Goal: Task Accomplishment & Management: Complete application form

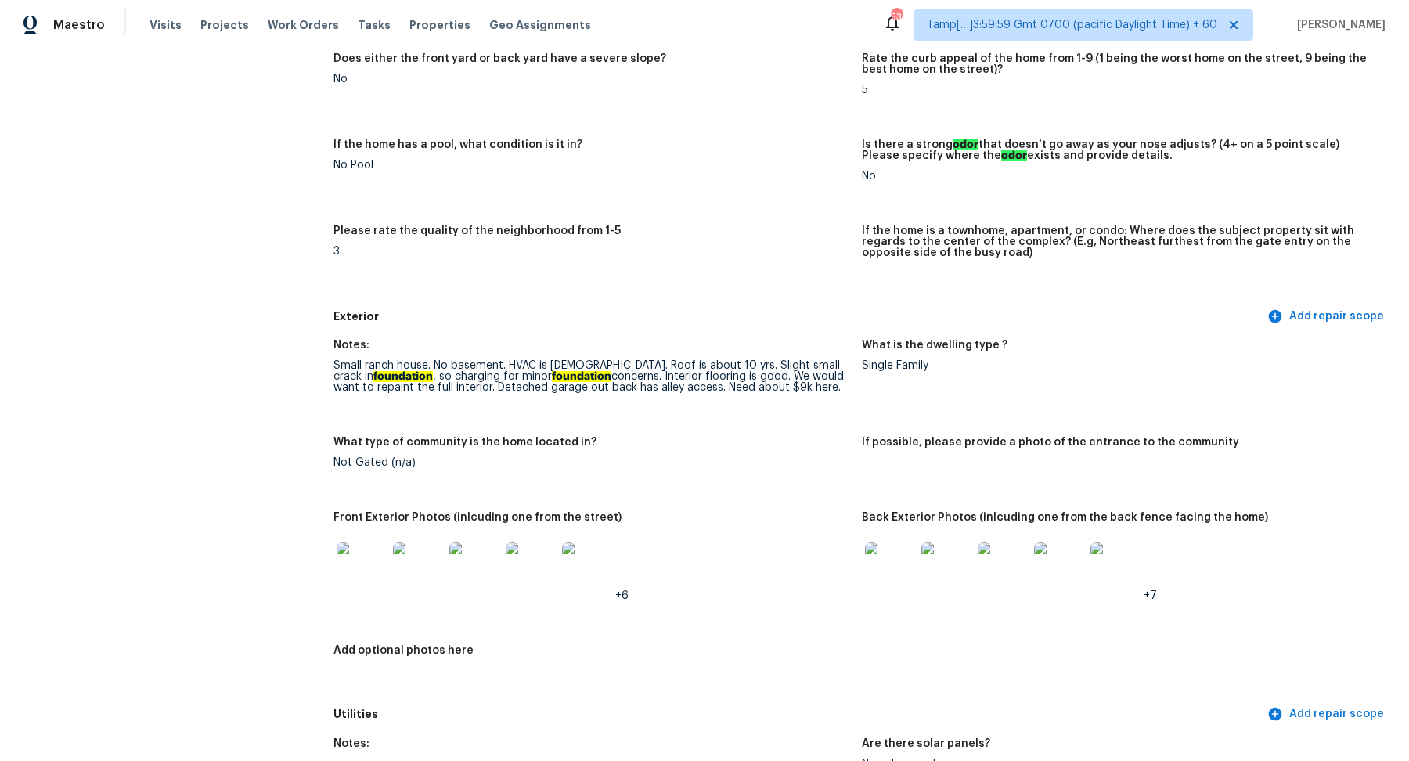
scroll to position [326, 0]
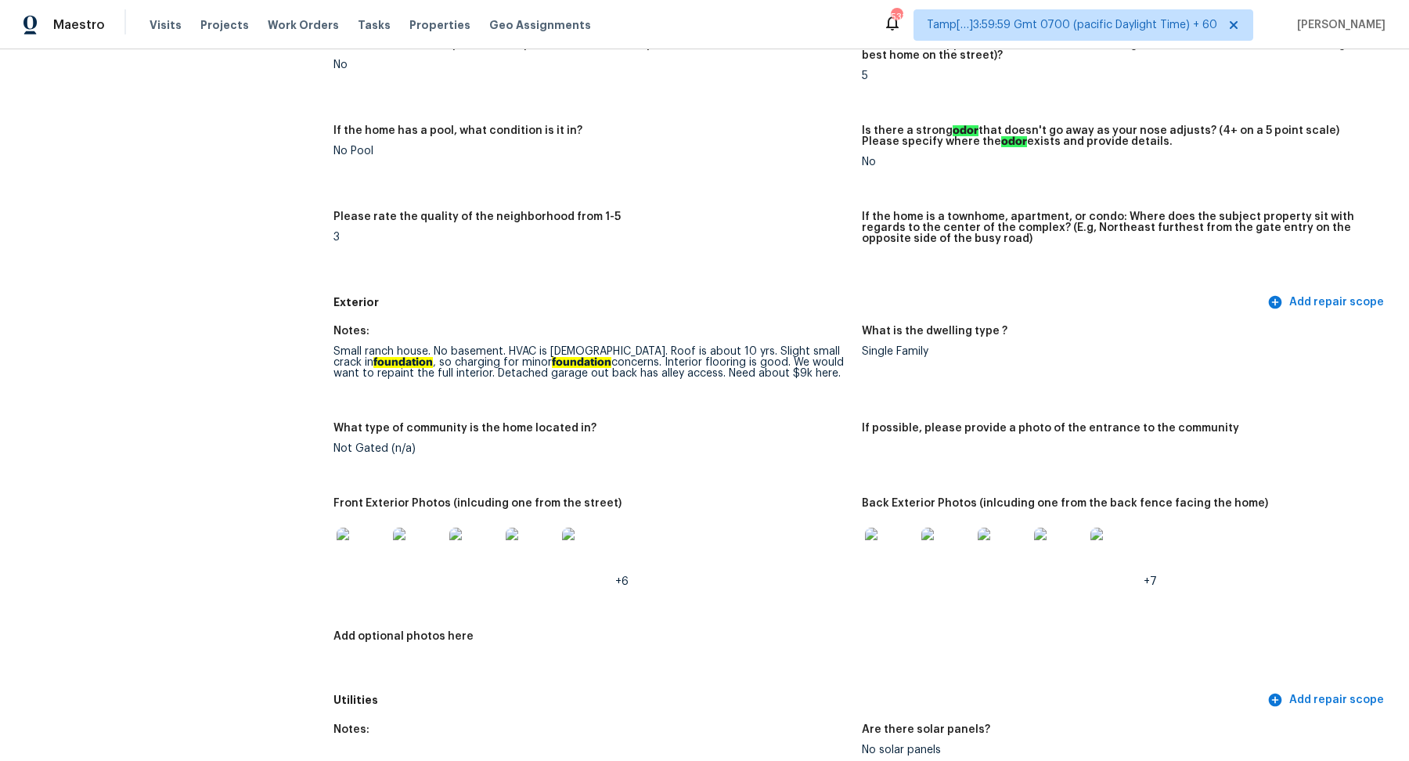
click at [891, 550] on img at bounding box center [890, 553] width 50 height 50
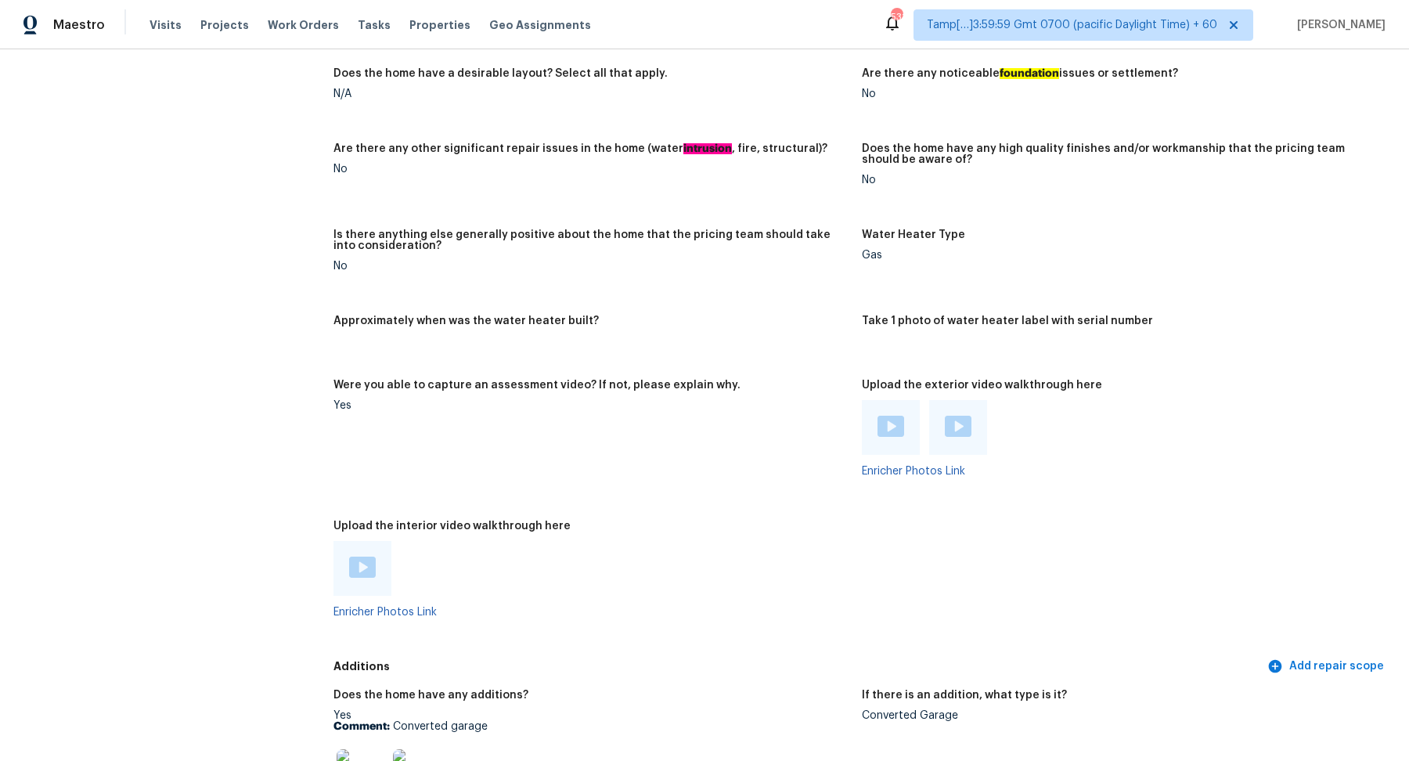
scroll to position [2688, 0]
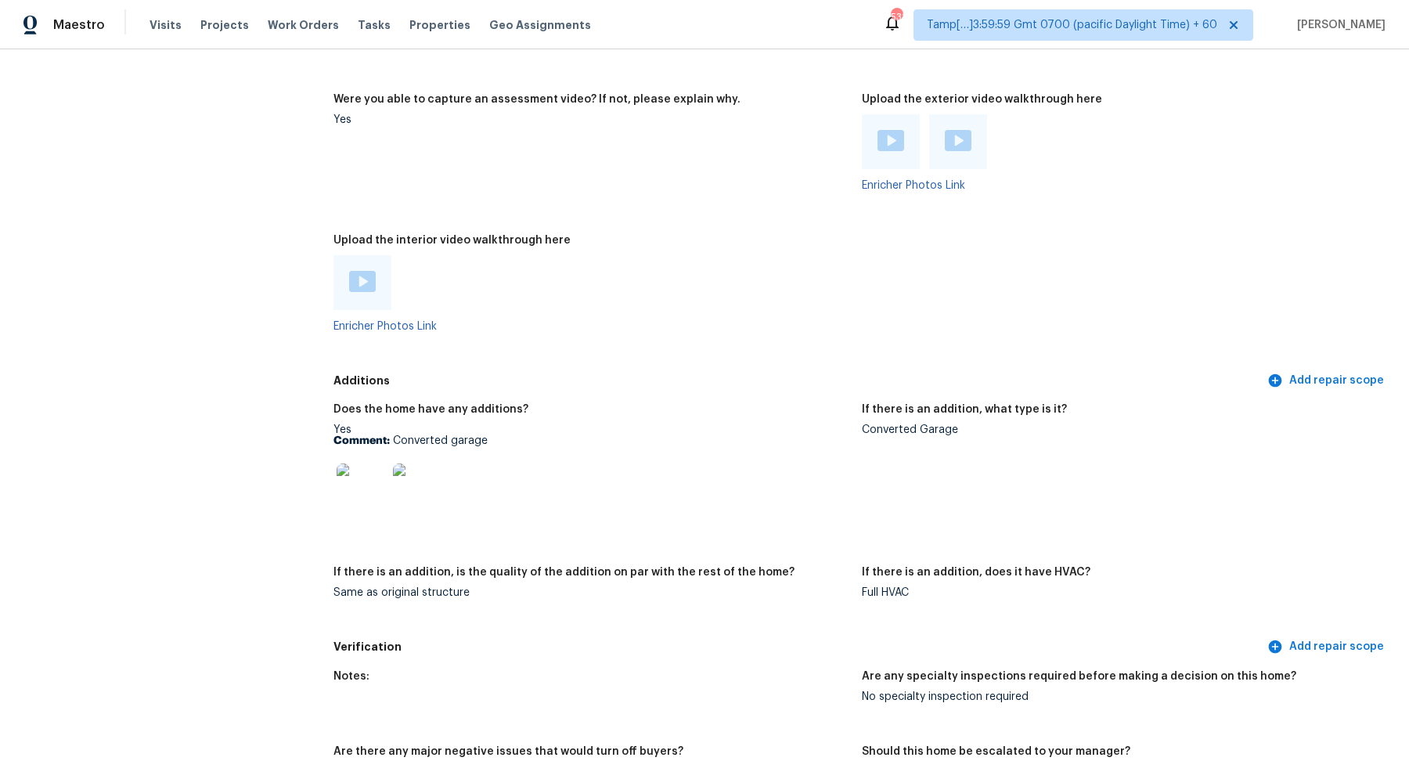
click at [355, 283] on img at bounding box center [362, 281] width 27 height 21
click at [367, 499] on img at bounding box center [362, 488] width 50 height 50
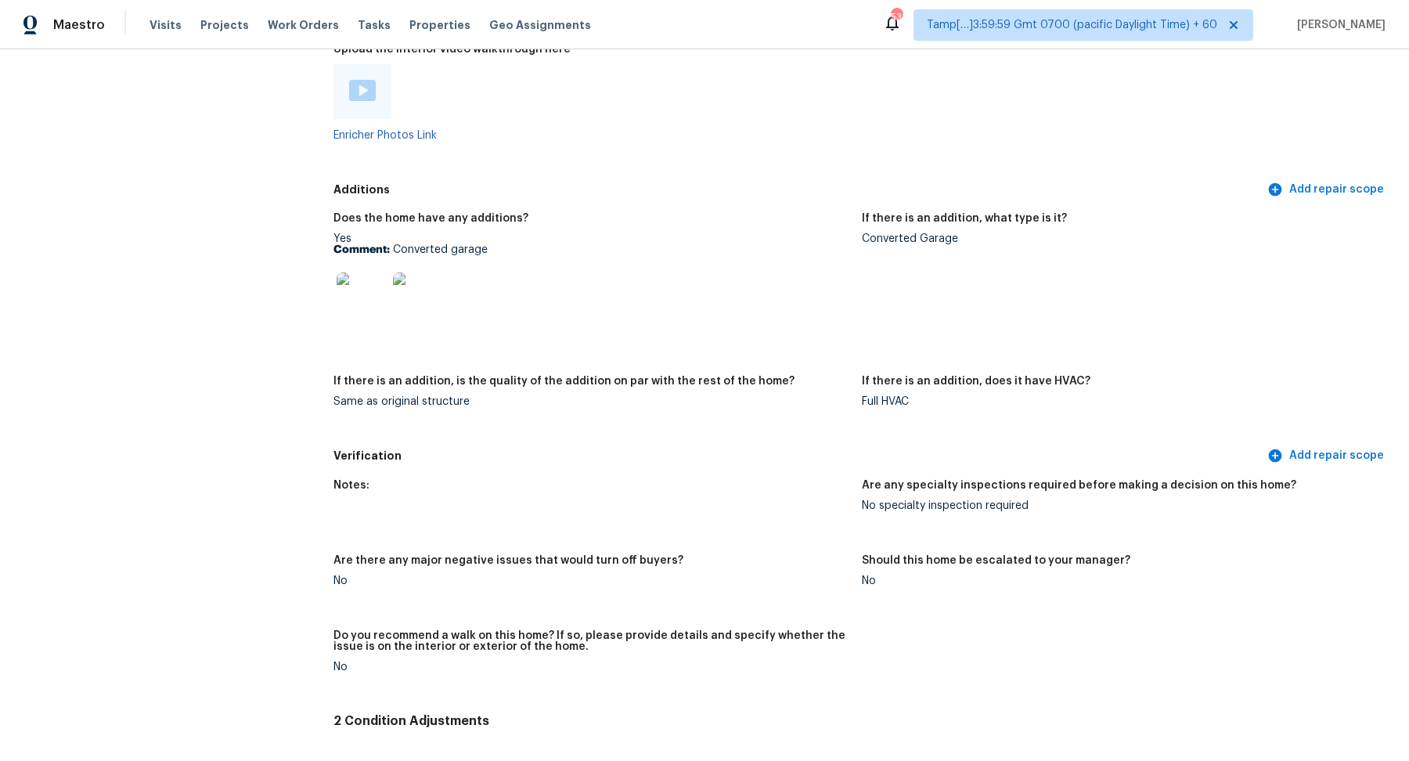
scroll to position [3184, 0]
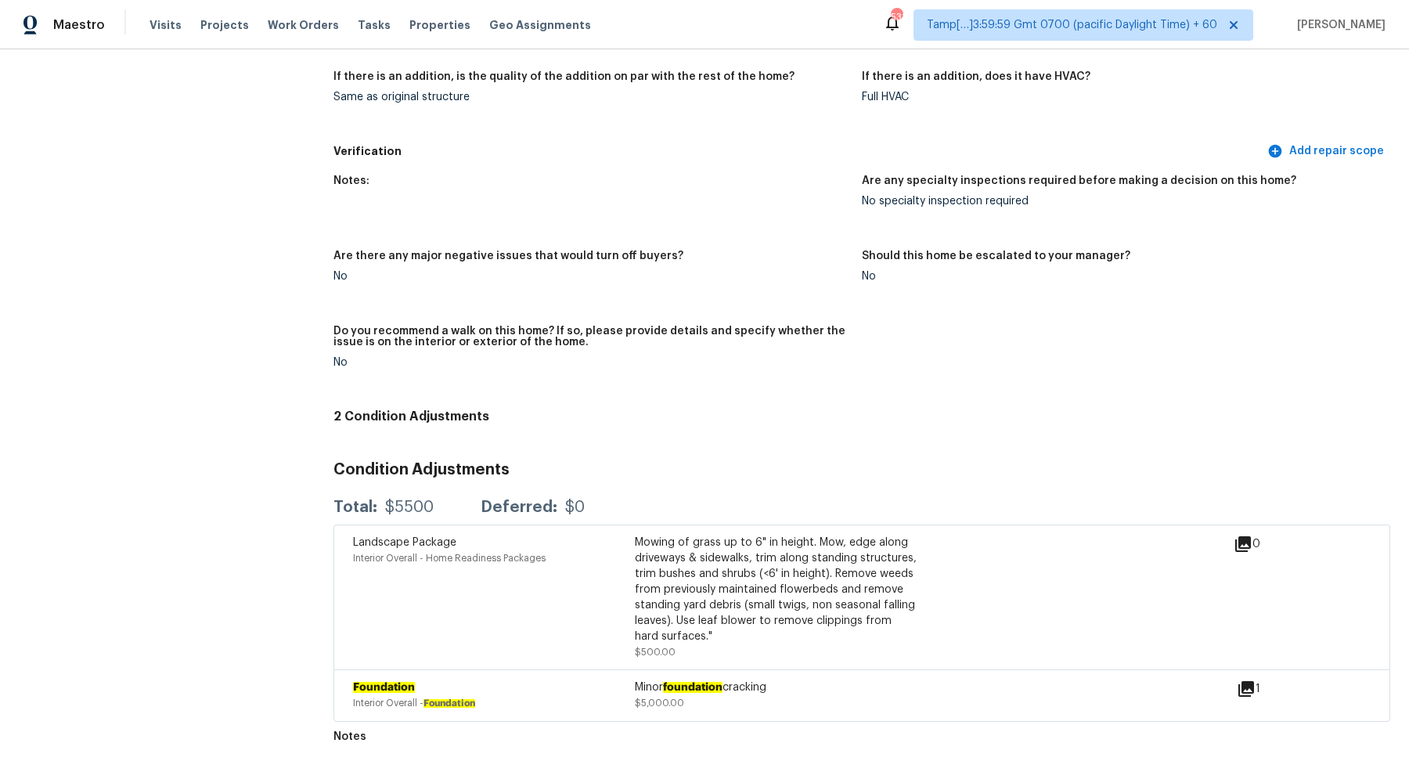
click at [1244, 686] on icon at bounding box center [1246, 689] width 16 height 16
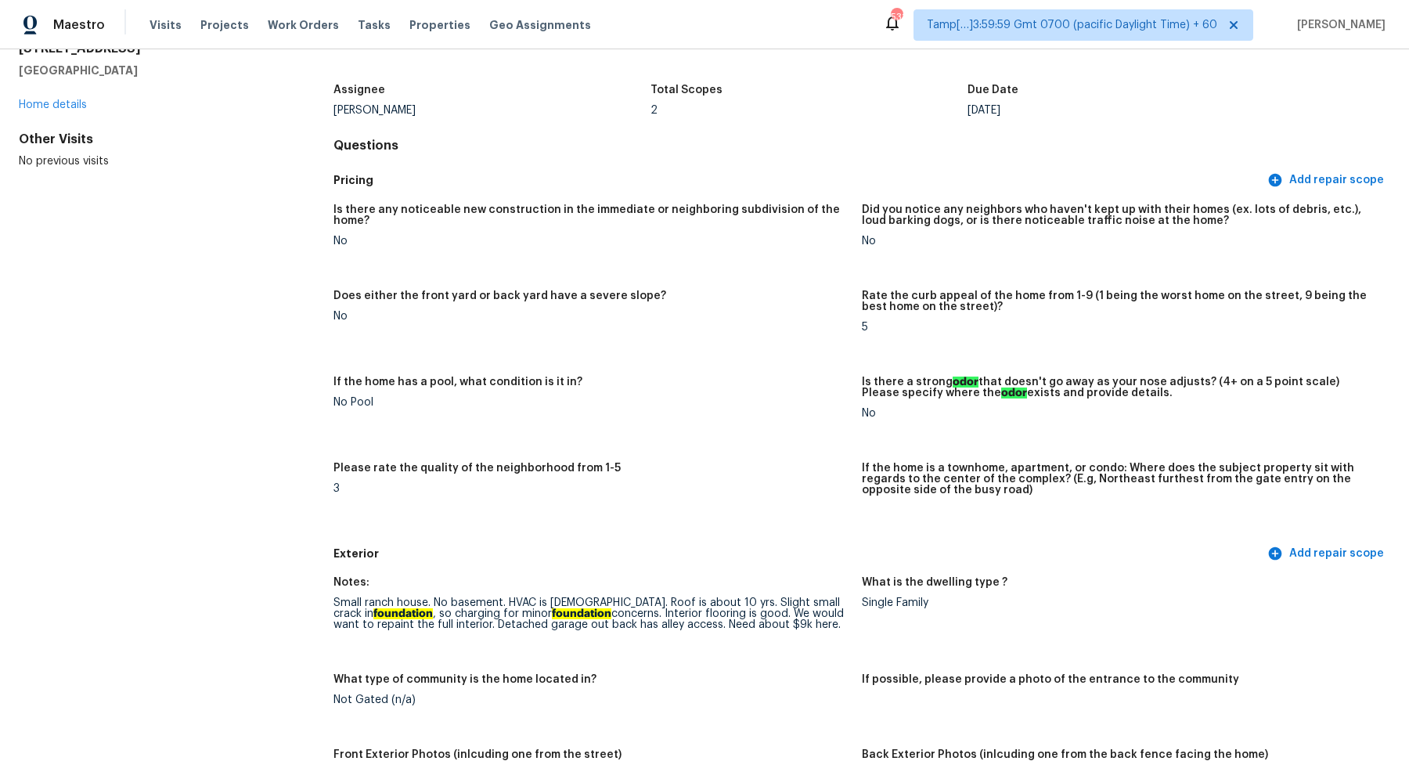
scroll to position [494, 0]
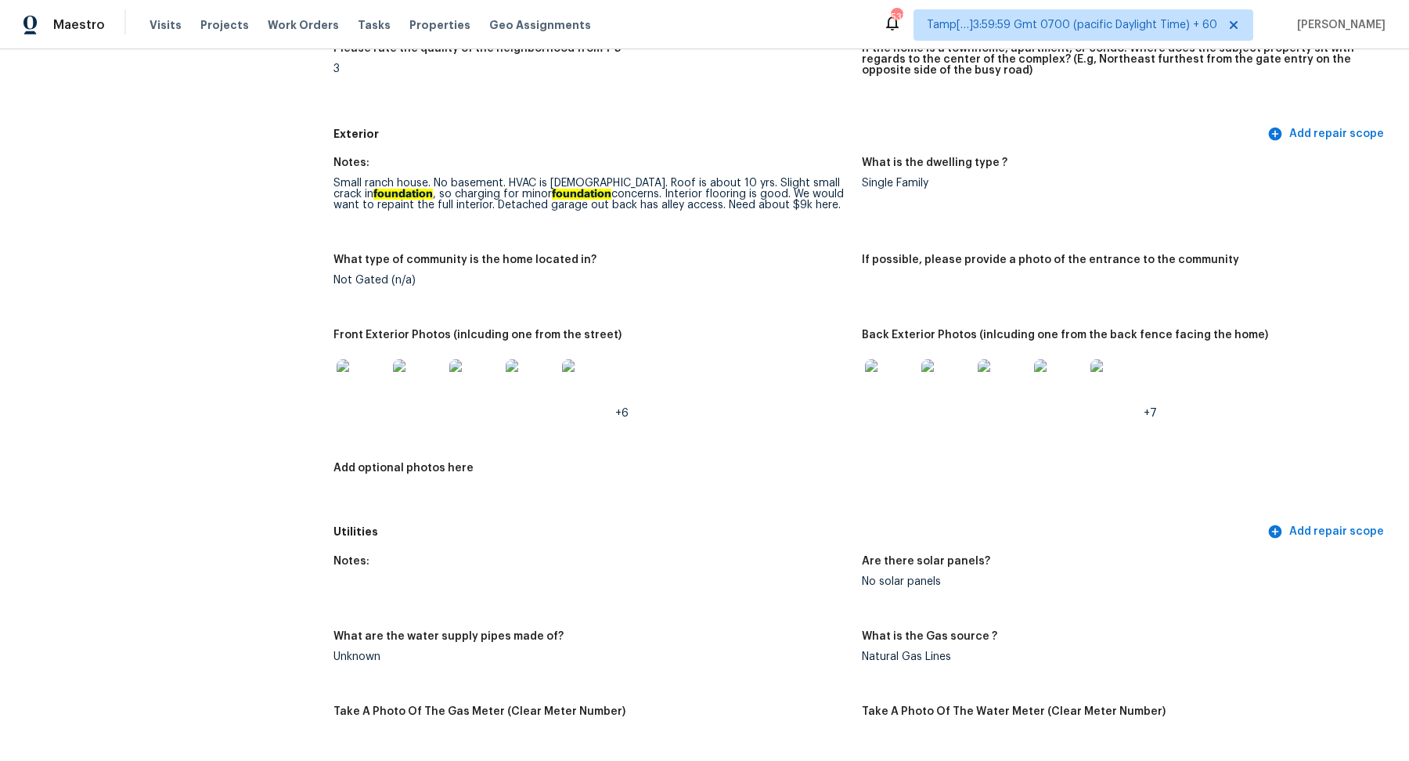
click at [897, 378] on img at bounding box center [890, 384] width 50 height 50
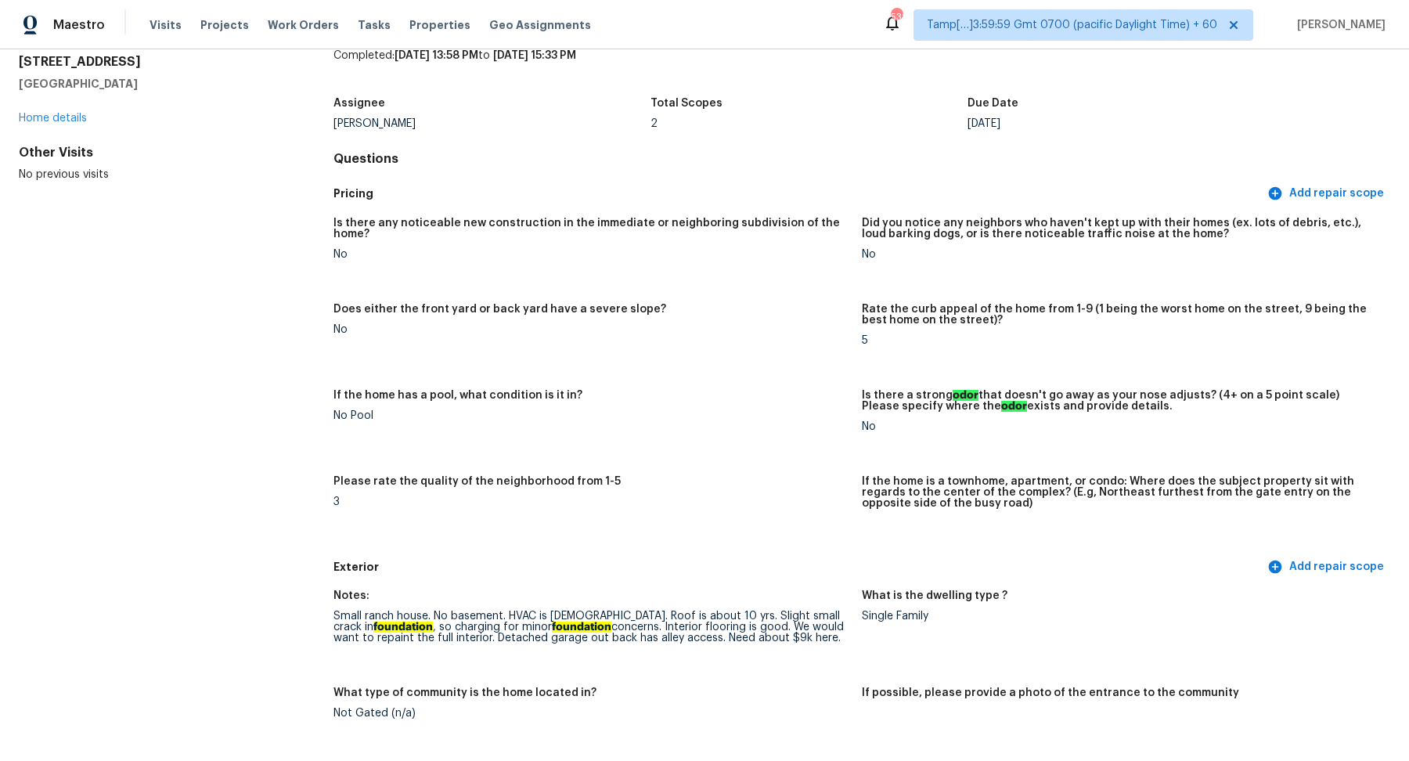
scroll to position [145, 0]
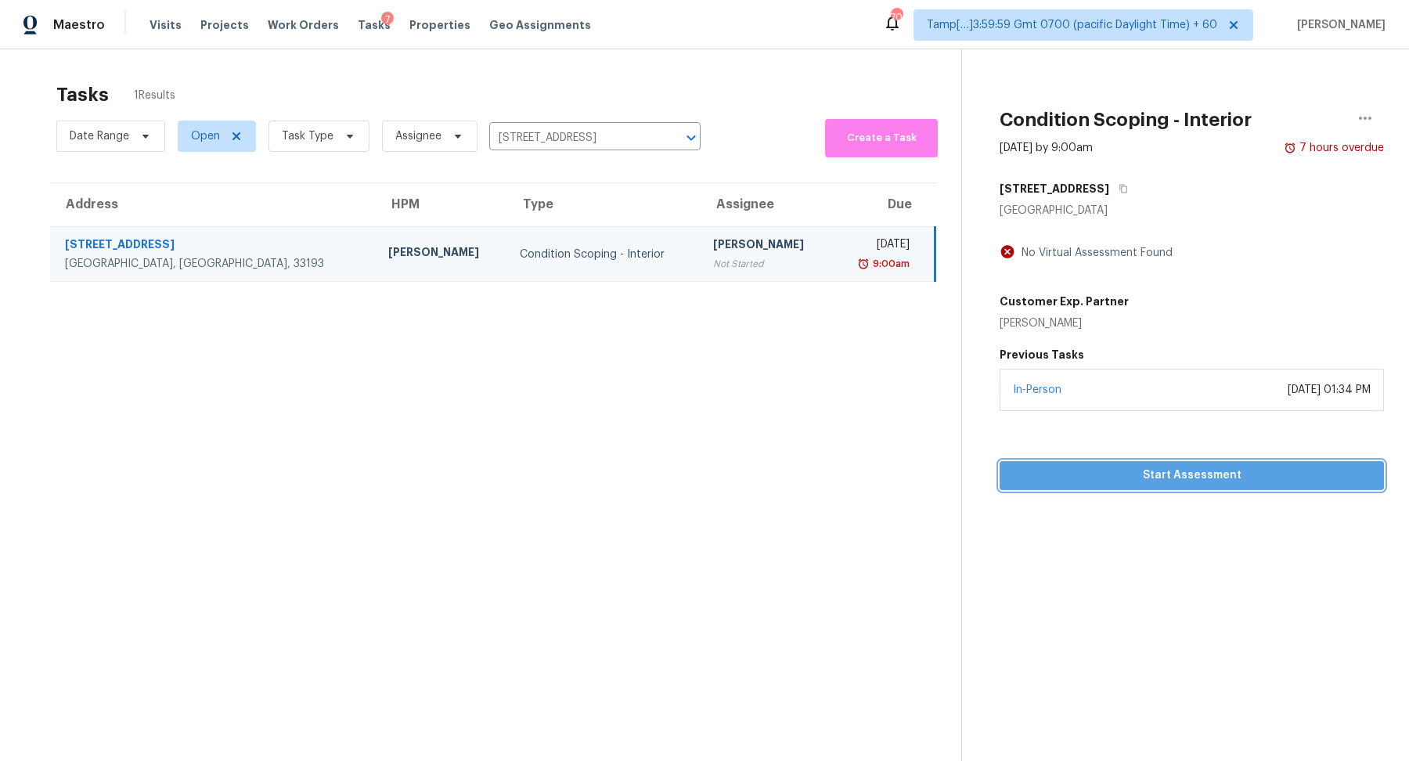
click at [1063, 476] on span "Start Assessment" at bounding box center [1191, 476] width 359 height 20
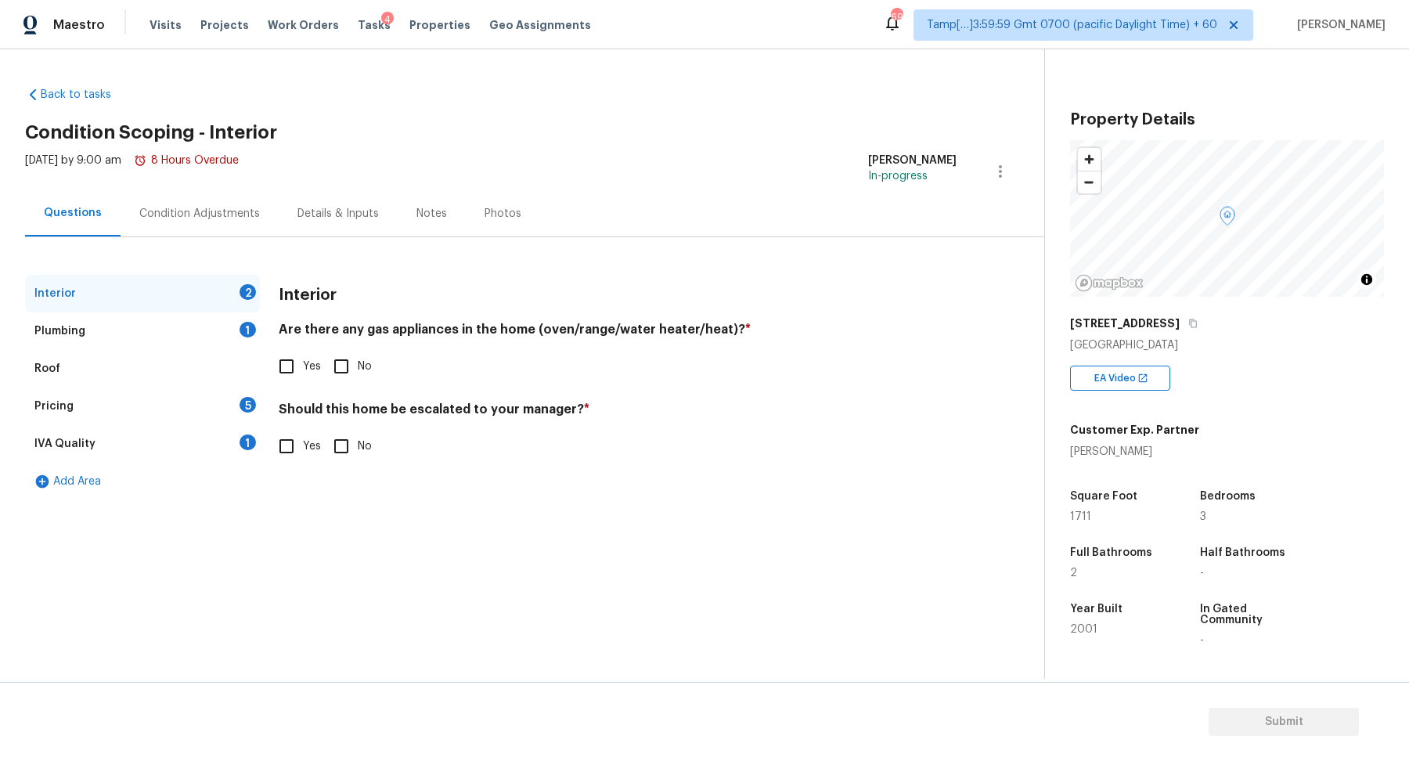
click at [351, 360] on input "No" at bounding box center [341, 366] width 33 height 33
checkbox input "true"
click at [339, 444] on input "No" at bounding box center [341, 446] width 33 height 33
checkbox input "true"
click at [218, 326] on div "Plumbing 1" at bounding box center [142, 331] width 235 height 38
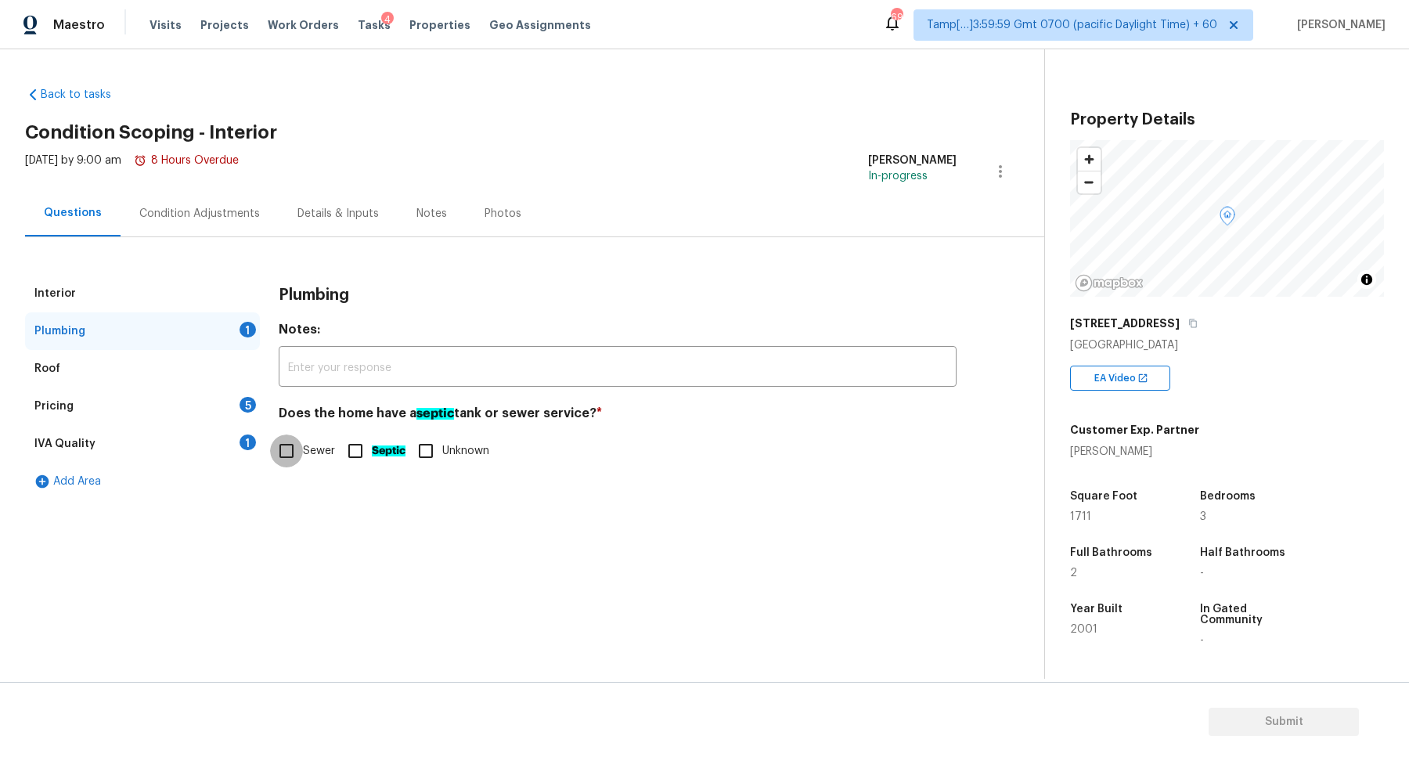
click at [302, 445] on input "Sewer" at bounding box center [286, 450] width 33 height 33
checkbox input "true"
click at [226, 413] on div "Pricing 5" at bounding box center [142, 406] width 235 height 38
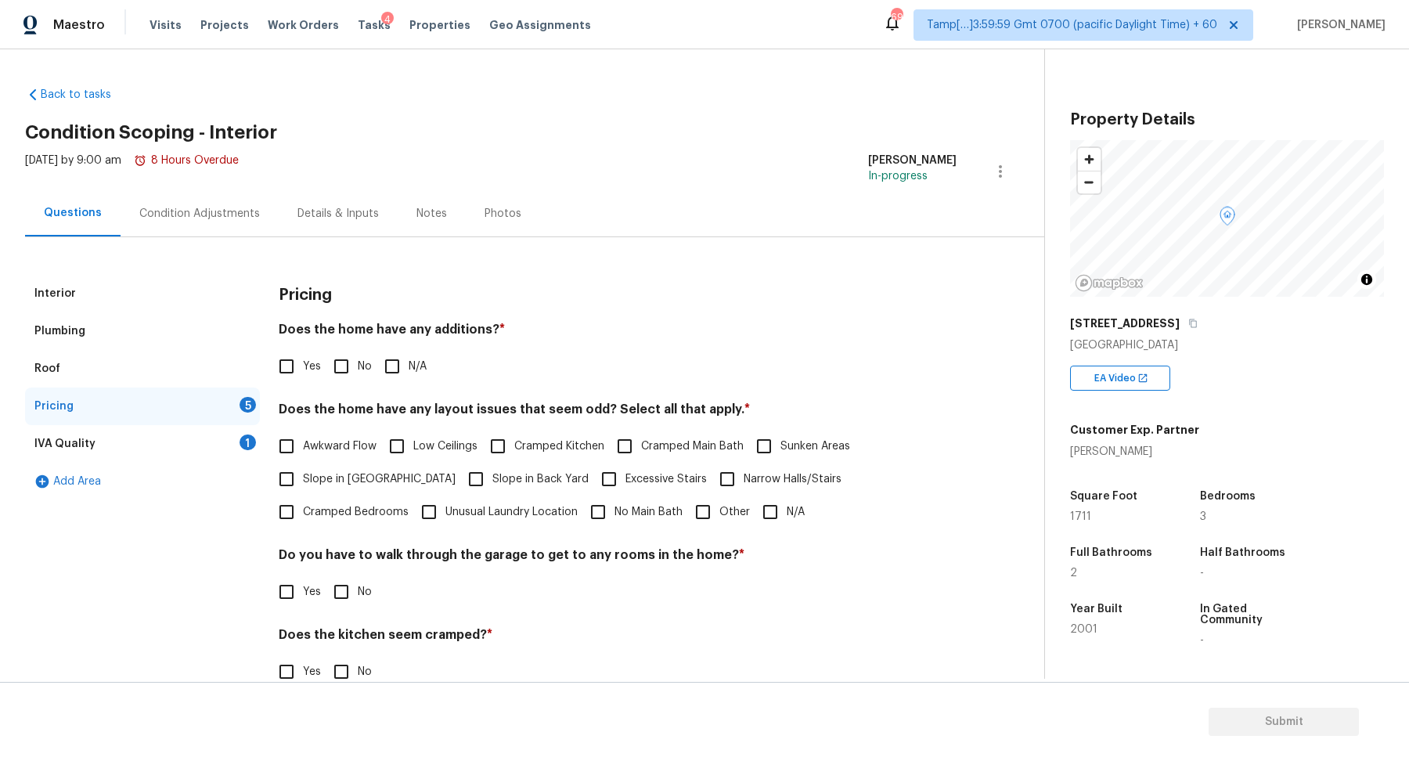
click at [337, 369] on input "No" at bounding box center [341, 366] width 33 height 33
checkbox input "true"
click at [330, 480] on span "Slope in Front Yard" at bounding box center [379, 479] width 153 height 16
click at [303, 480] on input "Slope in Front Yard" at bounding box center [286, 479] width 33 height 33
checkbox input "true"
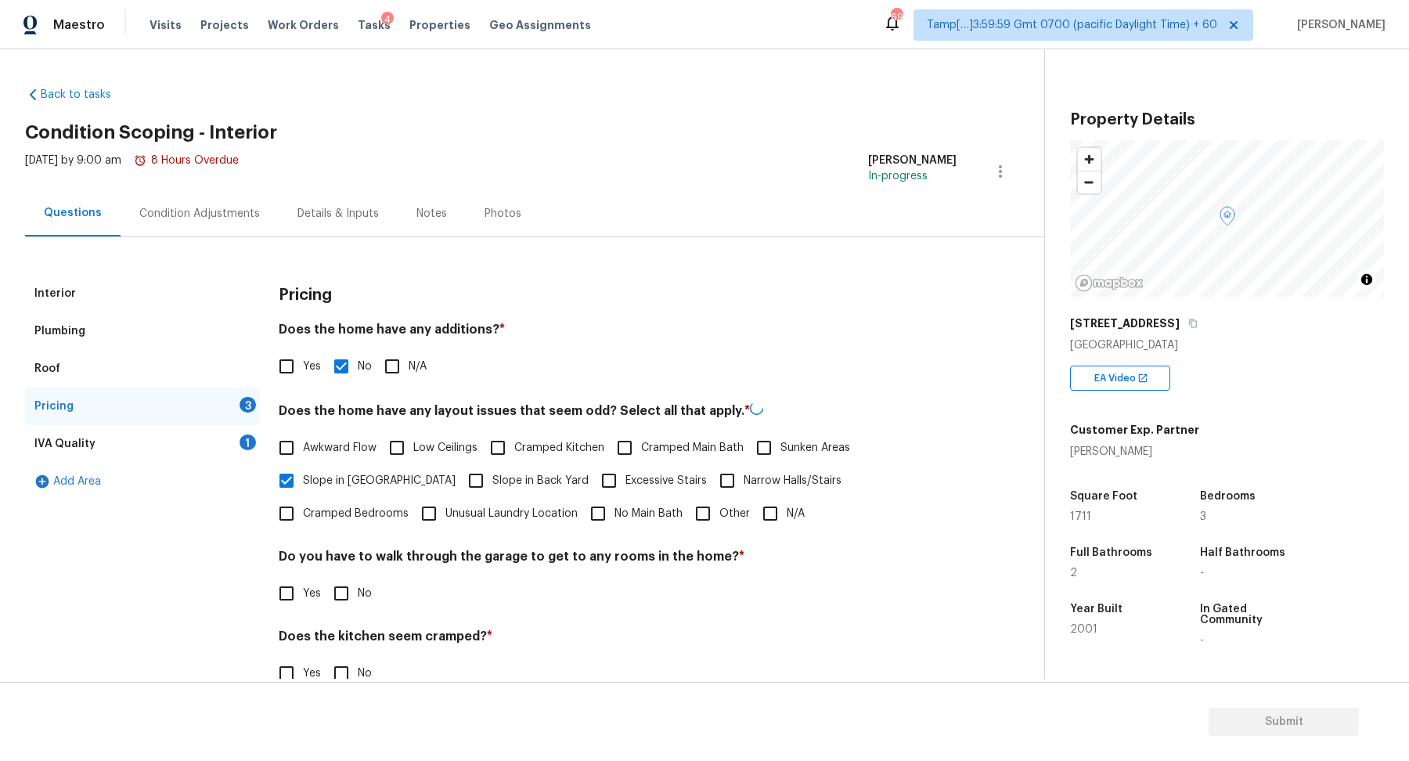
click at [503, 478] on span "Slope in Back Yard" at bounding box center [540, 481] width 96 height 16
click at [492, 478] on input "Slope in Back Yard" at bounding box center [476, 480] width 33 height 33
checkbox input "true"
click at [1186, 329] on button "button" at bounding box center [1193, 323] width 14 height 14
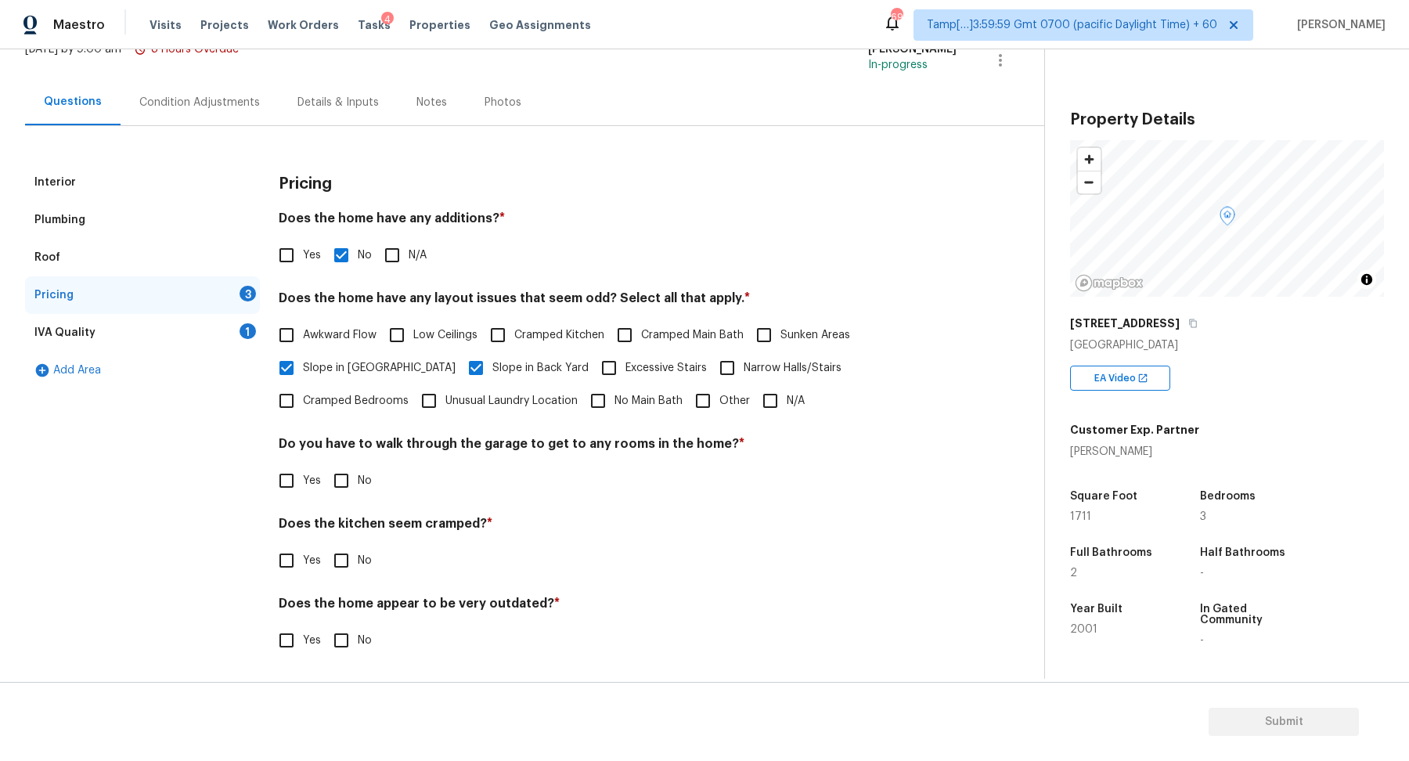
click at [359, 488] on span "No" at bounding box center [365, 481] width 14 height 16
click at [358, 488] on input "No" at bounding box center [341, 480] width 33 height 33
checkbox input "true"
click at [325, 544] on input "No" at bounding box center [341, 560] width 33 height 33
checkbox input "true"
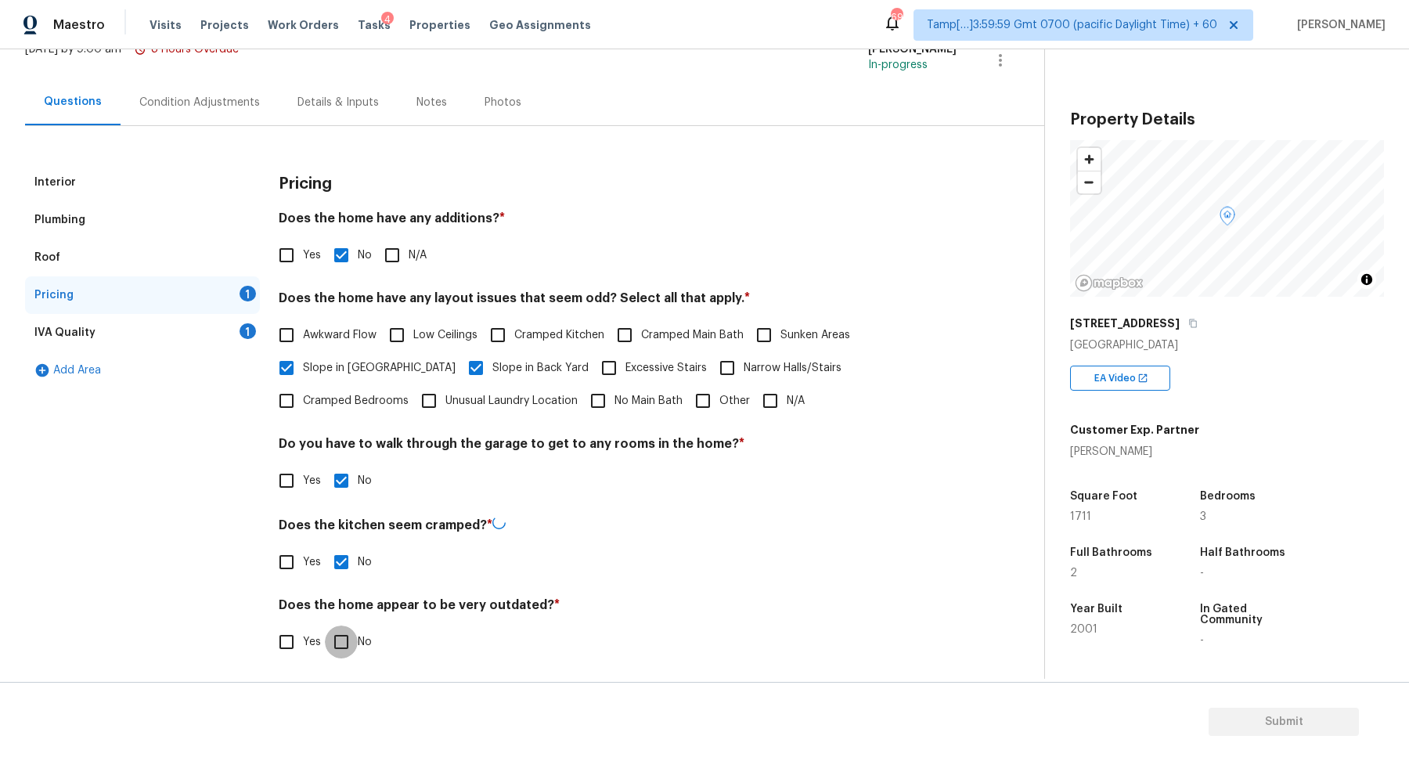
click at [325, 625] on input "No" at bounding box center [341, 641] width 33 height 33
checkbox input "true"
click at [278, 273] on div "Interior Plumbing Roof Pricing IVA Quality 1 Add Area Pricing Does the home hav…" at bounding box center [516, 420] width 982 height 512
click at [295, 258] on input "Yes" at bounding box center [286, 255] width 33 height 33
checkbox input "true"
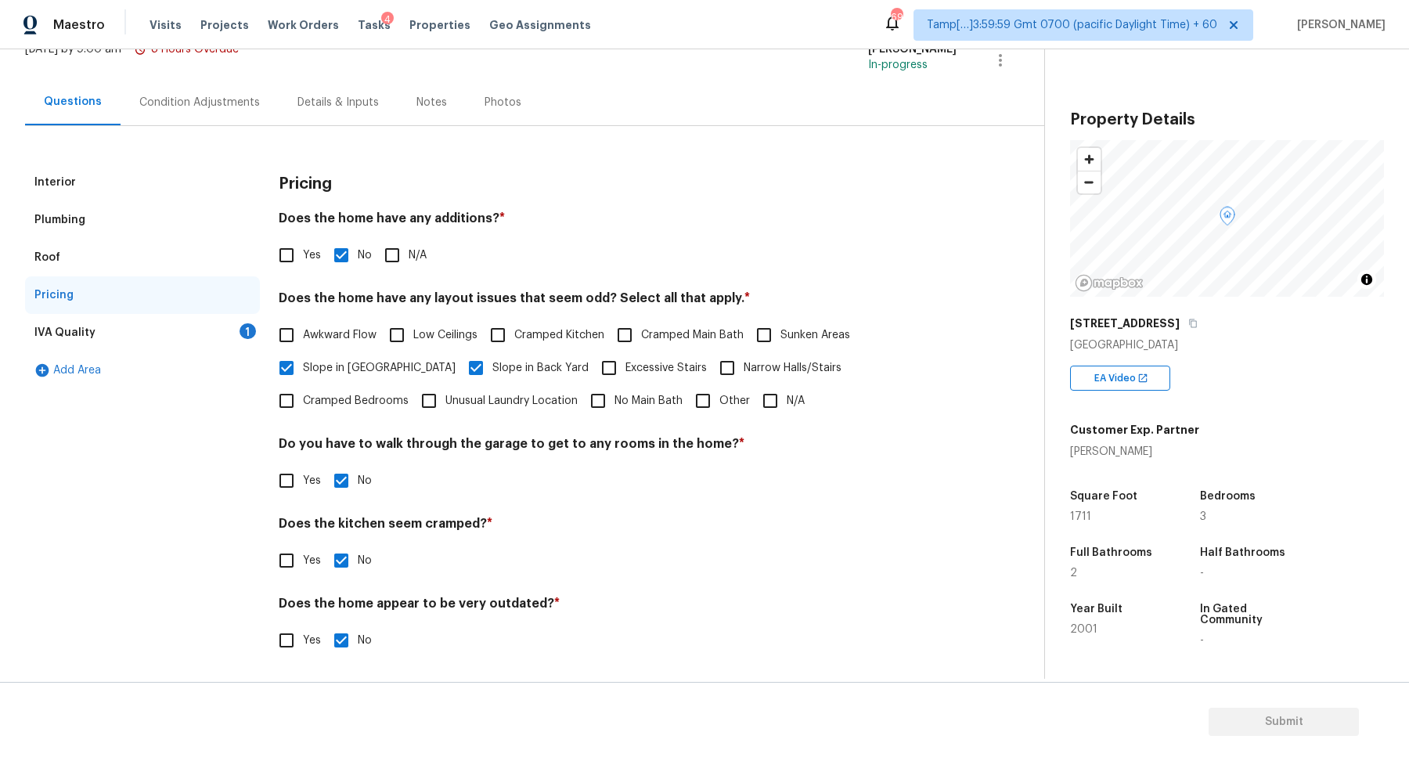
checkbox input "false"
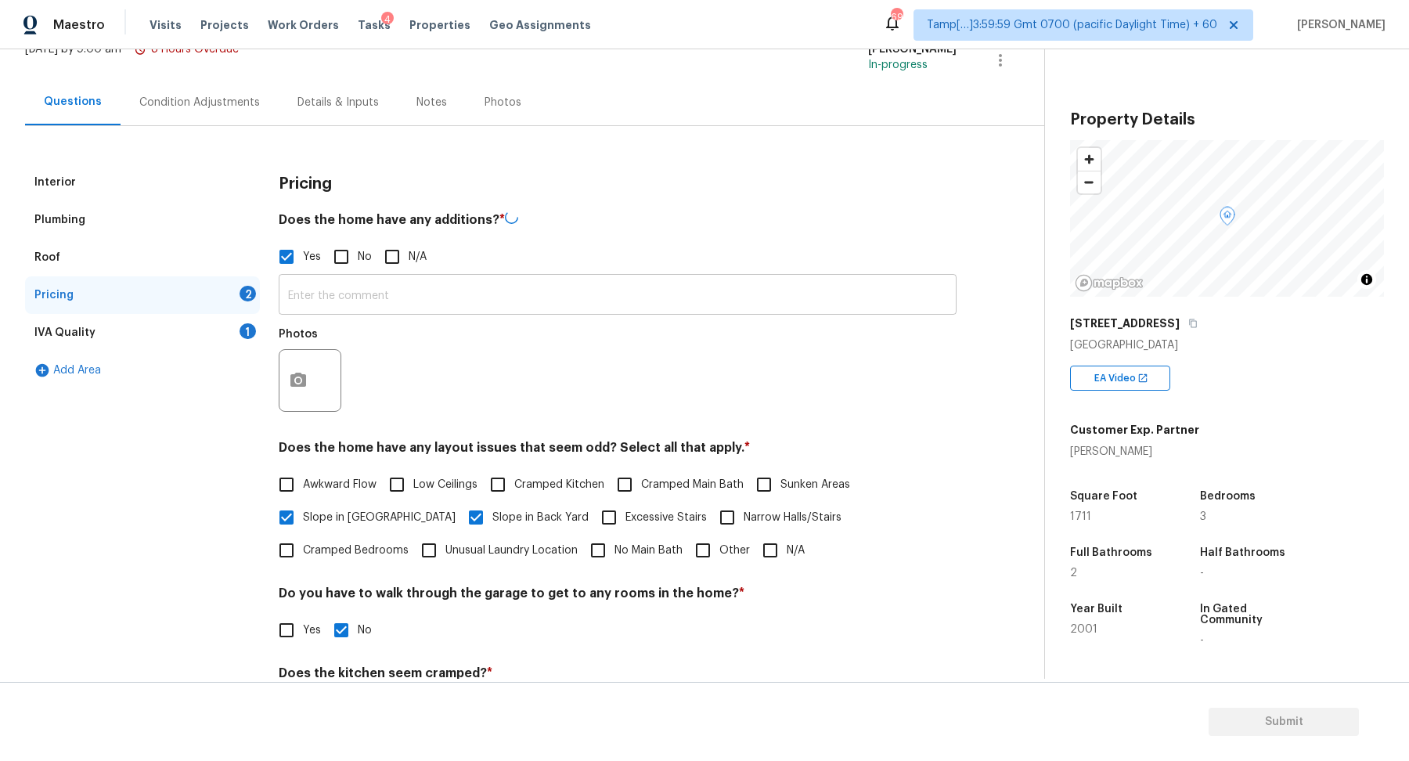
click at [317, 297] on input "text" at bounding box center [618, 296] width 678 height 37
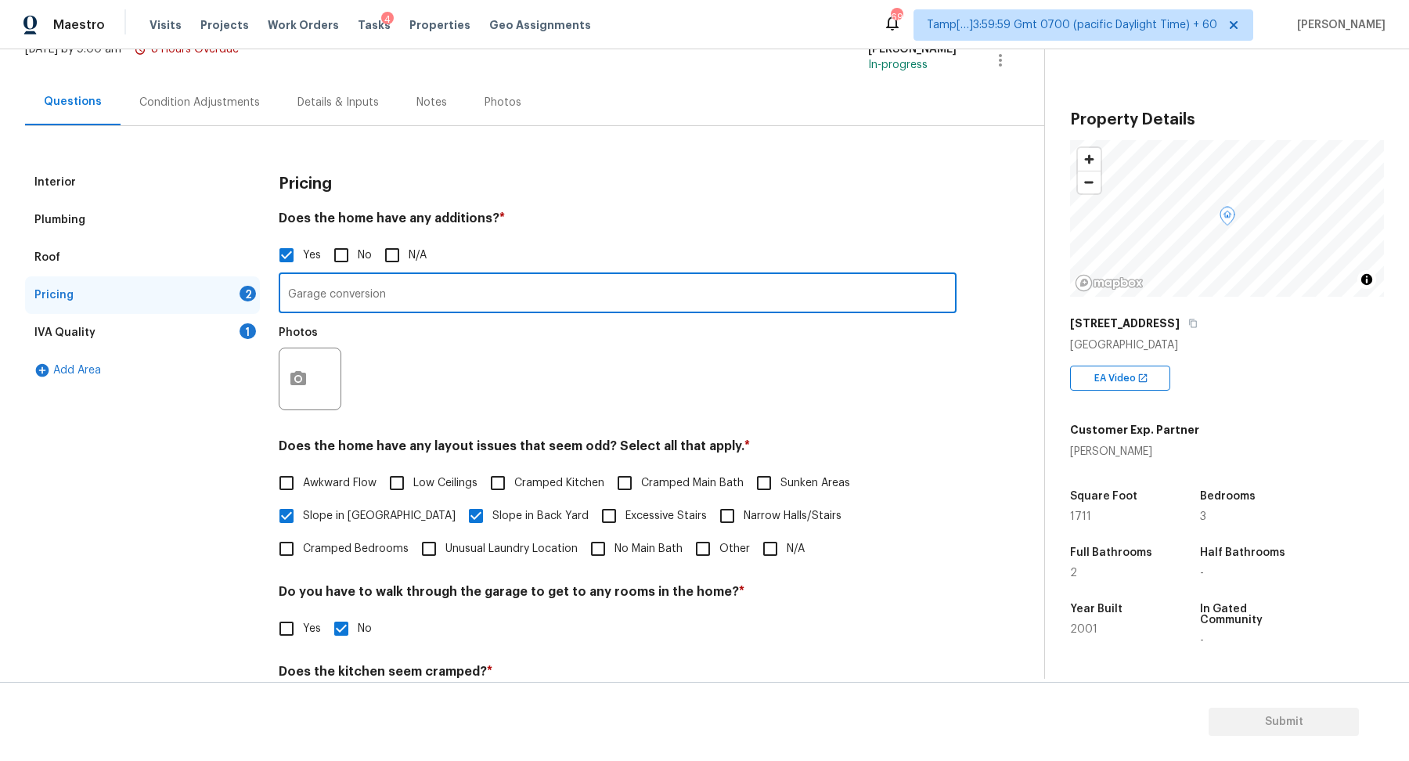
type input "Garage conversion"
click at [297, 383] on icon "button" at bounding box center [298, 378] width 16 height 14
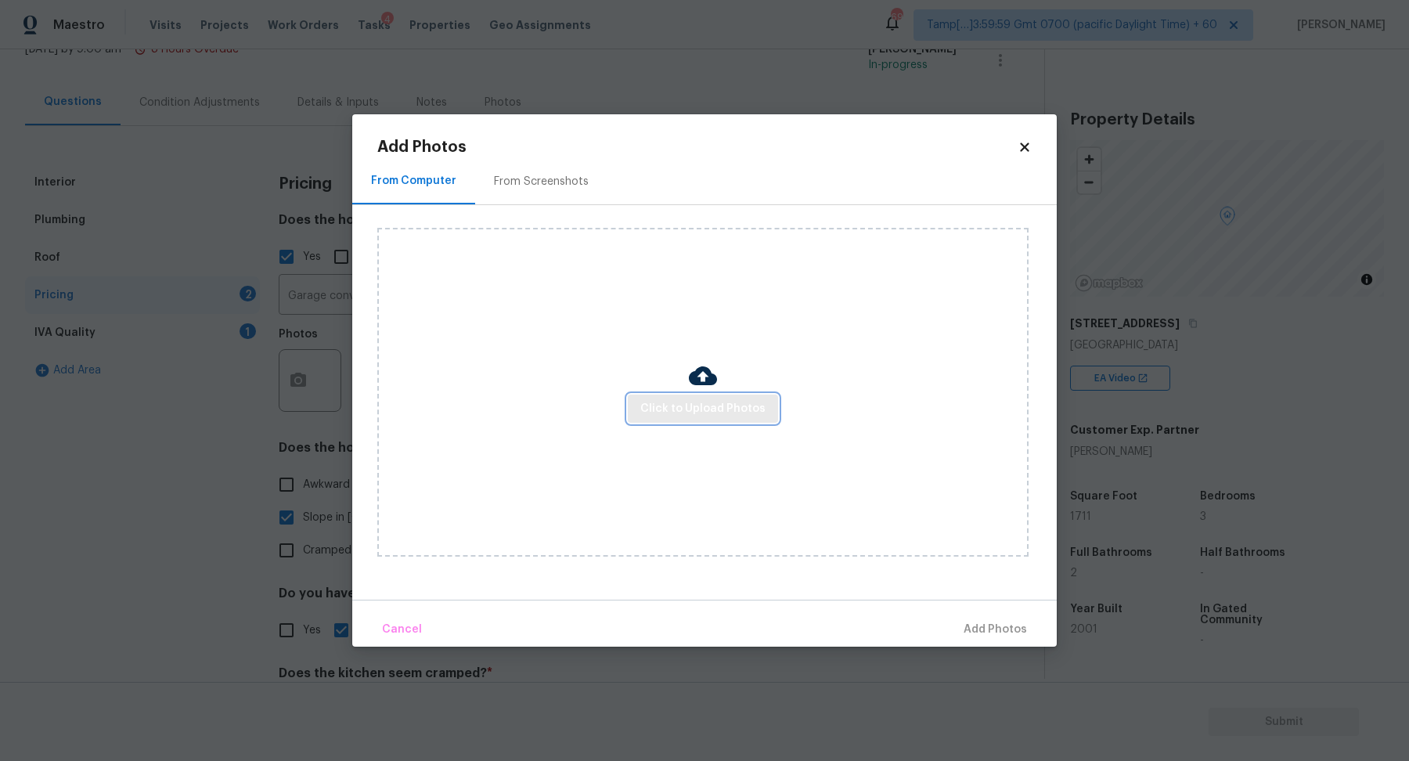
click at [727, 411] on span "Click to Upload Photos" at bounding box center [702, 409] width 125 height 20
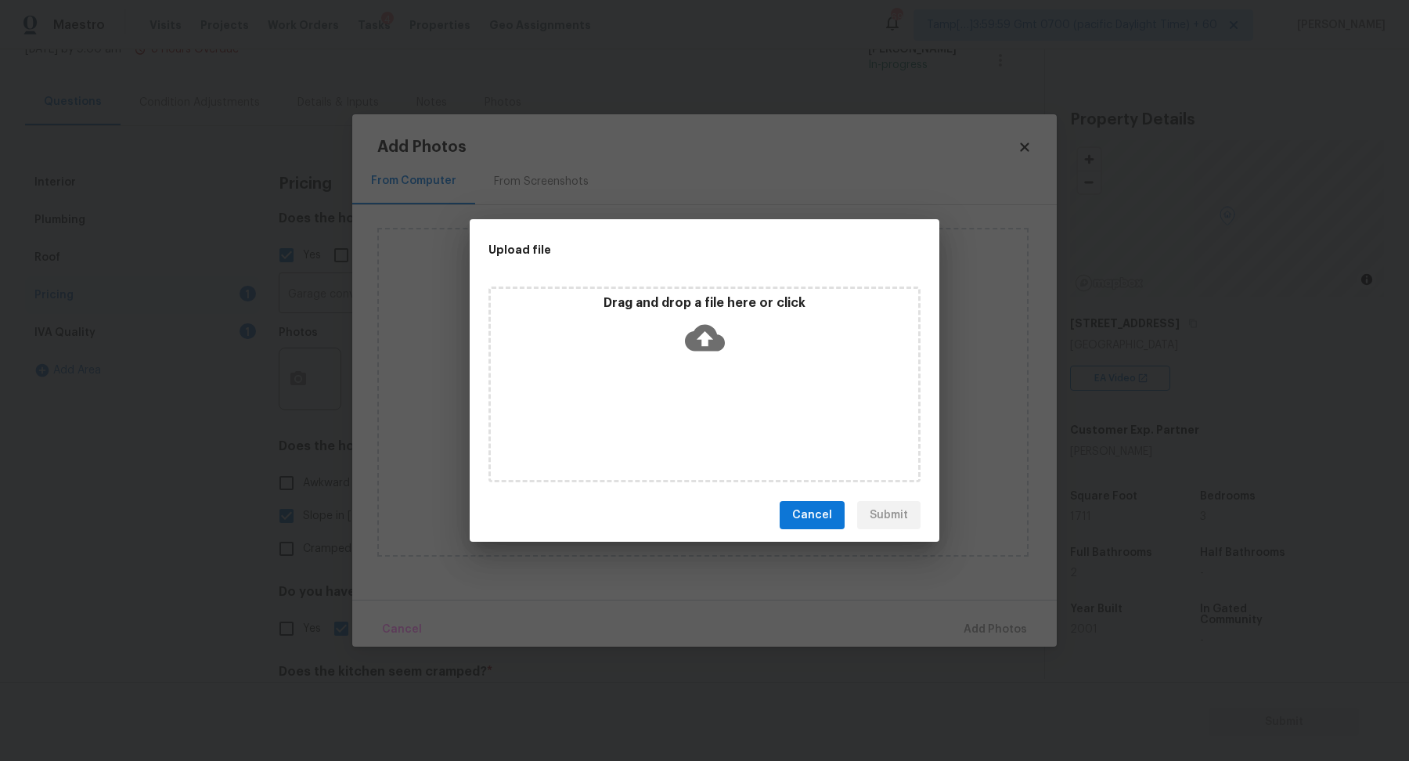
click at [727, 343] on div "Drag and drop a file here or click" at bounding box center [704, 328] width 427 height 67
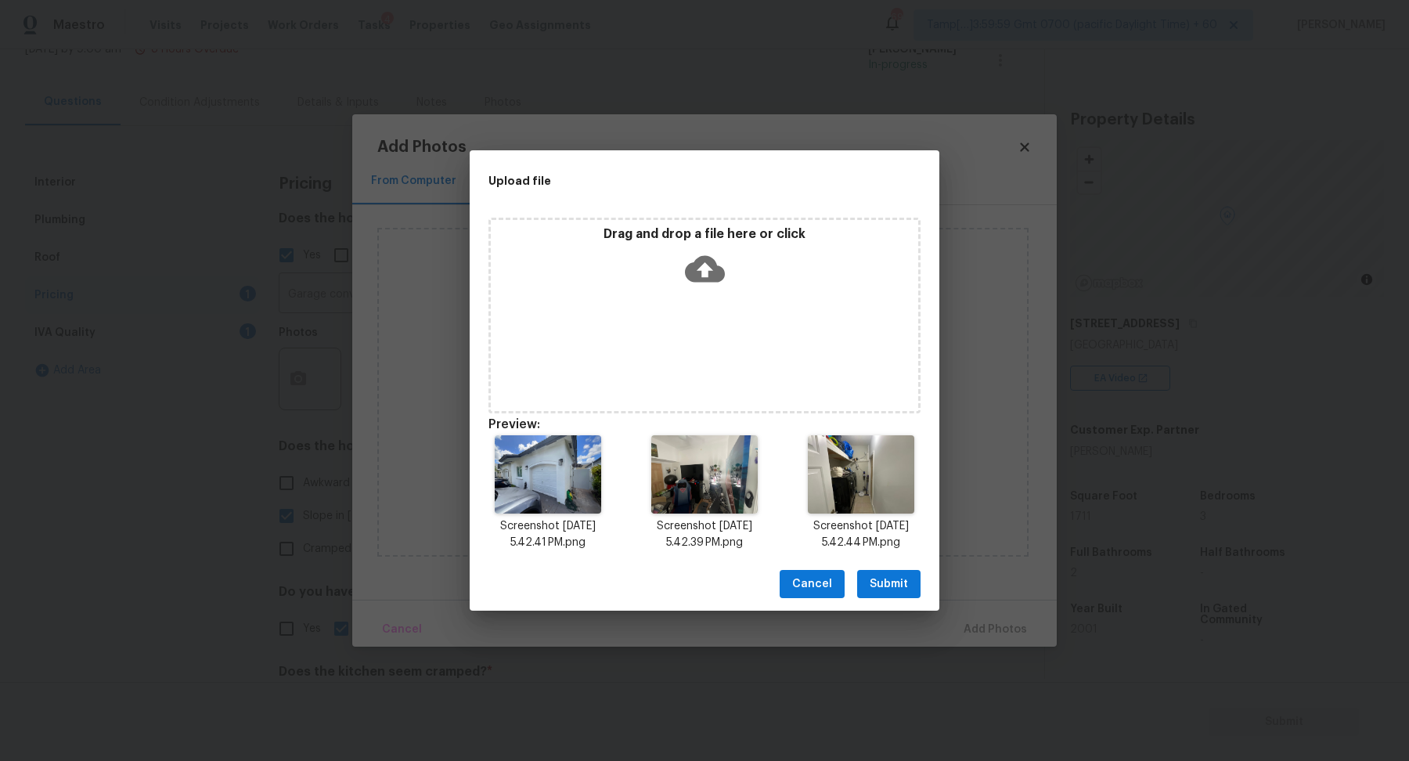
click at [883, 588] on span "Submit" at bounding box center [889, 585] width 38 height 20
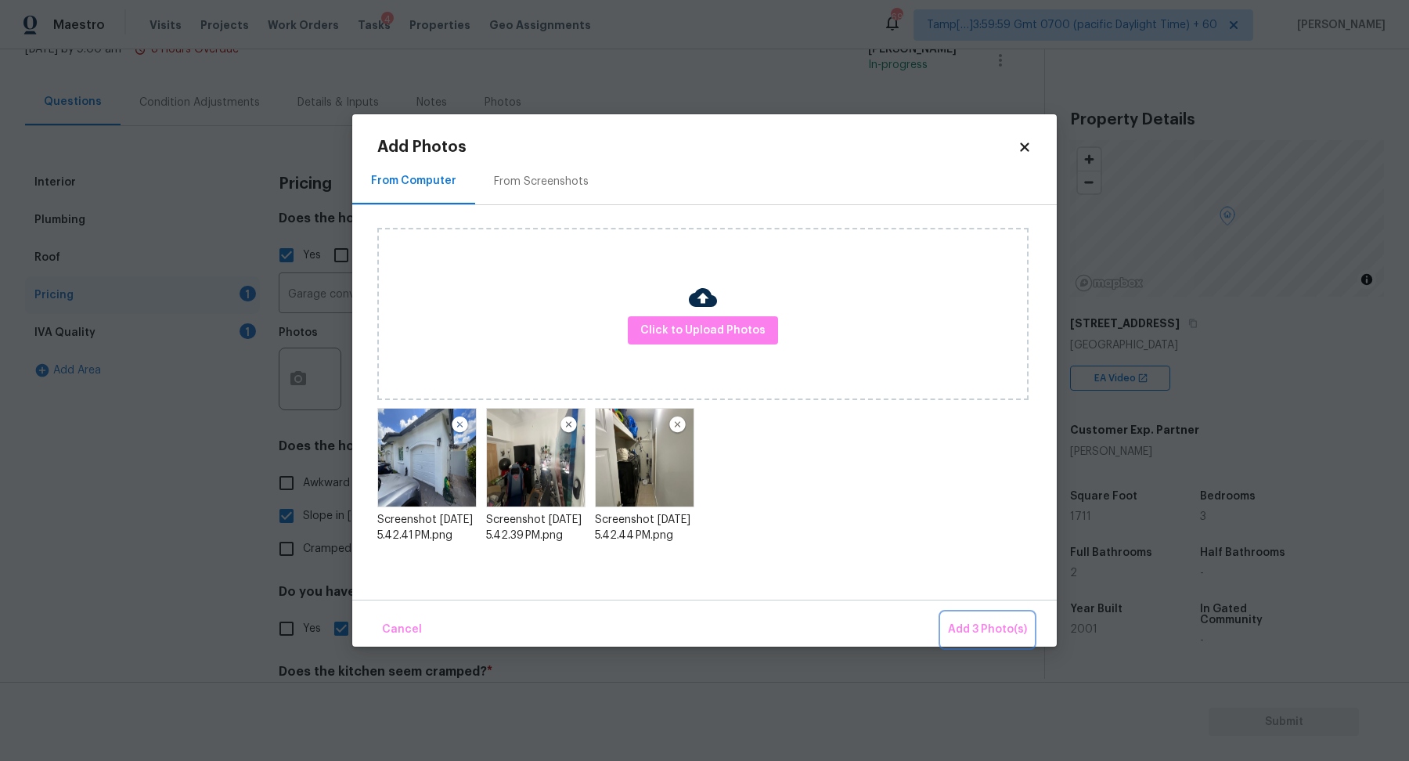
click at [963, 621] on span "Add 3 Photo(s)" at bounding box center [987, 630] width 79 height 20
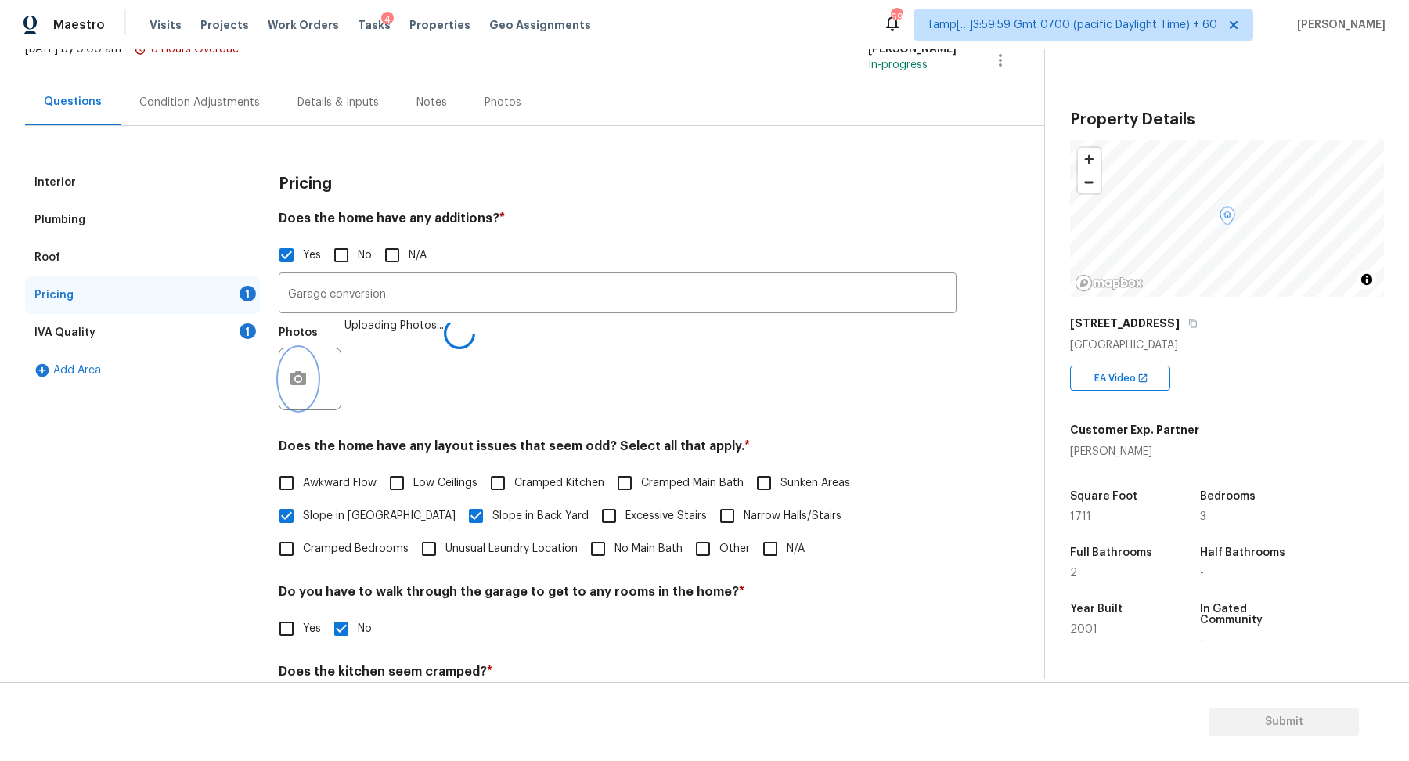
scroll to position [259, 0]
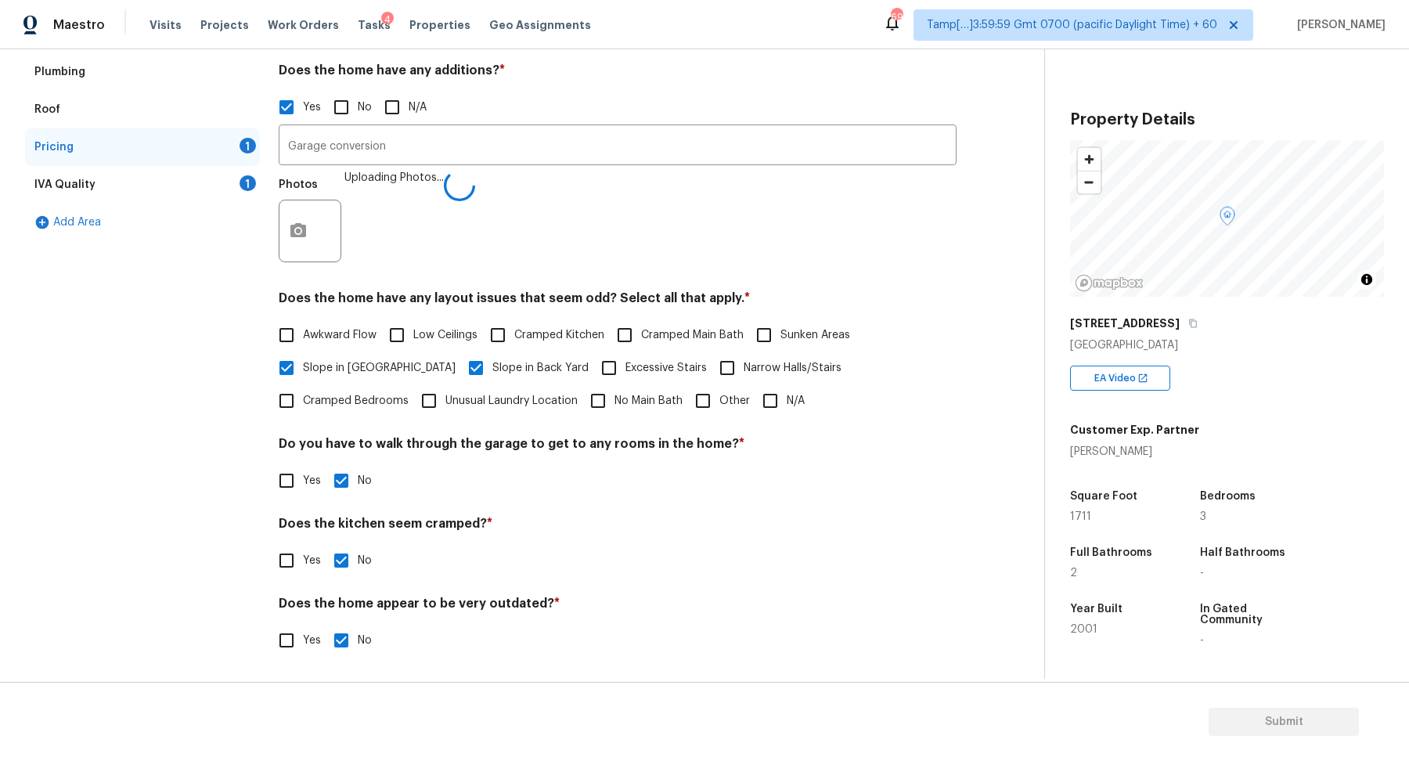
click at [494, 214] on div "Photos Uploading Photos..." at bounding box center [618, 221] width 678 height 102
click at [251, 182] on div "1" at bounding box center [248, 183] width 16 height 16
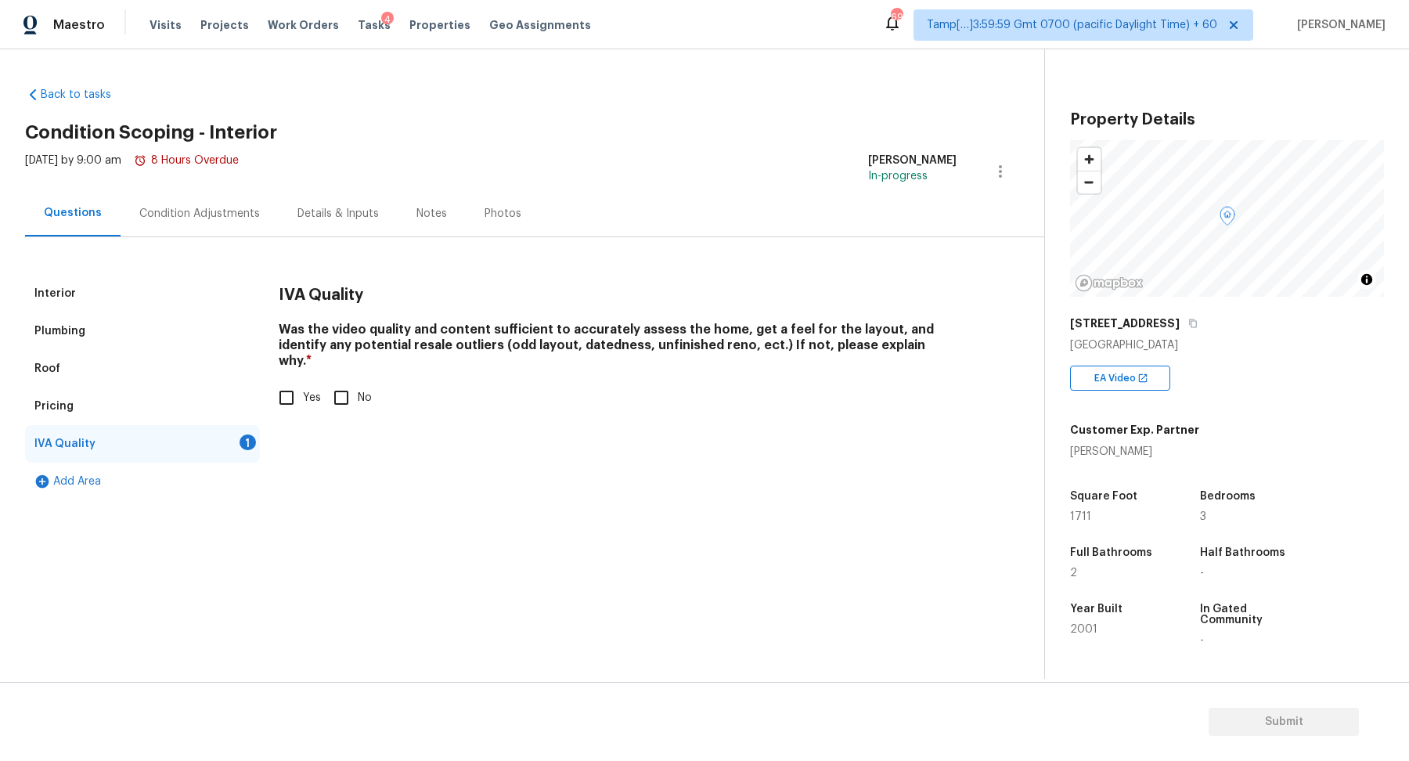
scroll to position [0, 0]
click at [311, 390] on span "Yes" at bounding box center [312, 398] width 18 height 16
click at [303, 381] on input "Yes" at bounding box center [286, 397] width 33 height 33
checkbox input "true"
click at [217, 222] on div "Condition Adjustments" at bounding box center [200, 213] width 158 height 46
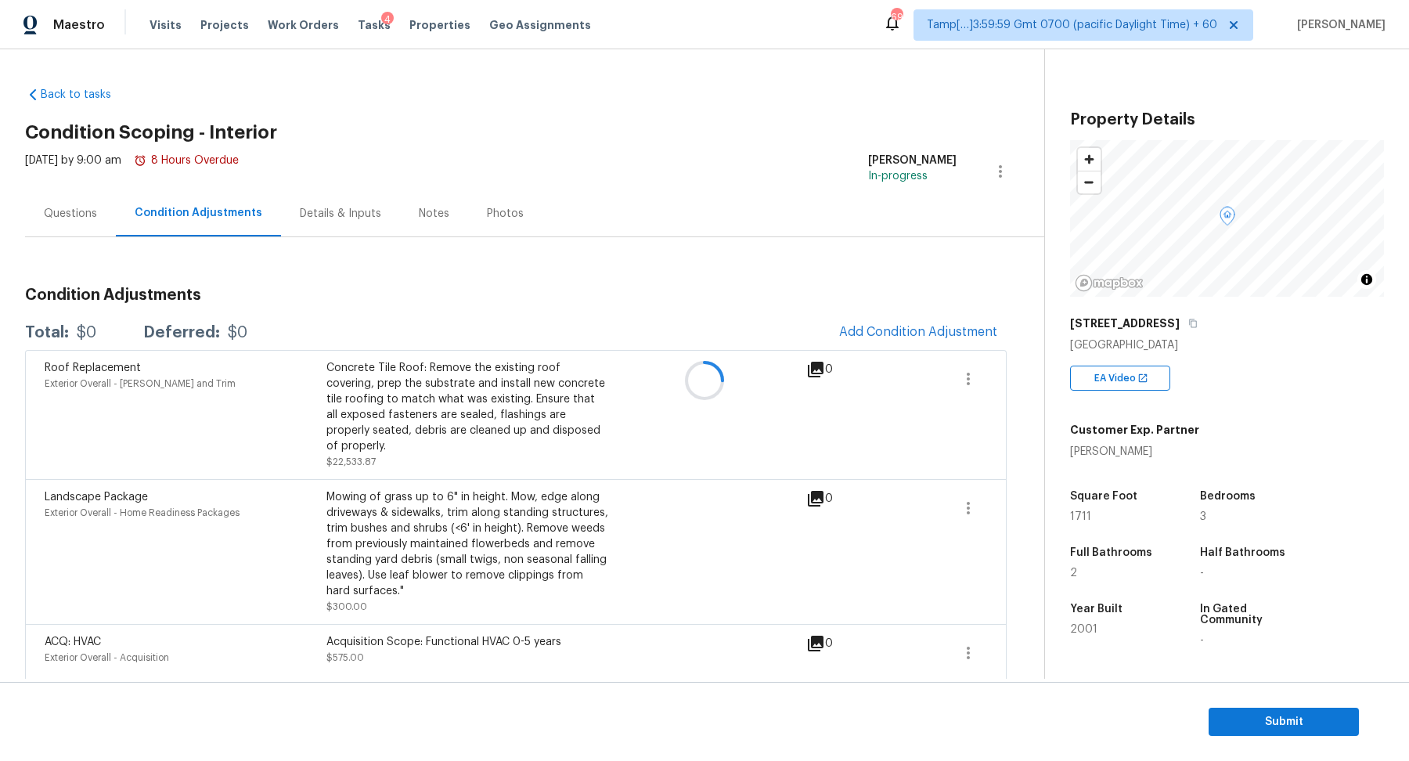
click at [891, 323] on div at bounding box center [704, 380] width 1409 height 761
click at [896, 338] on div at bounding box center [704, 380] width 1409 height 761
click at [923, 325] on span "Add Condition Adjustment" at bounding box center [918, 332] width 158 height 14
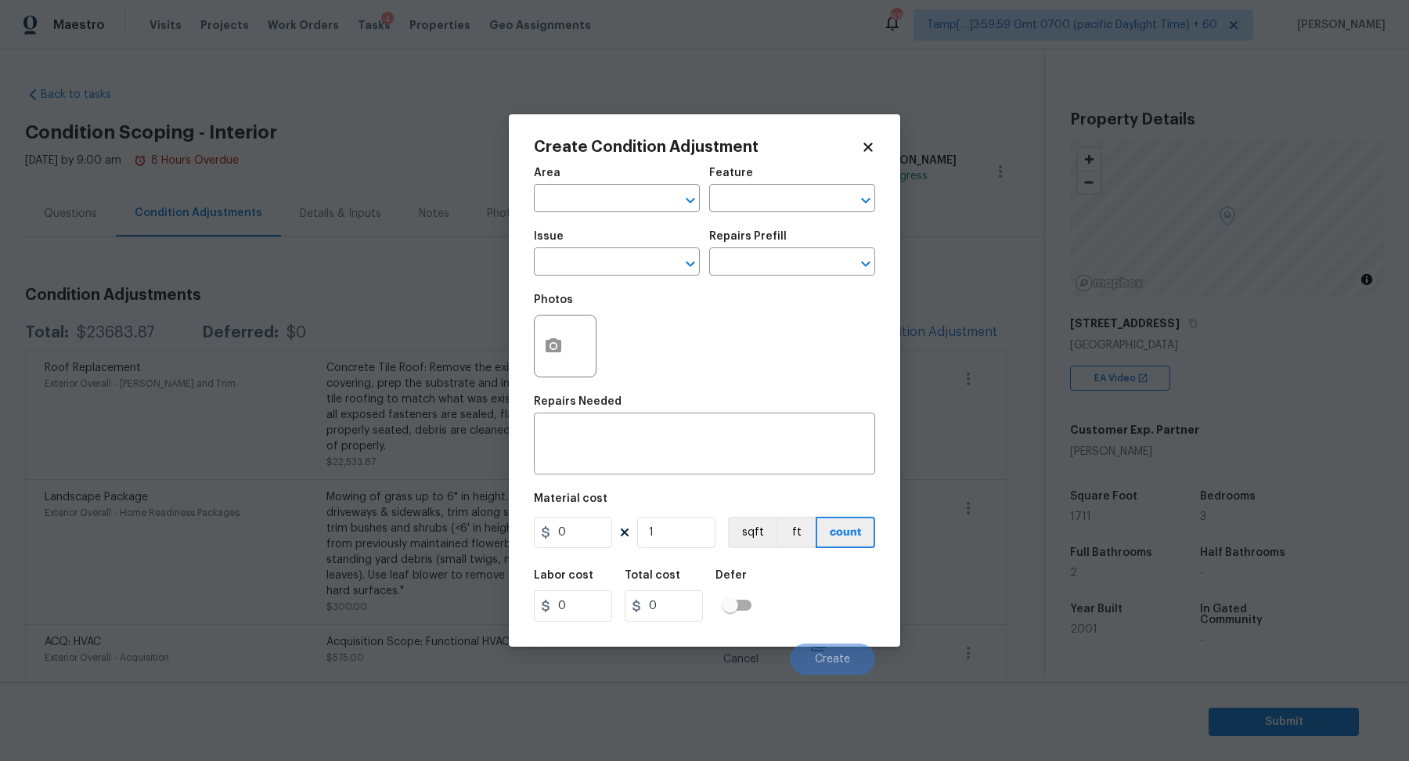
click at [568, 184] on div "Area" at bounding box center [617, 178] width 166 height 20
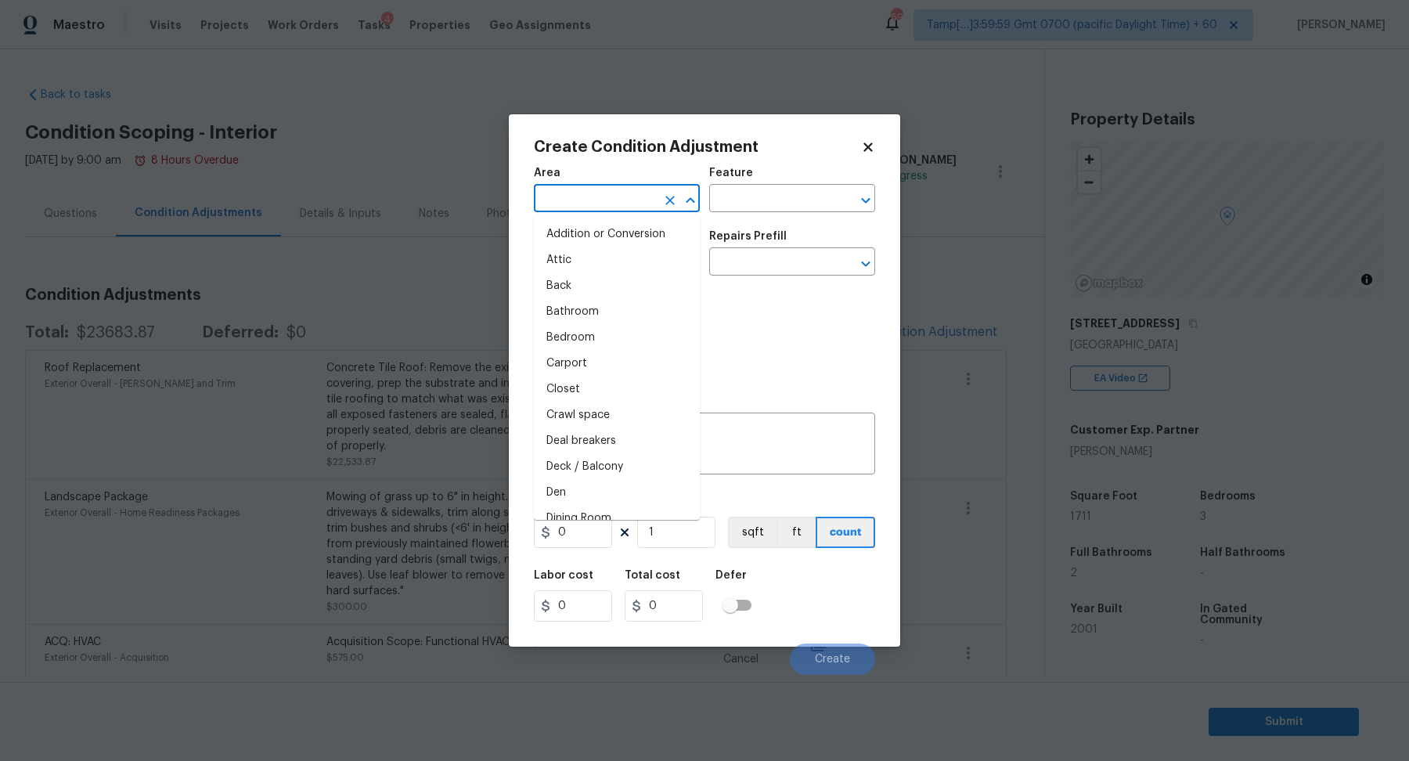
click at [568, 189] on input "text" at bounding box center [595, 200] width 122 height 24
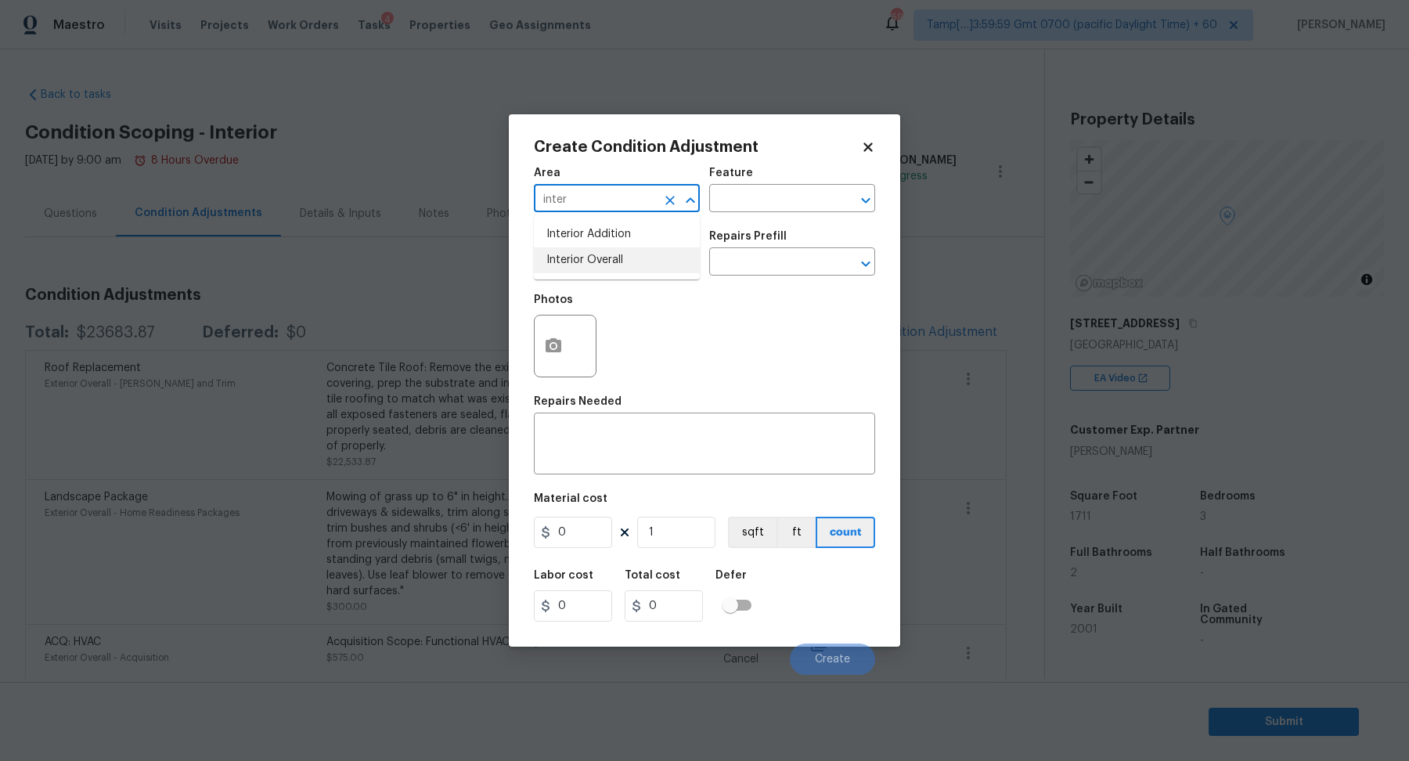
click at [620, 268] on li "Interior Overall" at bounding box center [617, 260] width 166 height 26
type input "Interior Overall"
click at [620, 268] on input "text" at bounding box center [595, 263] width 122 height 24
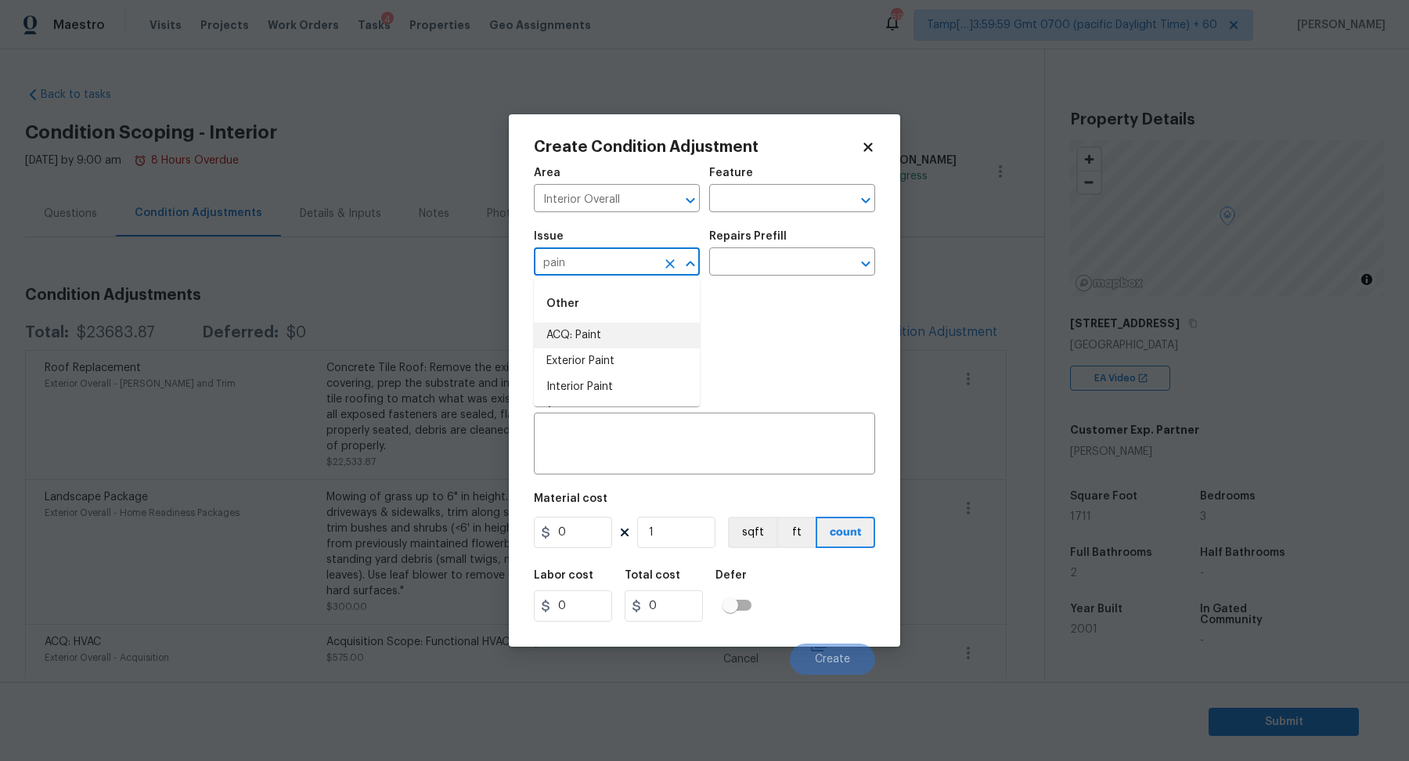
click at [571, 343] on li "ACQ: Paint" at bounding box center [617, 336] width 166 height 26
type input "ACQ: Paint"
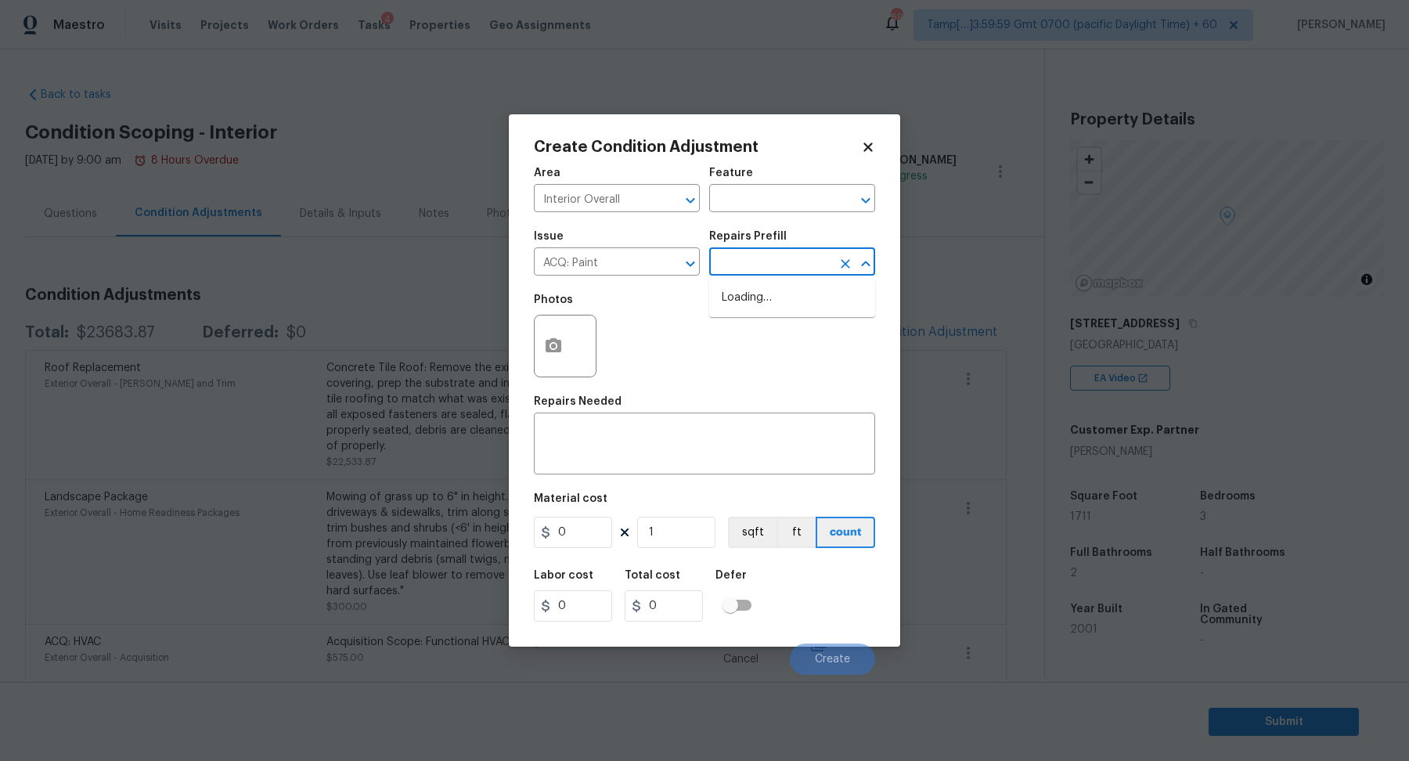
click at [777, 264] on input "text" at bounding box center [770, 263] width 122 height 24
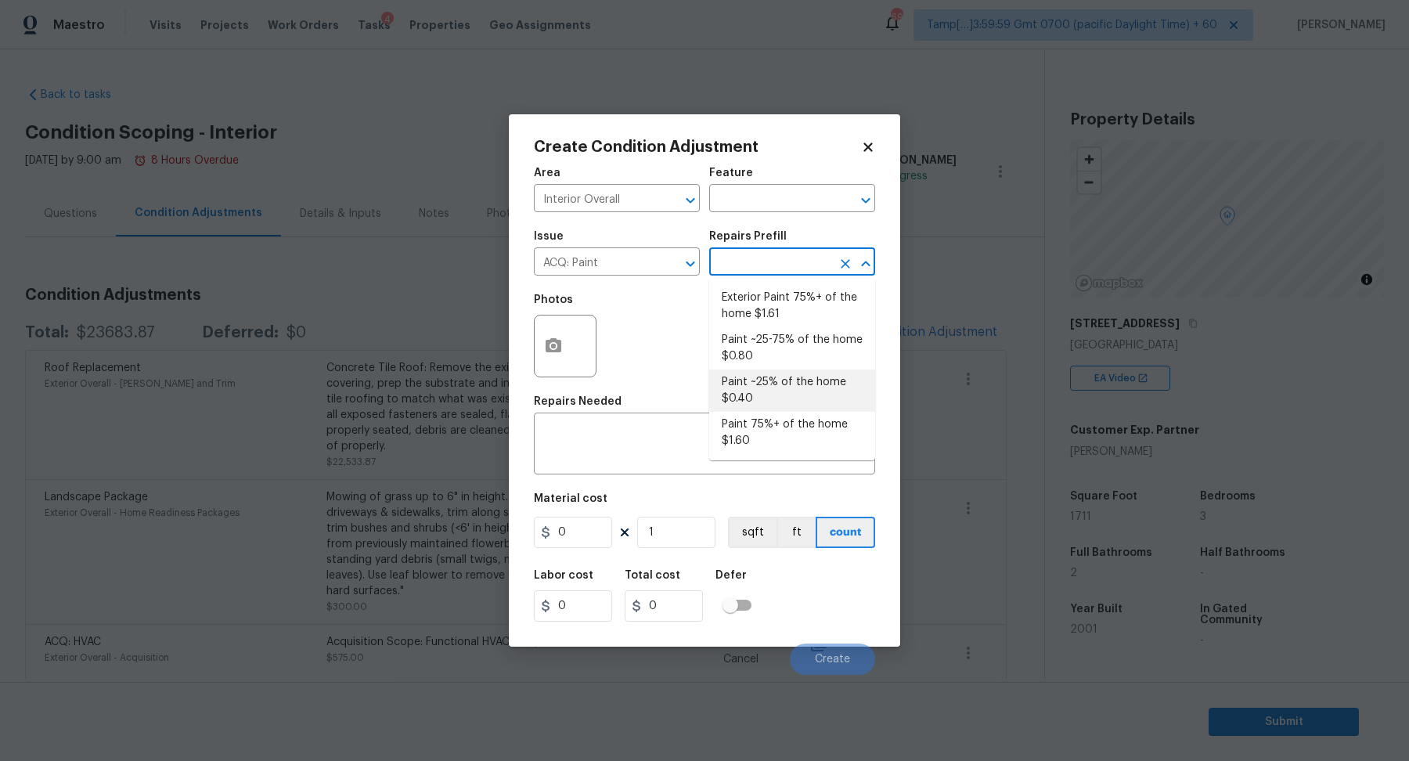
click at [756, 397] on li "Paint ~25% of the home $0.40" at bounding box center [792, 390] width 166 height 42
type input "Acquisition"
type textarea "Acquisition Scope: ~25% of the home needs interior paint"
type input "0.4"
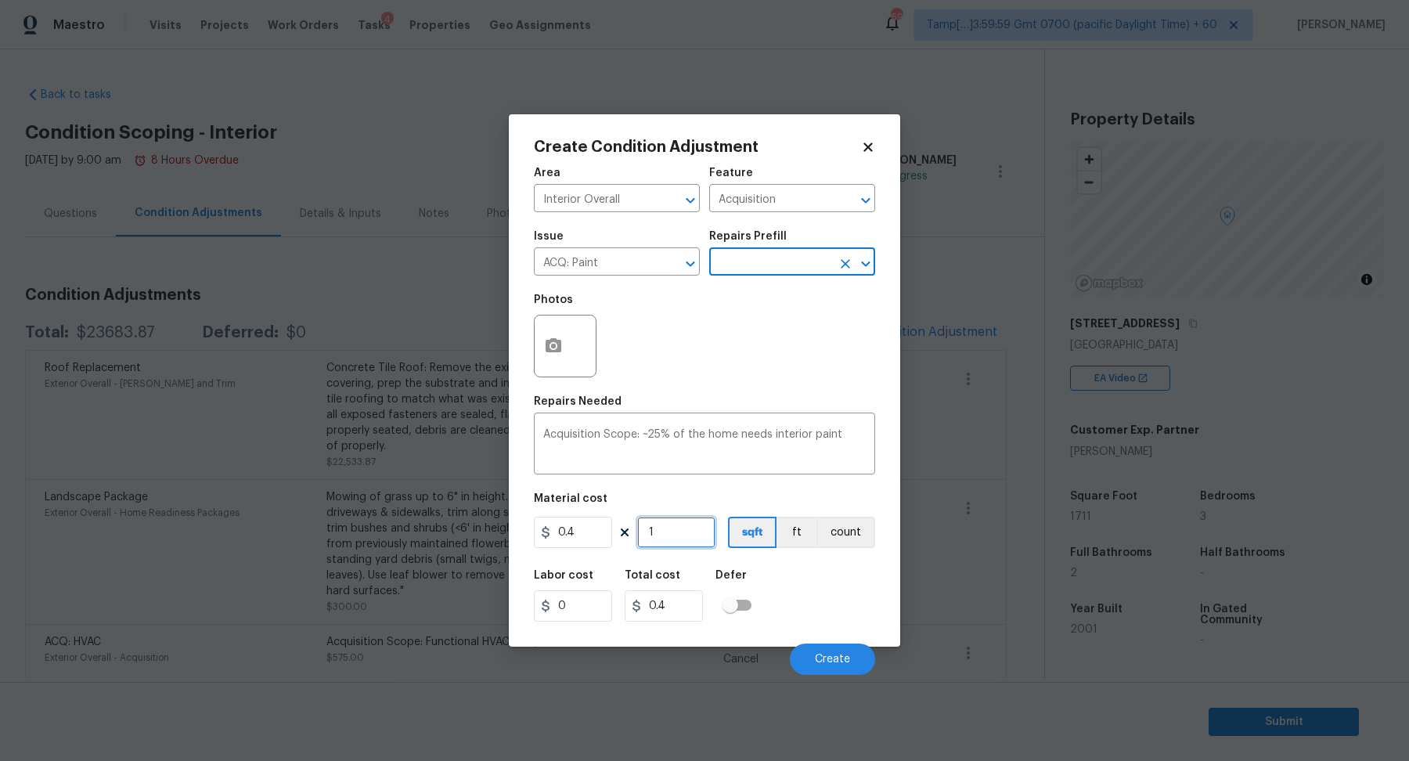
click at [685, 532] on input "1" at bounding box center [676, 532] width 78 height 31
type input "17"
type input "6.8"
type input "171"
type input "68.4"
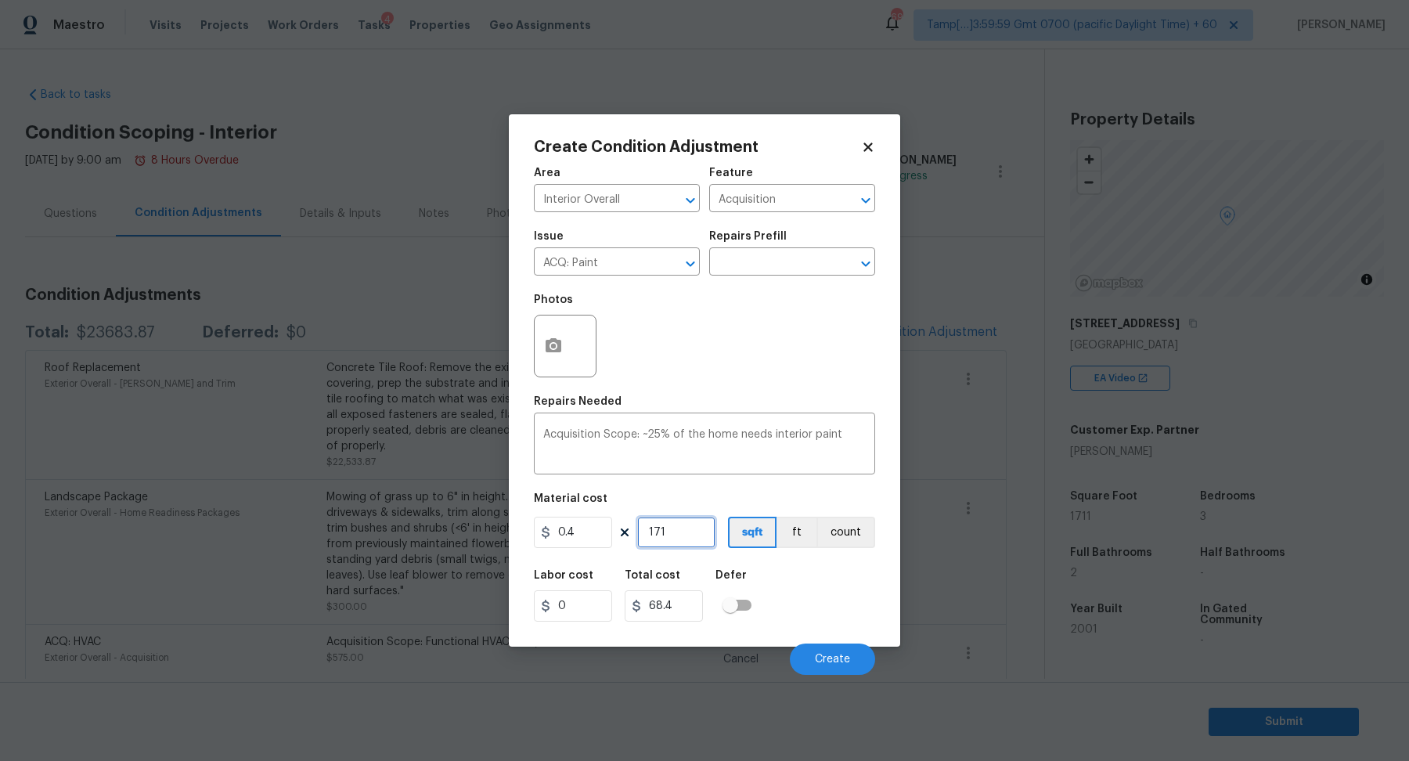
type input "1711"
type input "684.4"
type input "1711"
click at [839, 660] on span "Create" at bounding box center [832, 660] width 35 height 12
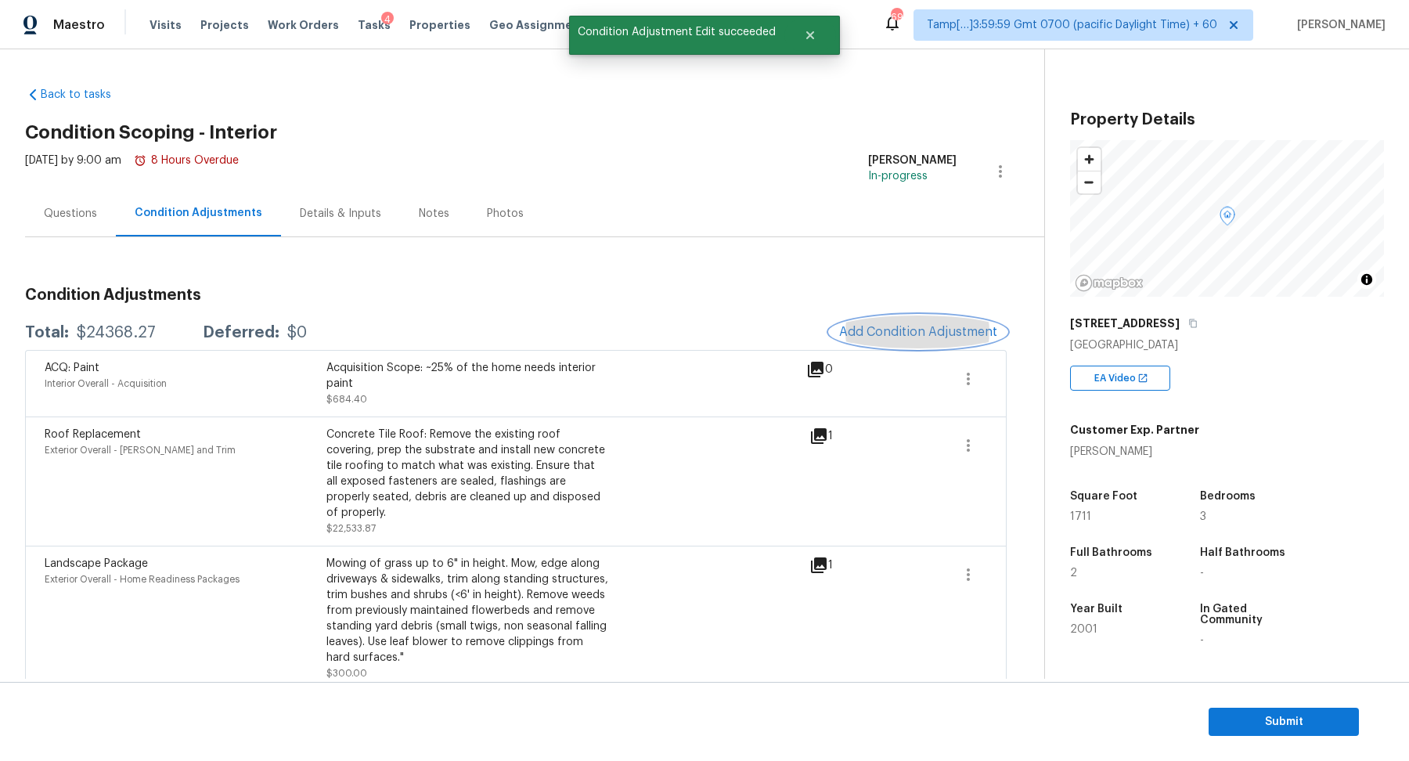
click at [949, 333] on span "Add Condition Adjustment" at bounding box center [918, 332] width 158 height 14
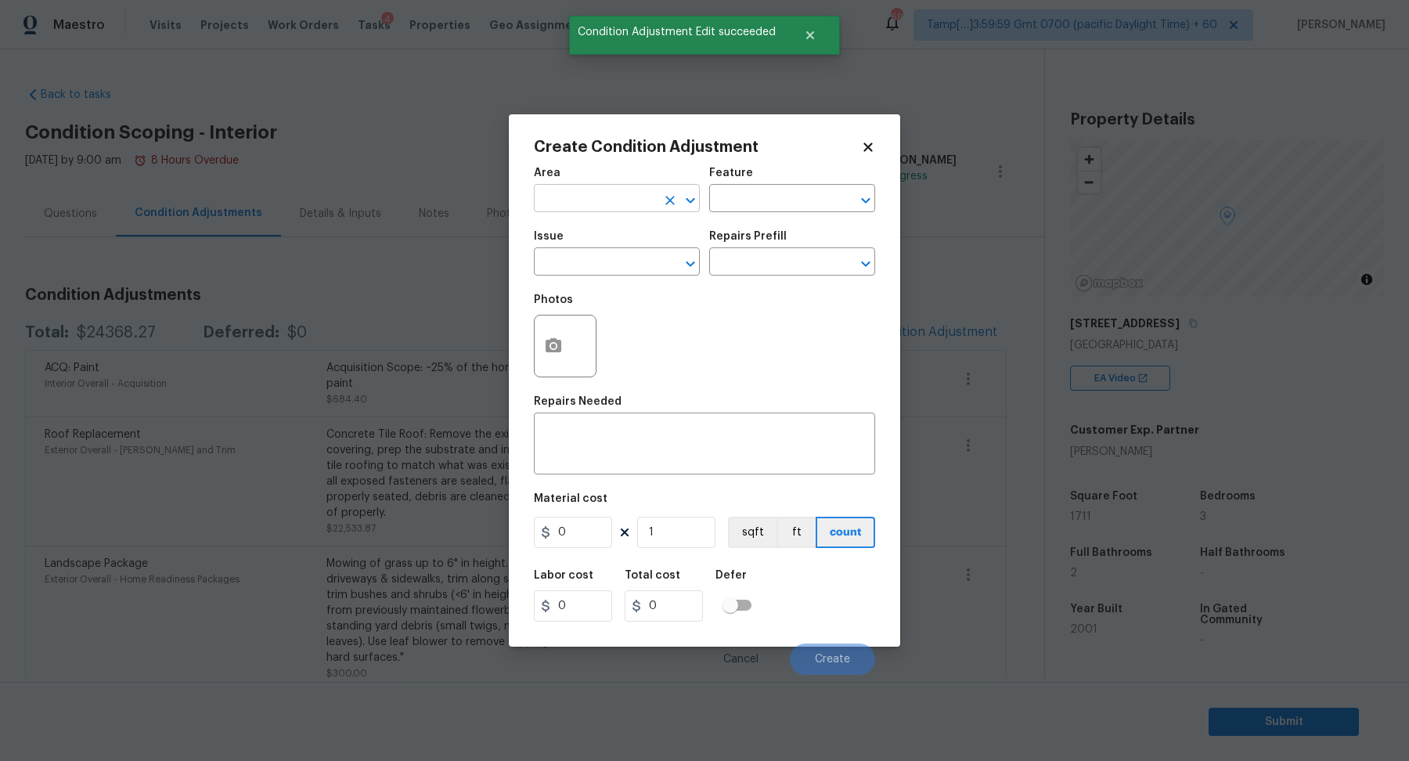
click at [604, 205] on input "text" at bounding box center [595, 200] width 122 height 24
click at [599, 265] on li "Interior Overall" at bounding box center [617, 260] width 166 height 26
type input "Interior Overall"
click at [599, 265] on input "text" at bounding box center [595, 263] width 122 height 24
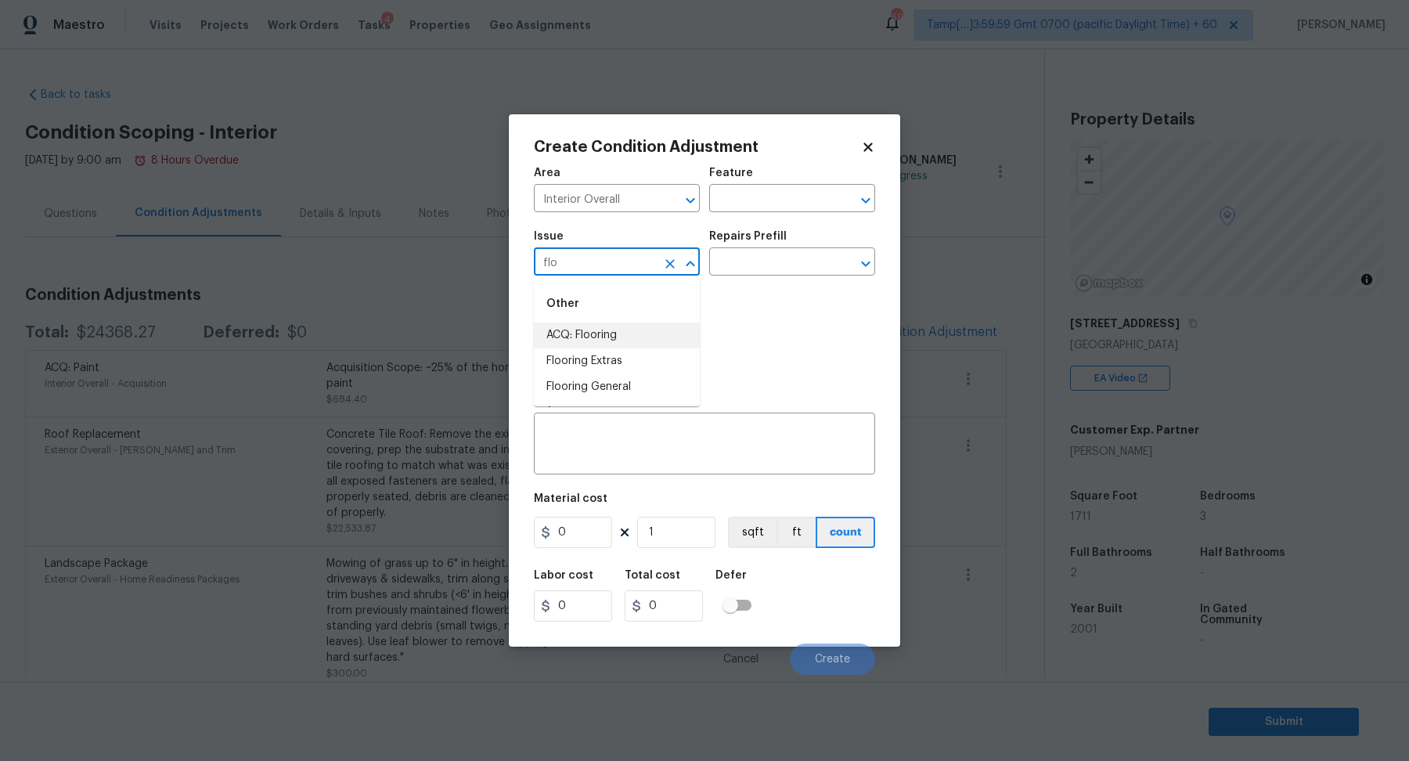
click at [630, 339] on li "ACQ: Flooring" at bounding box center [617, 336] width 166 height 26
type input "ACQ: Flooring"
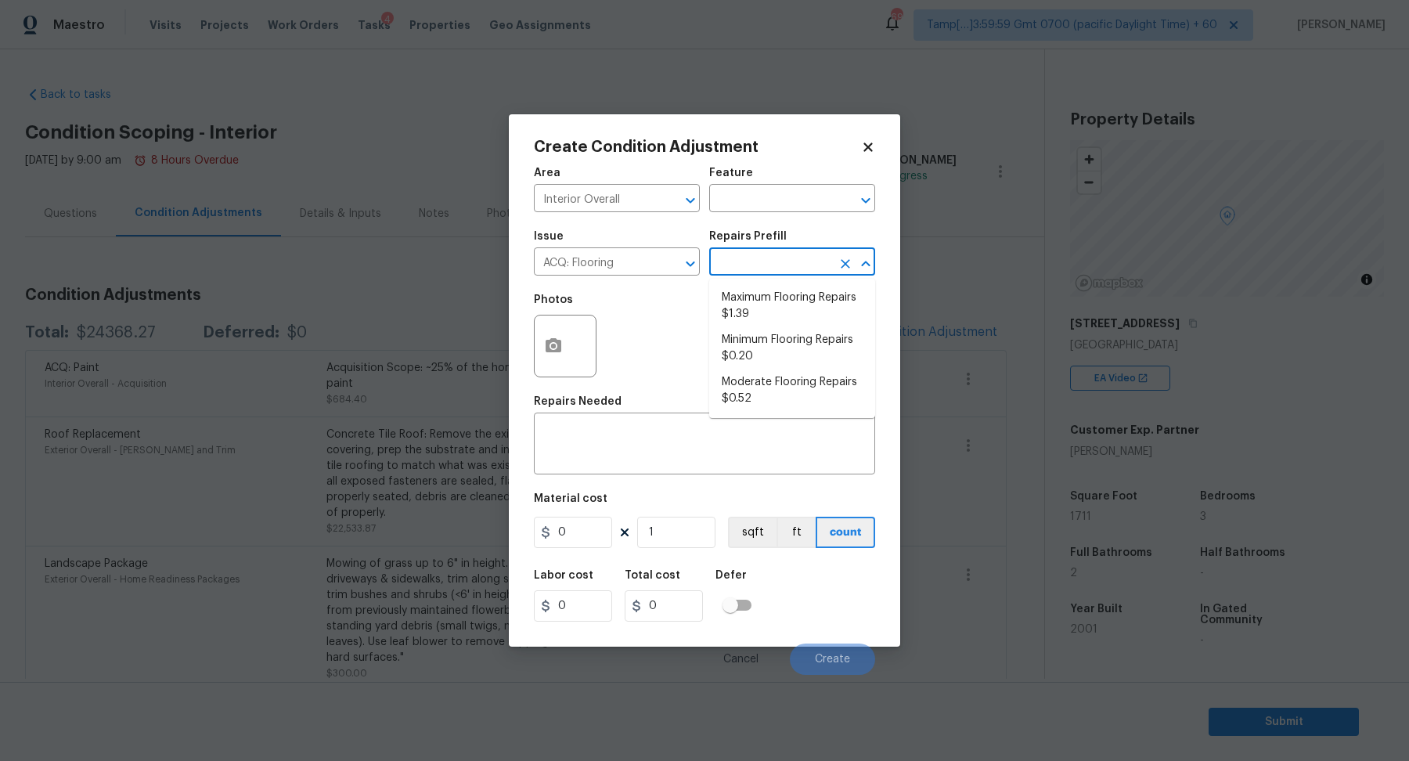
click at [779, 258] on input "text" at bounding box center [770, 263] width 122 height 24
click at [771, 364] on li "Minimum Flooring Repairs $0.20" at bounding box center [792, 348] width 166 height 42
type input "Acquisition"
type textarea "Acquisition Scope: Minimum flooring repairs"
type input "0.2"
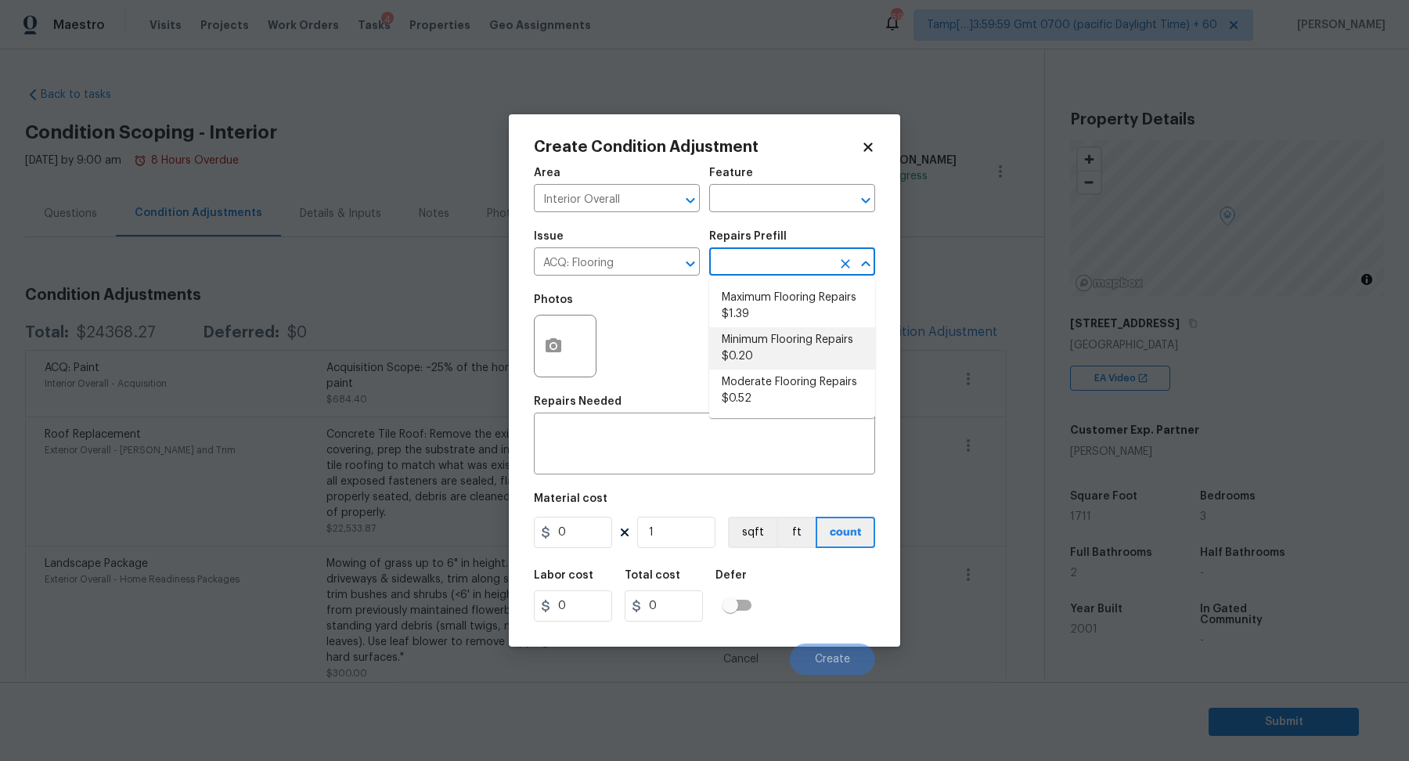
type input "0.2"
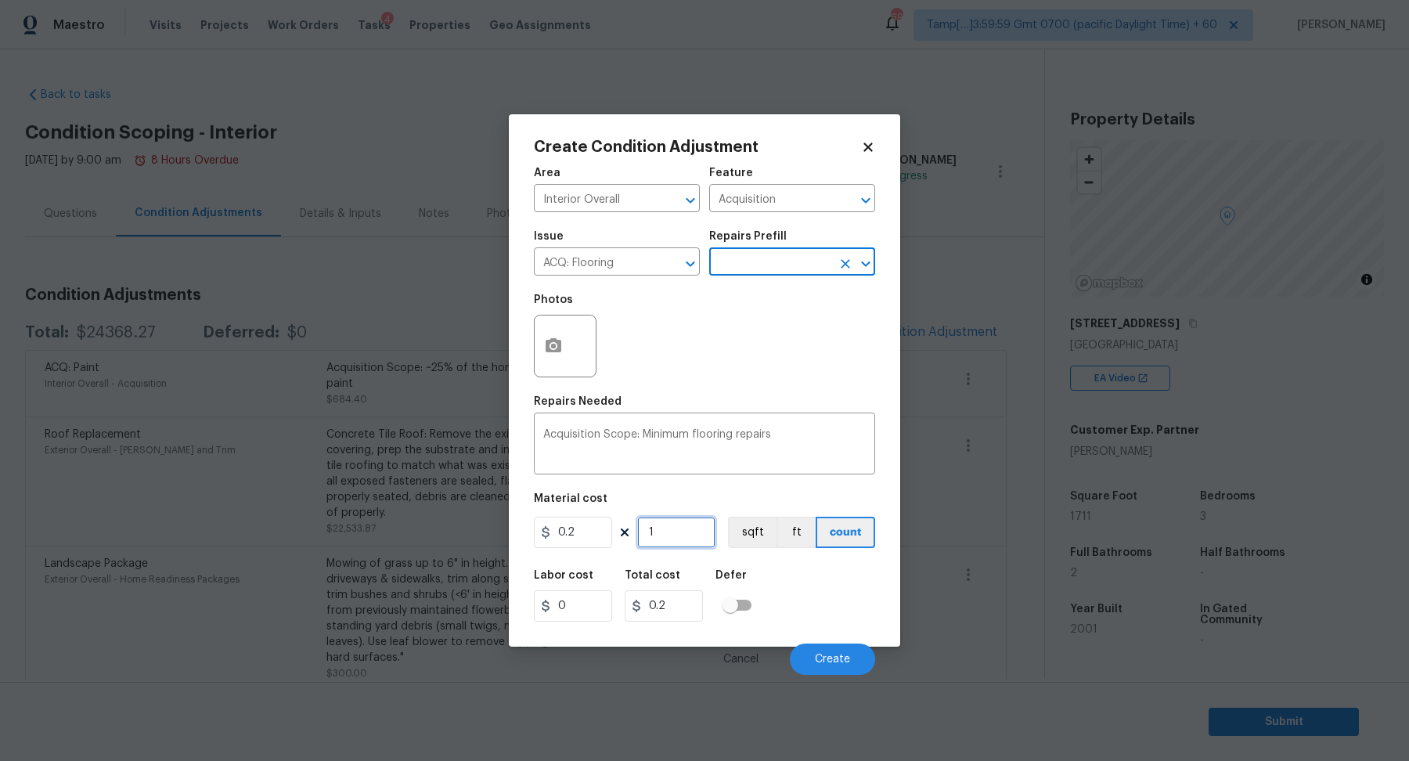
click at [694, 543] on input "1" at bounding box center [676, 532] width 78 height 31
type input "17"
type input "3.4"
type input "171"
type input "34.2"
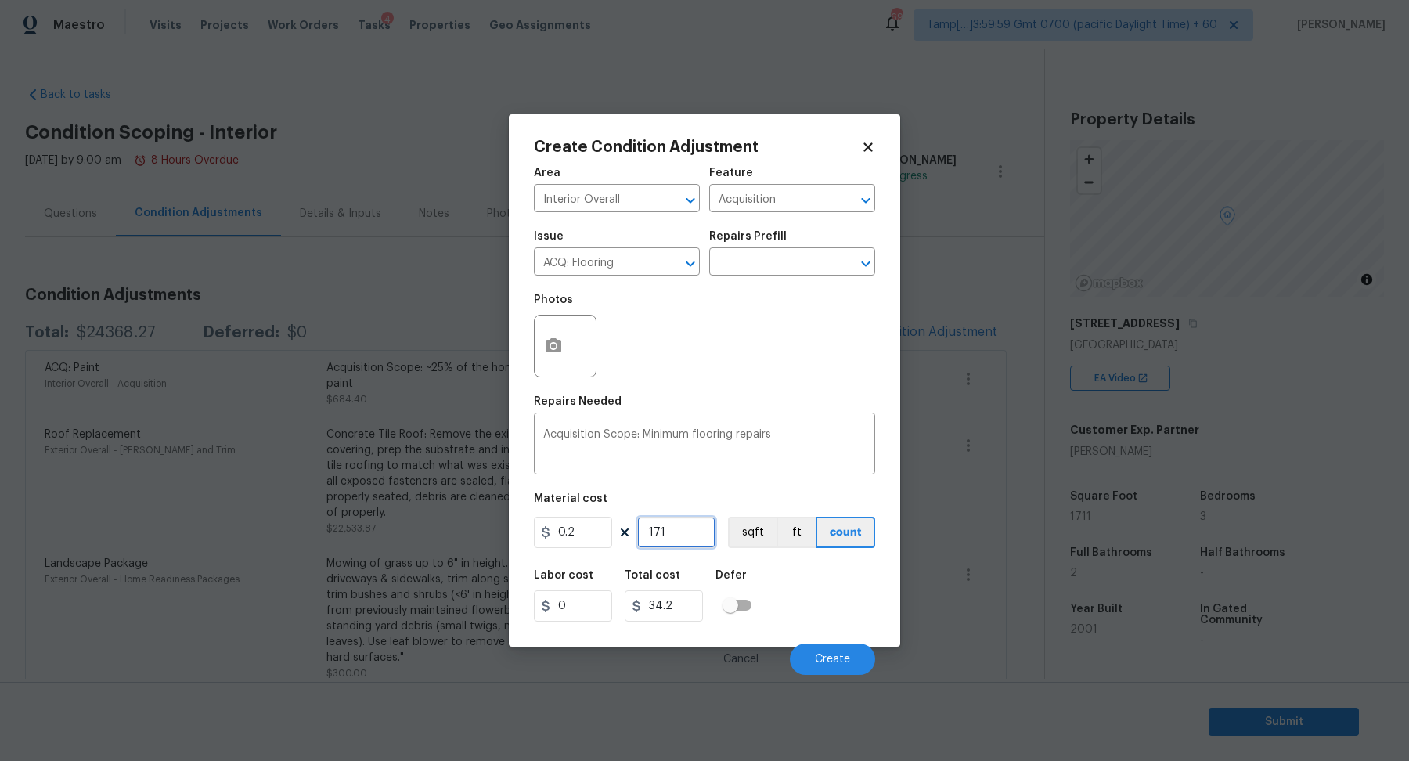
type input "1711"
type input "342.2"
type input "1711"
click at [834, 655] on span "Create" at bounding box center [832, 660] width 35 height 12
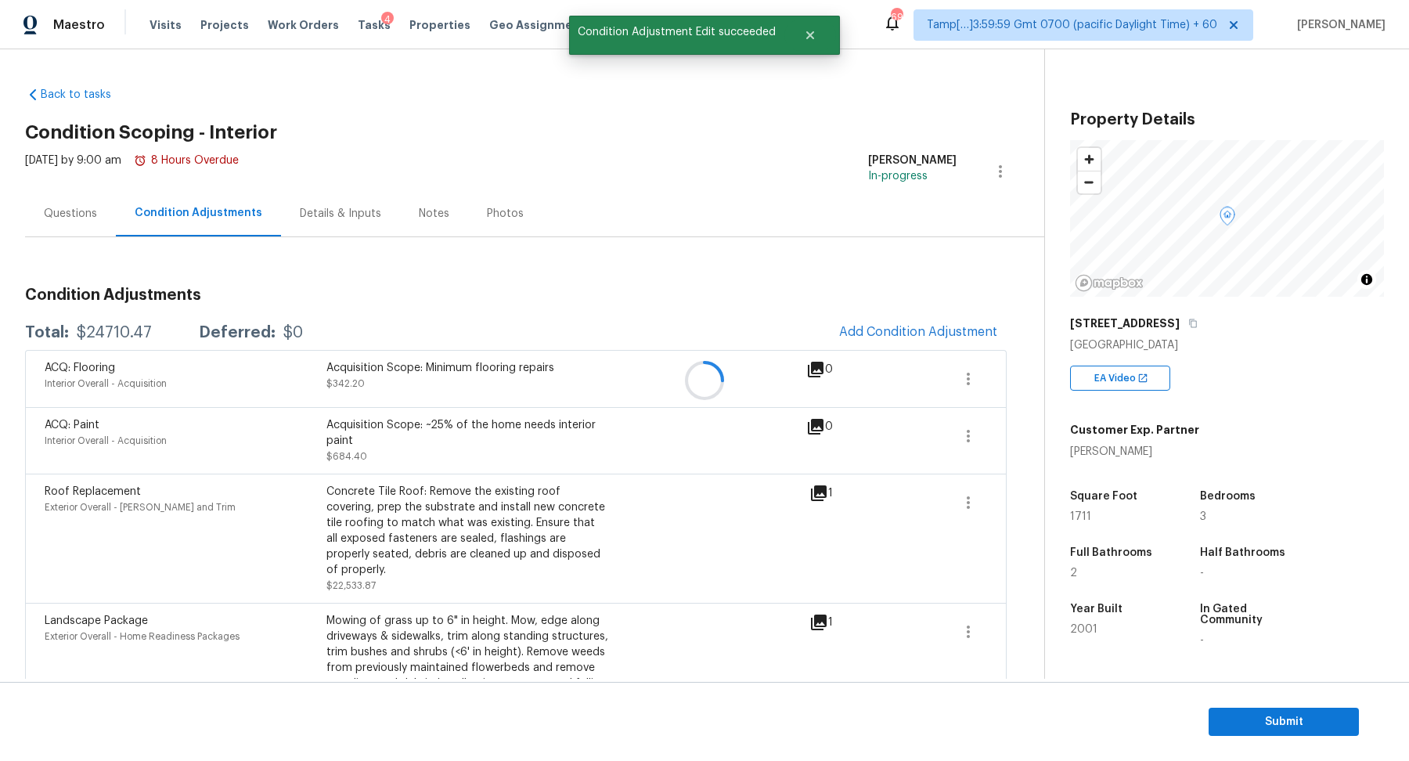
click at [942, 325] on div at bounding box center [704, 380] width 1409 height 761
click at [942, 325] on span "Add Condition Adjustment" at bounding box center [918, 332] width 158 height 14
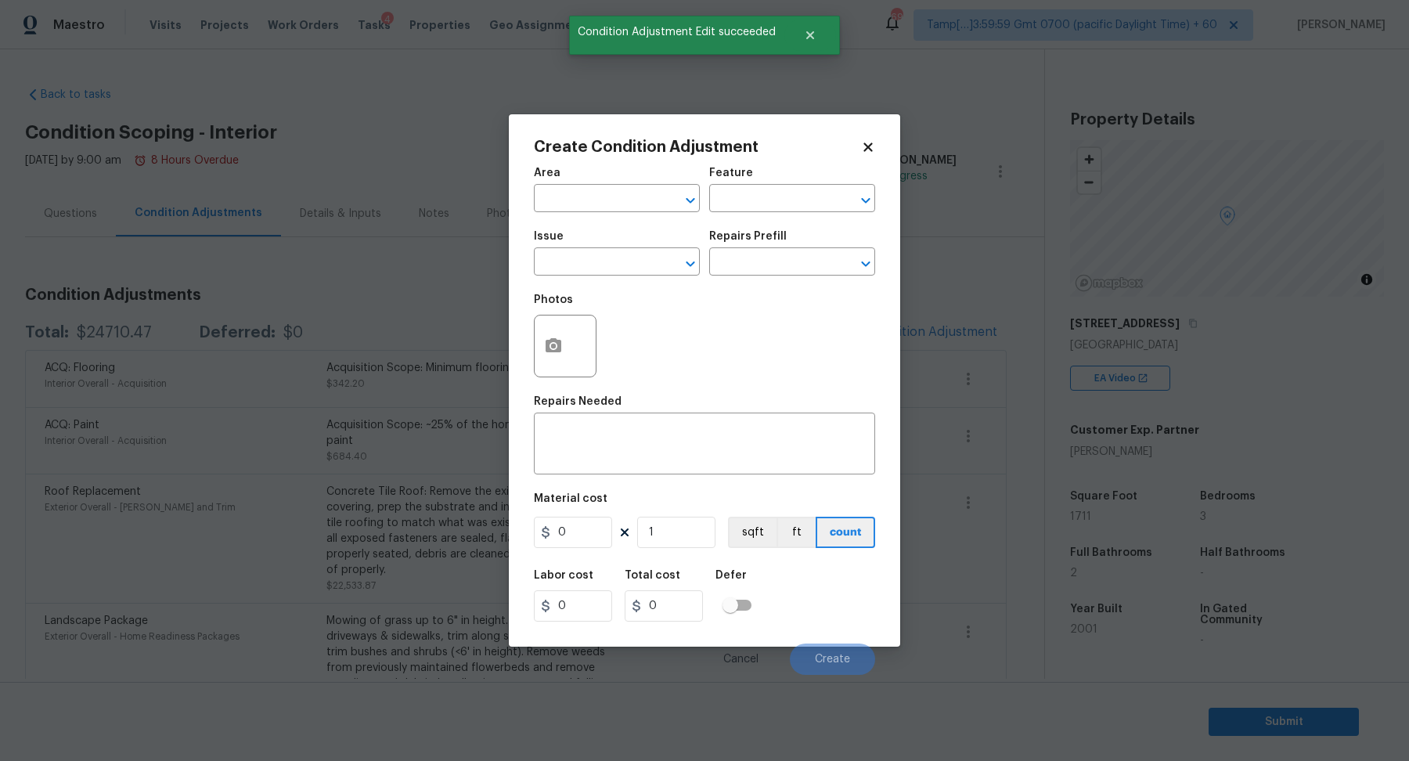
click at [611, 216] on span "Area ​" at bounding box center [617, 189] width 166 height 63
click at [606, 204] on input "text" at bounding box center [595, 200] width 122 height 24
click at [585, 264] on li "Interior Overall" at bounding box center [617, 260] width 166 height 26
type input "Interior Overall"
click at [585, 264] on input "text" at bounding box center [595, 263] width 122 height 24
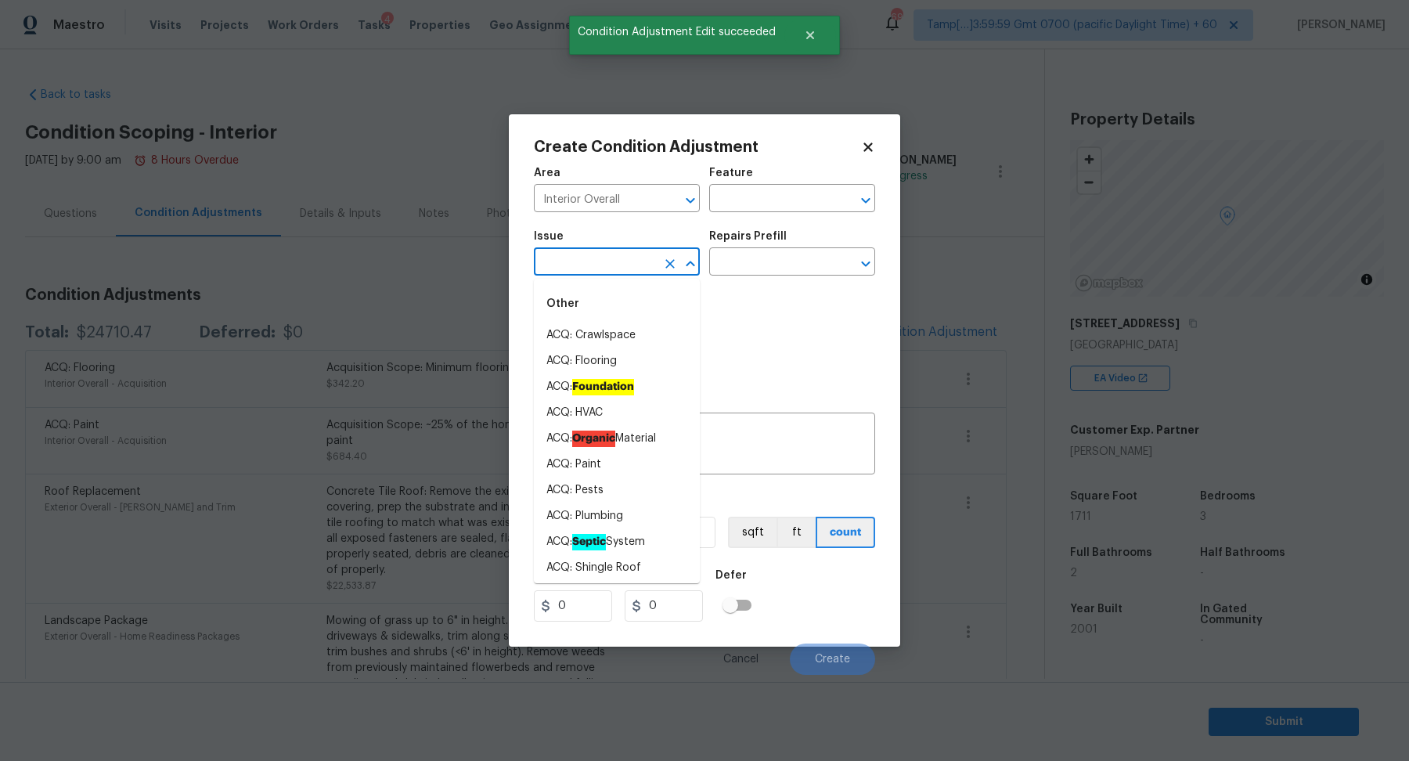
click at [585, 264] on input "text" at bounding box center [595, 263] width 122 height 24
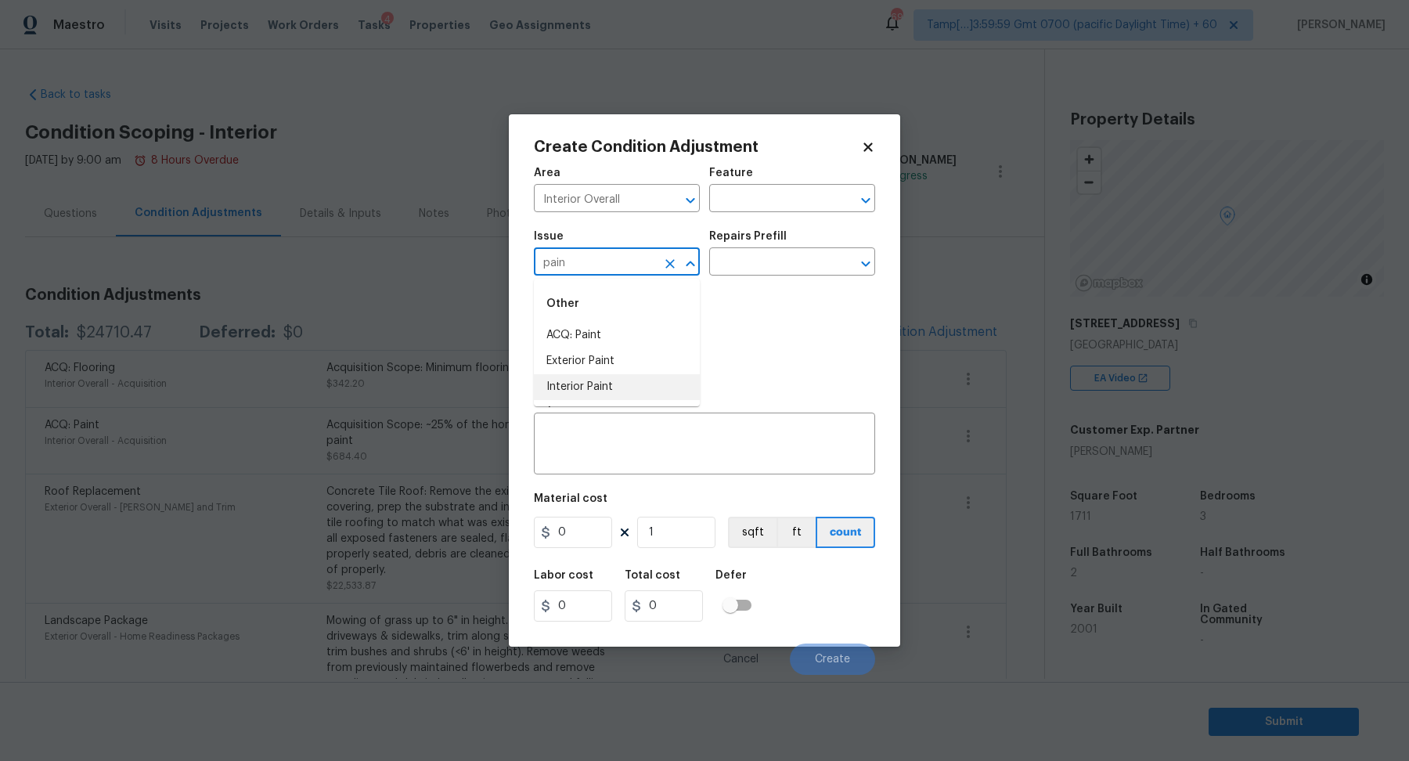
click at [571, 380] on li "Interior Paint" at bounding box center [617, 387] width 166 height 26
type input "Interior Paint"
click at [721, 285] on div "Photos" at bounding box center [704, 336] width 341 height 102
click at [726, 285] on div "Photos" at bounding box center [704, 336] width 341 height 102
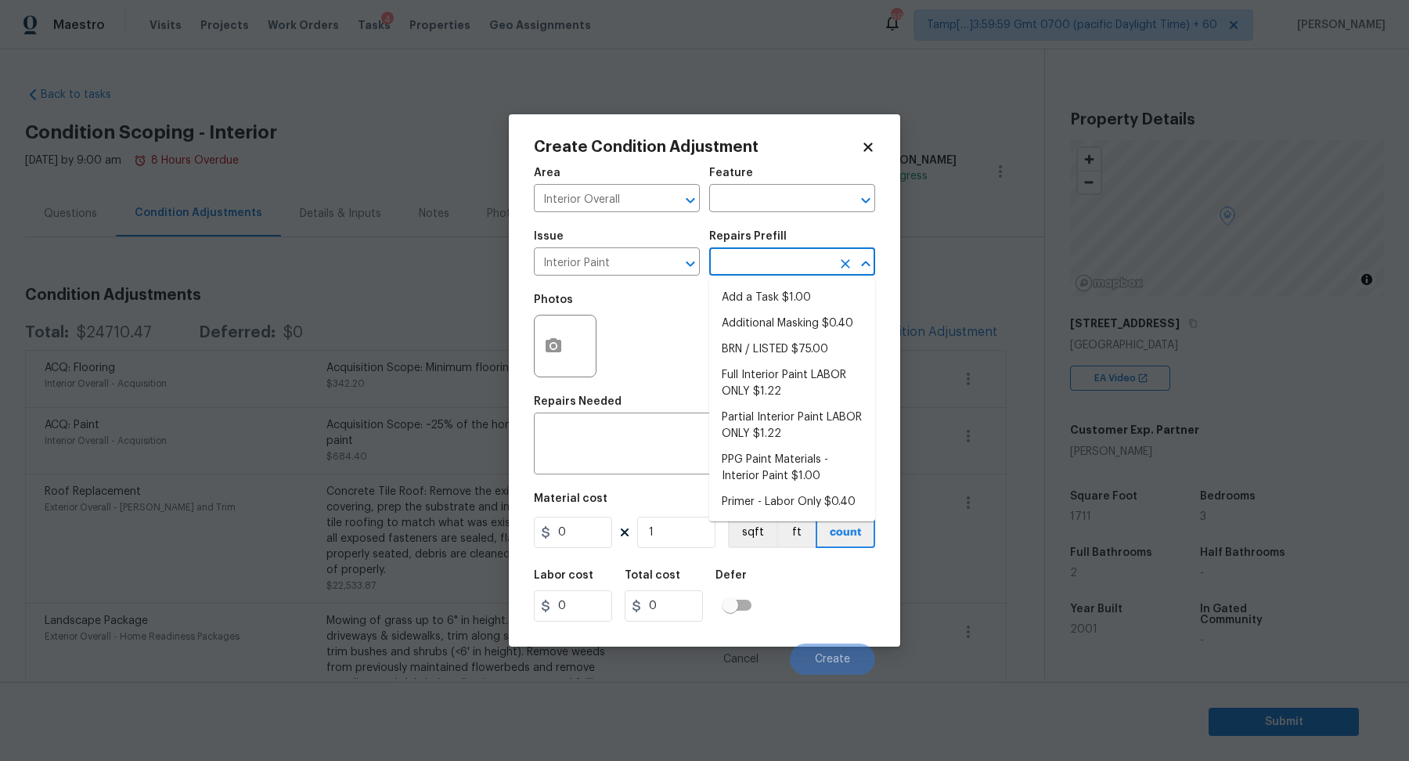
click at [757, 265] on input "text" at bounding box center [770, 263] width 122 height 24
type input "pri"
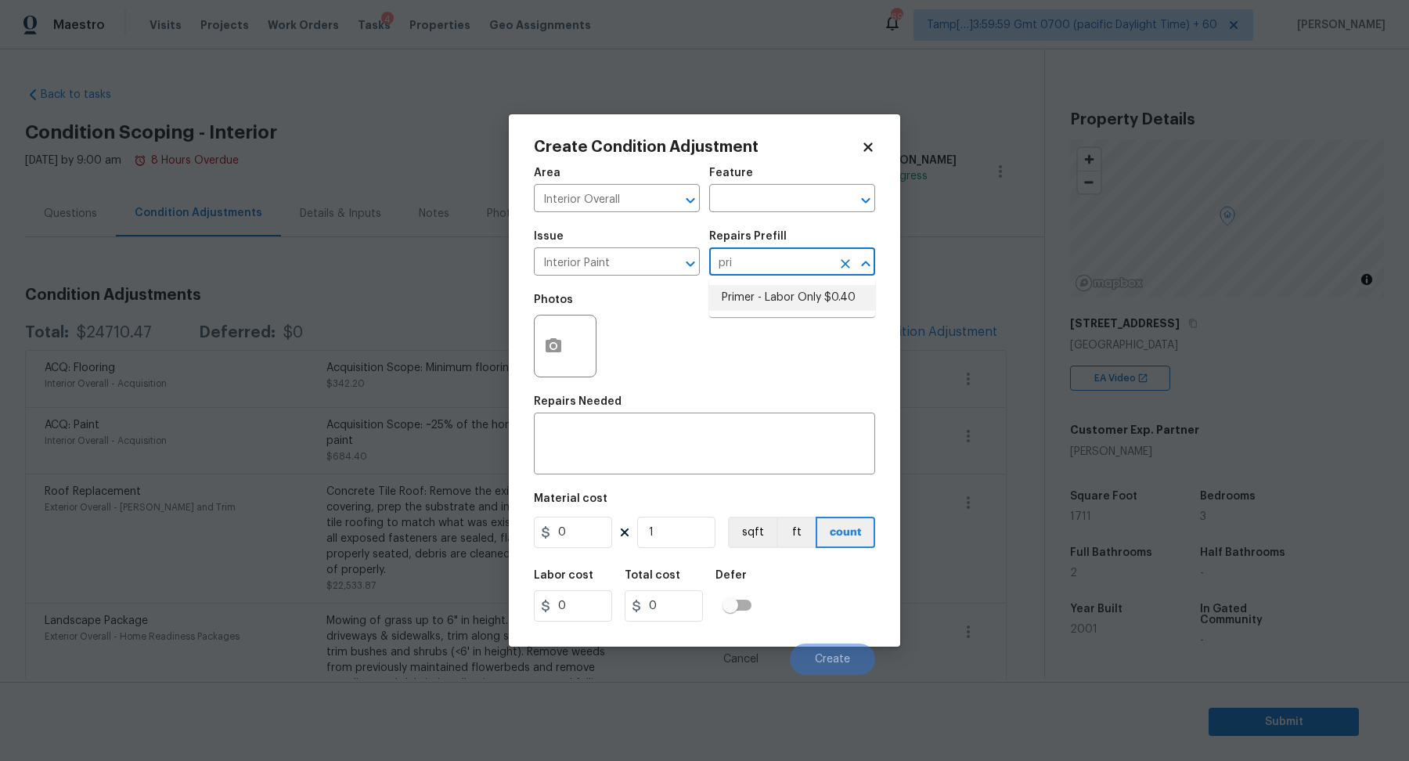
click at [765, 304] on li "Primer - Labor Only $0.40" at bounding box center [792, 298] width 166 height 26
type input "Overall Paint"
type textarea "Interior primer - PRIMER PROVIDED BY OPENDOOR - All nails, screws, drywall anch…"
type input "0.4"
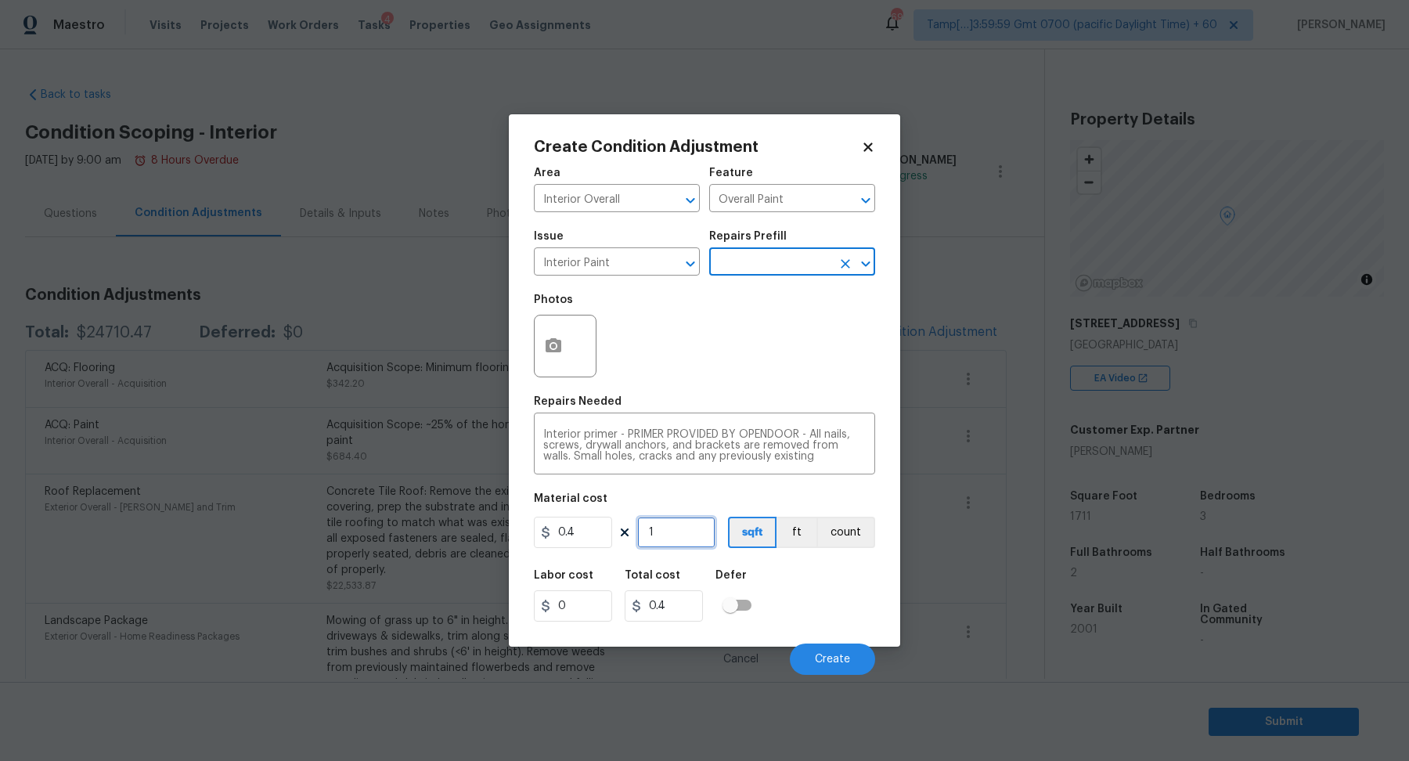
click at [666, 534] on input "1" at bounding box center [676, 532] width 78 height 31
type input "6"
type input "2.4"
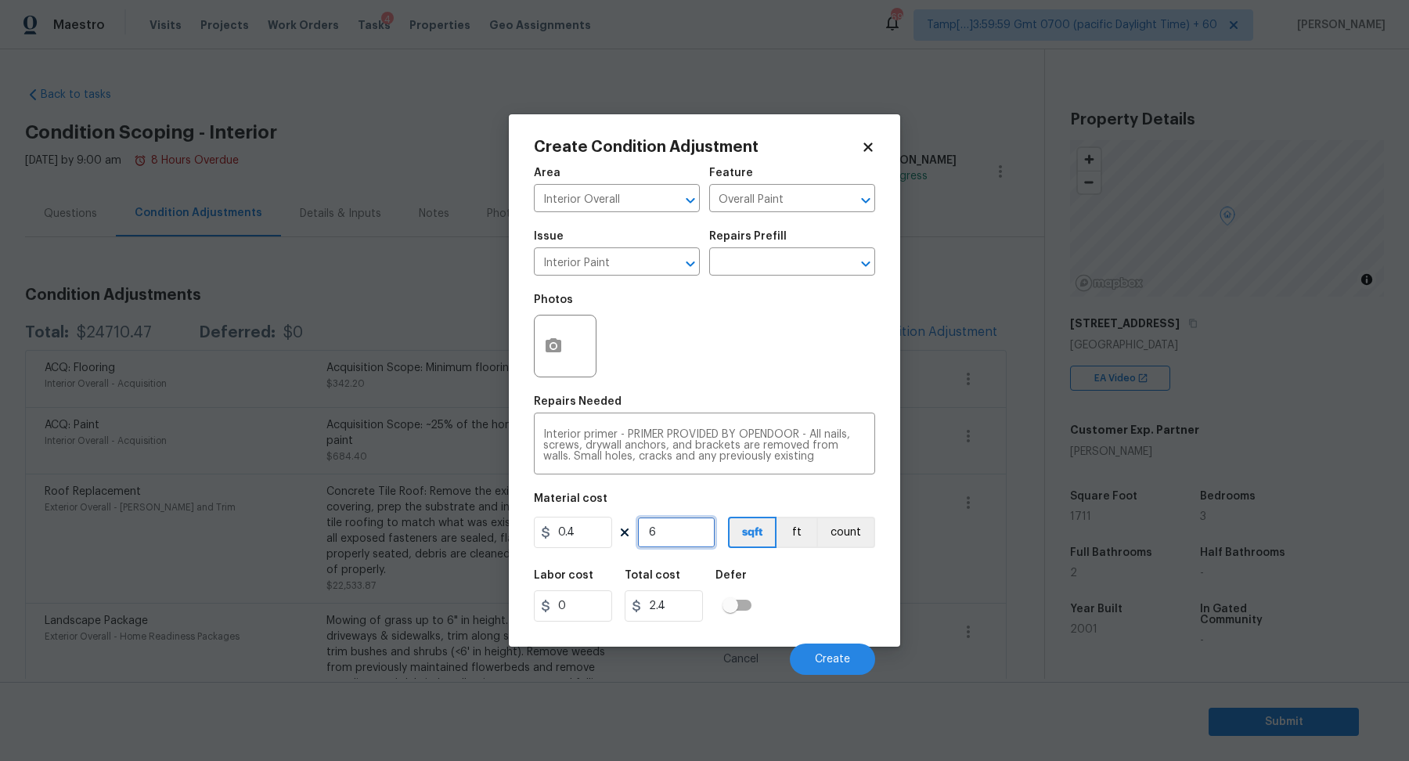
type input "60"
type input "24"
type input "600"
type input "240"
type input "600"
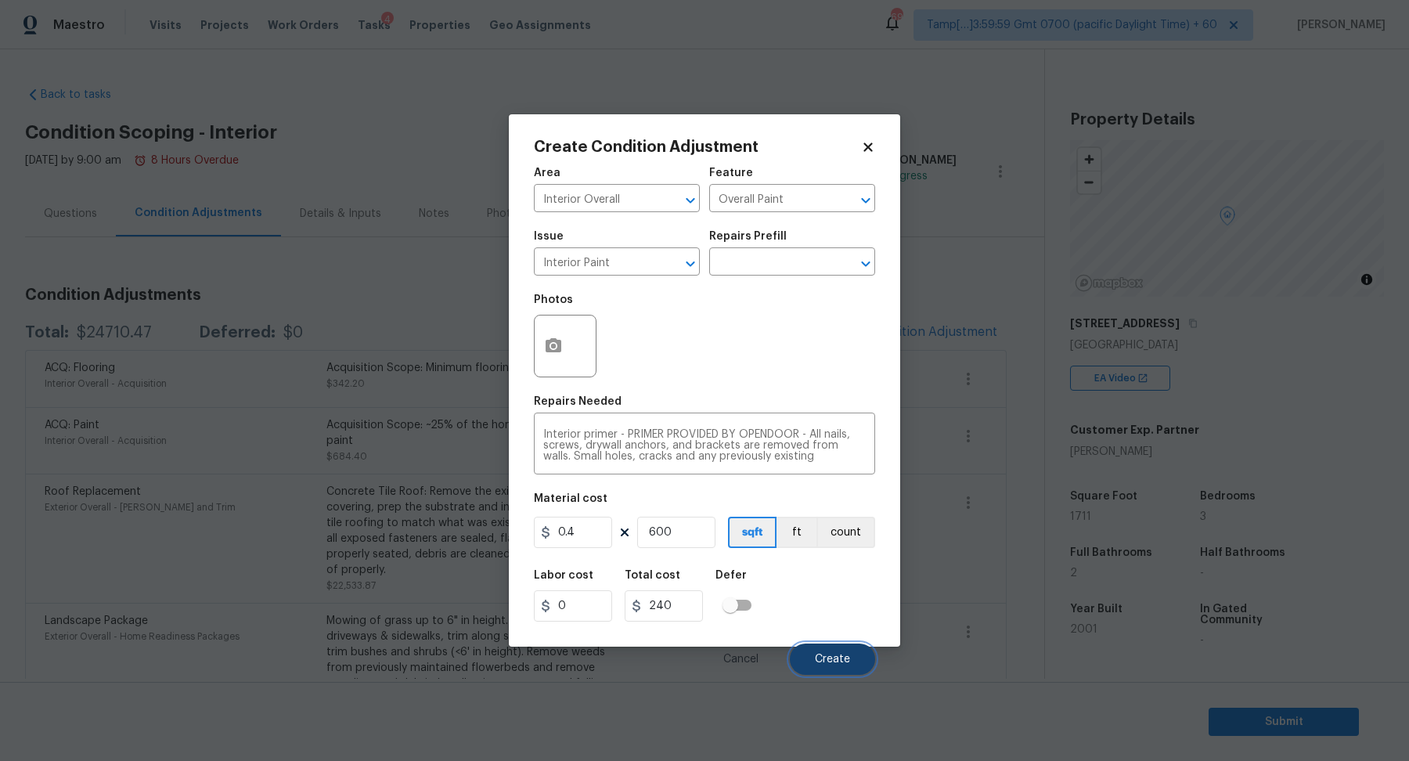
click at [827, 649] on button "Create" at bounding box center [832, 658] width 85 height 31
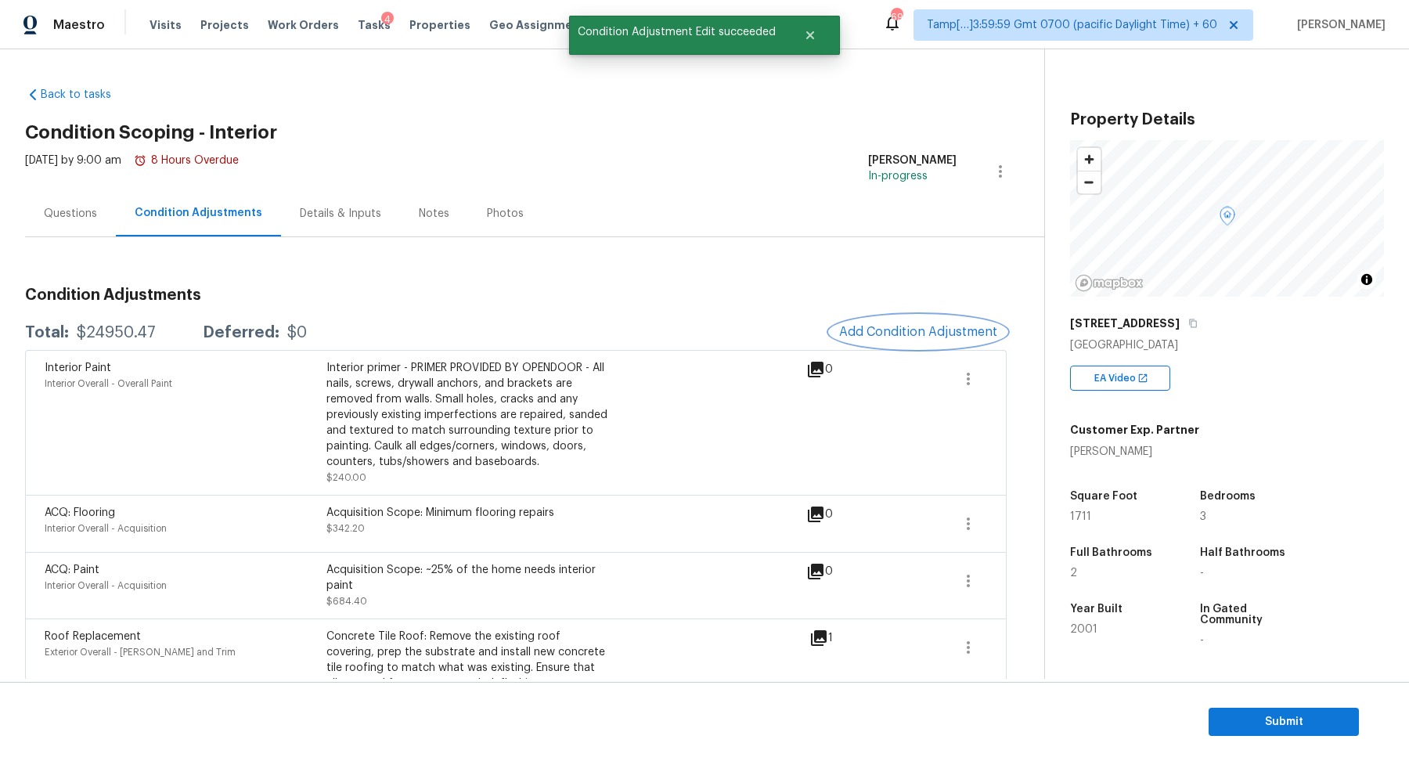
click at [907, 322] on button "Add Condition Adjustment" at bounding box center [918, 331] width 177 height 33
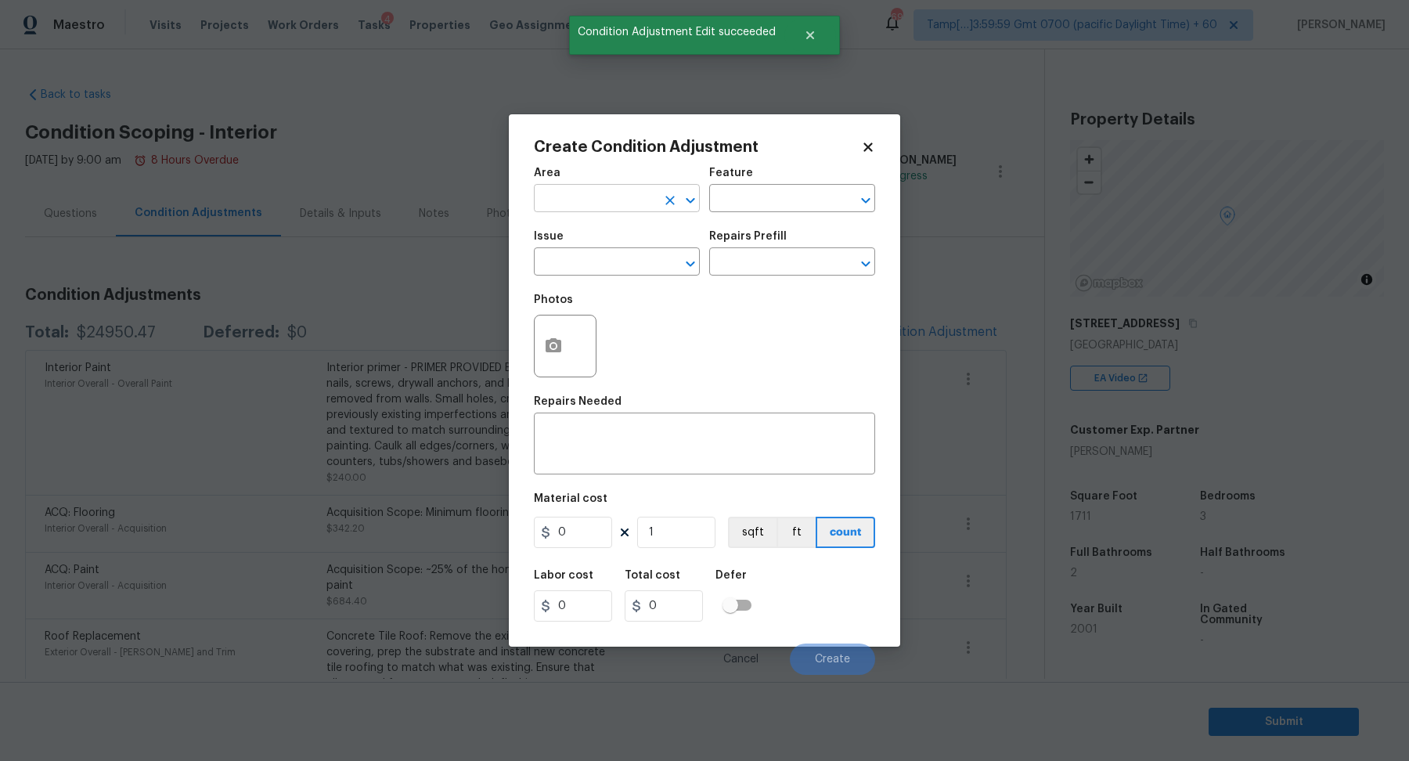
click at [603, 206] on input "text" at bounding box center [595, 200] width 122 height 24
click at [609, 258] on li "Interior Overall" at bounding box center [617, 260] width 166 height 26
type input "Interior Overall"
click at [609, 258] on input "text" at bounding box center [595, 263] width 122 height 24
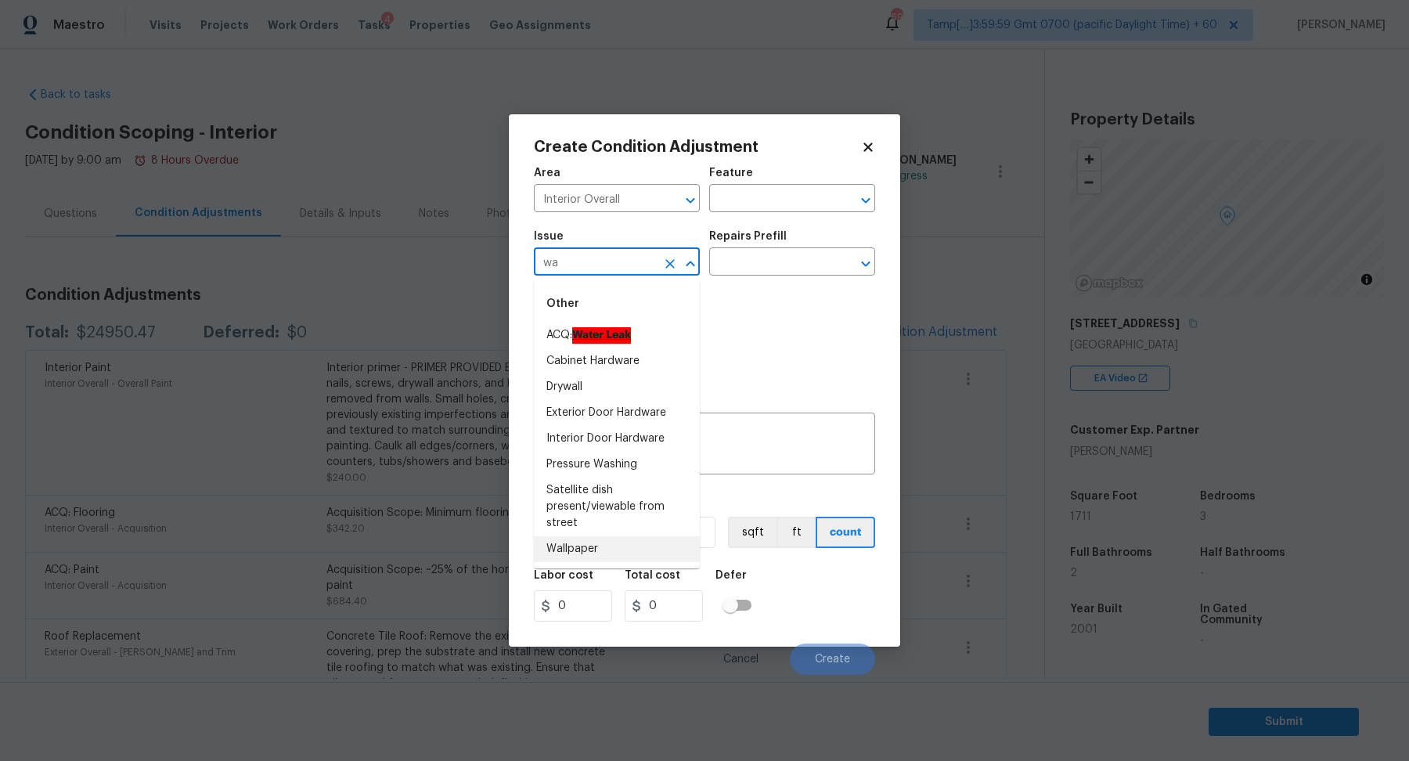
click at [622, 546] on li "Wallpaper" at bounding box center [617, 549] width 166 height 26
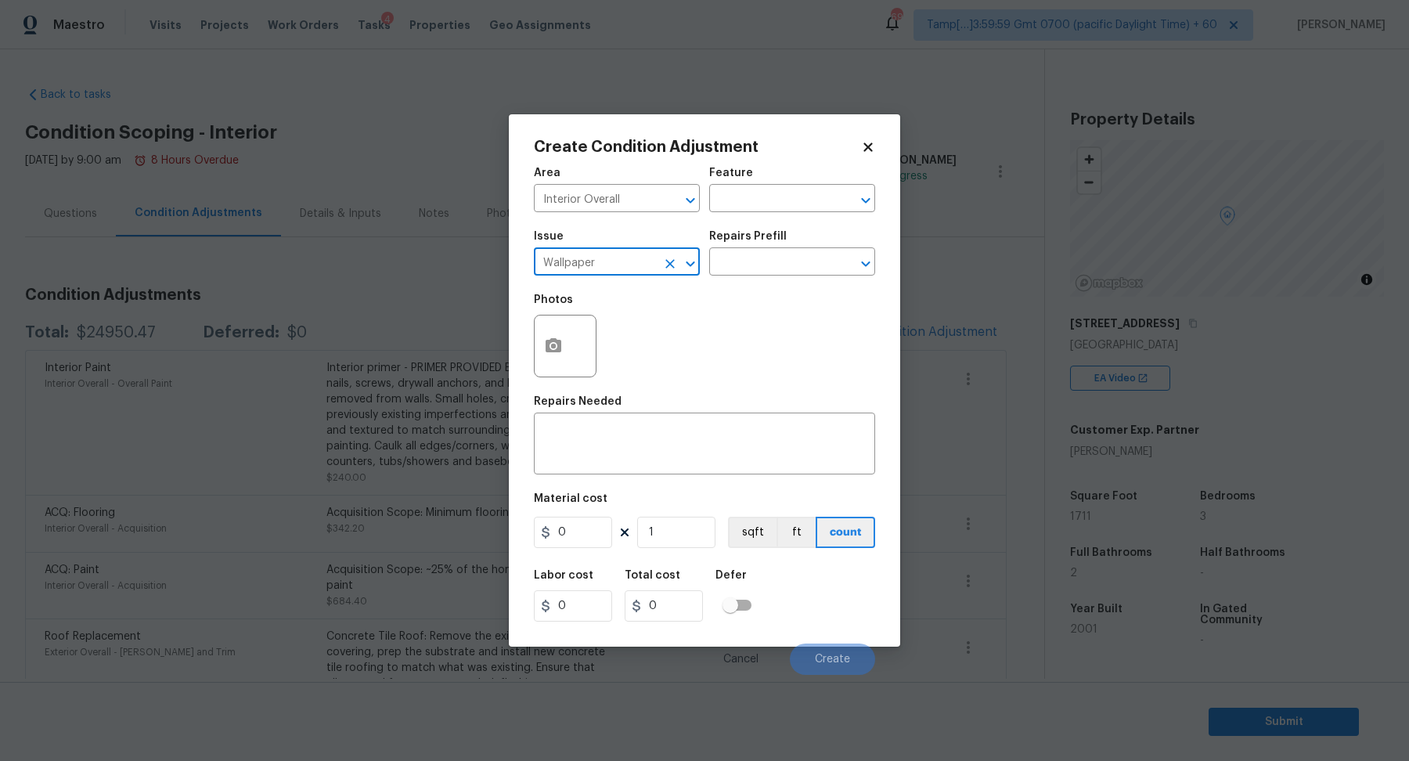
type input "Wallpaper"
click at [777, 247] on div "Repairs Prefill" at bounding box center [792, 241] width 166 height 20
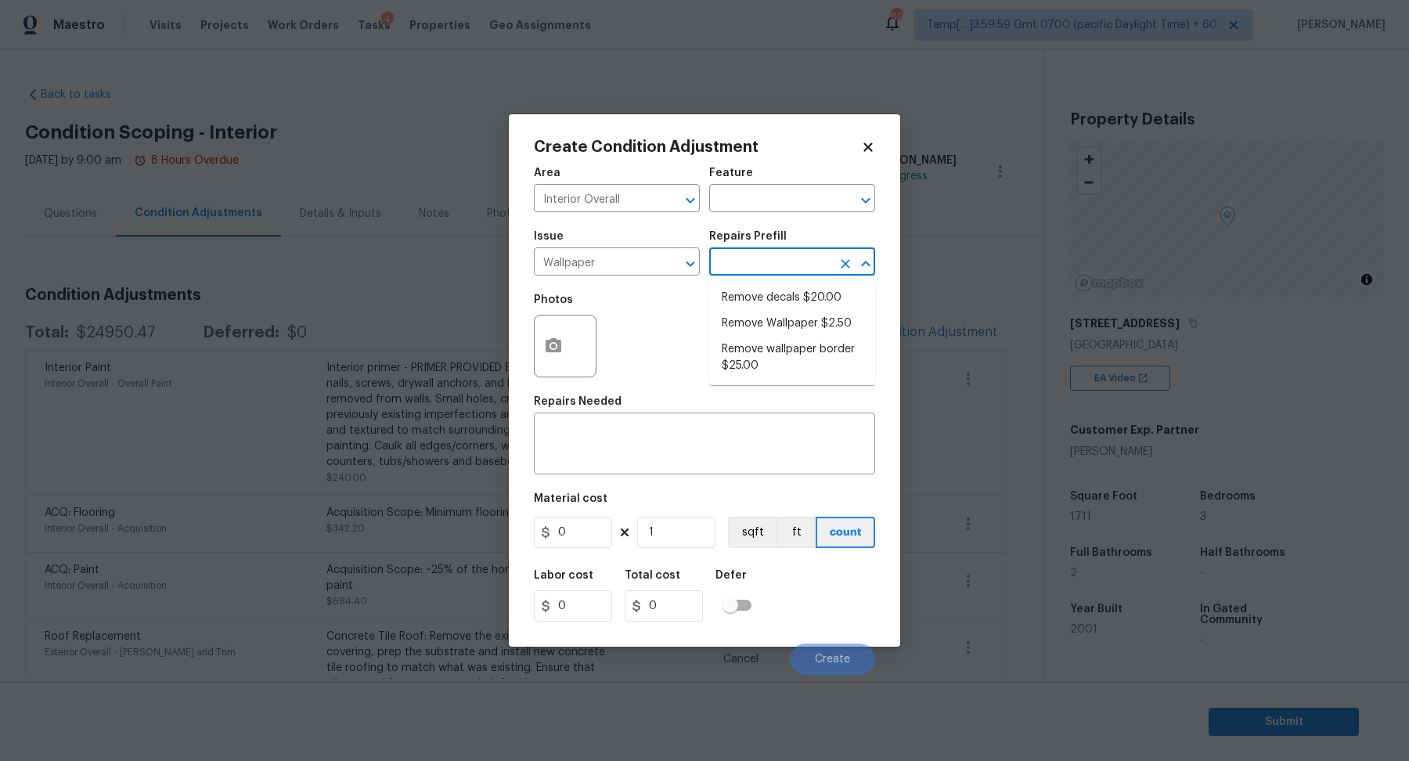
click at [777, 261] on input "text" at bounding box center [770, 263] width 122 height 24
click at [777, 325] on li "Remove Wallpaper $2.50" at bounding box center [792, 324] width 166 height 26
type input "Walls and Ceiling"
type textarea "Remove wallpaper and texture walls to best match existing conditions"
type input "2.5"
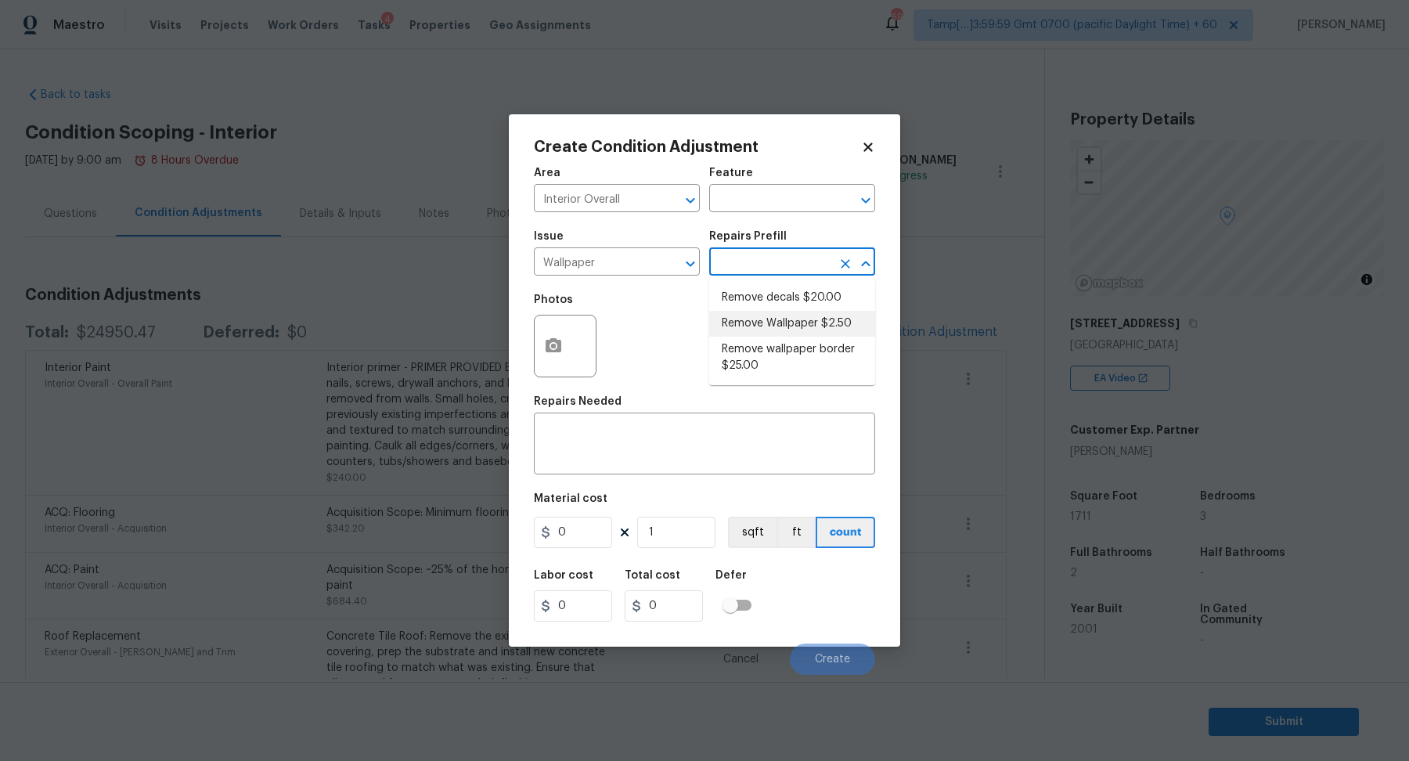
type input "2.5"
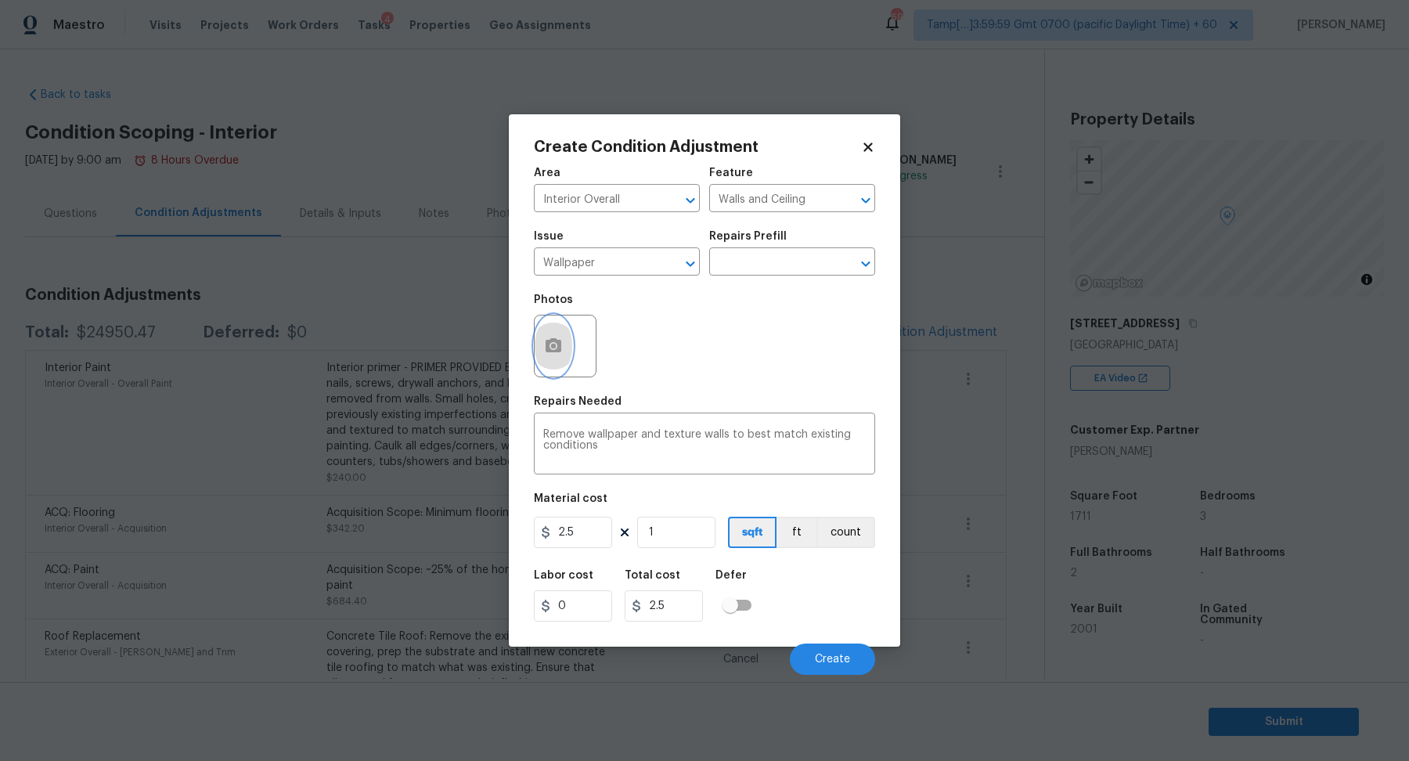
click at [542, 346] on button "button" at bounding box center [554, 345] width 38 height 61
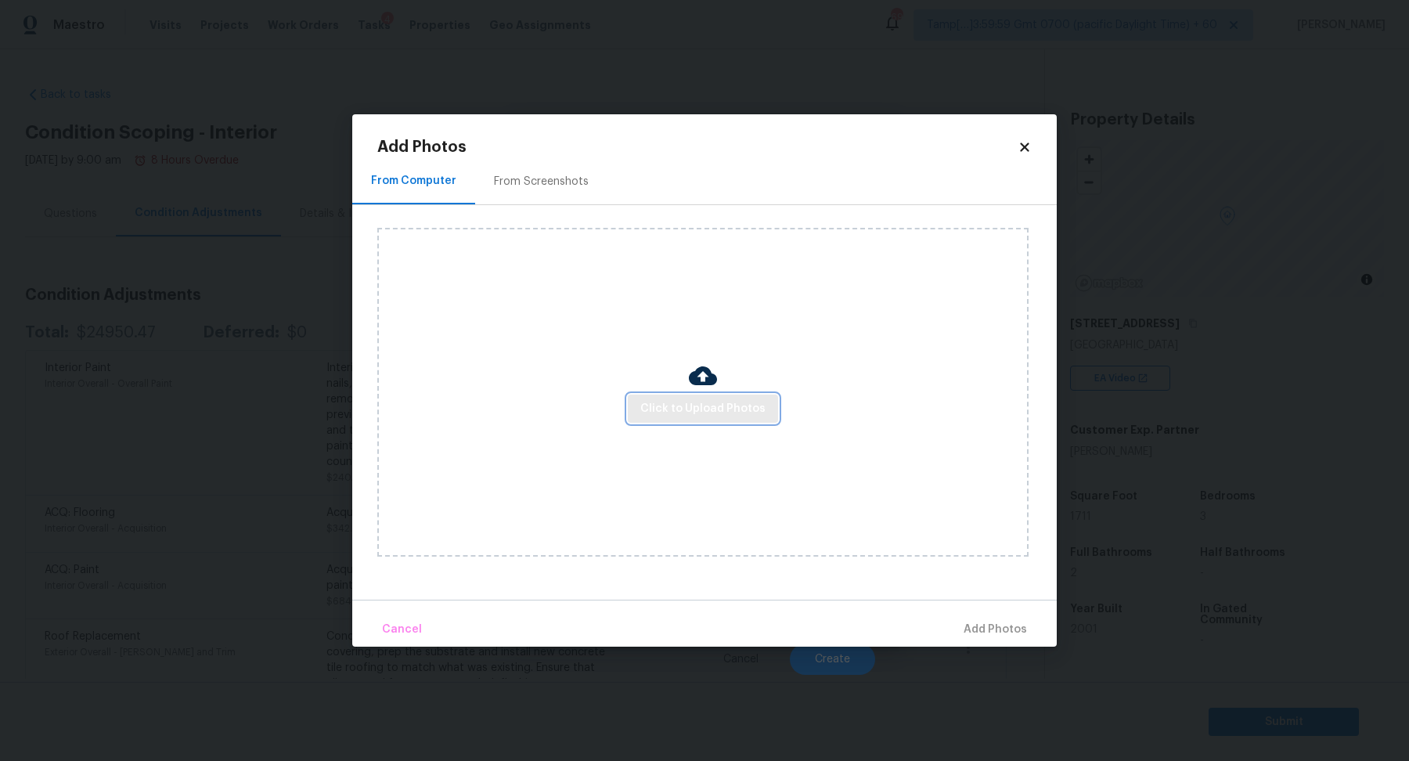
click at [653, 403] on span "Click to Upload Photos" at bounding box center [702, 409] width 125 height 20
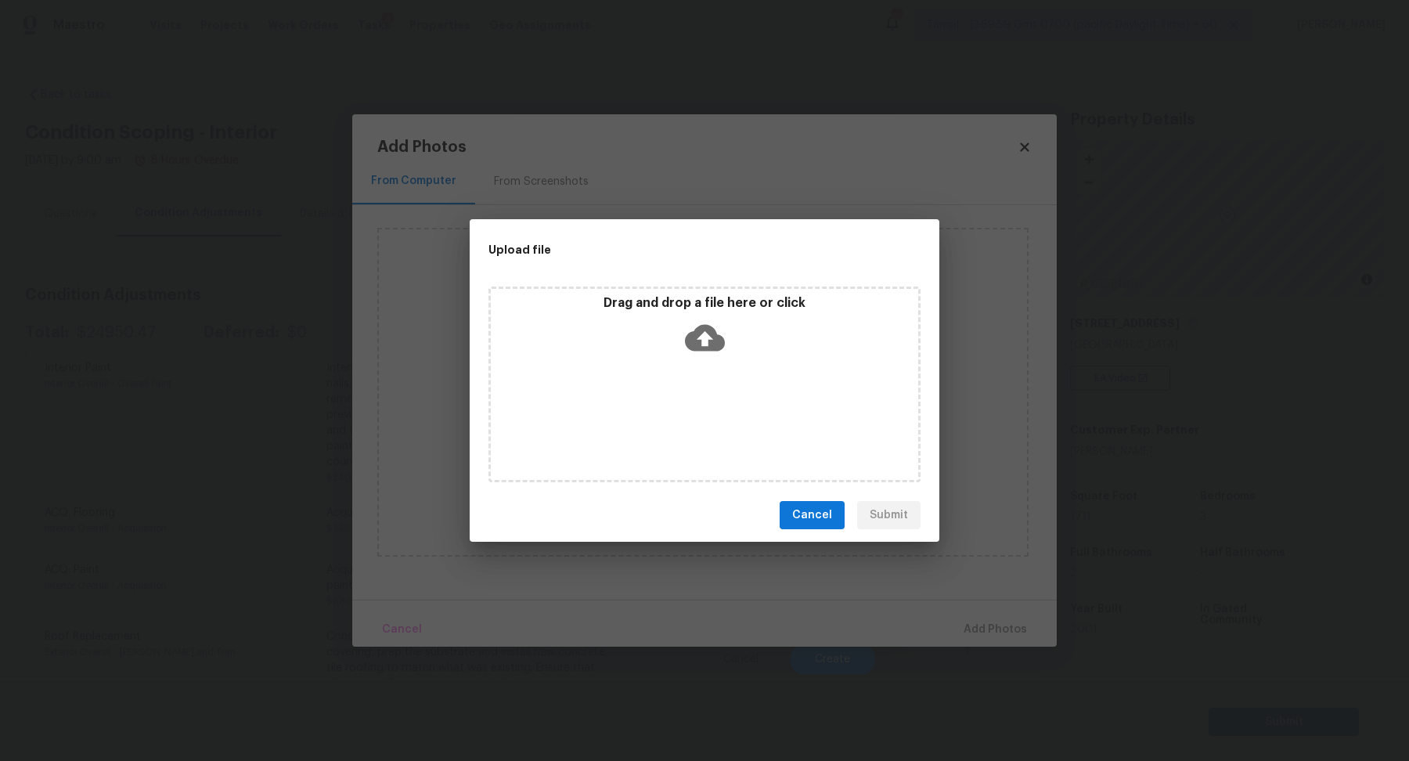
click at [729, 333] on div "Drag and drop a file here or click" at bounding box center [704, 328] width 427 height 67
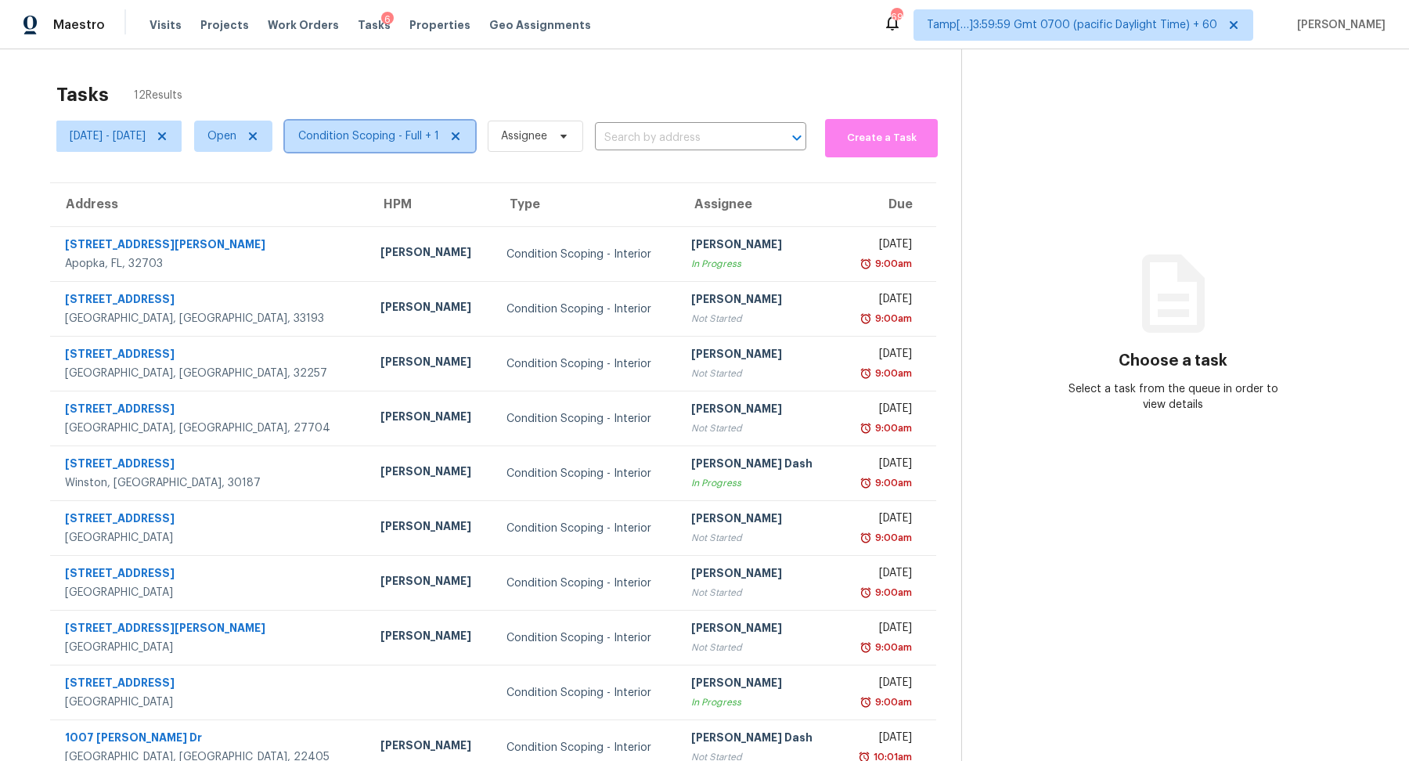
click at [416, 141] on span "Condition Scoping - Full + 1" at bounding box center [368, 136] width 141 height 16
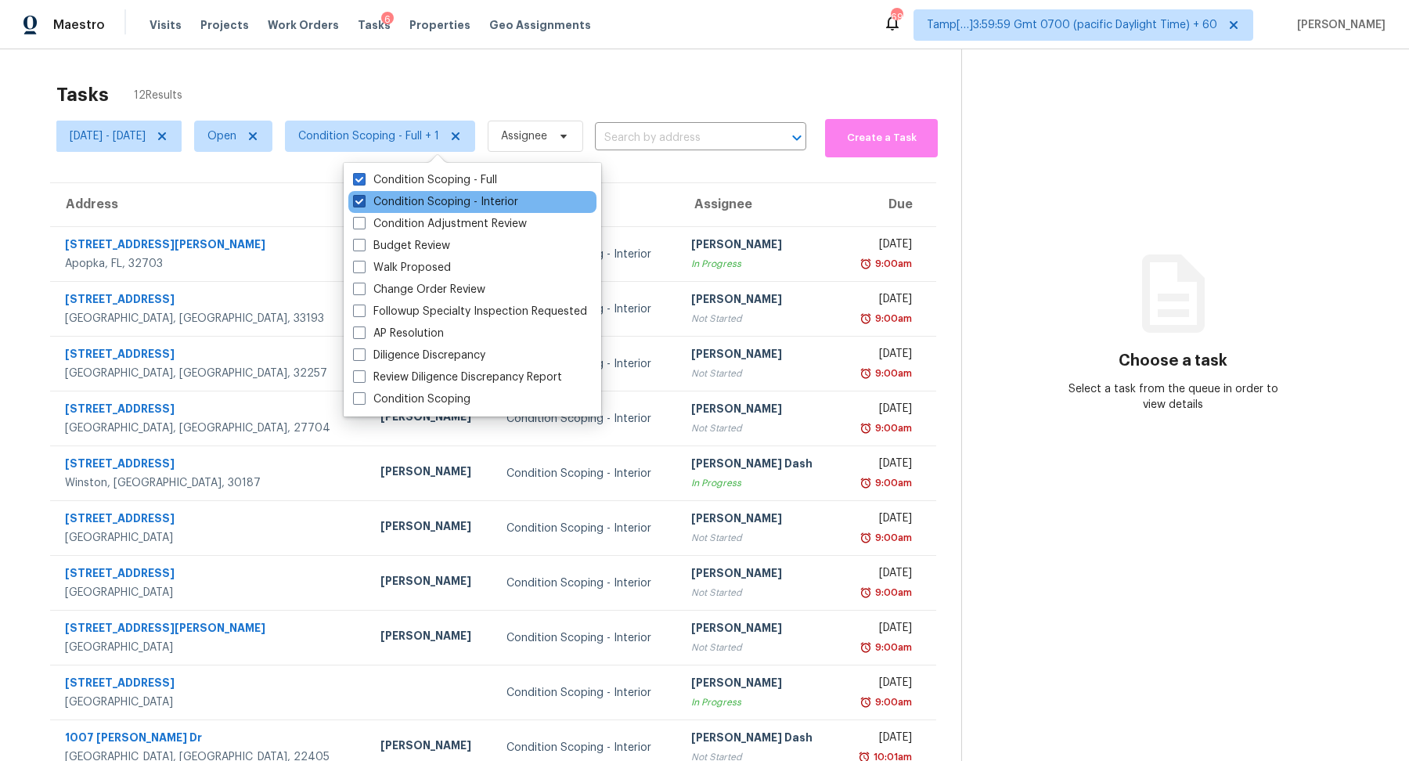
click at [426, 194] on label "Condition Scoping - Interior" at bounding box center [435, 202] width 165 height 16
click at [363, 194] on input "Condition Scoping - Interior" at bounding box center [358, 199] width 10 height 10
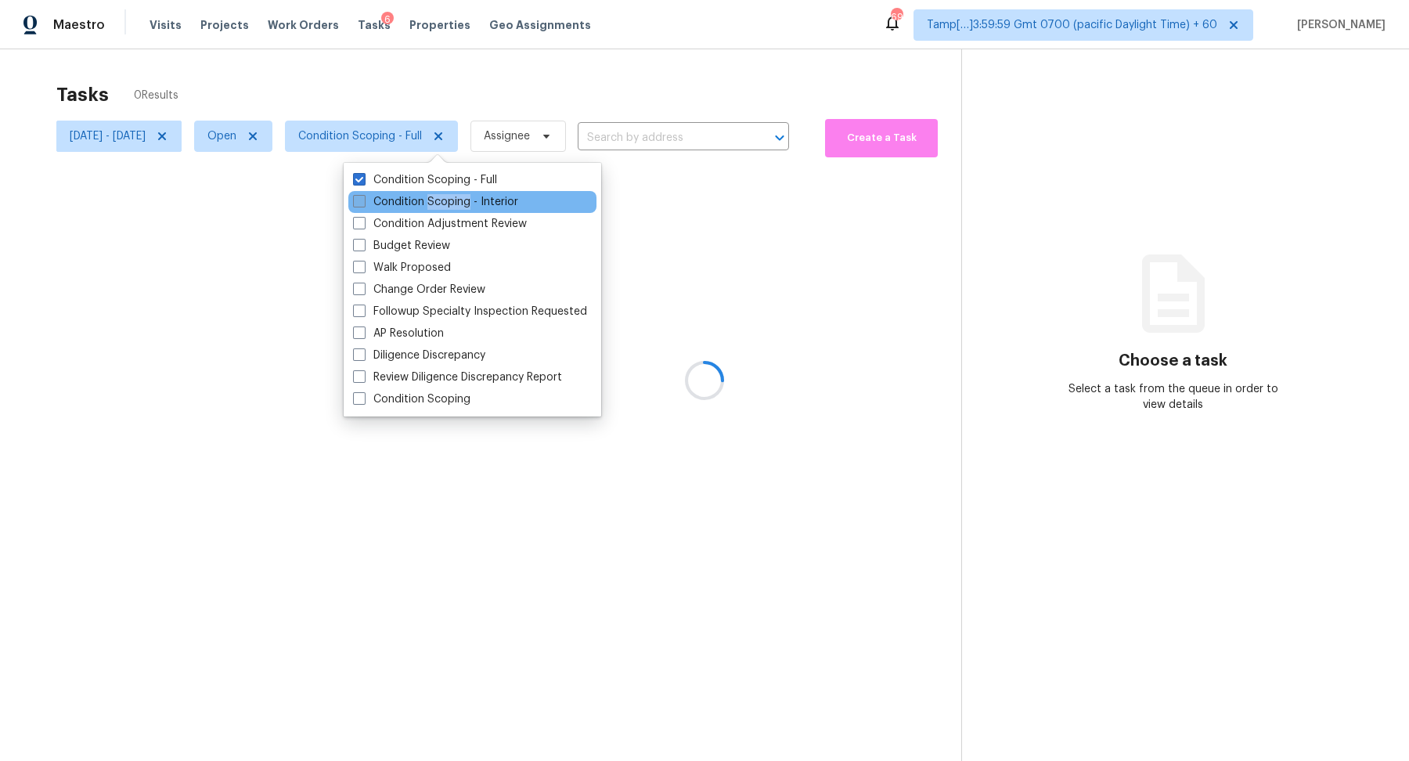
click at [426, 194] on label "Condition Scoping - Interior" at bounding box center [435, 202] width 165 height 16
click at [363, 194] on input "Condition Scoping - Interior" at bounding box center [358, 199] width 10 height 10
checkbox input "true"
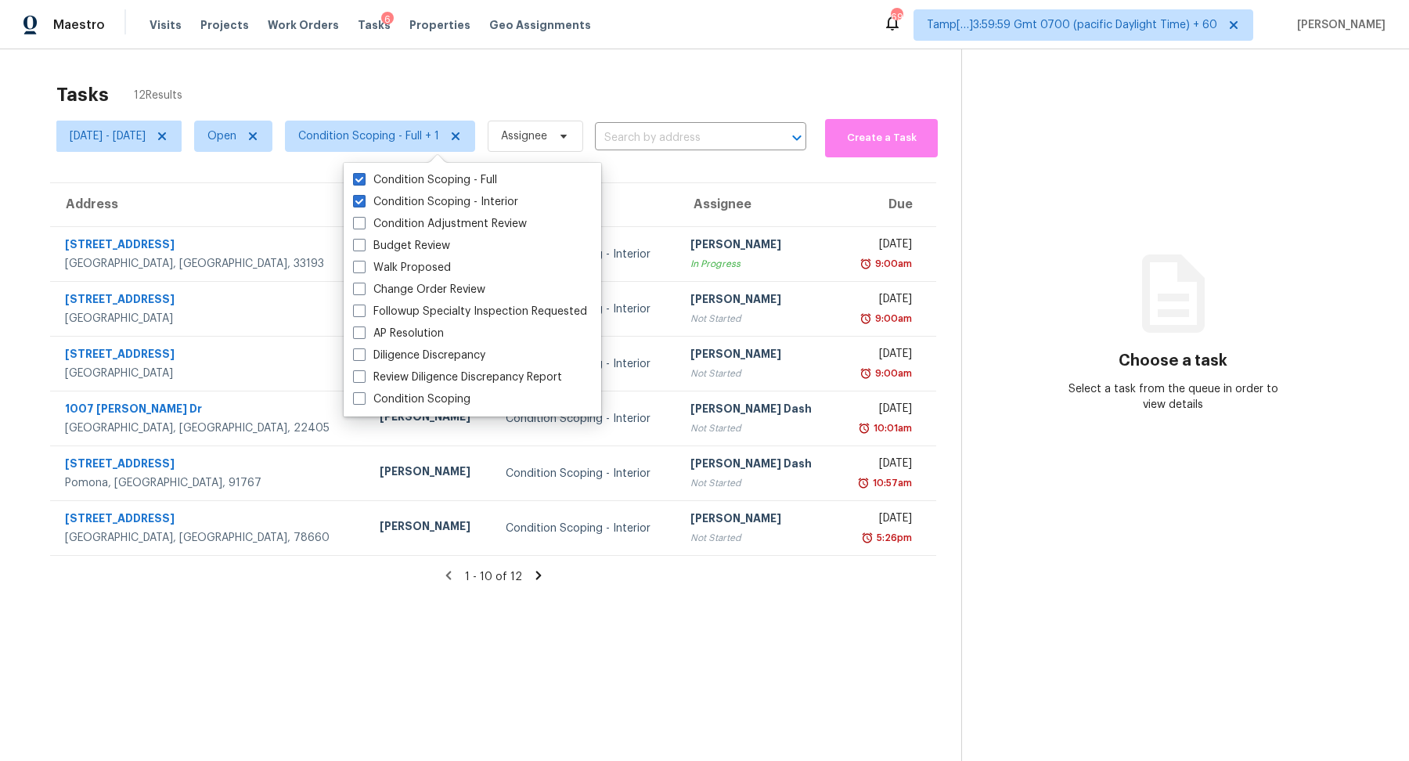
click at [585, 103] on div "Tasks 12 Results" at bounding box center [508, 94] width 905 height 41
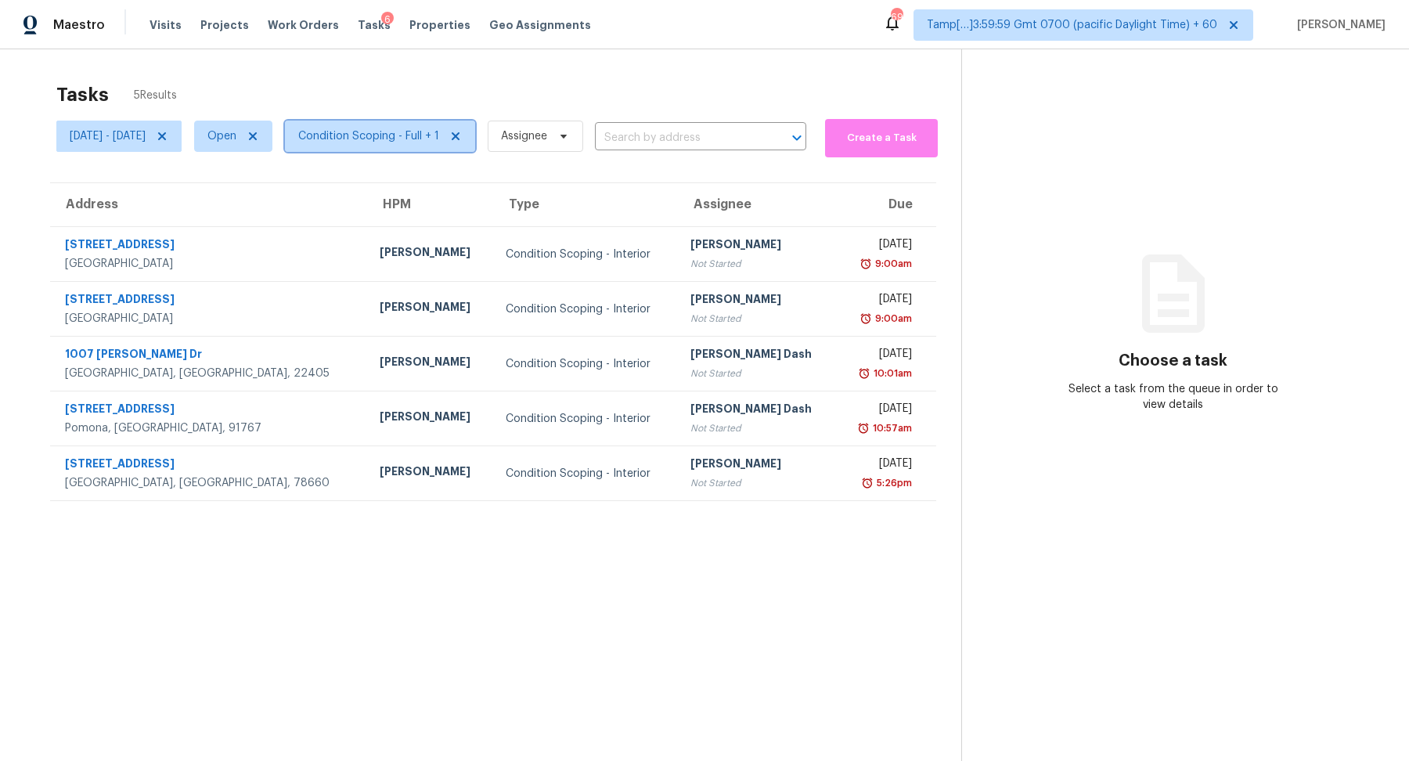
click at [420, 136] on span "Condition Scoping - Full + 1" at bounding box center [368, 136] width 141 height 16
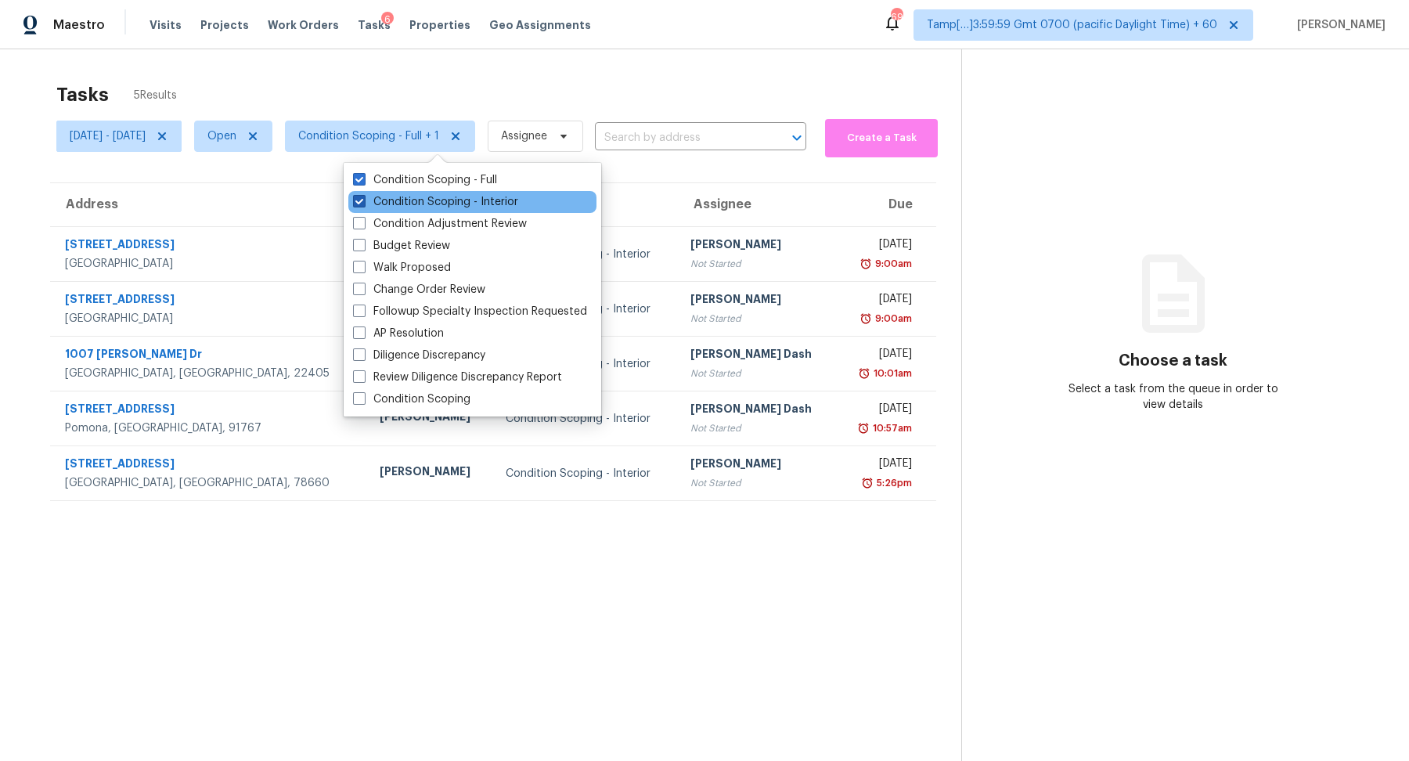
click at [440, 196] on label "Condition Scoping - Interior" at bounding box center [435, 202] width 165 height 16
click at [363, 196] on input "Condition Scoping - Interior" at bounding box center [358, 199] width 10 height 10
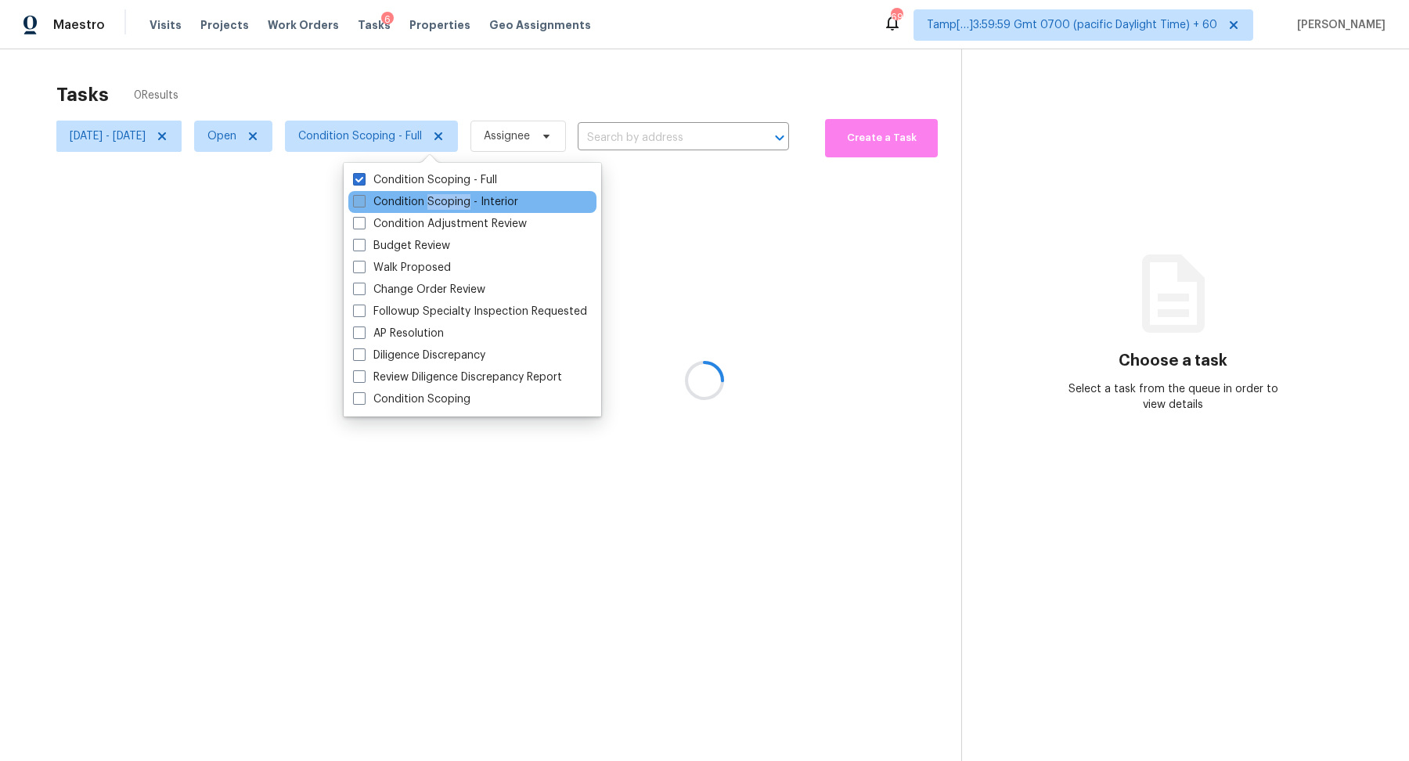
click at [440, 196] on label "Condition Scoping - Interior" at bounding box center [435, 202] width 165 height 16
click at [363, 196] on input "Condition Scoping - Interior" at bounding box center [358, 199] width 10 height 10
checkbox input "true"
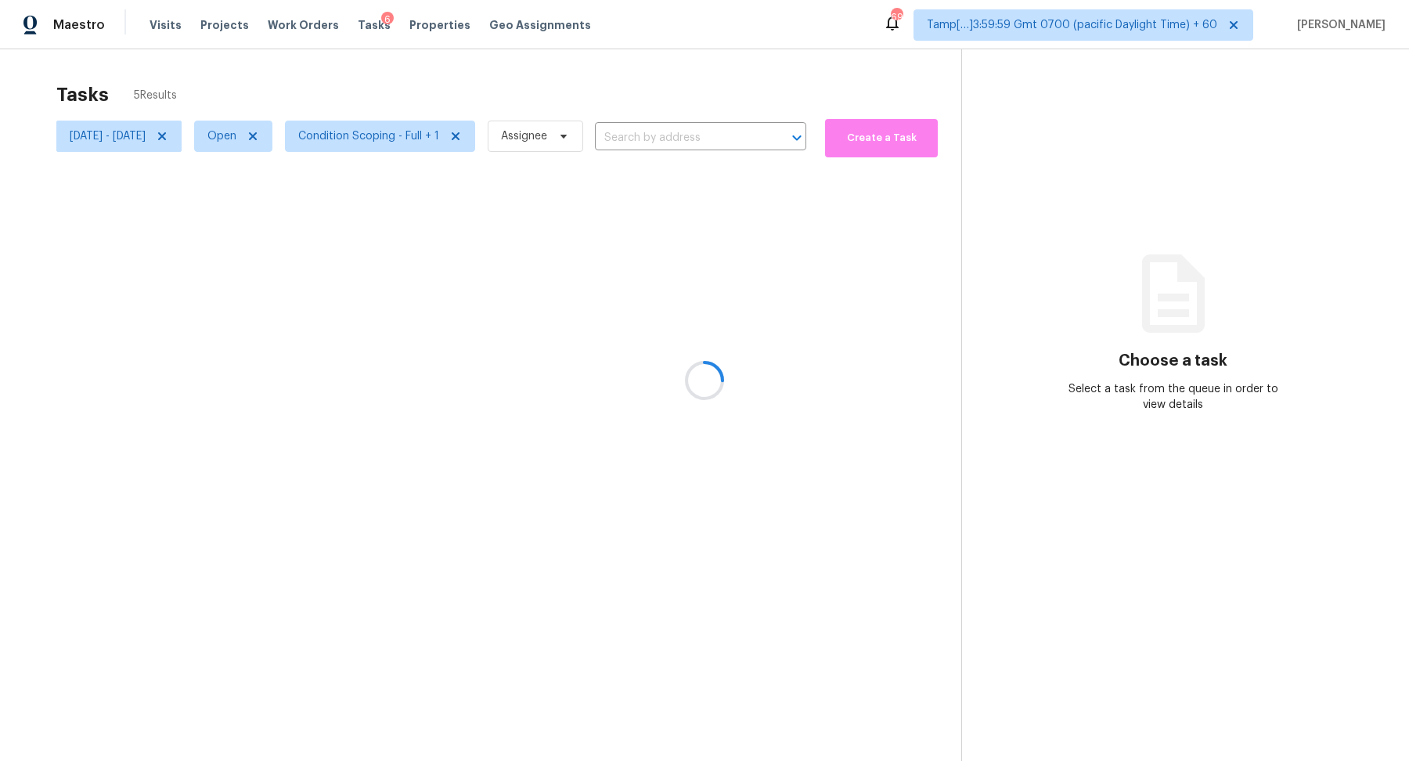
click at [587, 82] on div at bounding box center [704, 380] width 1409 height 761
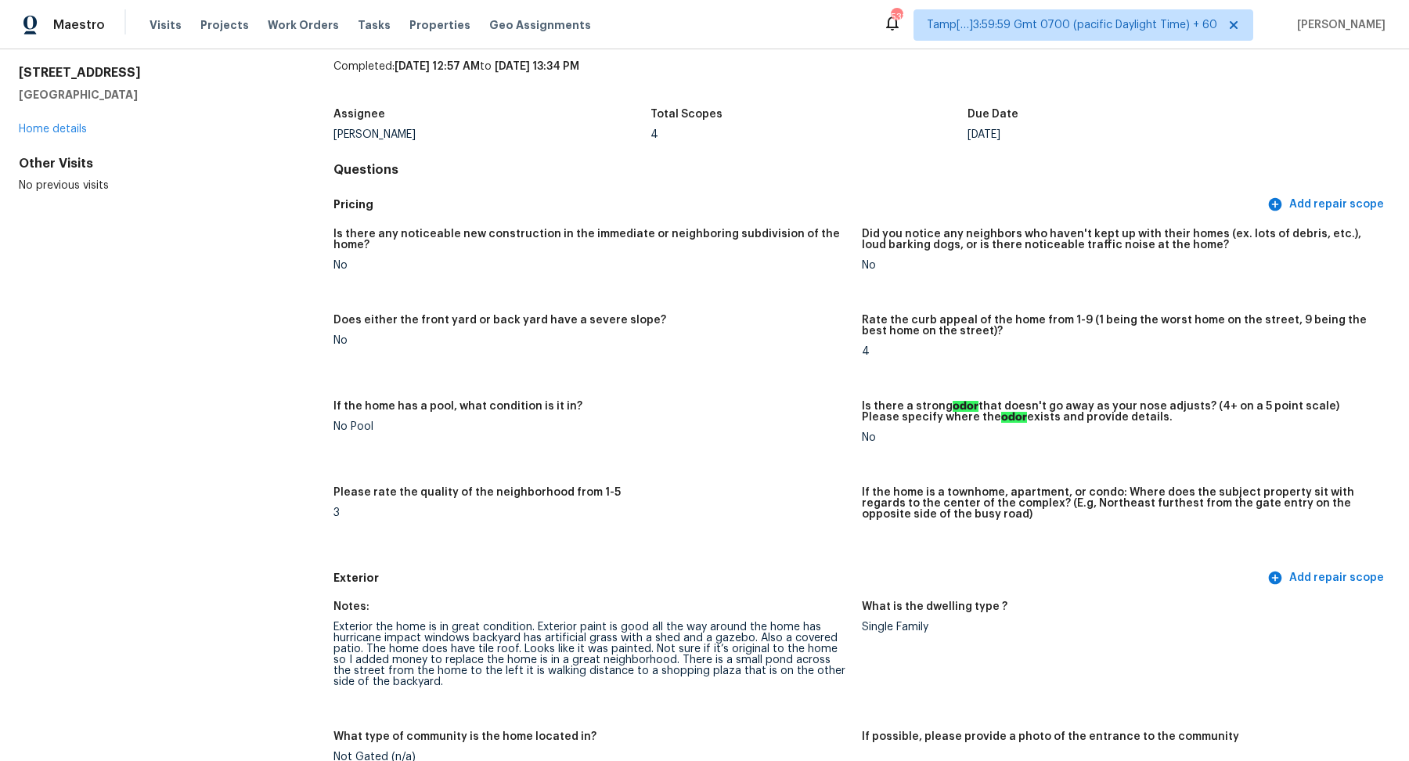
scroll to position [647, 0]
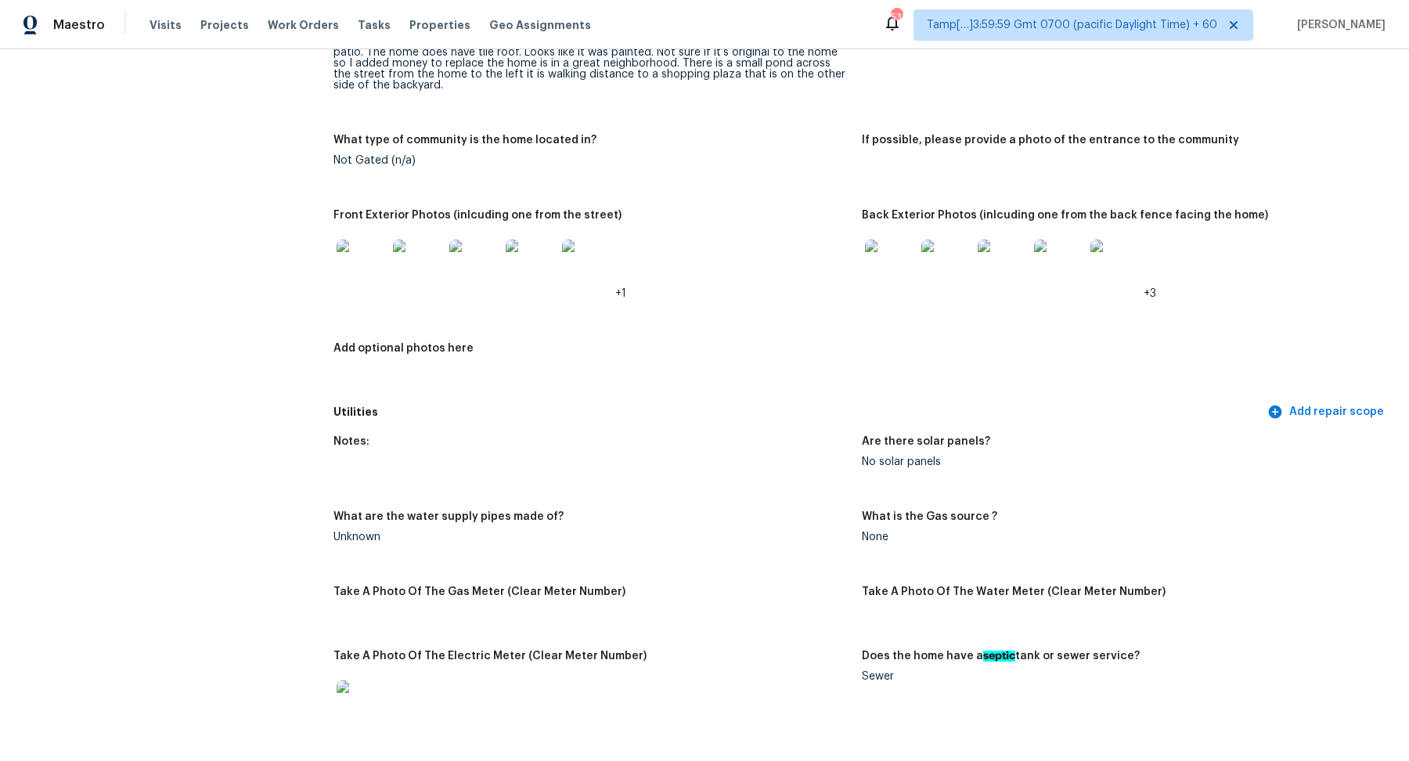
click at [403, 268] on img at bounding box center [418, 265] width 50 height 50
click at [905, 271] on img at bounding box center [890, 265] width 50 height 50
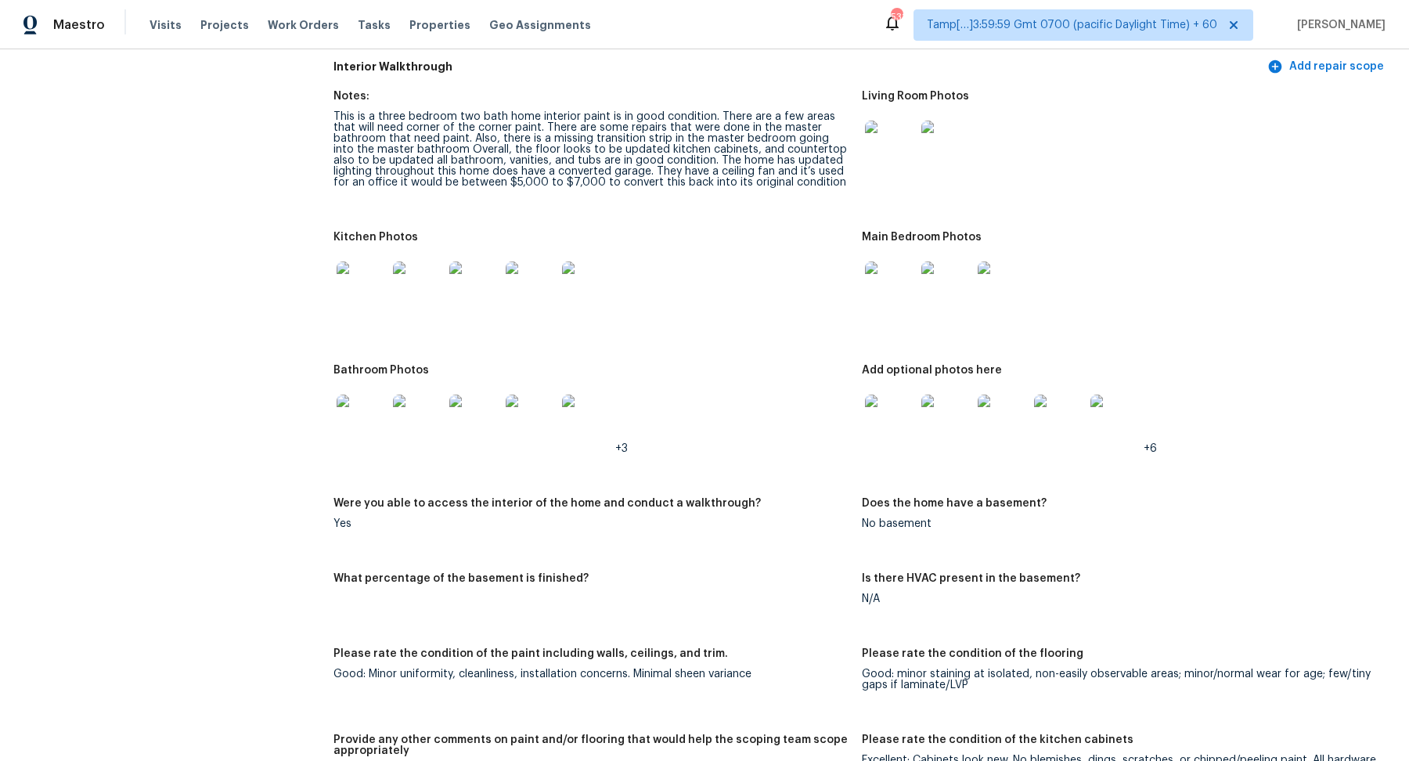
scroll to position [1594, 0]
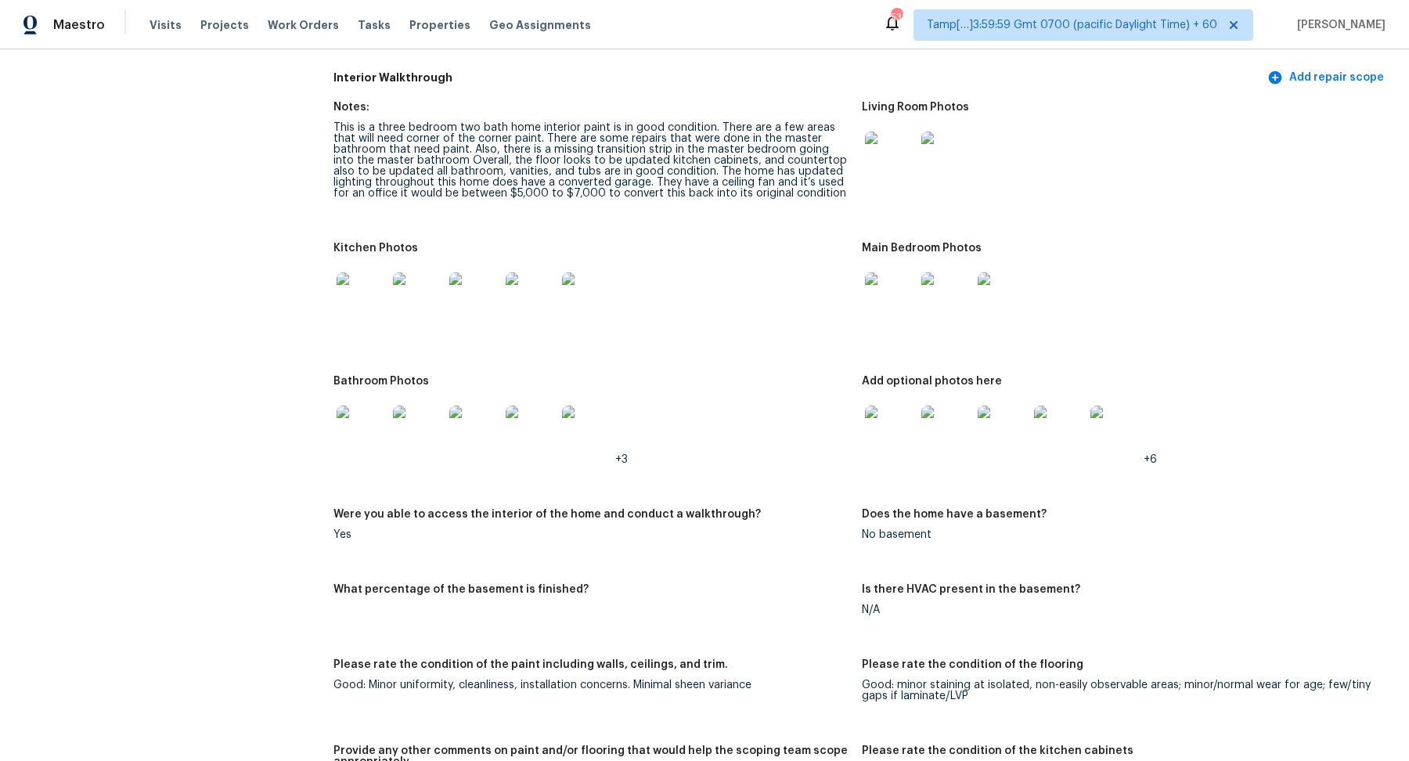
click at [889, 171] on img at bounding box center [890, 157] width 50 height 50
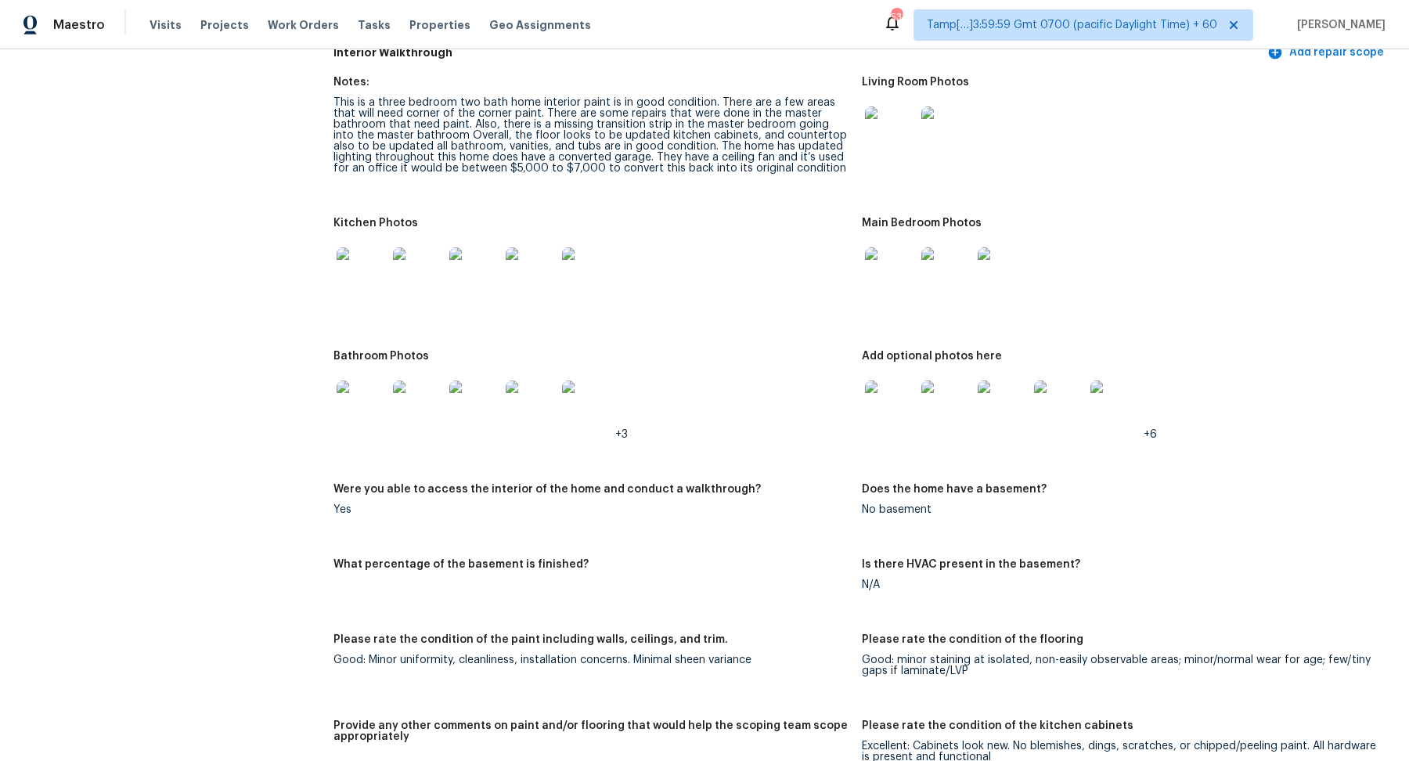
scroll to position [1620, 0]
click at [340, 255] on img at bounding box center [362, 272] width 50 height 50
click at [901, 393] on img at bounding box center [890, 405] width 50 height 50
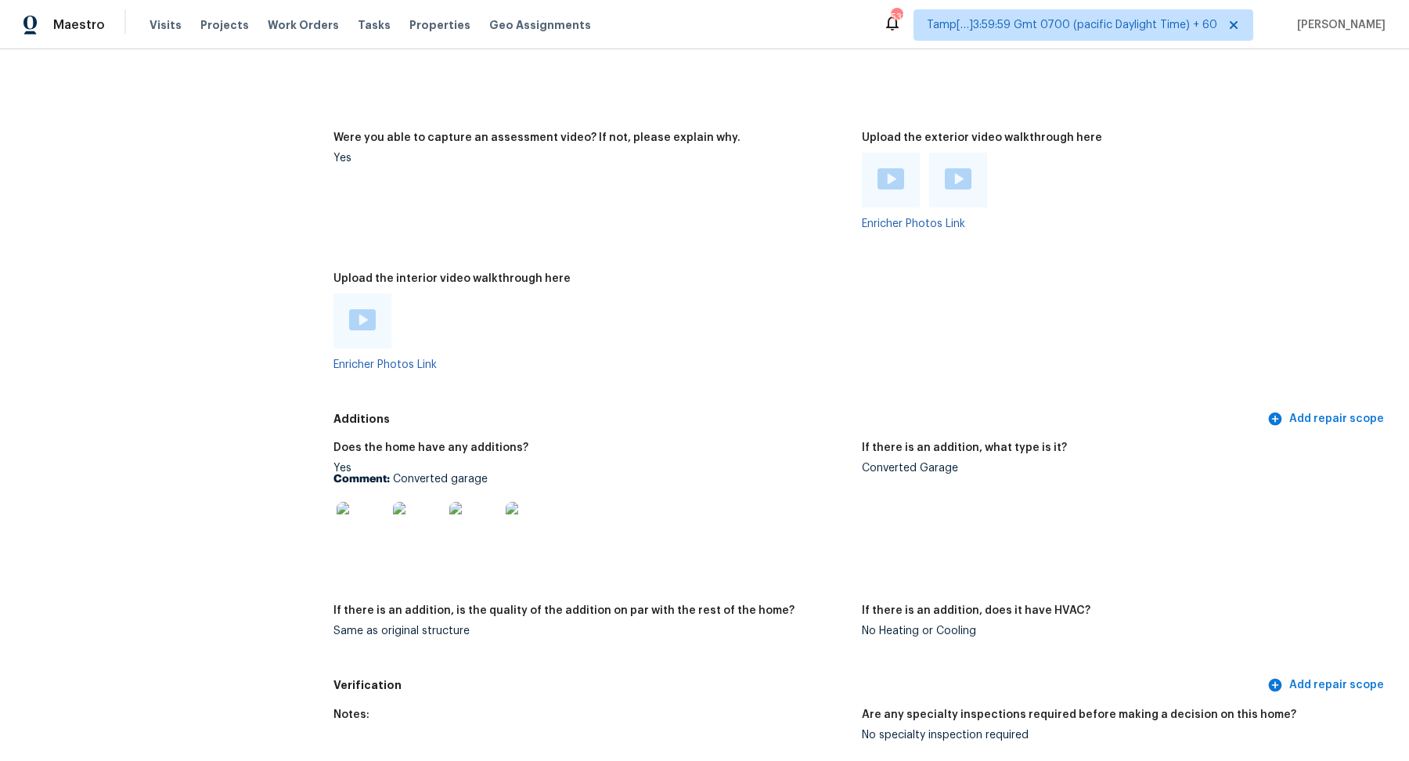
scroll to position [3138, 0]
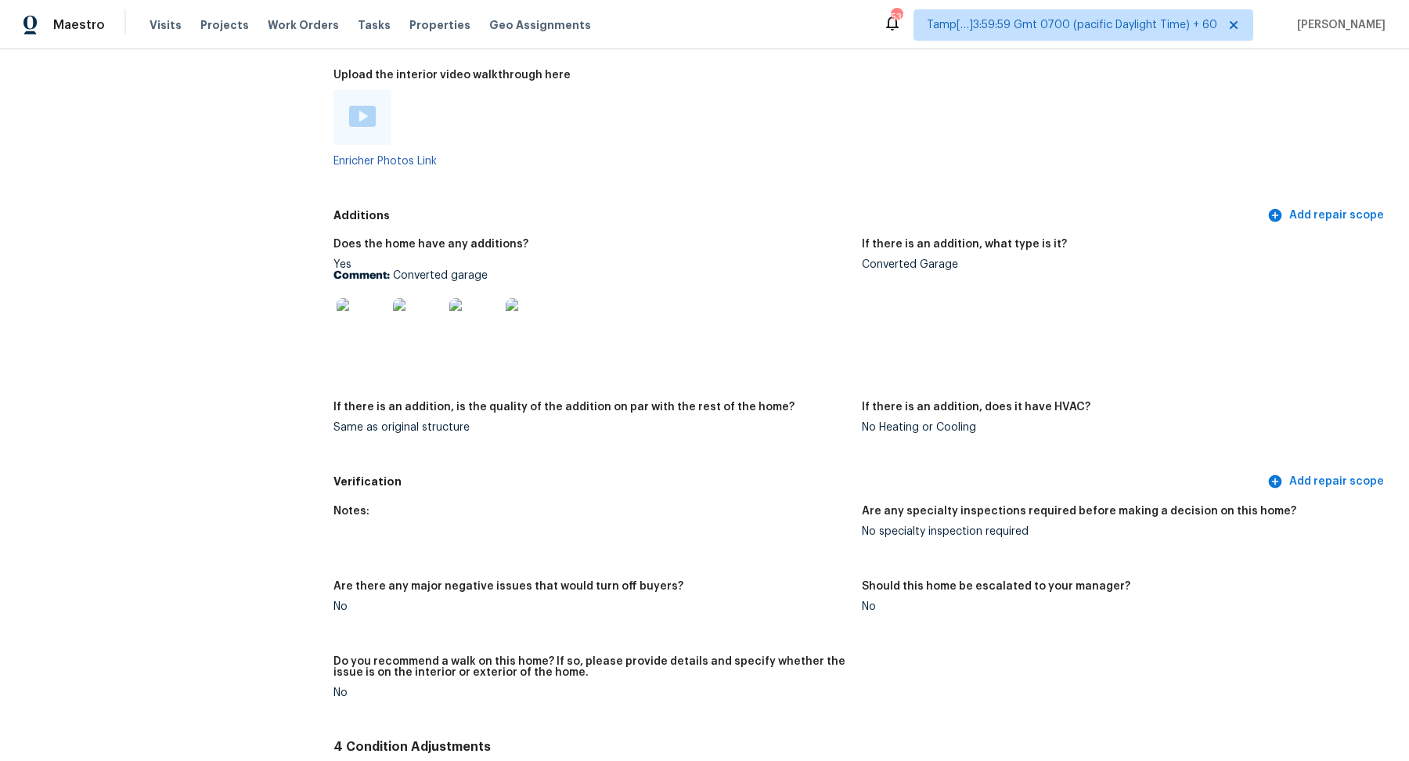
click at [357, 340] on img at bounding box center [362, 323] width 50 height 50
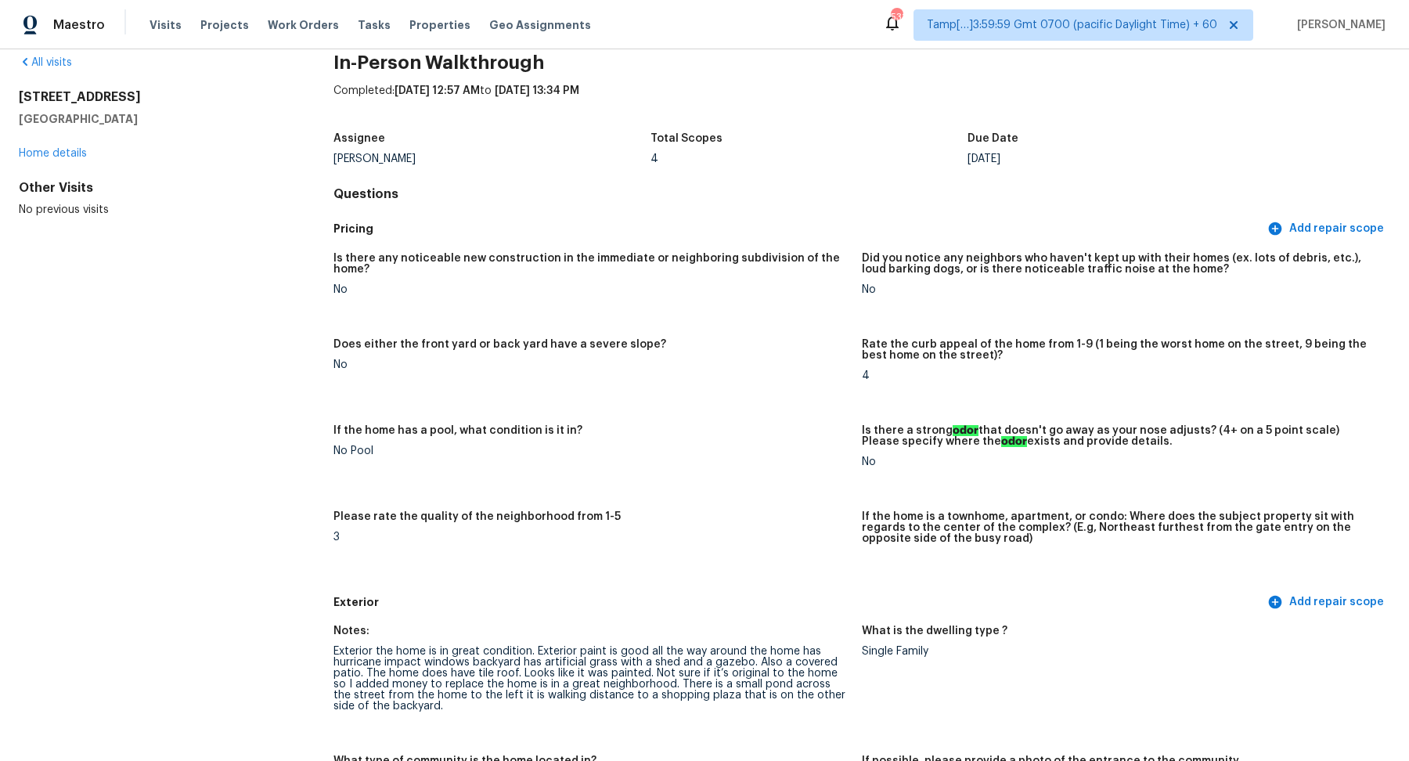
scroll to position [0, 0]
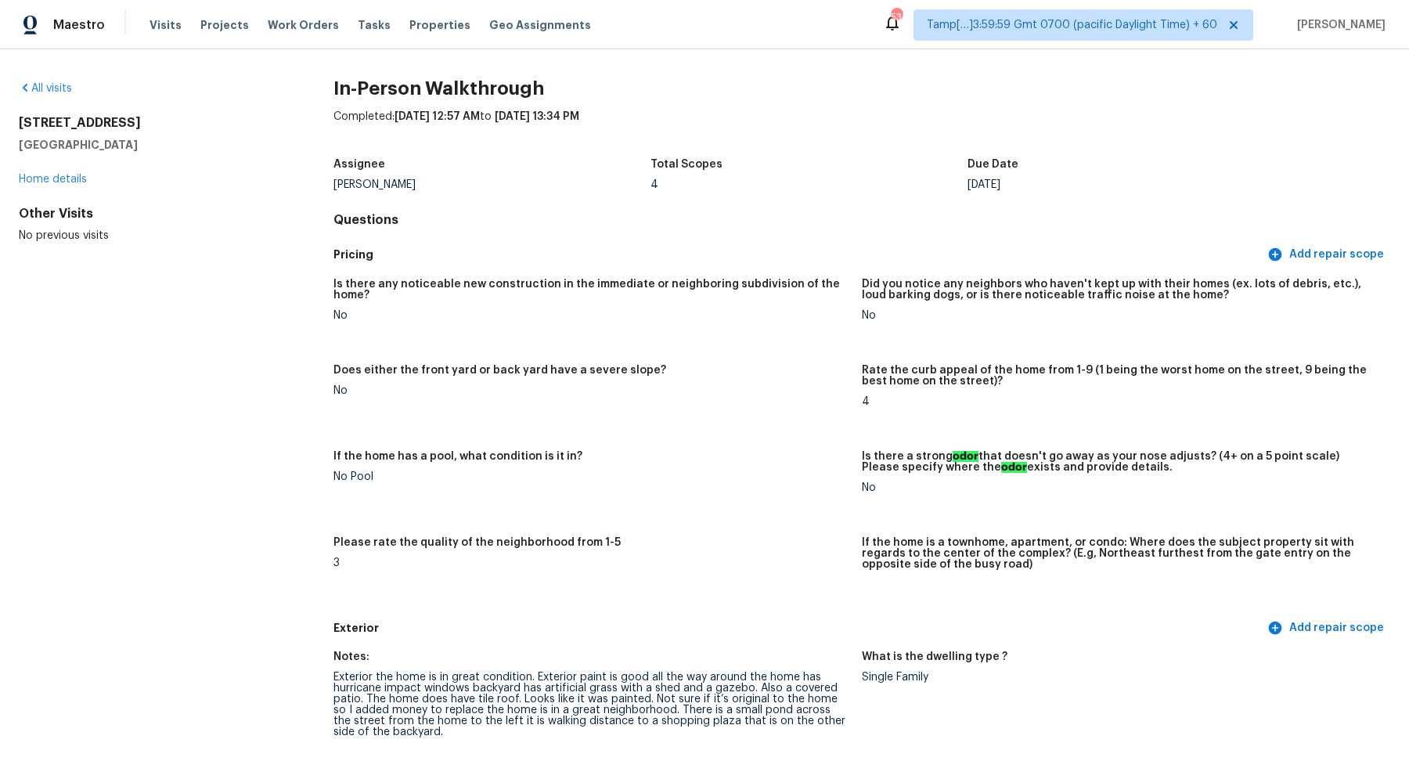
click at [41, 96] on div "All visits" at bounding box center [151, 89] width 265 height 16
click at [48, 88] on link "All visits" at bounding box center [45, 88] width 53 height 11
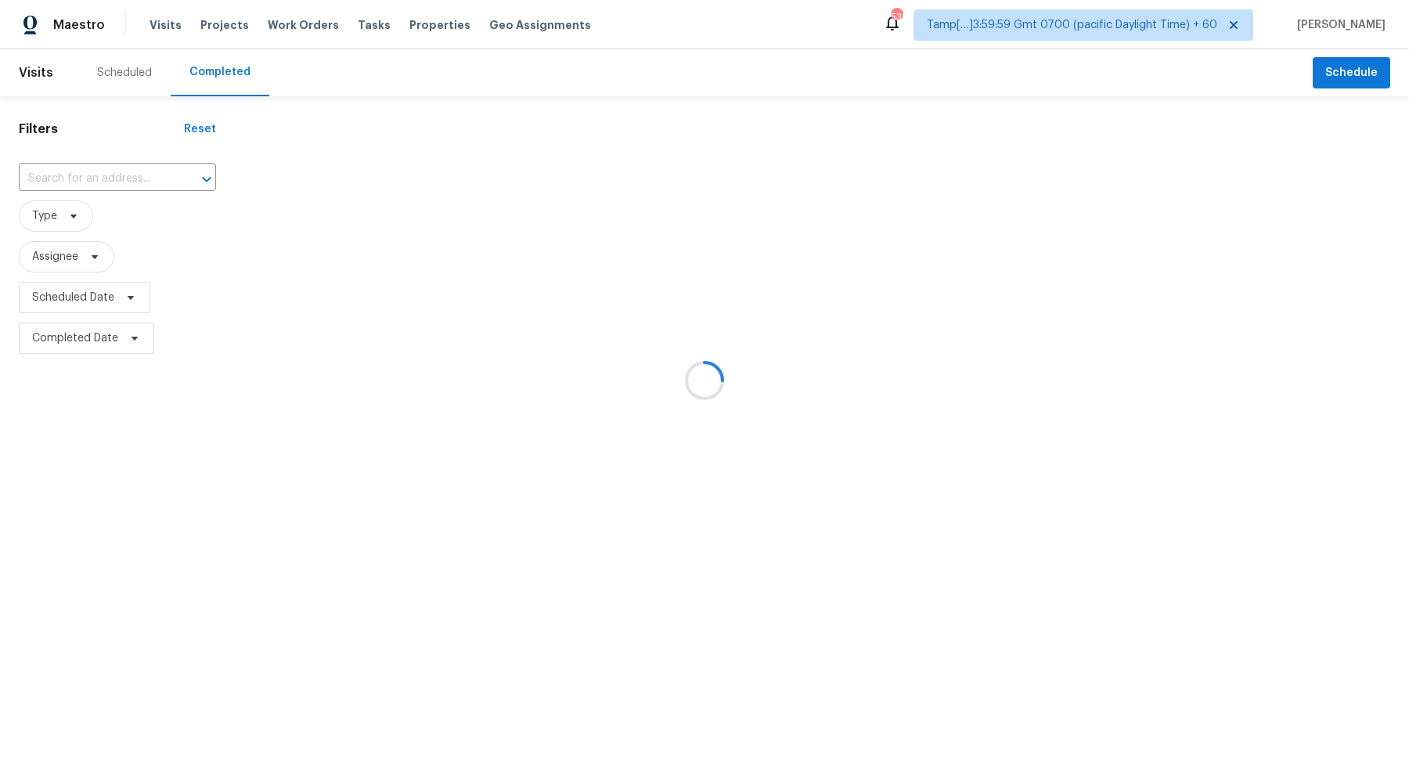
click at [119, 172] on div at bounding box center [704, 380] width 1409 height 761
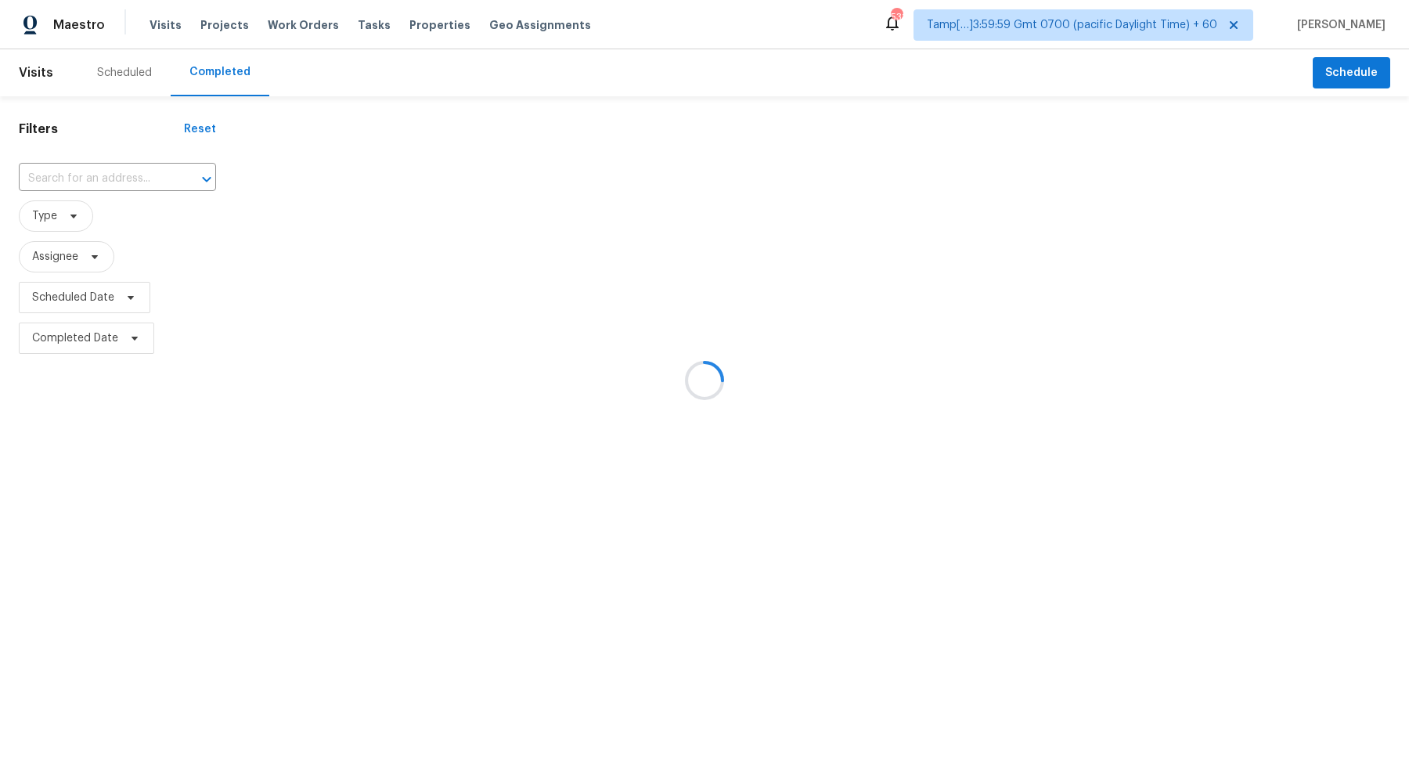
click at [119, 172] on div at bounding box center [704, 380] width 1409 height 761
click at [178, 179] on div at bounding box center [704, 380] width 1409 height 761
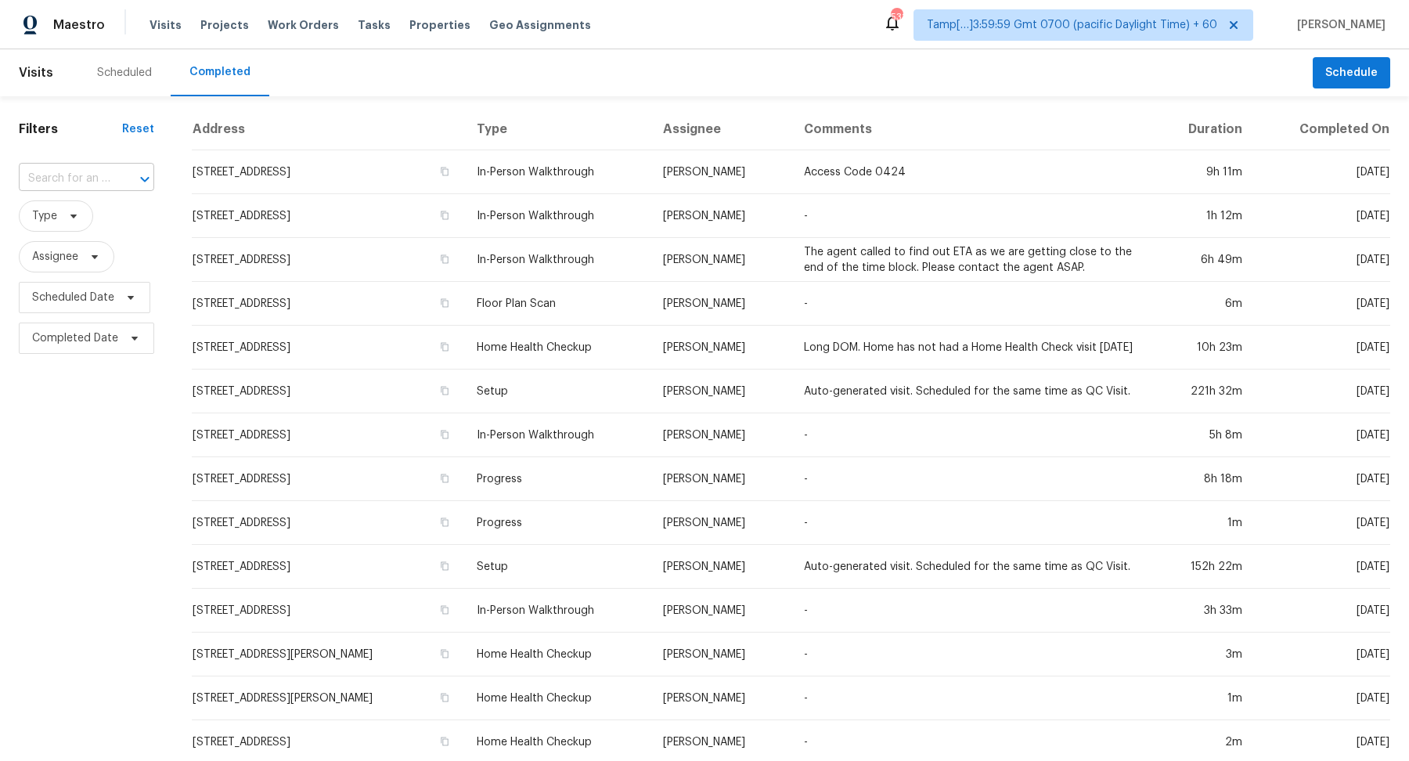
click at [89, 185] on input "text" at bounding box center [65, 179] width 92 height 24
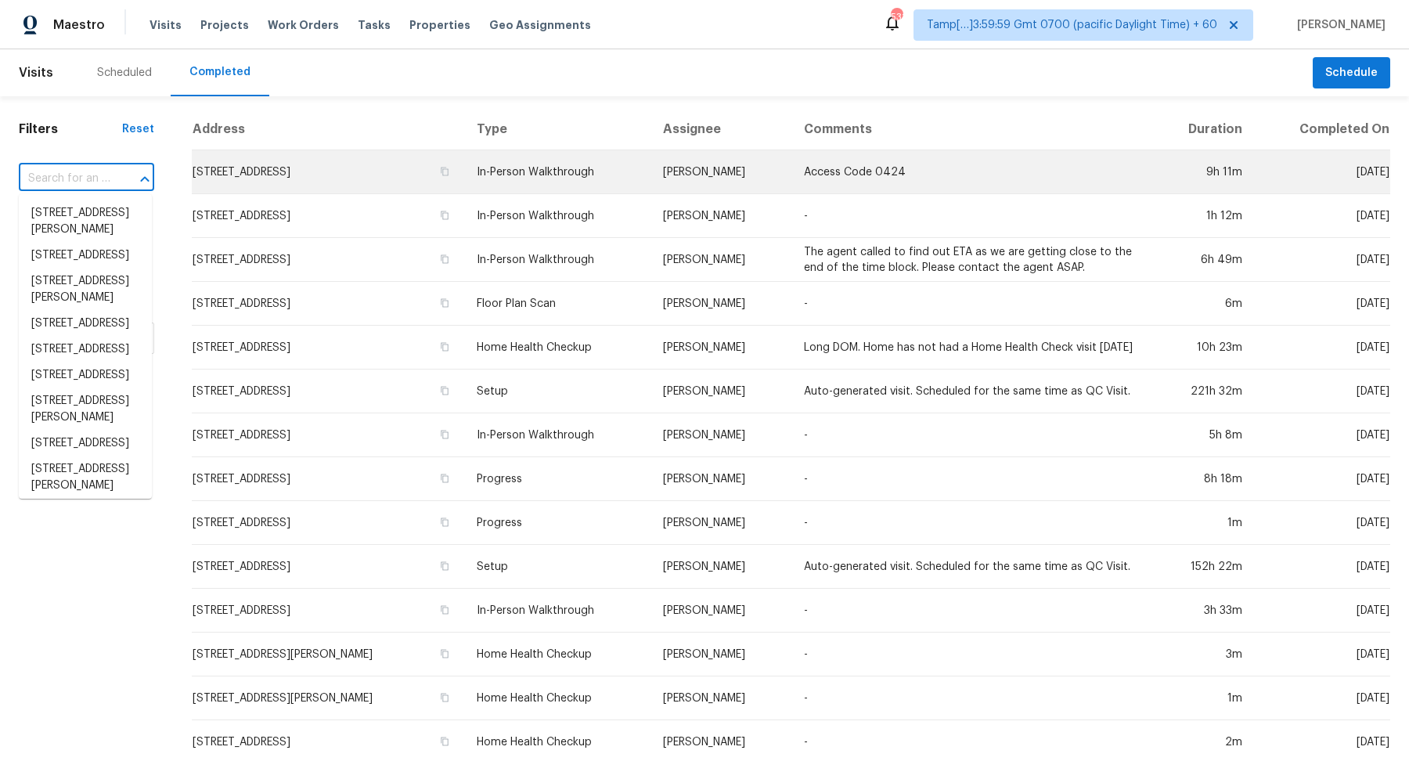
paste input "[STREET_ADDRESS]"
type input "[STREET_ADDRESS]"
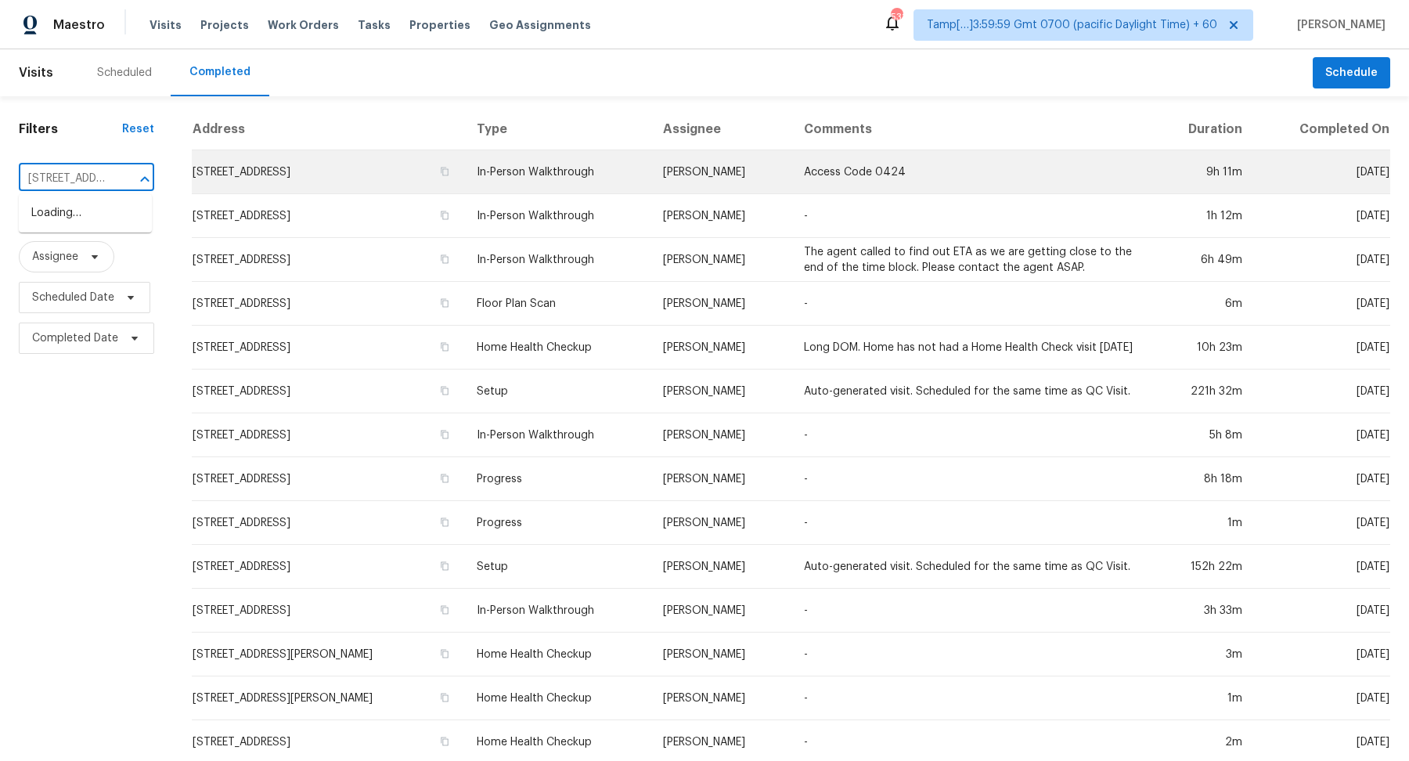
scroll to position [0, 132]
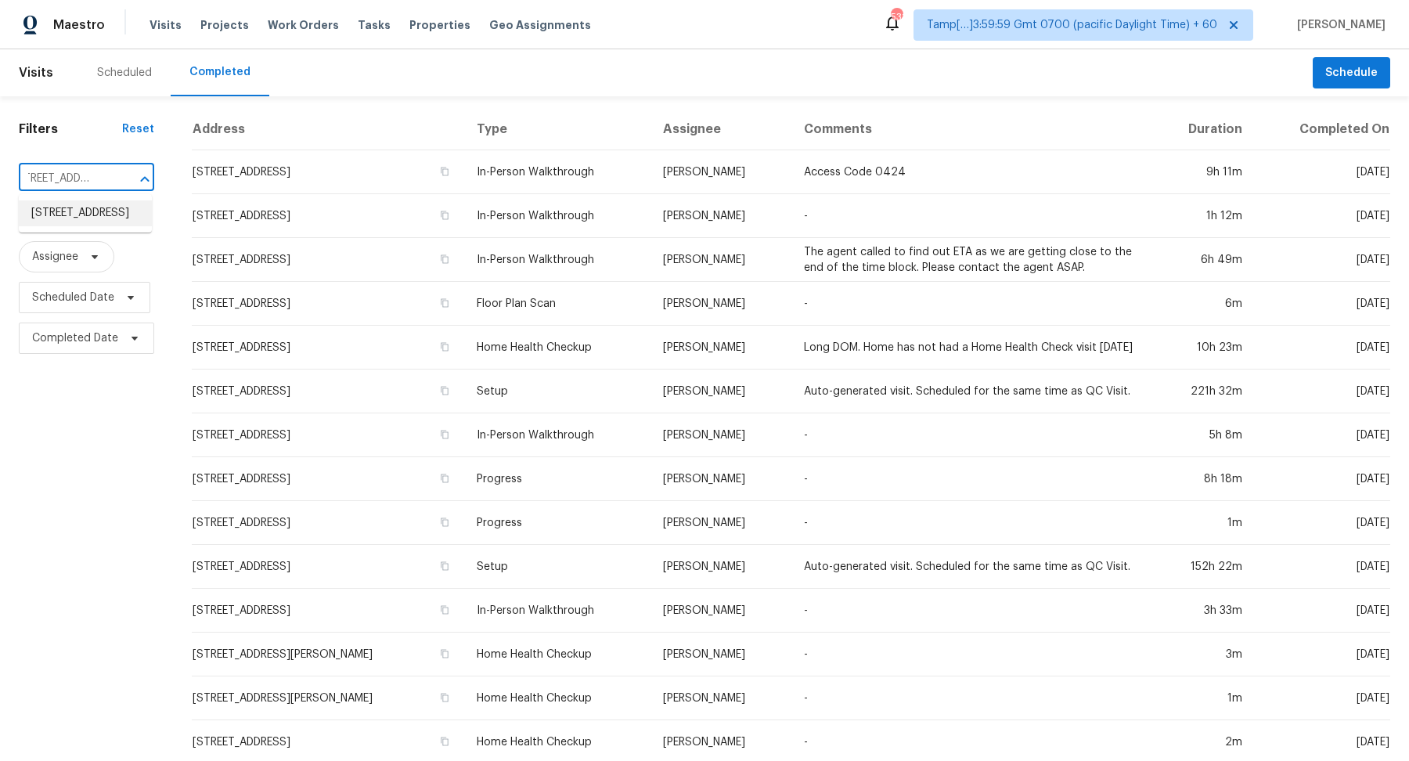
click at [84, 215] on li "[STREET_ADDRESS]" at bounding box center [85, 213] width 133 height 26
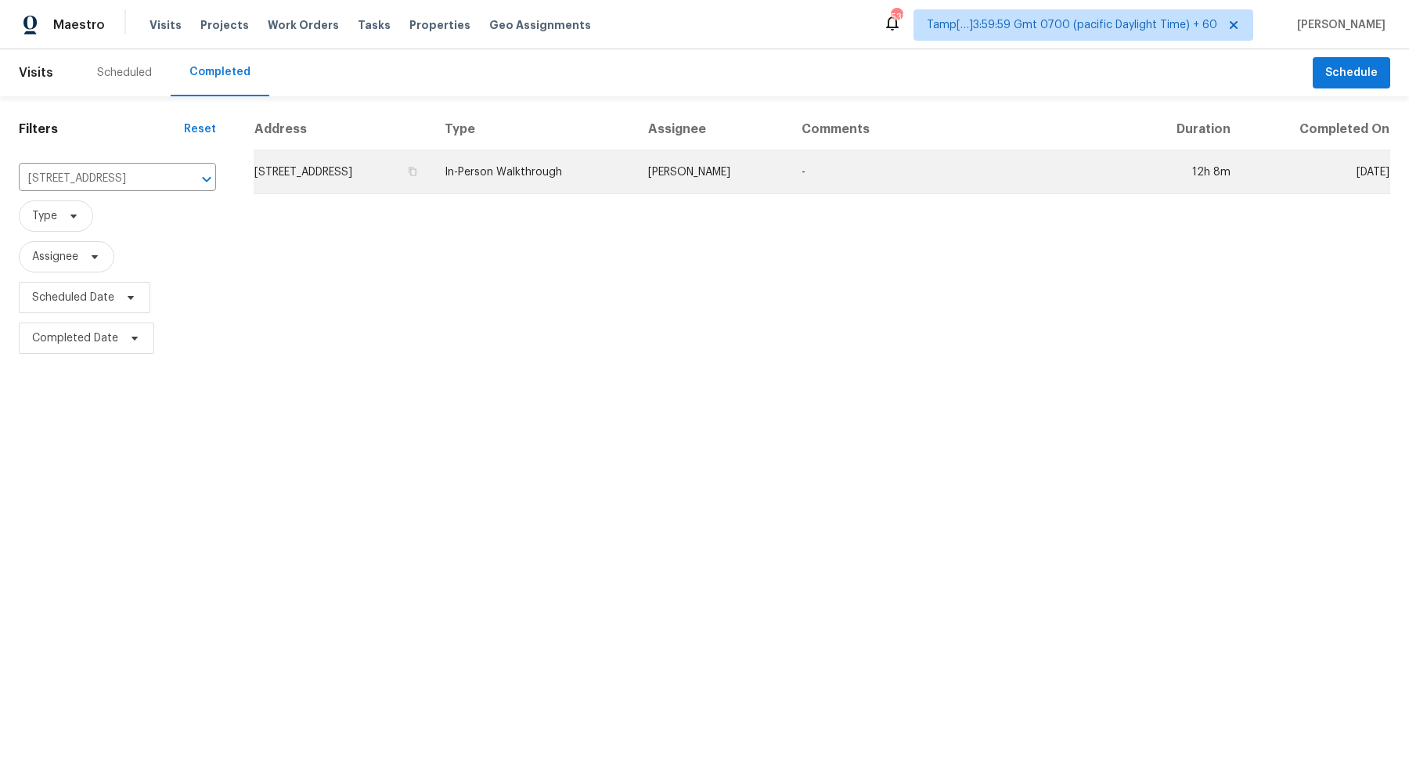
click at [432, 162] on td "[STREET_ADDRESS]" at bounding box center [343, 172] width 178 height 44
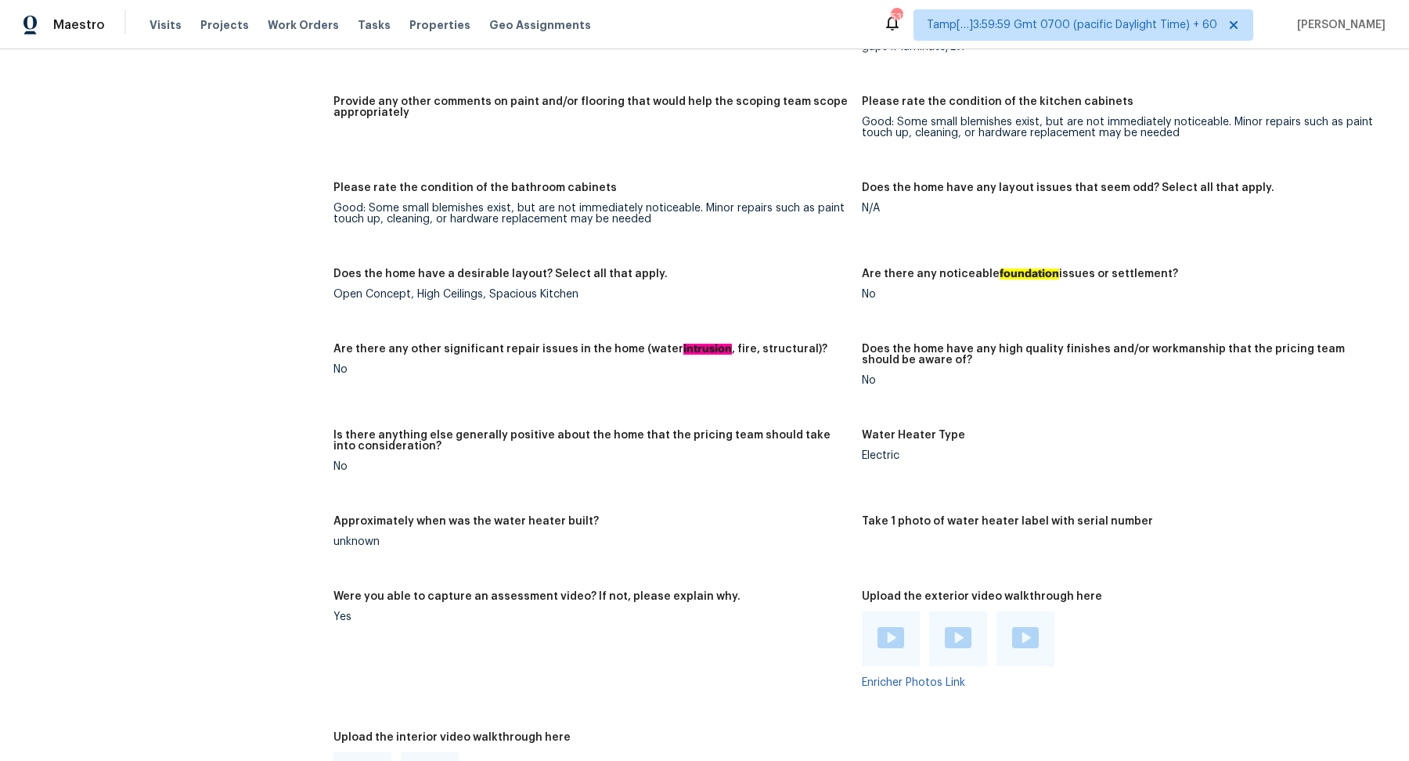
scroll to position [3008, 0]
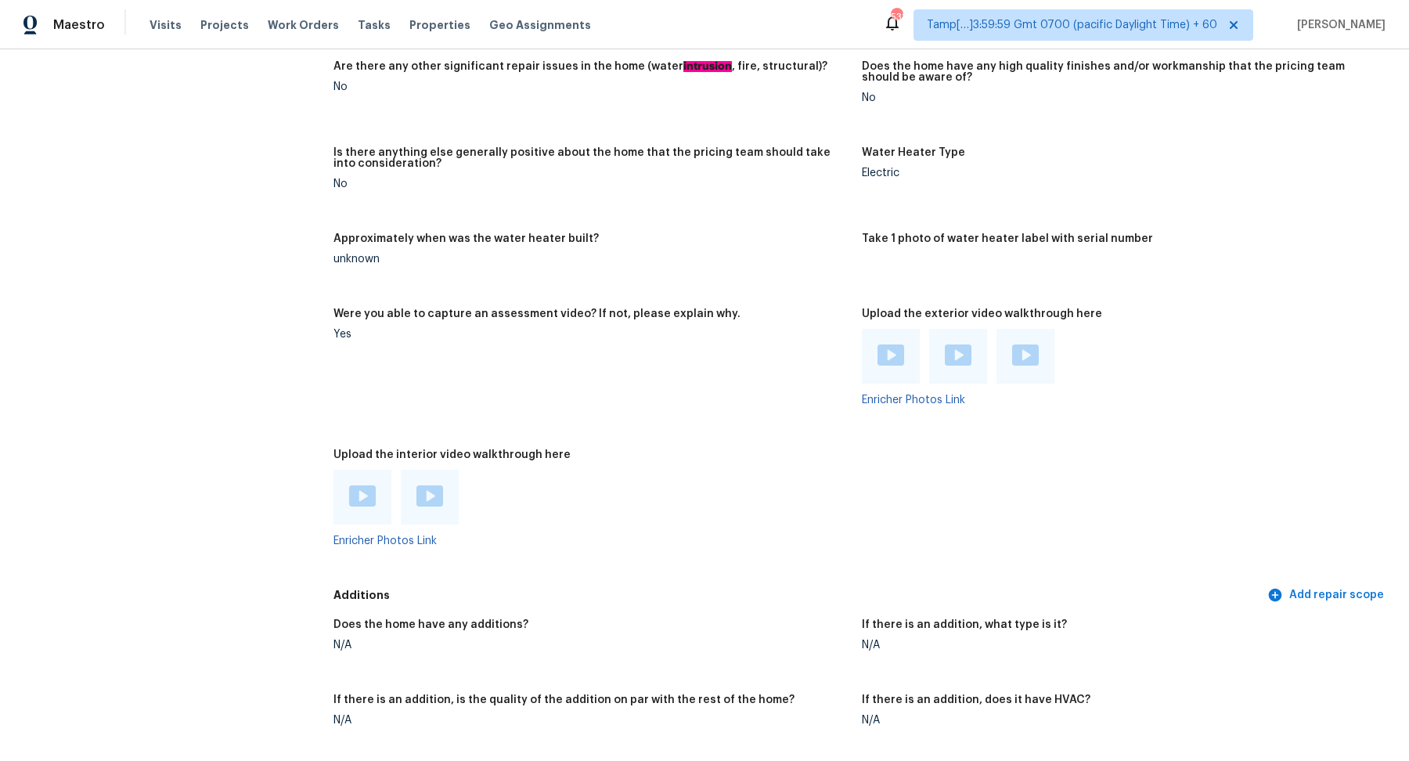
click at [359, 512] on div at bounding box center [362, 497] width 58 height 55
click at [366, 496] on img at bounding box center [362, 495] width 27 height 21
click at [427, 498] on img at bounding box center [429, 495] width 27 height 21
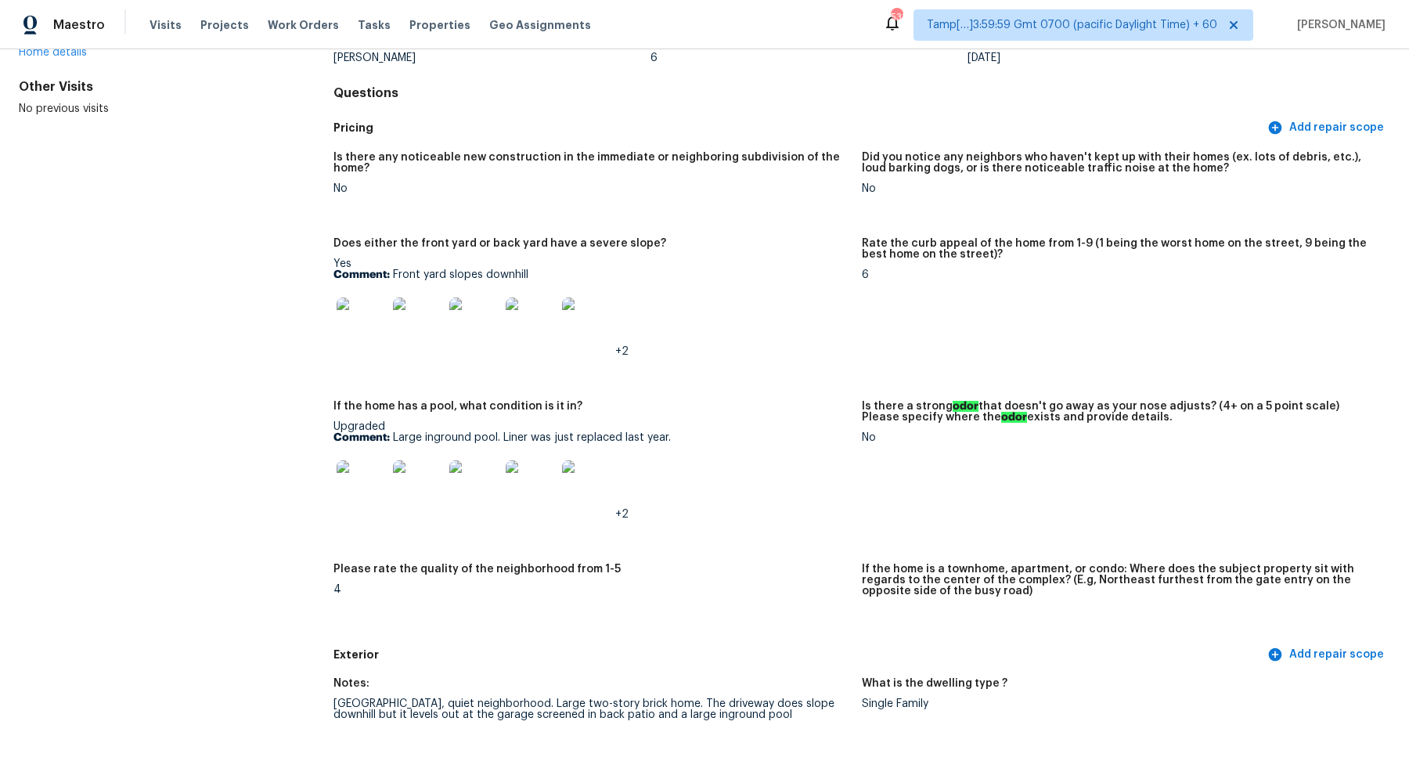
click at [371, 323] on img at bounding box center [362, 322] width 50 height 50
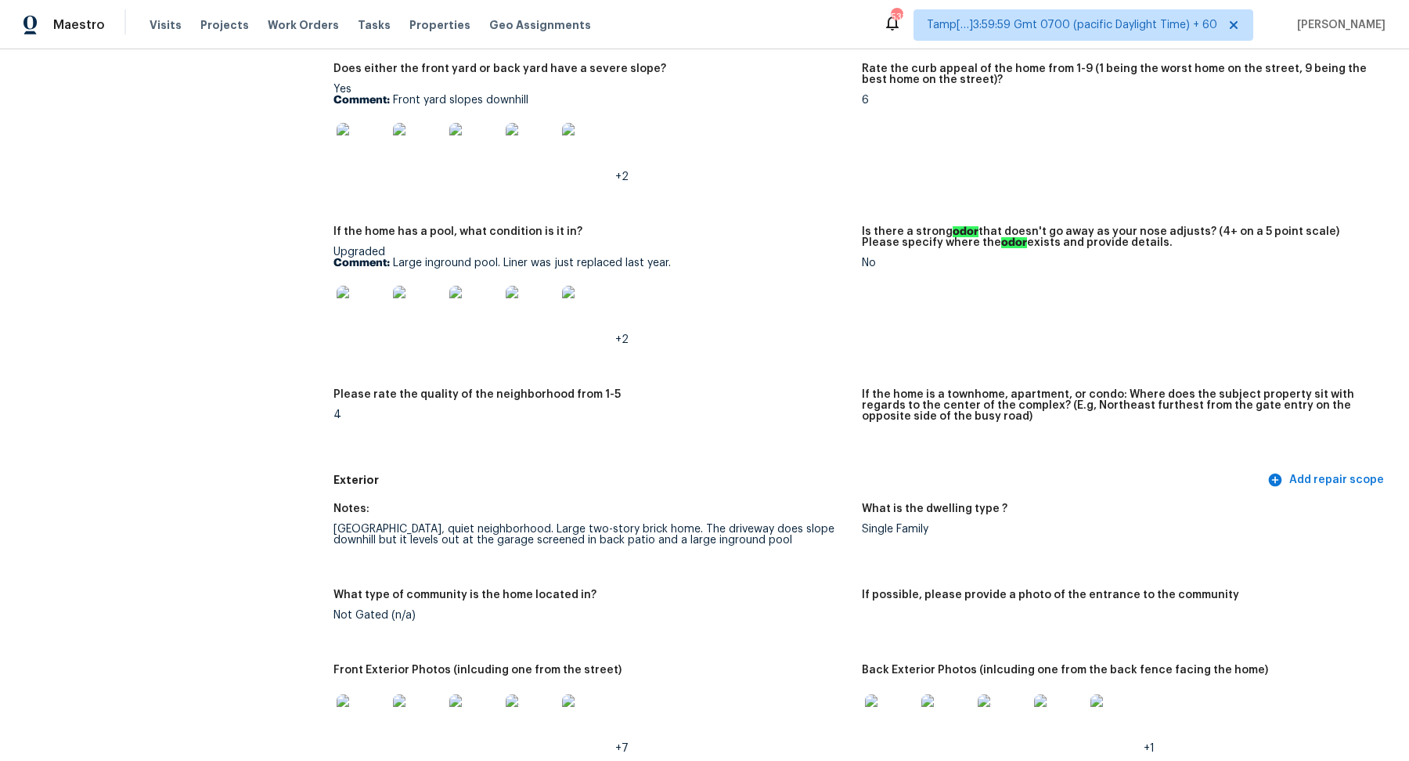
click at [345, 312] on img at bounding box center [362, 311] width 50 height 50
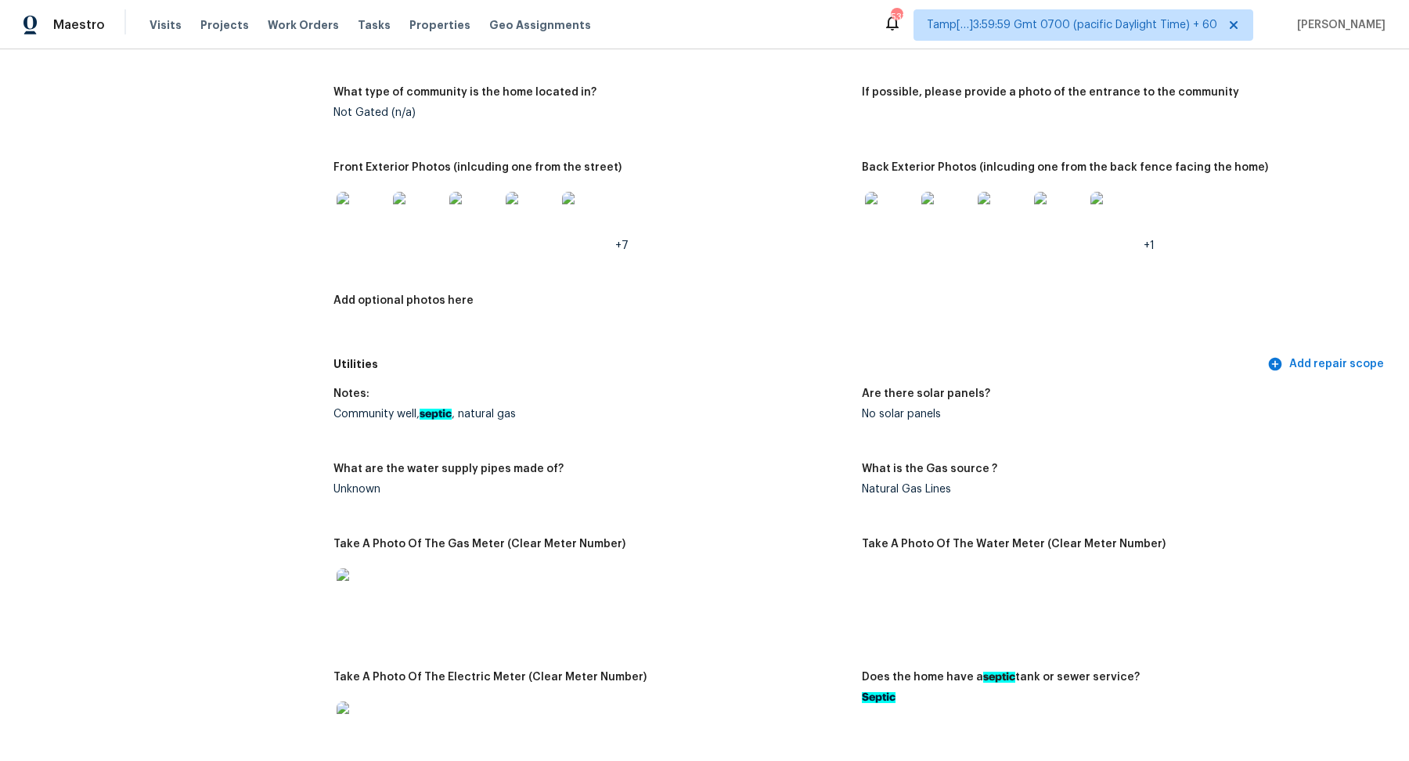
scroll to position [741, 0]
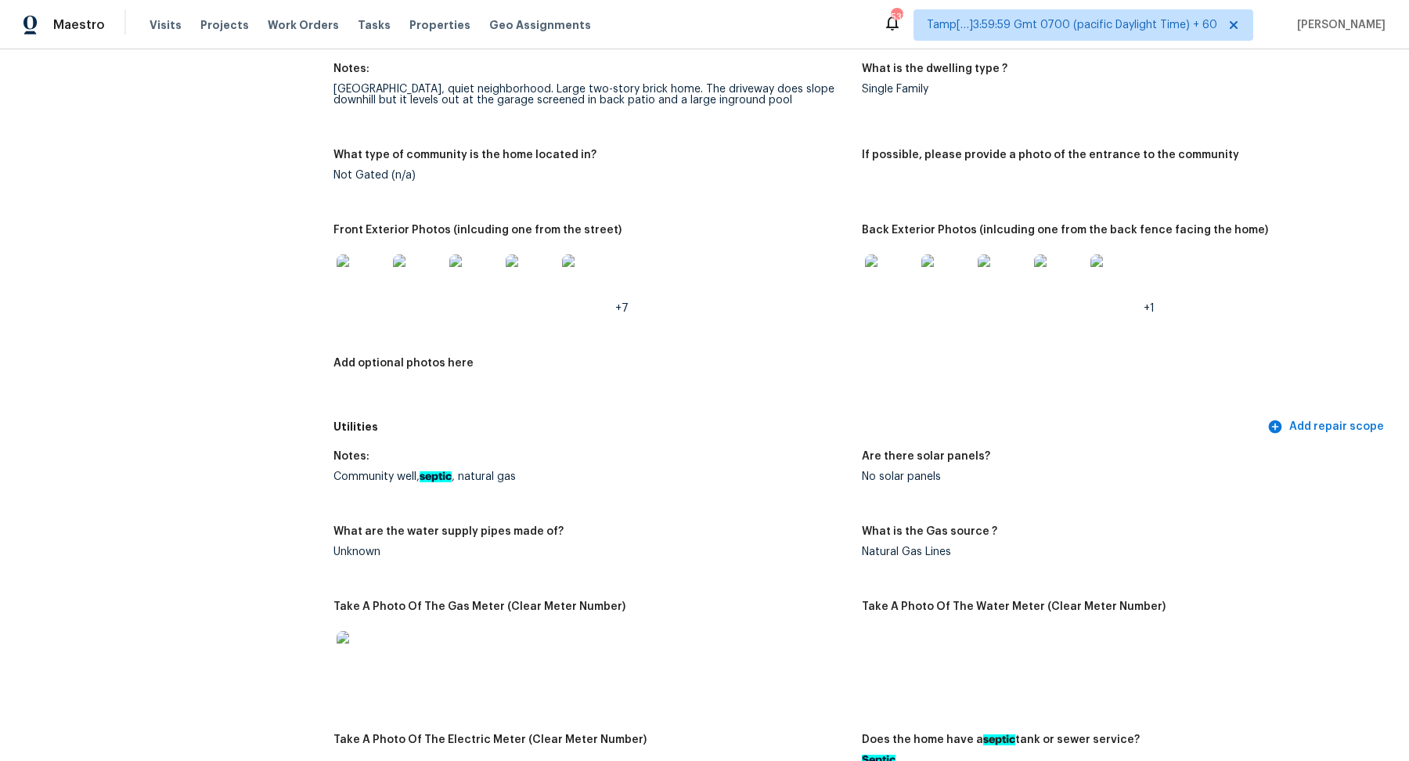
click at [885, 290] on img at bounding box center [890, 279] width 50 height 50
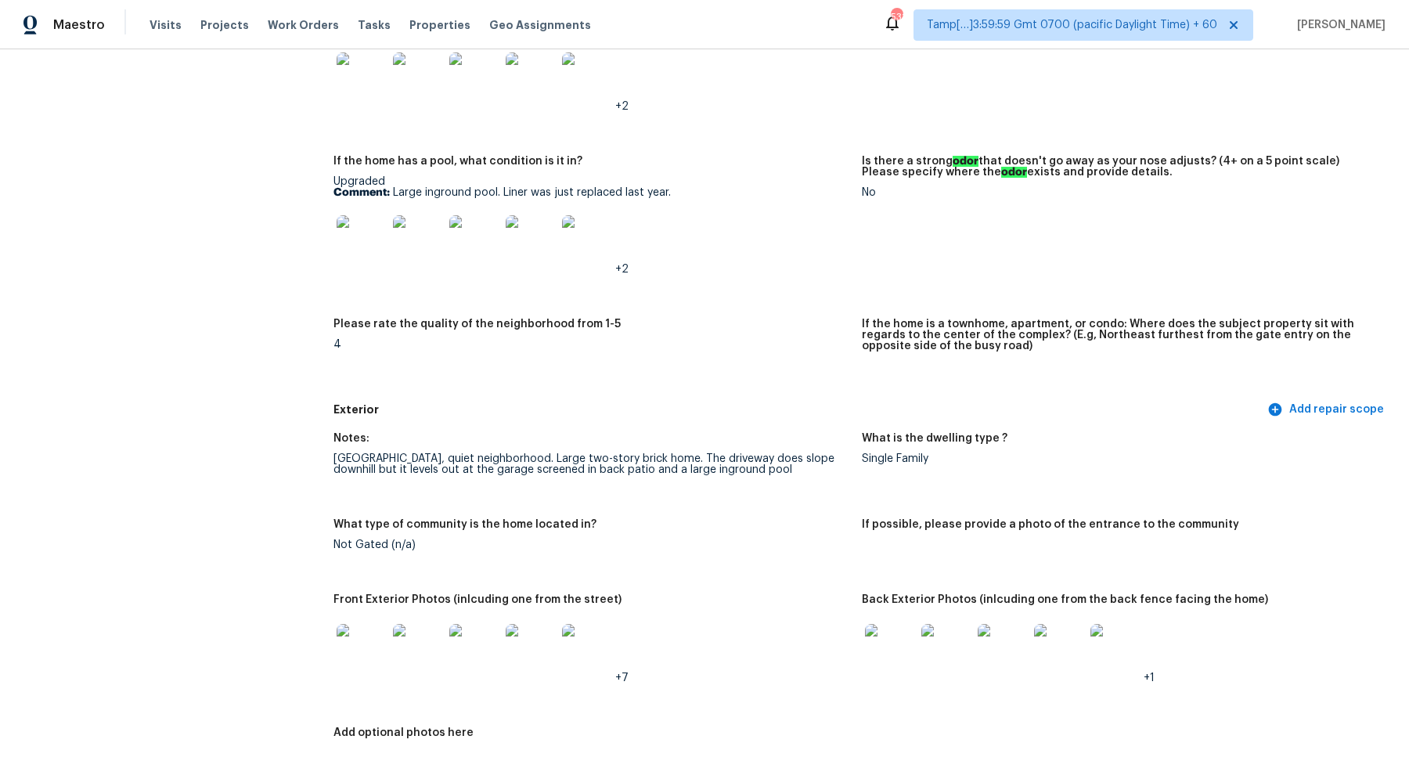
scroll to position [607, 0]
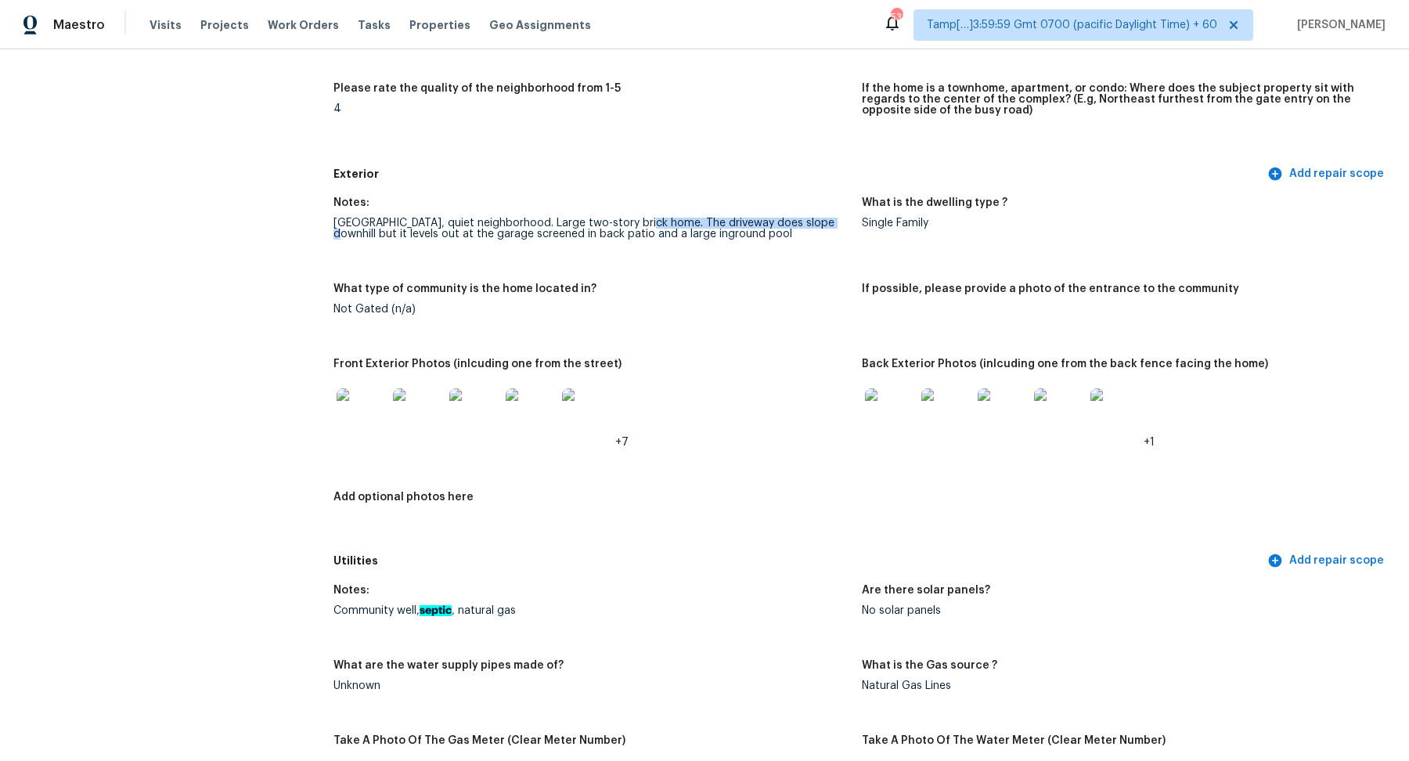
drag, startPoint x: 638, startPoint y: 225, endPoint x: 819, endPoint y: 225, distance: 180.8
click at [819, 225] on div "Nice, quiet neighborhood. Large two-story brick home. The driveway does slope d…" at bounding box center [591, 229] width 516 height 22
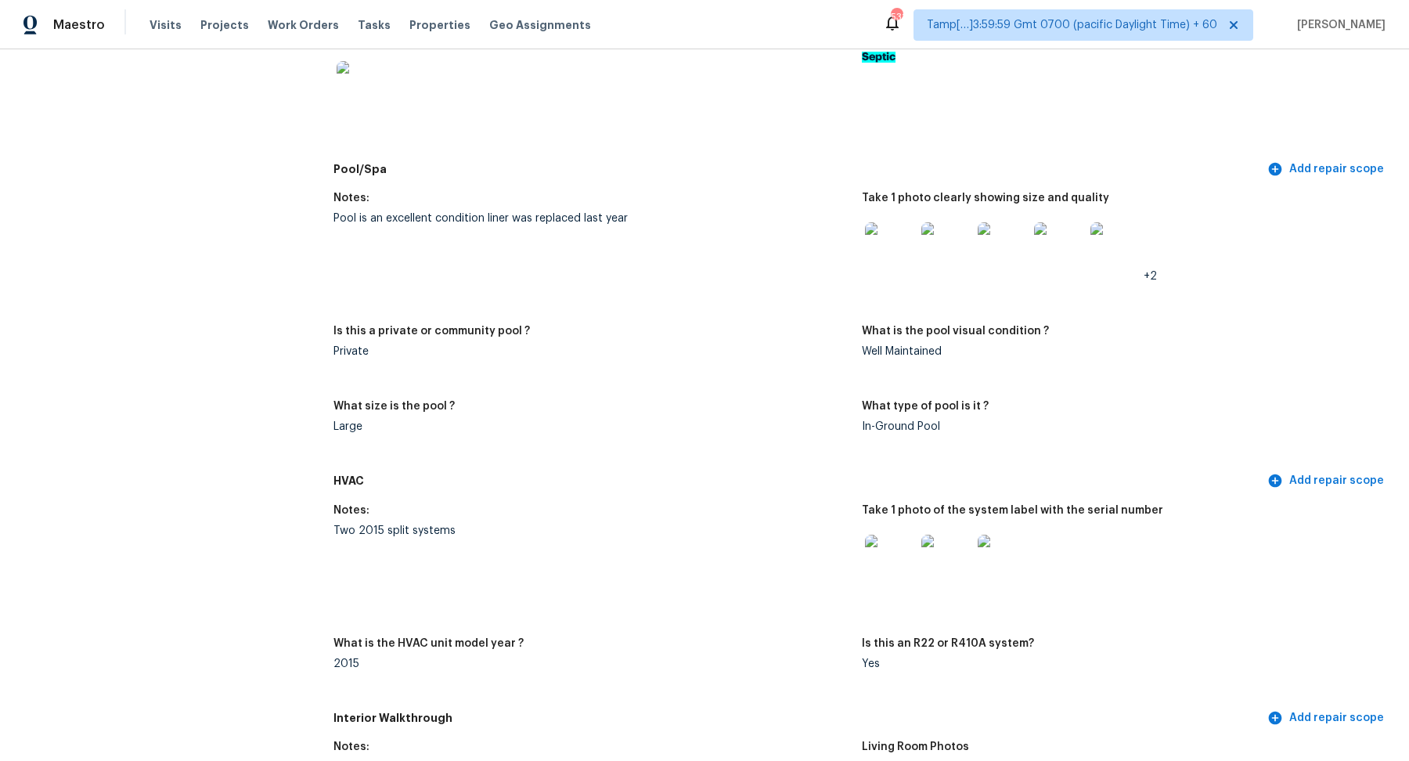
scroll to position [1515, 0]
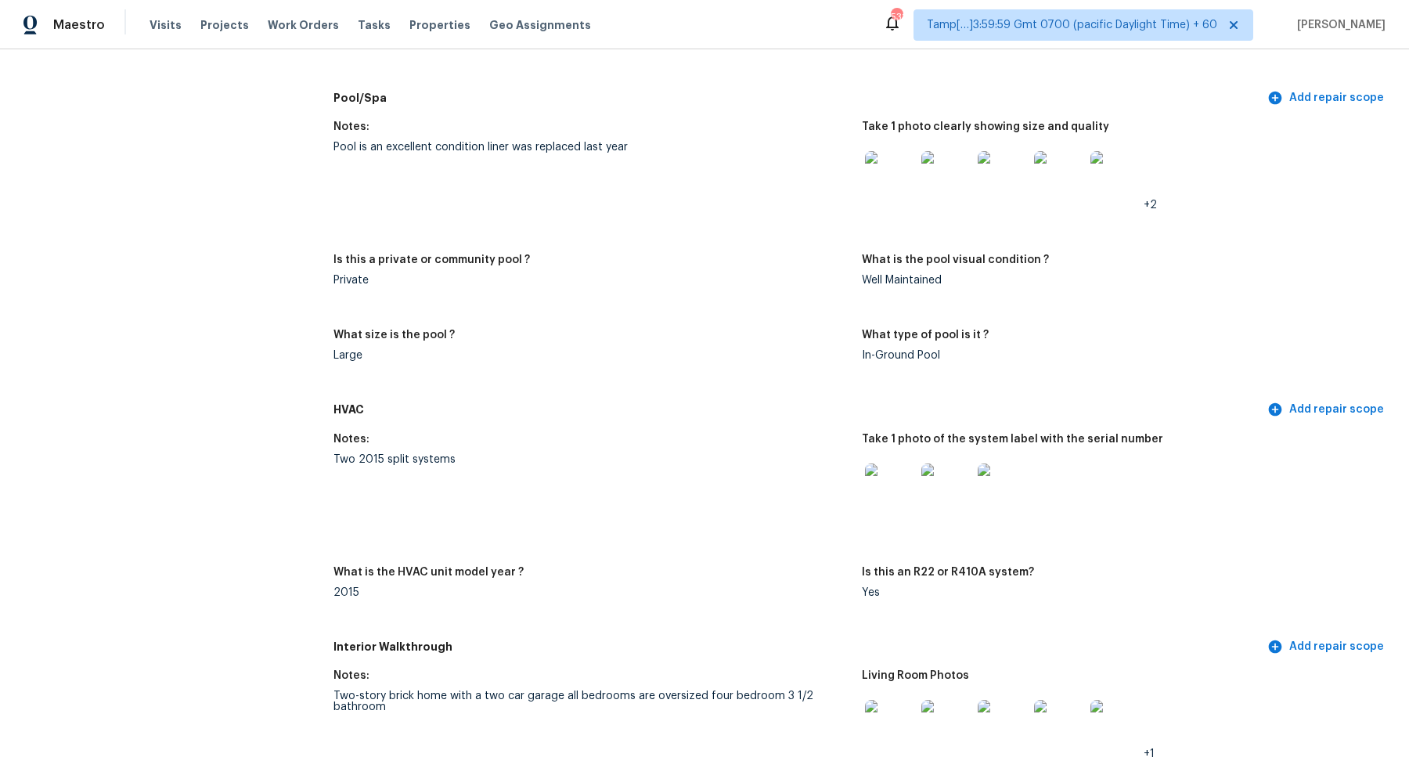
click at [876, 179] on img at bounding box center [890, 176] width 50 height 50
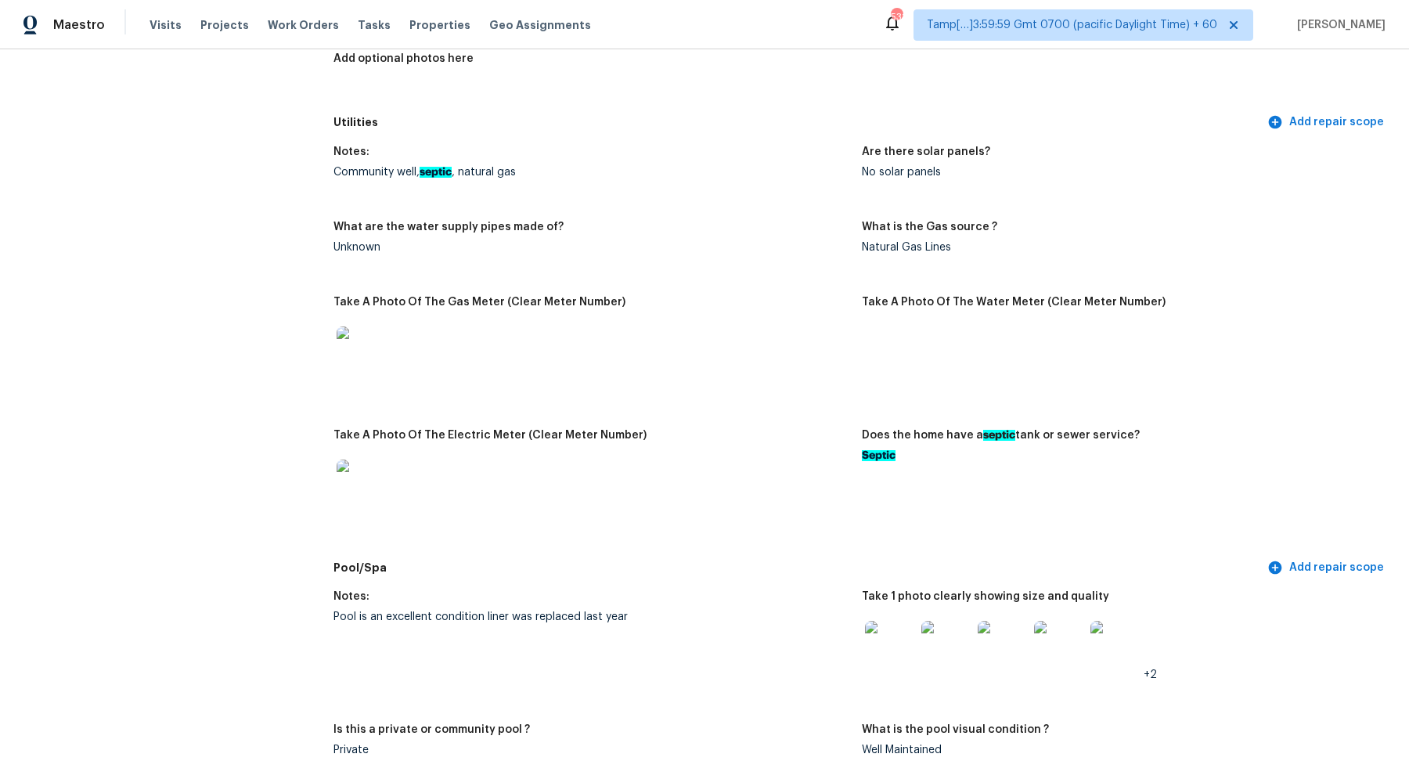
scroll to position [809, 0]
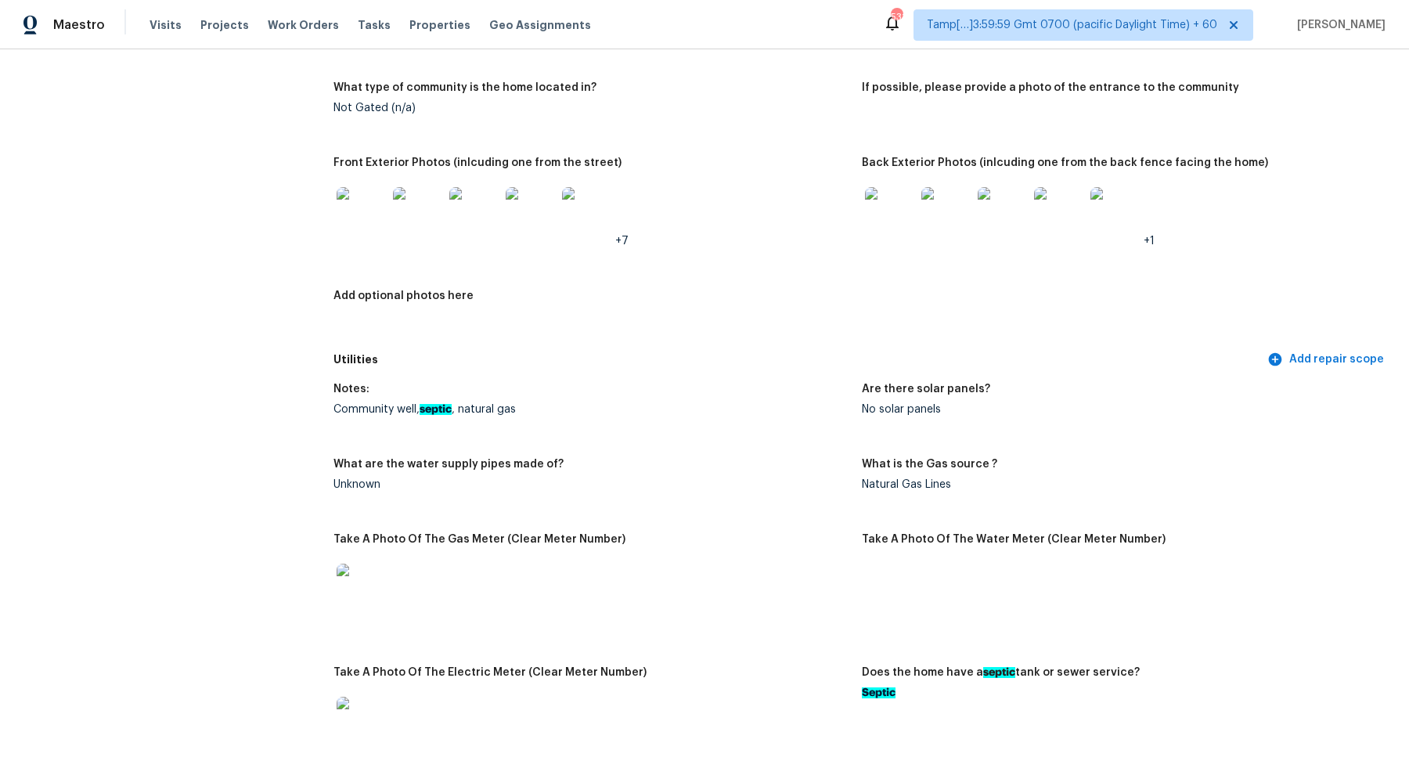
click at [885, 228] on img at bounding box center [890, 212] width 50 height 50
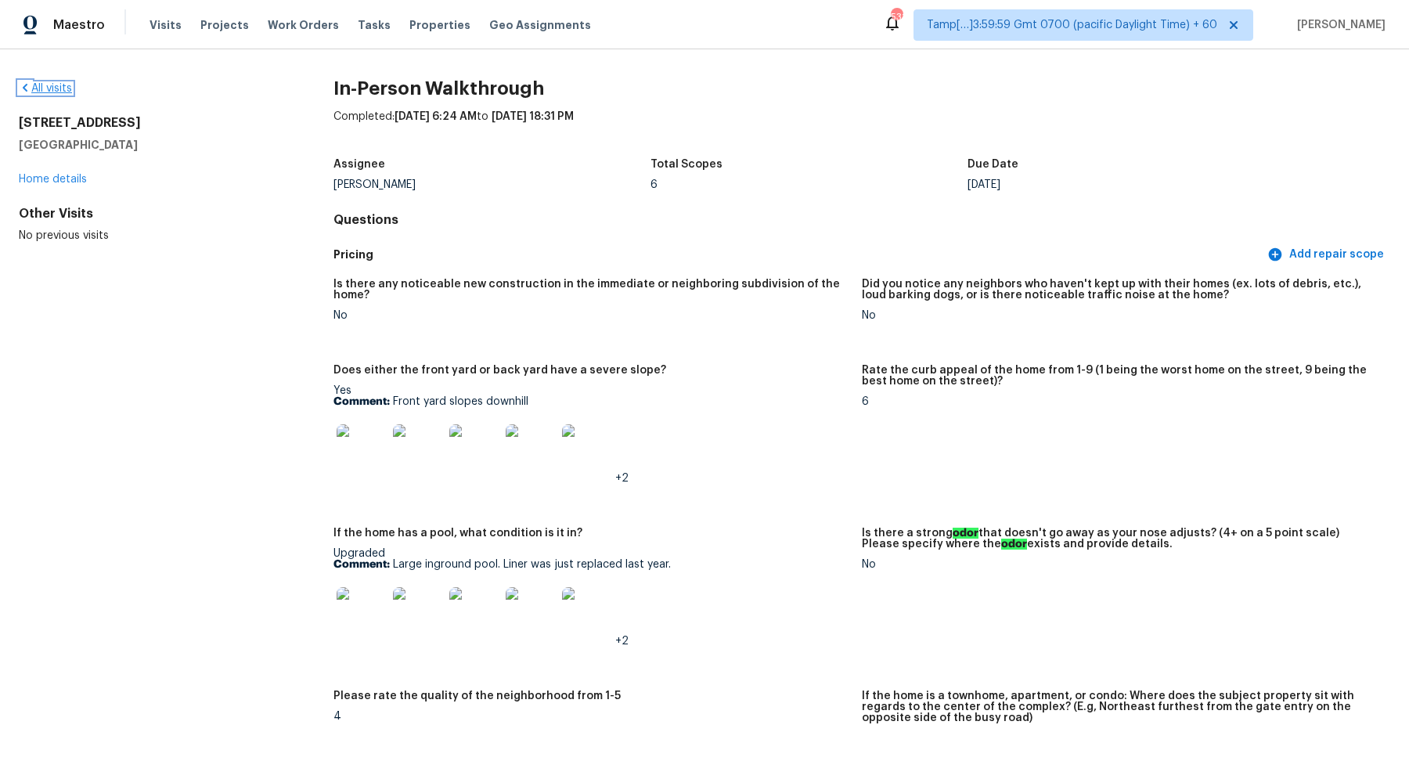
click at [48, 92] on link "All visits" at bounding box center [45, 88] width 53 height 11
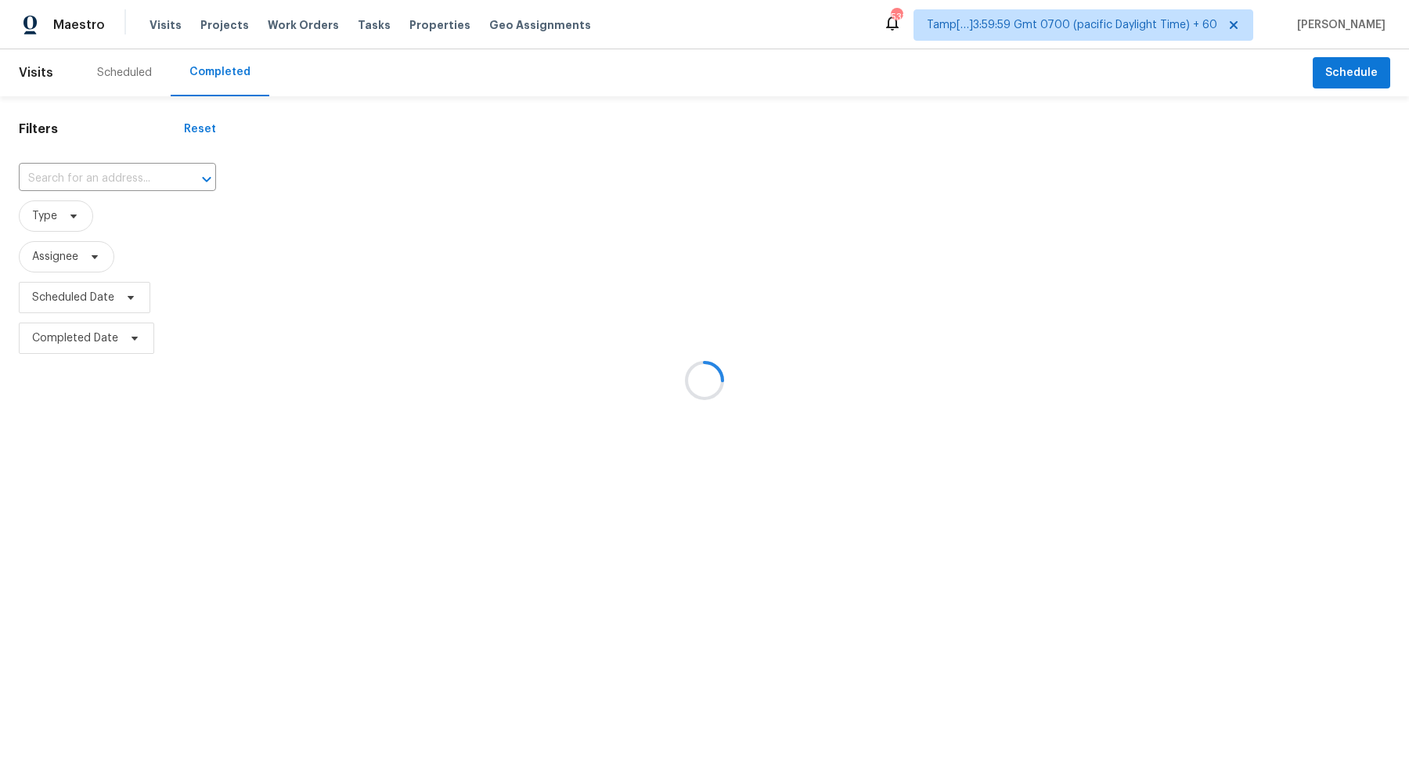
click at [127, 183] on div at bounding box center [704, 380] width 1409 height 761
click at [100, 178] on div at bounding box center [704, 380] width 1409 height 761
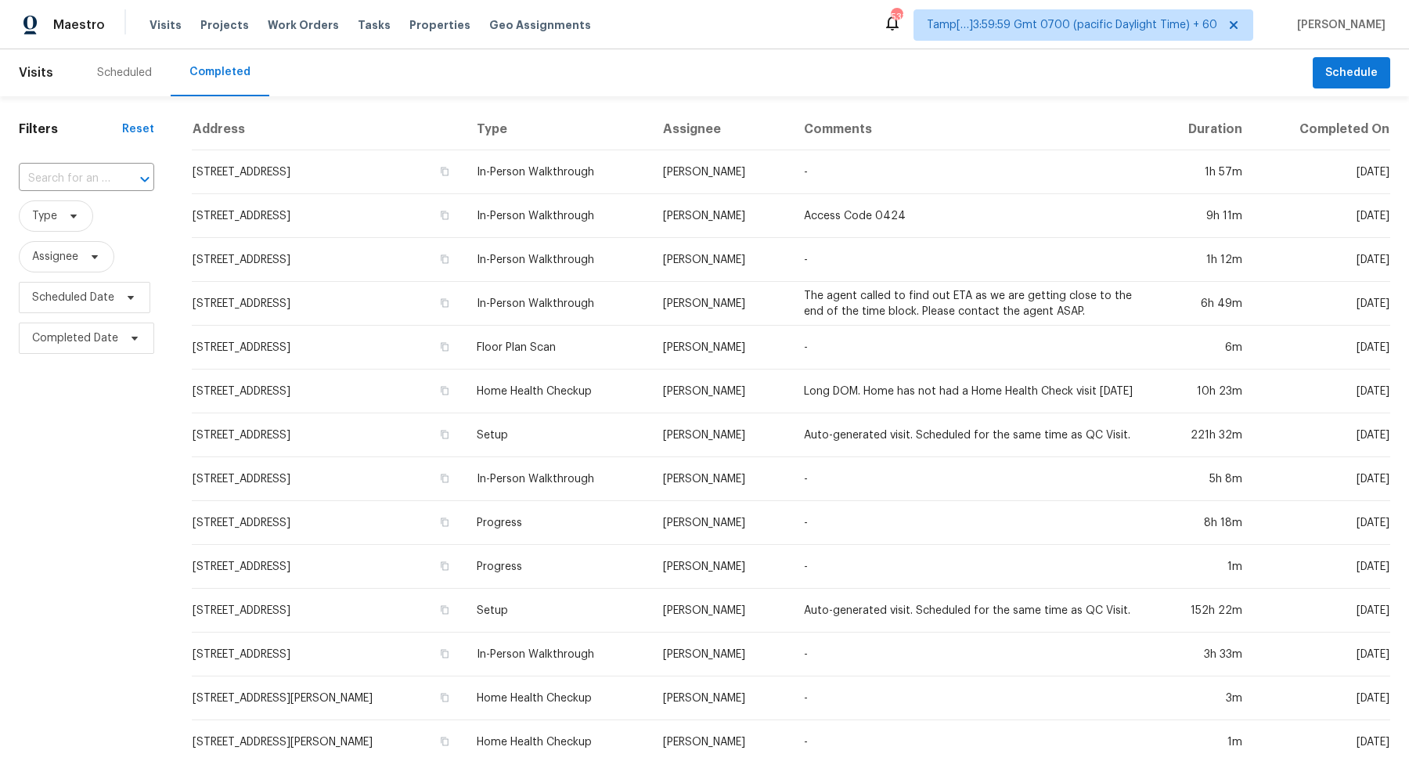
click at [100, 178] on input "text" at bounding box center [65, 179] width 92 height 24
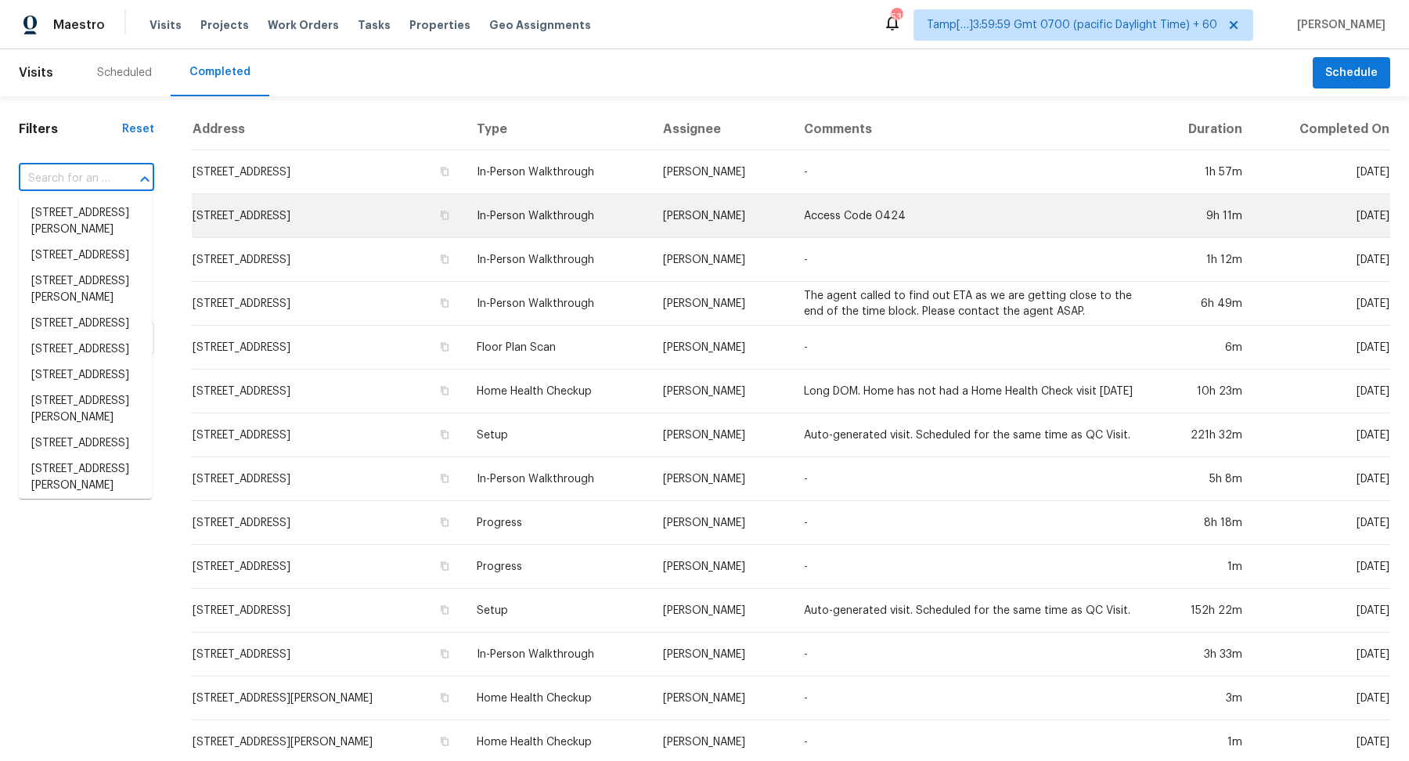
paste input "[STREET_ADDRESS]"
type input "[STREET_ADDRESS]"
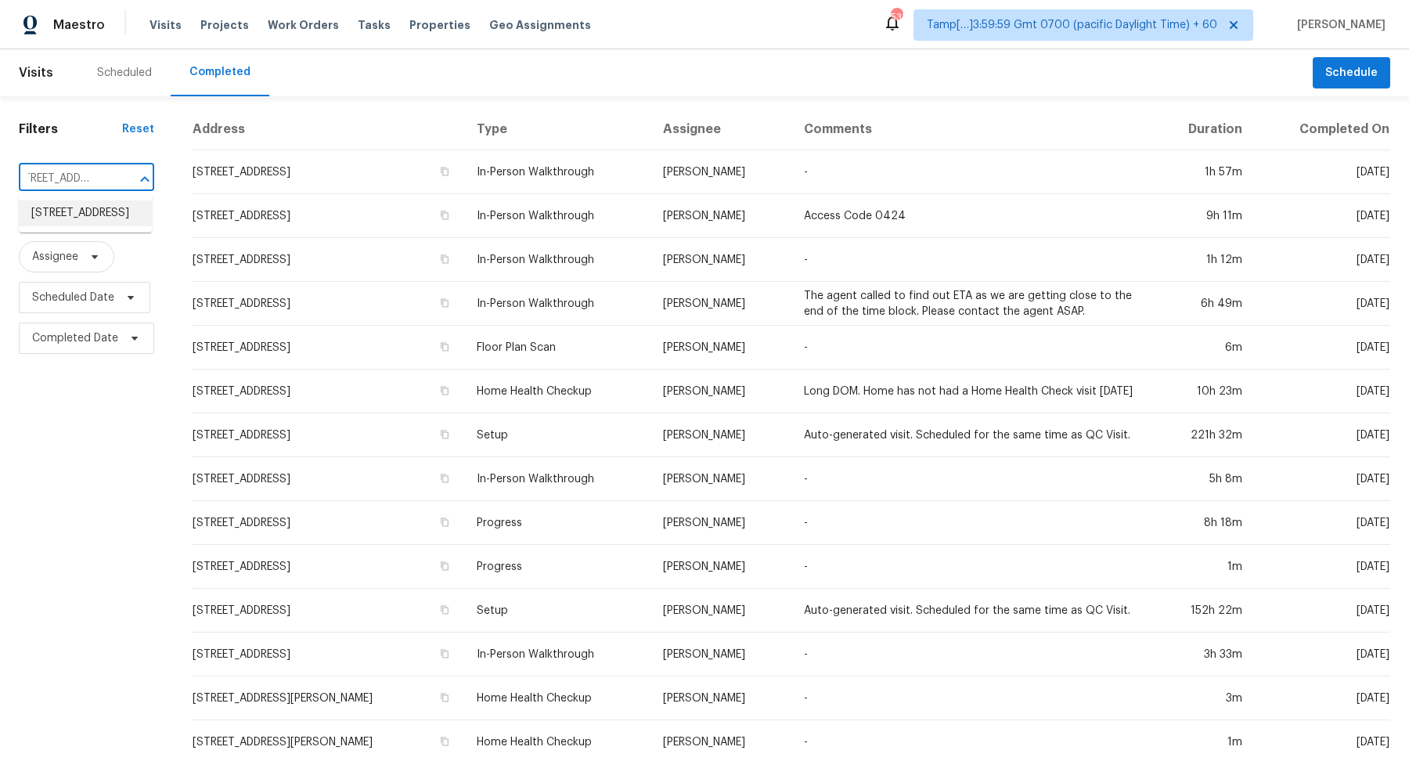
click at [71, 226] on li "[STREET_ADDRESS]" at bounding box center [85, 213] width 133 height 26
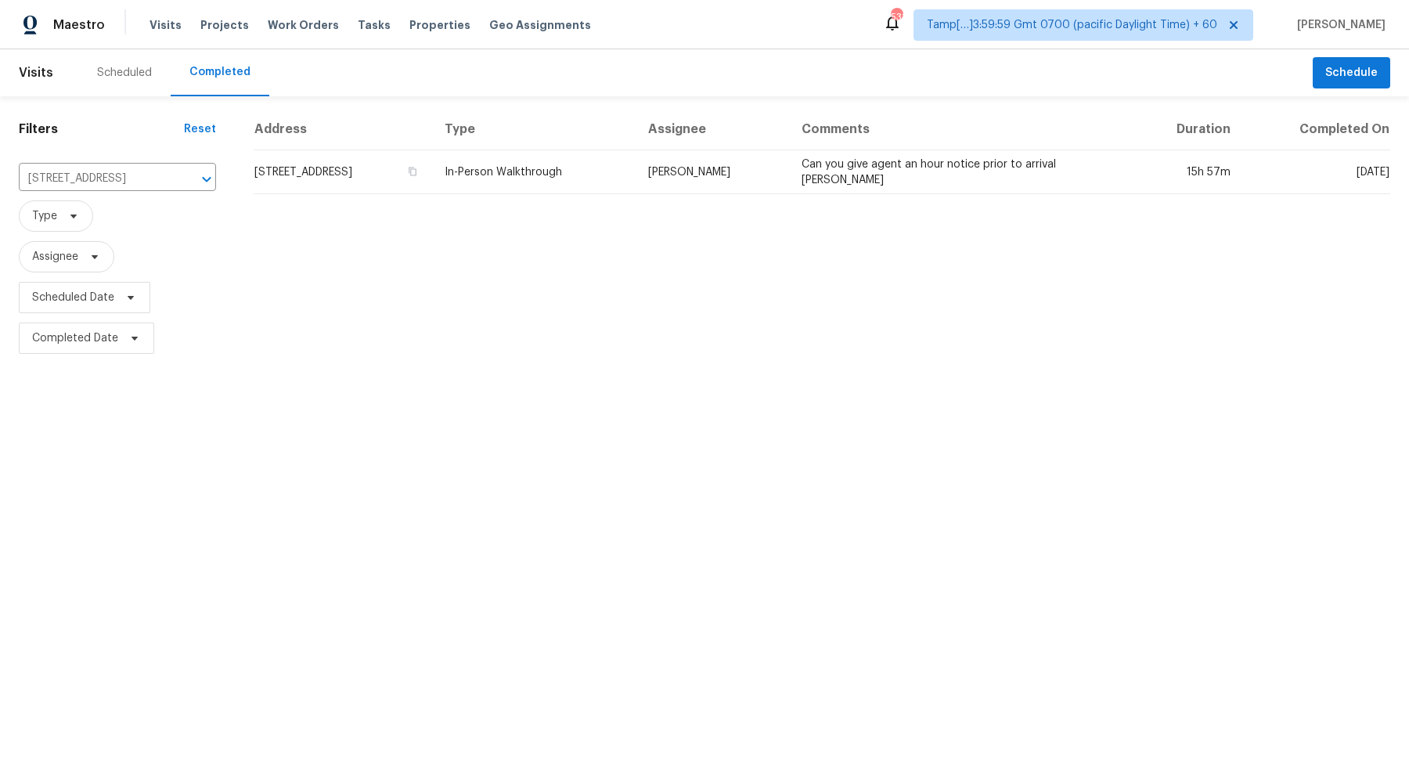
click at [432, 176] on td "[STREET_ADDRESS]" at bounding box center [343, 172] width 178 height 44
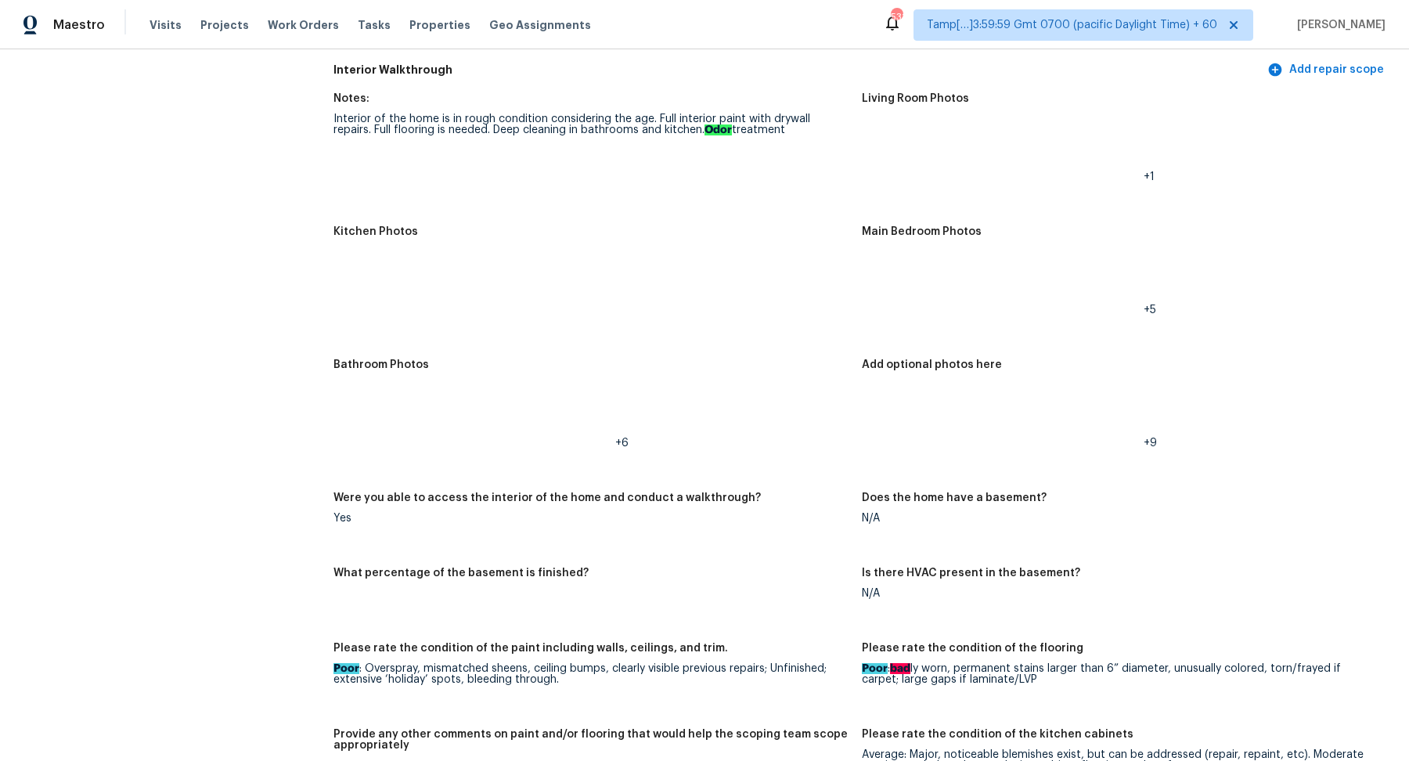
scroll to position [2289, 0]
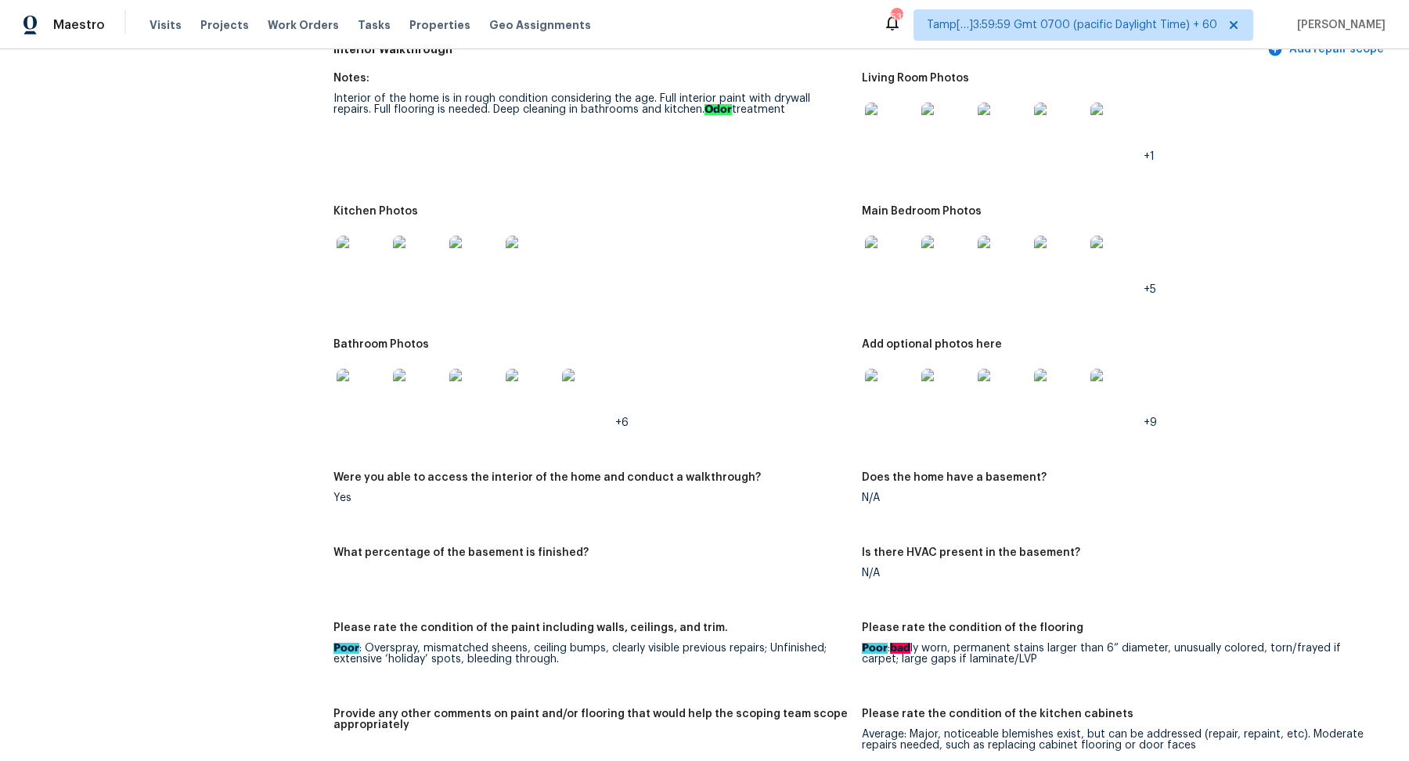
click at [882, 125] on img at bounding box center [890, 128] width 50 height 50
click at [900, 260] on img at bounding box center [890, 261] width 50 height 50
click at [368, 369] on img at bounding box center [362, 394] width 50 height 50
click at [899, 380] on img at bounding box center [890, 394] width 50 height 50
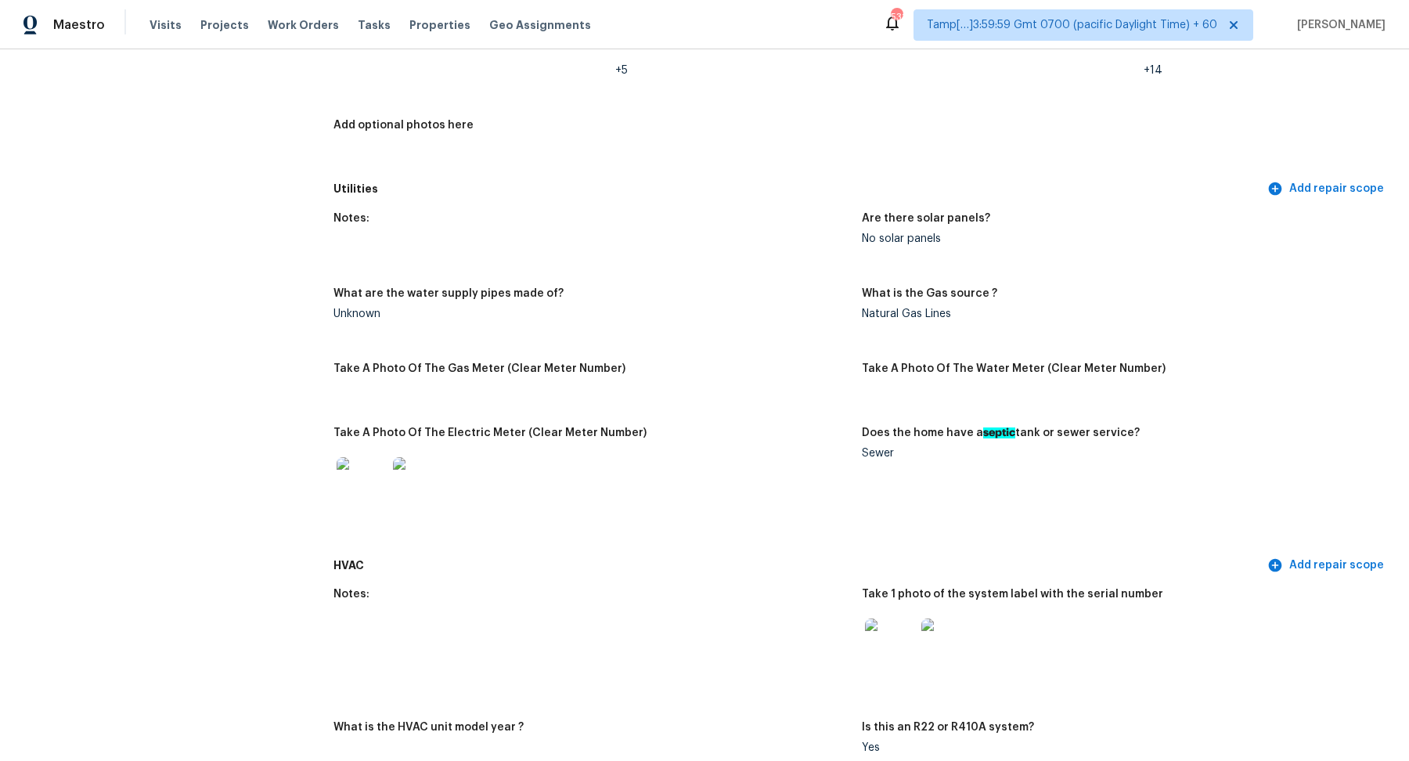
scroll to position [664, 0]
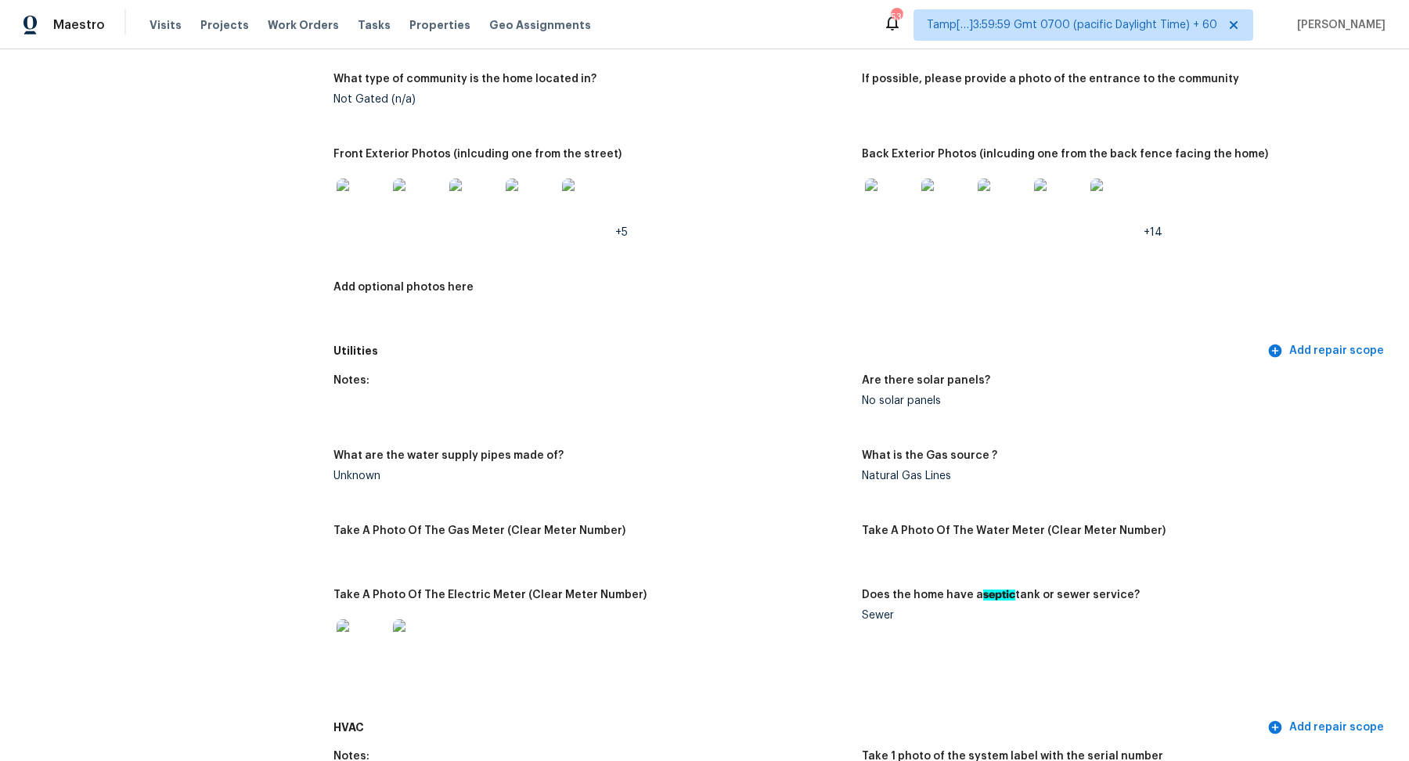
click at [376, 189] on img at bounding box center [362, 203] width 50 height 50
click at [901, 222] on img at bounding box center [890, 203] width 50 height 50
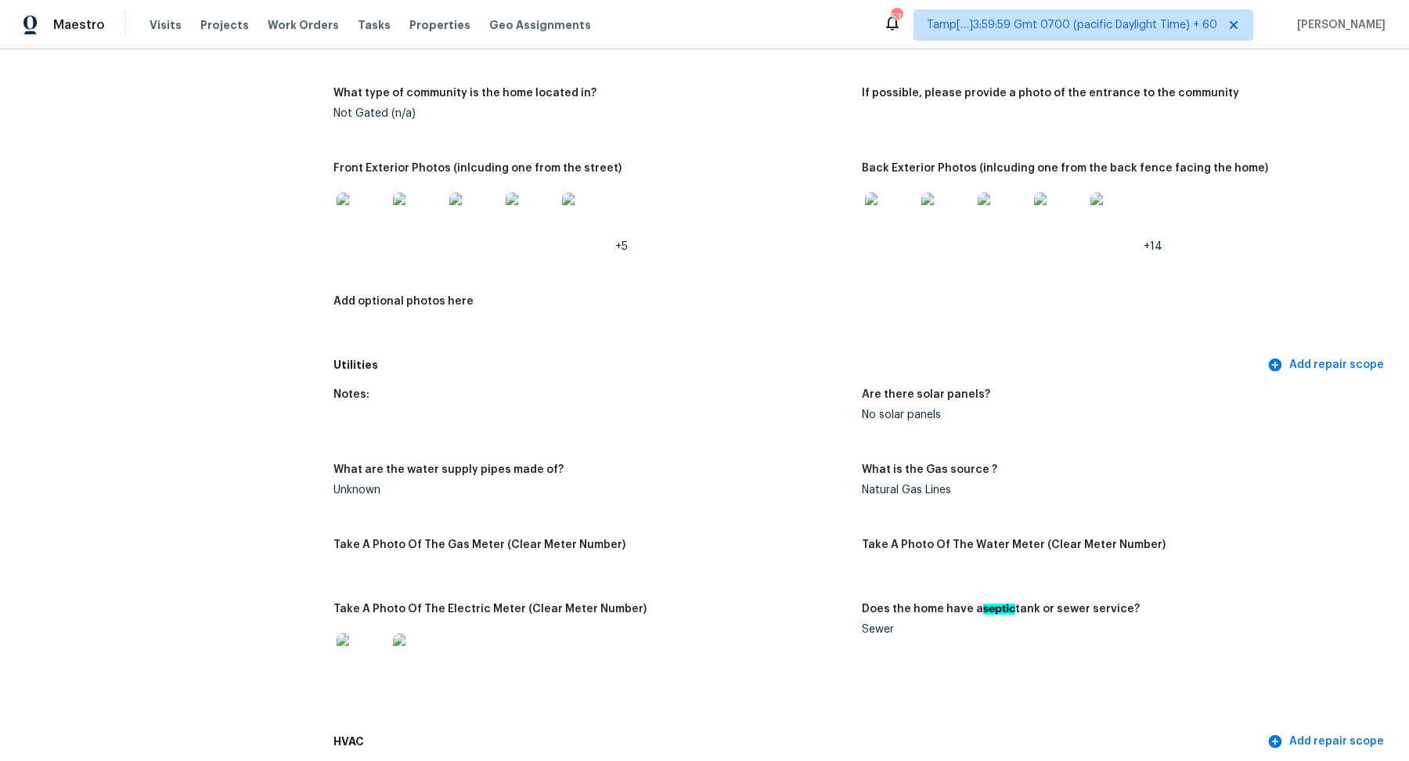
click at [387, 227] on div at bounding box center [361, 217] width 56 height 69
click at [373, 224] on img at bounding box center [362, 218] width 50 height 50
click at [874, 225] on img at bounding box center [890, 218] width 50 height 50
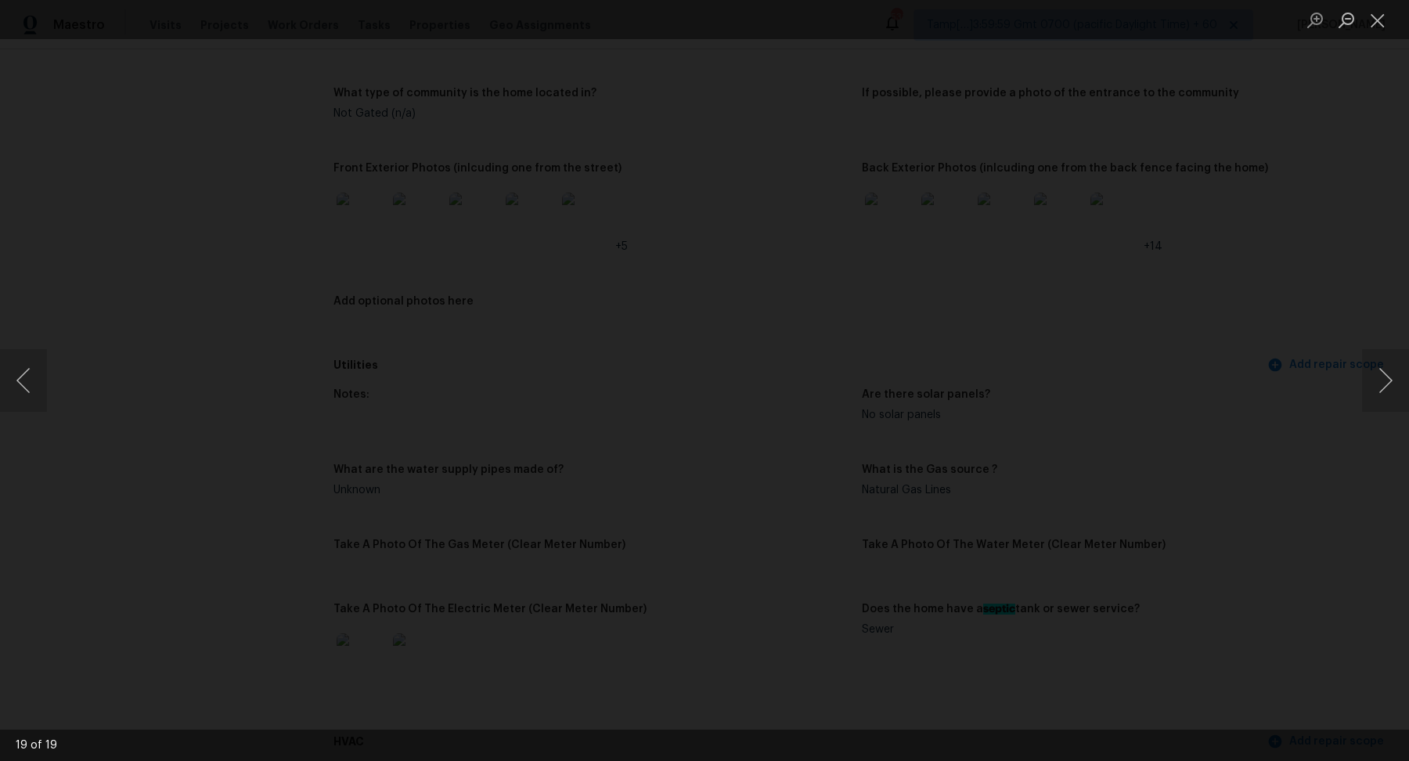
click at [616, 478] on img "Lightbox" at bounding box center [704, 380] width 1409 height 761
click at [1391, 398] on button "Next image" at bounding box center [1385, 380] width 47 height 63
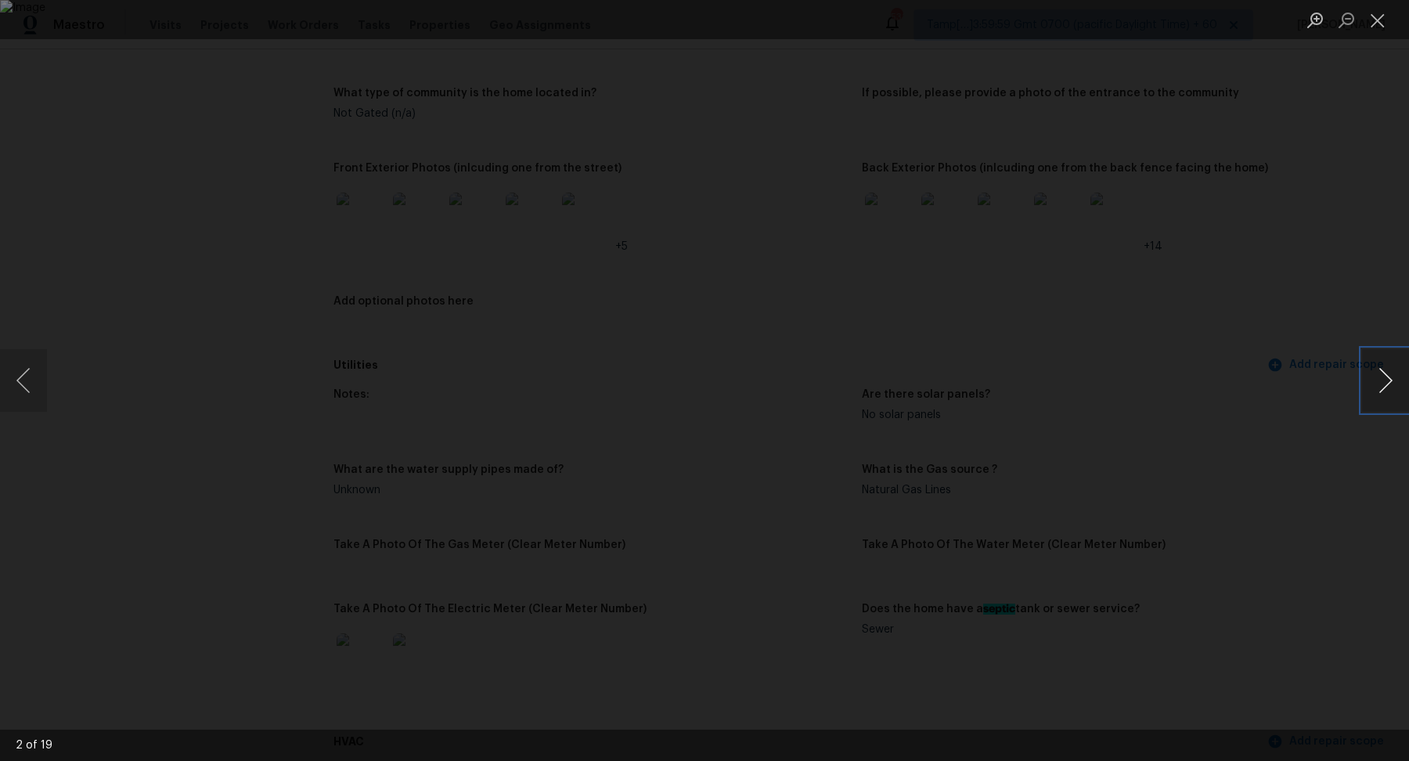
click at [1391, 398] on button "Next image" at bounding box center [1385, 380] width 47 height 63
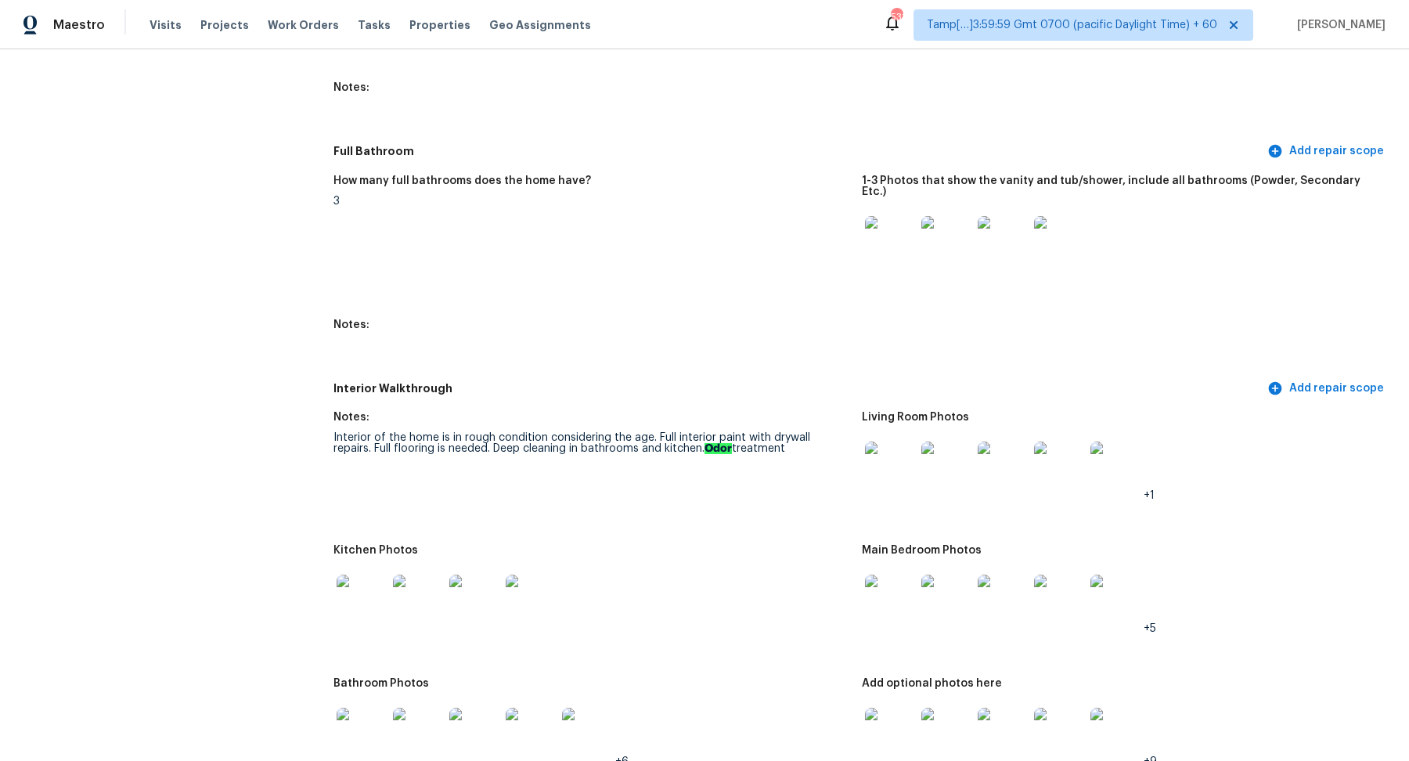
scroll to position [2011, 0]
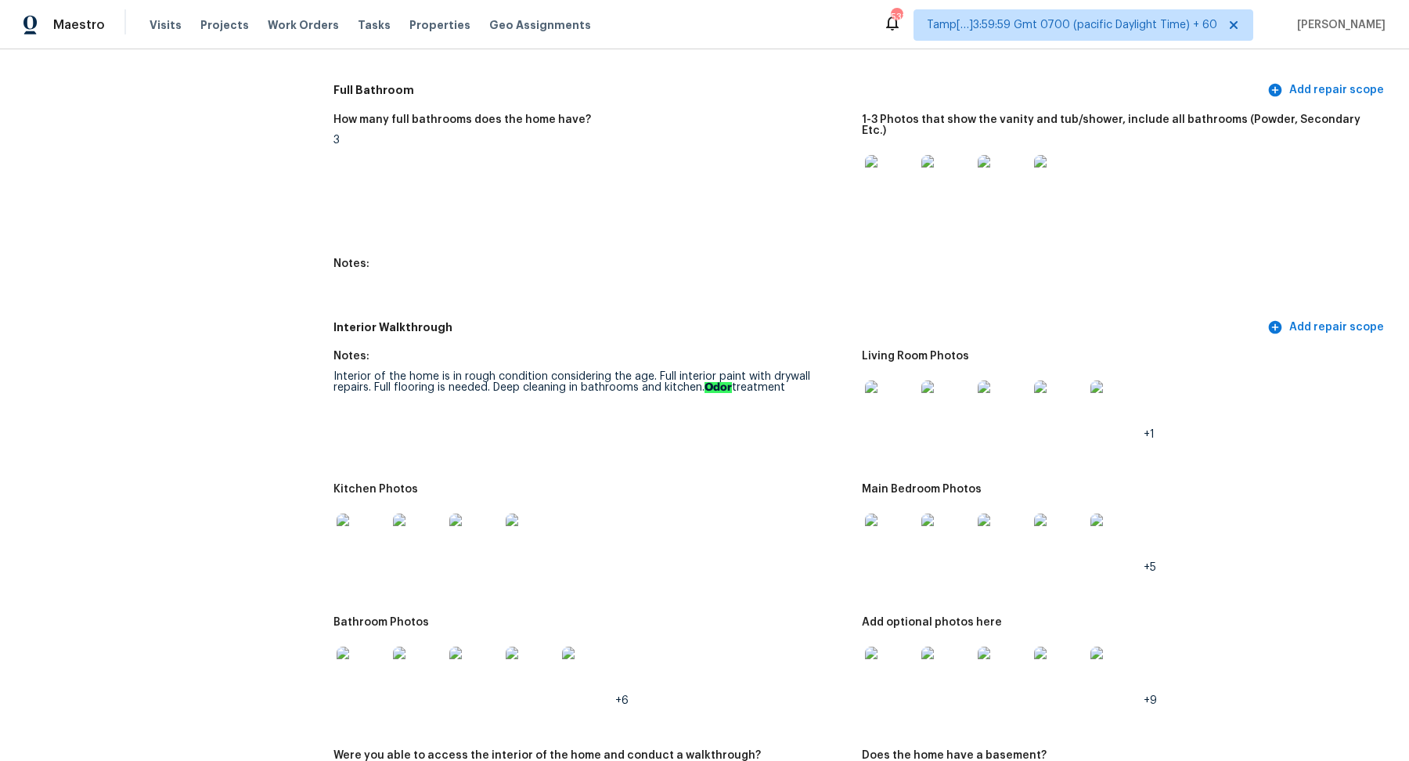
click at [375, 515] on img at bounding box center [362, 539] width 50 height 50
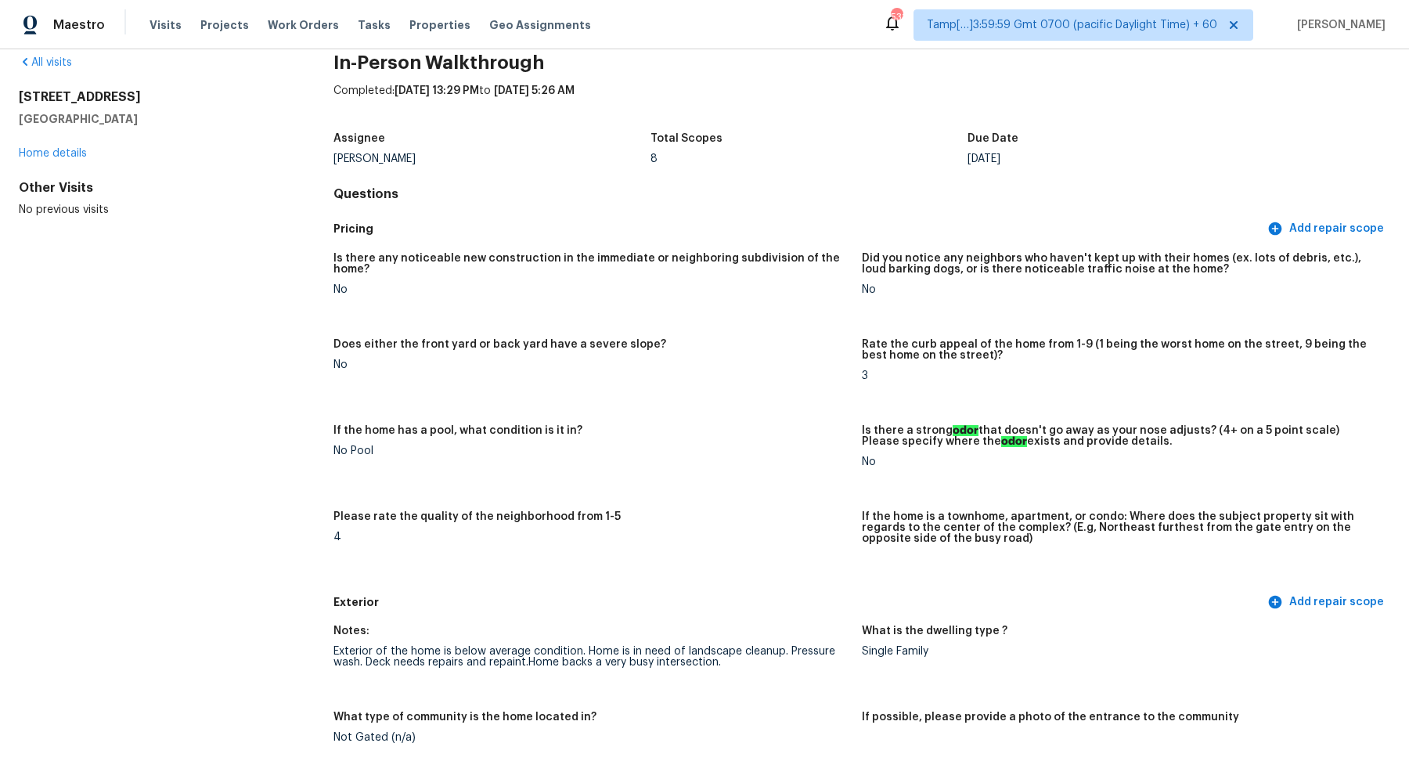
scroll to position [0, 0]
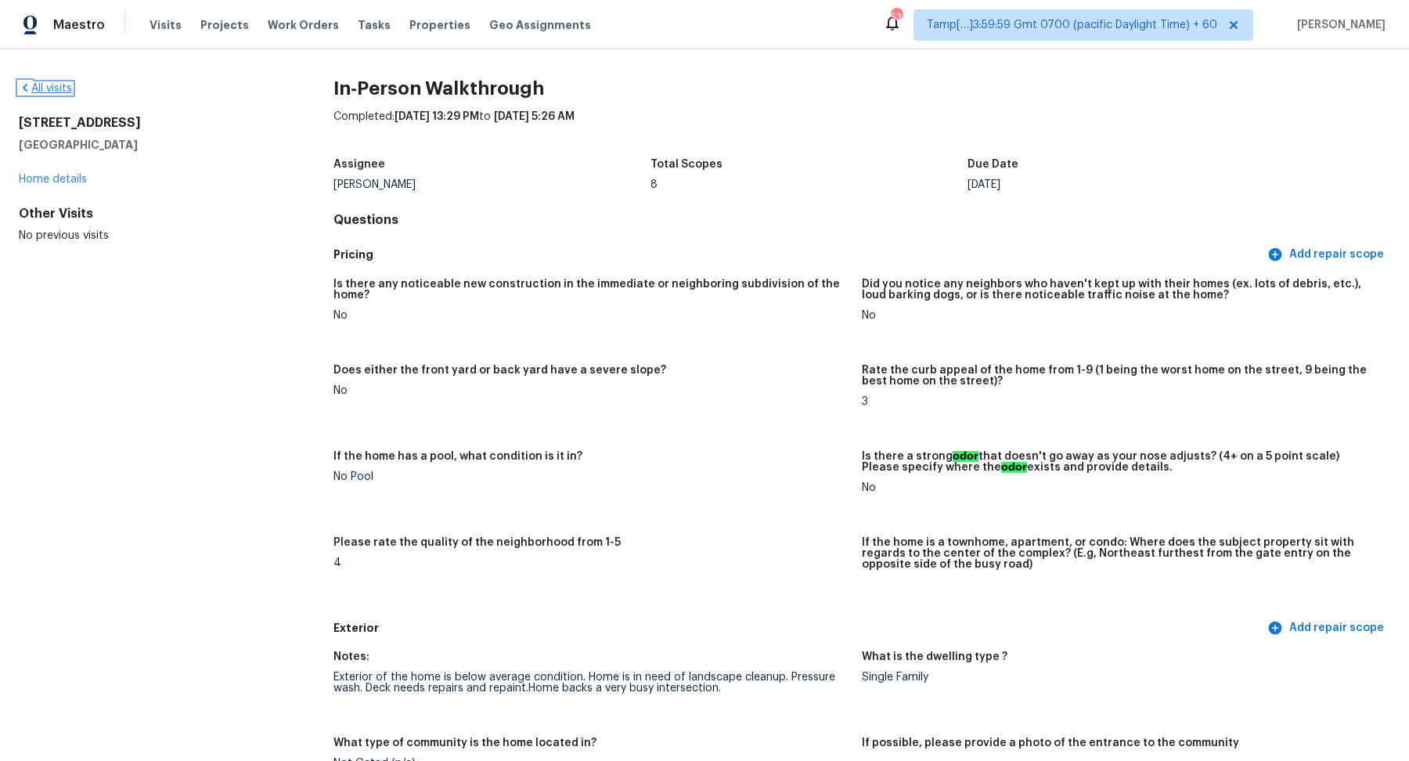
click at [54, 91] on link "All visits" at bounding box center [45, 88] width 53 height 11
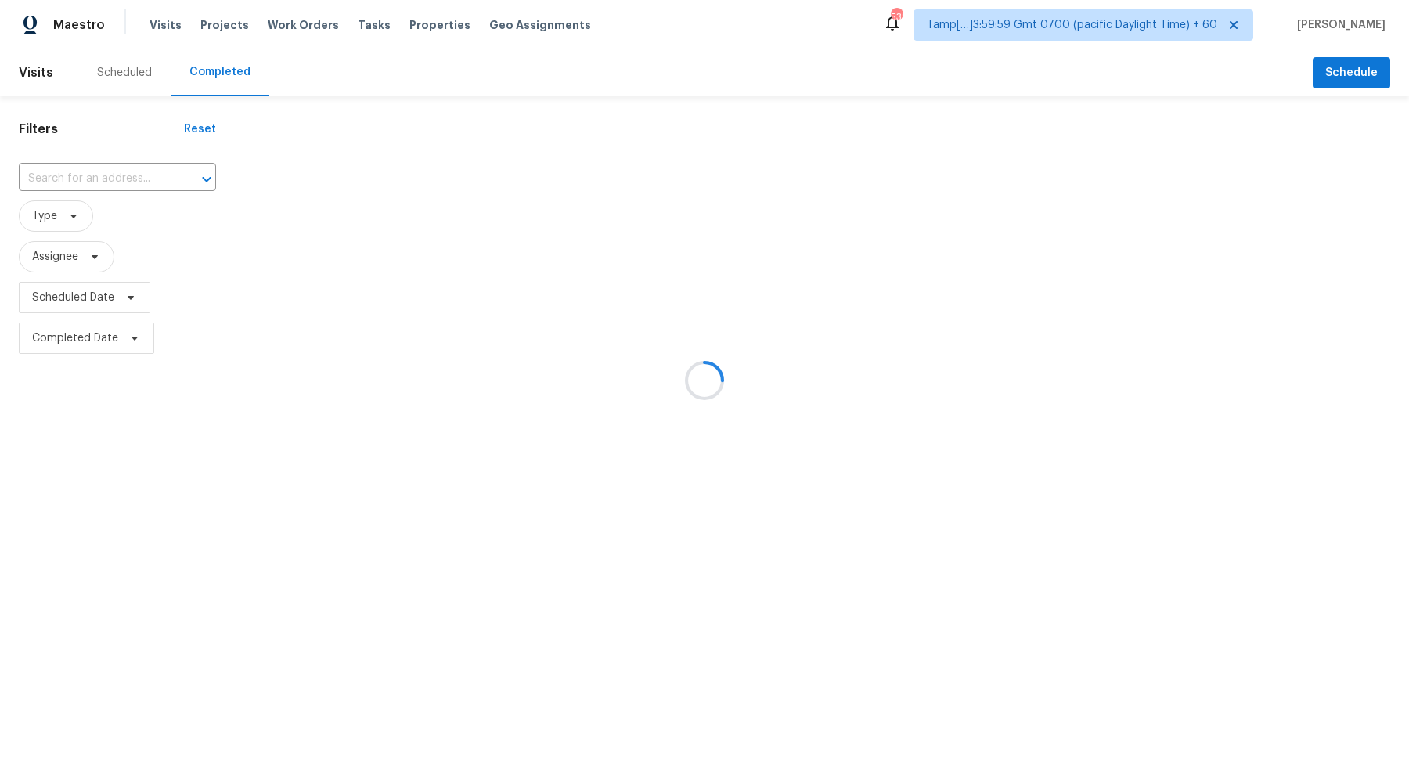
click at [103, 179] on div at bounding box center [704, 380] width 1409 height 761
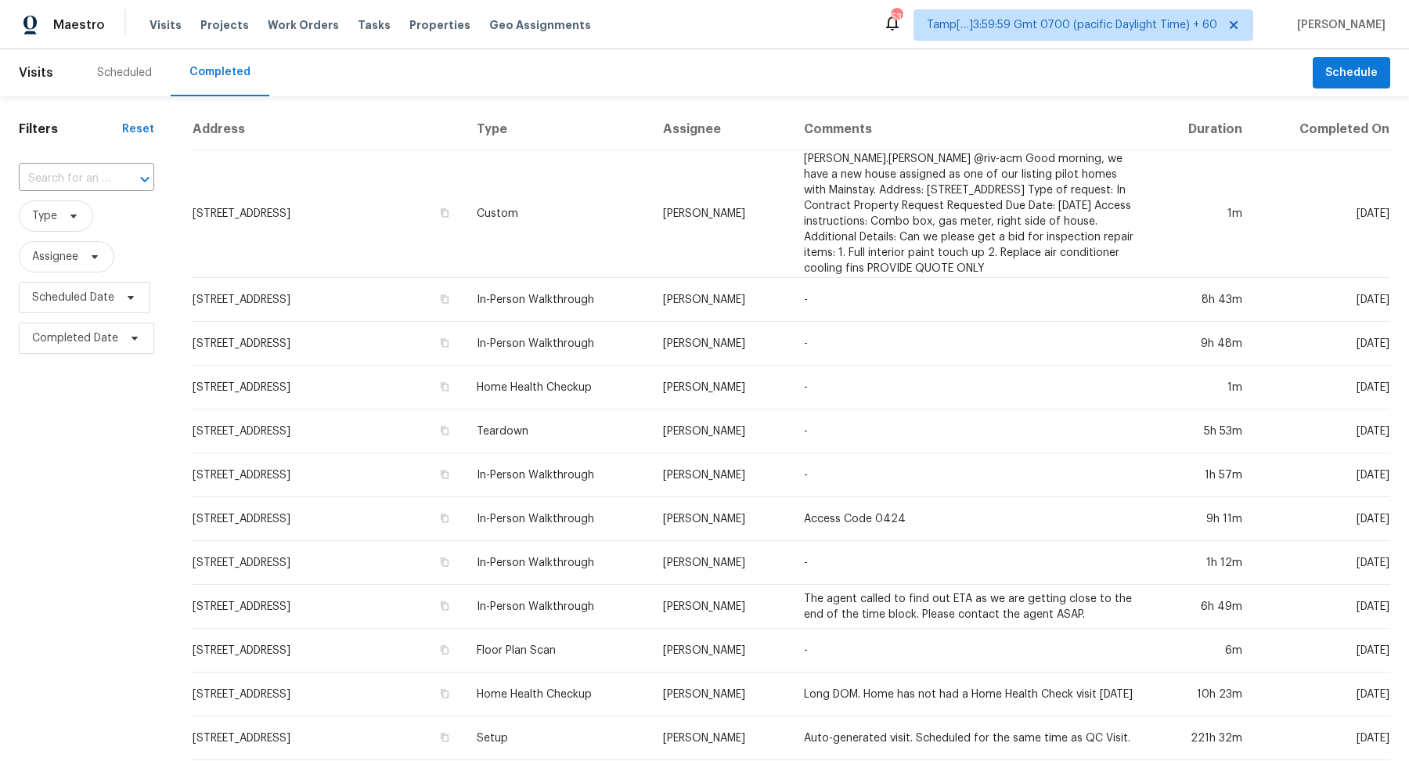
click at [103, 179] on input "text" at bounding box center [65, 179] width 92 height 24
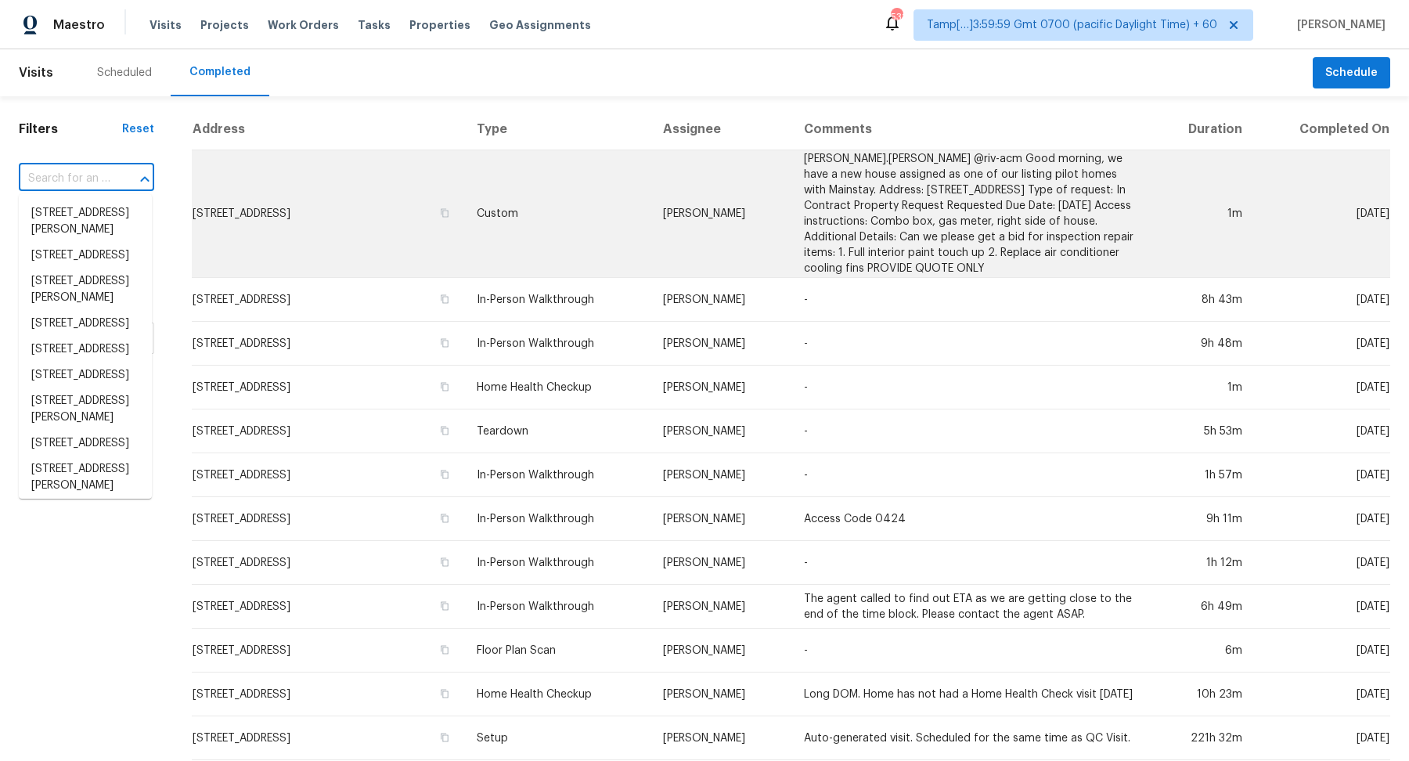
paste input "14252 Dallas Ln N, Dayton, MN 55327"
type input "14252 Dallas Ln N, Dayton, MN 55327"
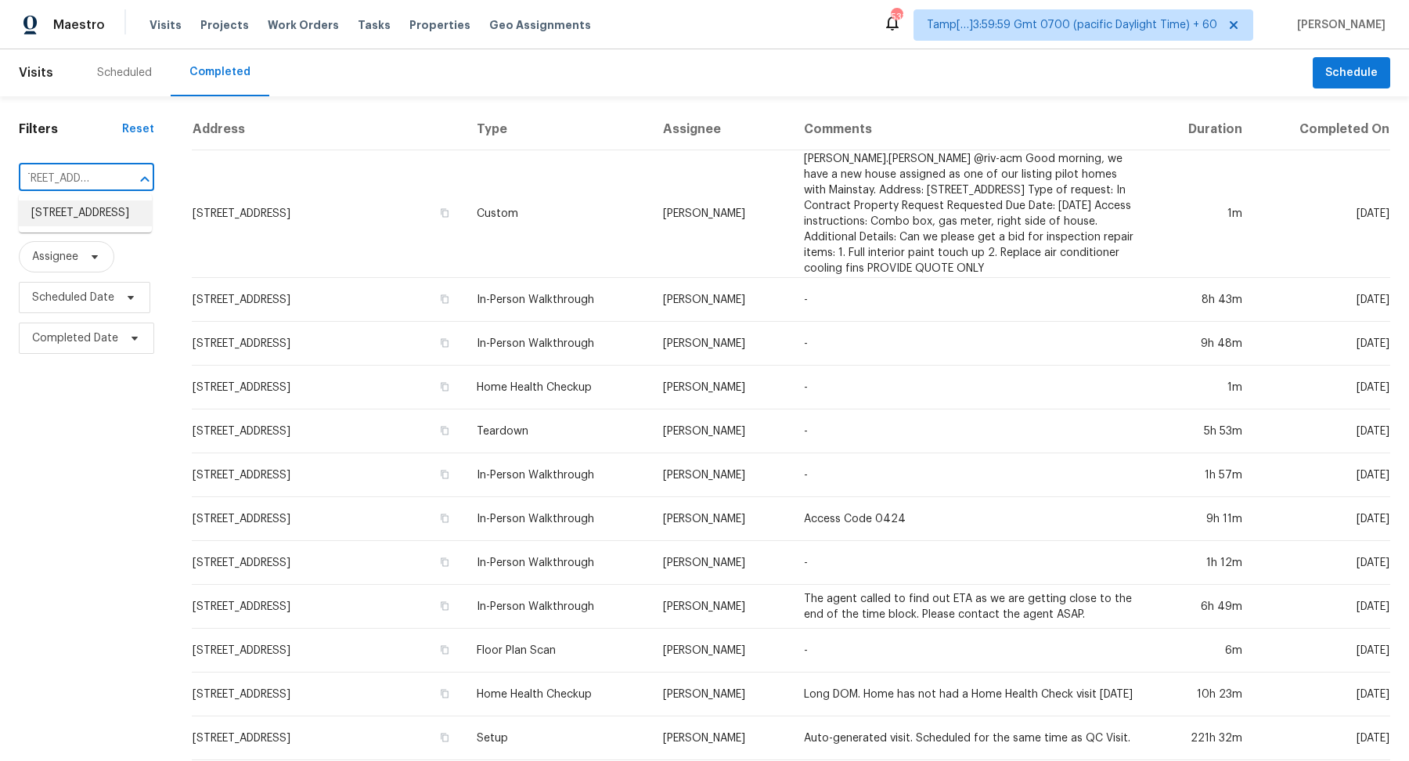
click at [81, 226] on li "14252 Dallas Ln N, Dayton, MN 55327" at bounding box center [85, 213] width 133 height 26
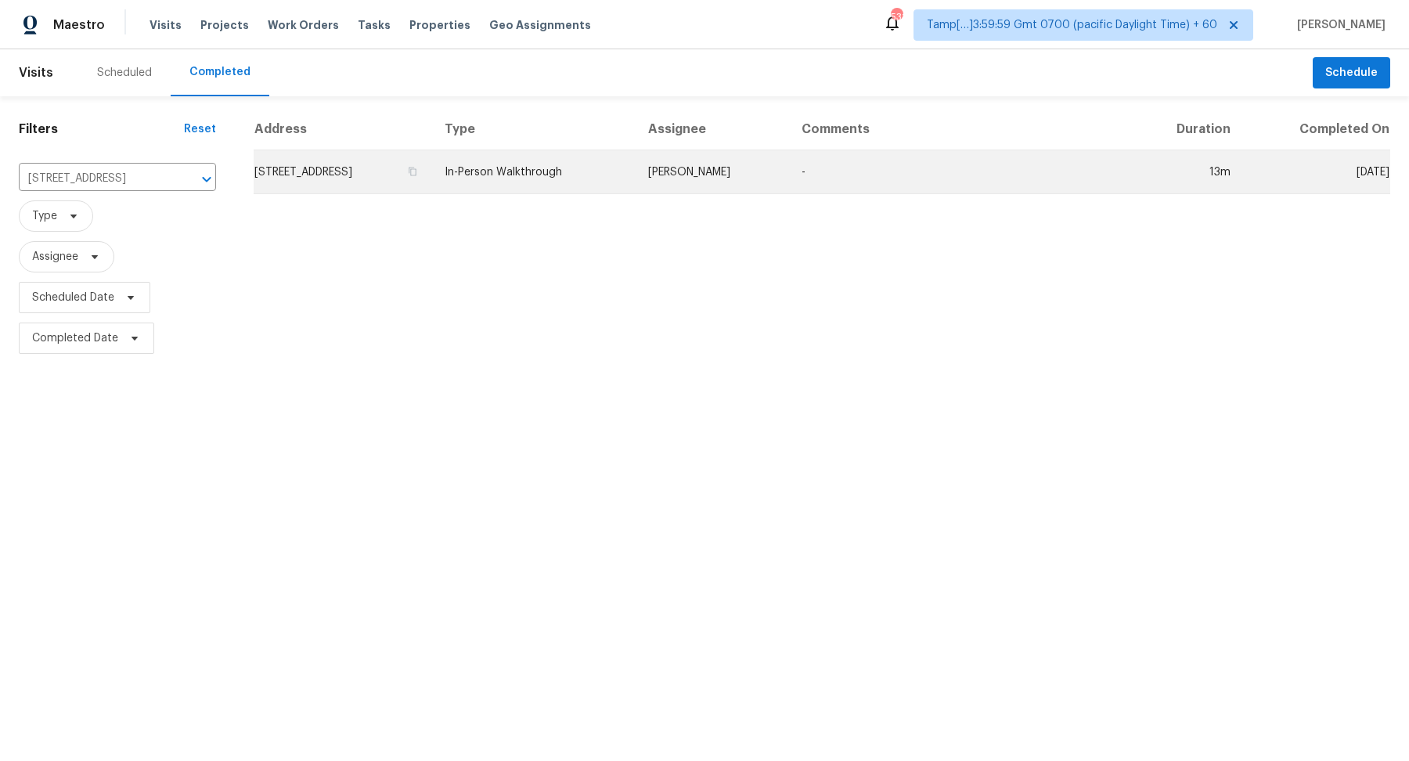
click at [387, 186] on td "14252 Dallas Ln N, Dayton, MN 55327" at bounding box center [343, 172] width 178 height 44
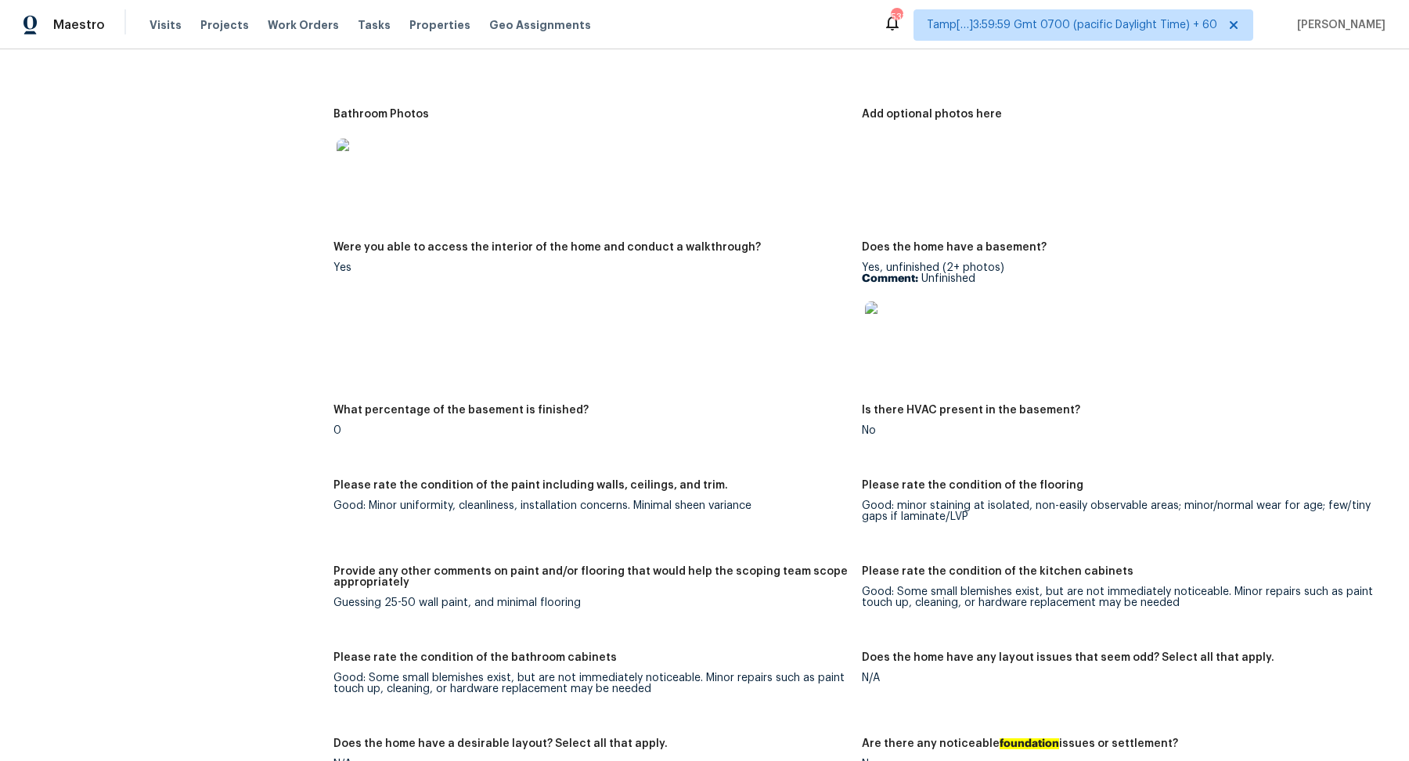
scroll to position [1621, 0]
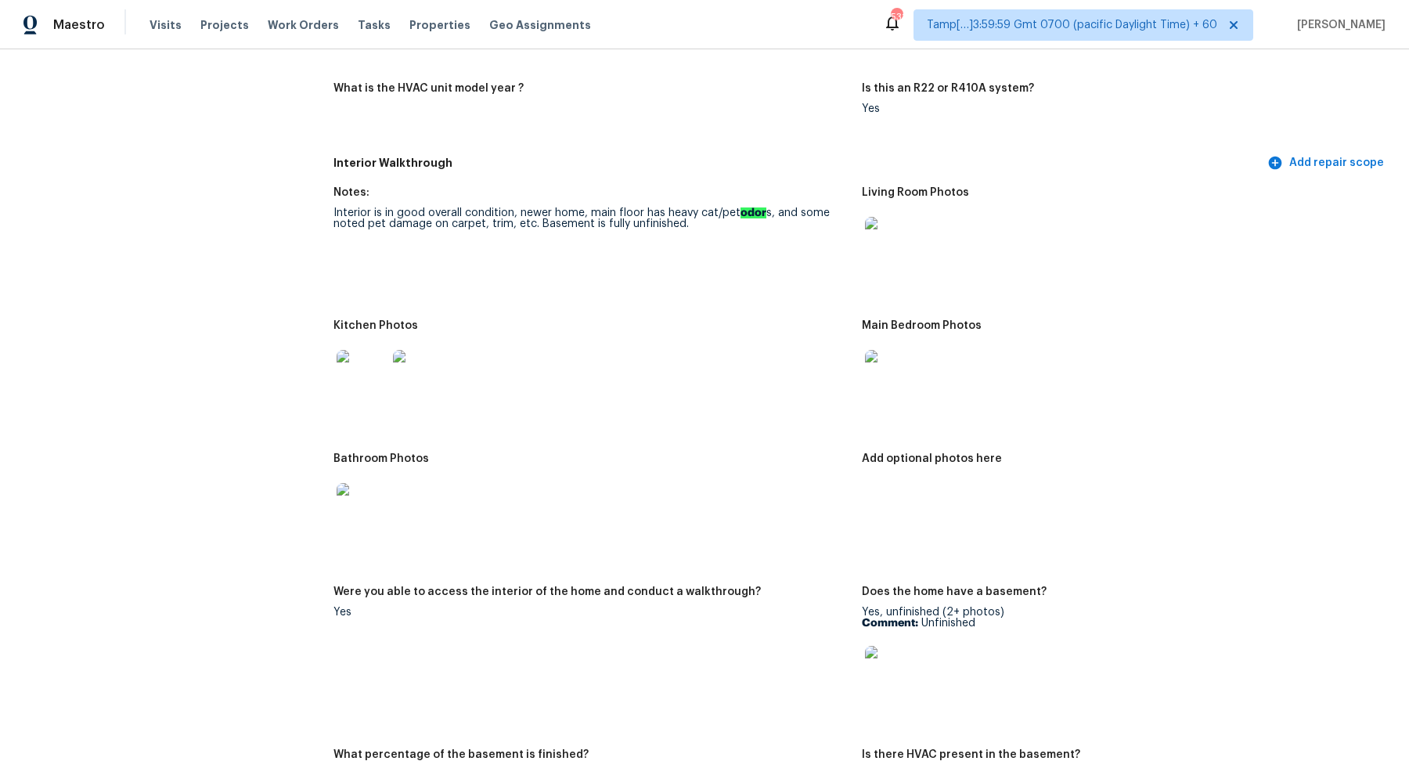
click at [910, 361] on img at bounding box center [890, 375] width 50 height 50
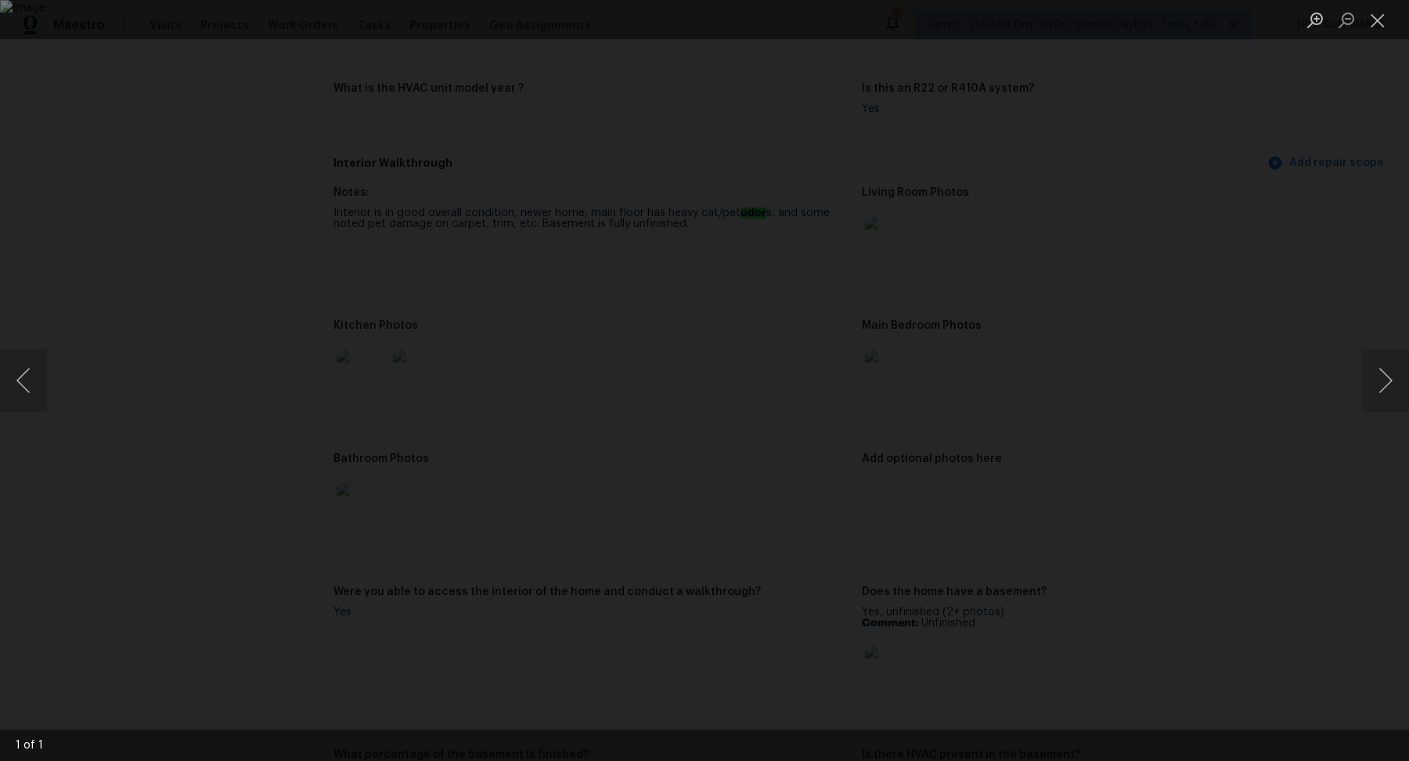
click at [1305, 405] on div "Lightbox" at bounding box center [704, 380] width 1409 height 761
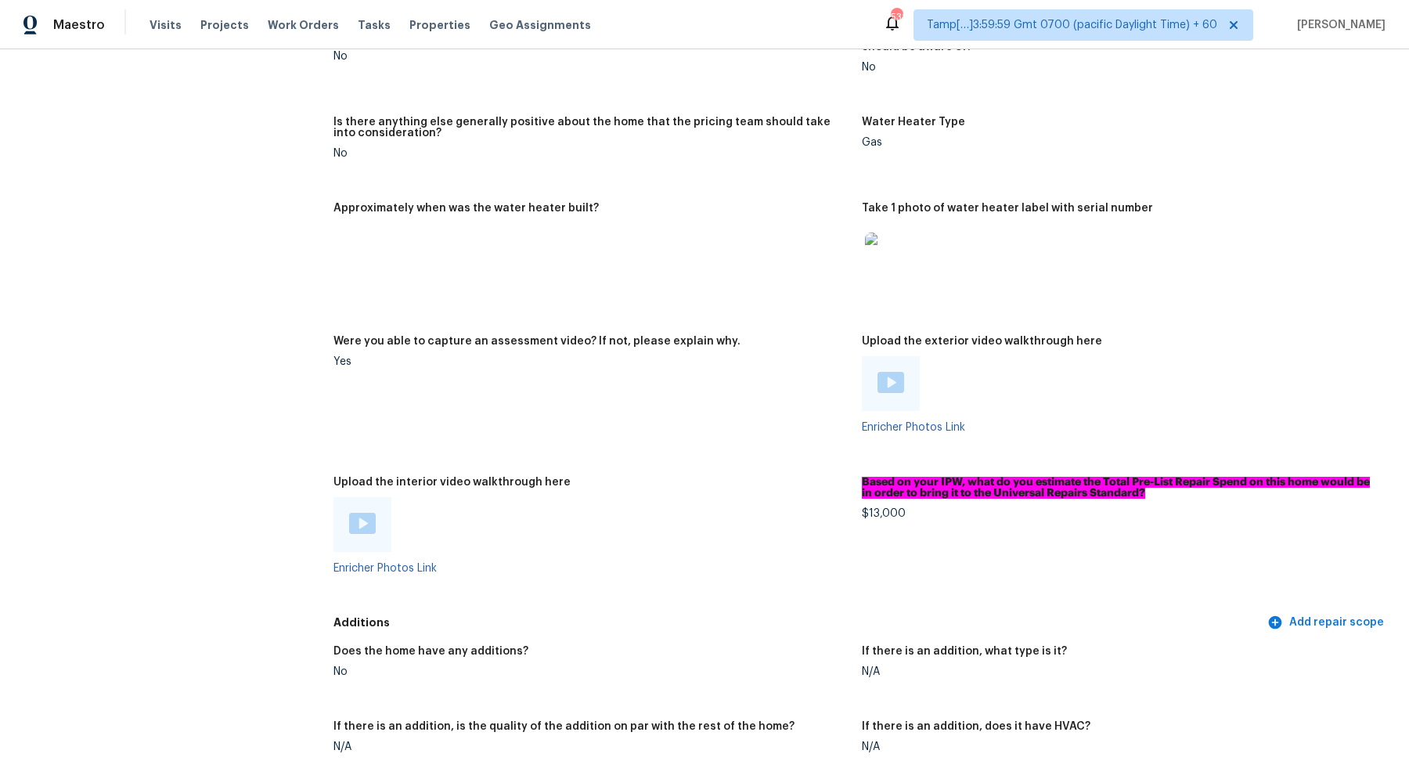
scroll to position [2774, 0]
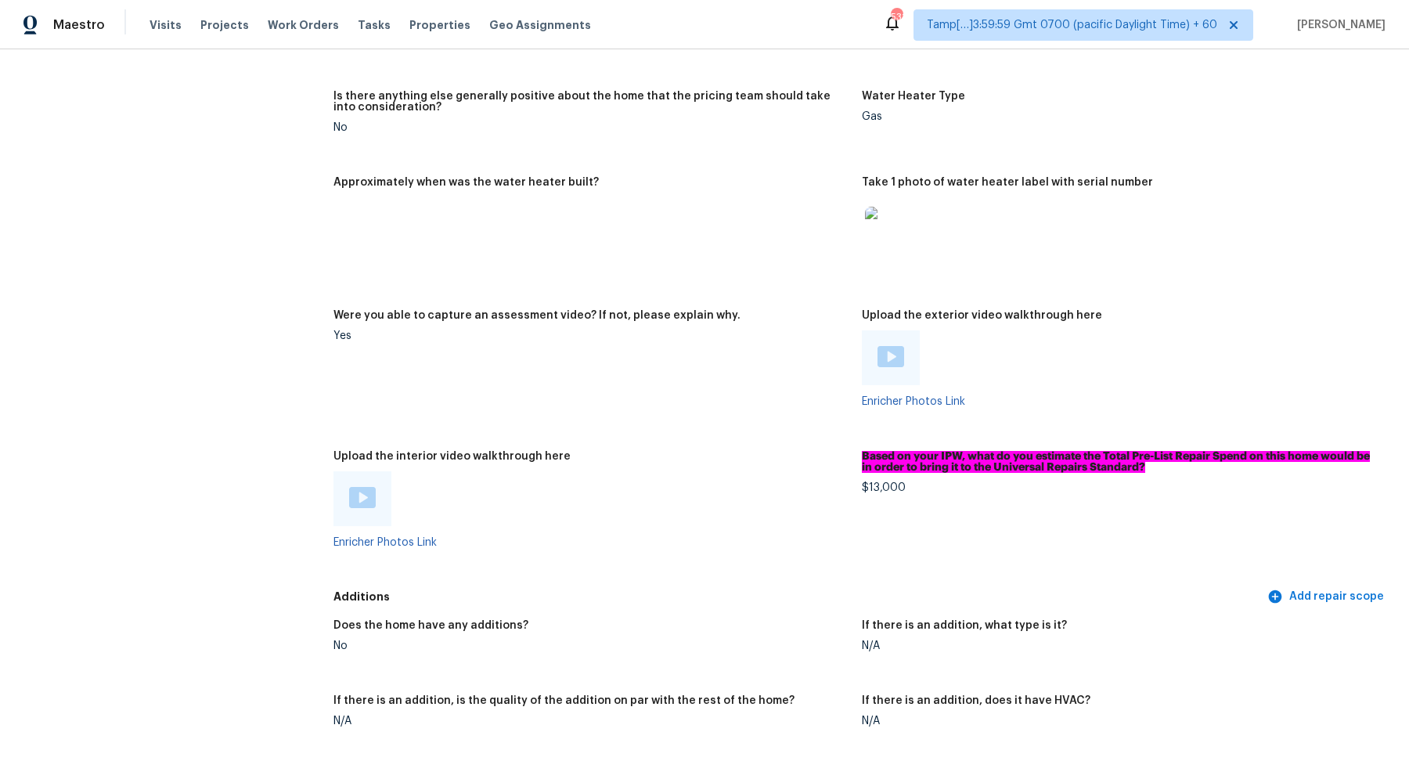
click at [364, 492] on img at bounding box center [362, 497] width 27 height 21
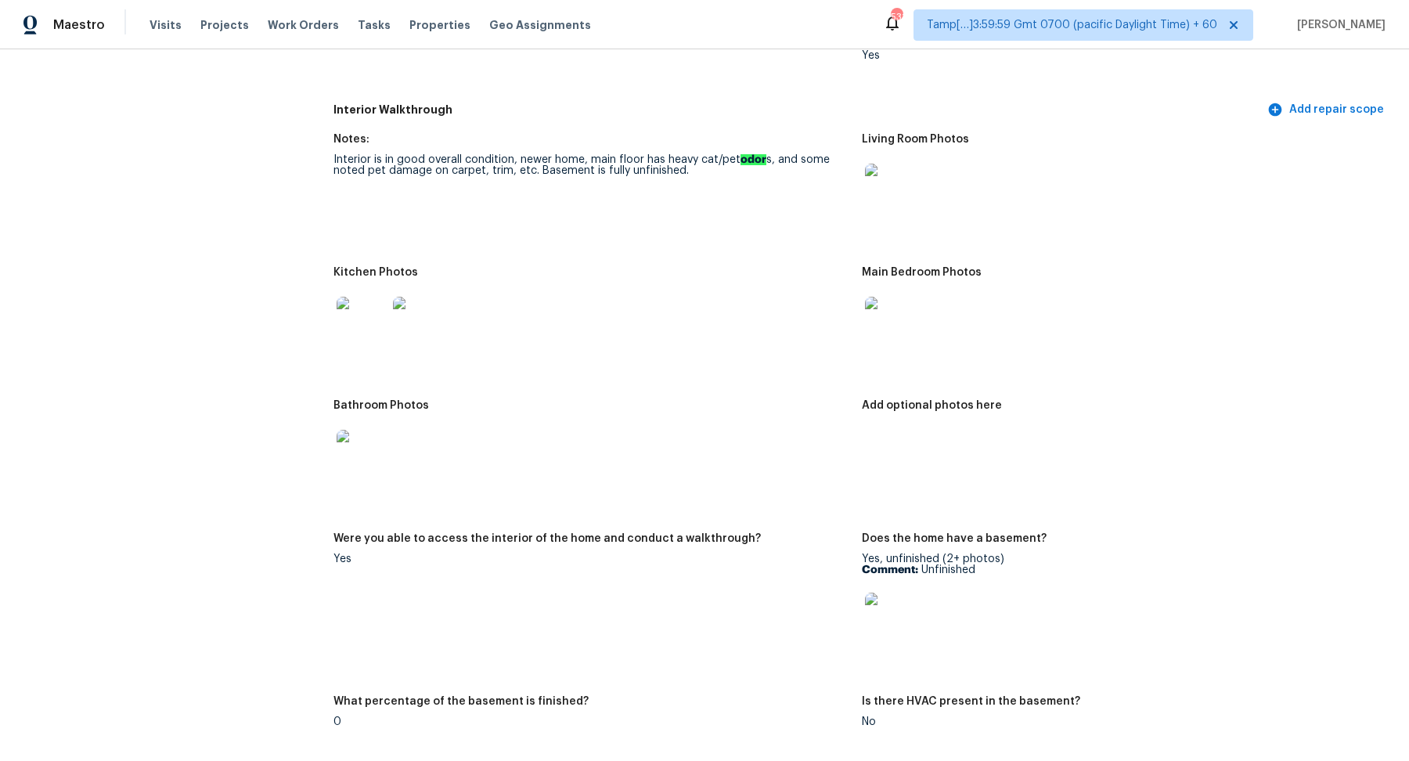
scroll to position [1641, 0]
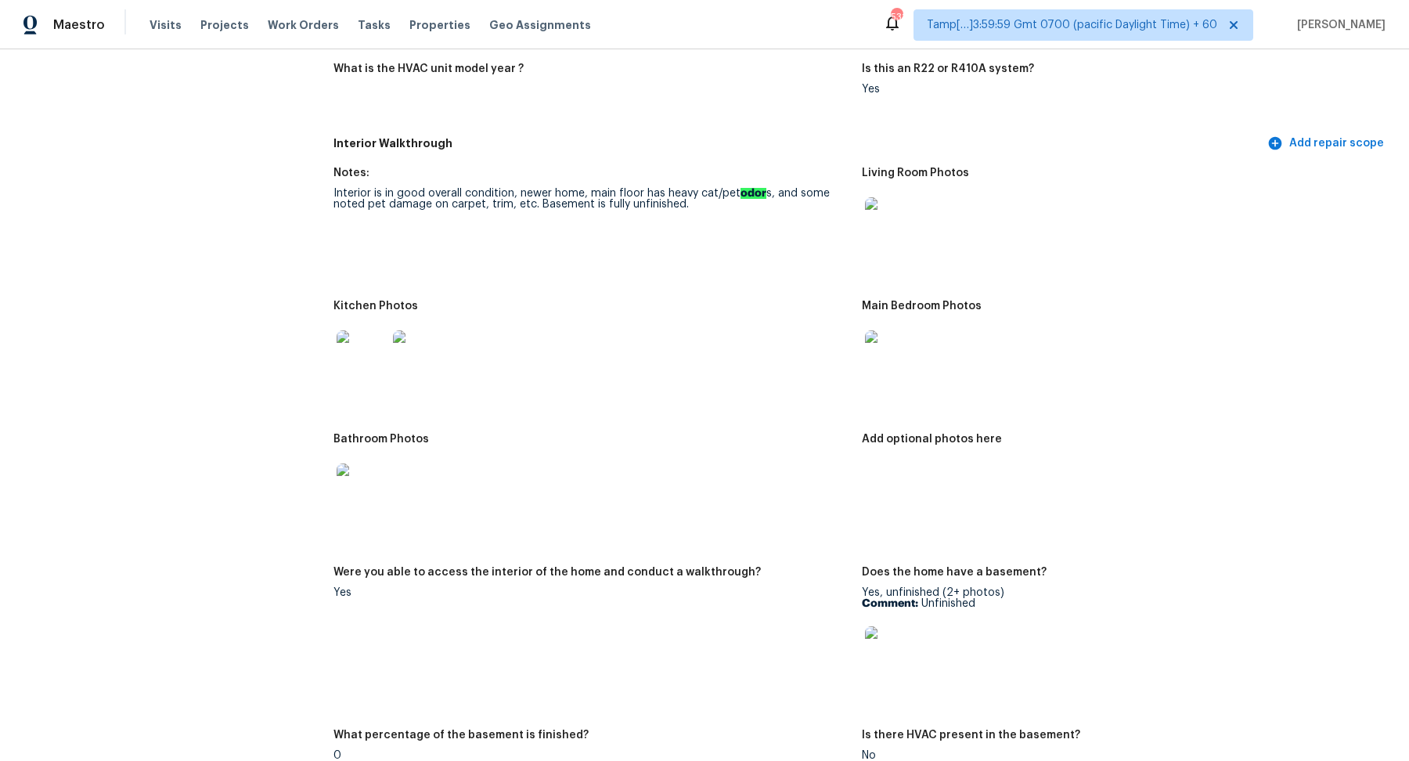
click at [888, 236] on img at bounding box center [890, 222] width 50 height 50
click at [882, 219] on img at bounding box center [890, 222] width 50 height 50
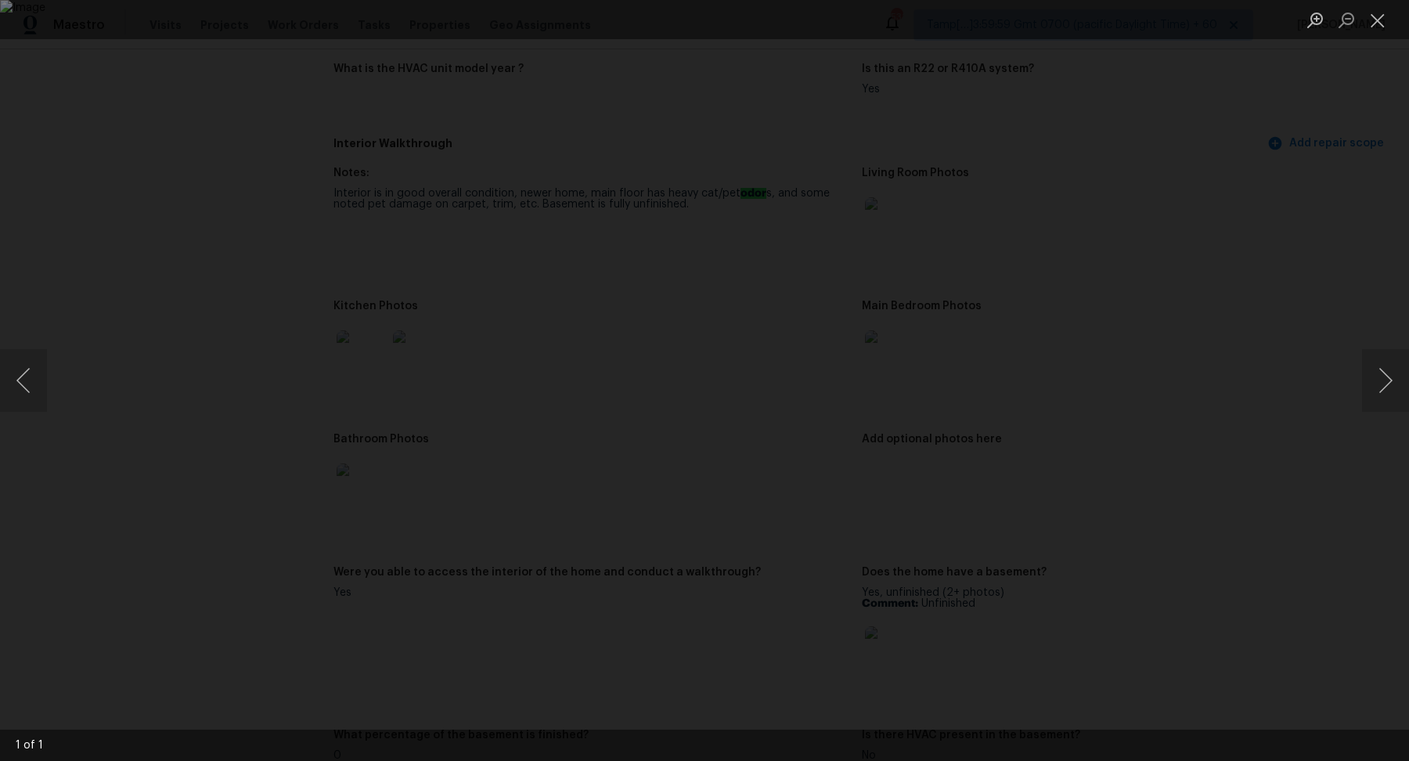
click at [1196, 326] on div "Lightbox" at bounding box center [704, 380] width 1409 height 761
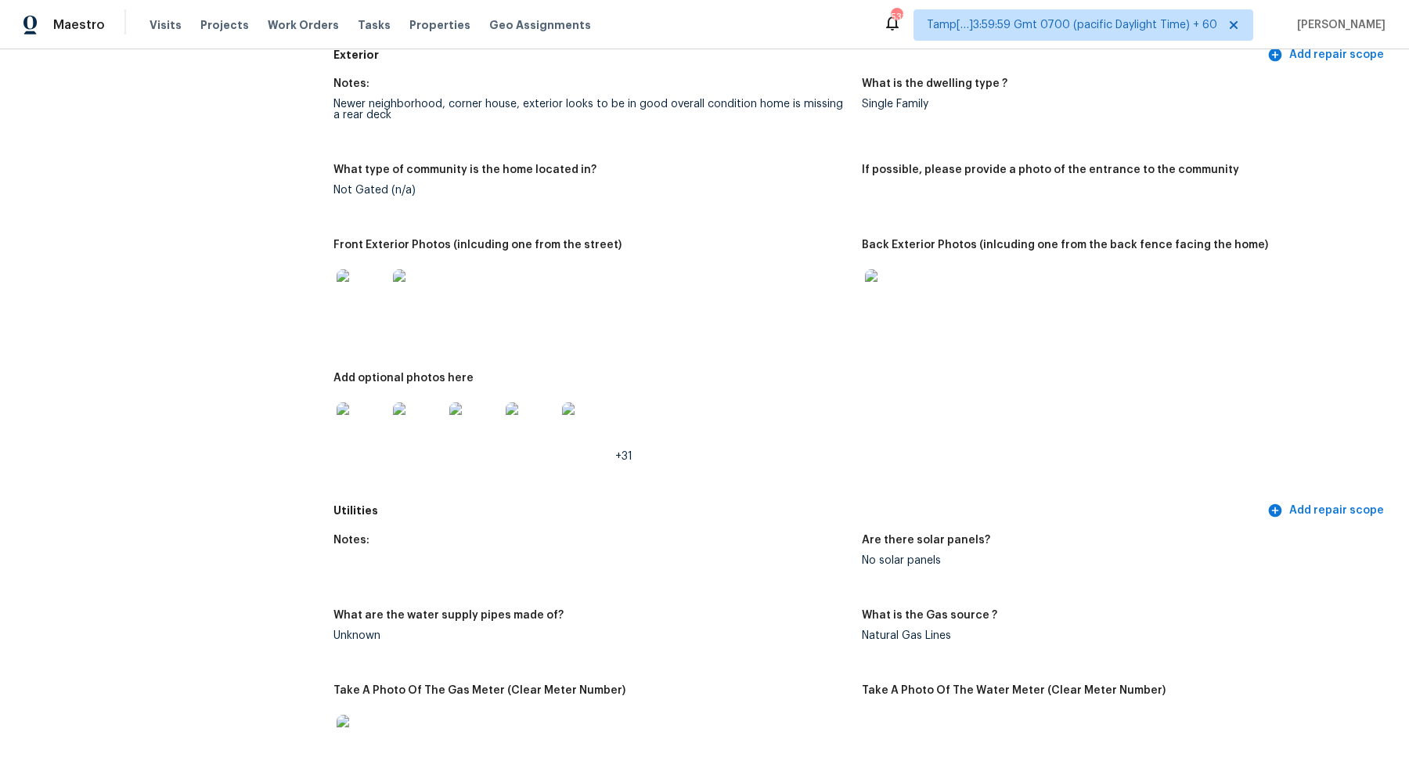
scroll to position [568, 0]
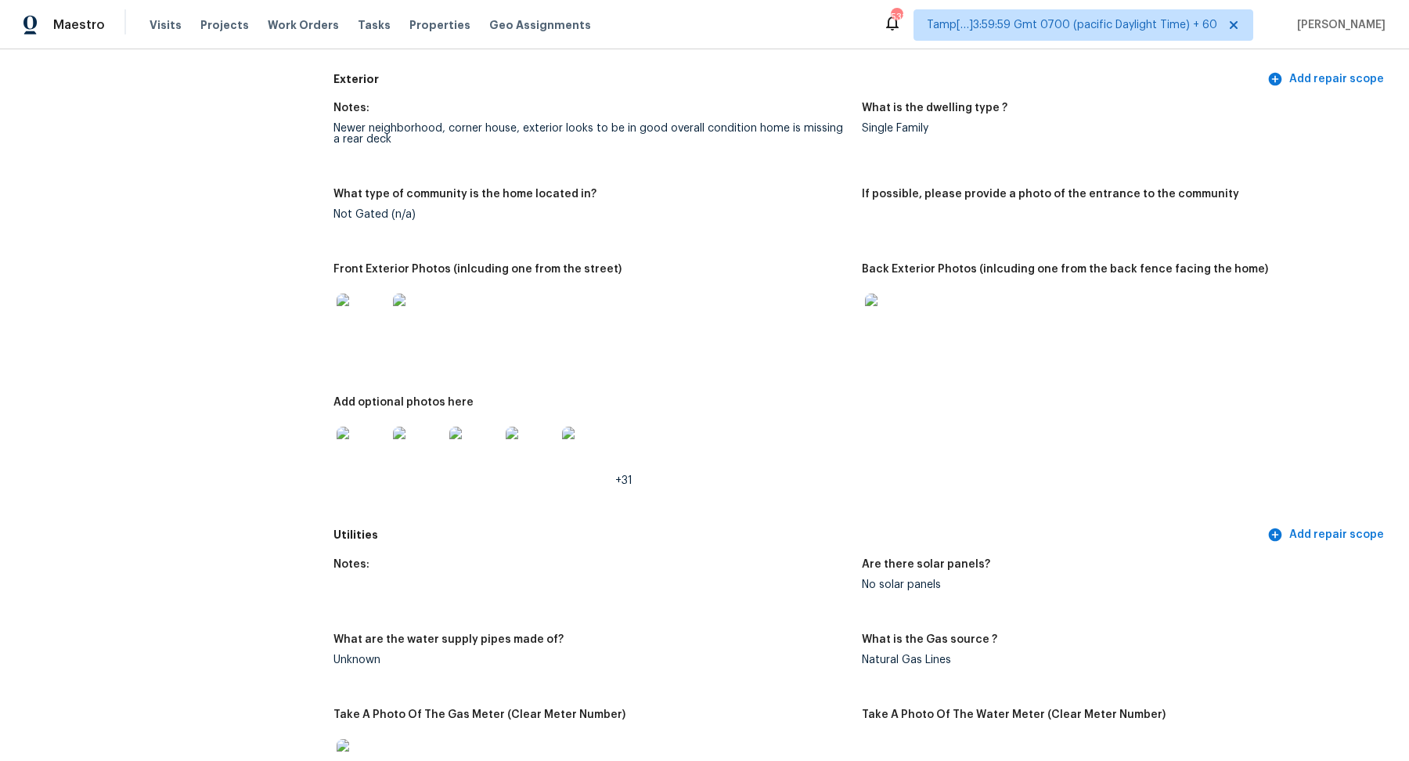
click at [375, 326] on img at bounding box center [362, 319] width 50 height 50
click at [885, 308] on img at bounding box center [890, 319] width 50 height 50
click at [369, 439] on img at bounding box center [362, 452] width 50 height 50
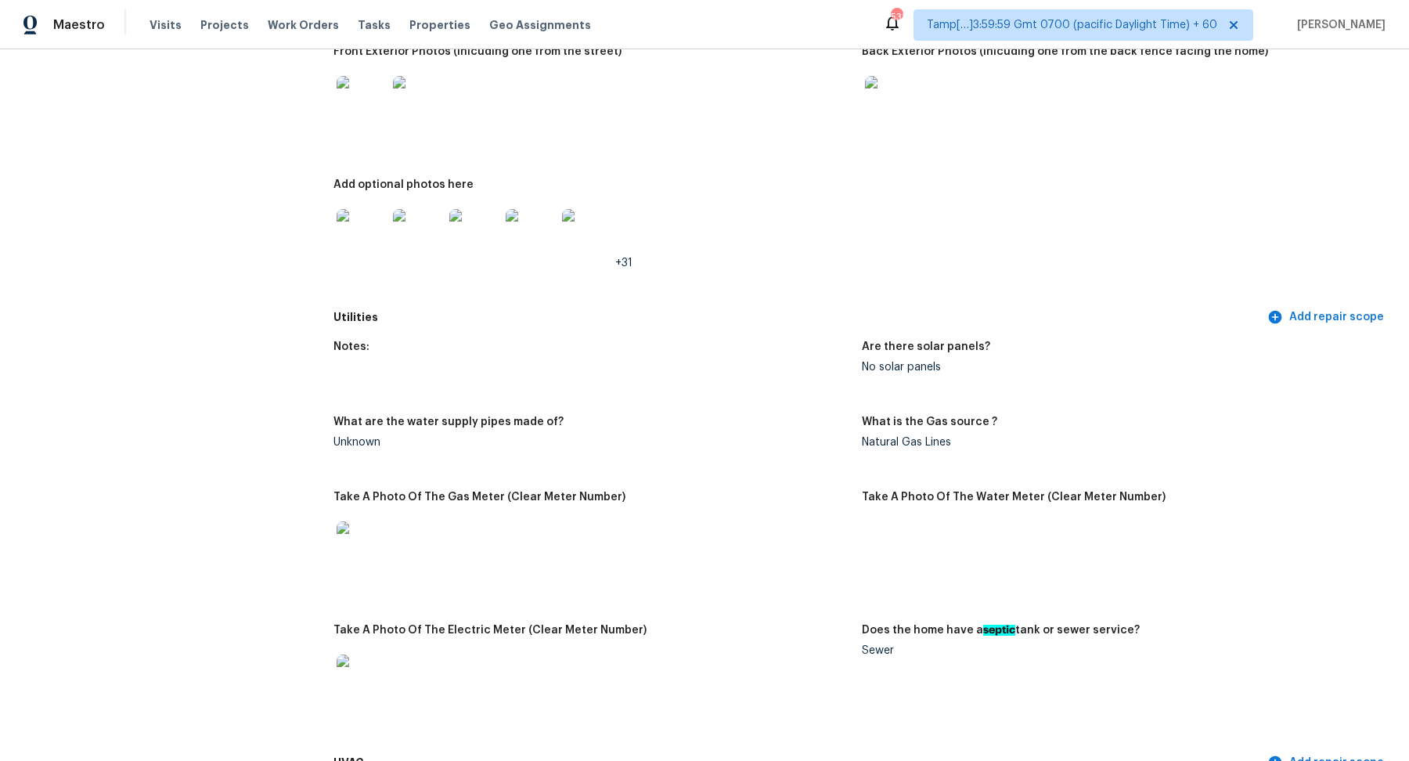
scroll to position [650, 0]
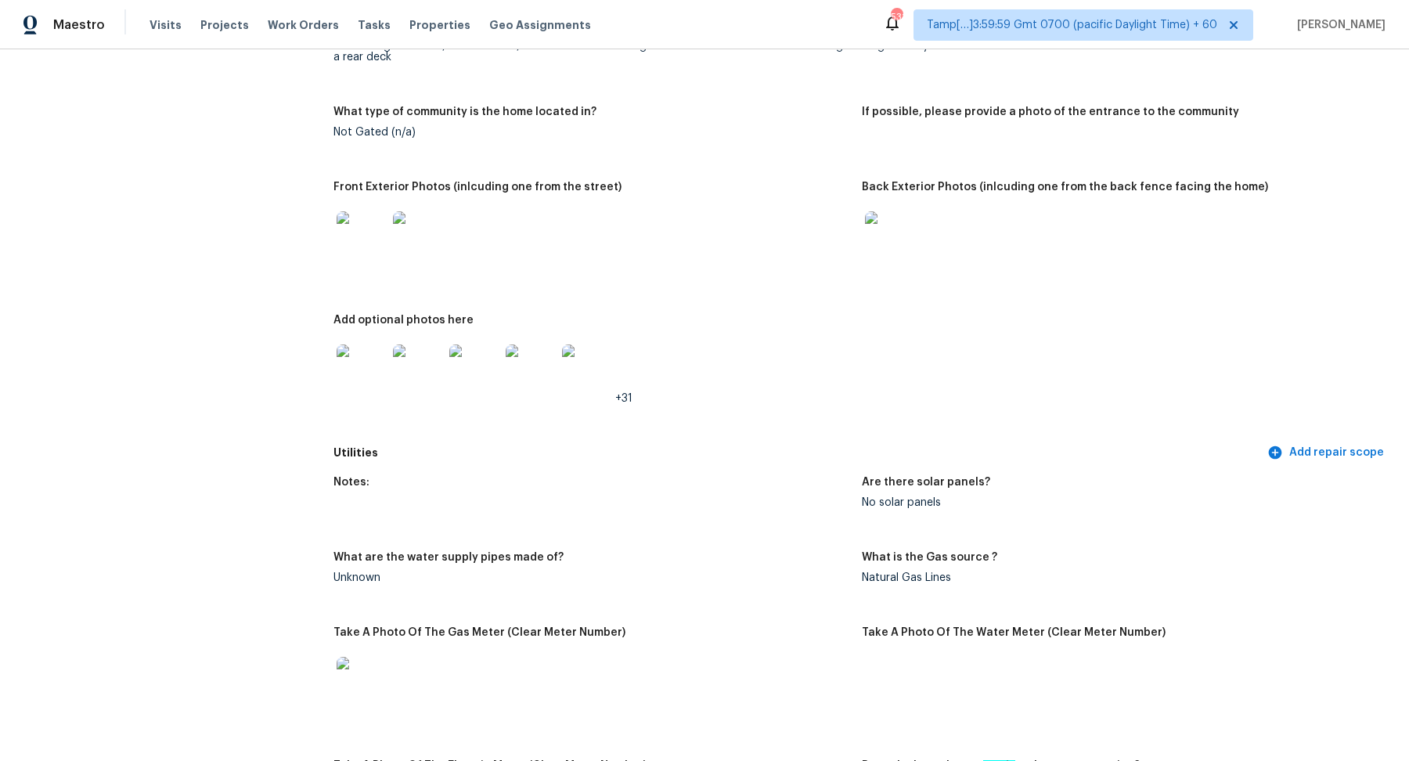
click at [369, 238] on img at bounding box center [362, 236] width 50 height 50
click at [884, 244] on img at bounding box center [890, 236] width 50 height 50
click at [352, 355] on img at bounding box center [362, 369] width 50 height 50
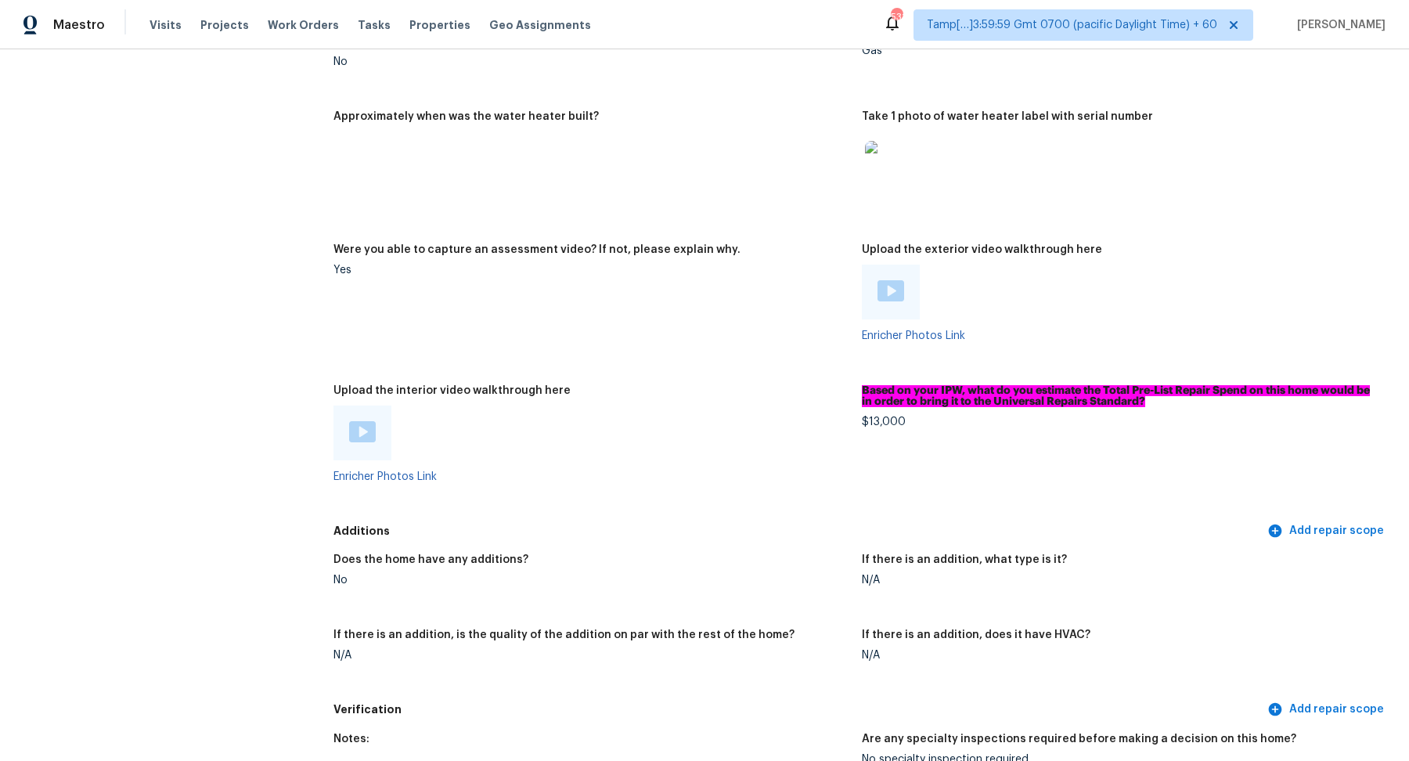
scroll to position [2856, 0]
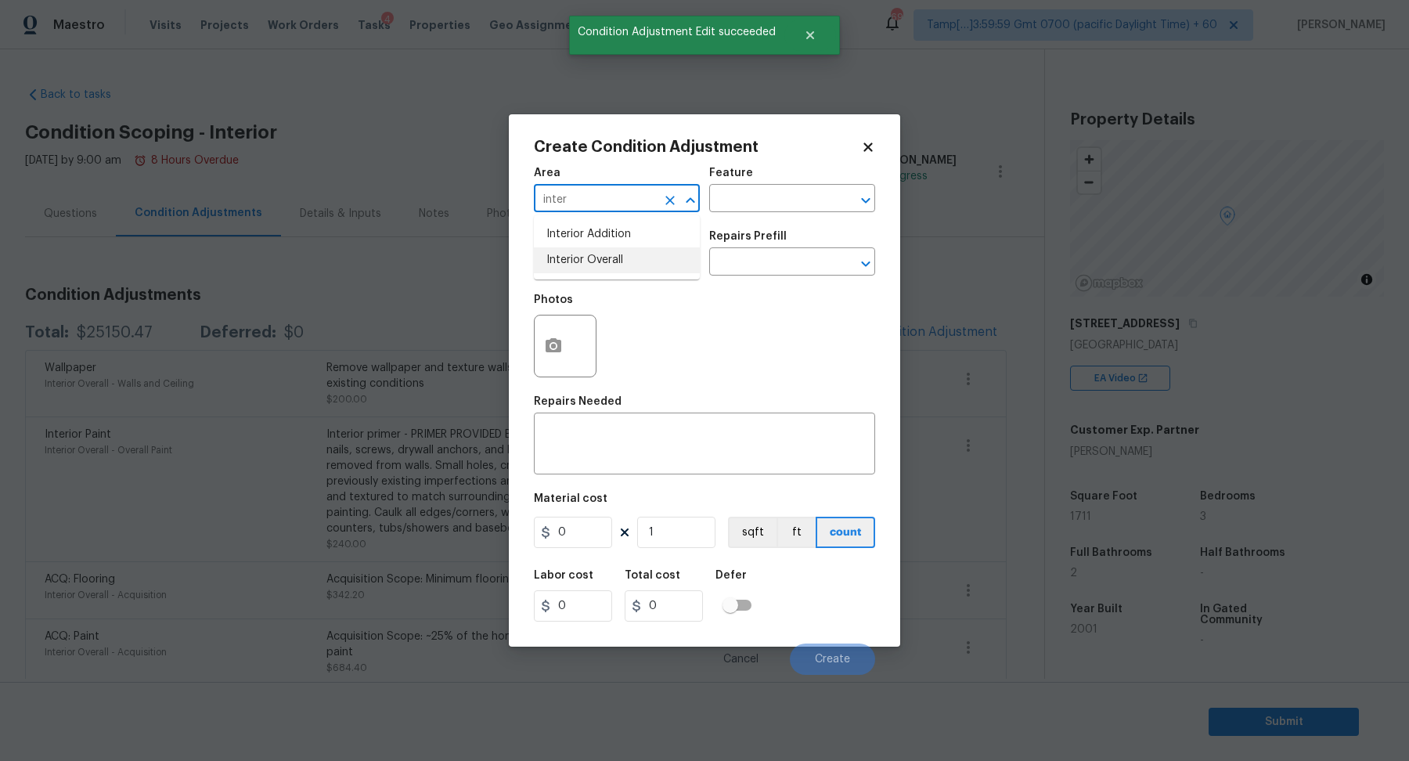
click at [582, 251] on li "Interior Overall" at bounding box center [617, 260] width 166 height 26
type input "Interior Overall"
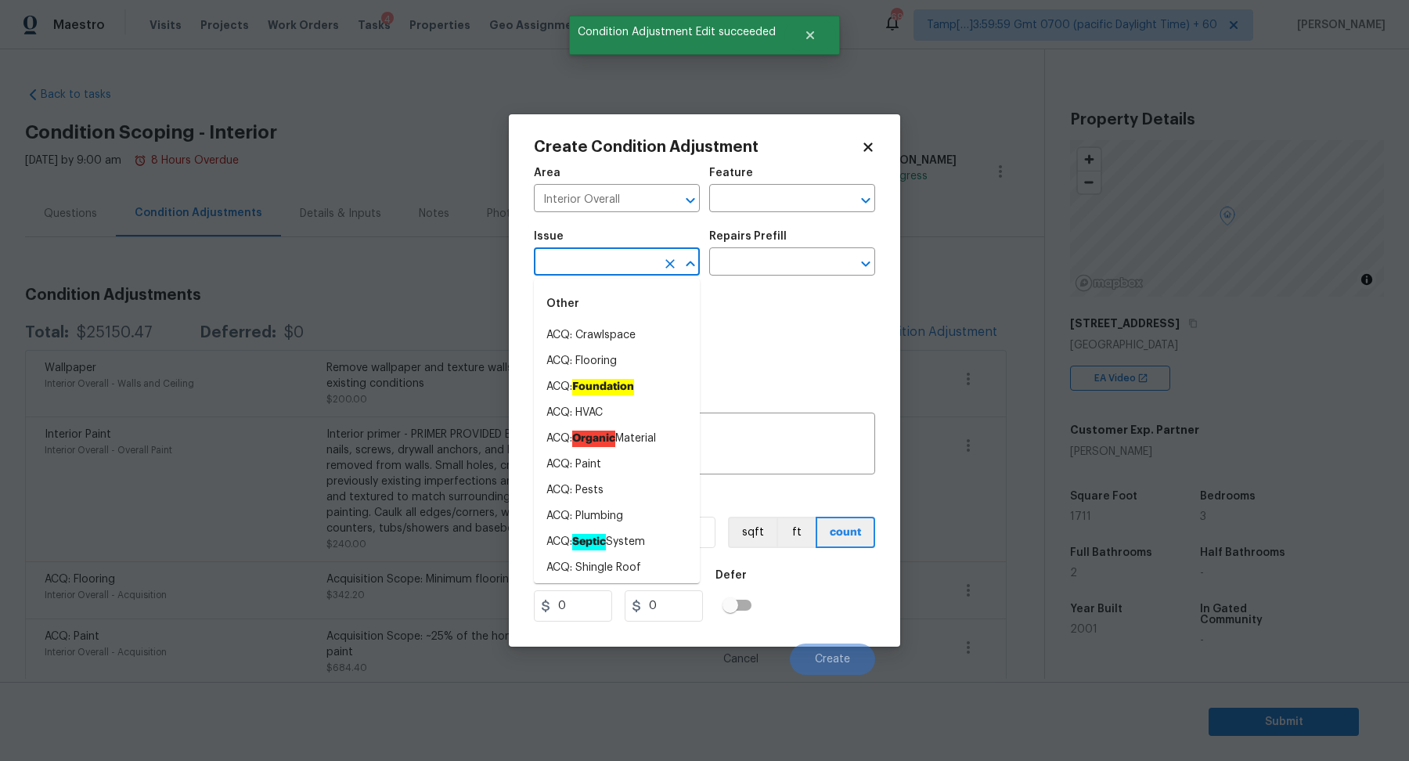
click at [582, 251] on input "text" at bounding box center [595, 263] width 122 height 24
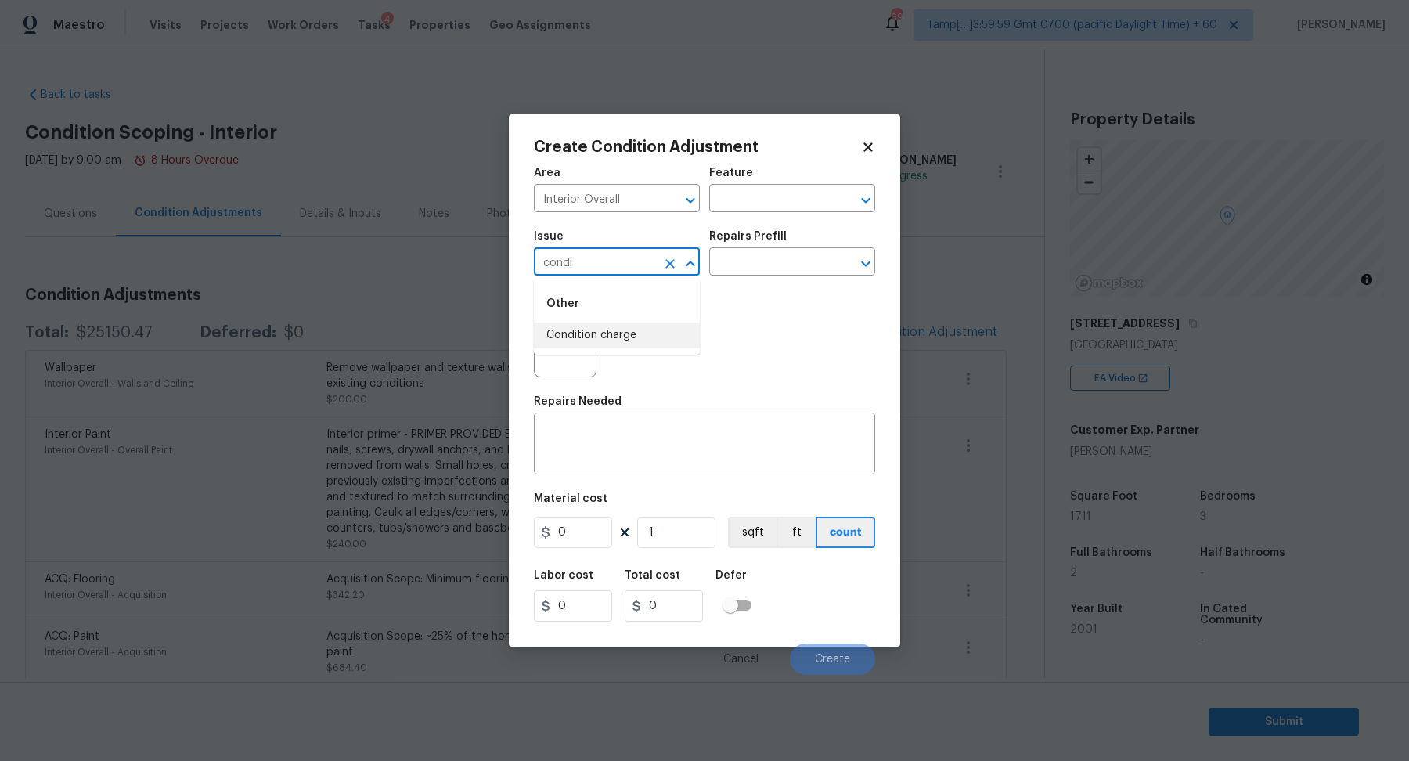
click at [607, 341] on li "Condition charge" at bounding box center [617, 336] width 166 height 26
type input "Condition charge"
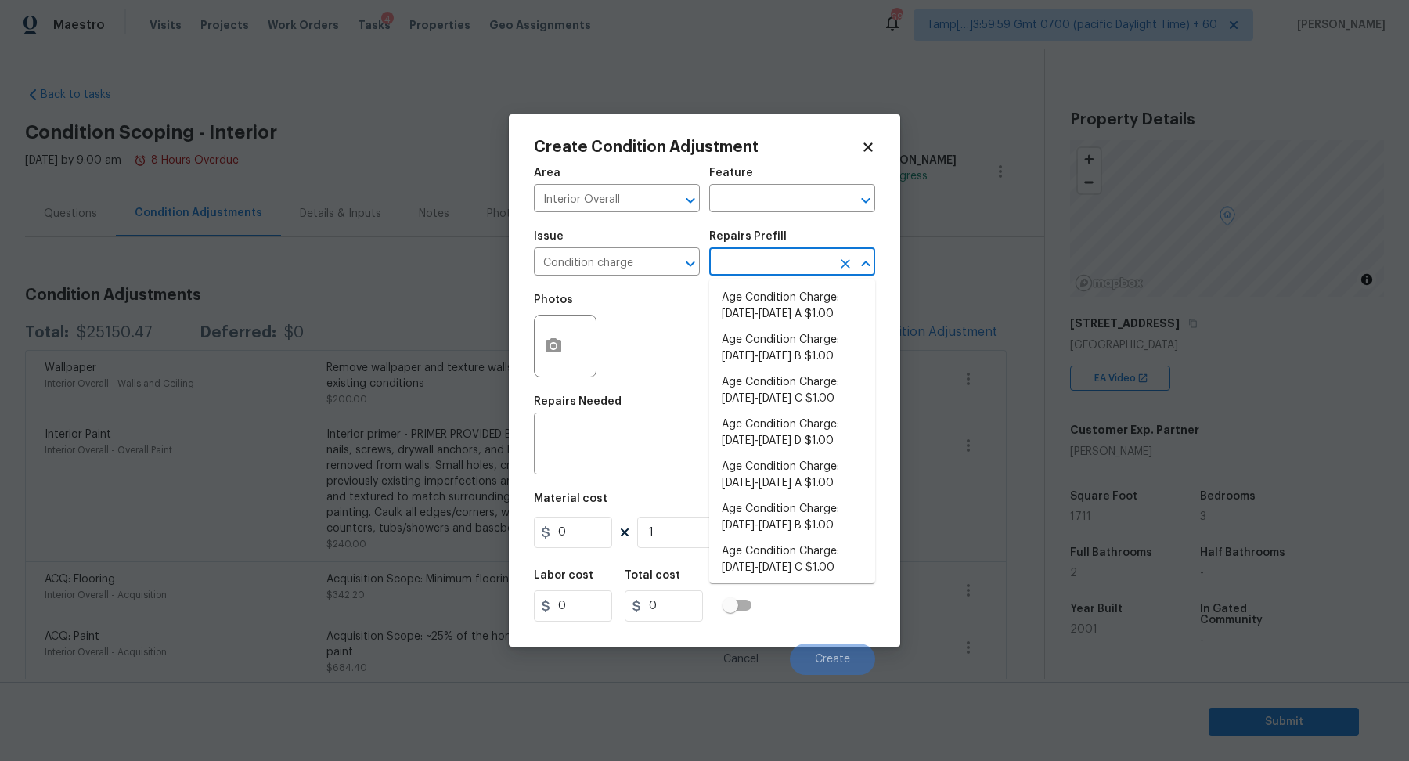
click at [757, 266] on input "text" at bounding box center [770, 263] width 122 height 24
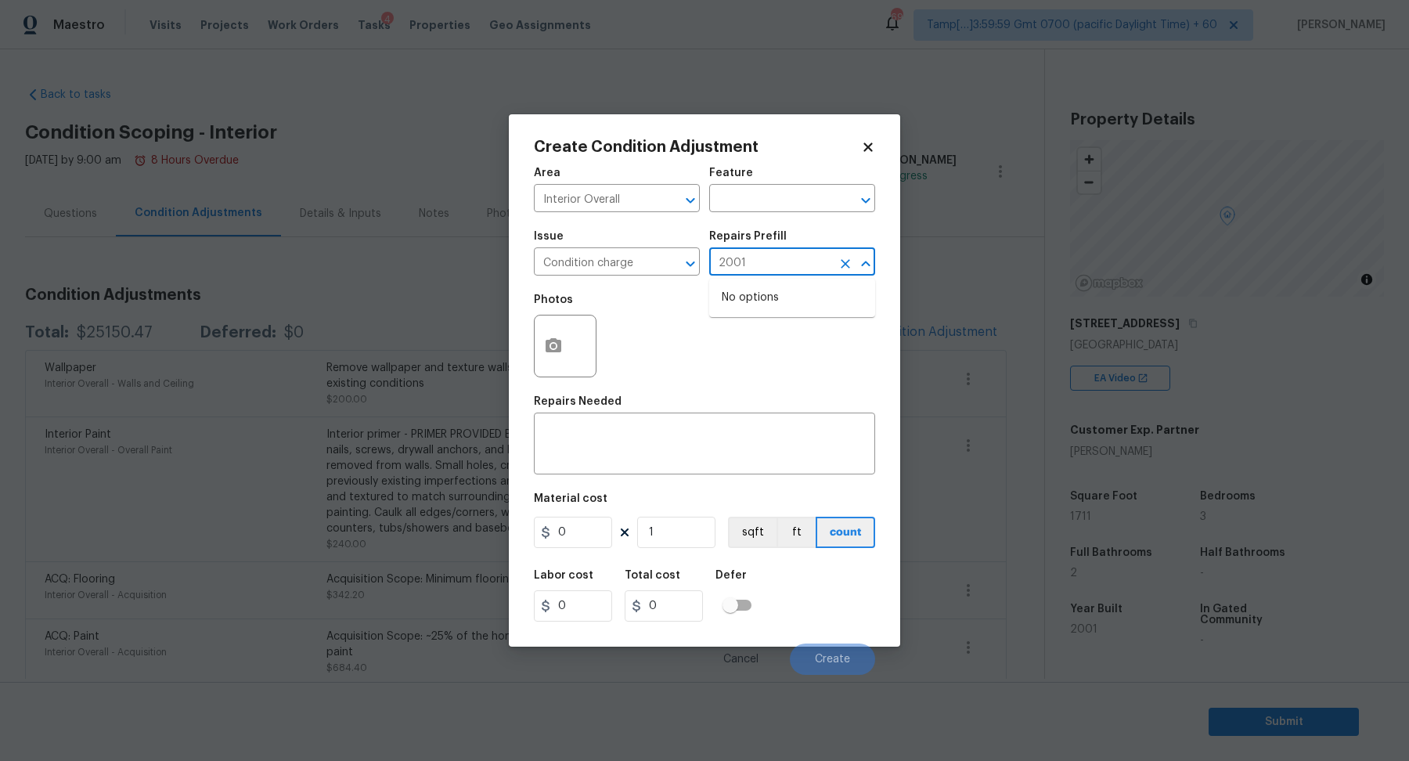
click at [777, 265] on input "2001" at bounding box center [770, 263] width 122 height 24
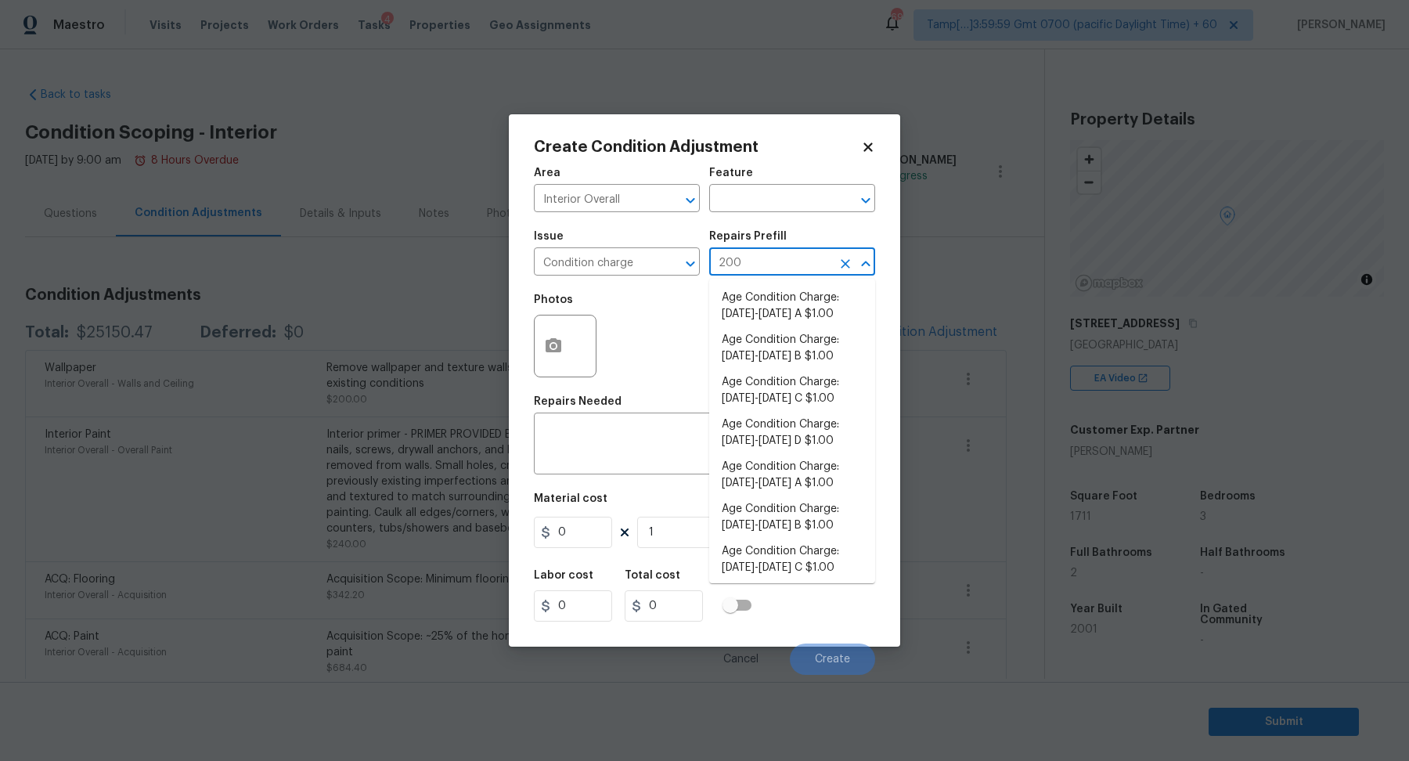
type input "2008"
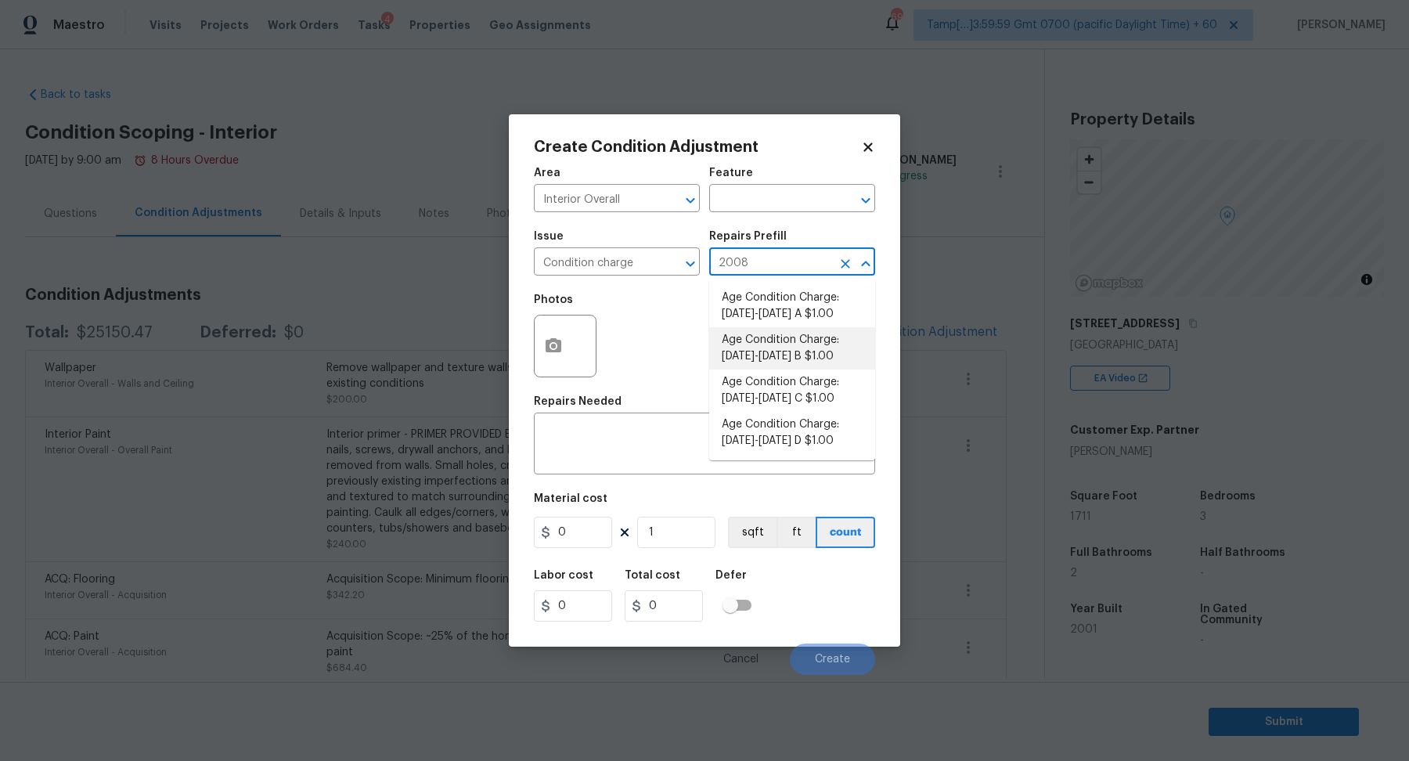
click at [784, 362] on li "Age Condition Charge: [DATE]-[DATE] B $1.00" at bounding box center [792, 348] width 166 height 42
type input "Home Readiness Packages"
type input "1"
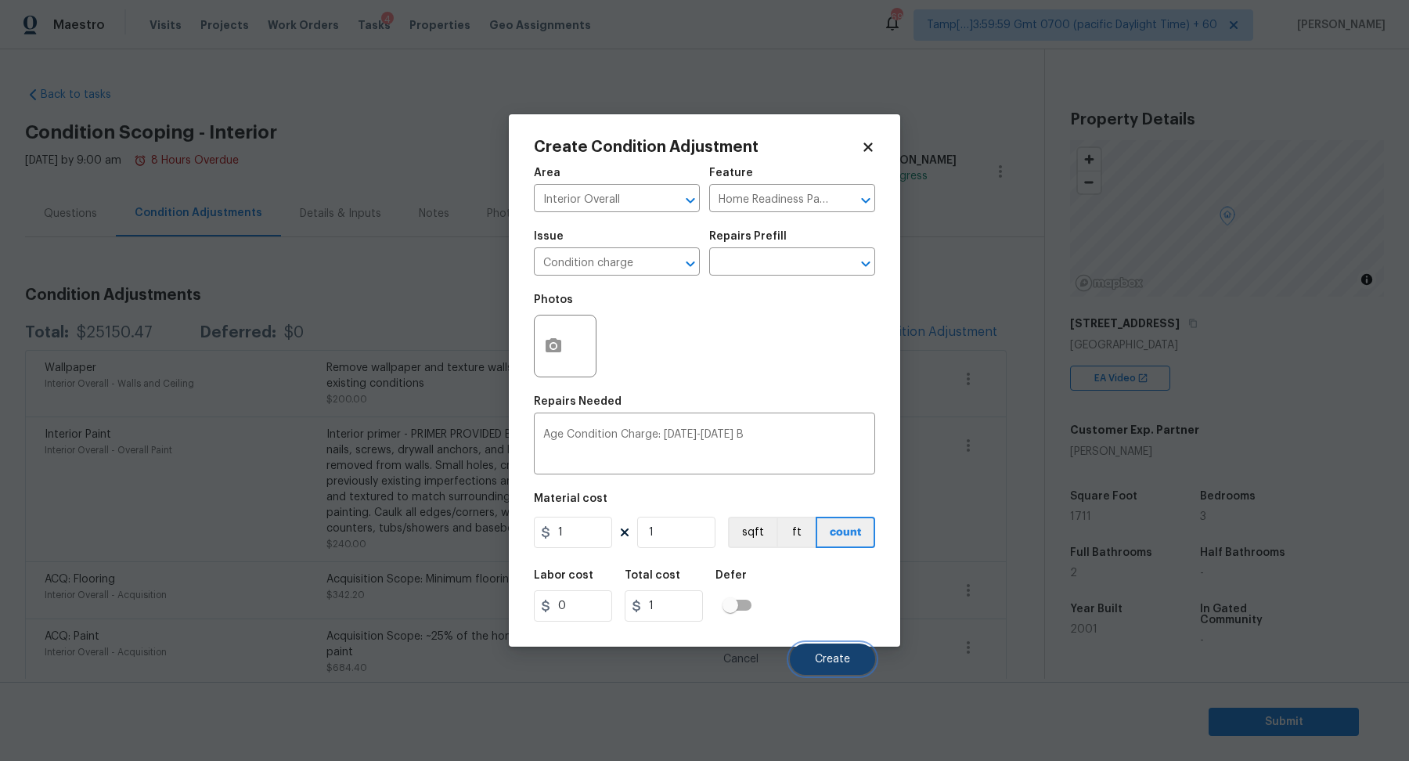
click at [828, 650] on button "Create" at bounding box center [832, 658] width 85 height 31
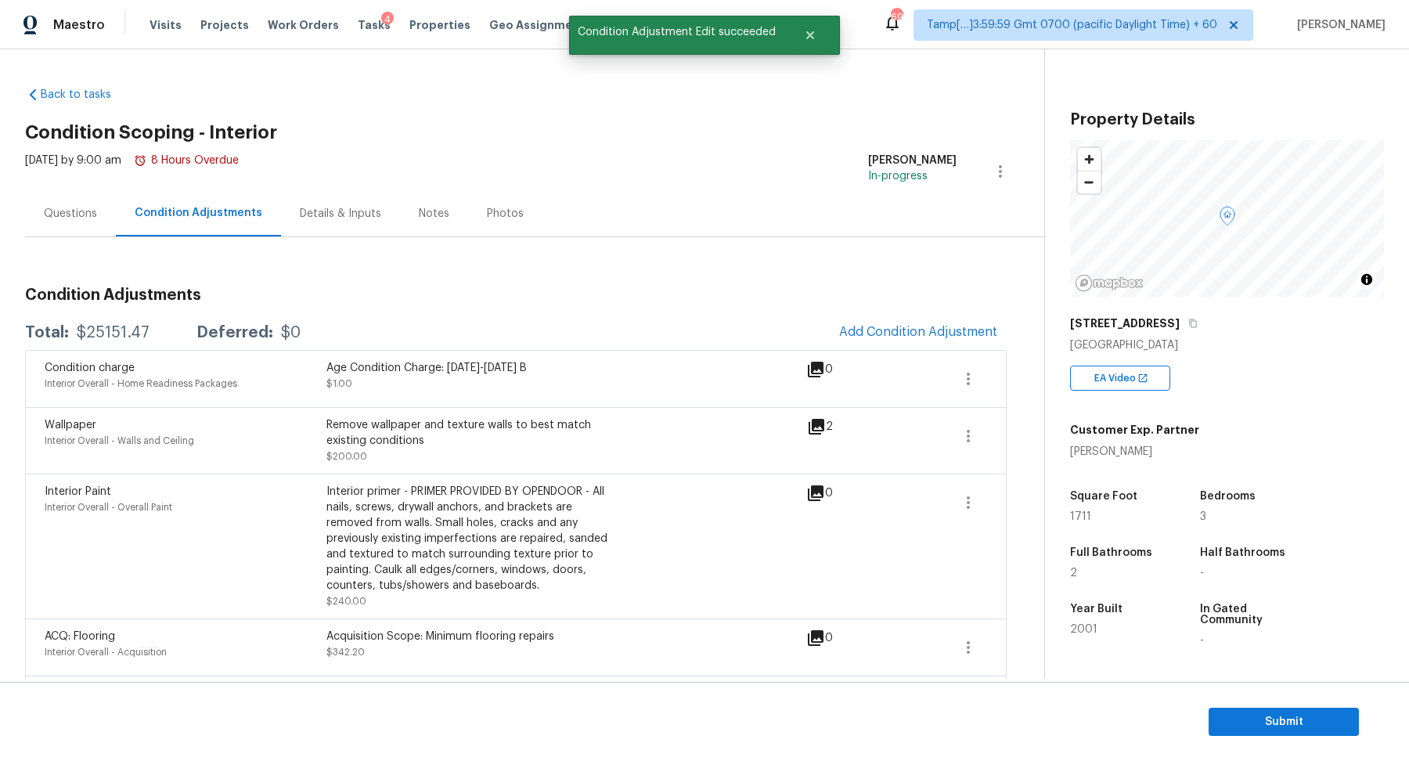
click at [114, 338] on div "$25151.47" at bounding box center [113, 333] width 73 height 16
copy div "$25151.47"
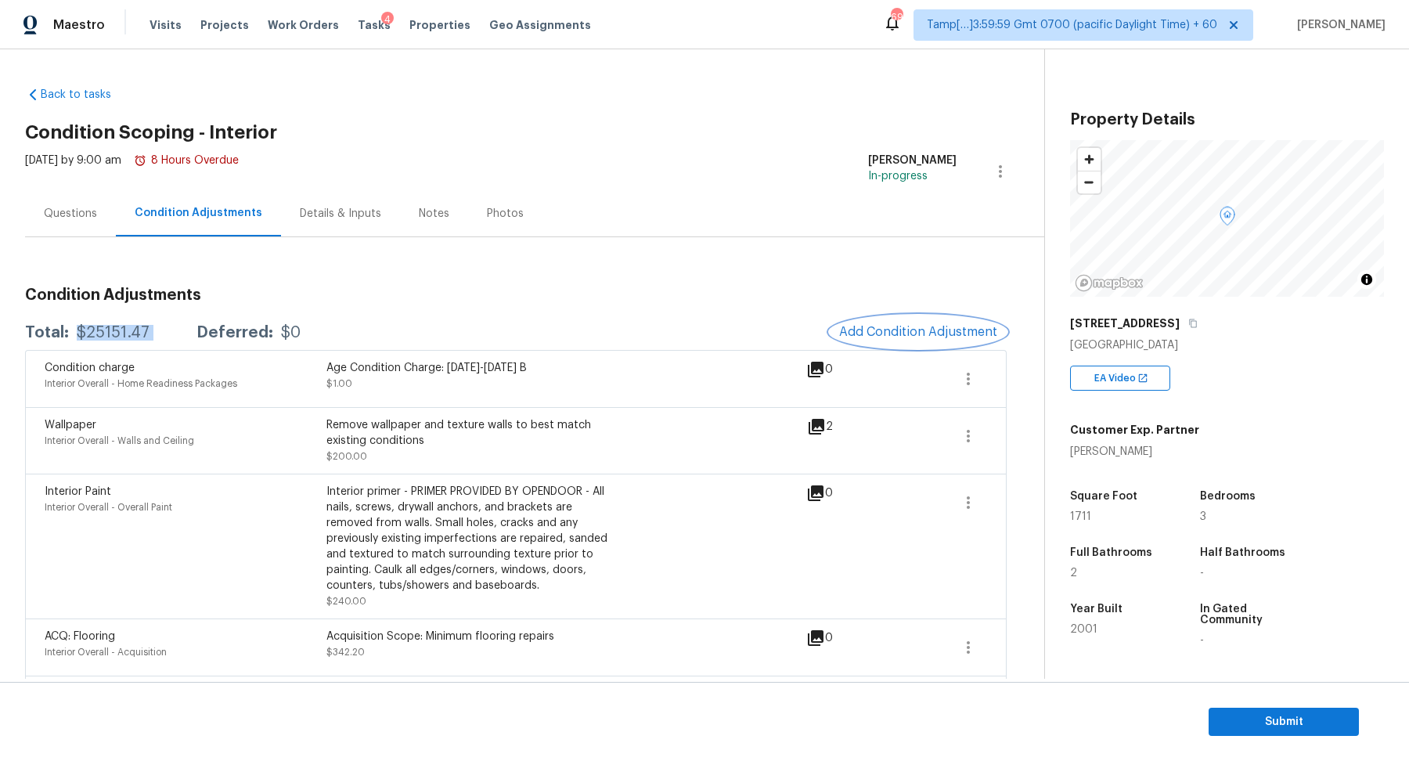
click at [878, 335] on span "Add Condition Adjustment" at bounding box center [918, 332] width 158 height 14
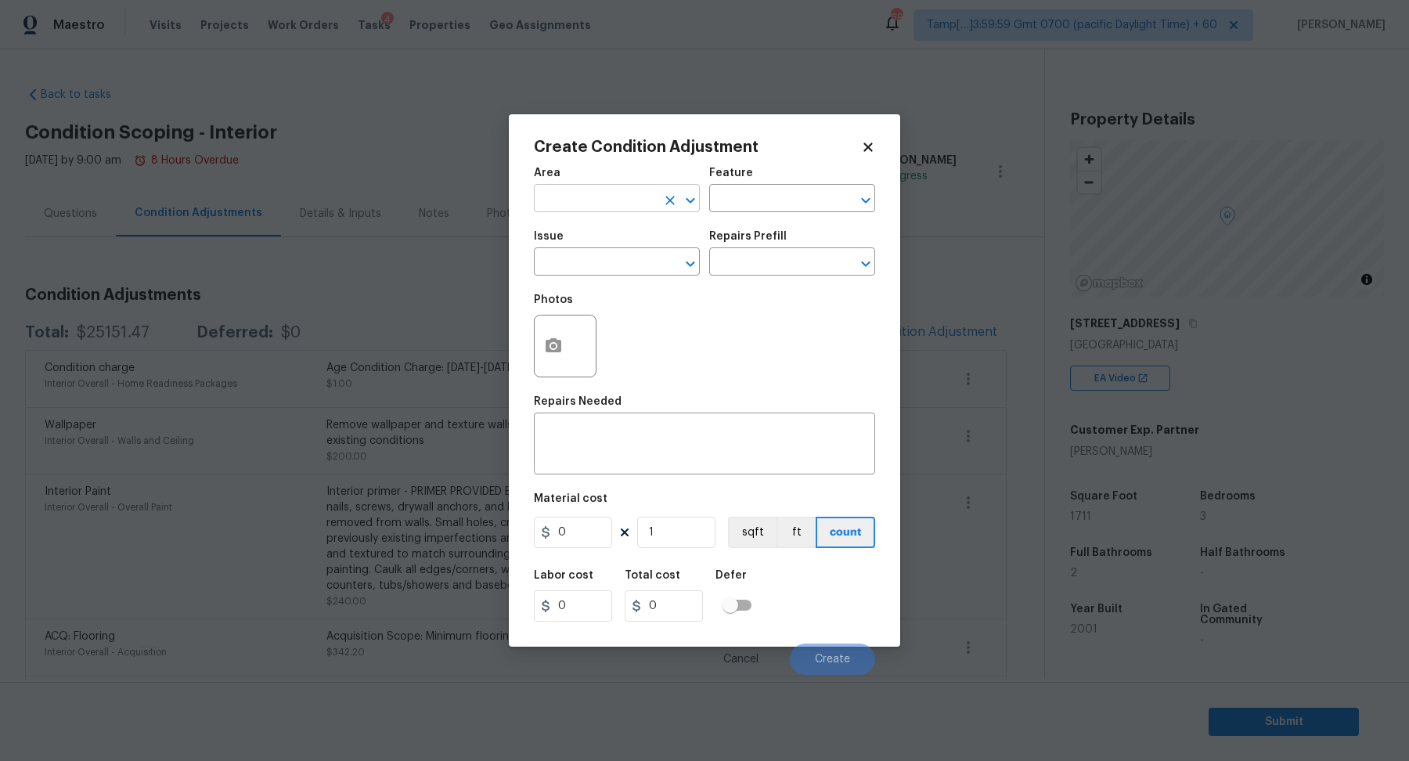
click at [589, 197] on input "text" at bounding box center [595, 200] width 122 height 24
click at [597, 270] on li "Interior Overall" at bounding box center [617, 260] width 166 height 26
click at [597, 270] on input "text" at bounding box center [595, 263] width 122 height 24
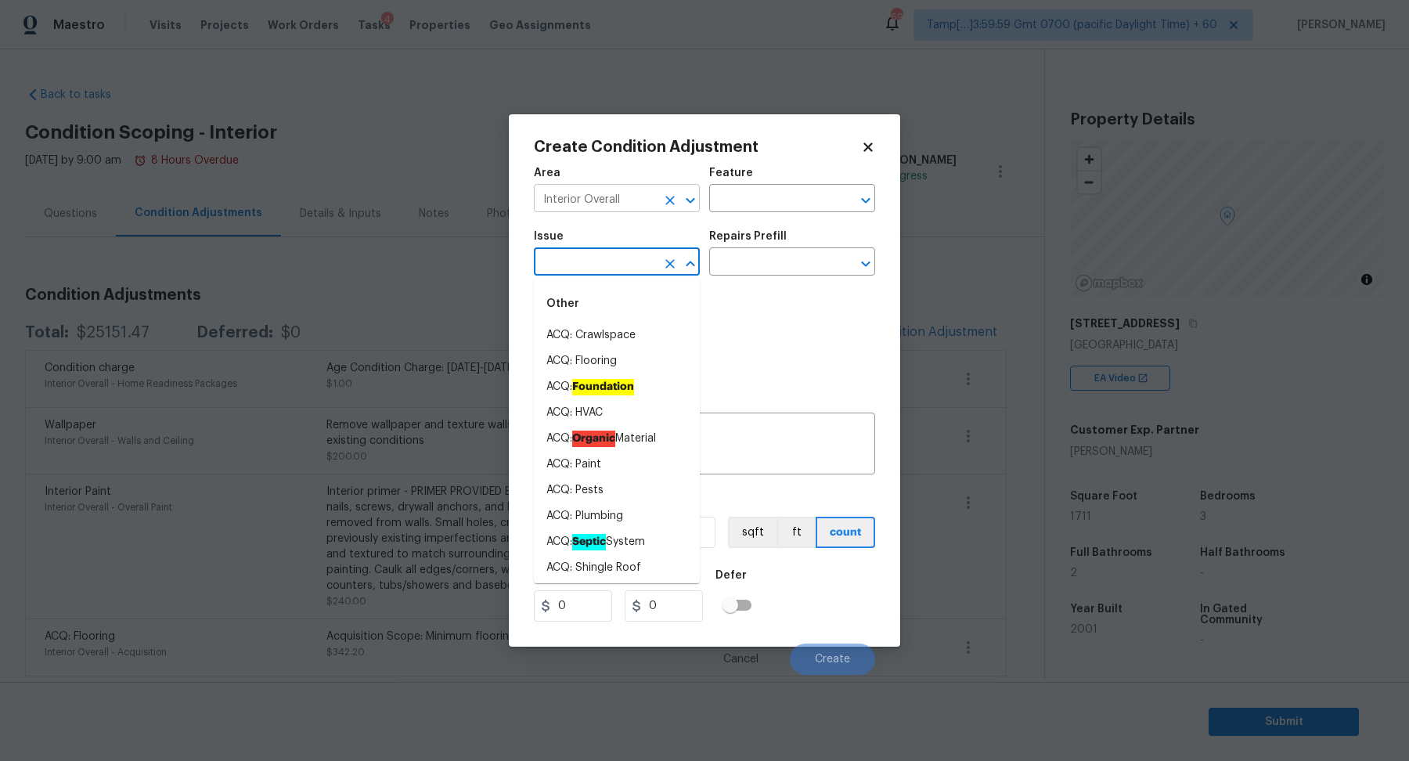
click at [604, 207] on input "Interior Overall" at bounding box center [595, 200] width 122 height 24
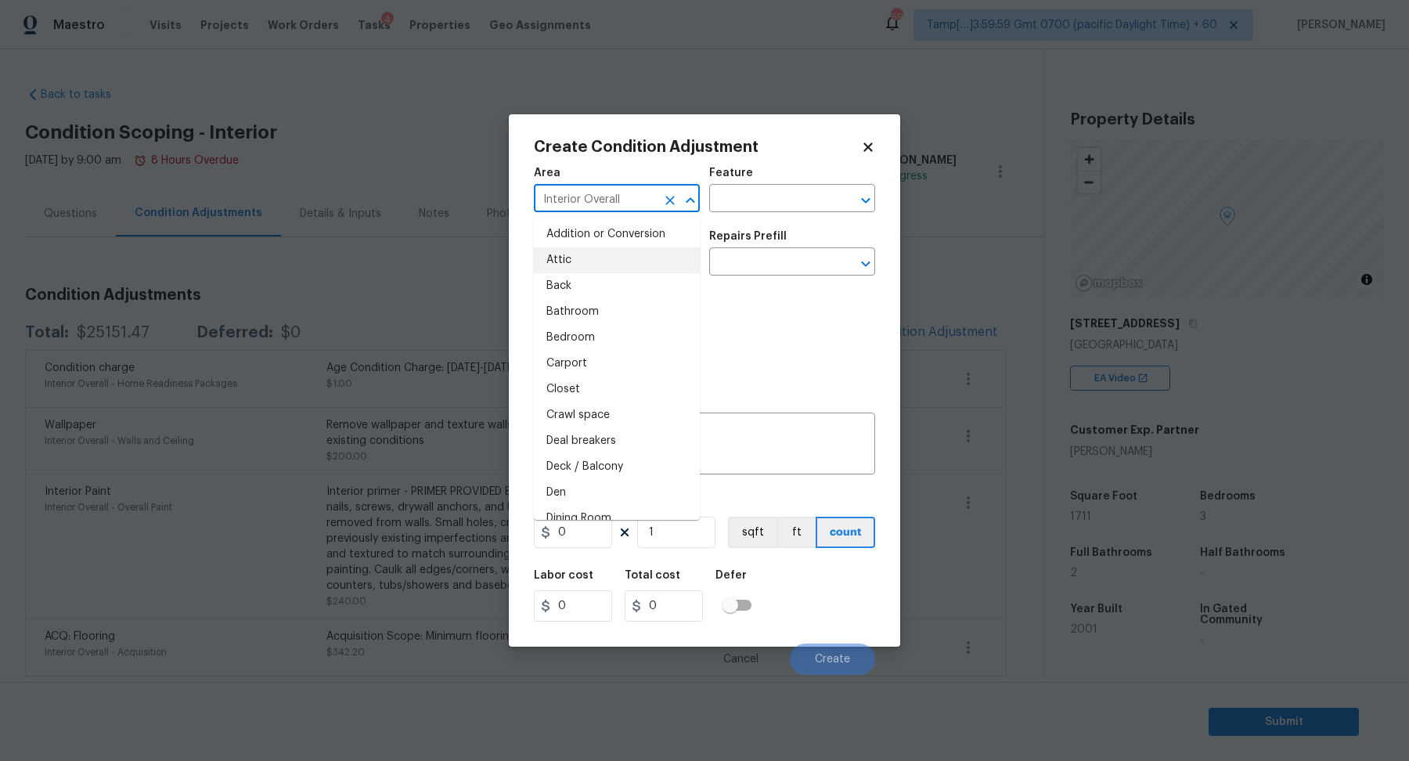
click at [604, 207] on input "Interior Overall" at bounding box center [595, 200] width 122 height 24
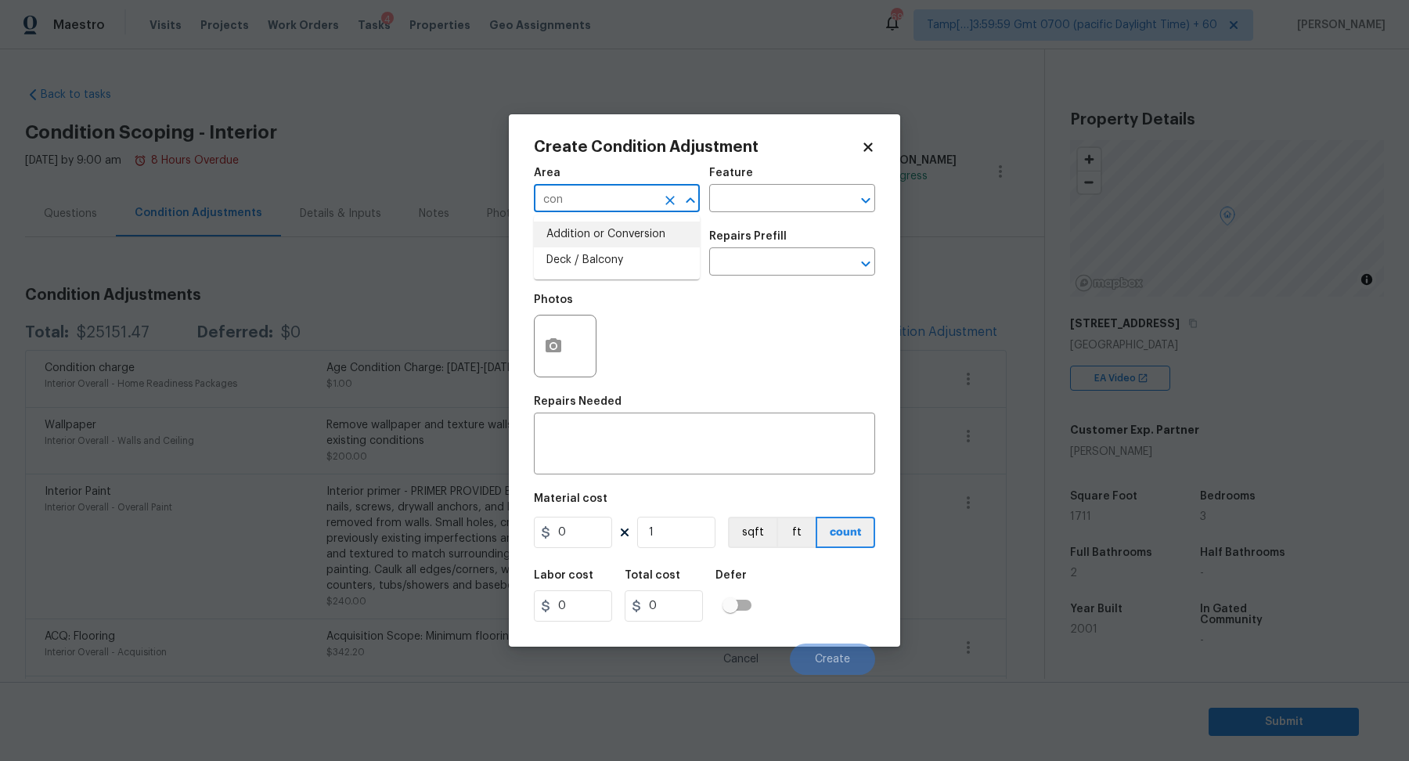
click at [551, 228] on li "Addition or Conversion" at bounding box center [617, 235] width 166 height 26
type input "Addition or Conversion"
click at [551, 347] on circle "button" at bounding box center [553, 346] width 5 height 5
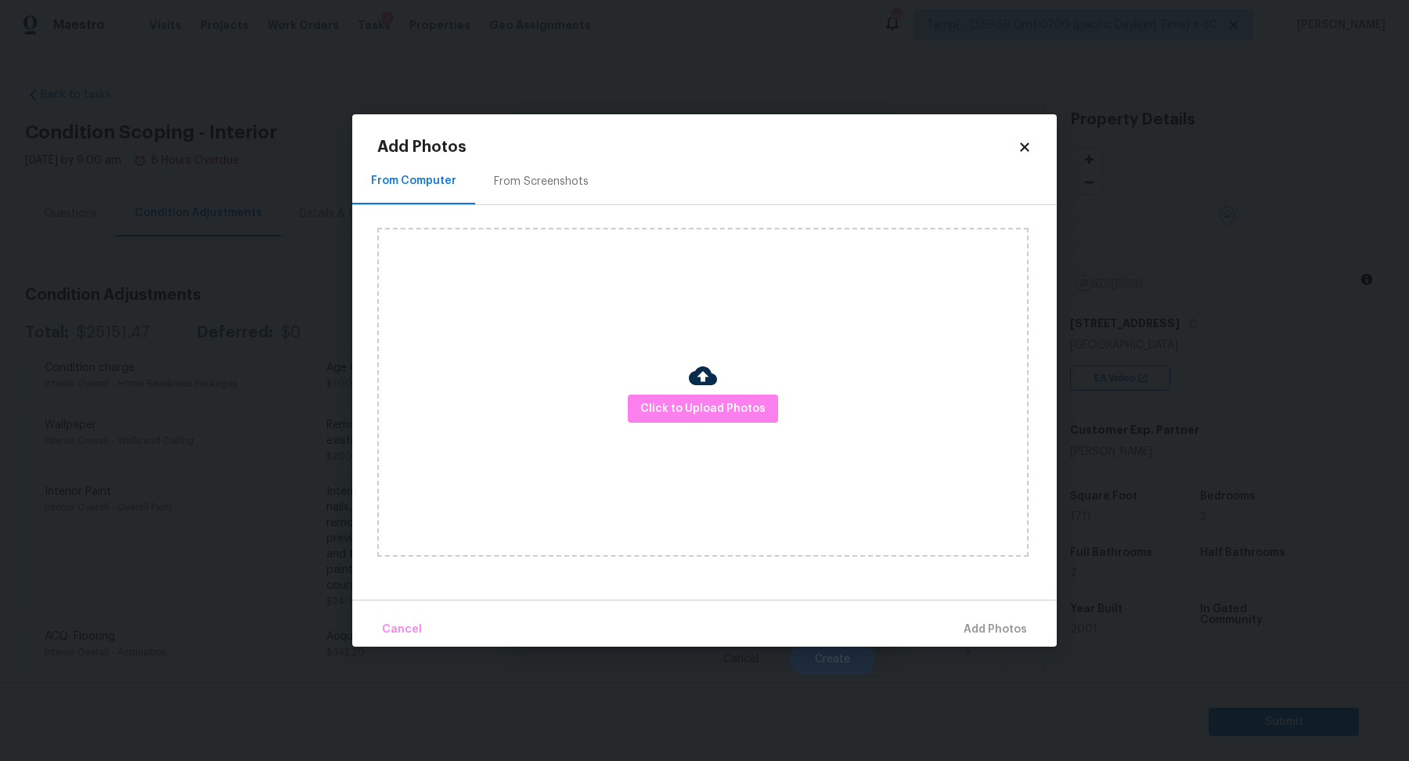
click at [762, 431] on div "Click to Upload Photos" at bounding box center [702, 392] width 651 height 329
click at [723, 419] on button "Click to Upload Photos" at bounding box center [703, 409] width 150 height 29
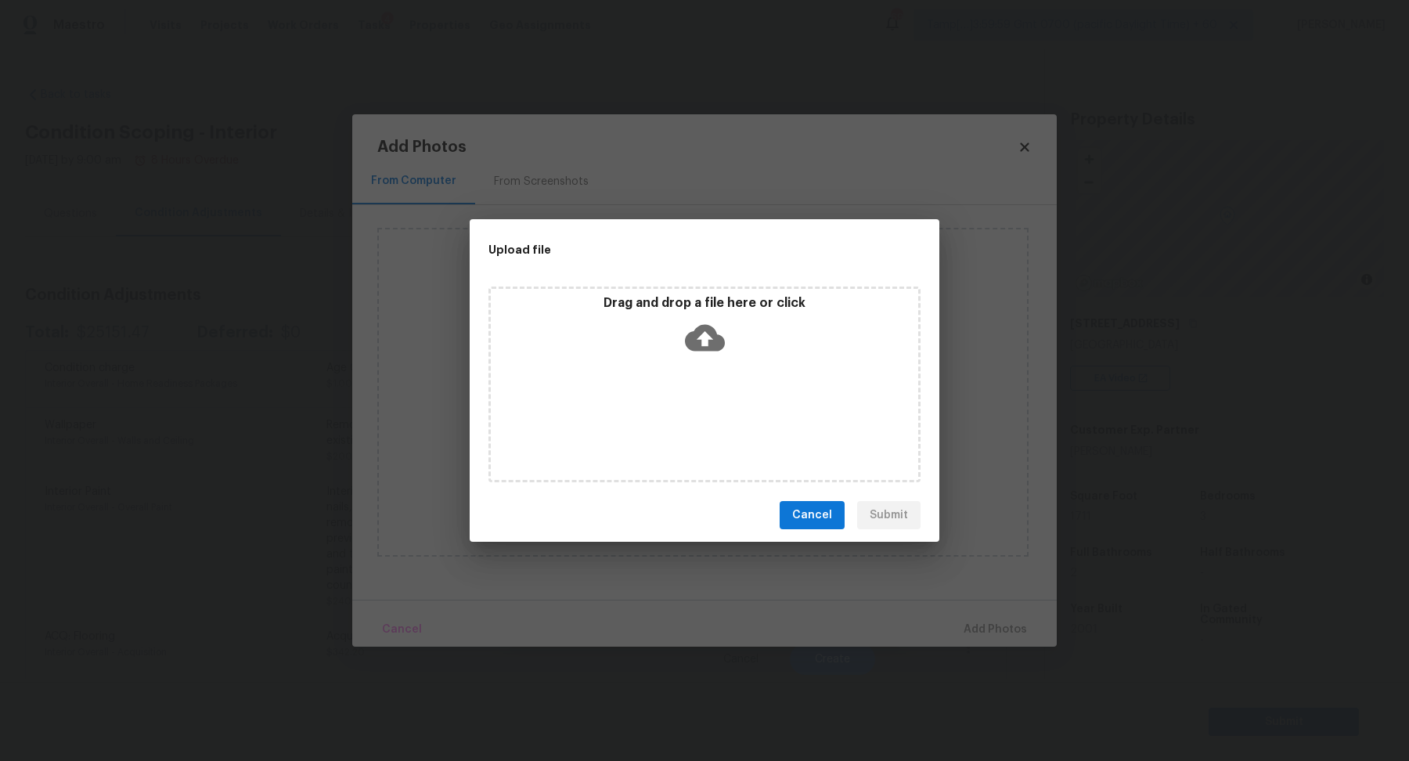
click at [723, 359] on div "Drag and drop a file here or click" at bounding box center [704, 328] width 427 height 67
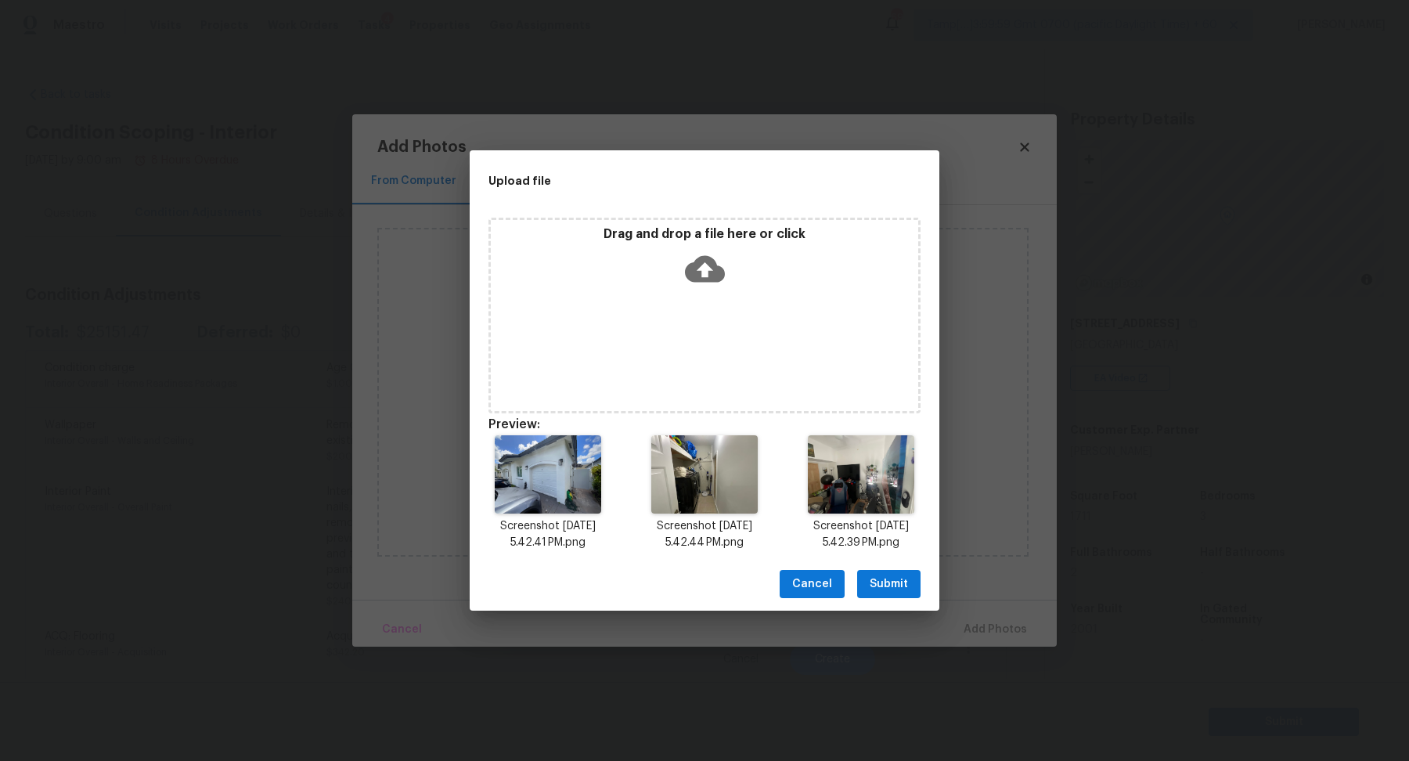
click at [901, 585] on span "Submit" at bounding box center [889, 585] width 38 height 20
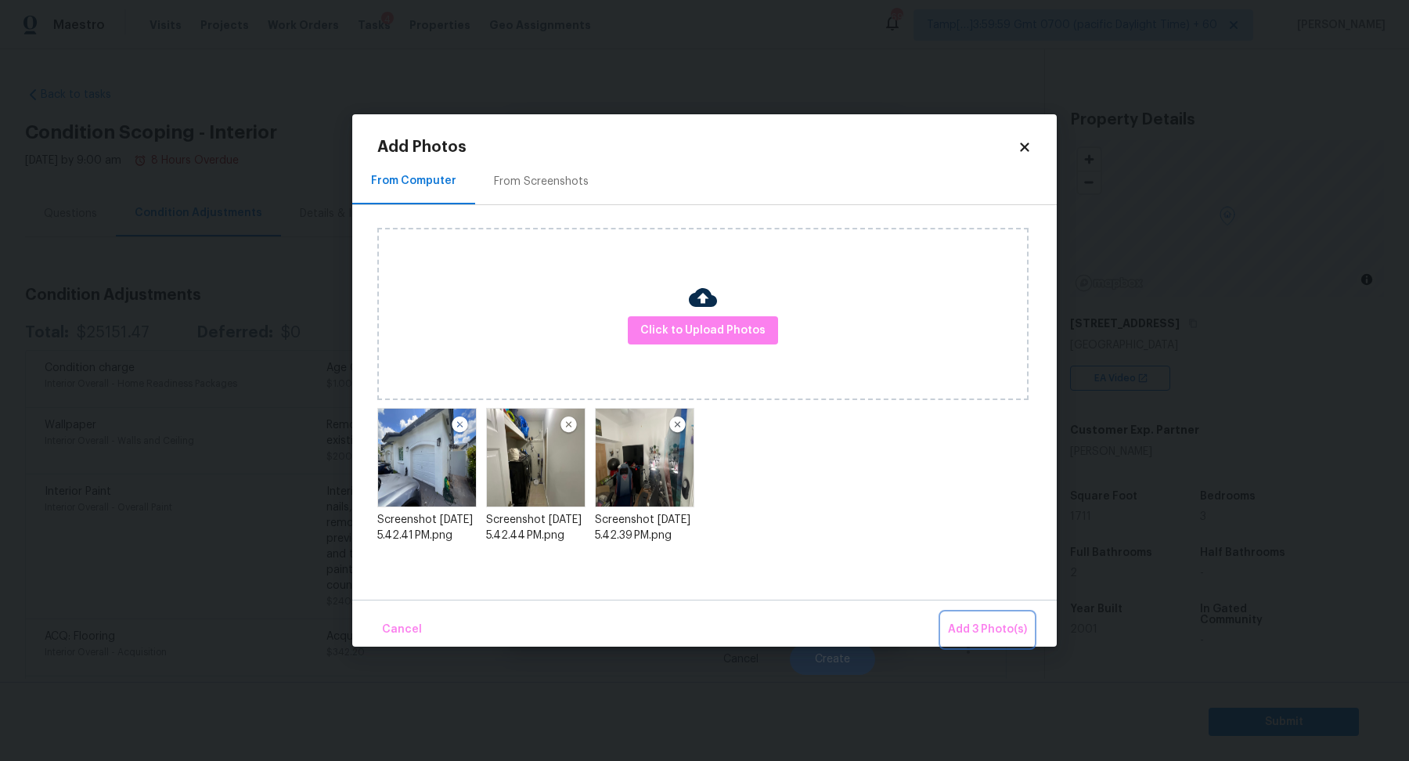
click at [964, 617] on button "Add 3 Photo(s)" at bounding box center [988, 630] width 92 height 34
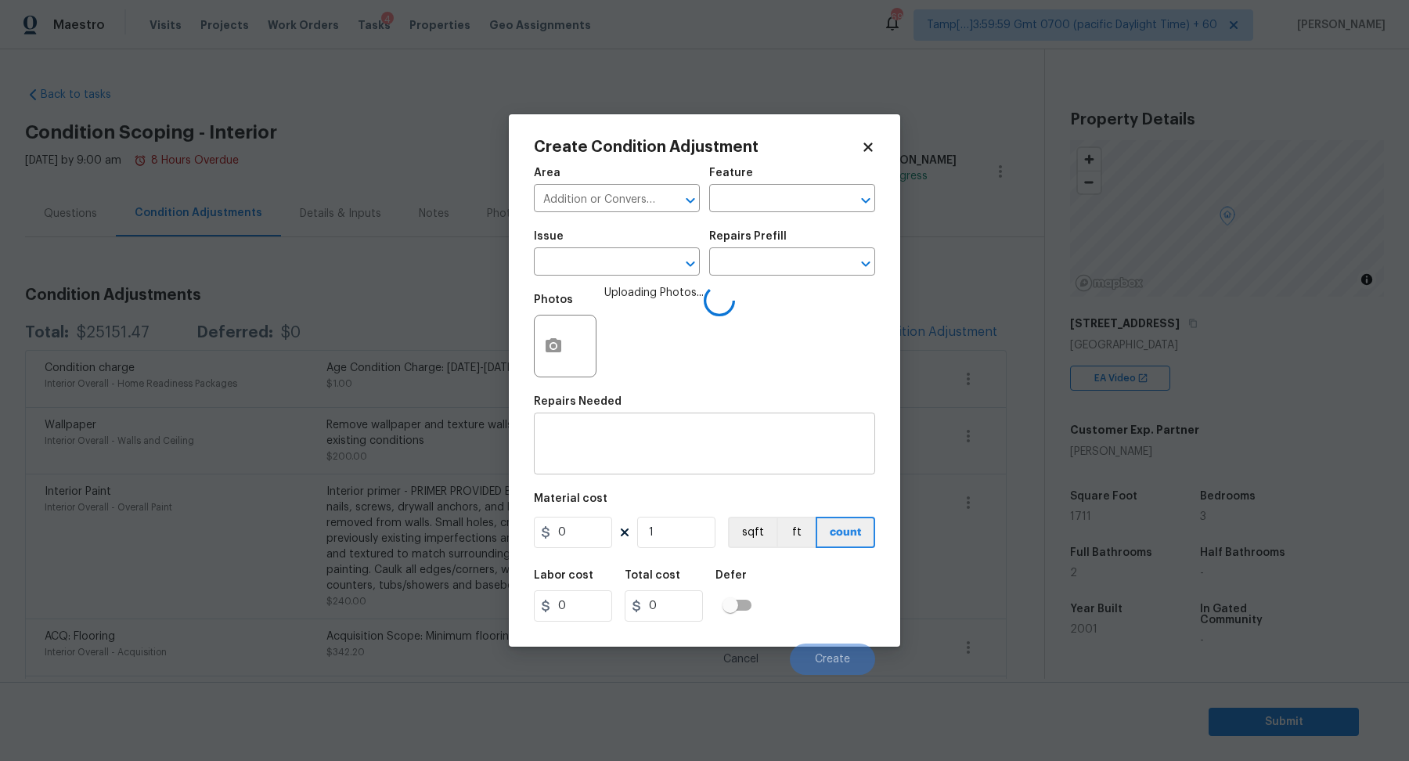
click at [654, 432] on textarea at bounding box center [704, 445] width 323 height 33
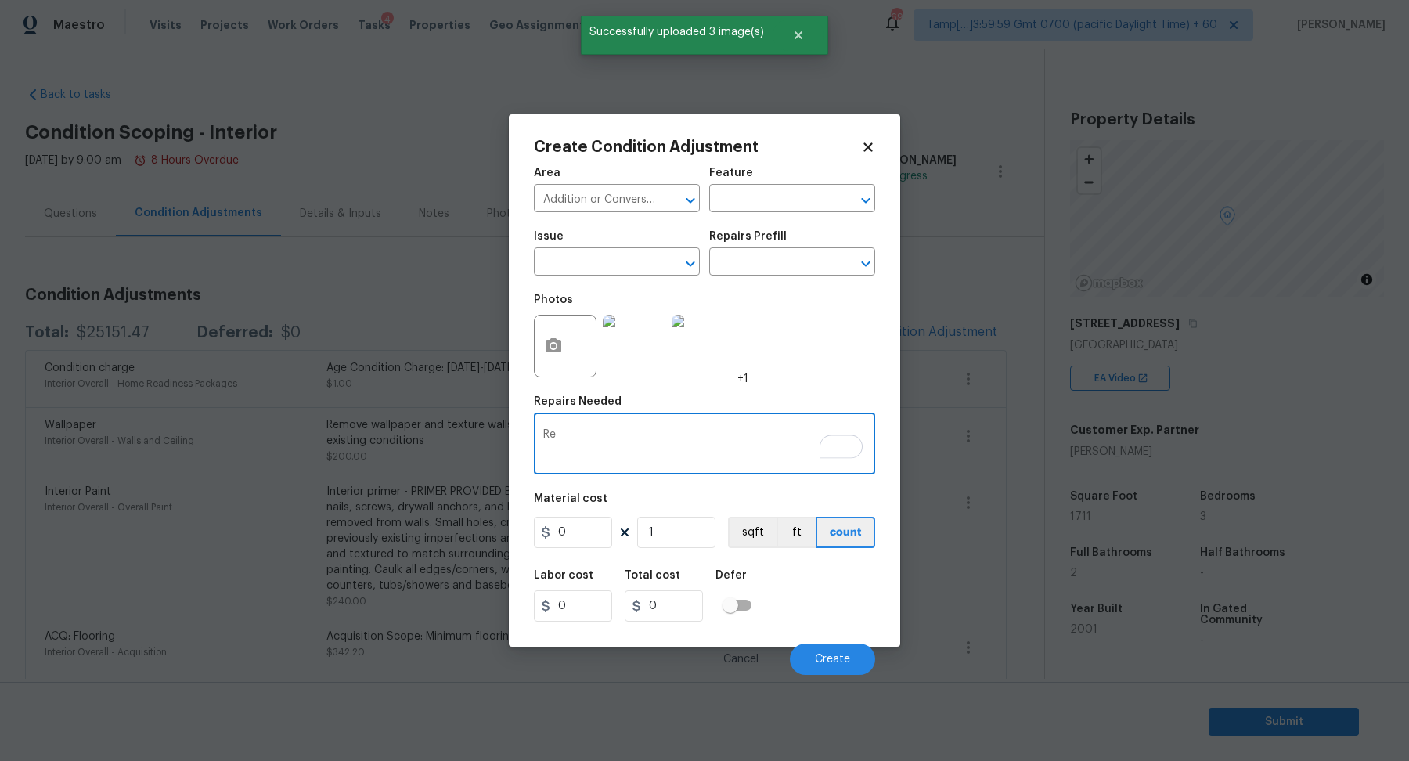
type textarea "R"
type textarea "Convert the area back to garage"
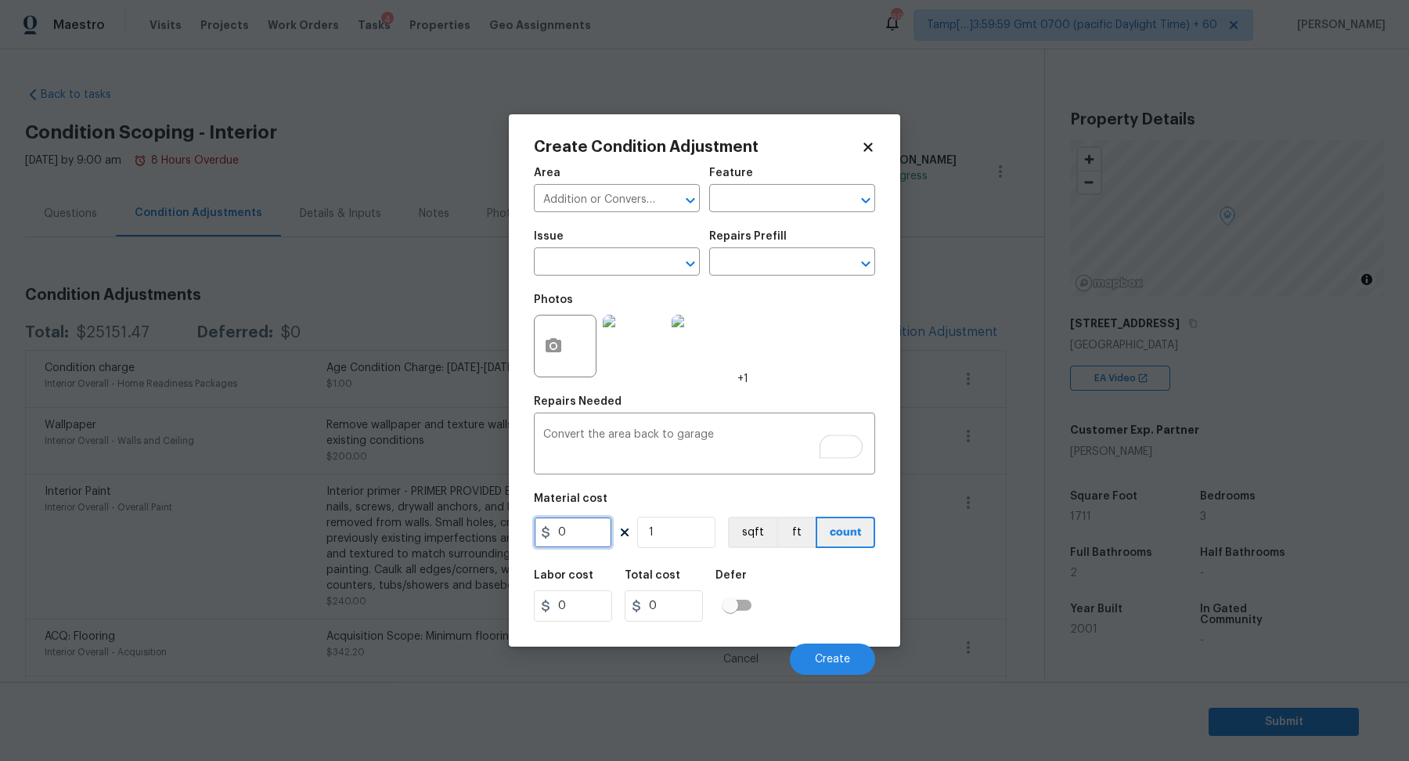
click at [599, 535] on input "0" at bounding box center [573, 532] width 78 height 31
type input "7000"
click at [870, 646] on div "Cancel Create" at bounding box center [704, 653] width 341 height 44
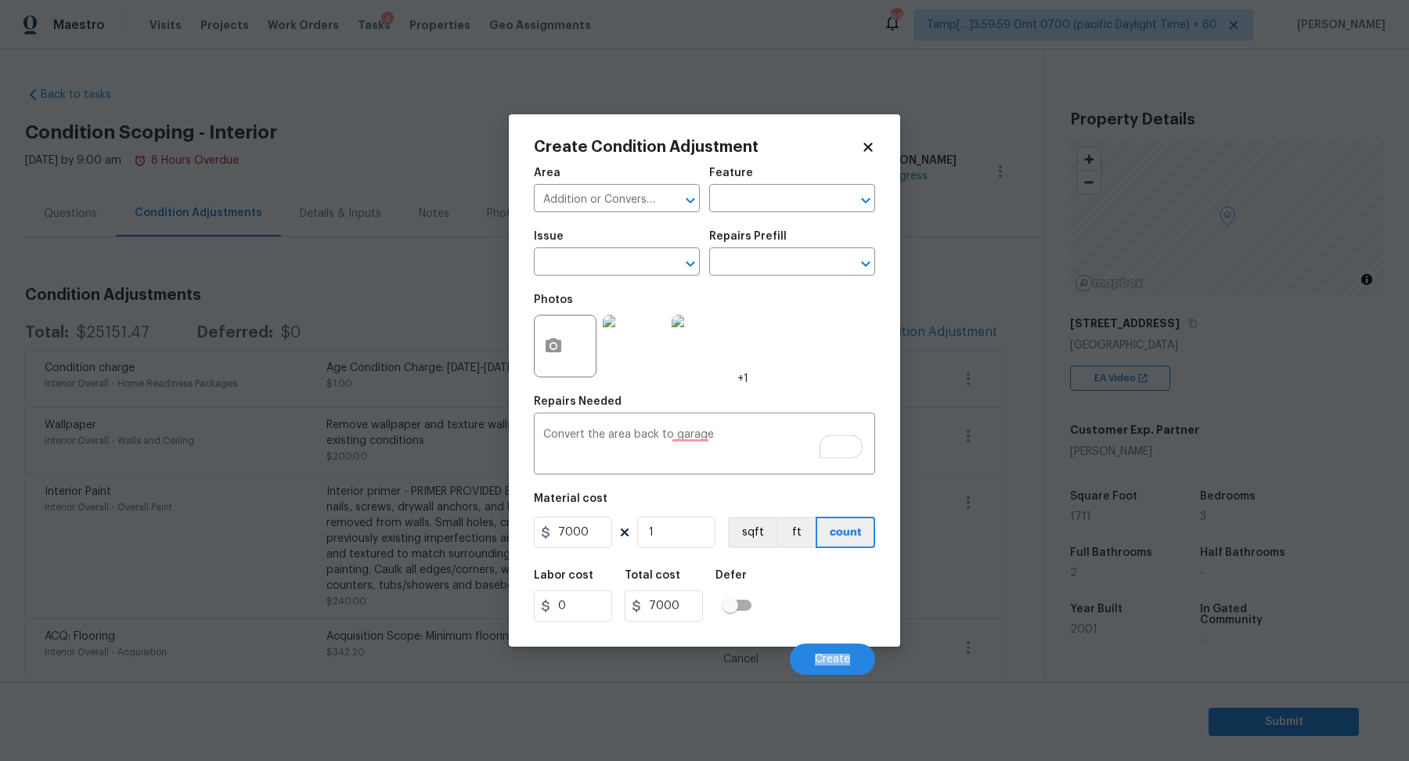
click at [870, 646] on div "Cancel Create" at bounding box center [704, 653] width 341 height 44
click at [865, 647] on button "Create" at bounding box center [832, 658] width 85 height 31
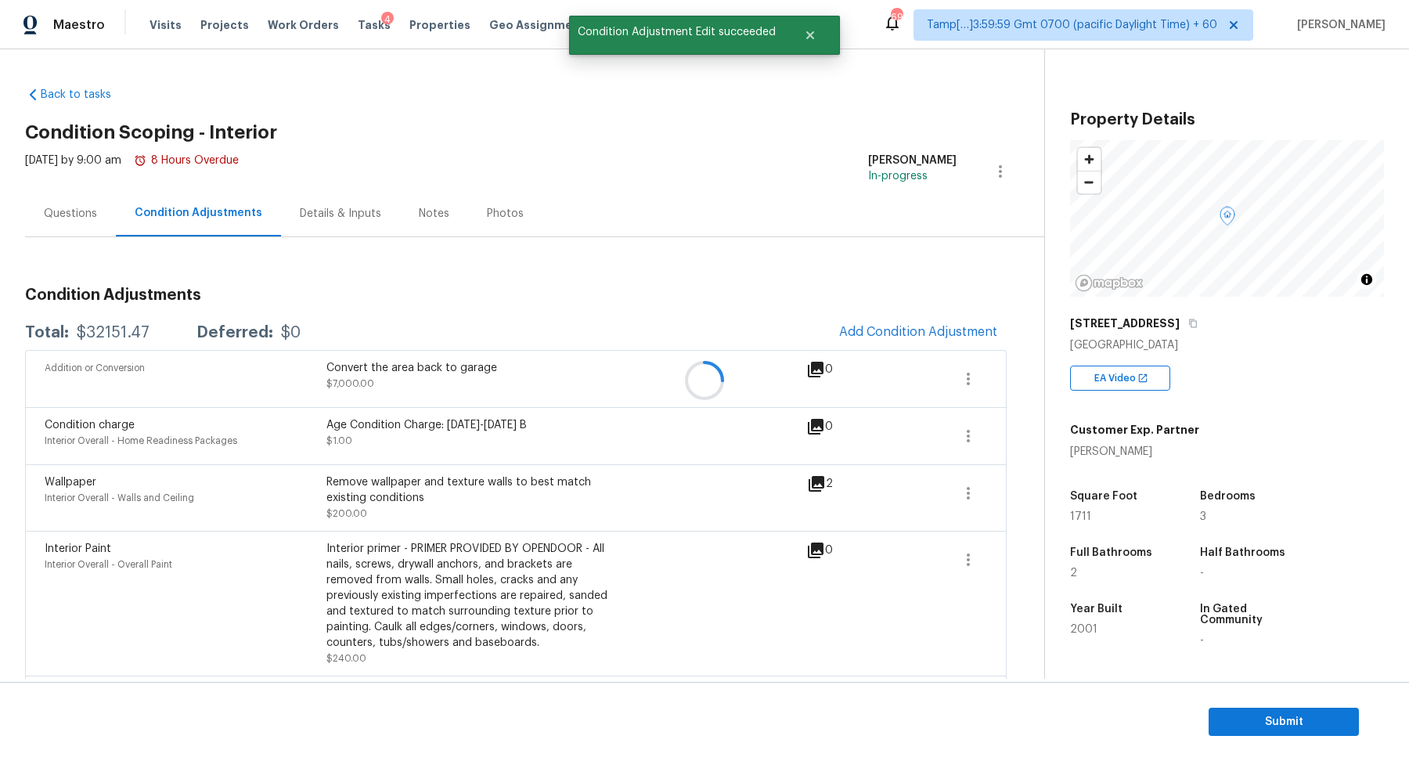
click at [115, 329] on div at bounding box center [704, 380] width 1409 height 761
click at [115, 329] on div "$32151.47" at bounding box center [113, 333] width 73 height 16
copy div "$32151.47"
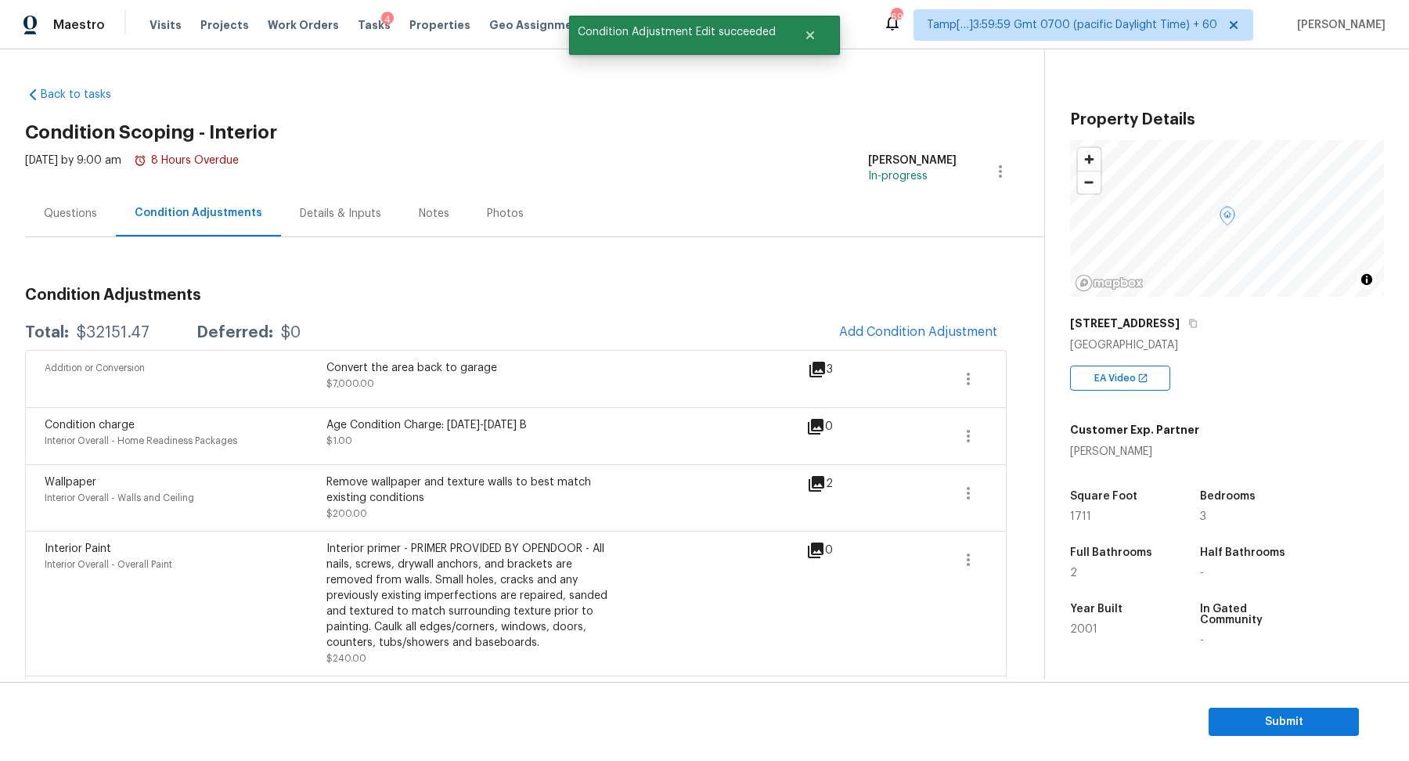
click at [88, 206] on div "Questions" at bounding box center [70, 214] width 53 height 16
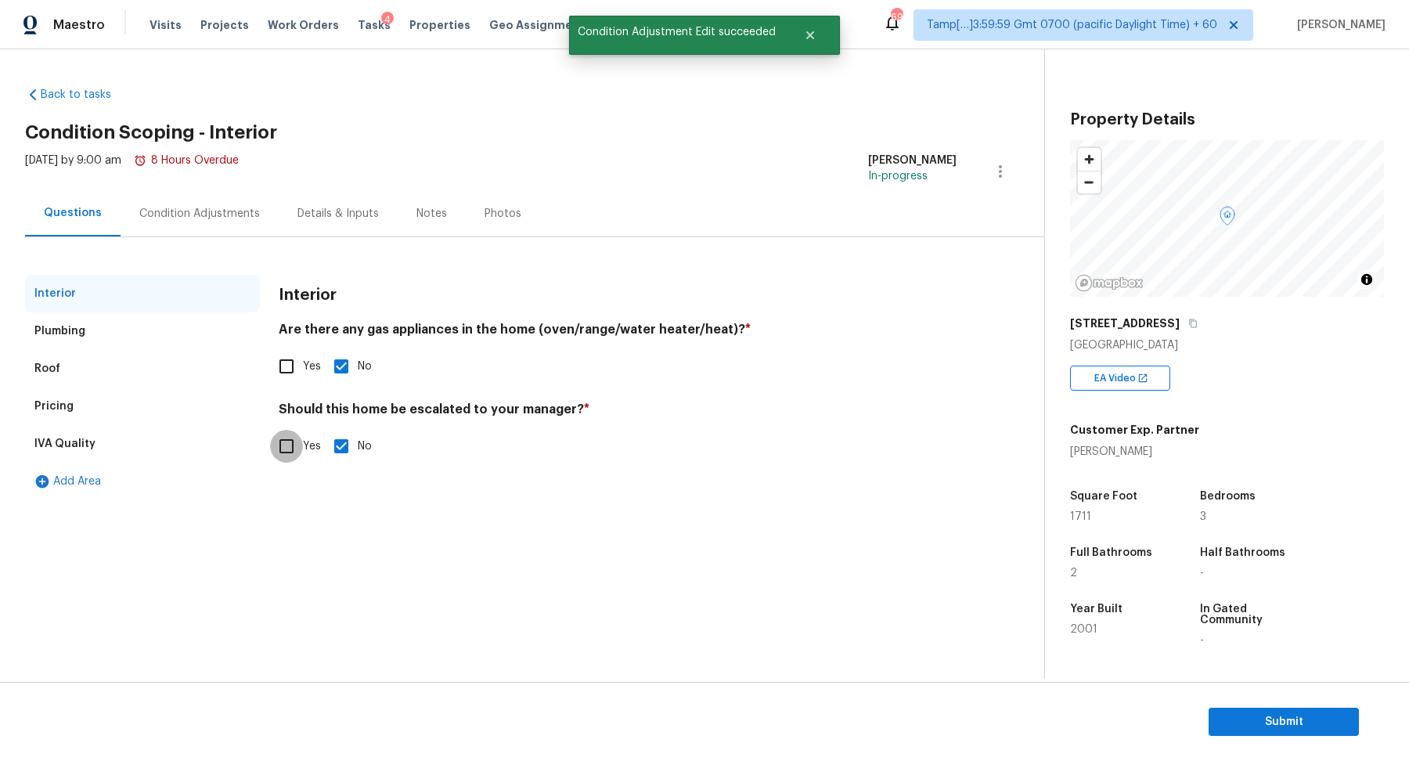
click at [296, 434] on input "Yes" at bounding box center [286, 446] width 33 height 33
checkbox input "true"
checkbox input "false"
click at [295, 556] on button "button" at bounding box center [298, 571] width 38 height 61
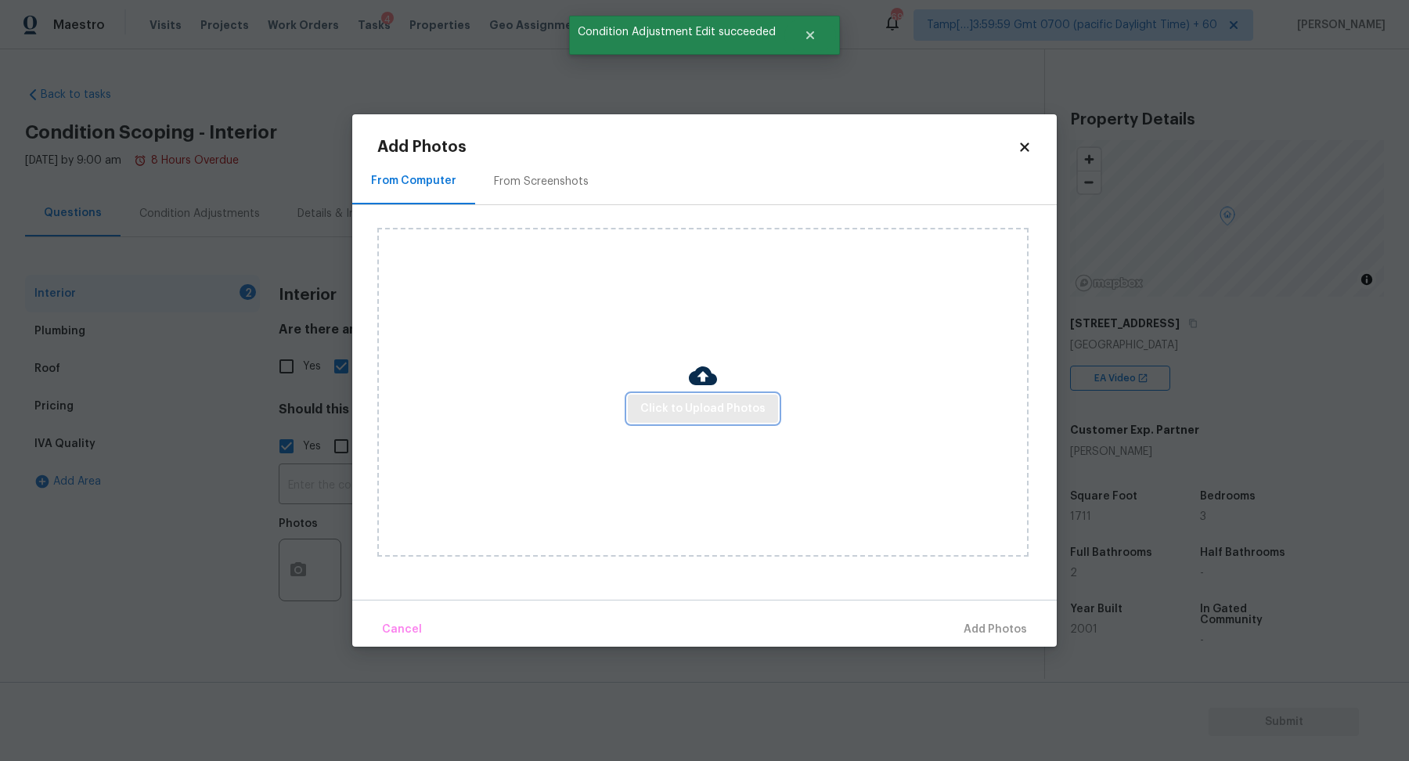
click at [658, 416] on span "Click to Upload Photos" at bounding box center [702, 409] width 125 height 20
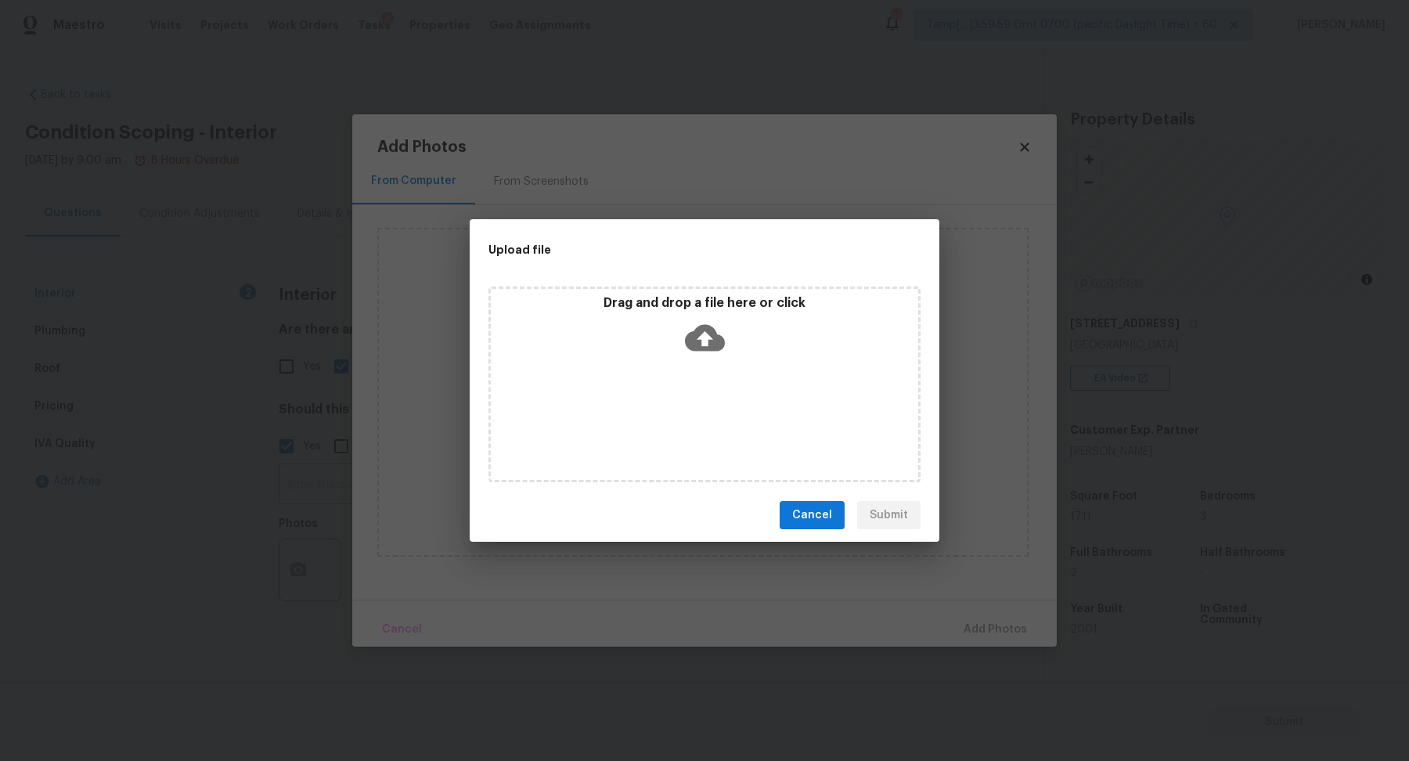
click at [723, 352] on icon at bounding box center [705, 338] width 40 height 40
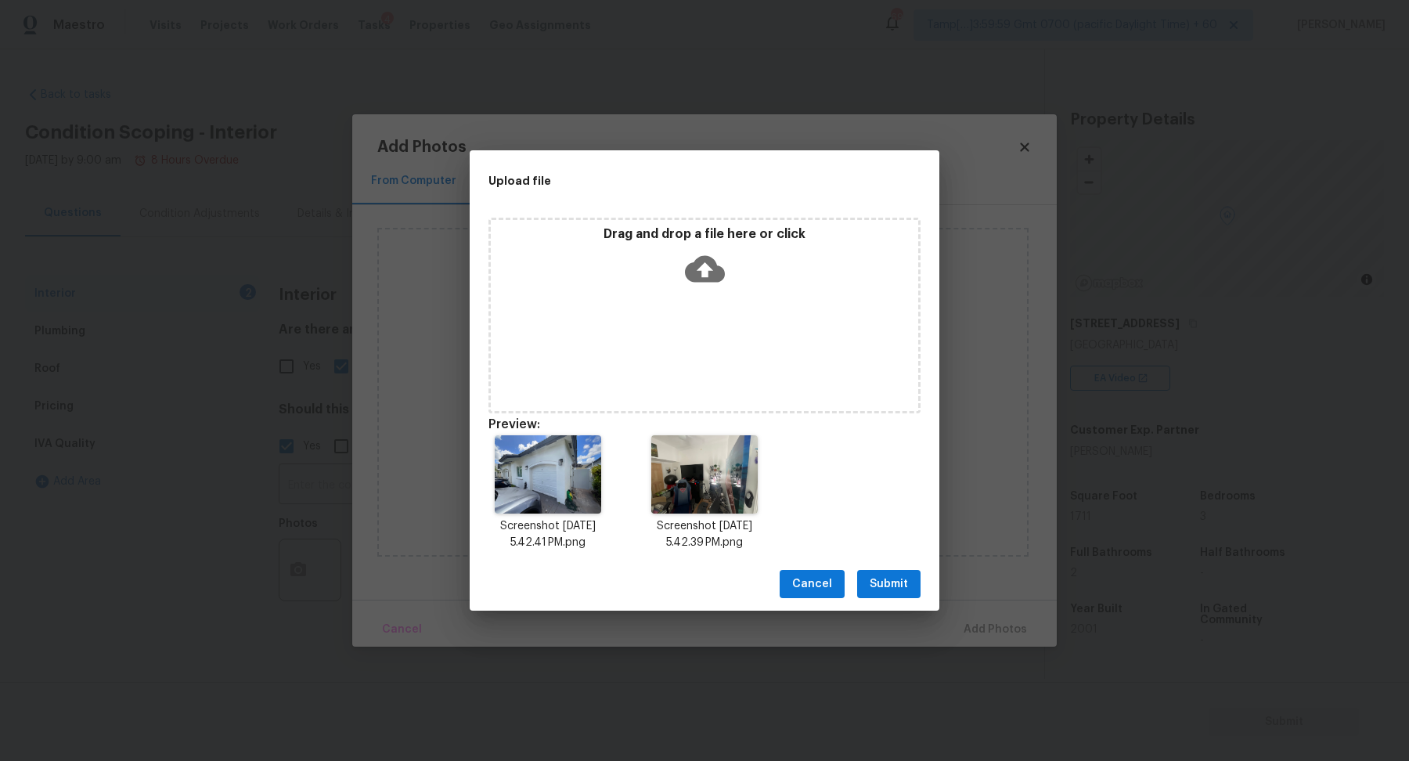
click at [901, 579] on span "Submit" at bounding box center [889, 585] width 38 height 20
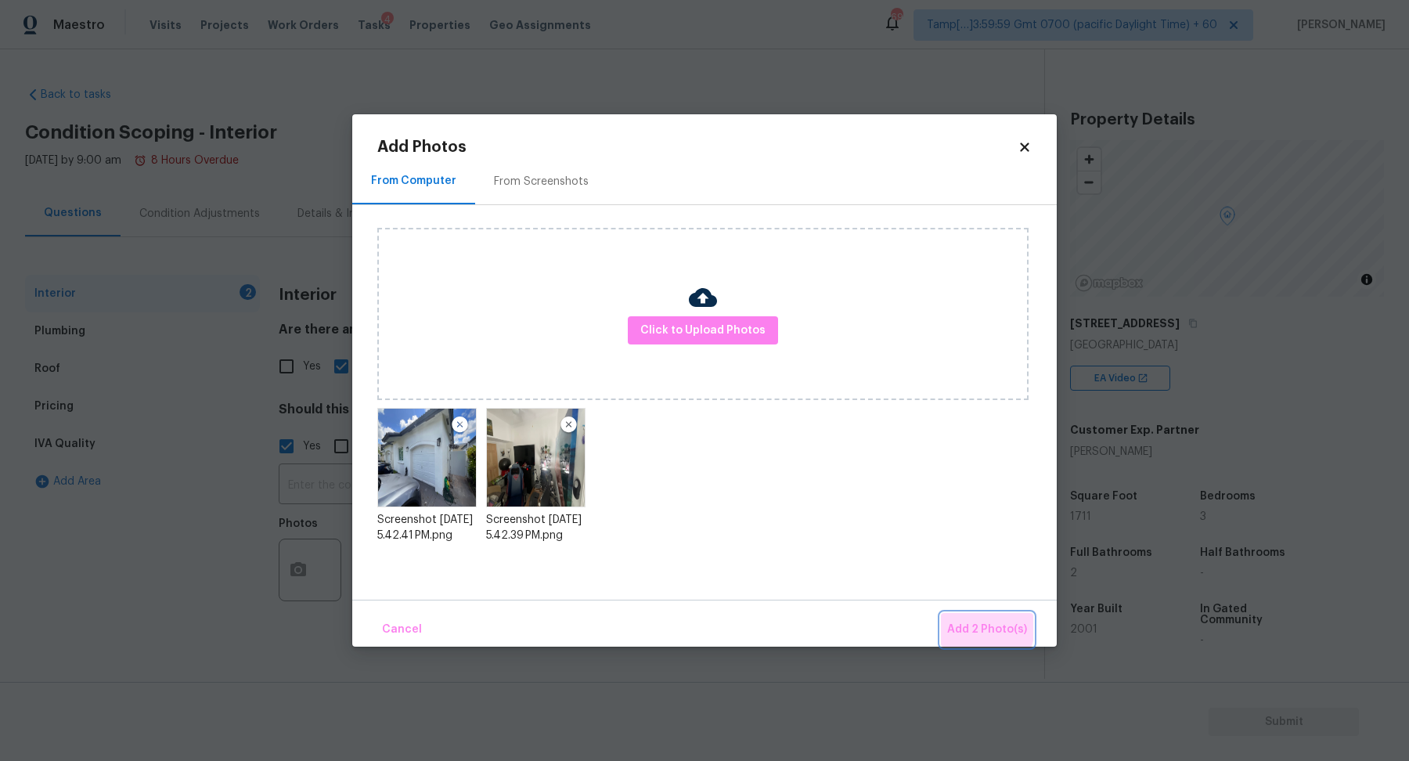
click at [985, 628] on span "Add 2 Photo(s)" at bounding box center [987, 630] width 80 height 20
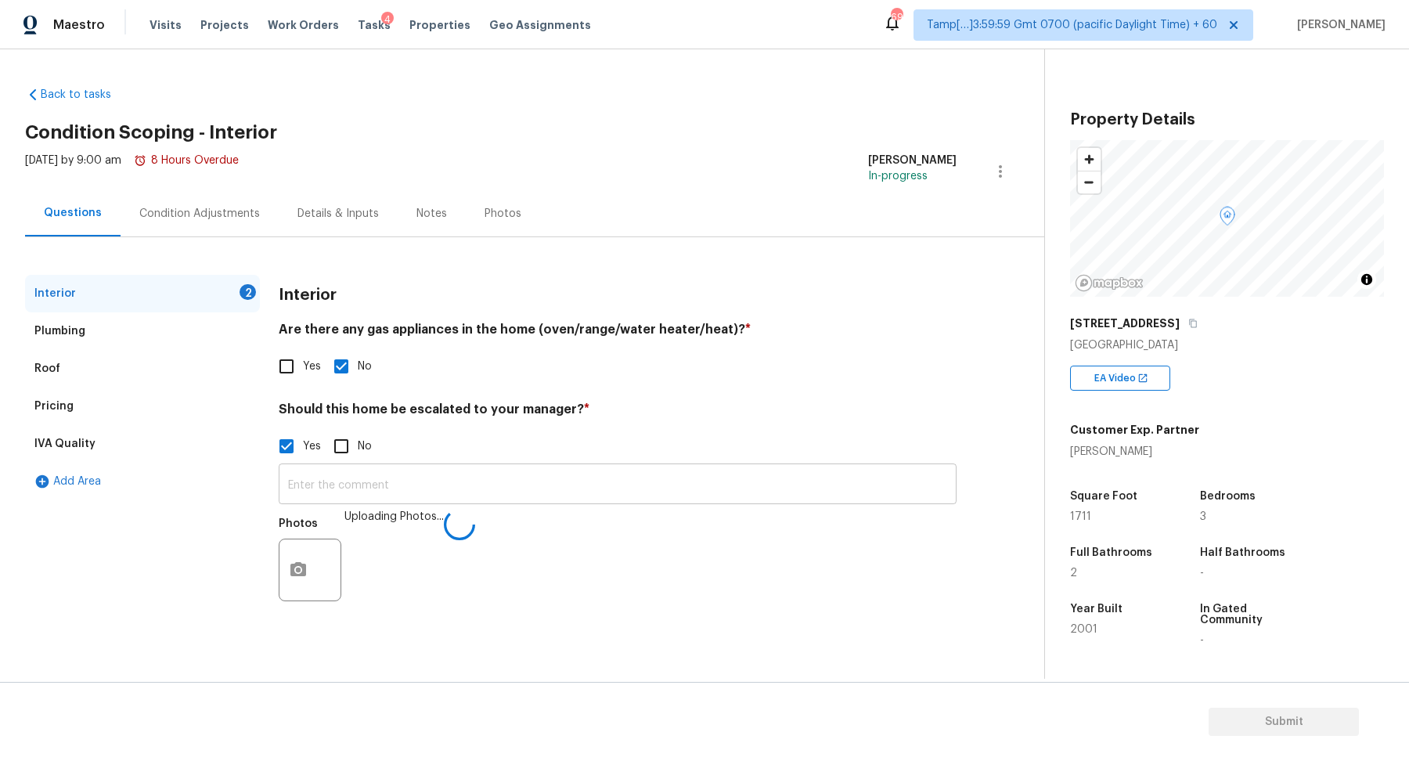
click at [694, 494] on input "text" at bounding box center [618, 485] width 678 height 37
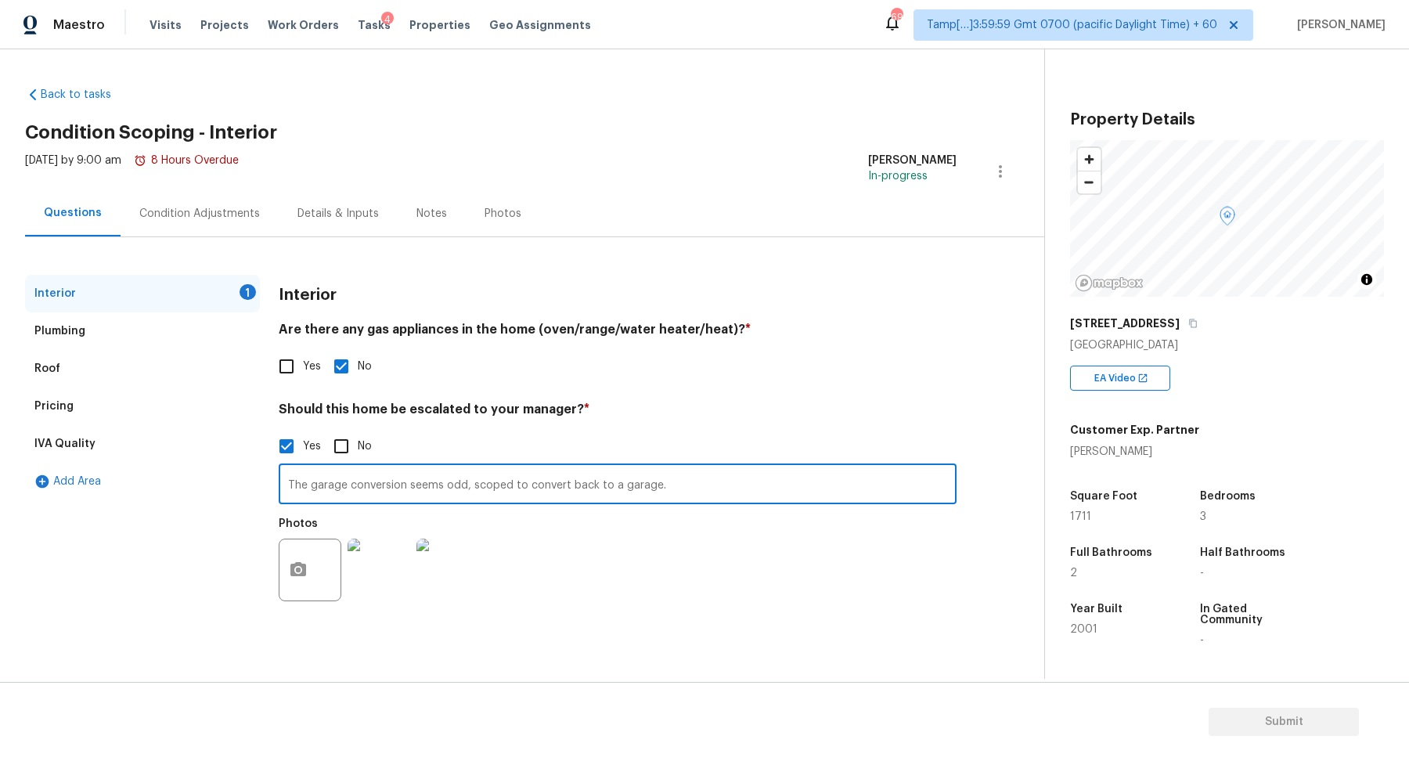
type input "The garage conversion seems odd, scoped to convert back to a garage."
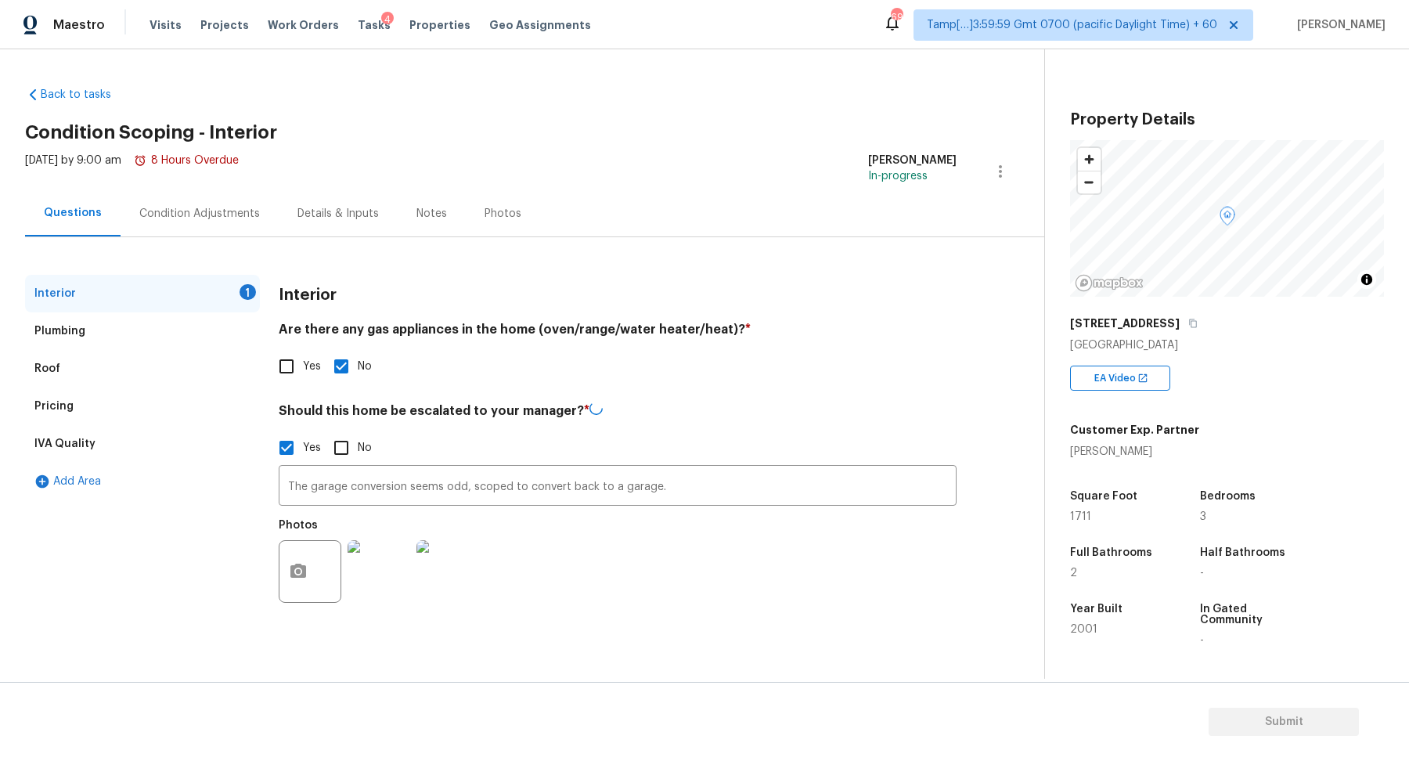
click at [899, 420] on h4 "Should this home be escalated to your manager? *" at bounding box center [618, 413] width 678 height 23
click at [313, 488] on input "The garage conversion seems odd, scoped to convert back to a garage." at bounding box center [618, 485] width 678 height 37
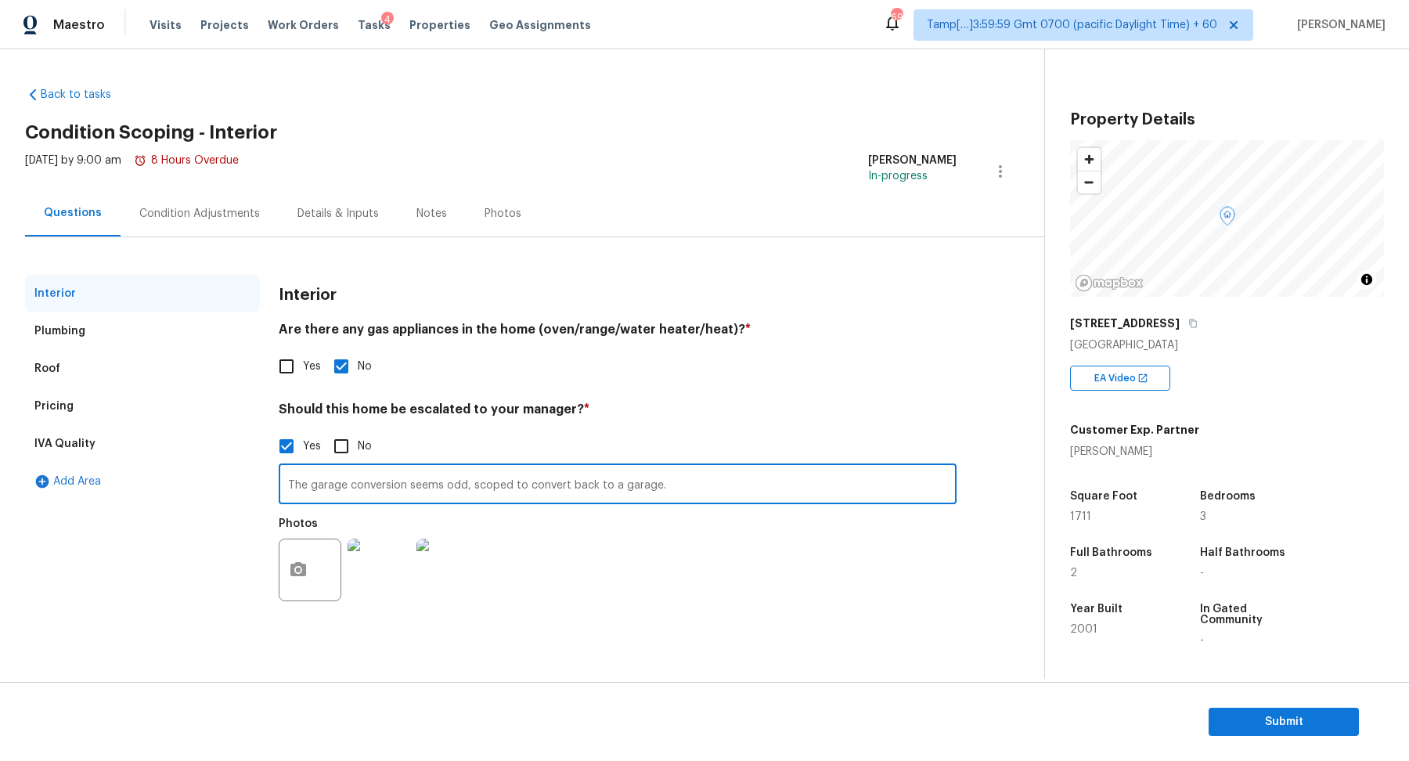
click at [313, 488] on input "The garage conversion seems odd, scoped to convert back to a garage." at bounding box center [618, 485] width 678 height 37
click at [1283, 712] on span "Submit" at bounding box center [1283, 722] width 125 height 20
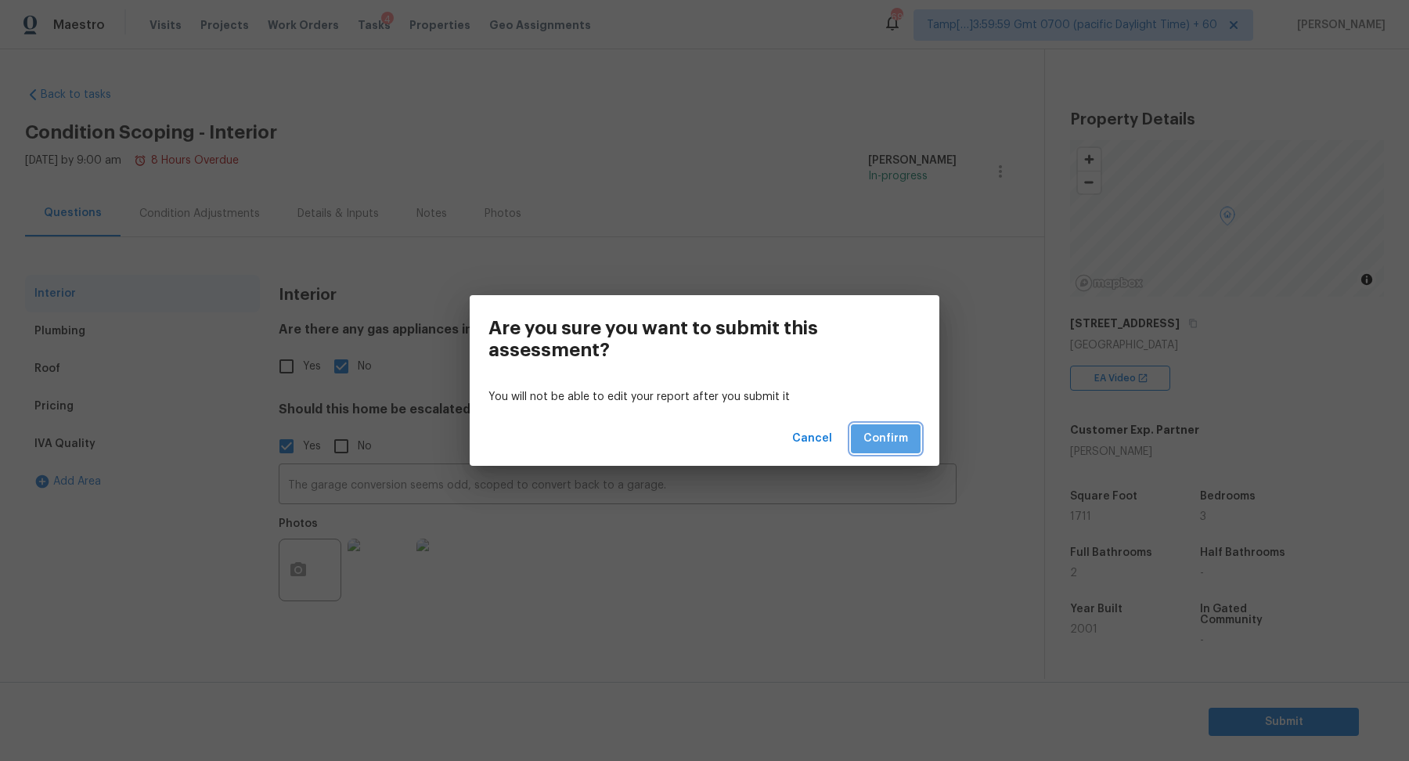
click at [894, 449] on button "Confirm" at bounding box center [886, 438] width 70 height 29
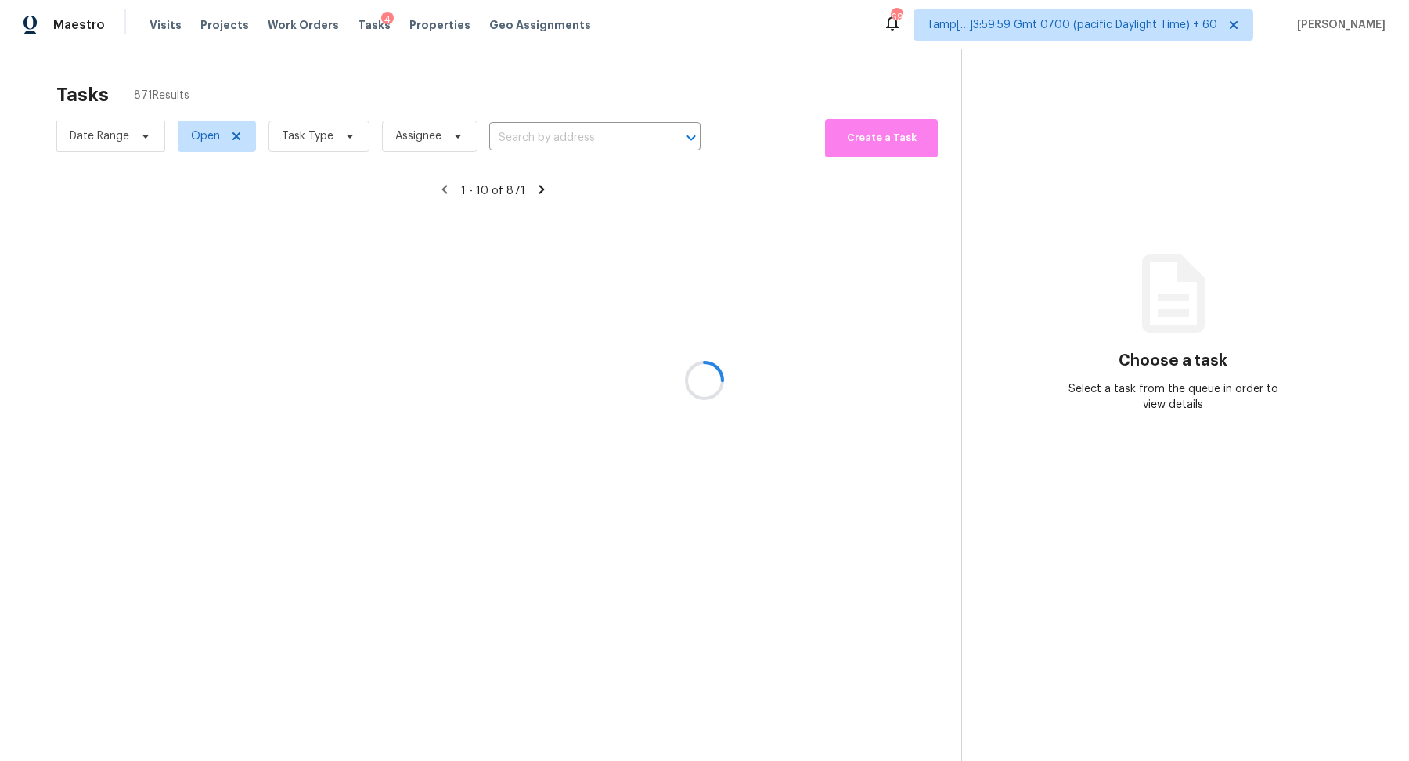
click at [567, 123] on div at bounding box center [704, 380] width 1409 height 761
click at [579, 144] on div at bounding box center [704, 380] width 1409 height 761
click at [600, 128] on div at bounding box center [704, 380] width 1409 height 761
click at [578, 135] on div at bounding box center [704, 380] width 1409 height 761
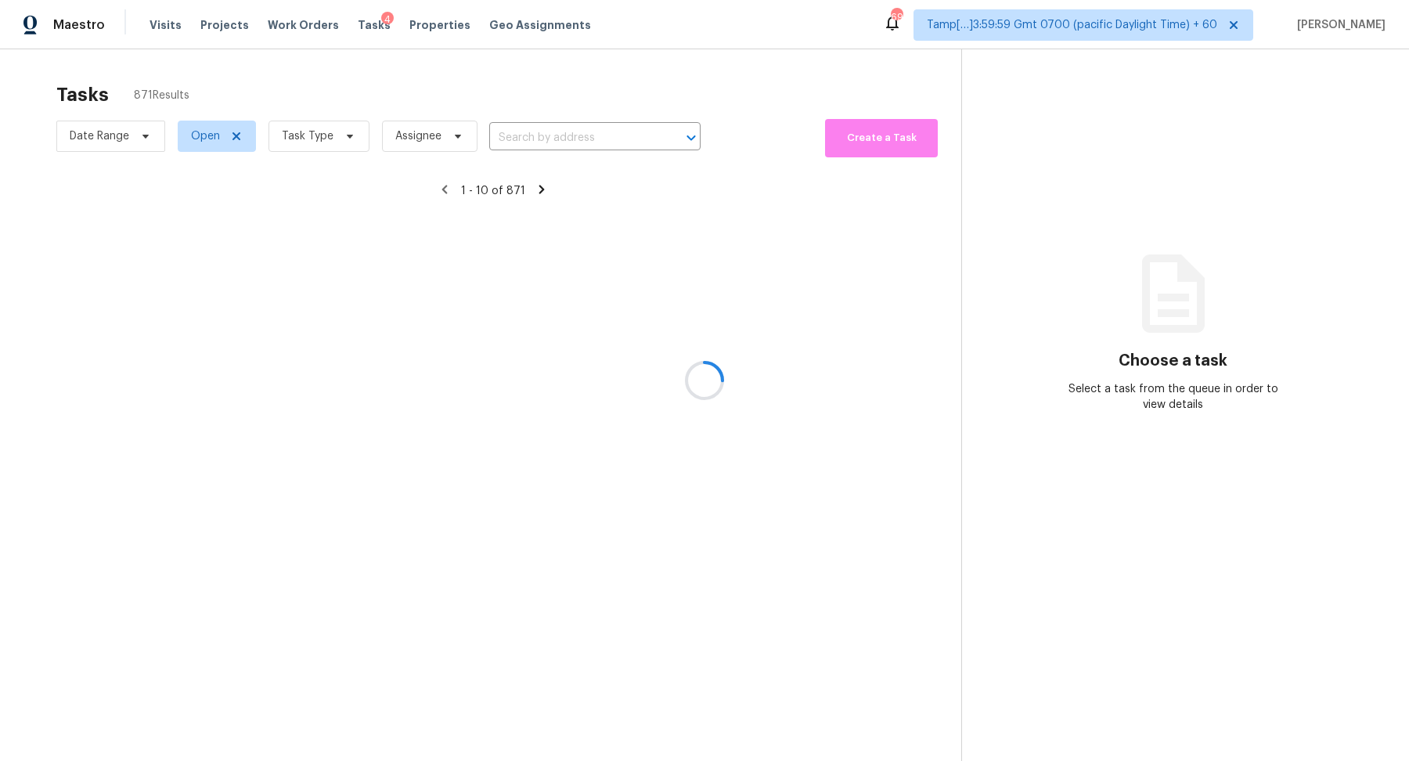
click at [578, 135] on div at bounding box center [704, 380] width 1409 height 761
click at [560, 142] on div at bounding box center [704, 380] width 1409 height 761
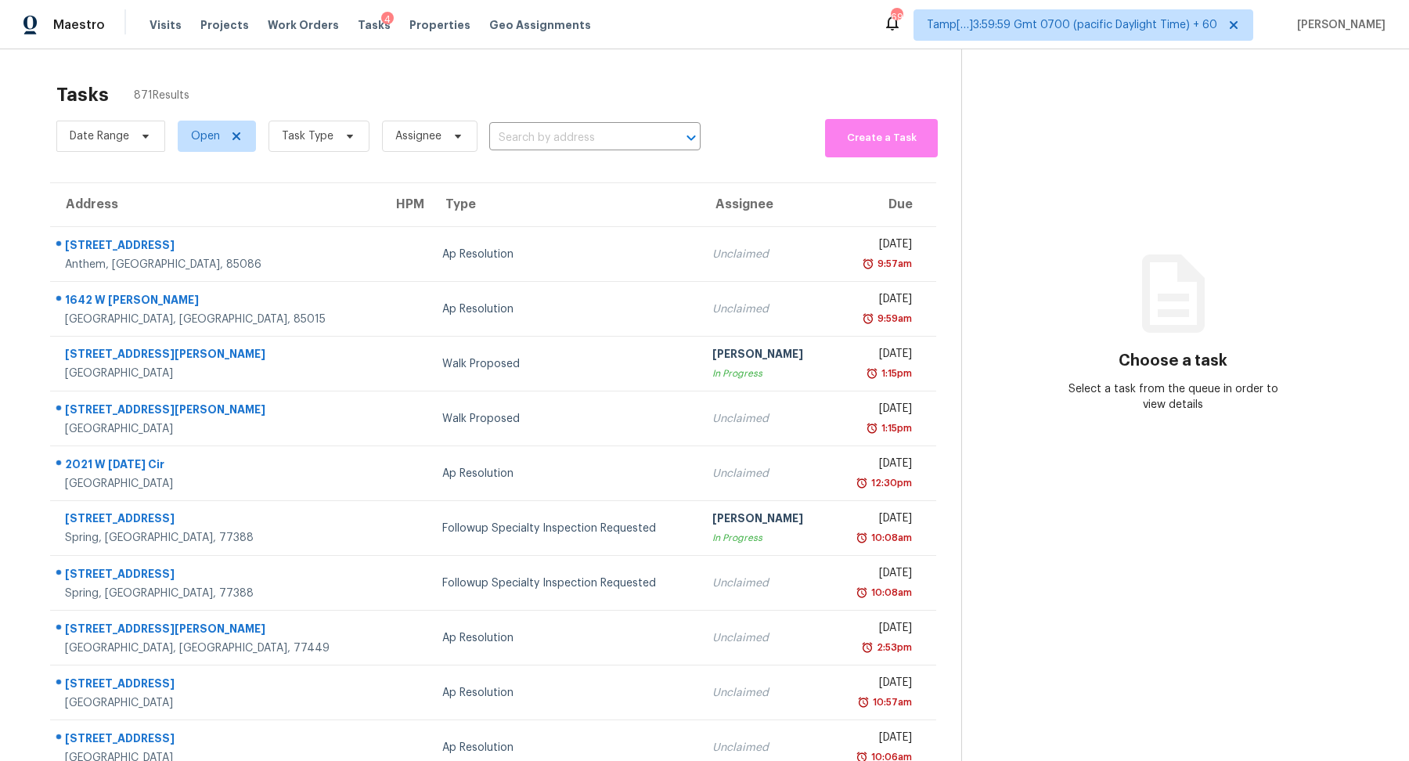
click at [560, 142] on input "text" at bounding box center [573, 138] width 168 height 24
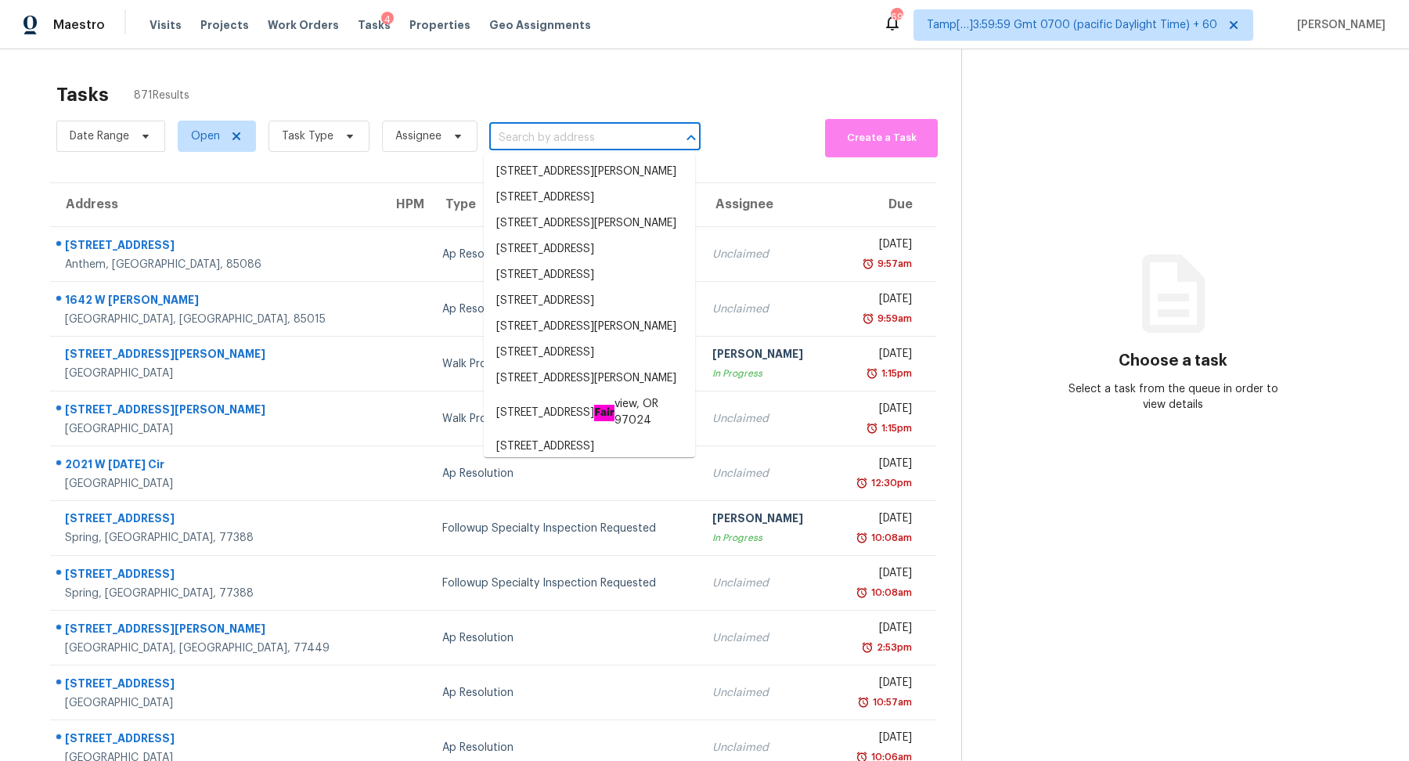
paste input "8916 Grove Park Dr Oak Ridge, NC, 27310"
type input "8916 Grove Park Dr Oak Ridge, NC, 27310"
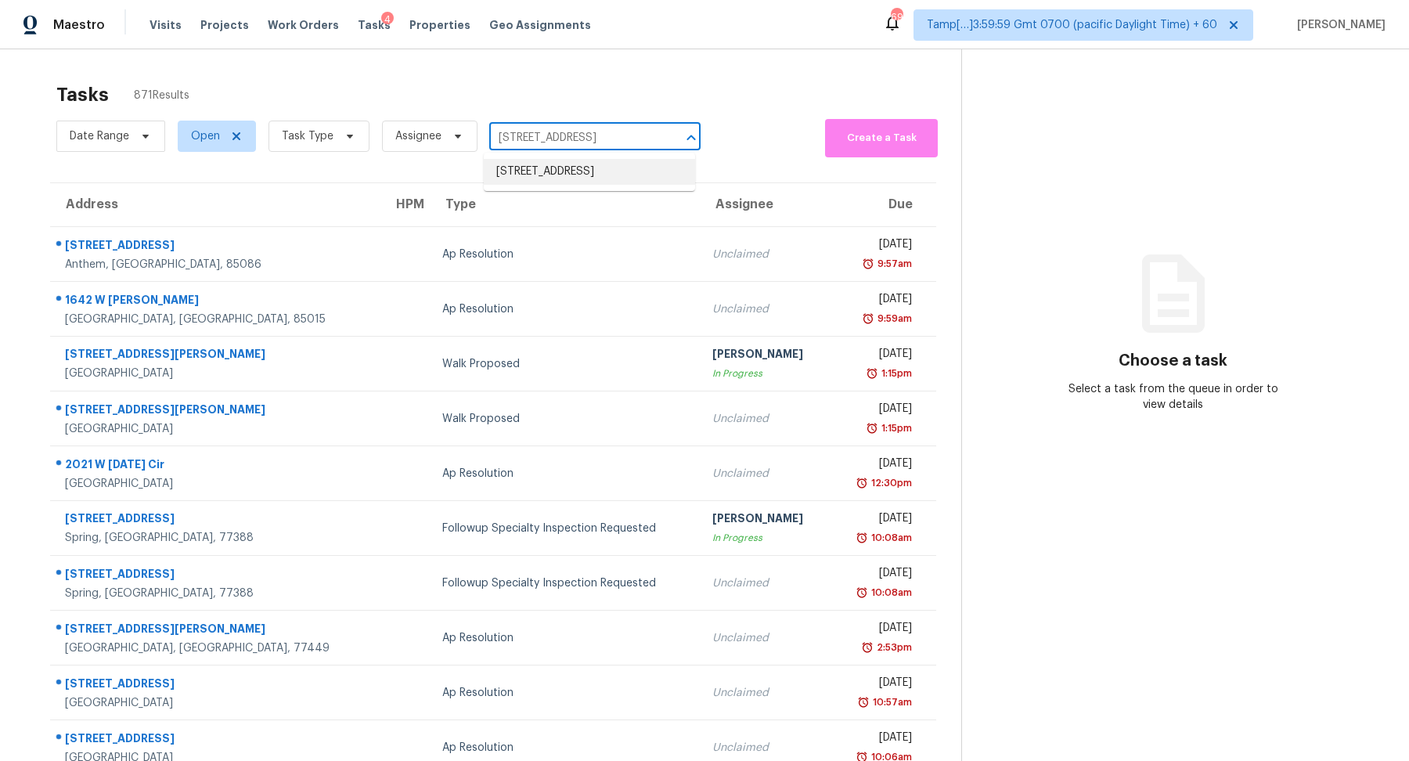
click at [549, 183] on li "8916 Grove Park Dr, Oak Ridge, NC 27310" at bounding box center [589, 172] width 211 height 26
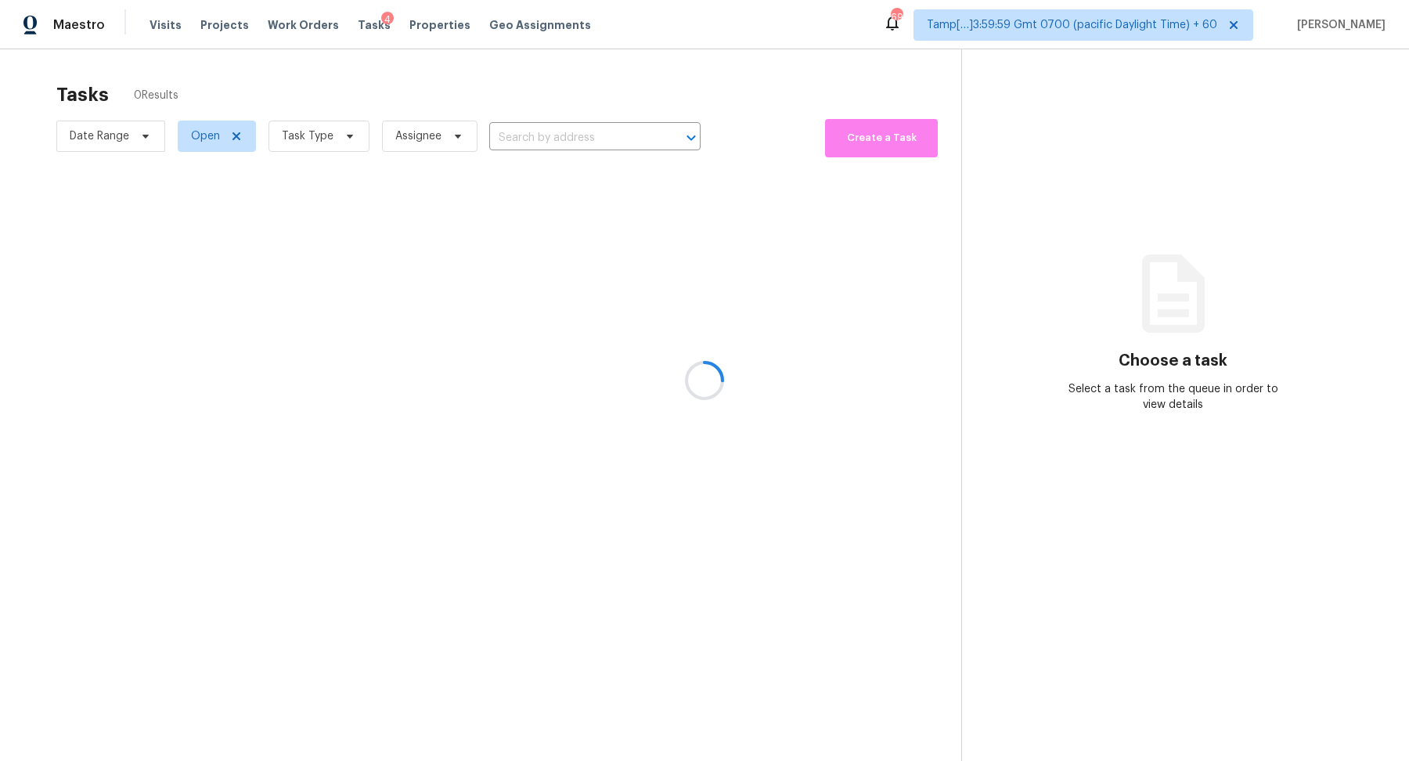
type input "8916 Grove Park Dr, Oak Ridge, NC 27310"
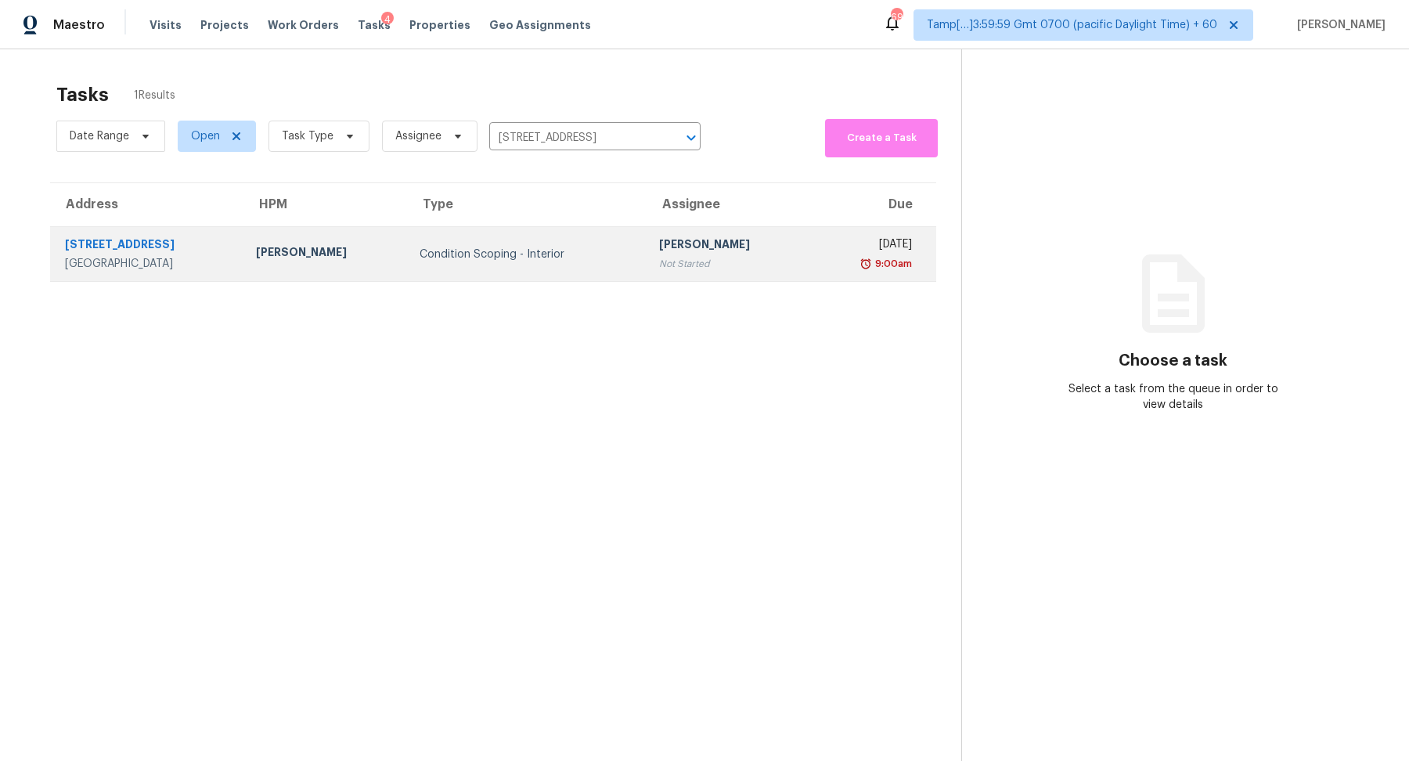
click at [673, 272] on td "Hariharan GV Not Started" at bounding box center [729, 254] width 164 height 55
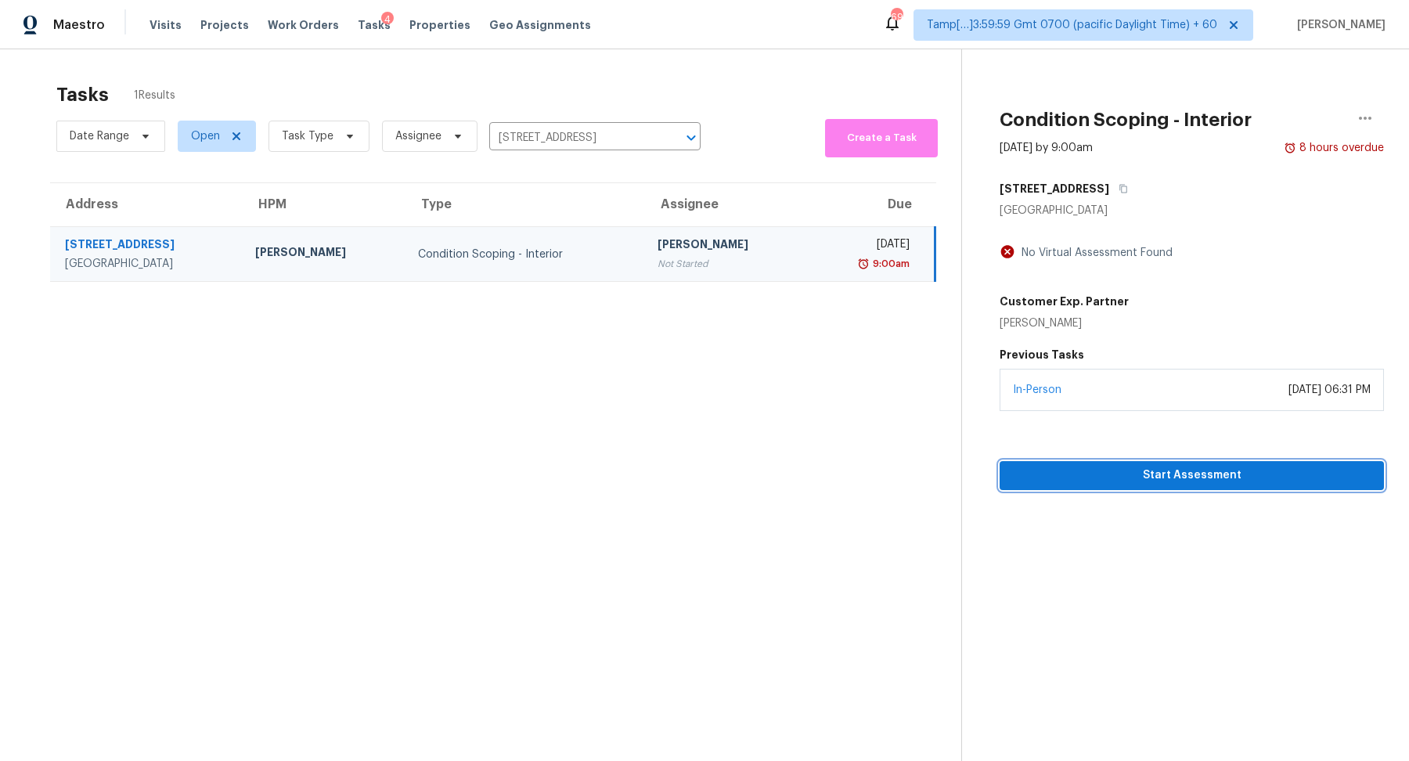
click at [1156, 478] on span "Start Assessment" at bounding box center [1191, 476] width 359 height 20
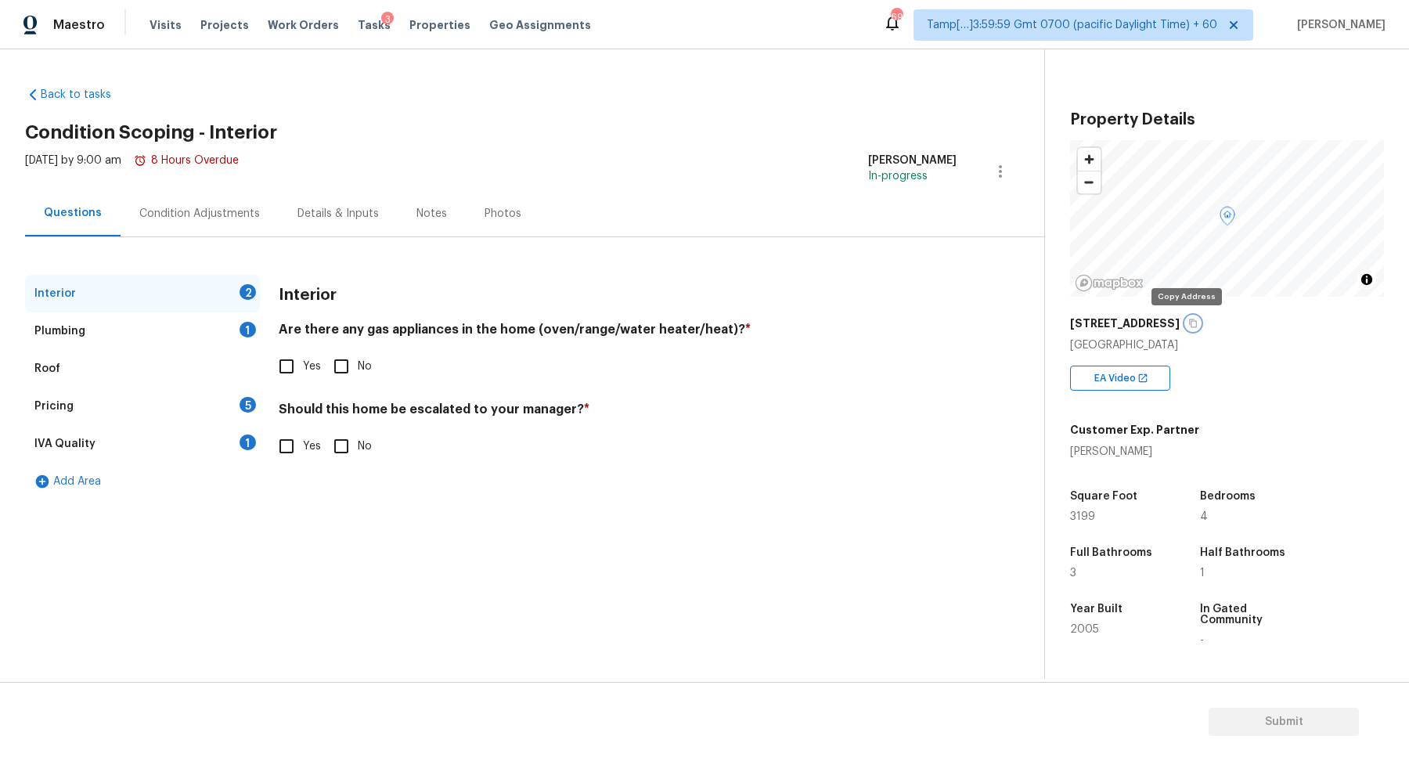
click at [1188, 325] on icon "button" at bounding box center [1192, 323] width 9 height 9
click at [340, 365] on input "No" at bounding box center [341, 366] width 33 height 33
checkbox input "true"
click at [328, 434] on input "No" at bounding box center [341, 447] width 33 height 33
checkbox input "true"
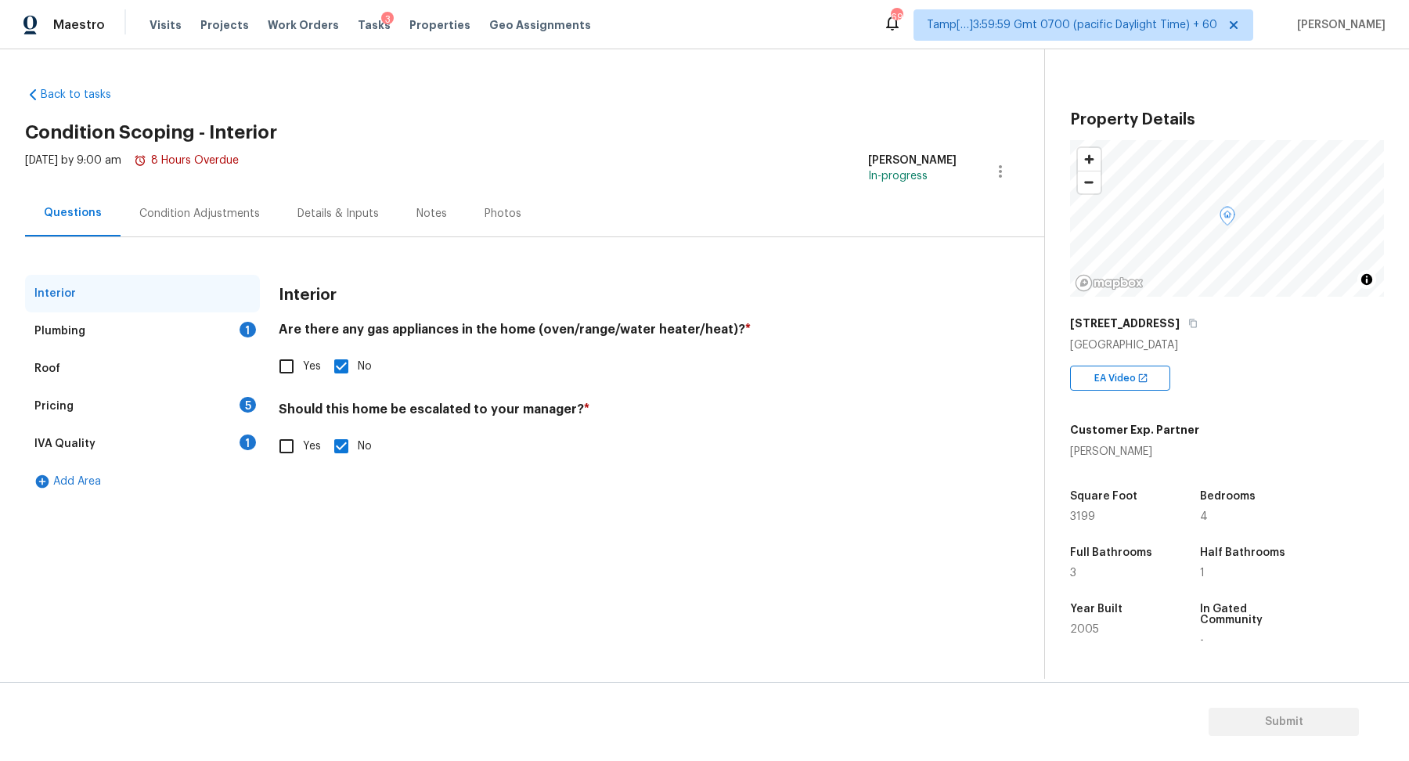
click at [221, 323] on div "Plumbing 1" at bounding box center [142, 331] width 235 height 38
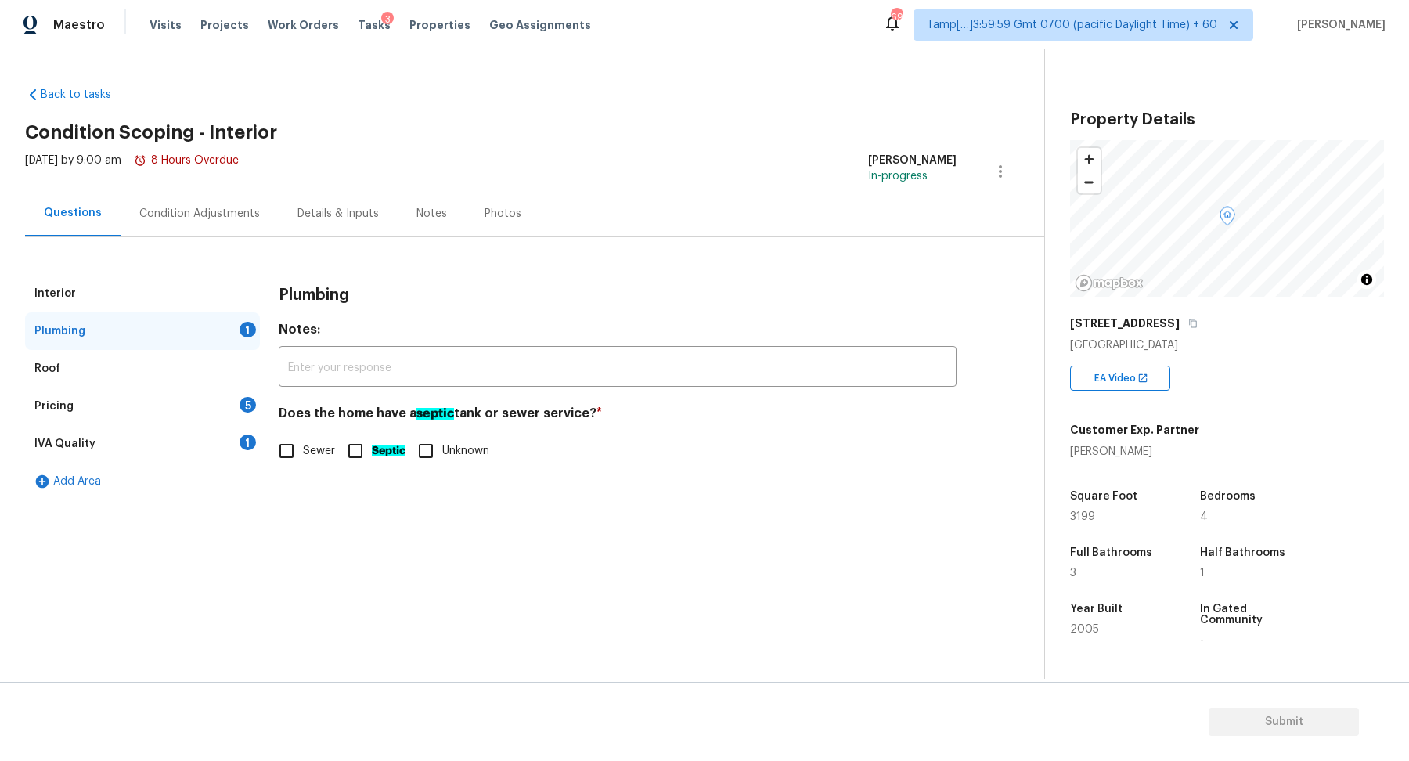
click at [342, 444] on input "Septic" at bounding box center [355, 450] width 33 height 33
checkbox input "true"
click at [204, 399] on div "Pricing 5" at bounding box center [142, 406] width 235 height 38
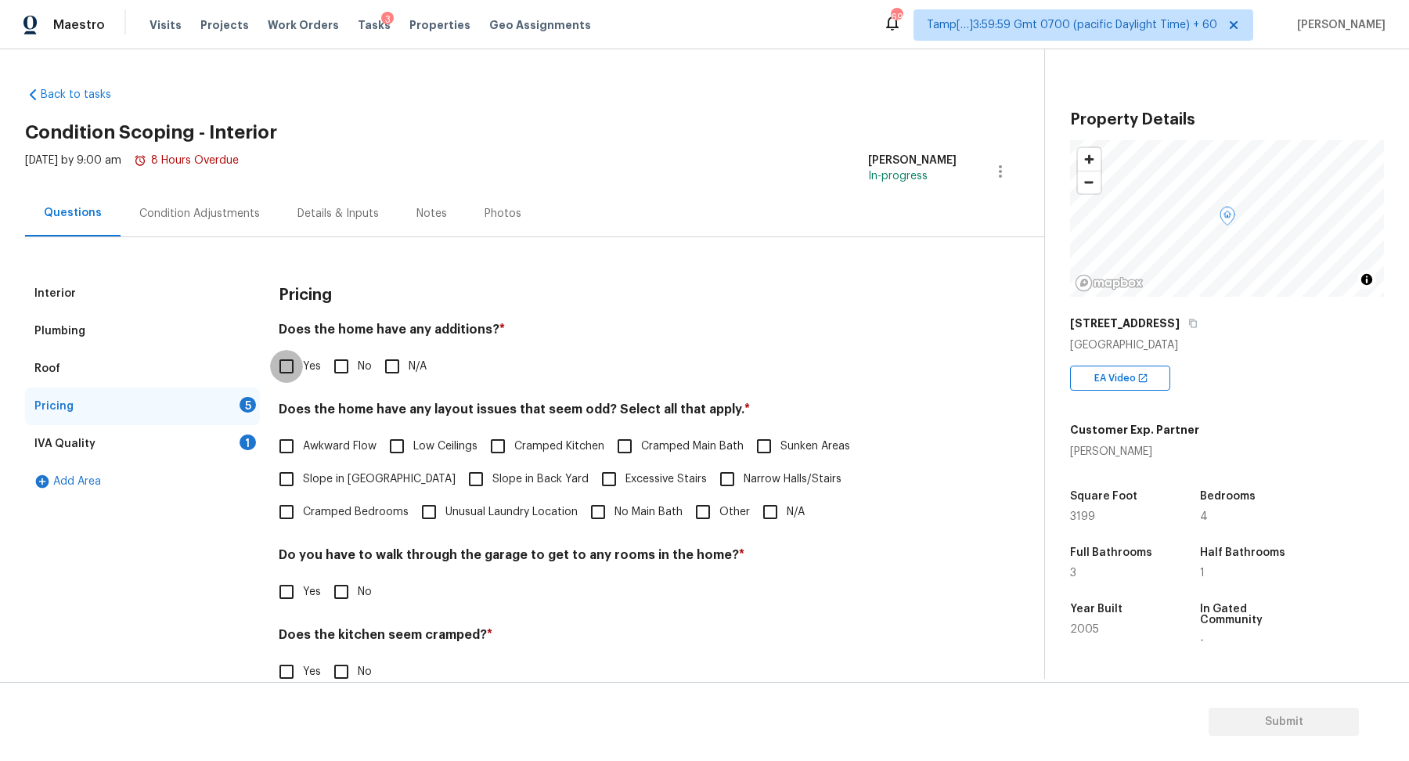
click at [297, 368] on input "Yes" at bounding box center [286, 366] width 33 height 33
checkbox input "true"
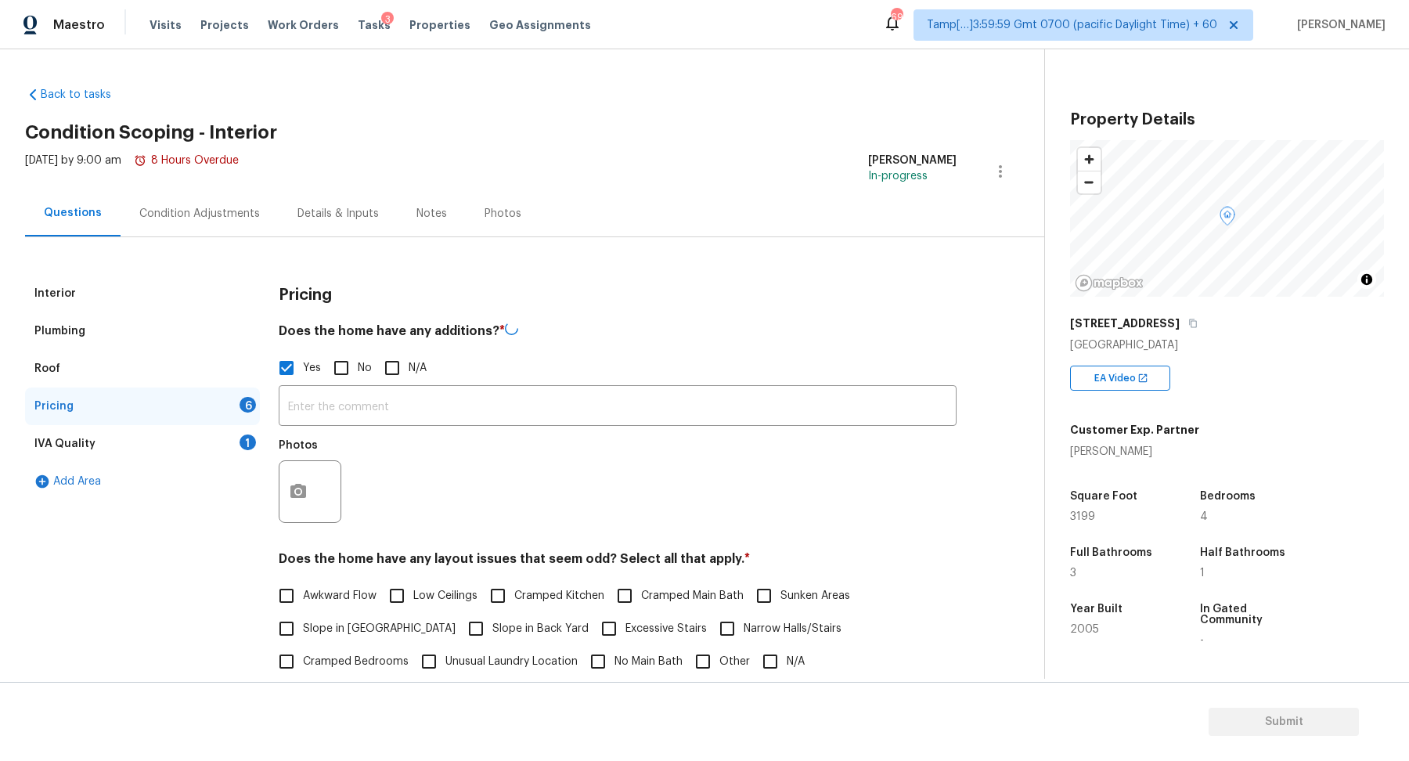
click at [380, 415] on input "text" at bounding box center [618, 407] width 678 height 37
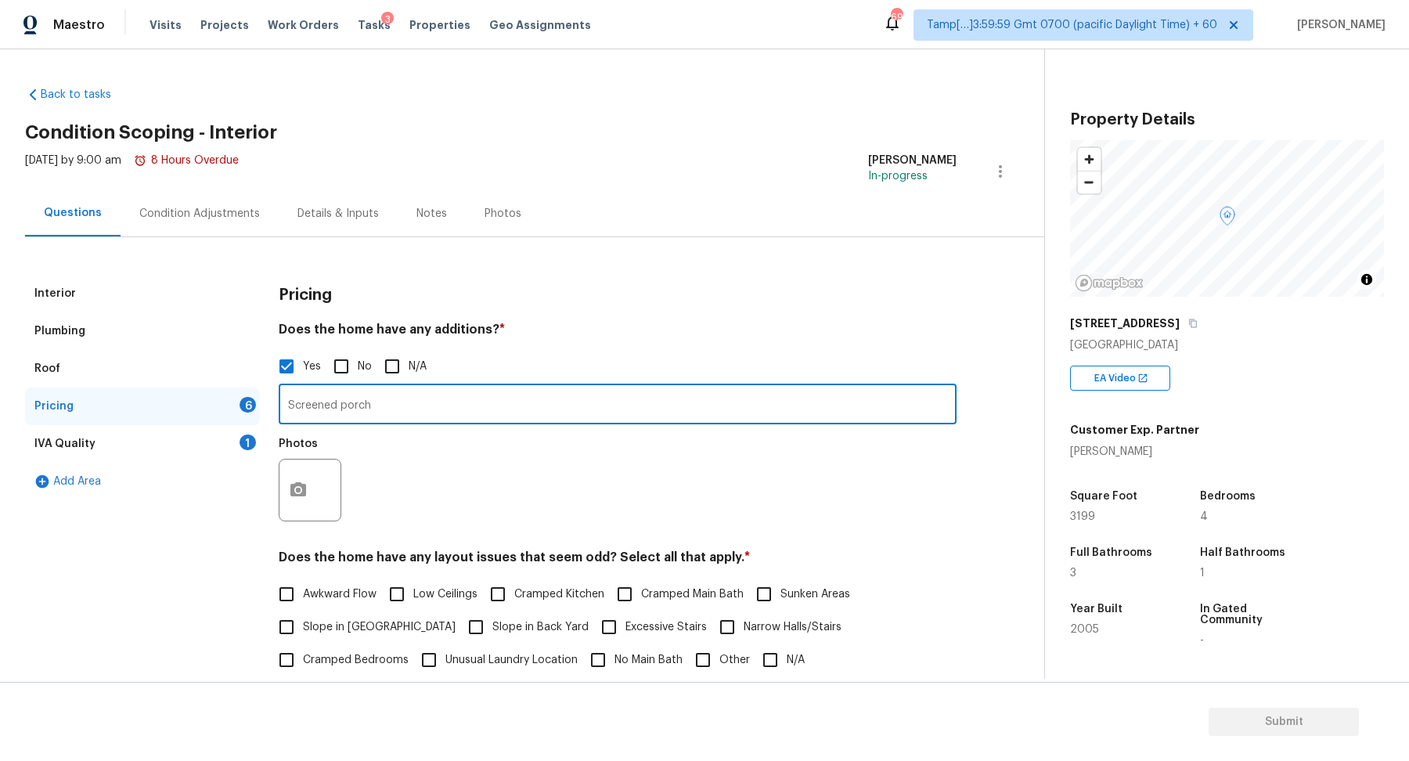
type input "Screened porch"
click at [305, 488] on icon "button" at bounding box center [298, 490] width 19 height 19
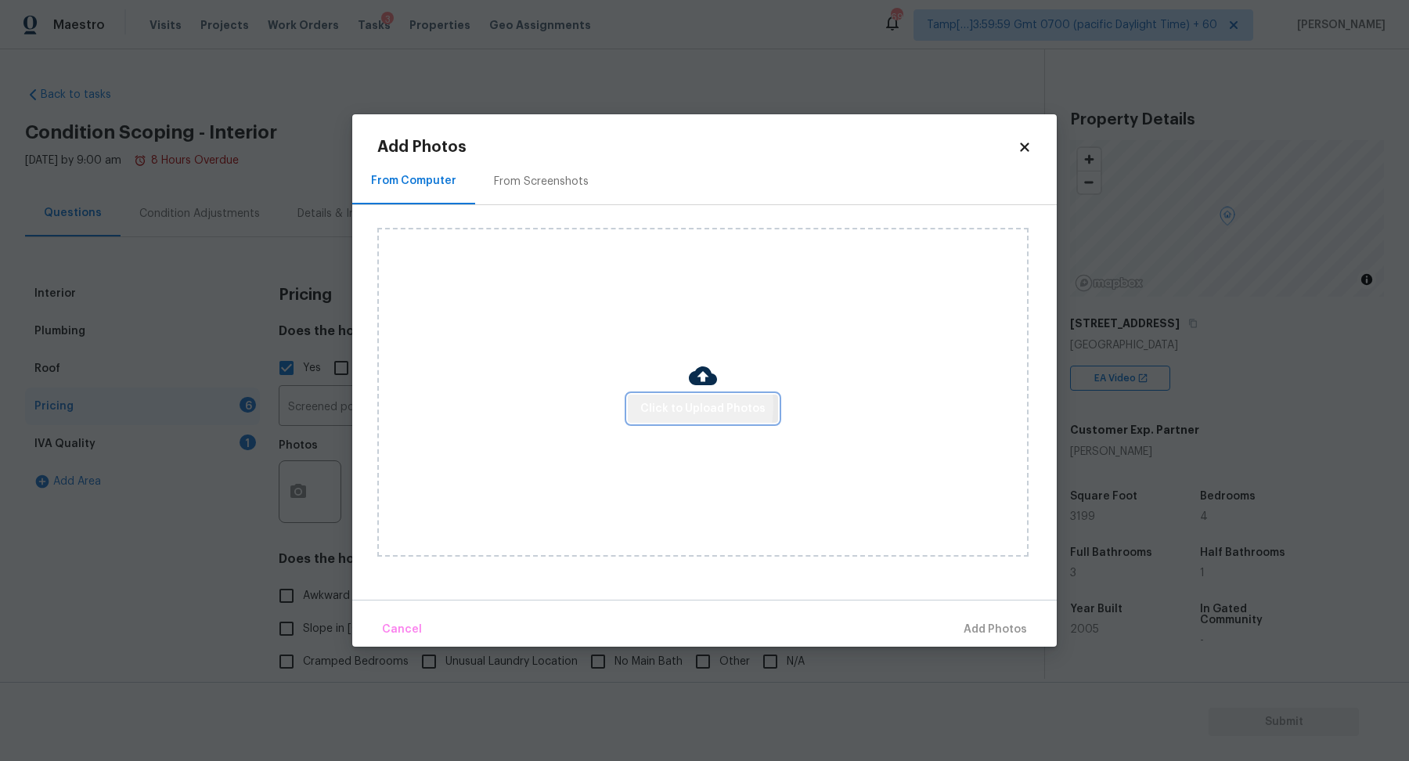
click at [663, 405] on span "Click to Upload Photos" at bounding box center [702, 409] width 125 height 20
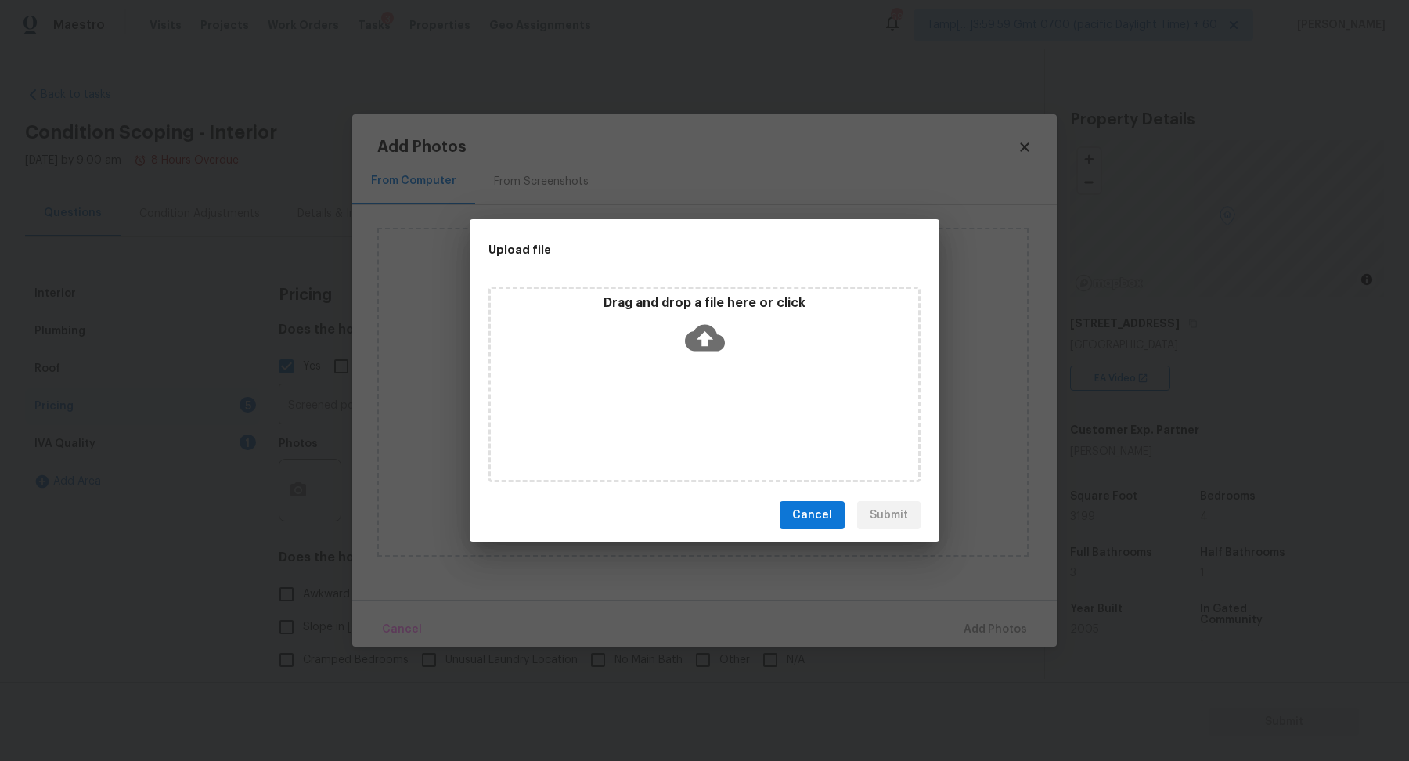
drag, startPoint x: 663, startPoint y: 405, endPoint x: 721, endPoint y: 364, distance: 71.3
click at [721, 364] on div "Drag and drop a file here or click" at bounding box center [704, 385] width 432 height 196
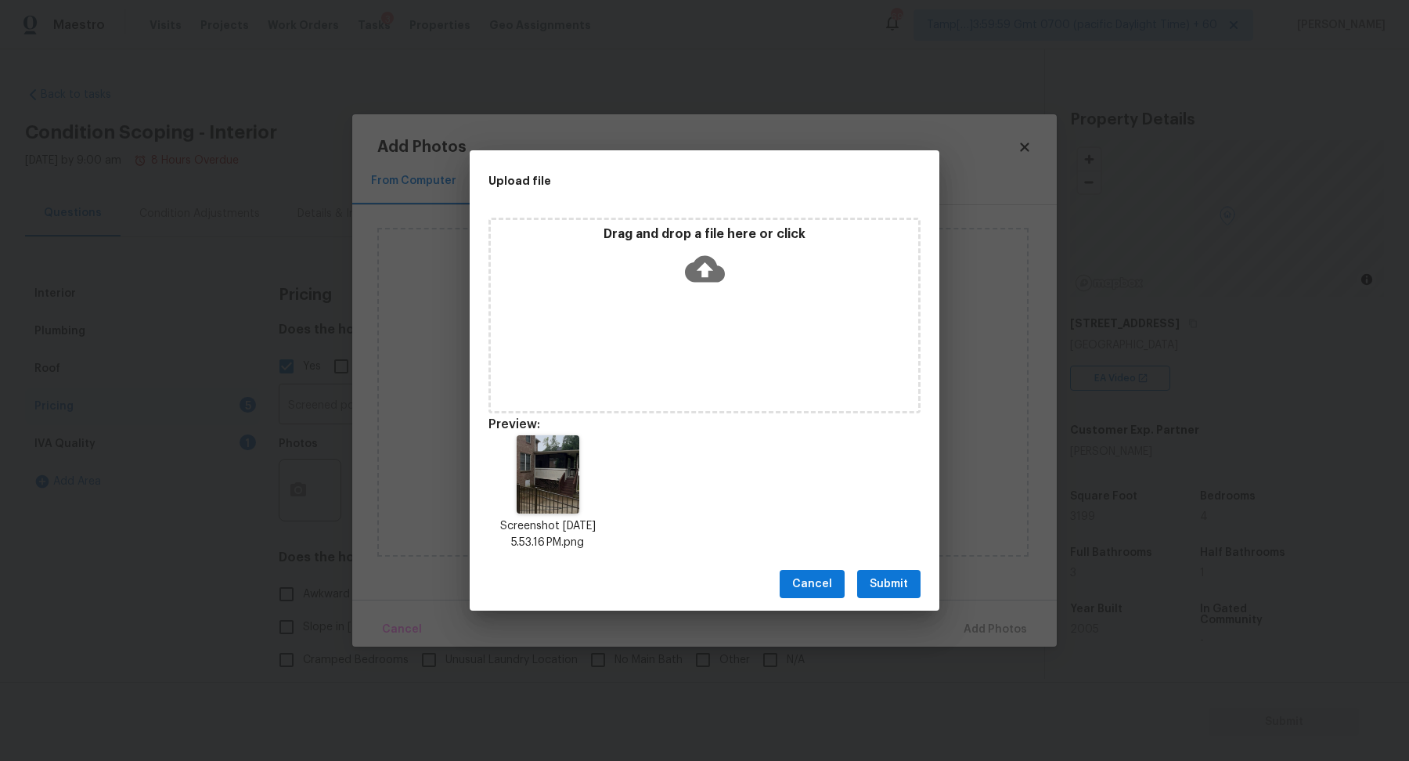
click at [888, 596] on button "Submit" at bounding box center [888, 584] width 63 height 29
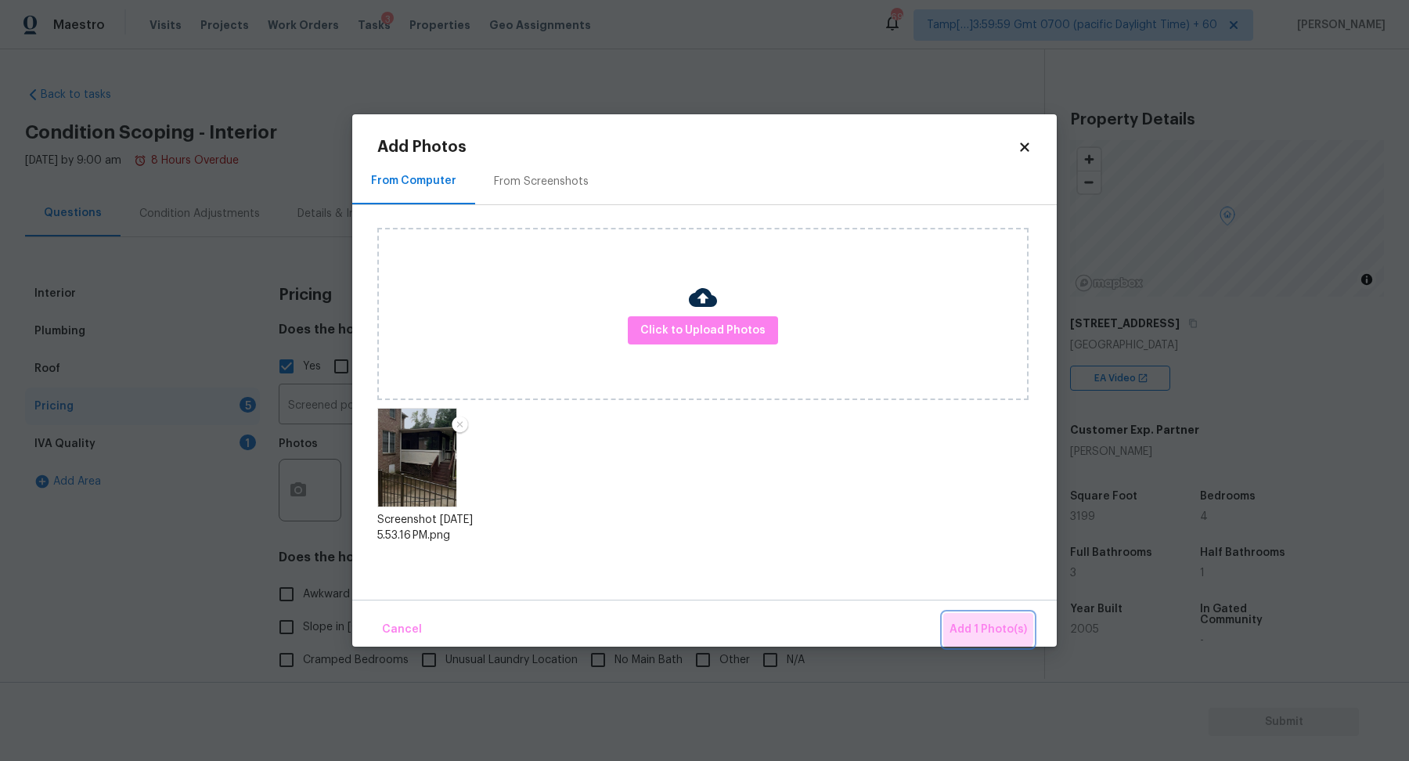
click at [972, 620] on span "Add 1 Photo(s)" at bounding box center [988, 630] width 77 height 20
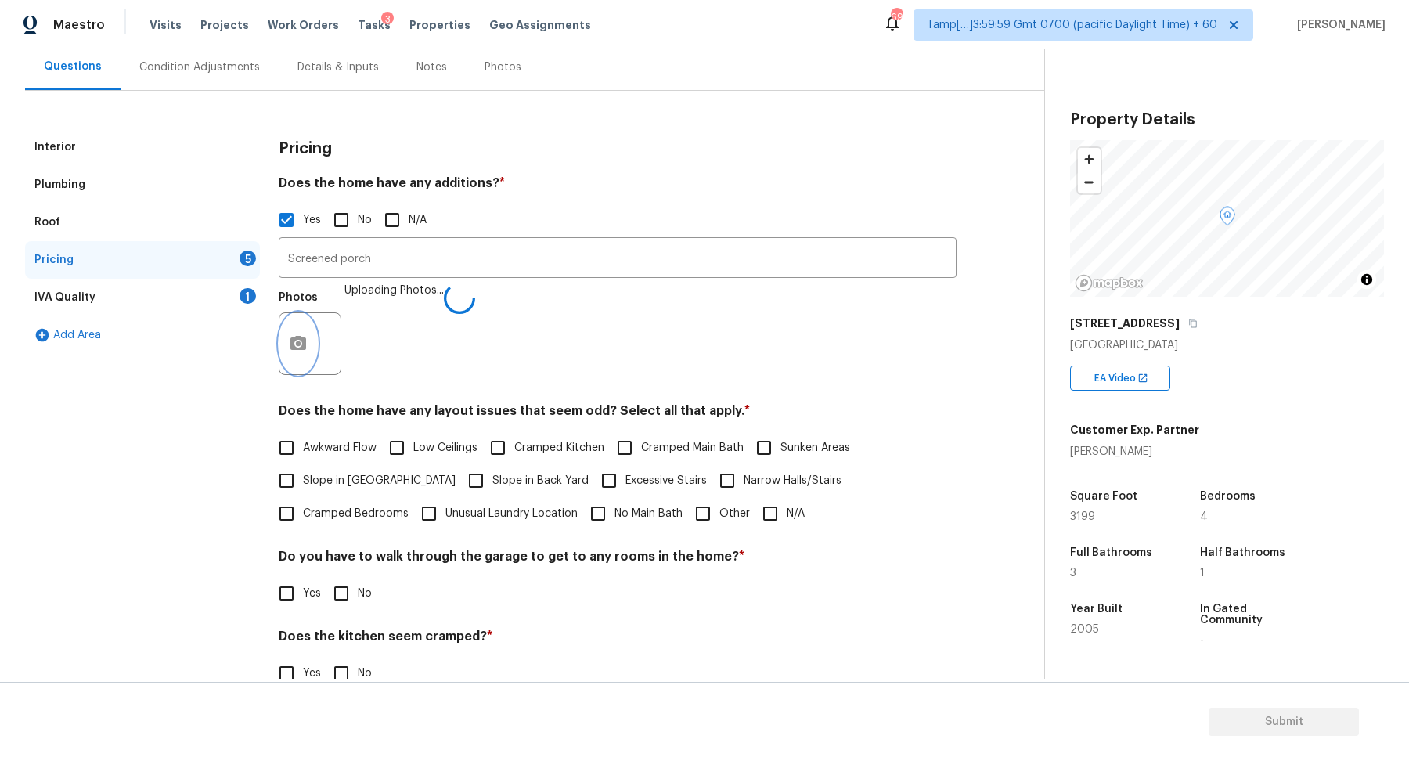
scroll to position [259, 0]
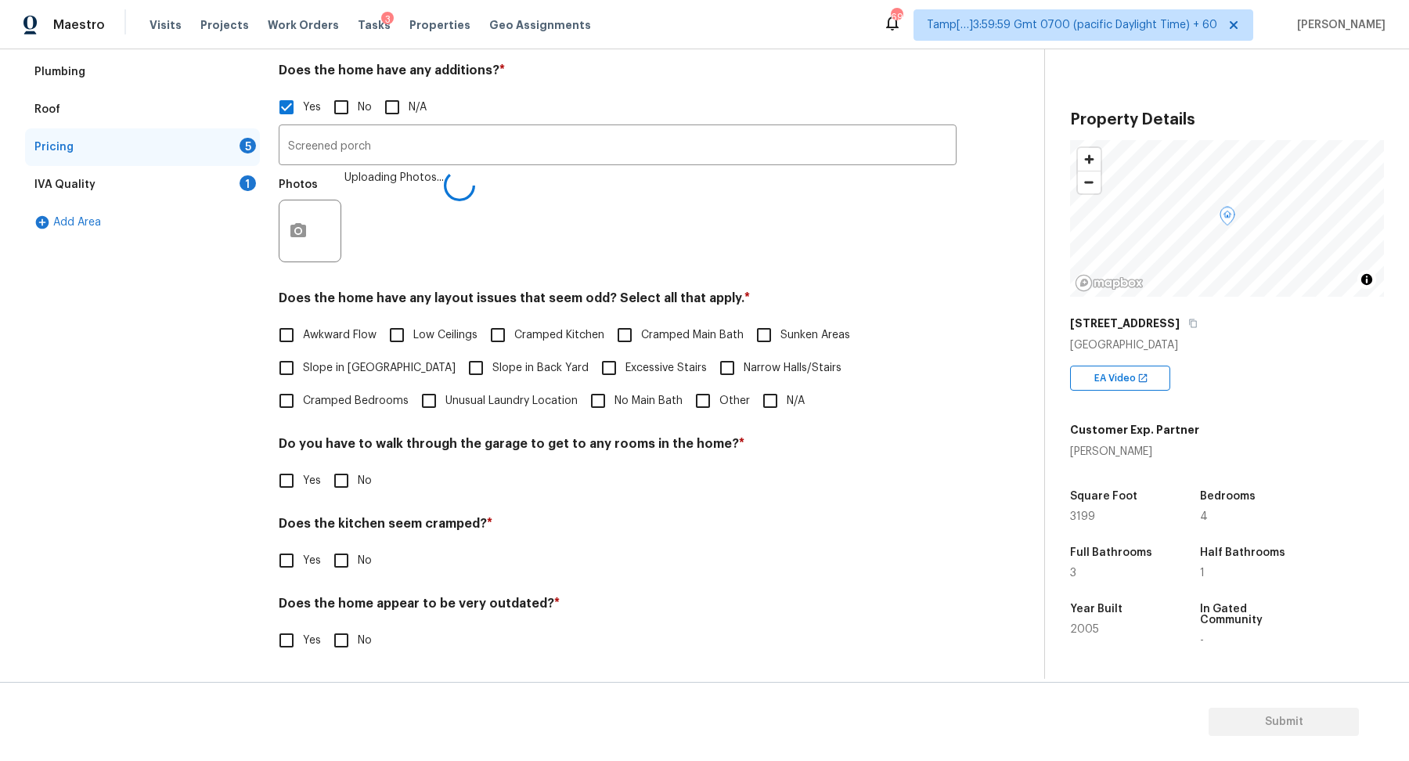
click at [370, 354] on label "Slope in Front Yard" at bounding box center [363, 367] width 186 height 33
click at [303, 354] on input "Slope in Front Yard" at bounding box center [286, 367] width 33 height 33
checkbox input "true"
click at [492, 369] on span "Slope in Back Yard" at bounding box center [540, 370] width 96 height 16
click at [460, 369] on input "Slope in Back Yard" at bounding box center [476, 369] width 33 height 33
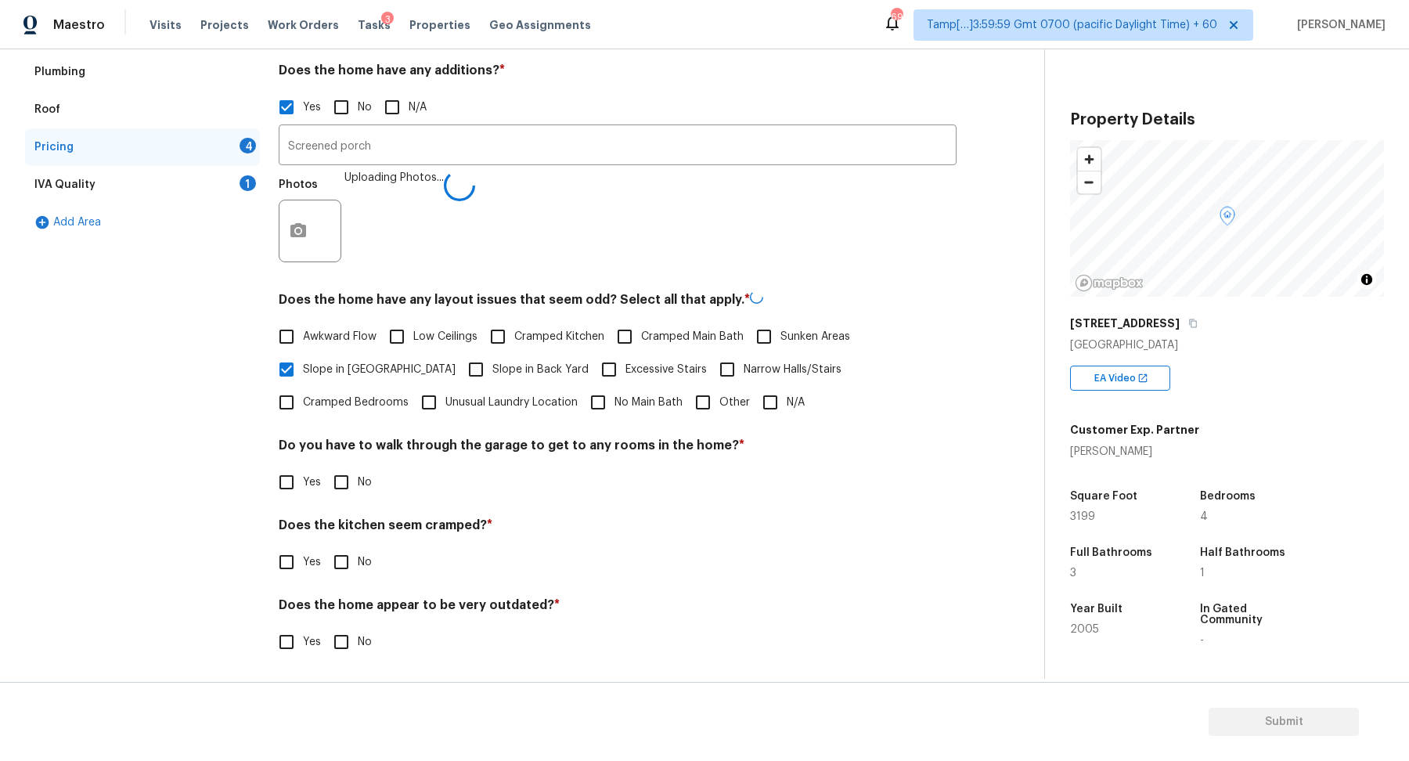
checkbox input "true"
click at [351, 473] on input "No" at bounding box center [341, 480] width 33 height 33
checkbox input "true"
click at [325, 544] on input "No" at bounding box center [341, 560] width 33 height 33
checkbox input "true"
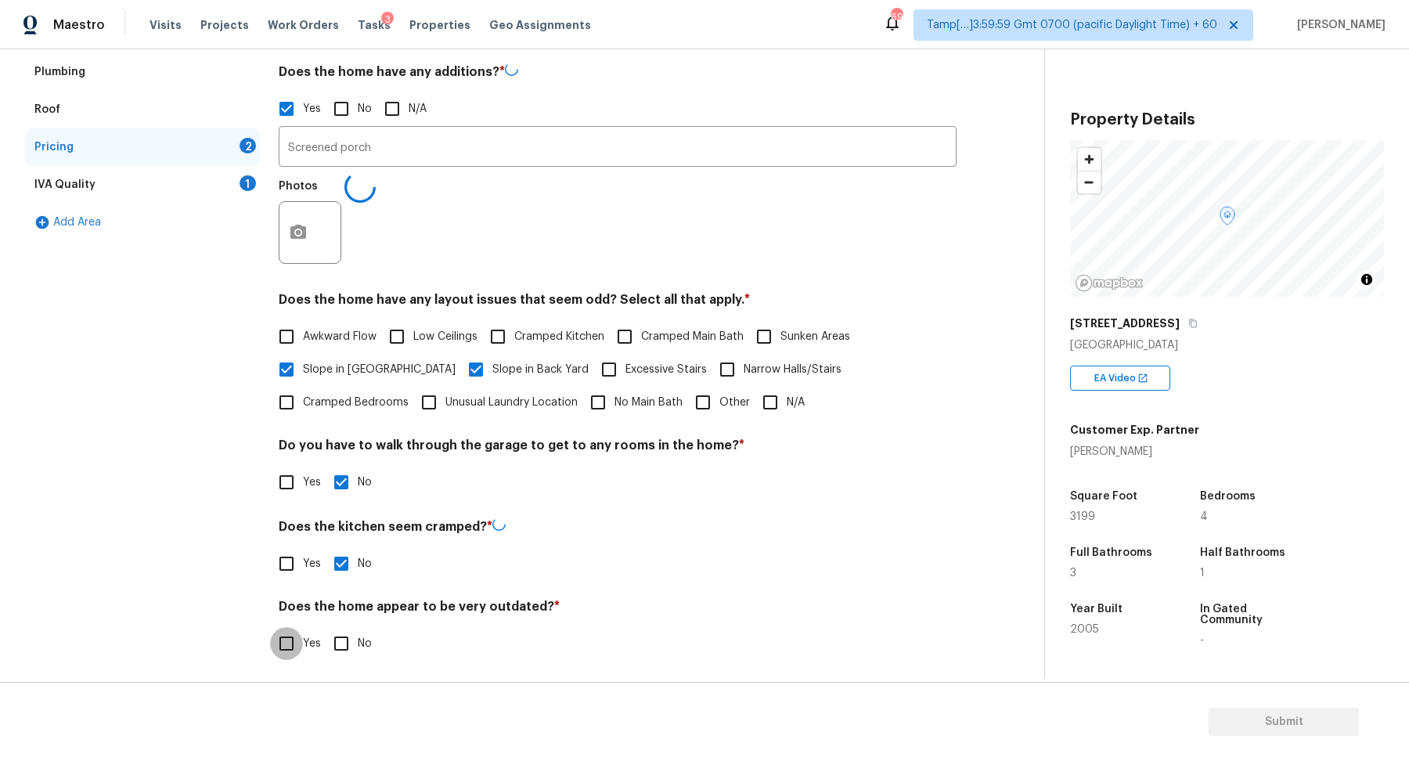
click at [325, 627] on input "No" at bounding box center [341, 643] width 33 height 33
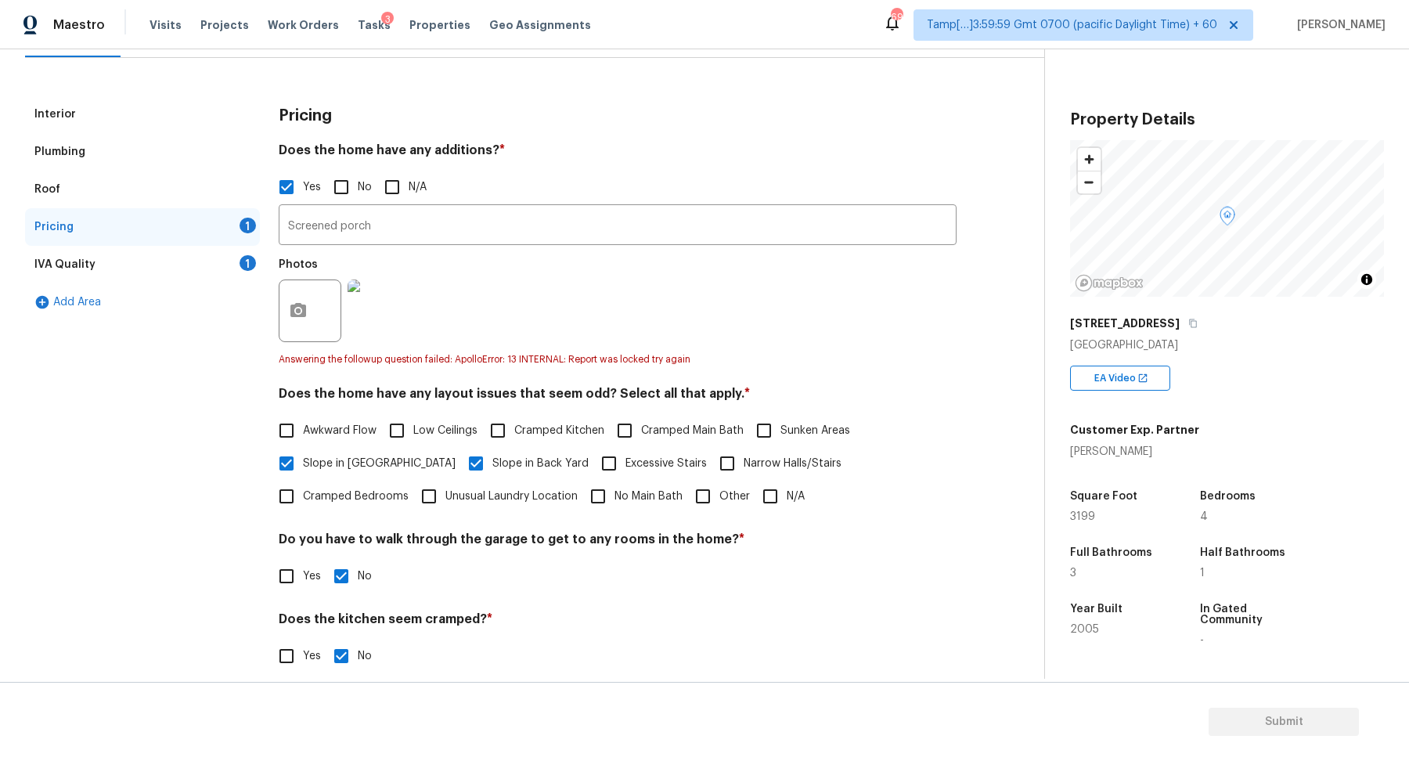
scroll to position [108, 0]
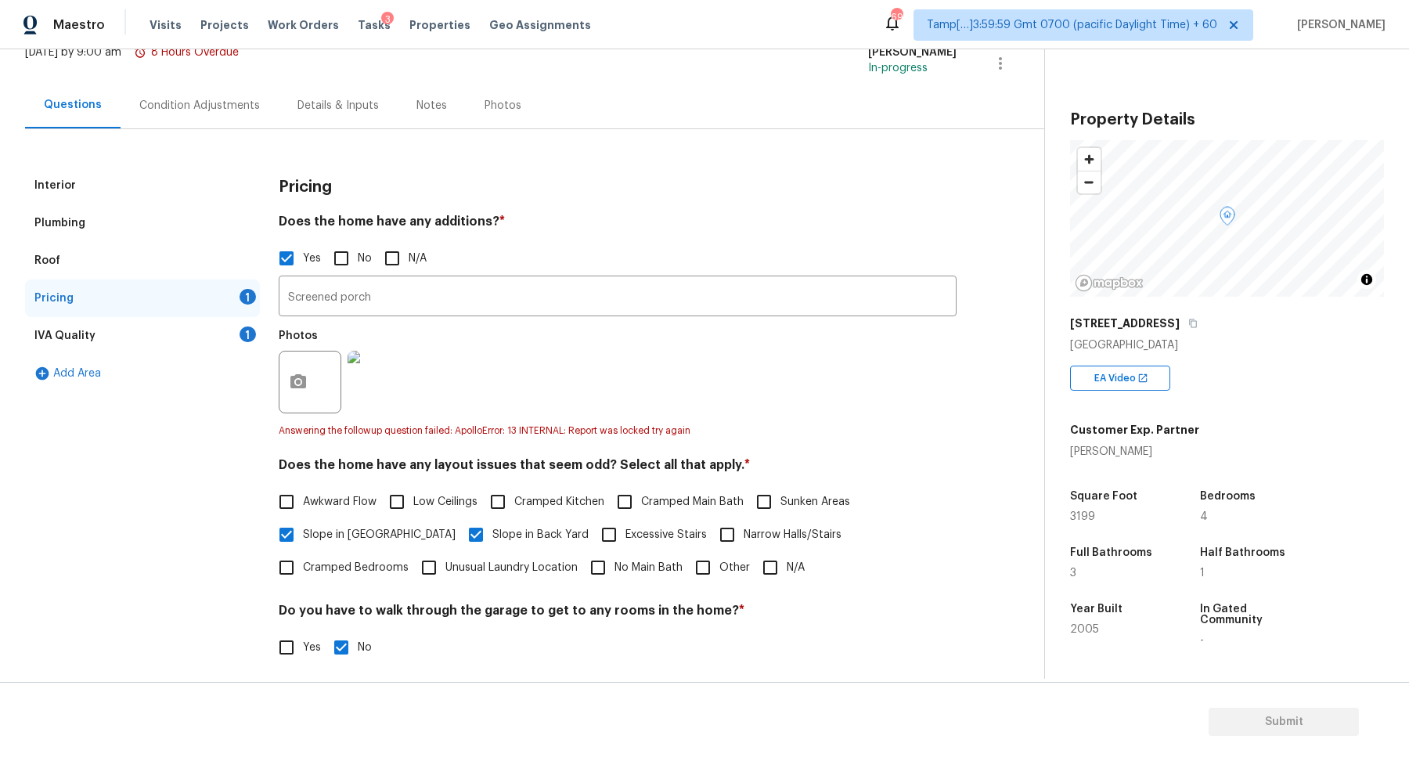
click at [473, 374] on div "Photos" at bounding box center [618, 372] width 678 height 102
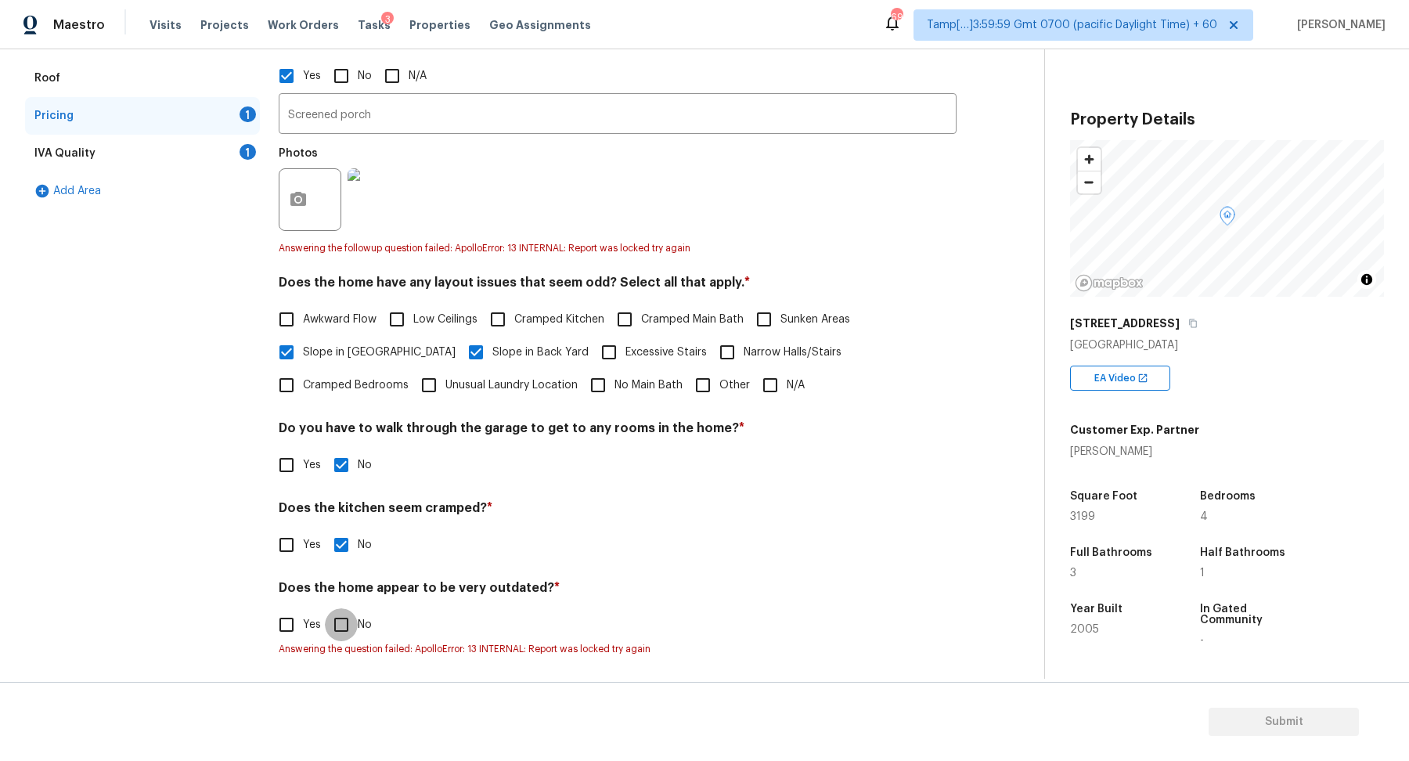
click at [351, 633] on input "No" at bounding box center [341, 624] width 33 height 33
checkbox input "true"
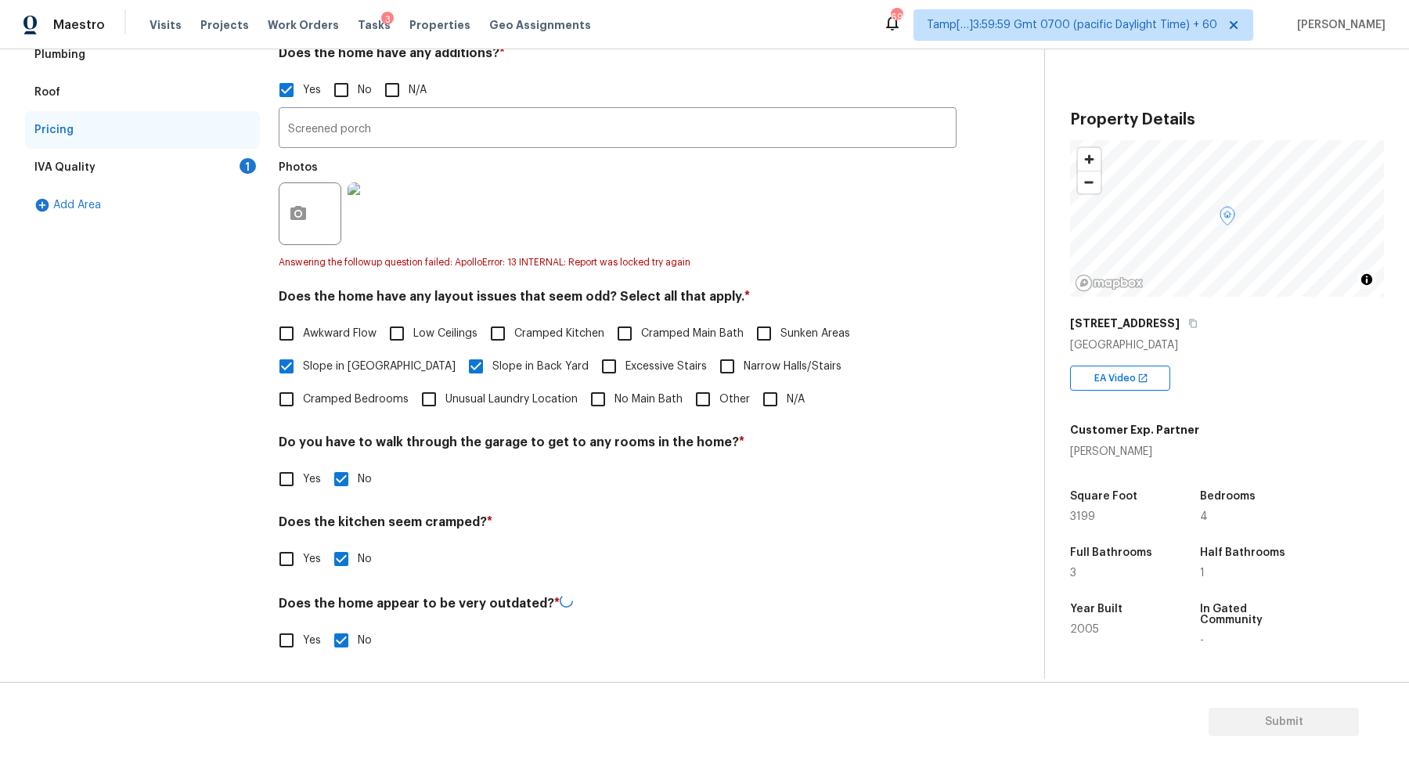
scroll to position [275, 0]
click at [221, 183] on div "IVA Quality 1" at bounding box center [142, 169] width 235 height 38
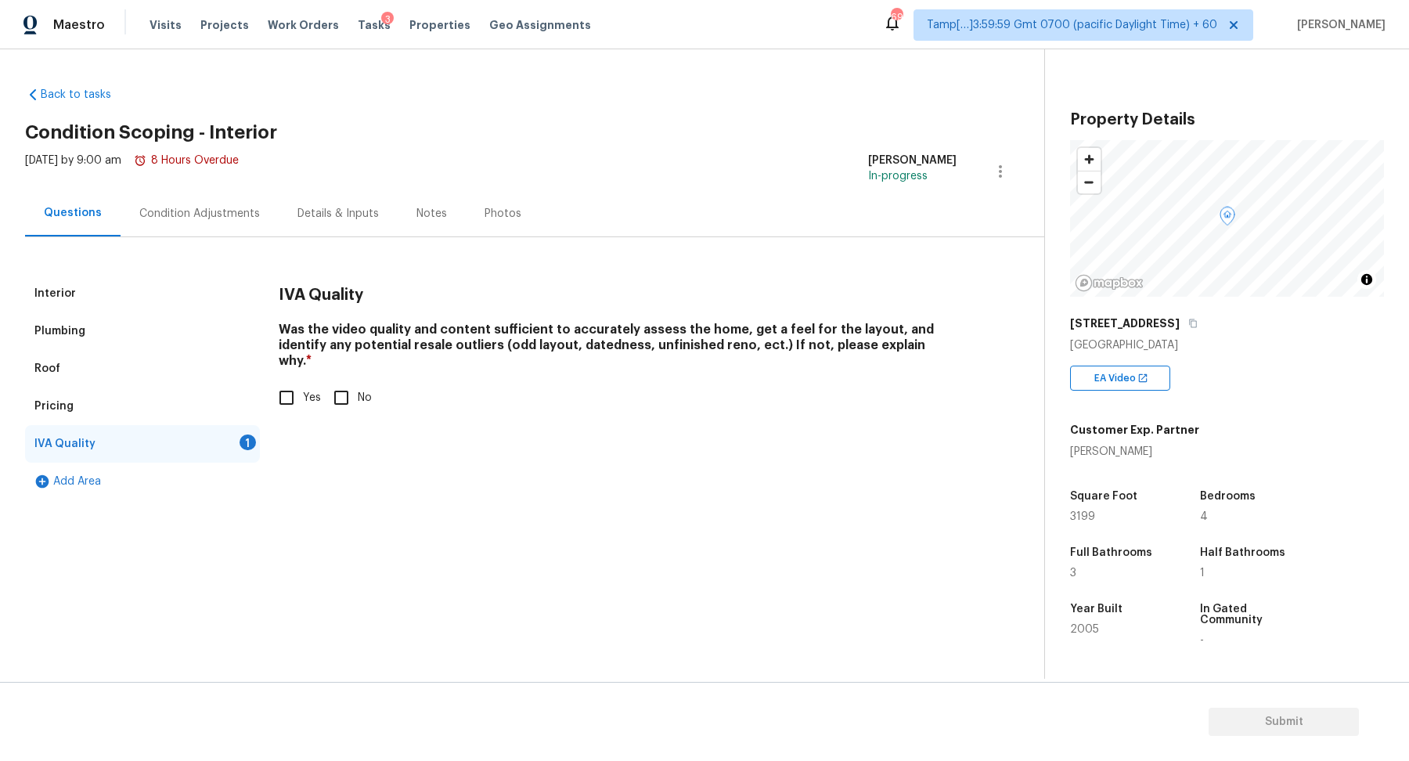
scroll to position [0, 0]
click at [287, 384] on input "Yes" at bounding box center [286, 397] width 33 height 33
checkbox input "true"
click at [221, 245] on div "Interior Plumbing Roof Pricing IVA Quality Add Area IVA Quality Was the video q…" at bounding box center [516, 368] width 982 height 263
click at [221, 231] on div "Condition Adjustments" at bounding box center [200, 213] width 158 height 46
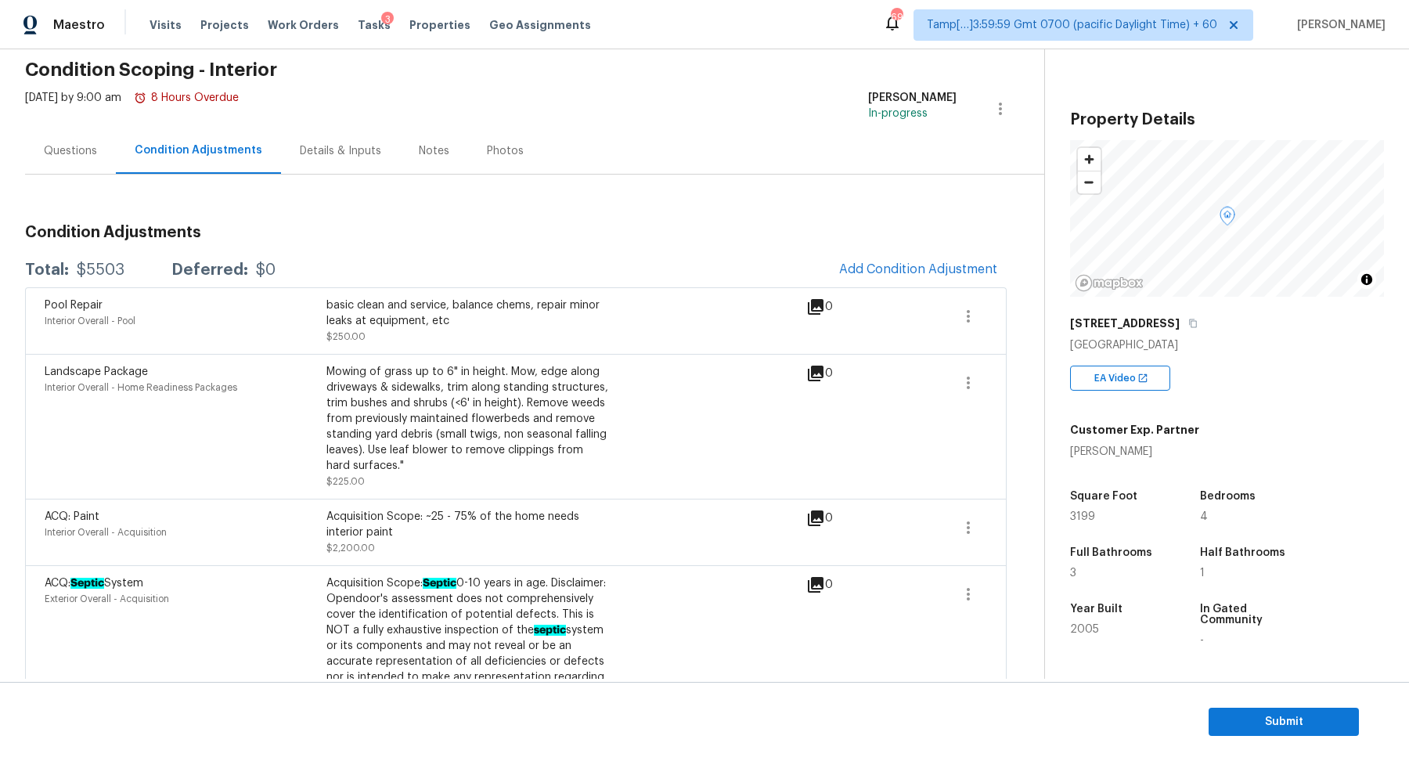
scroll to position [8, 0]
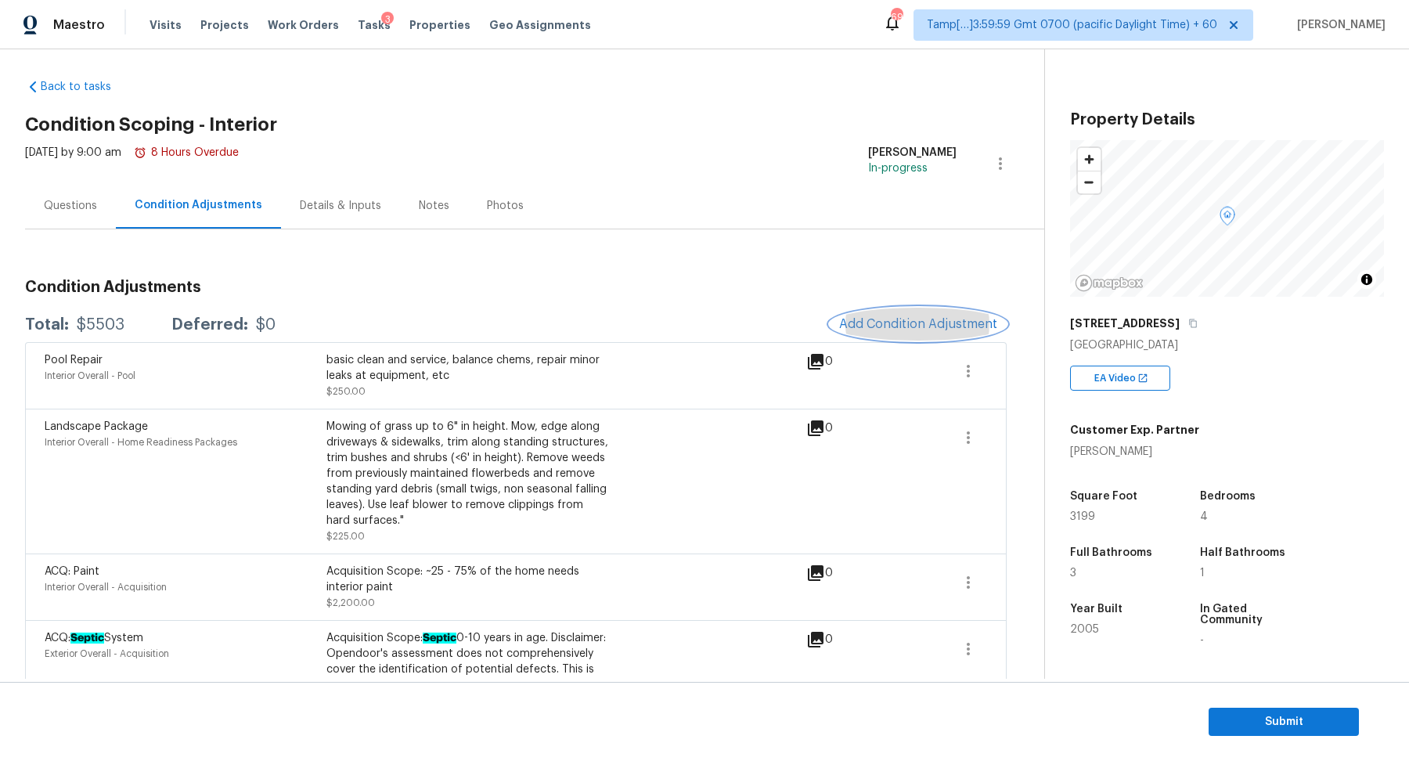
click at [968, 312] on button "Add Condition Adjustment" at bounding box center [918, 324] width 177 height 33
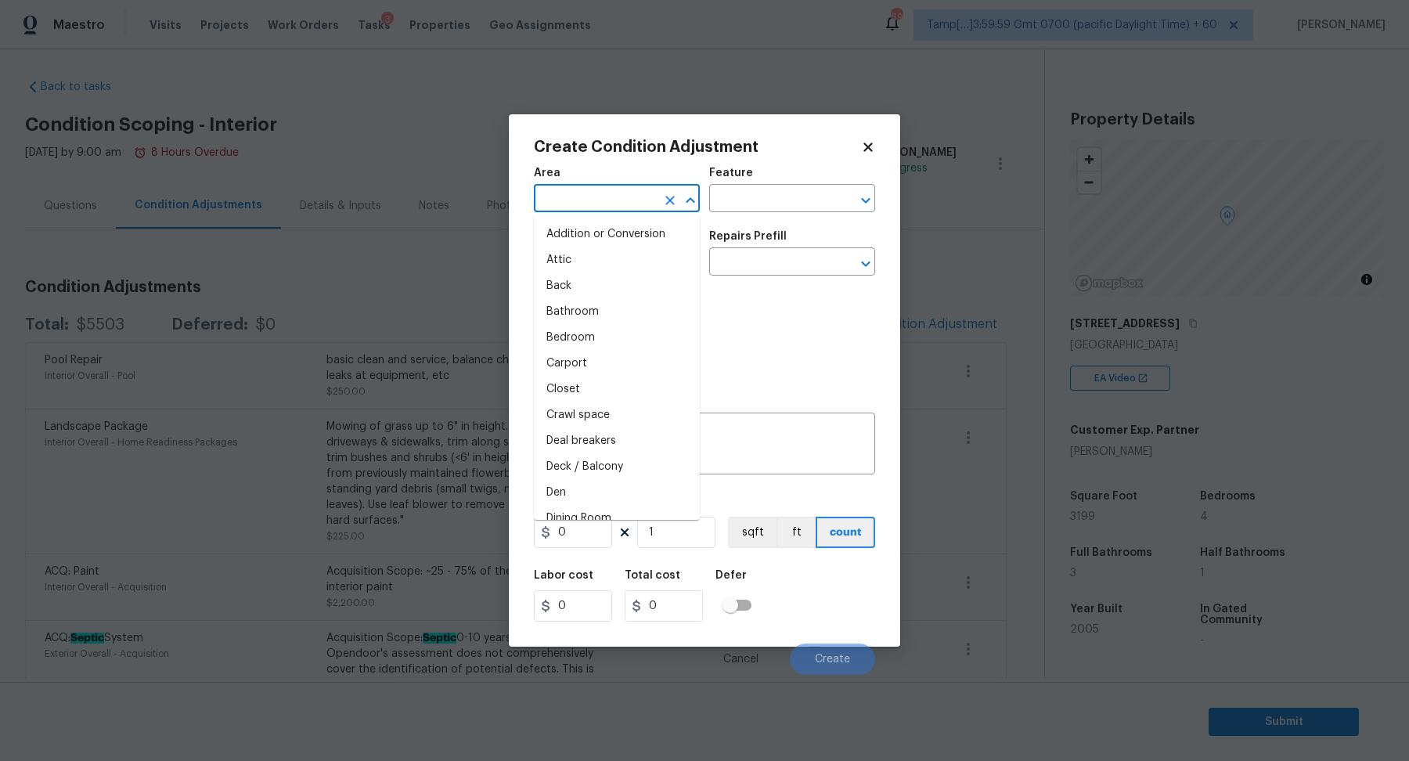
click at [604, 191] on input "text" at bounding box center [595, 200] width 122 height 24
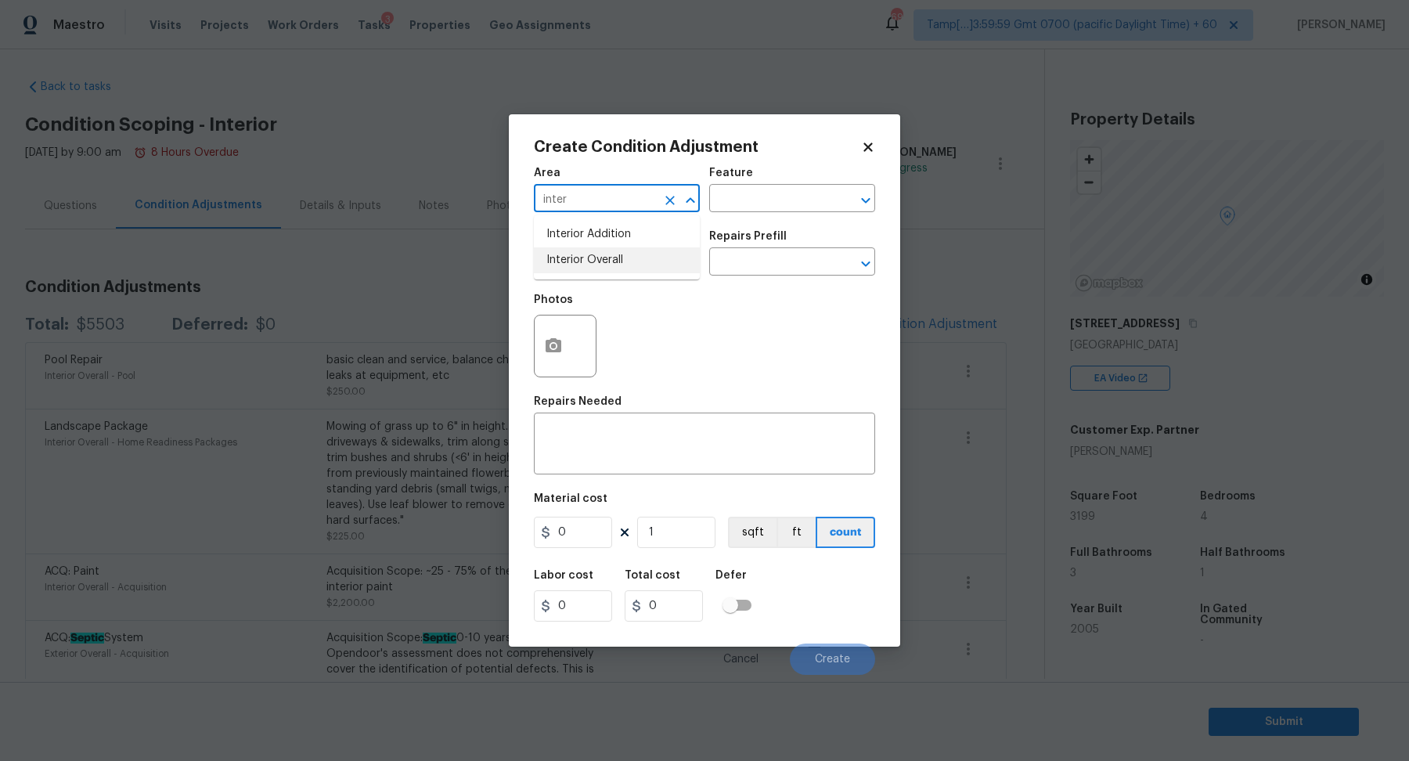
click at [641, 256] on li "Interior Overall" at bounding box center [617, 260] width 166 height 26
click at [641, 256] on input "text" at bounding box center [595, 263] width 122 height 24
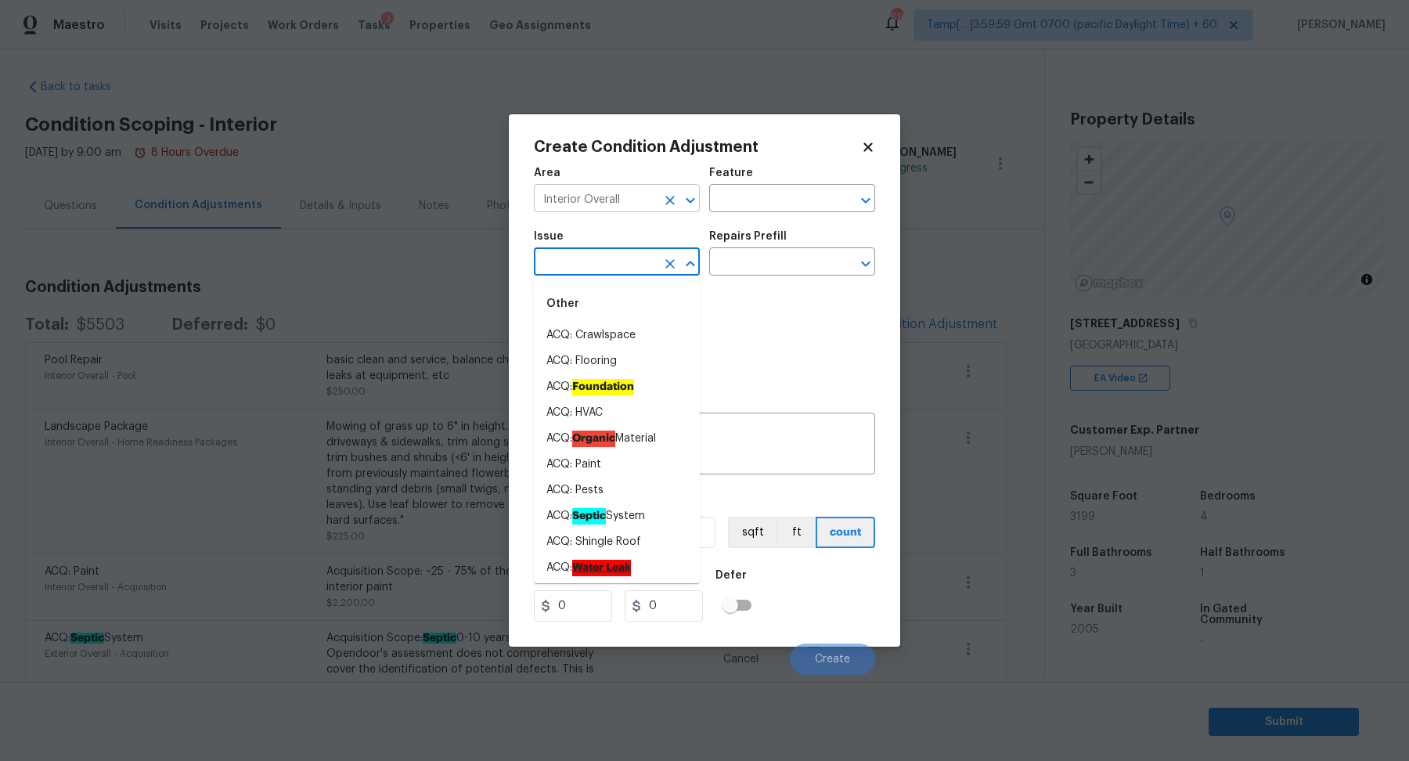
click at [639, 203] on input "Interior Overall" at bounding box center [595, 200] width 122 height 24
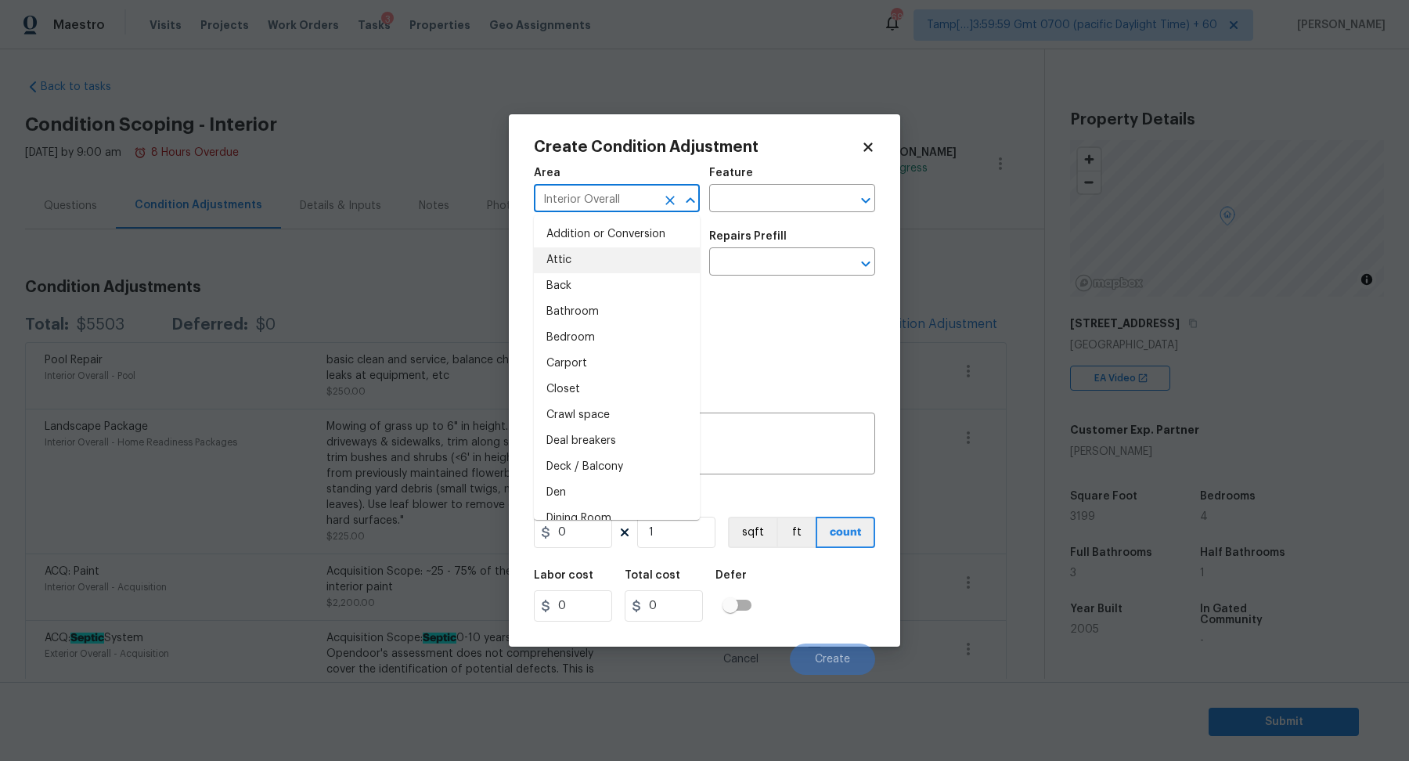
click at [639, 203] on input "Interior Overall" at bounding box center [595, 200] width 122 height 24
click at [600, 227] on li "Crawl space" at bounding box center [617, 235] width 166 height 26
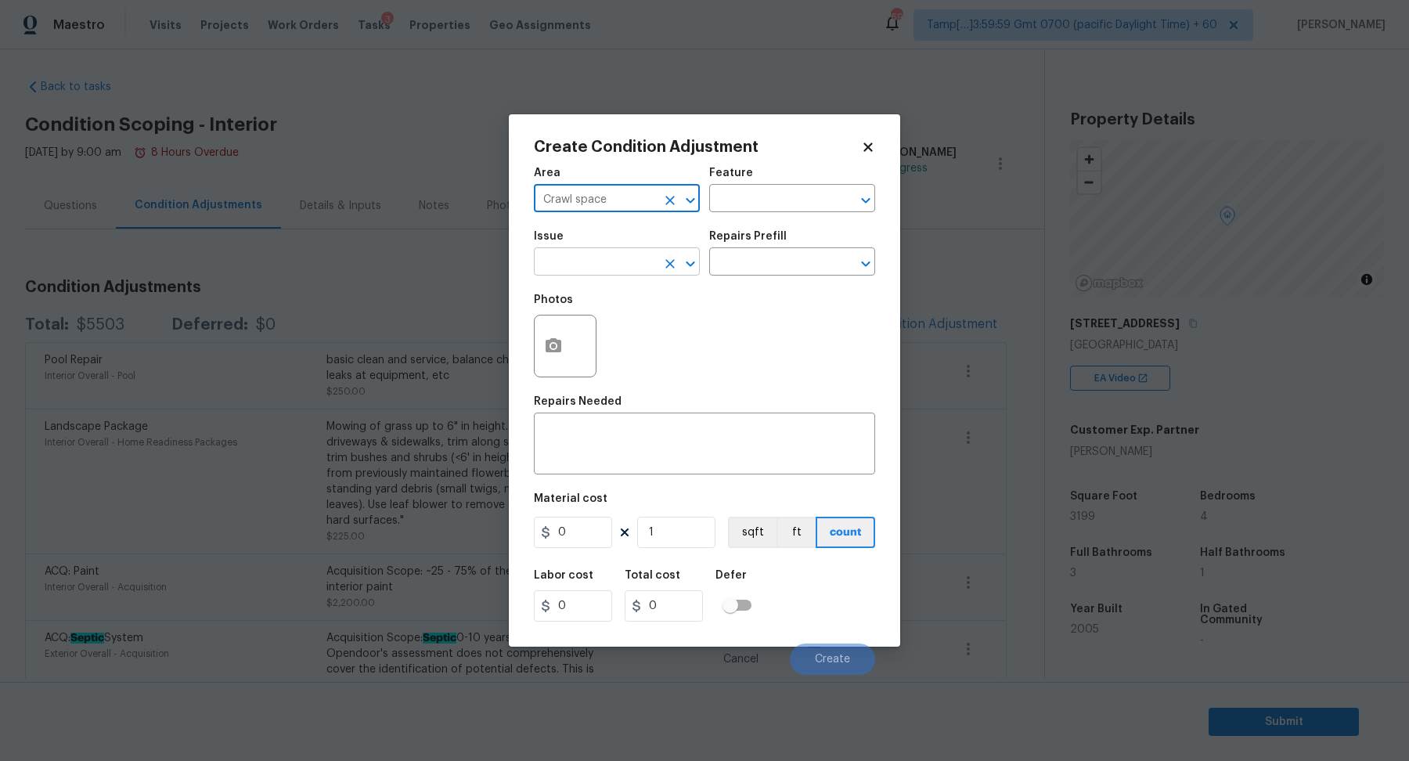
type input "Crawl space"
click at [600, 261] on input "text" at bounding box center [595, 263] width 122 height 24
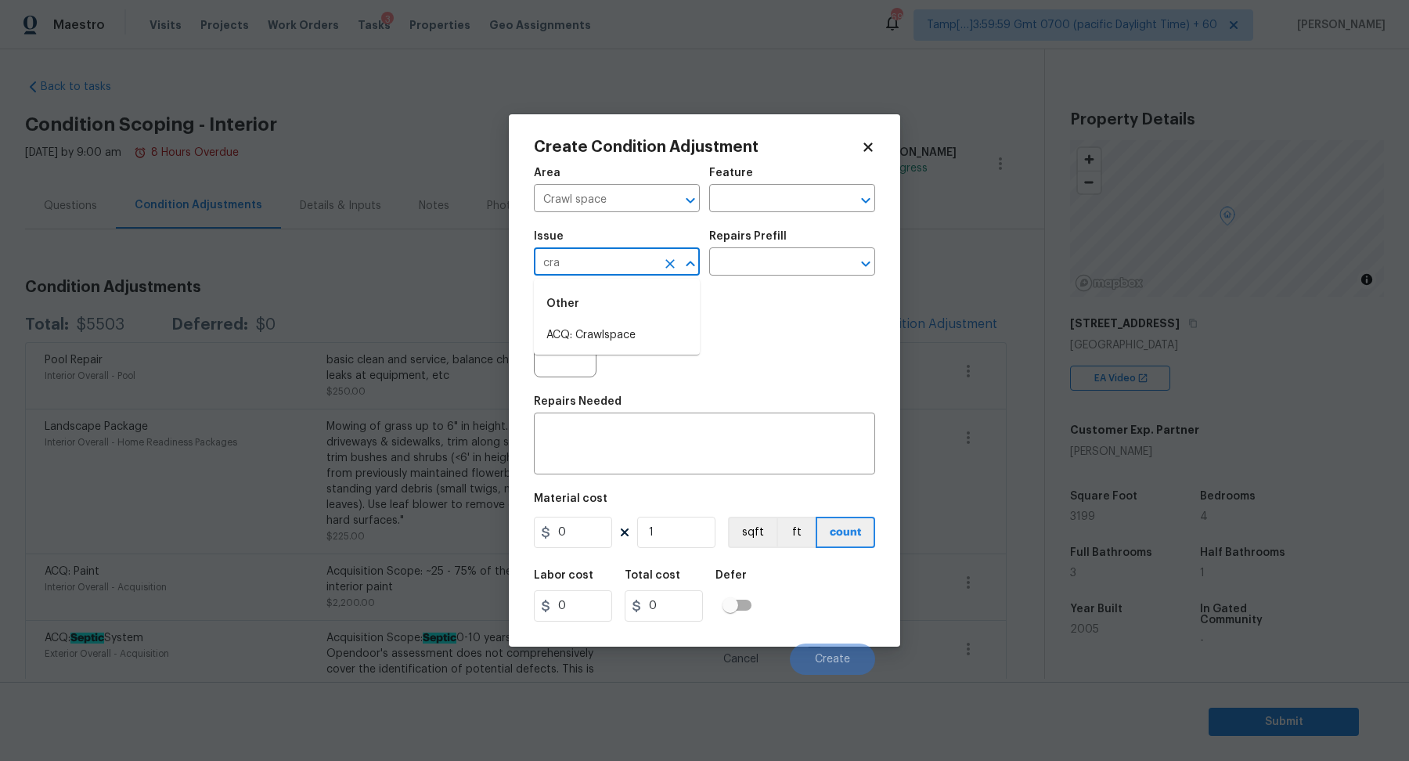
click at [668, 328] on li "ACQ: Crawlspace" at bounding box center [617, 336] width 166 height 26
type input "ACQ: Crawlspace"
click at [795, 252] on input "text" at bounding box center [770, 263] width 122 height 24
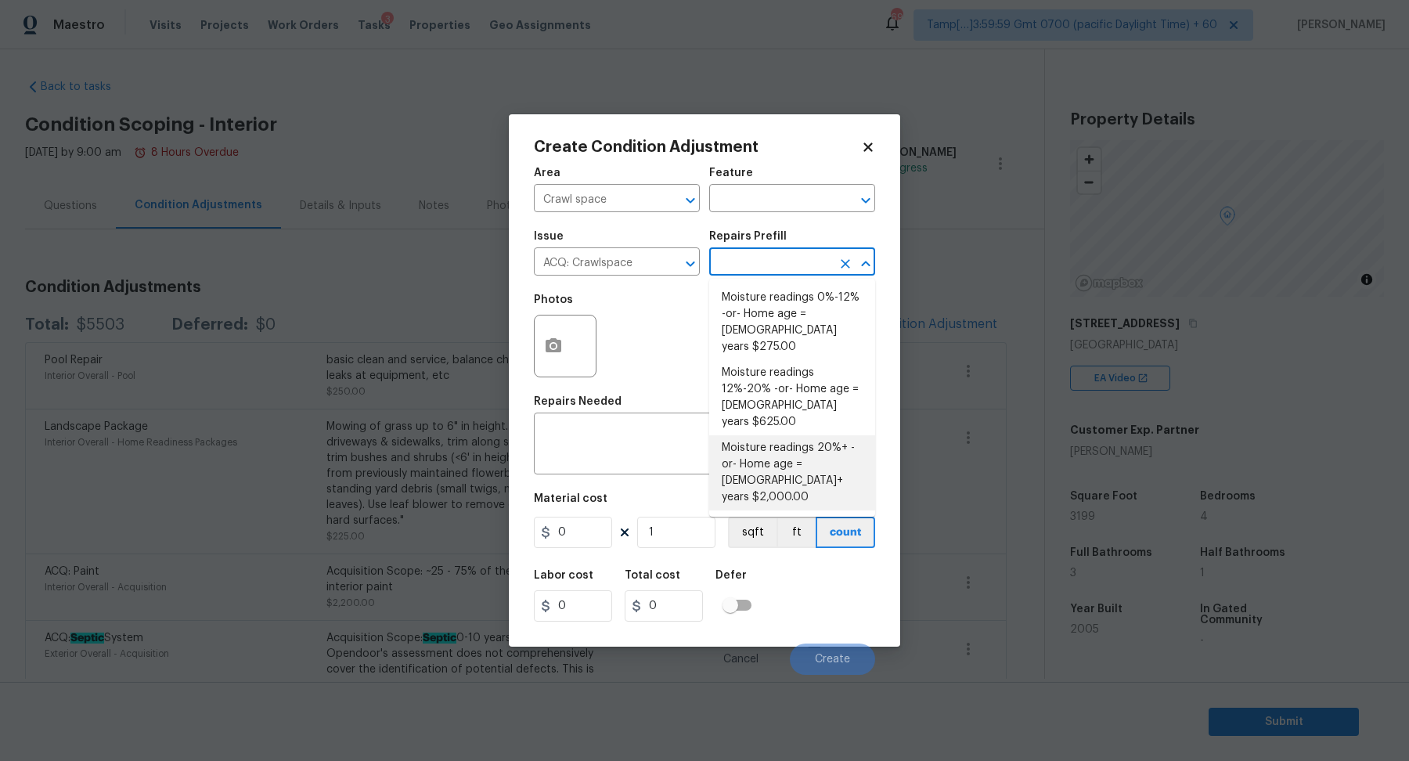
click at [799, 435] on li "Moisture readings 20%+ -or- Home age = 20+ years $2,000.00" at bounding box center [792, 472] width 166 height 75
type input "Acquisition"
type textarea "Moisture readings 20%+ -or- Home age = 20+ years"
type input "2000"
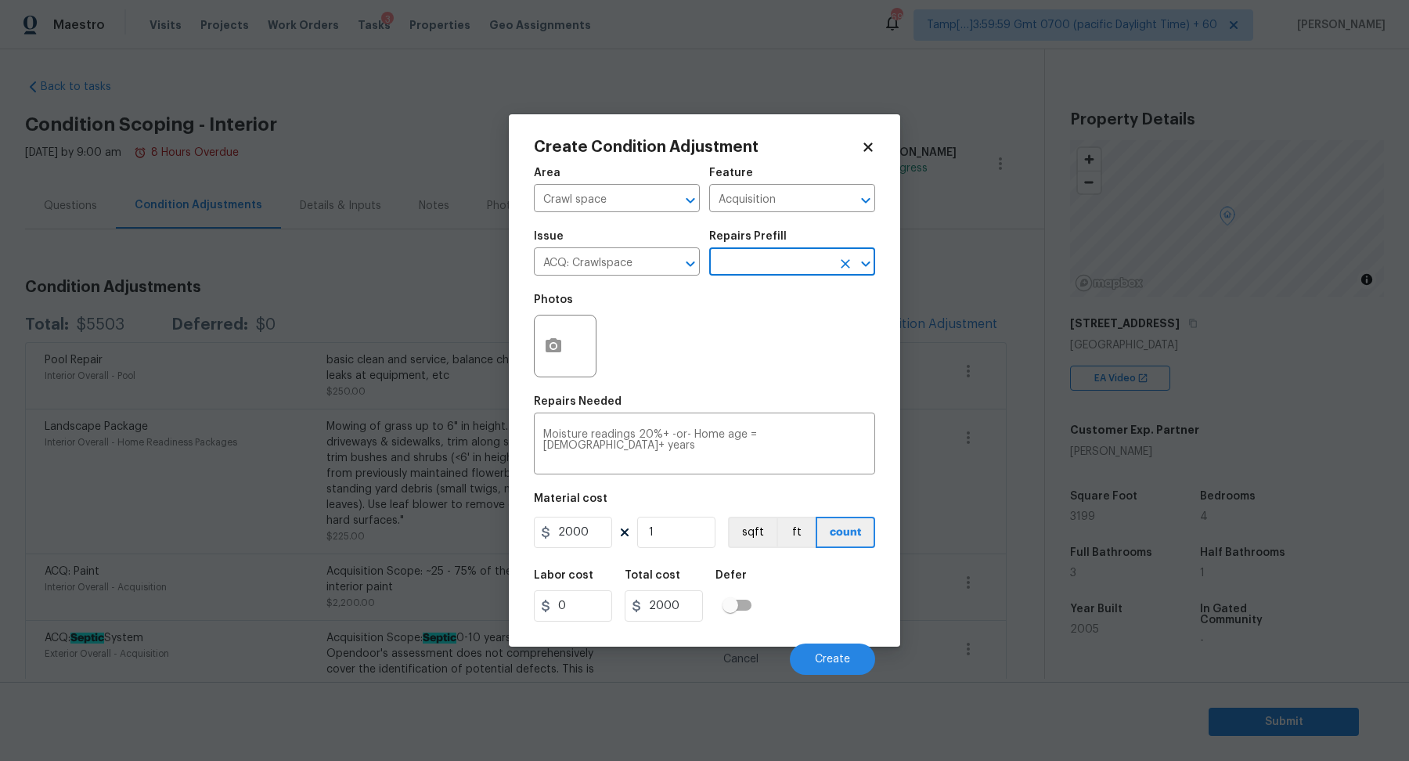
click at [758, 262] on input "text" at bounding box center [770, 263] width 122 height 24
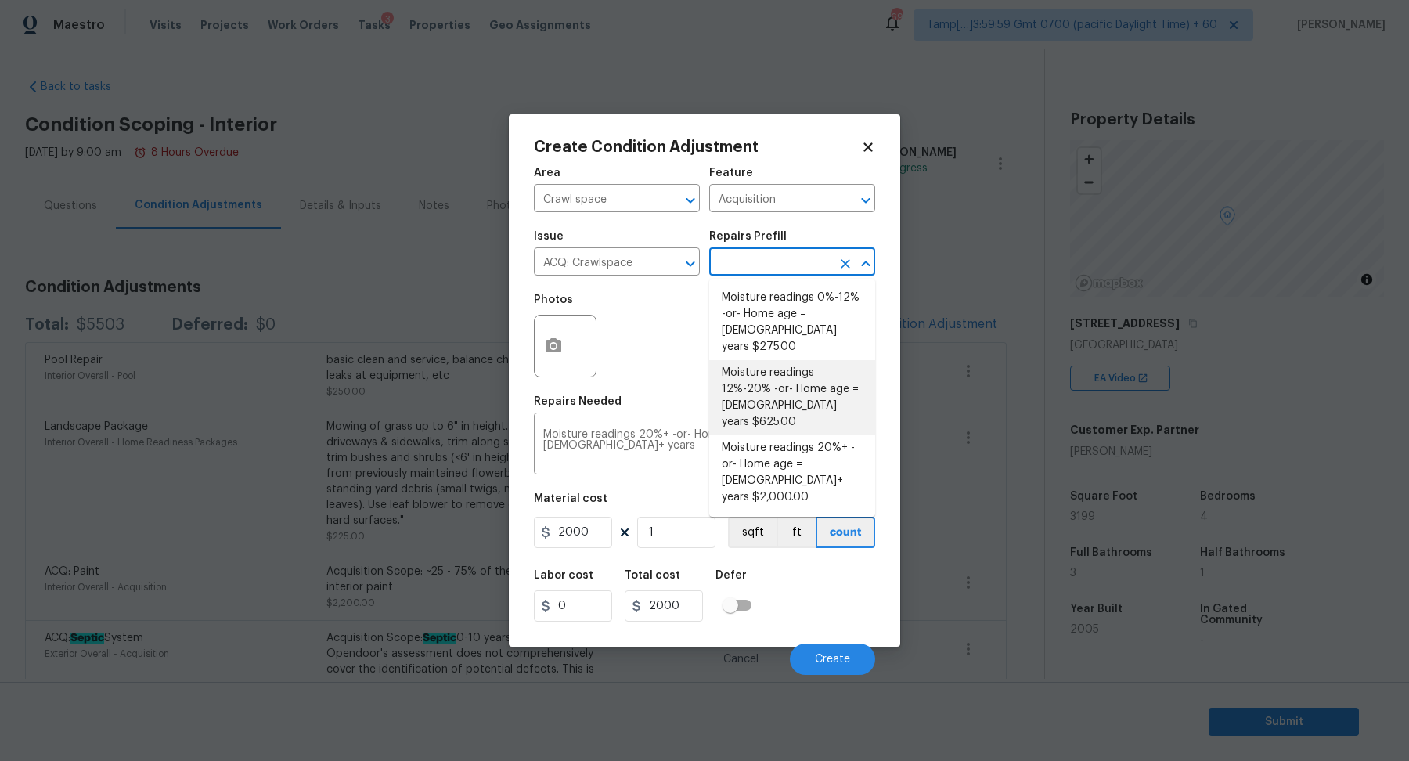
click at [784, 391] on li "Moisture readings 12%-20% -or- Home age = 15-20 years $625.00" at bounding box center [792, 397] width 166 height 75
type textarea "Moisture readings 12%-20% -or- Home age = 15-20 years"
type input "625"
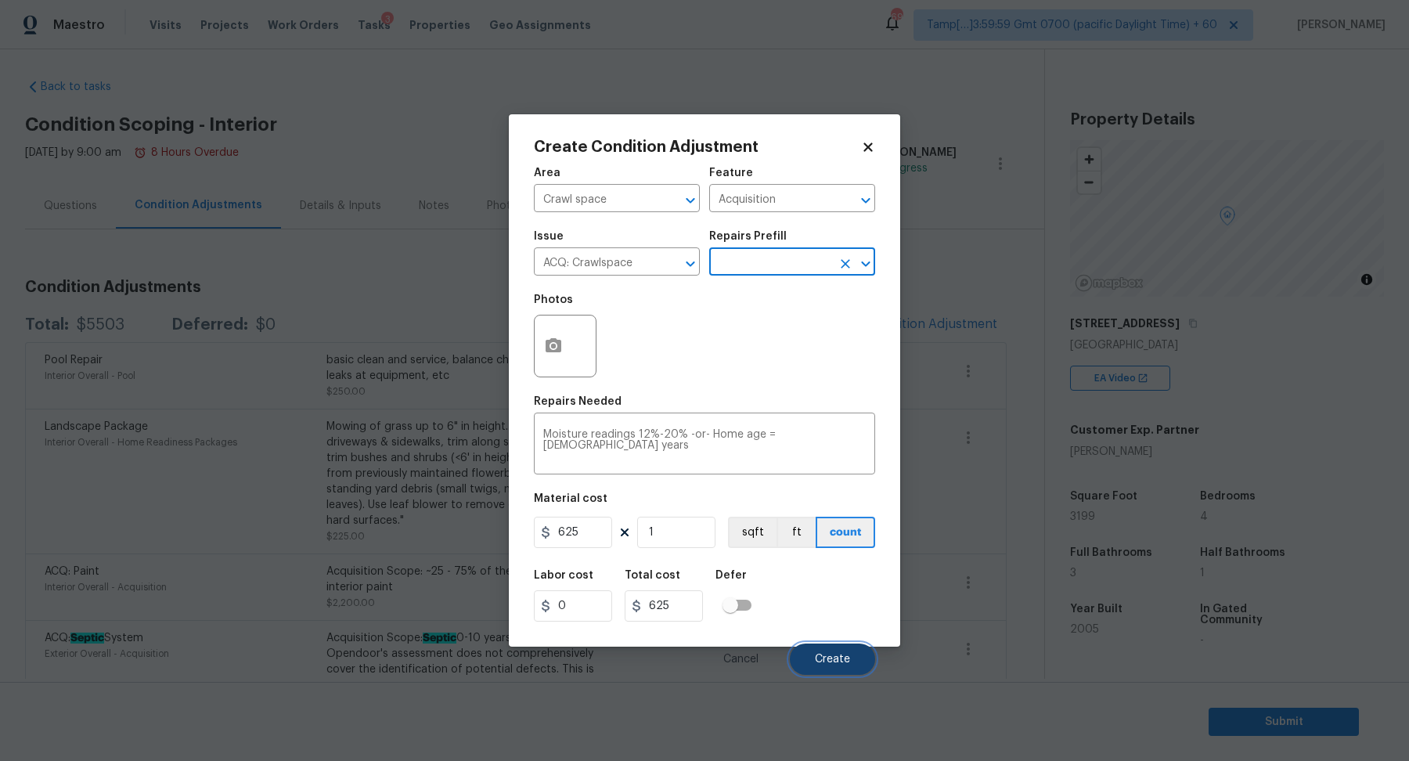
click at [849, 649] on button "Create" at bounding box center [832, 658] width 85 height 31
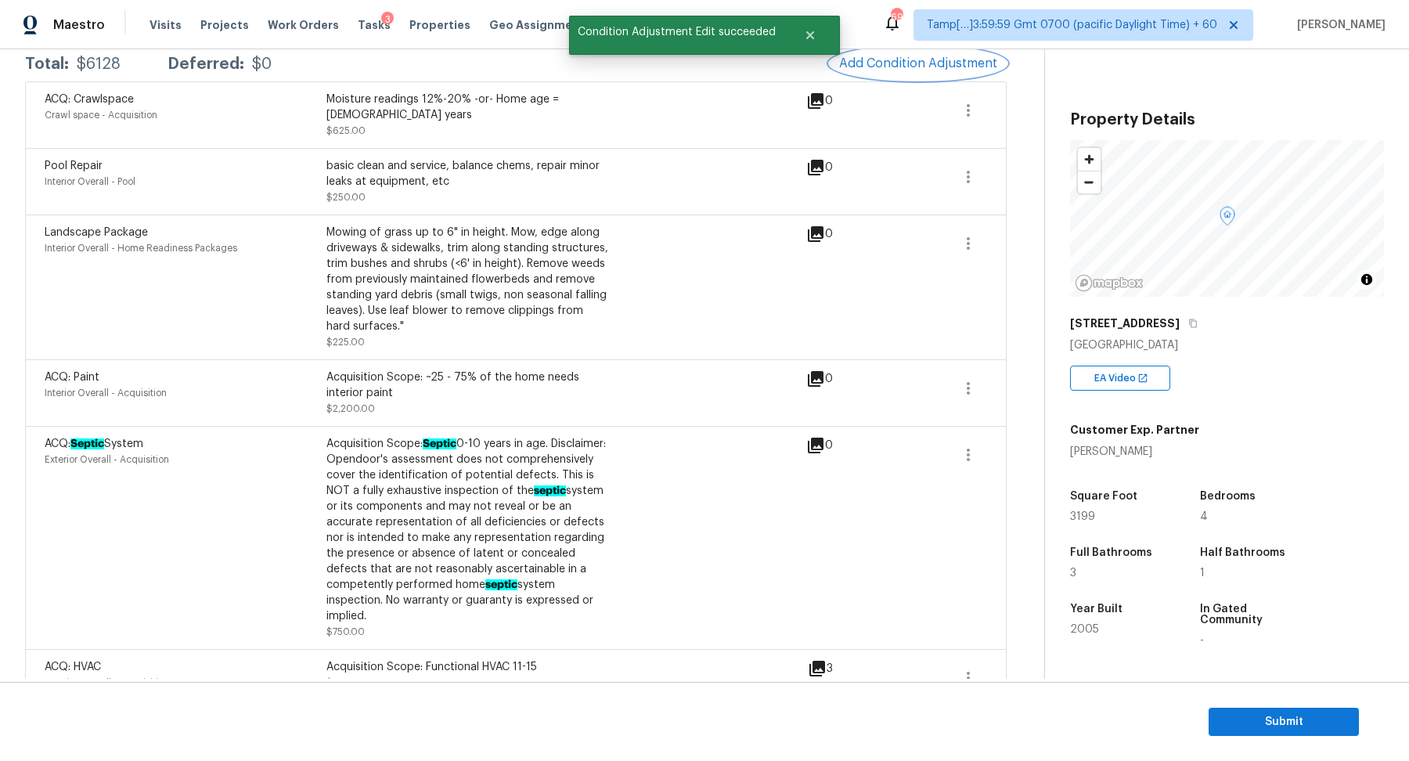
scroll to position [150, 0]
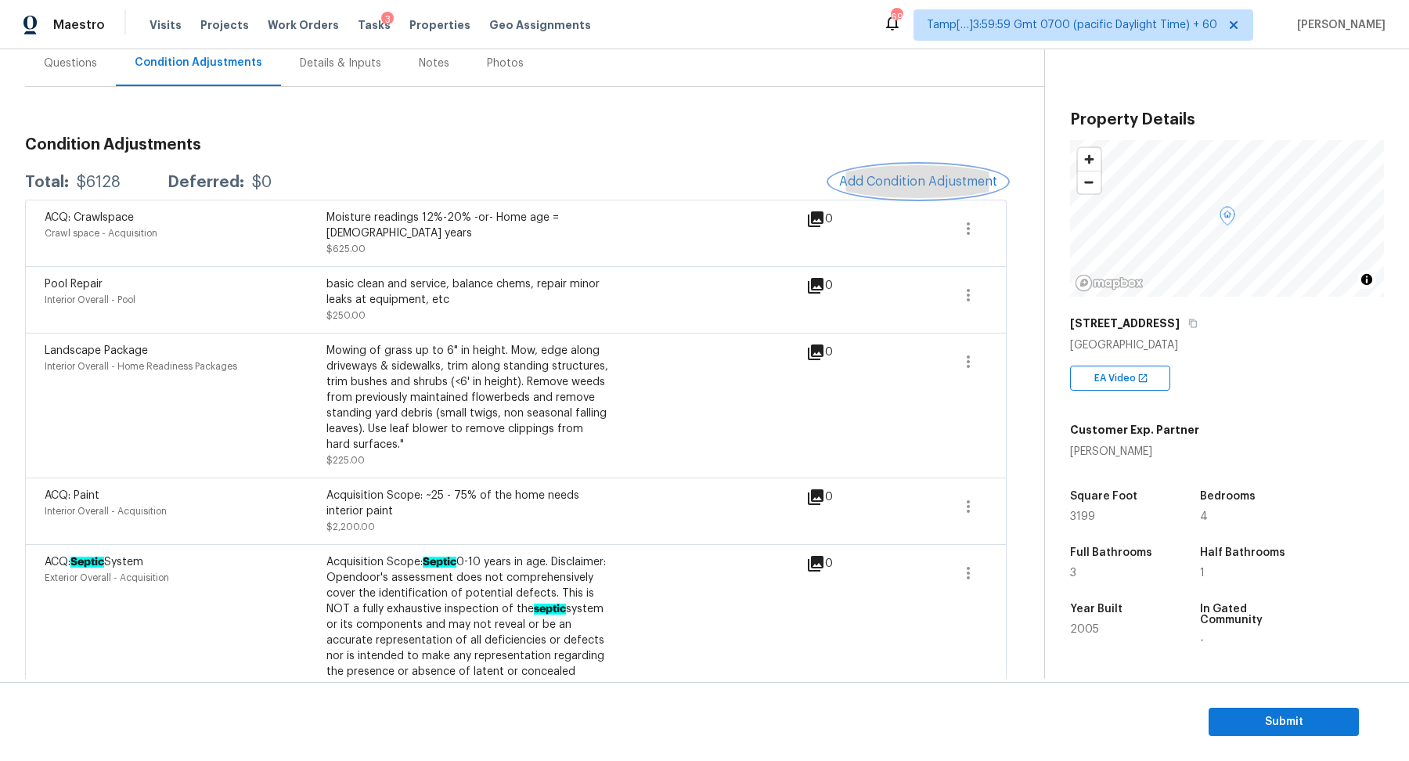
click at [939, 189] on button "Add Condition Adjustment" at bounding box center [918, 181] width 177 height 33
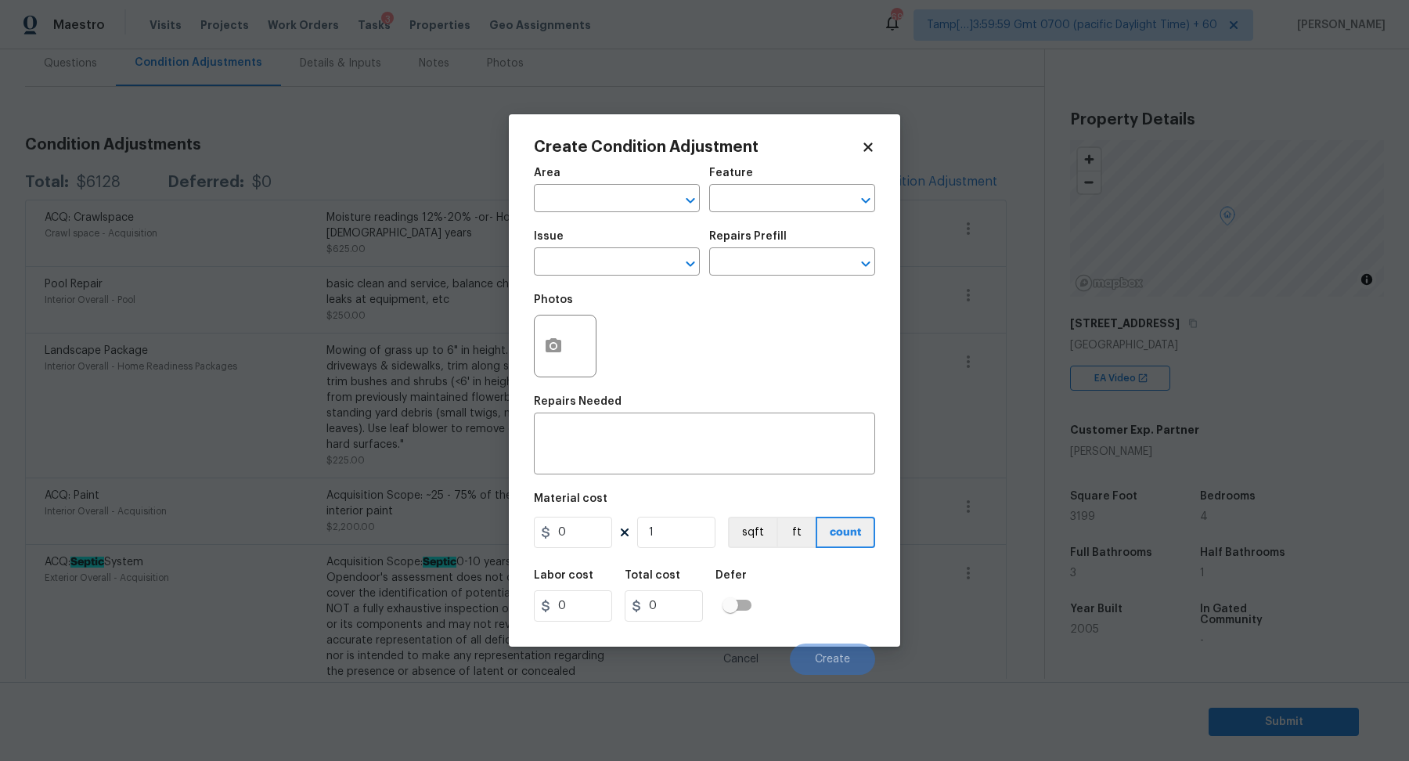
click at [596, 216] on span "Area ​" at bounding box center [617, 189] width 166 height 63
click at [607, 204] on input "text" at bounding box center [595, 200] width 122 height 24
click at [627, 270] on li "Interior Overall" at bounding box center [617, 260] width 166 height 26
type input "Interior Overall"
click at [627, 270] on input "text" at bounding box center [595, 263] width 122 height 24
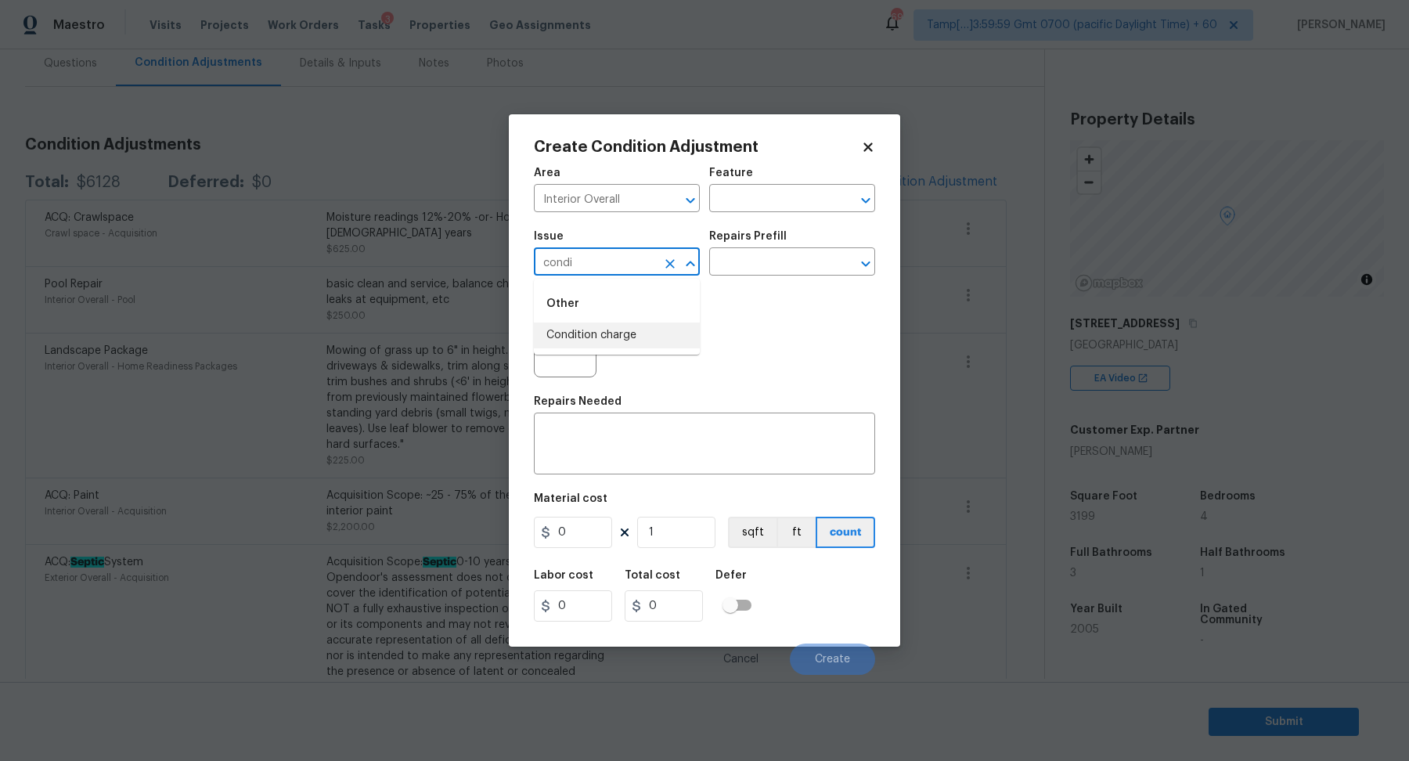
click at [582, 349] on ul "Other Condition charge" at bounding box center [617, 317] width 166 height 76
click at [622, 341] on li "Condition charge" at bounding box center [617, 336] width 166 height 26
type input "Condition charge"
click at [767, 255] on input "text" at bounding box center [770, 263] width 122 height 24
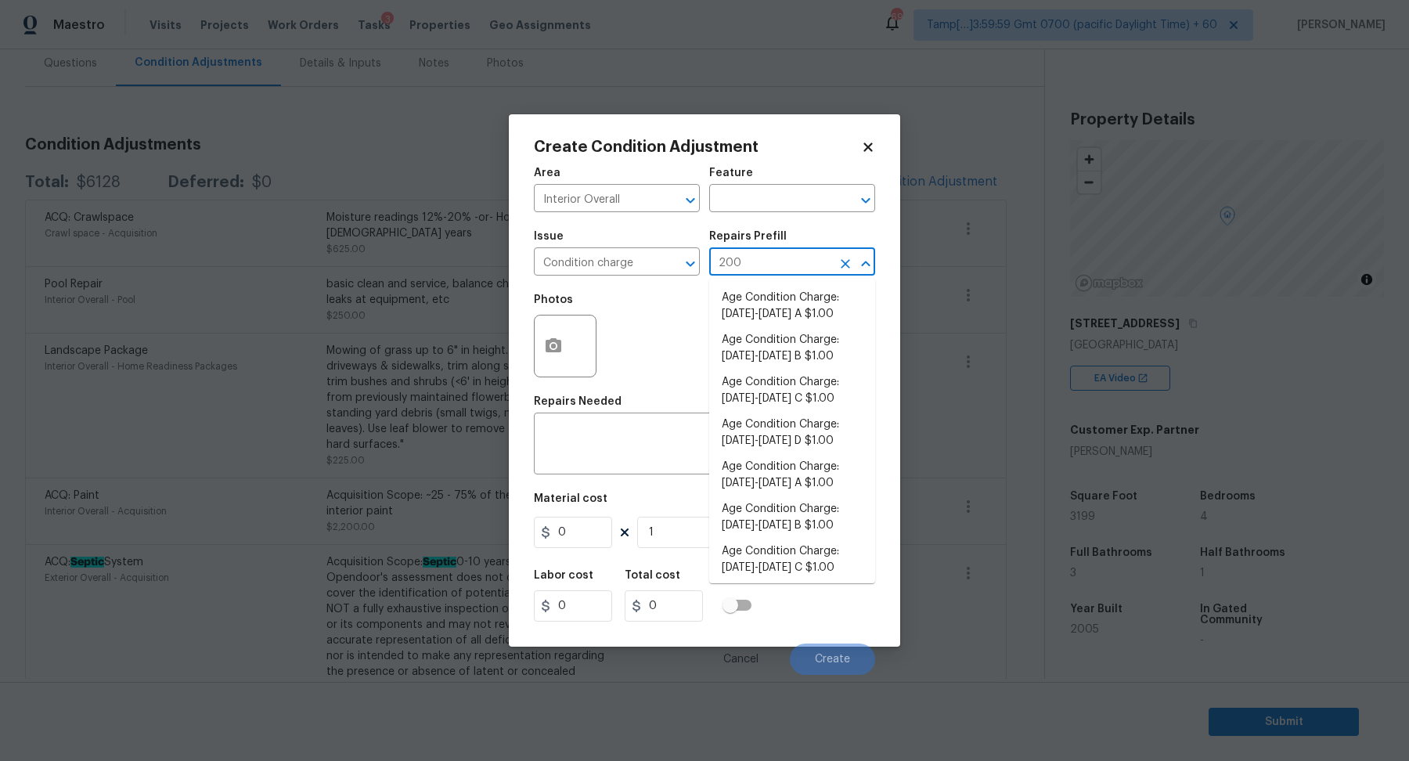
type input "2008"
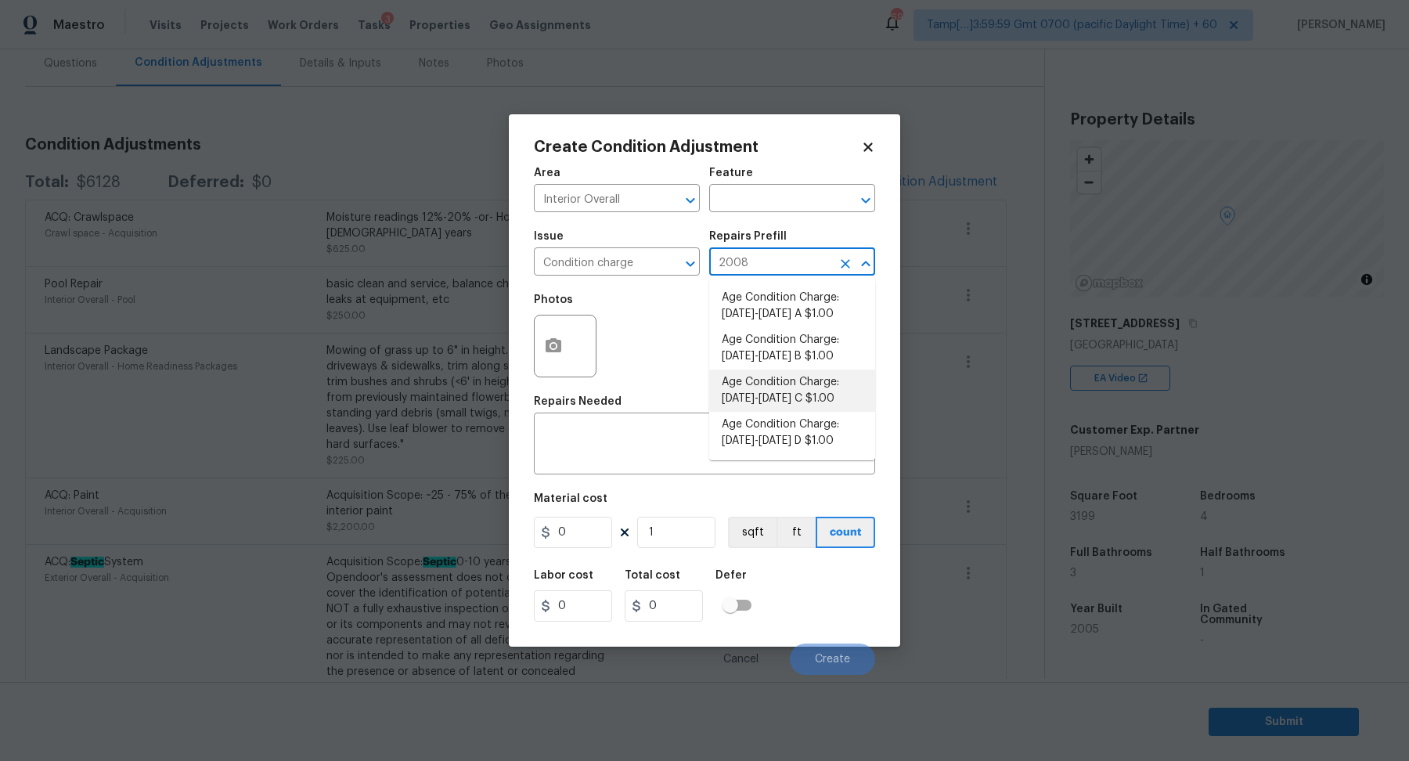
click at [839, 384] on li "Age Condition Charge: 1993-2008 C $1.00" at bounding box center [792, 390] width 166 height 42
type input "Home Readiness Packages"
type textarea "Age Condition Charge: 1993-2008 C"
type input "1"
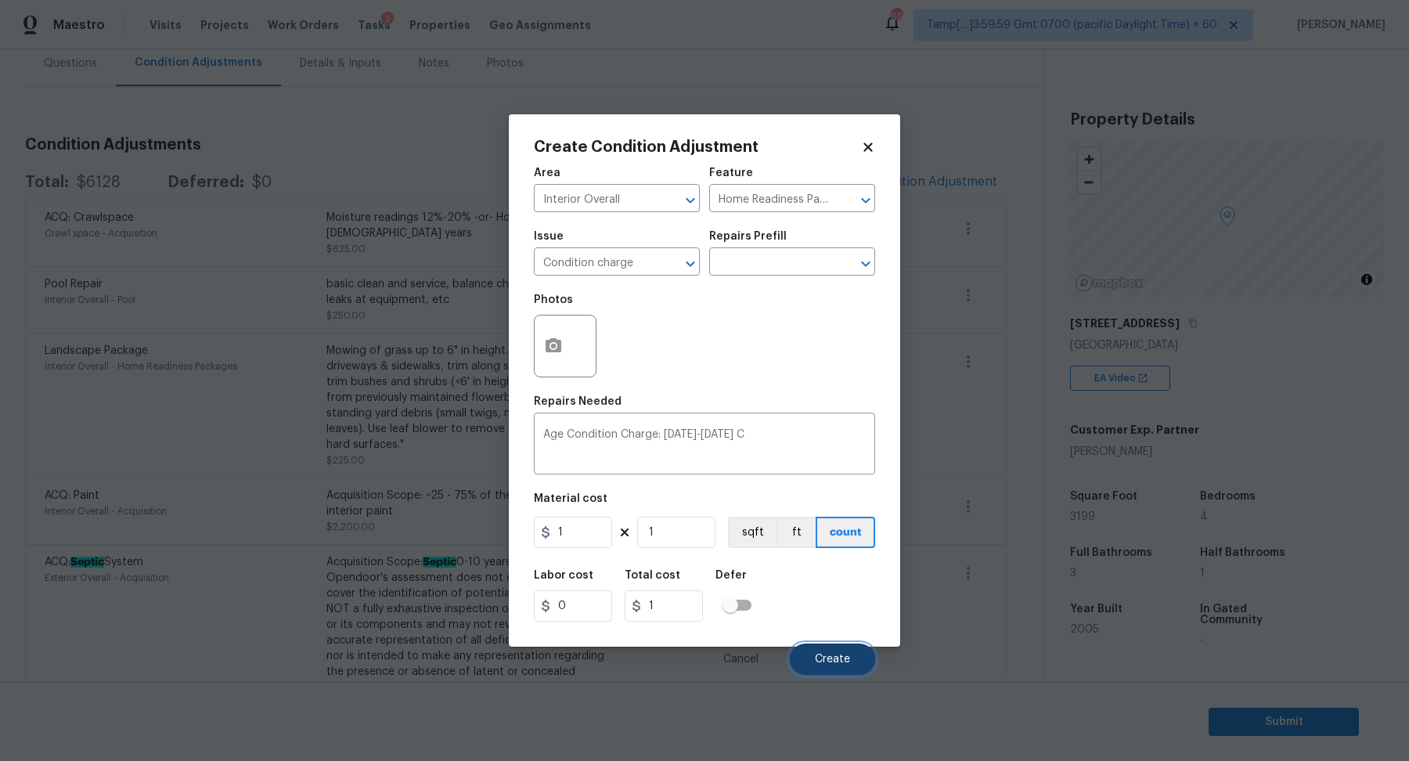
click at [842, 669] on button "Create" at bounding box center [832, 658] width 85 height 31
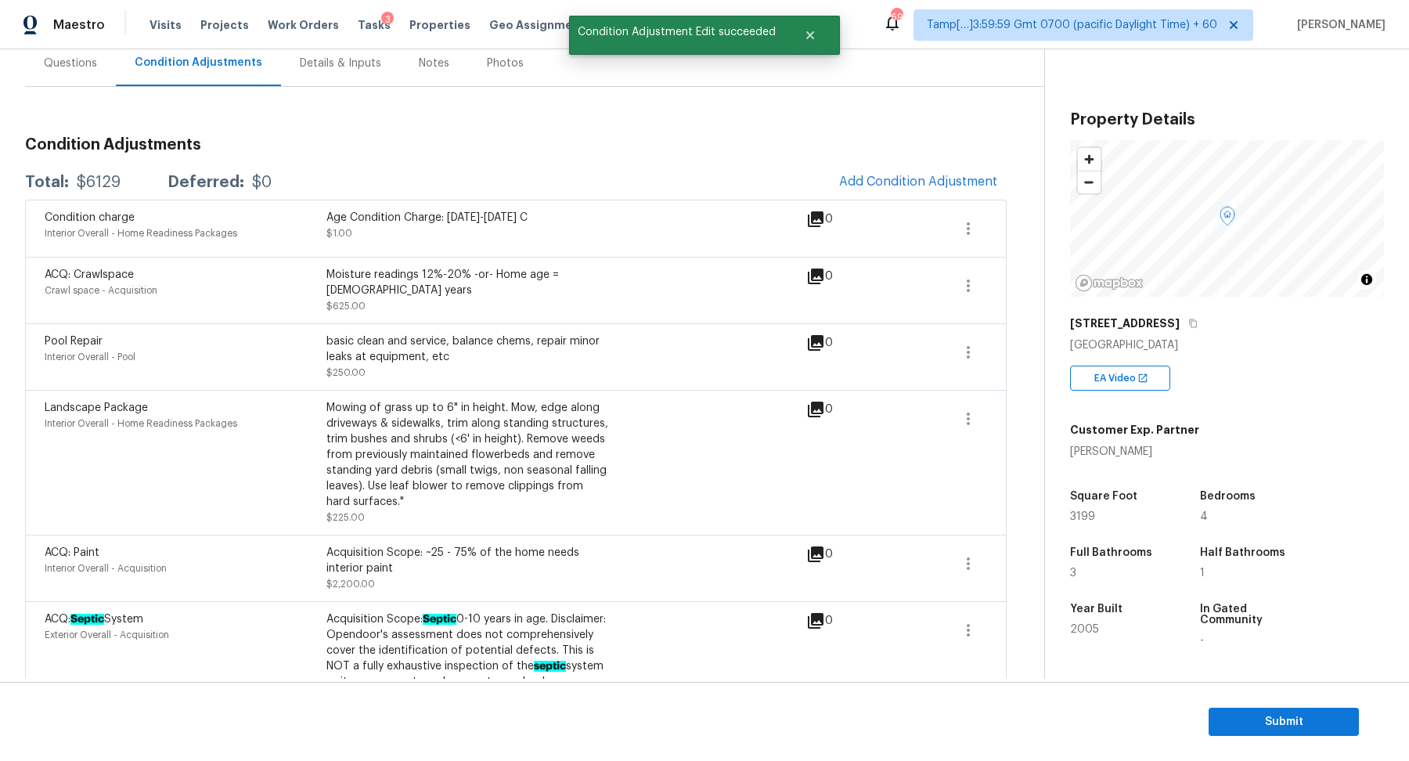
click at [92, 178] on div "$6129" at bounding box center [99, 183] width 44 height 16
copy div "$6129"
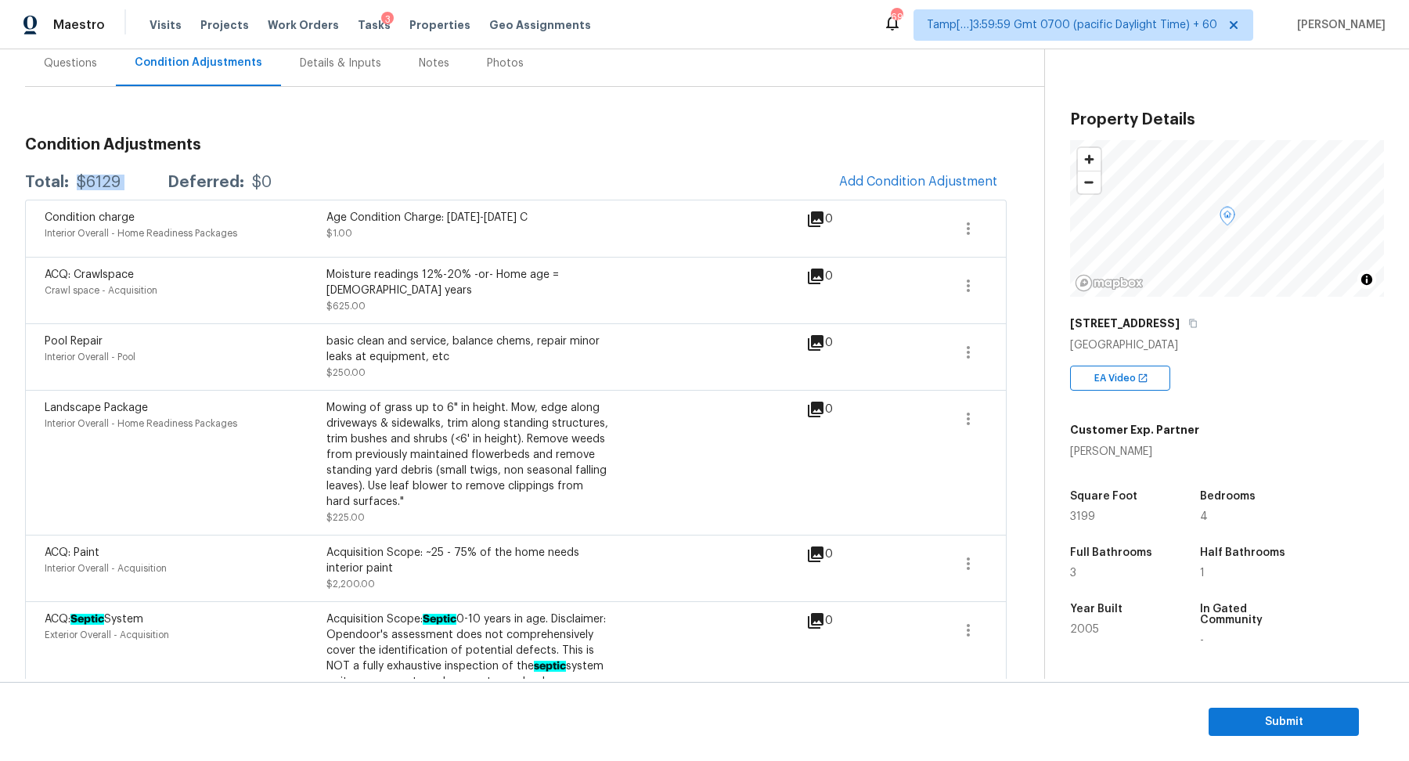
scroll to position [0, 0]
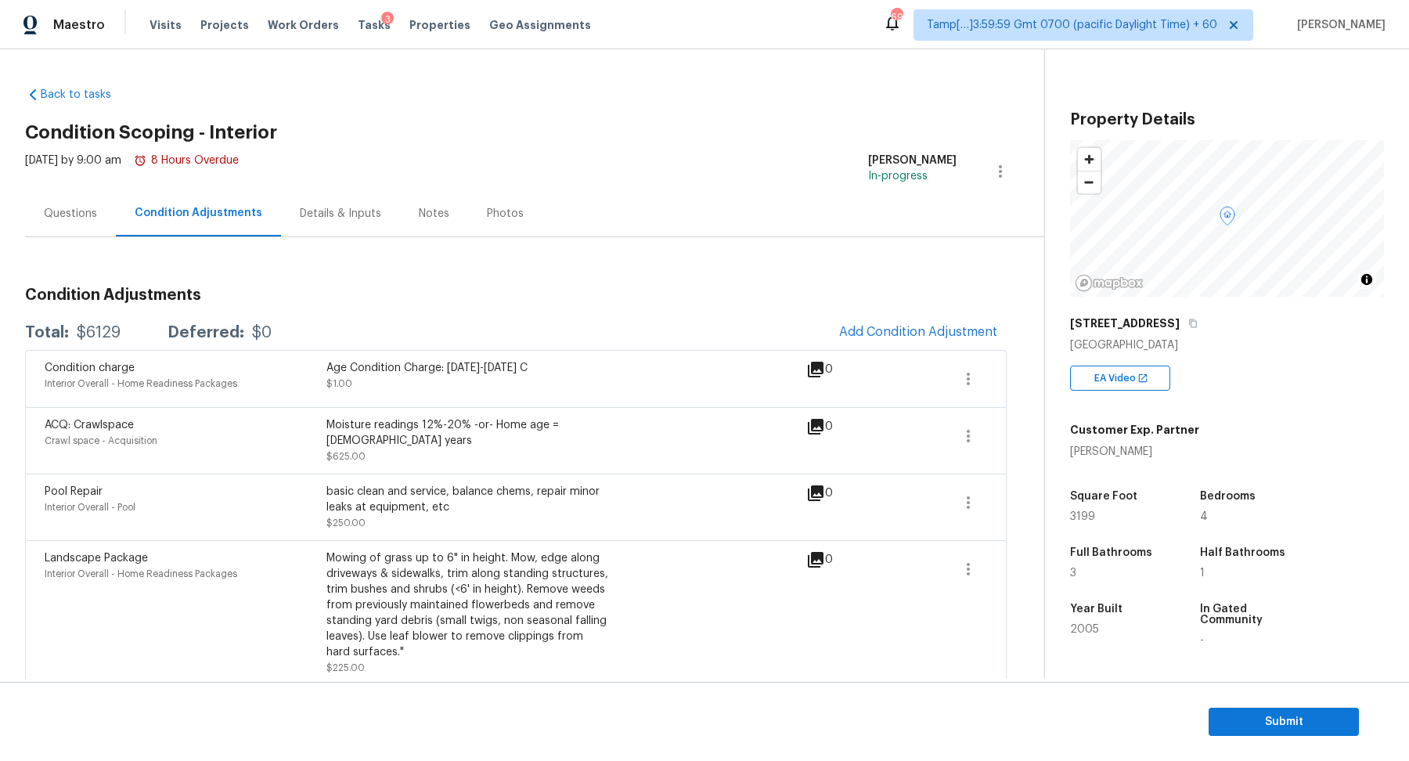
click at [78, 214] on div "Questions" at bounding box center [70, 214] width 53 height 16
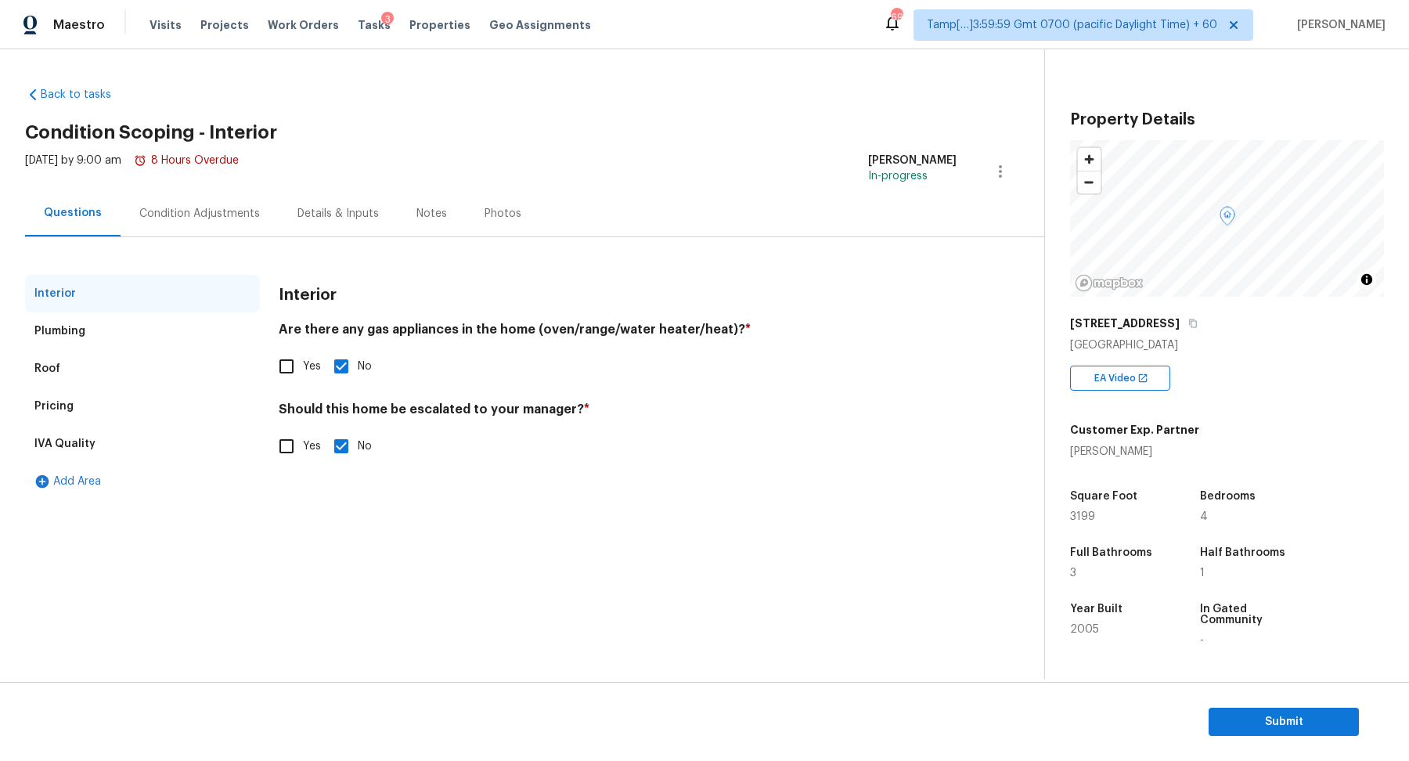
click at [110, 406] on div "Pricing" at bounding box center [142, 406] width 235 height 38
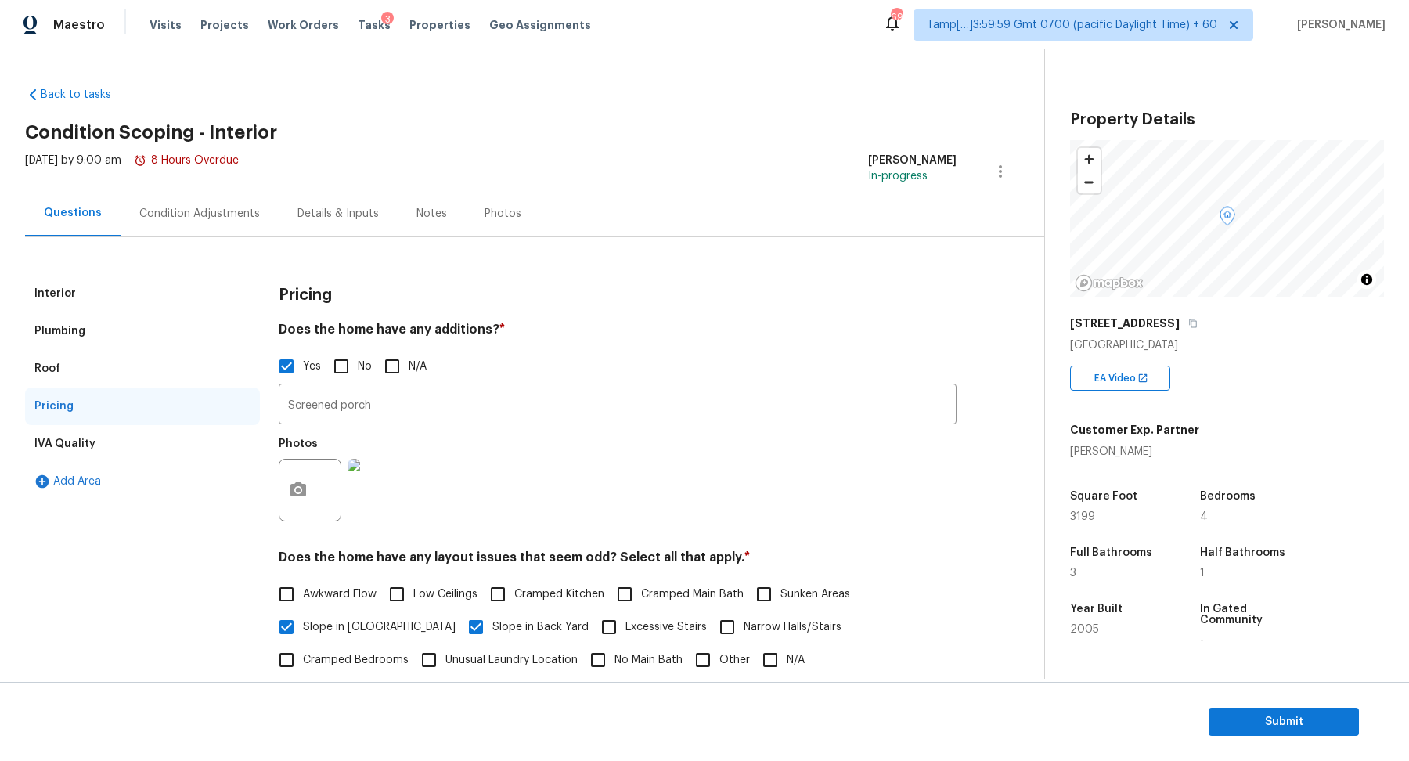
click at [128, 333] on div "Plumbing" at bounding box center [142, 331] width 235 height 38
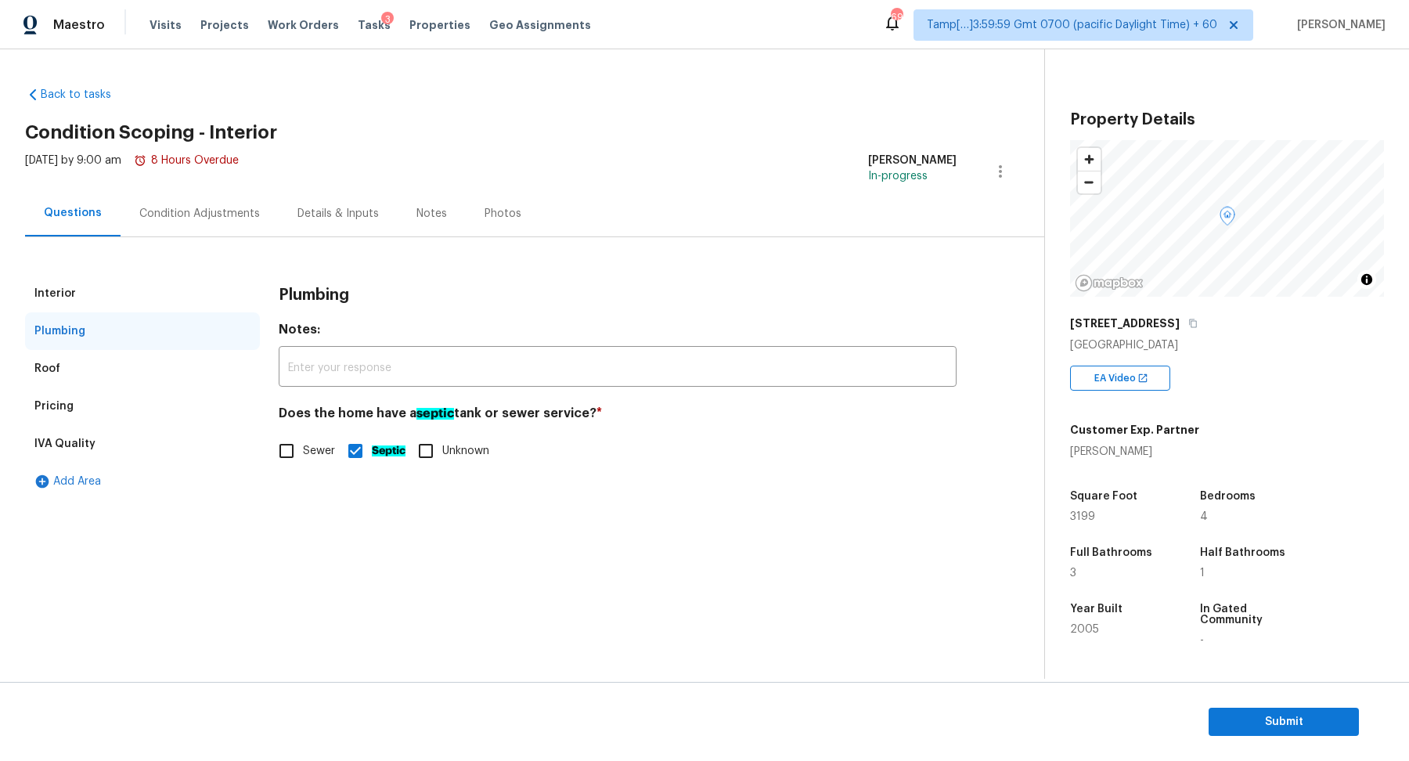
click at [132, 297] on div "Interior" at bounding box center [142, 294] width 235 height 38
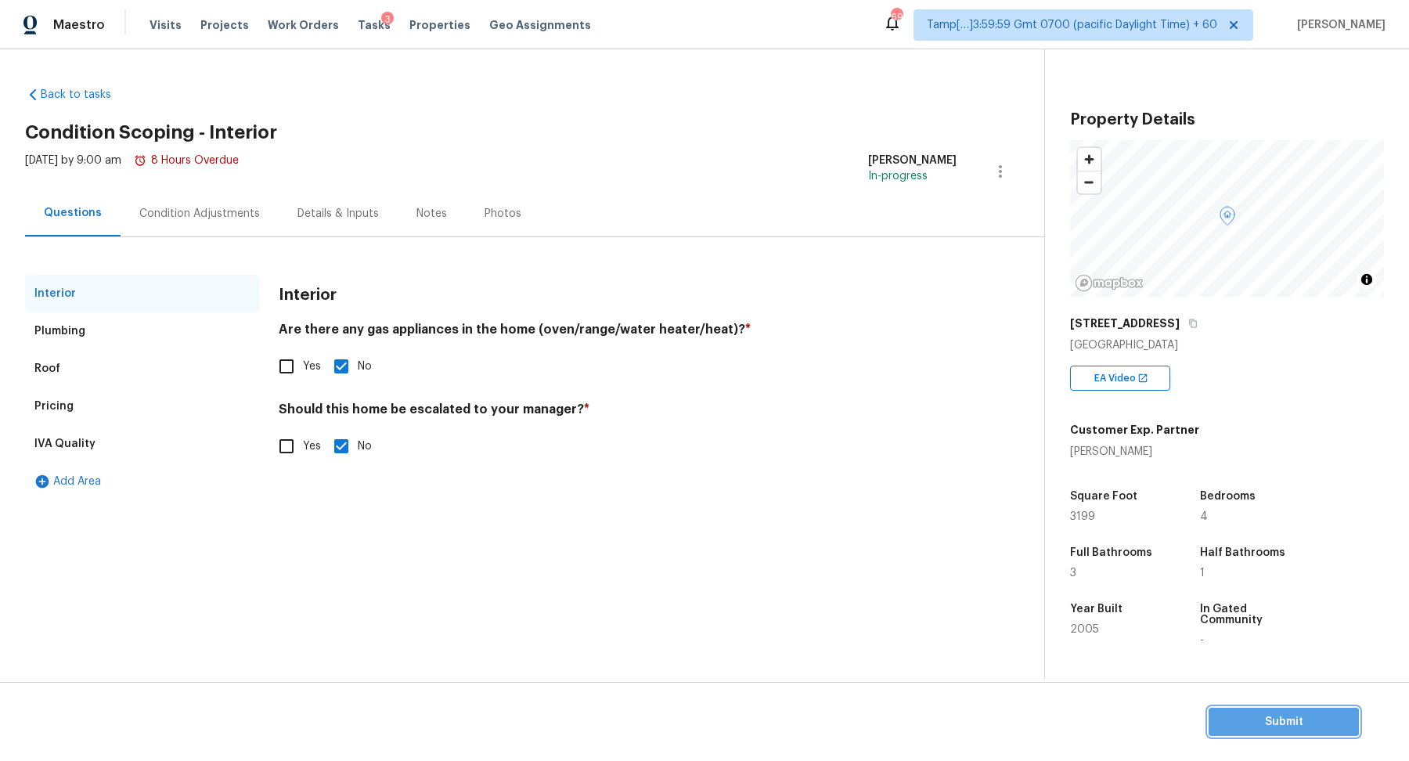
click at [1211, 711] on button "Submit" at bounding box center [1284, 722] width 150 height 29
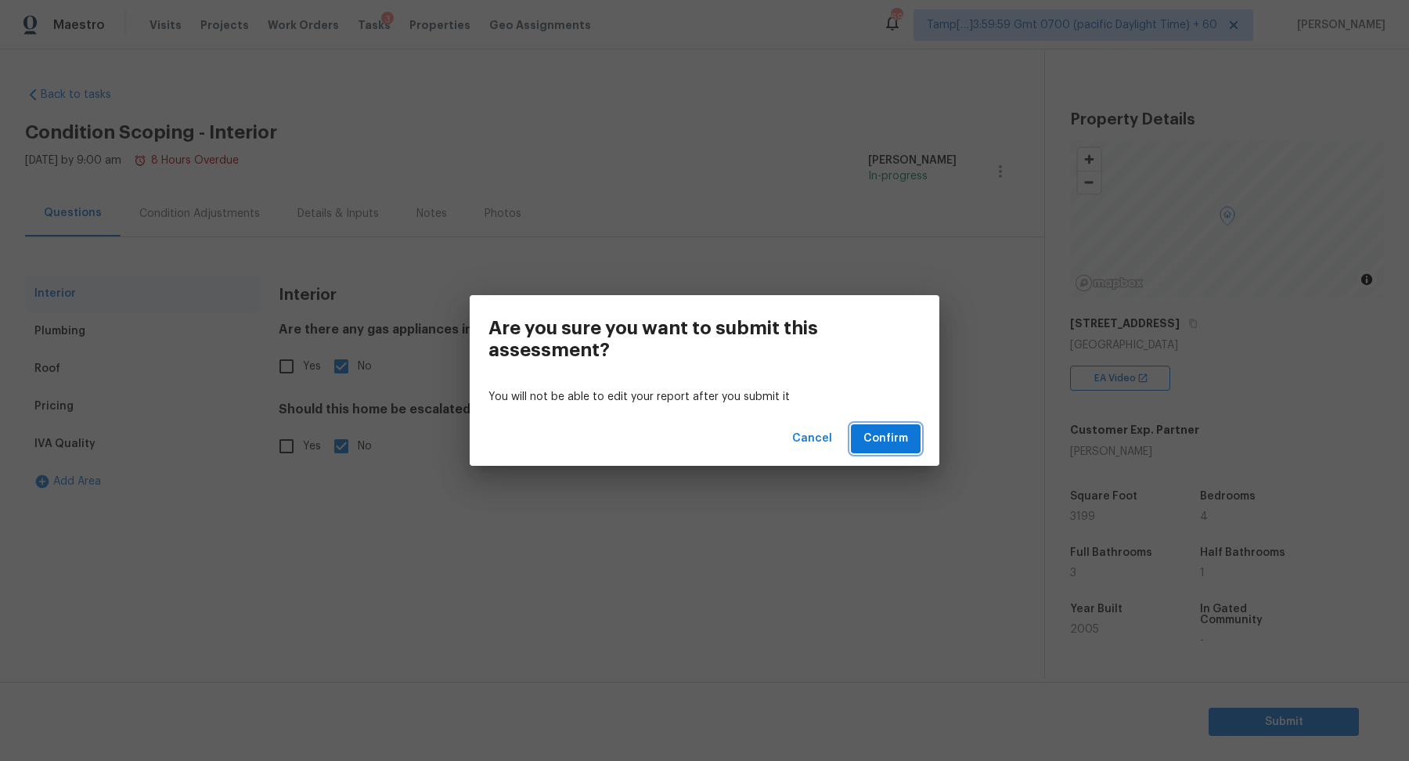
click at [887, 448] on span "Confirm" at bounding box center [885, 439] width 45 height 20
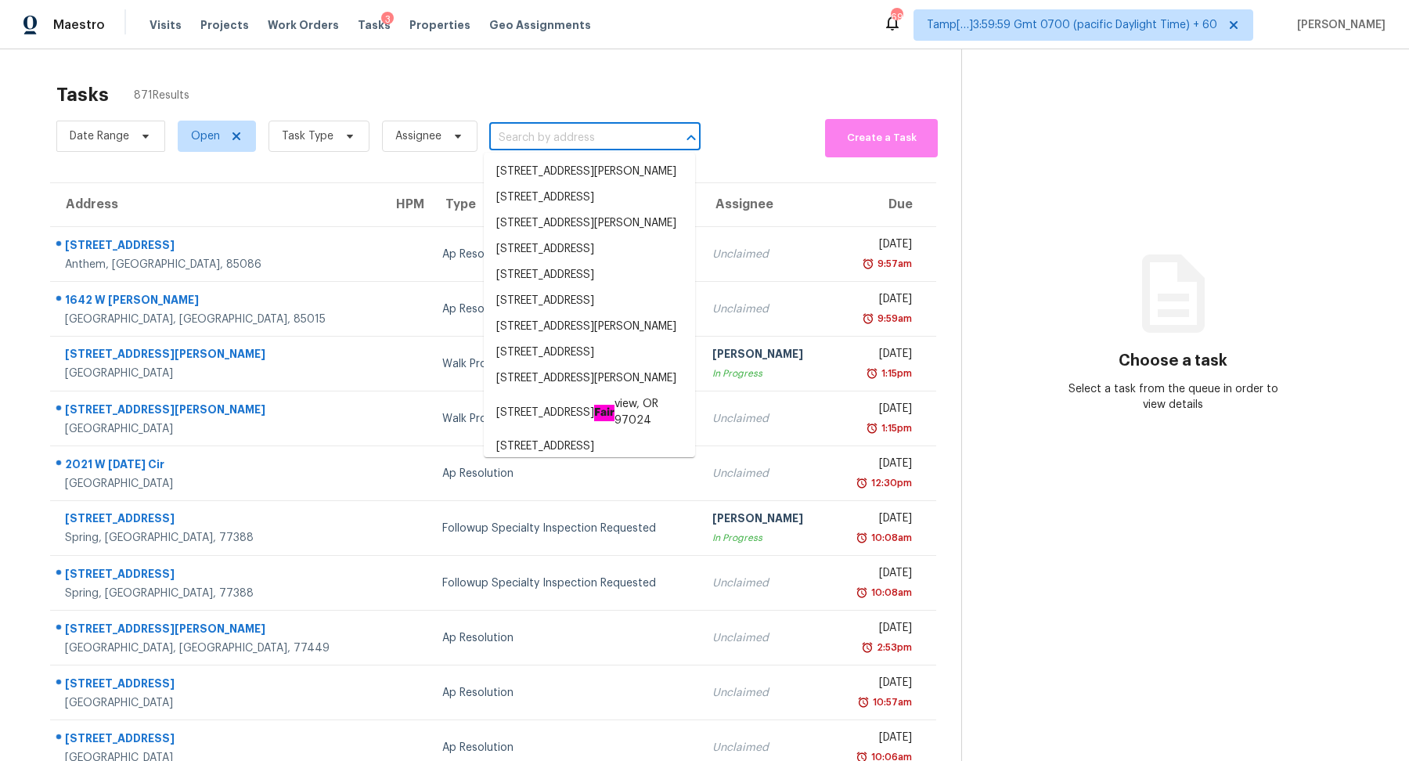
click at [590, 126] on input "text" at bounding box center [573, 138] width 168 height 24
paste input "19308 Wearyall Hill Ln, Pflugerville, TX 78660"
type input "19308 Wearyall Hill Ln, Pflugerville, TX 78660"
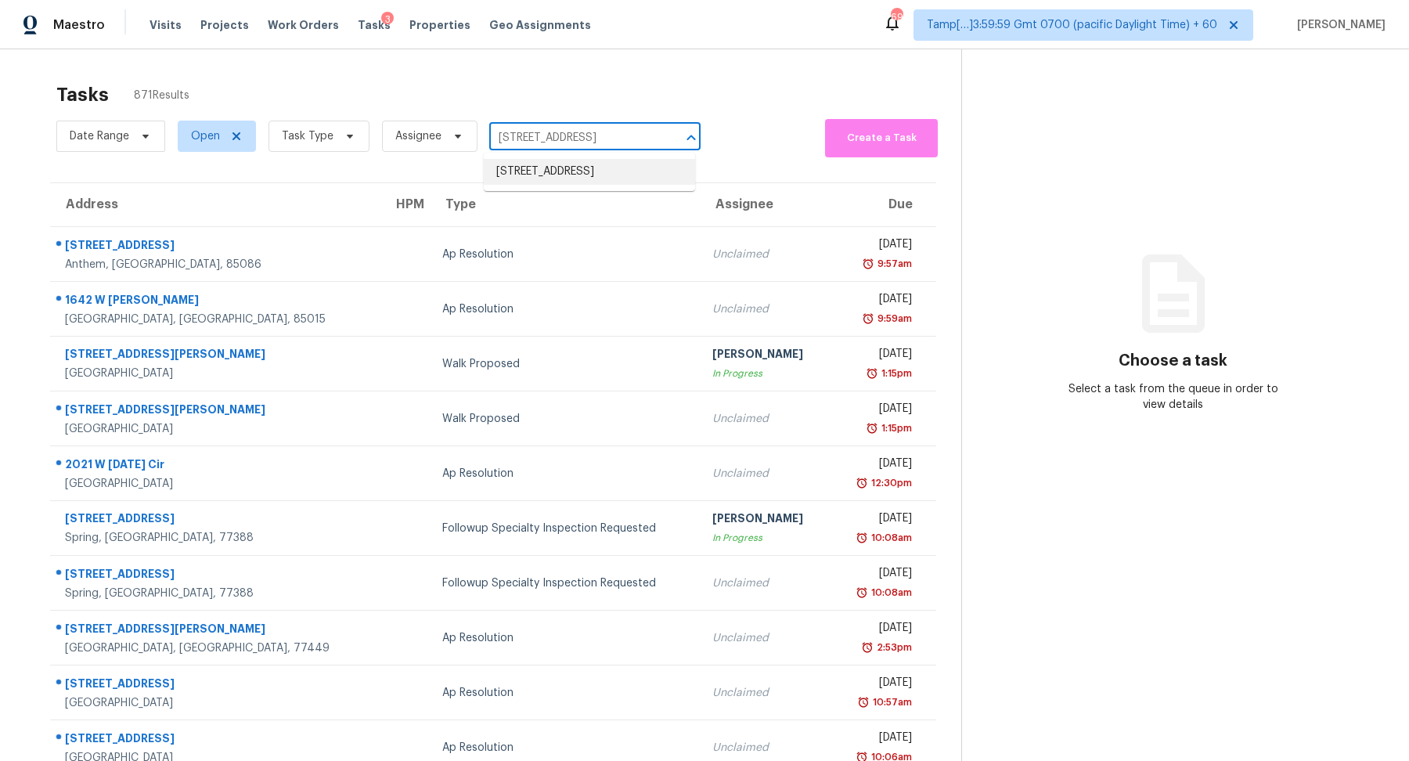
click at [547, 185] on li "19308 Wearyall Hill Ln, Pflugerville, TX 78660" at bounding box center [589, 172] width 211 height 26
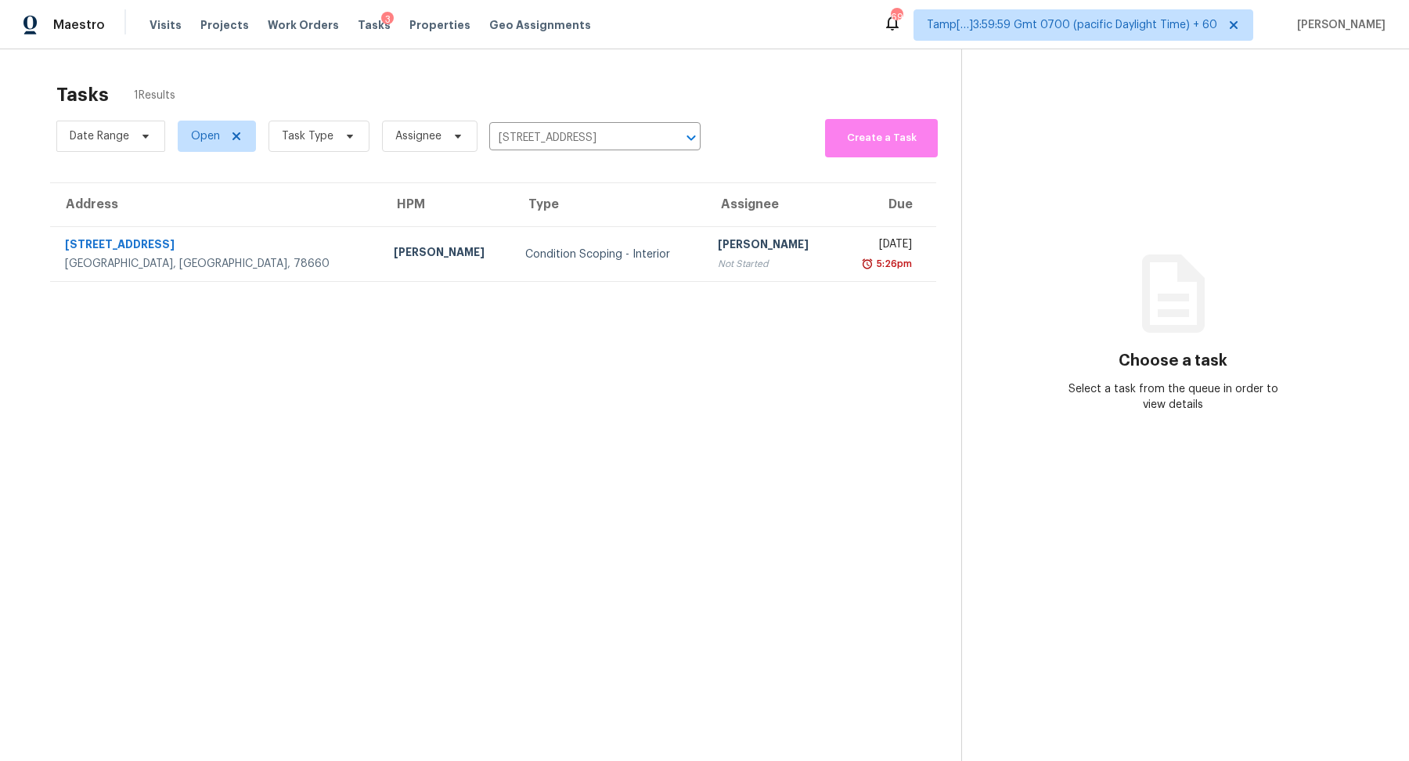
click at [713, 222] on th "Assignee" at bounding box center [771, 205] width 132 height 44
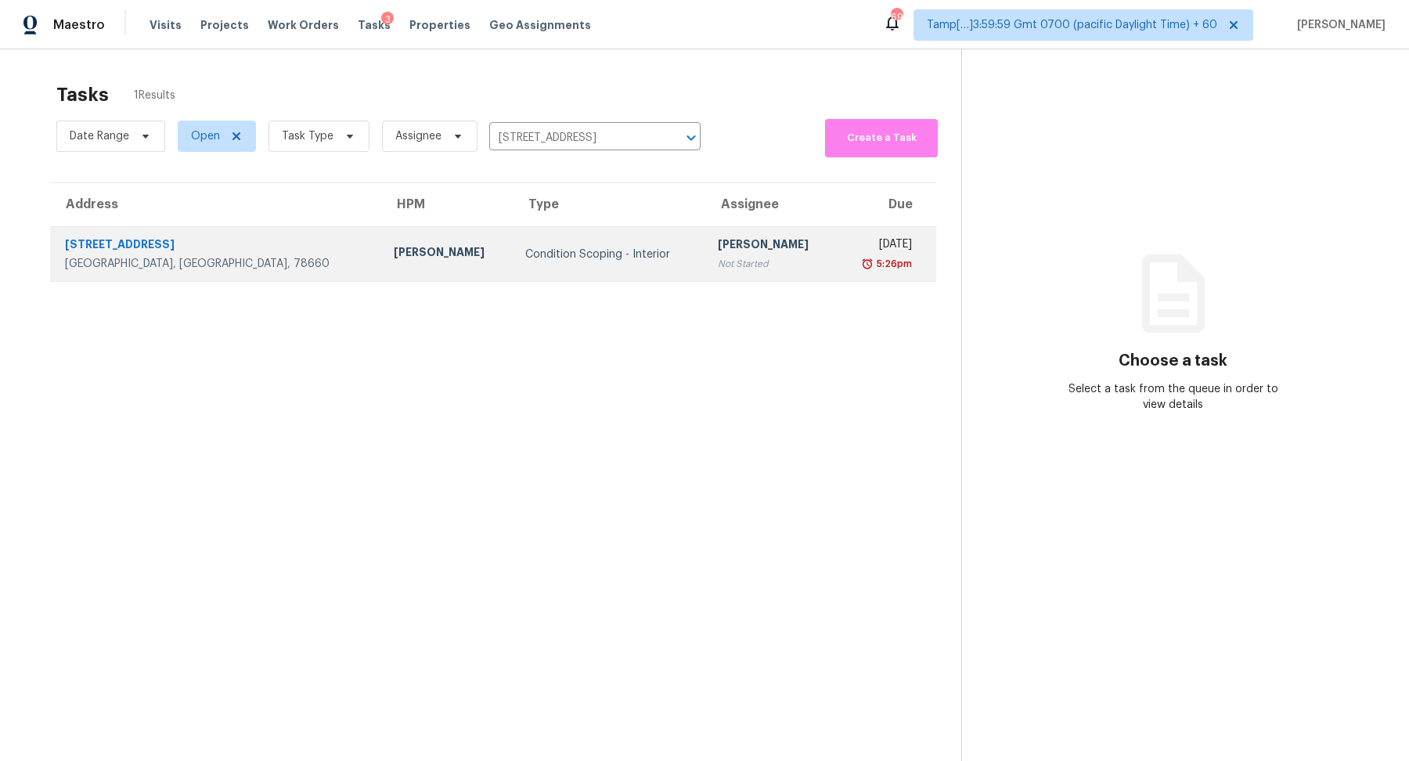
click at [718, 244] on div "[PERSON_NAME]" at bounding box center [771, 246] width 106 height 20
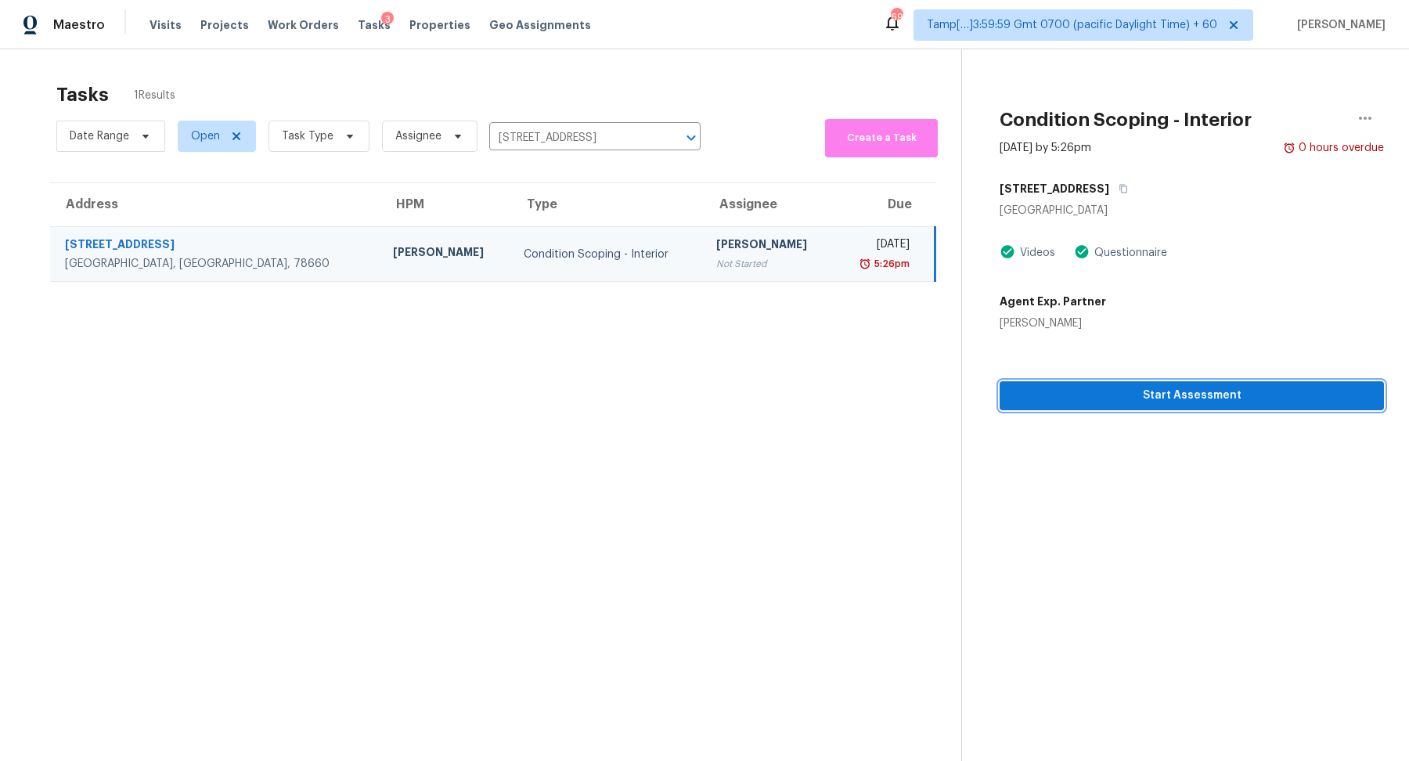
click at [1198, 406] on button "Start Assessment" at bounding box center [1192, 395] width 384 height 29
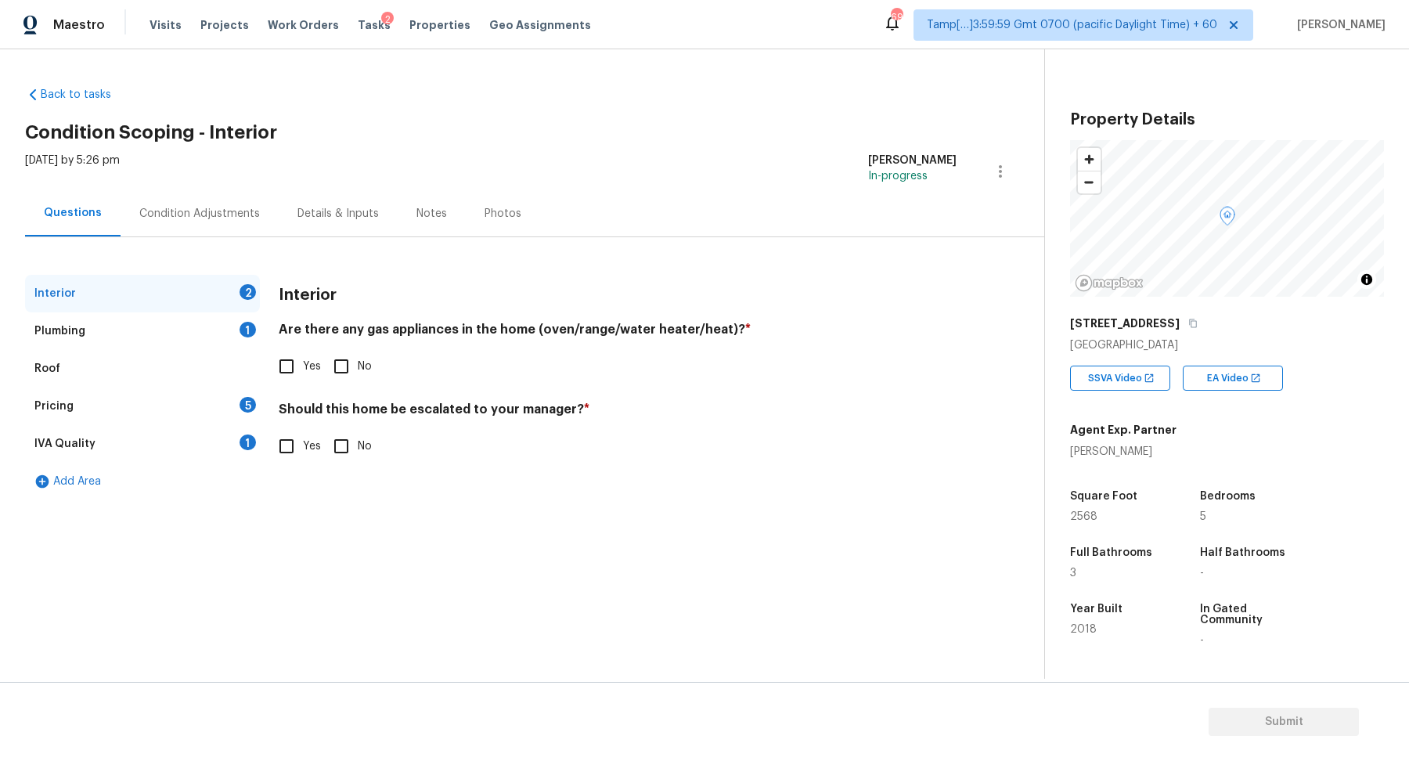
click at [346, 373] on input "No" at bounding box center [341, 366] width 33 height 33
checkbox input "true"
click at [290, 361] on input "Yes" at bounding box center [286, 367] width 33 height 33
checkbox input "true"
checkbox input "false"
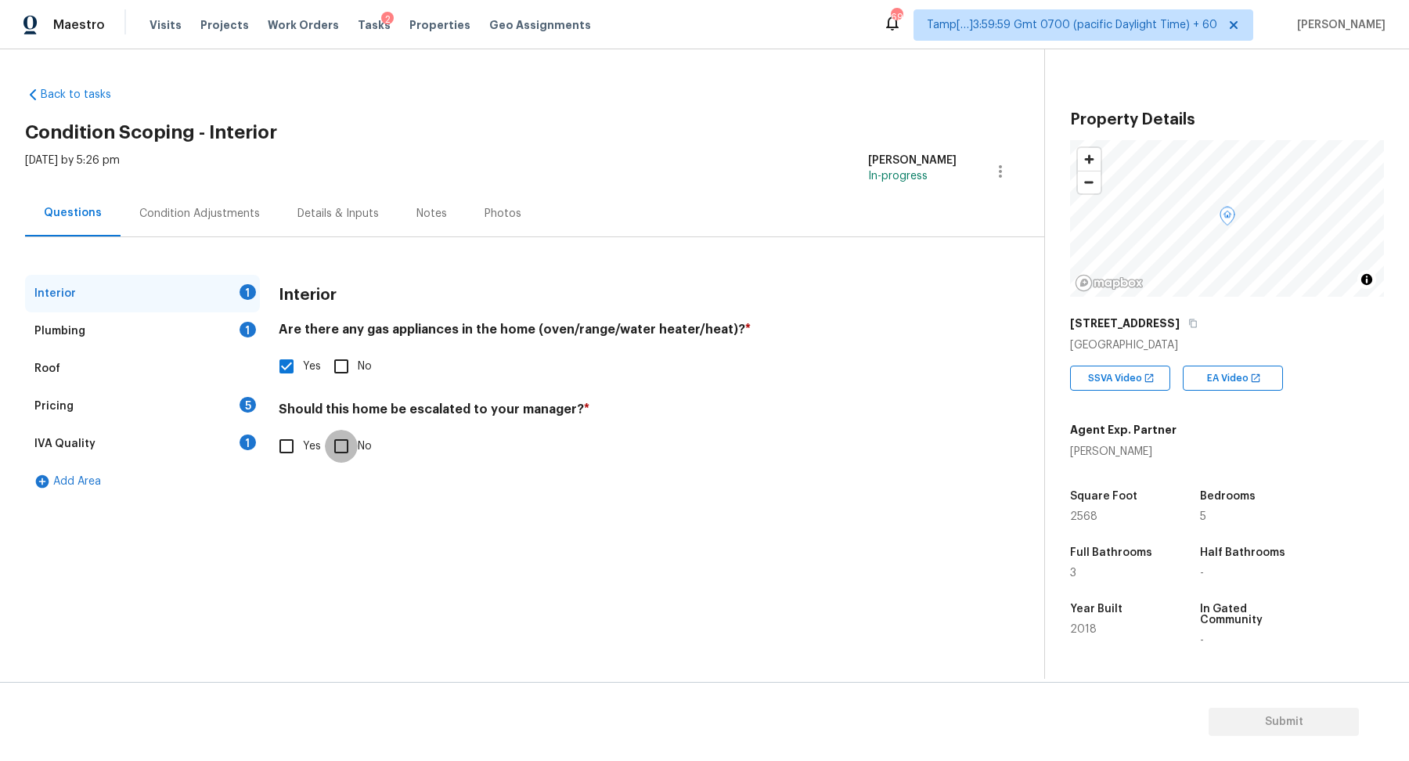
click at [344, 450] on input "No" at bounding box center [341, 446] width 33 height 33
checkbox input "true"
click at [196, 337] on div "Plumbing 1" at bounding box center [142, 331] width 235 height 38
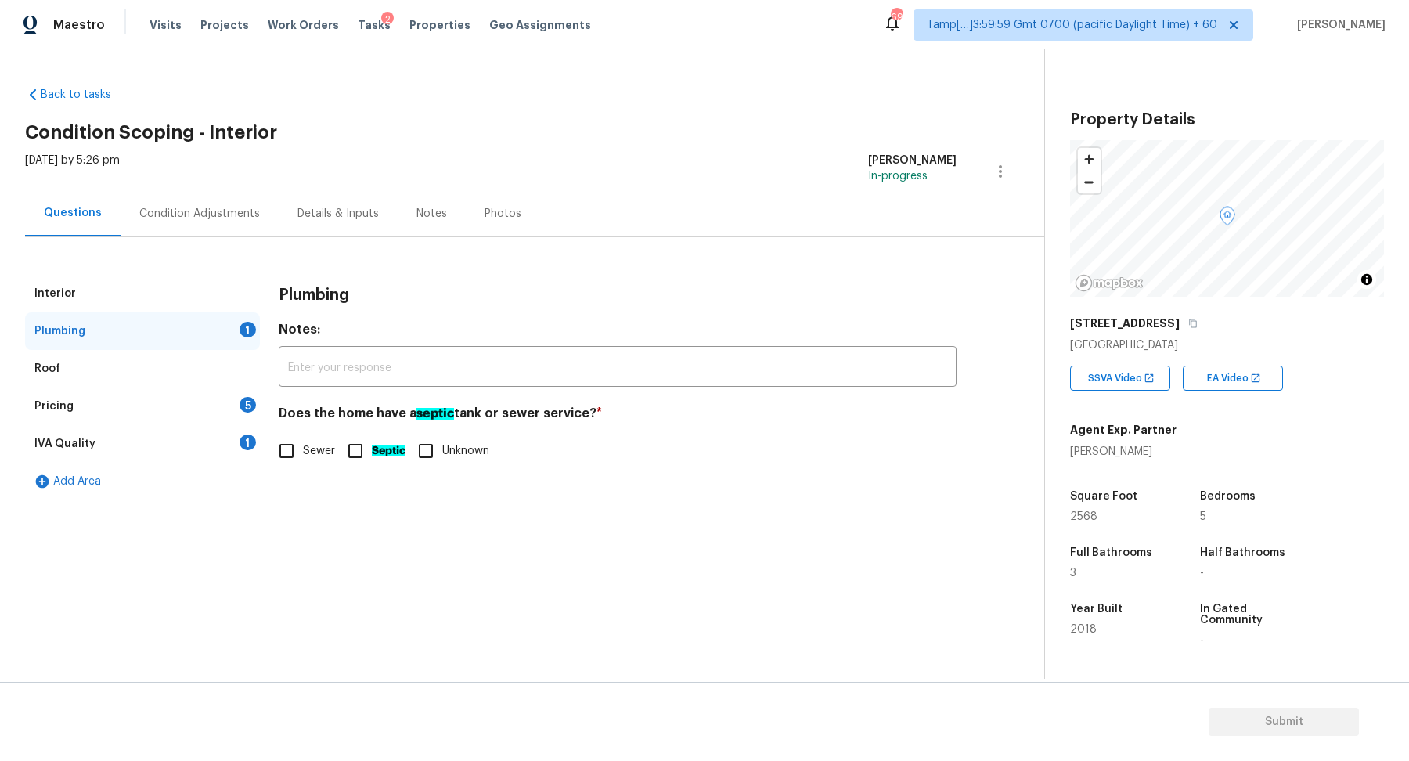
click at [315, 458] on label "Sewer" at bounding box center [302, 450] width 65 height 33
click at [303, 458] on input "Sewer" at bounding box center [286, 450] width 33 height 33
checkbox input "true"
click at [186, 407] on div "Pricing 5" at bounding box center [142, 406] width 235 height 38
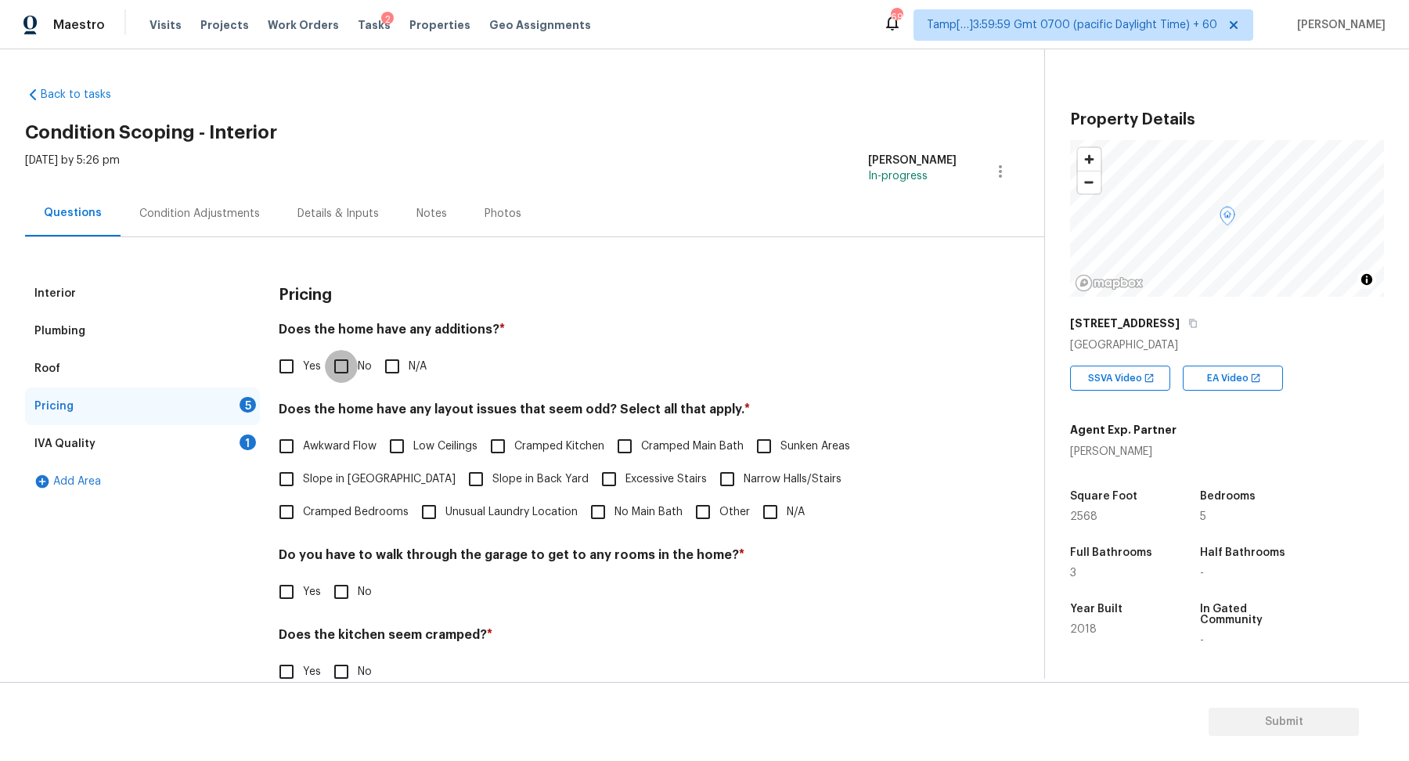
click at [355, 365] on input "No" at bounding box center [341, 366] width 33 height 33
checkbox input "true"
click at [299, 372] on input "Yes" at bounding box center [286, 367] width 33 height 33
checkbox input "true"
checkbox input "false"
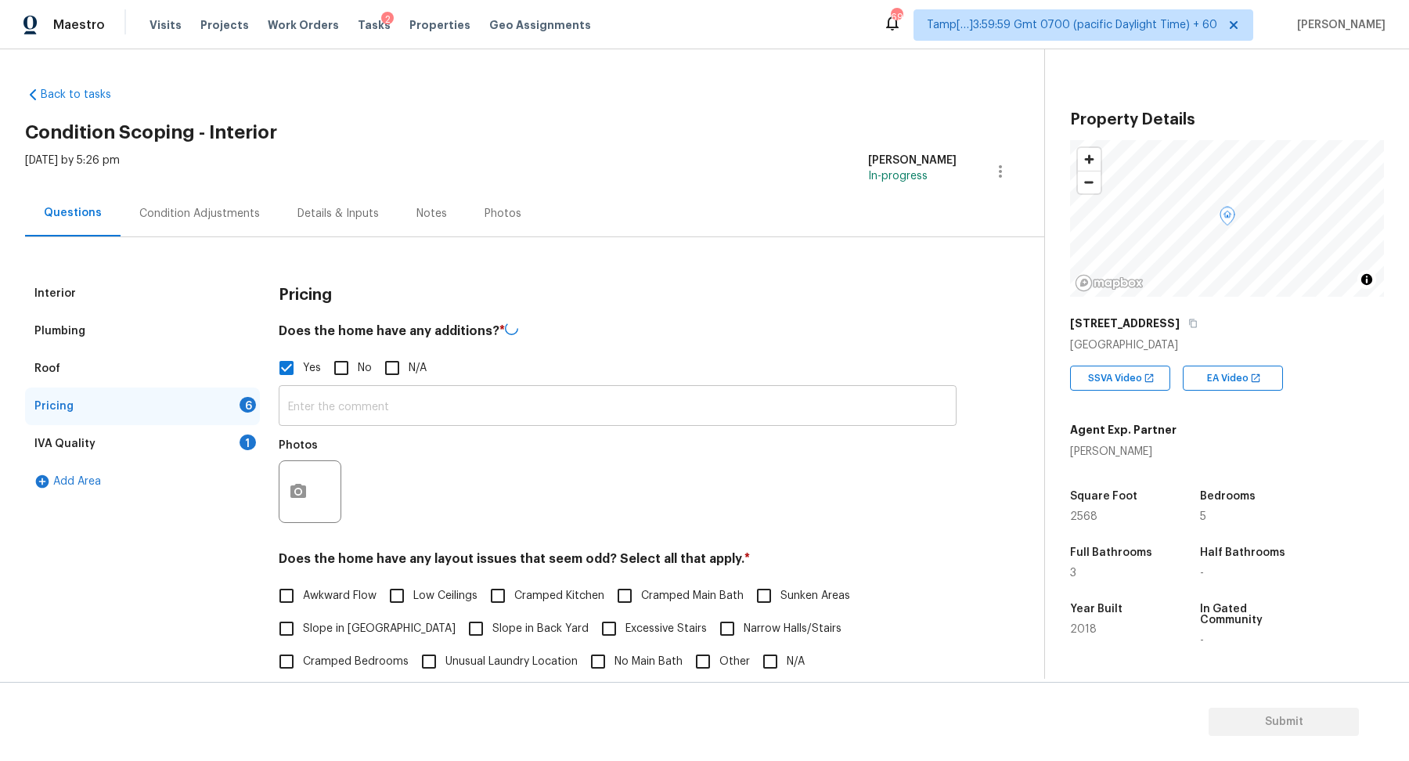
click at [379, 391] on input "text" at bounding box center [618, 407] width 678 height 37
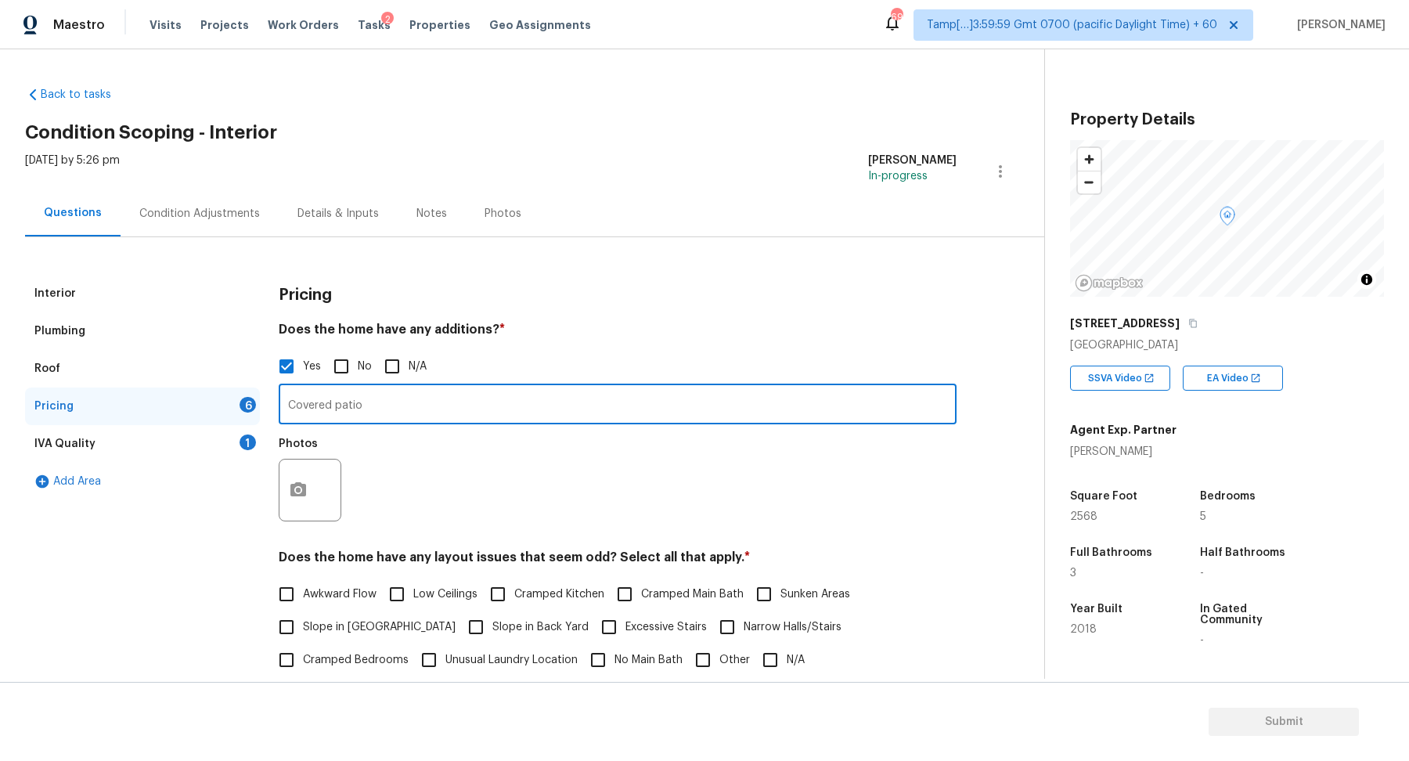
type input "Covered patio"
click at [297, 488] on circle "button" at bounding box center [298, 490] width 5 height 5
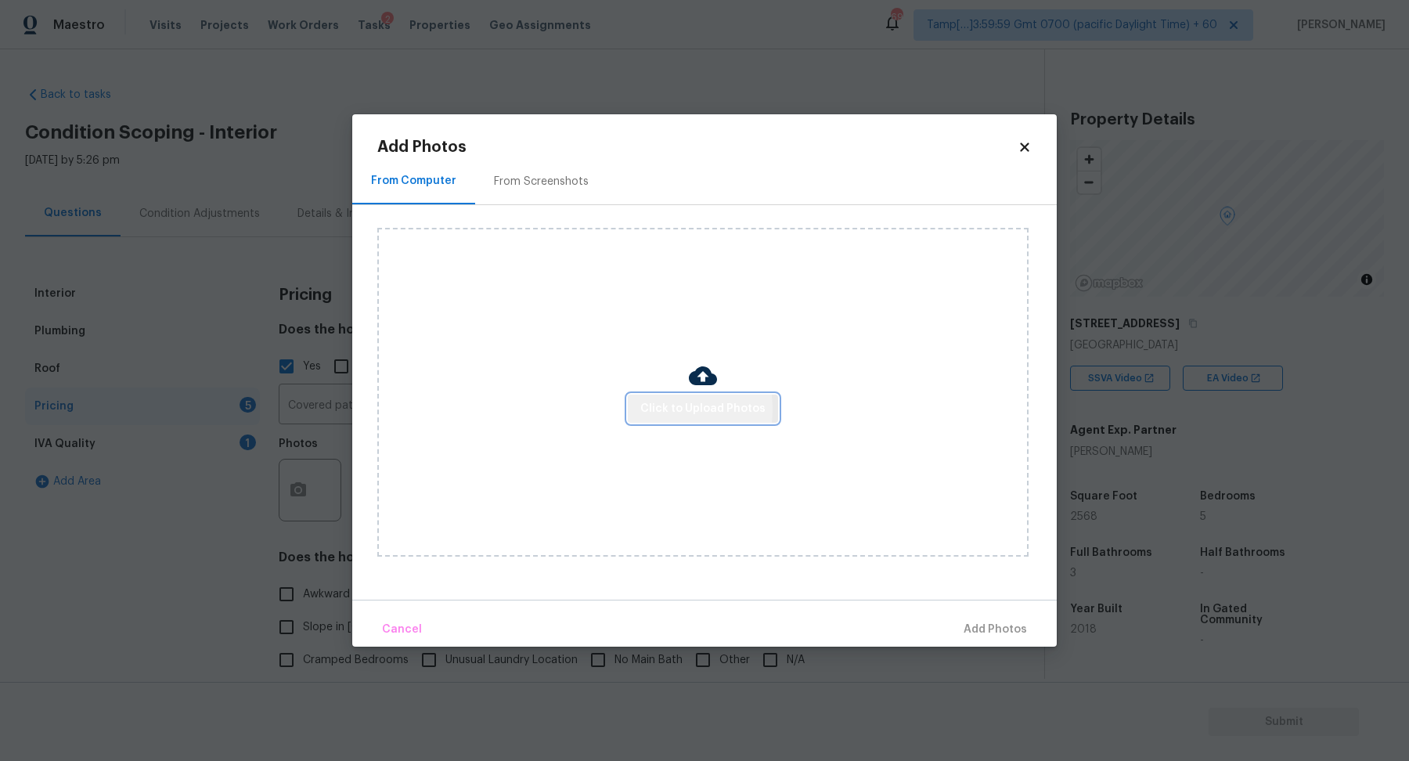
click at [654, 409] on span "Click to Upload Photos" at bounding box center [702, 409] width 125 height 20
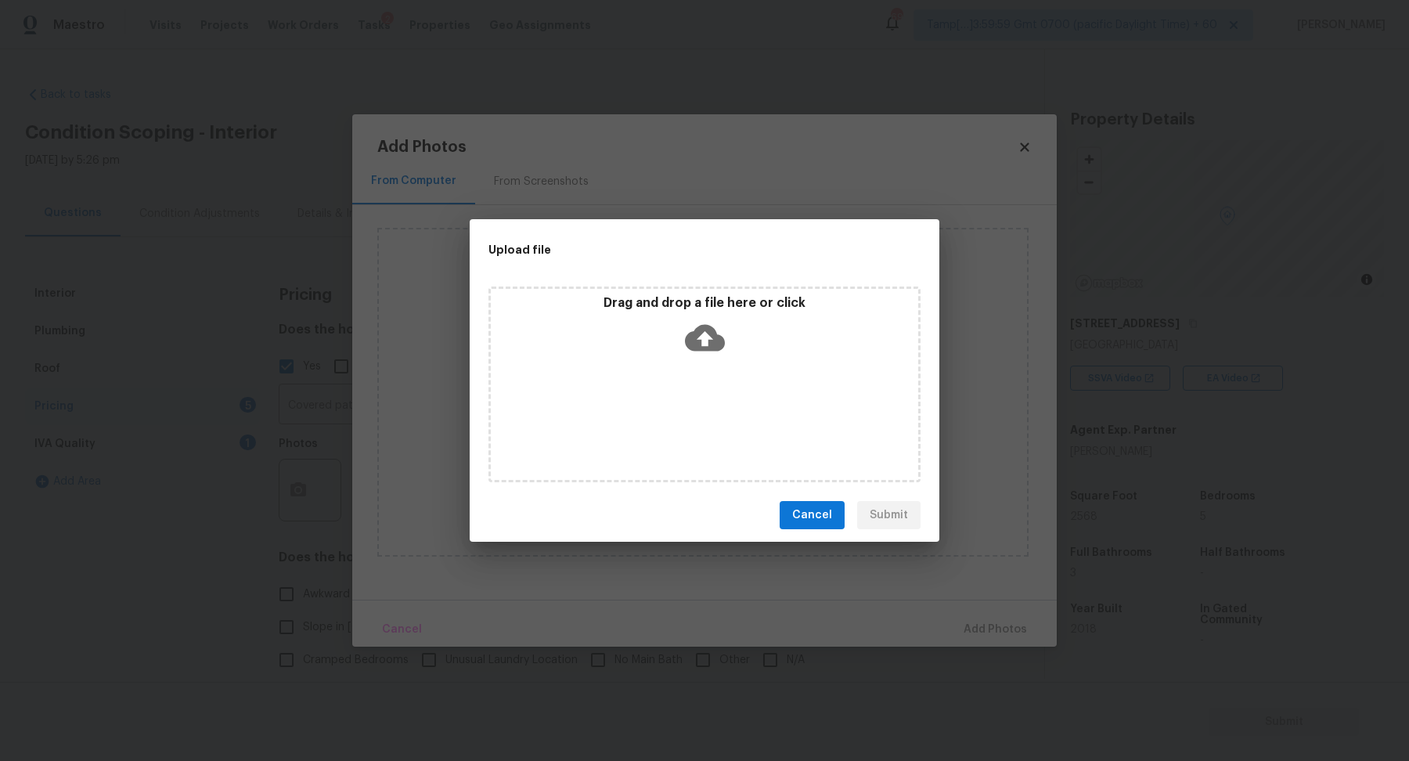
click at [686, 377] on div "Drag and drop a file here or click" at bounding box center [704, 385] width 432 height 196
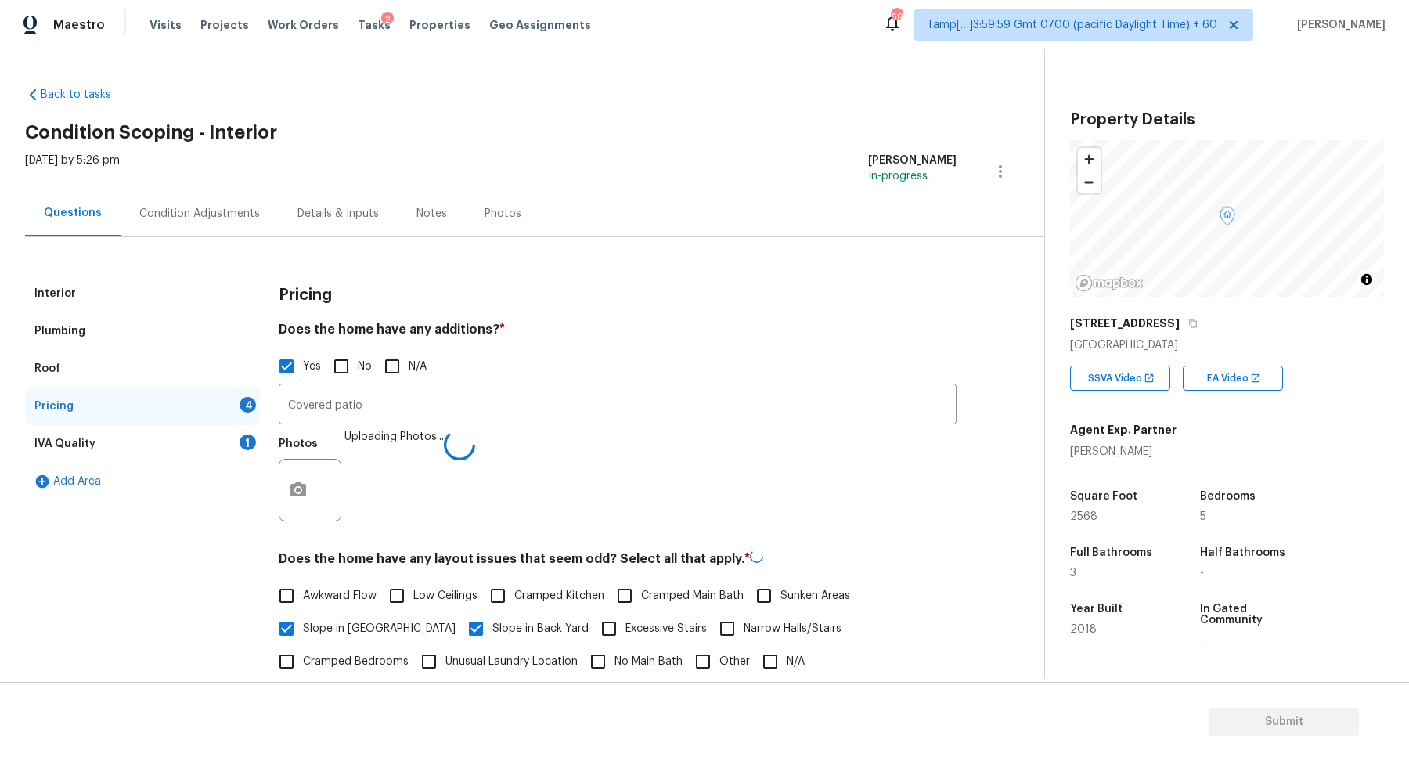
scroll to position [225, 0]
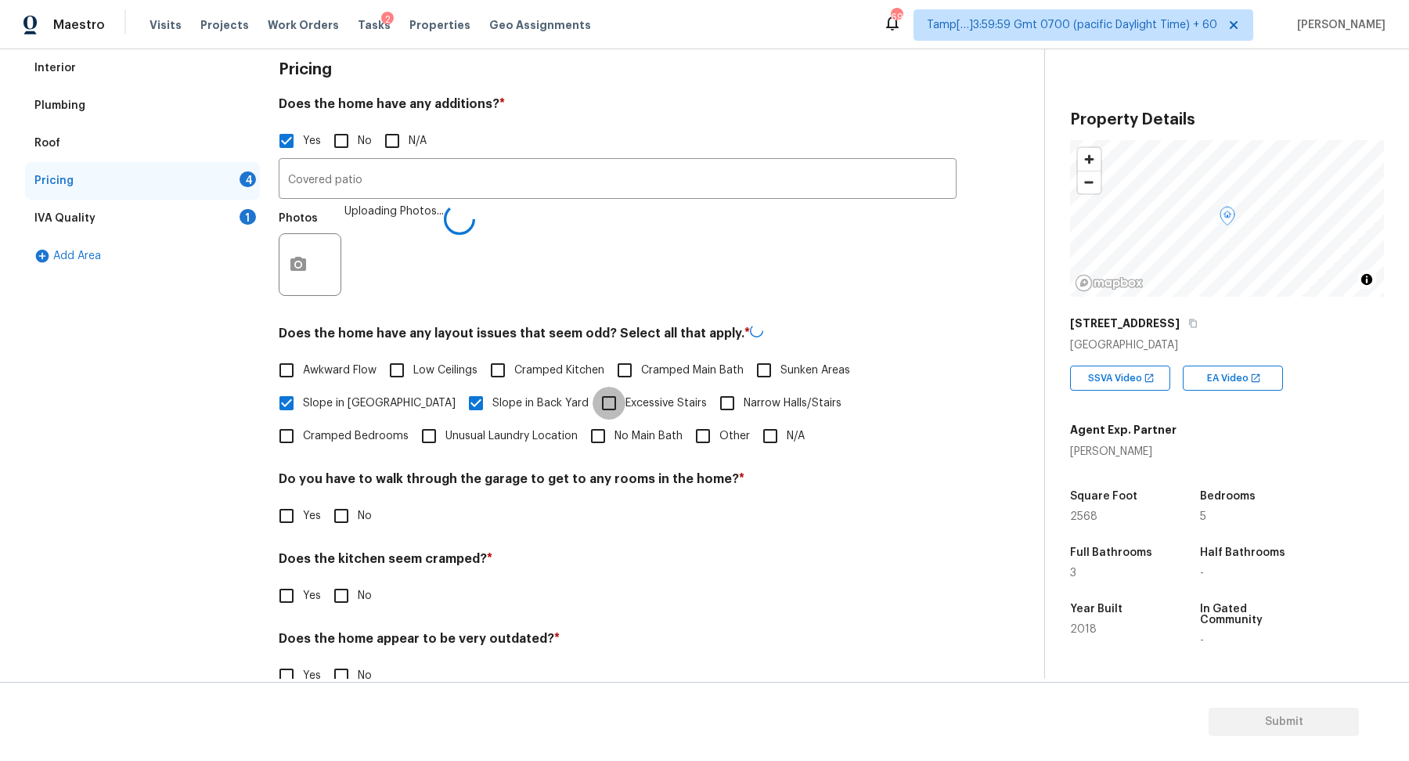
click at [593, 418] on input "Excessive Stairs" at bounding box center [609, 403] width 33 height 33
click at [593, 408] on input "Excessive Stairs" at bounding box center [609, 401] width 33 height 33
checkbox input "false"
click at [687, 425] on input "Other" at bounding box center [703, 434] width 33 height 33
checkbox input "true"
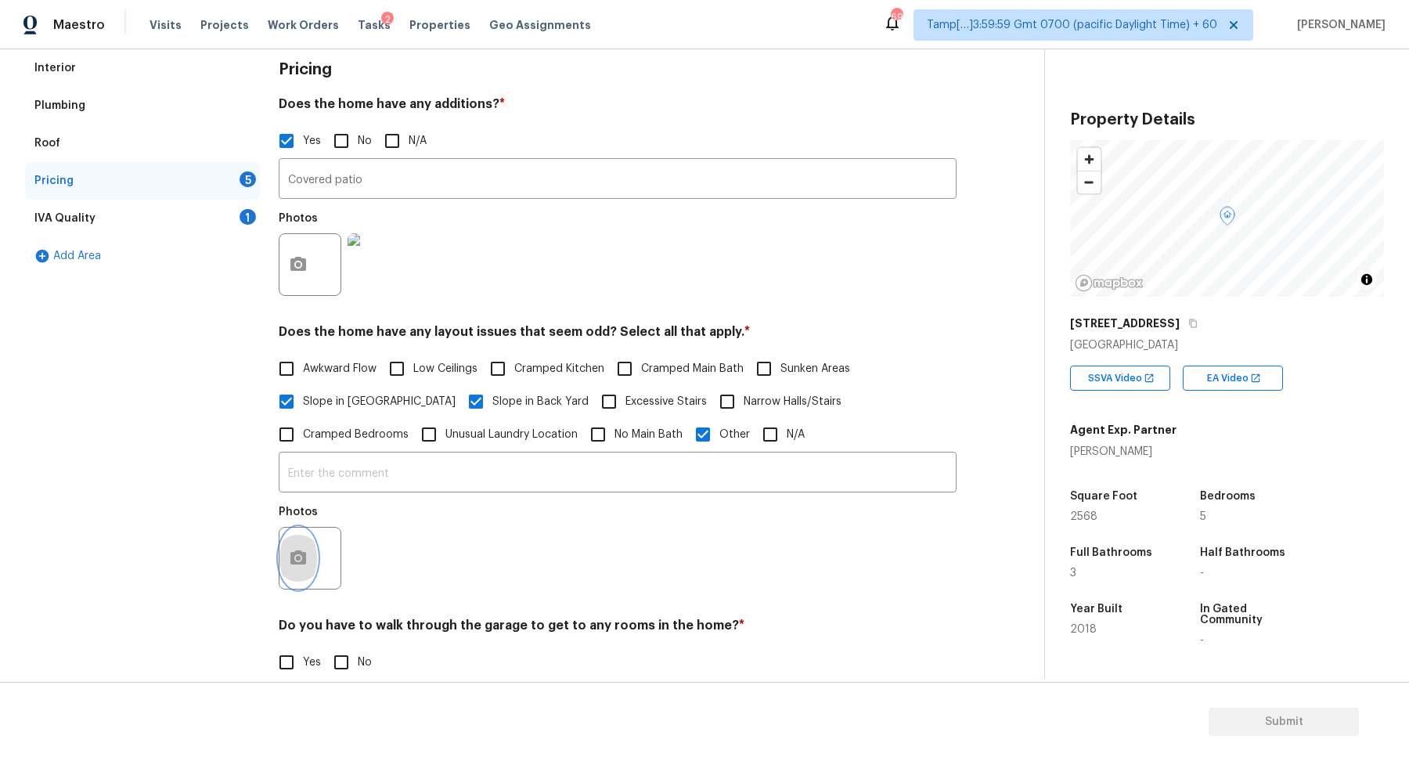
click at [312, 562] on button "button" at bounding box center [298, 558] width 38 height 61
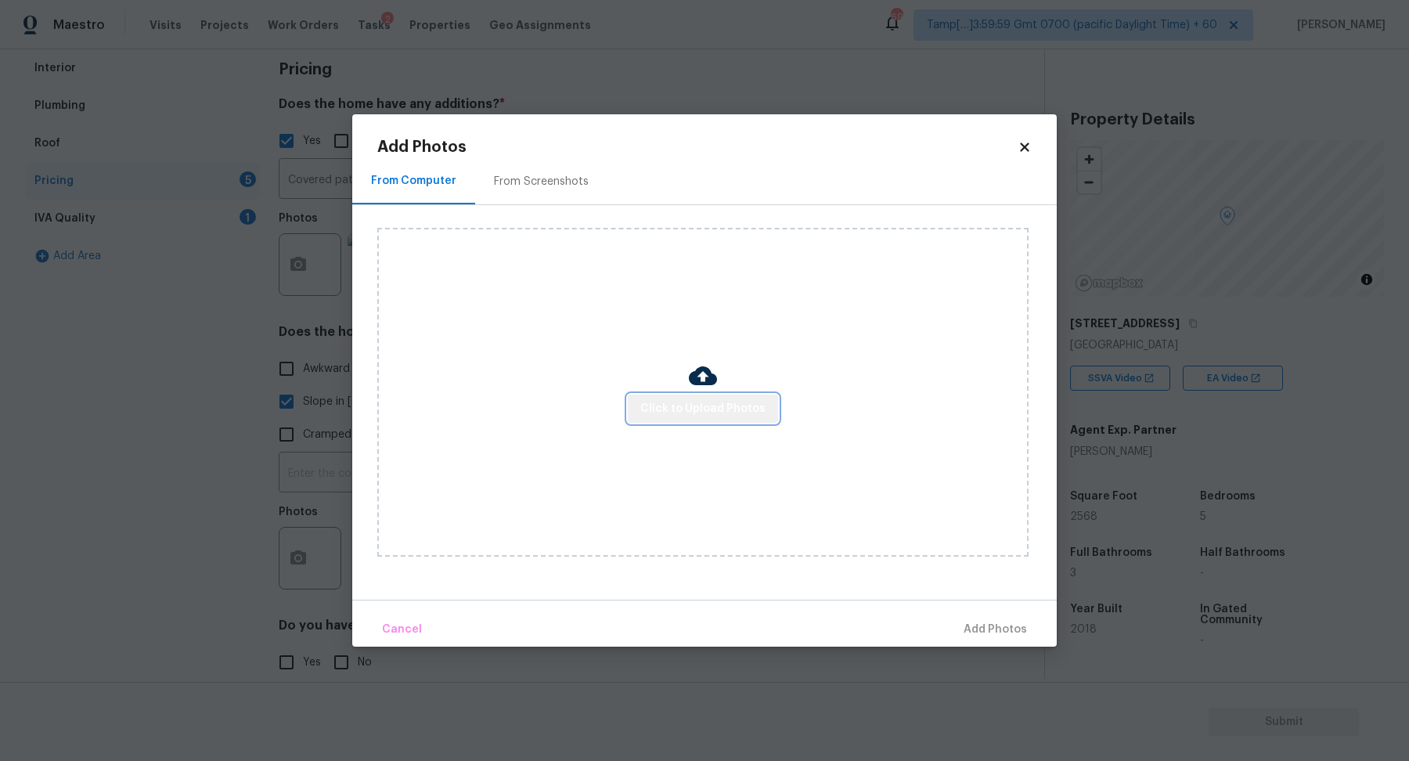
click at [741, 416] on span "Click to Upload Photos" at bounding box center [702, 409] width 125 height 20
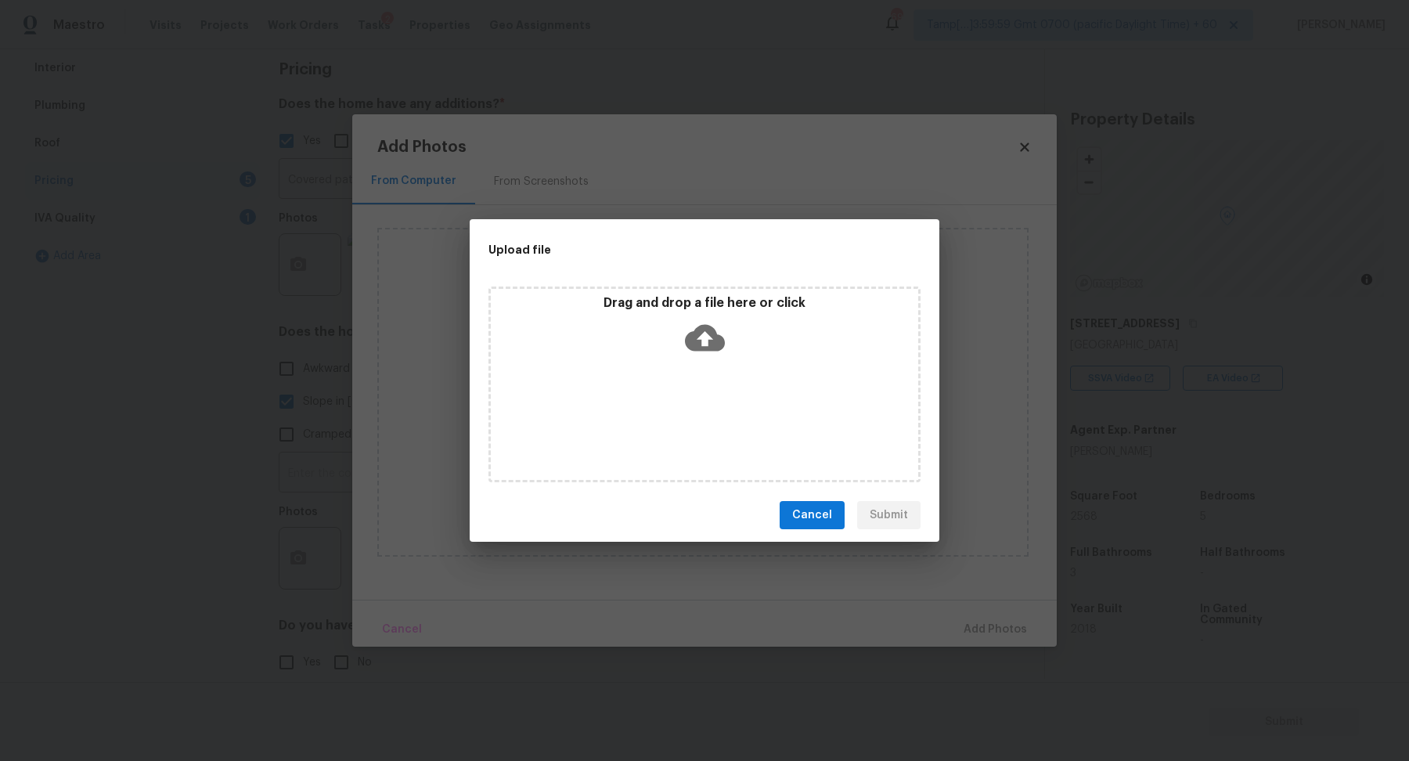
click at [694, 348] on icon at bounding box center [705, 338] width 40 height 27
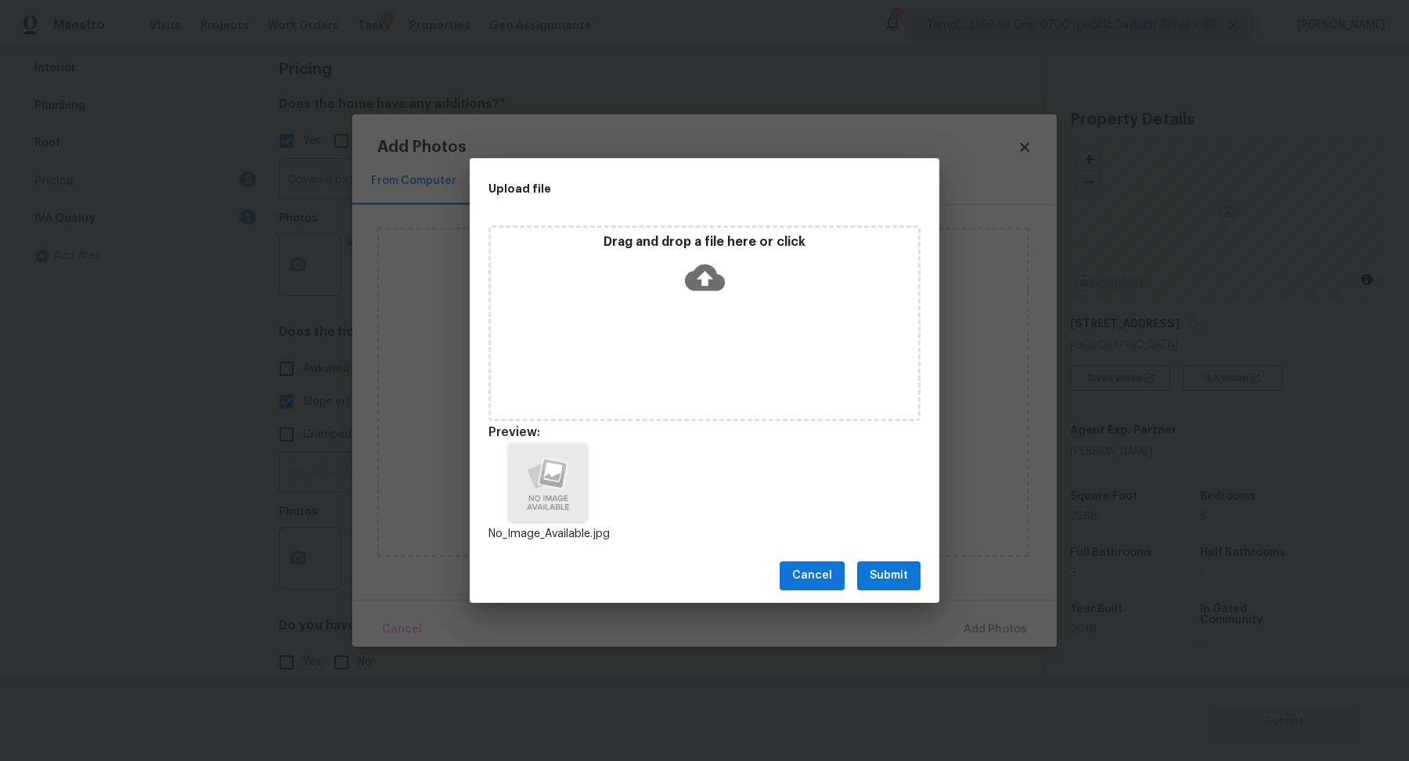
click at [889, 587] on button "Submit" at bounding box center [888, 575] width 63 height 29
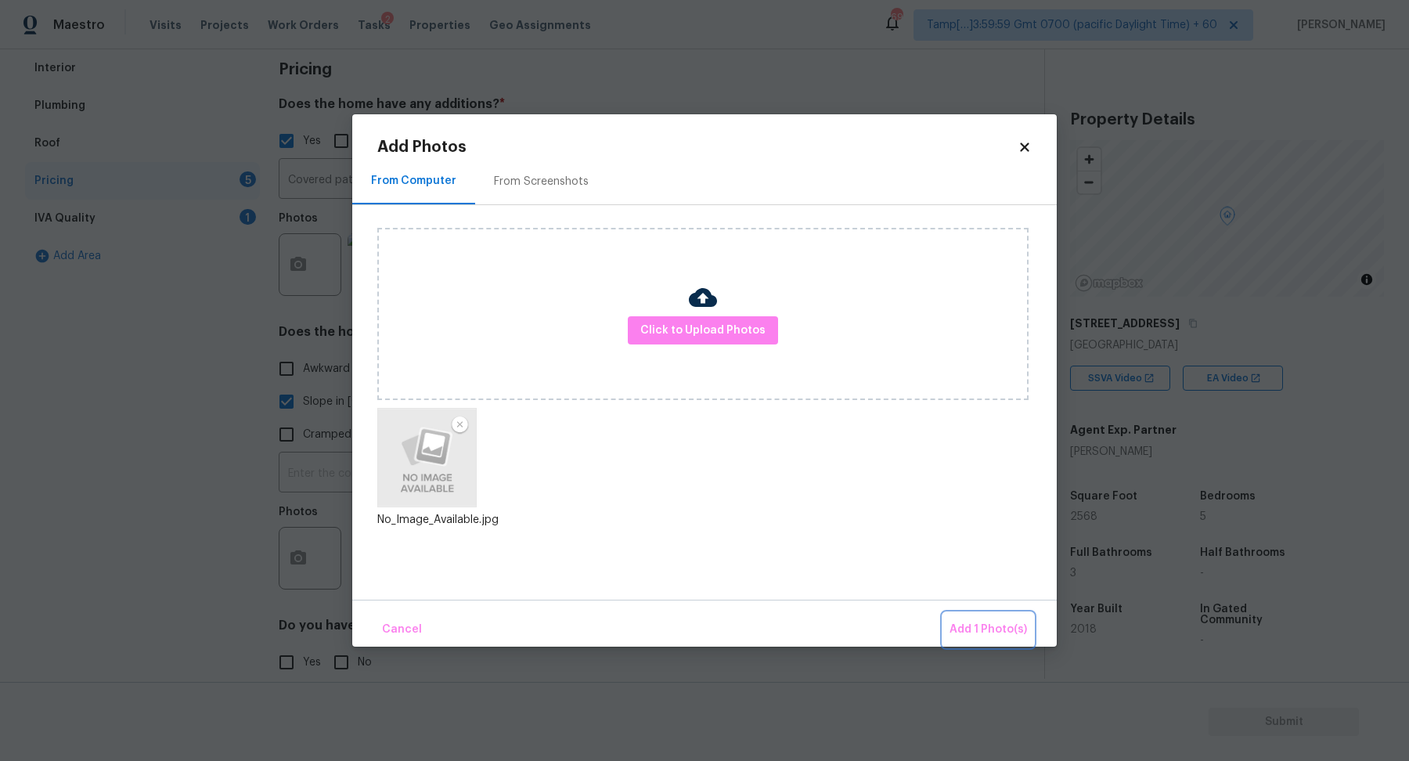
click at [959, 622] on span "Add 1 Photo(s)" at bounding box center [988, 630] width 77 height 20
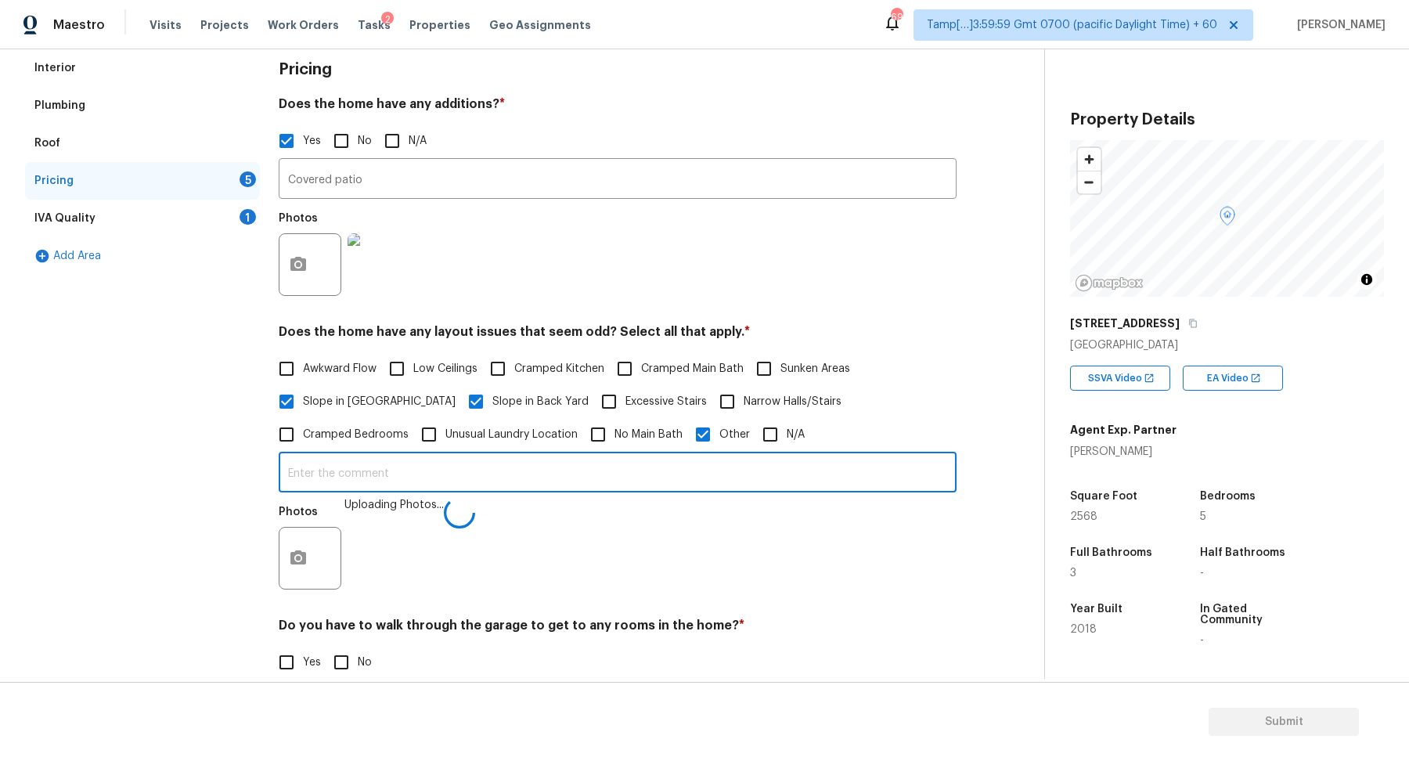
click at [696, 474] on input "text" at bounding box center [618, 474] width 678 height 37
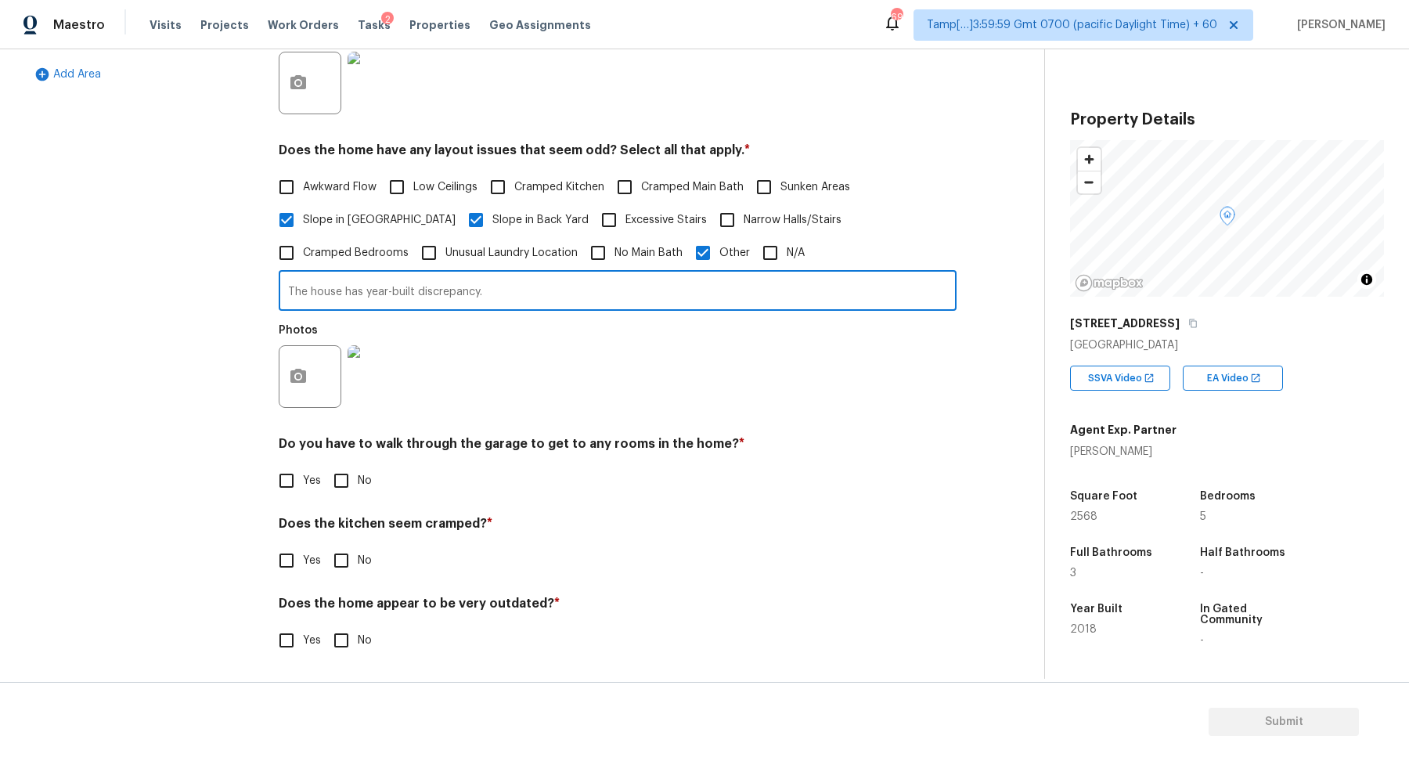
type input "The house has year-built discrepancy."
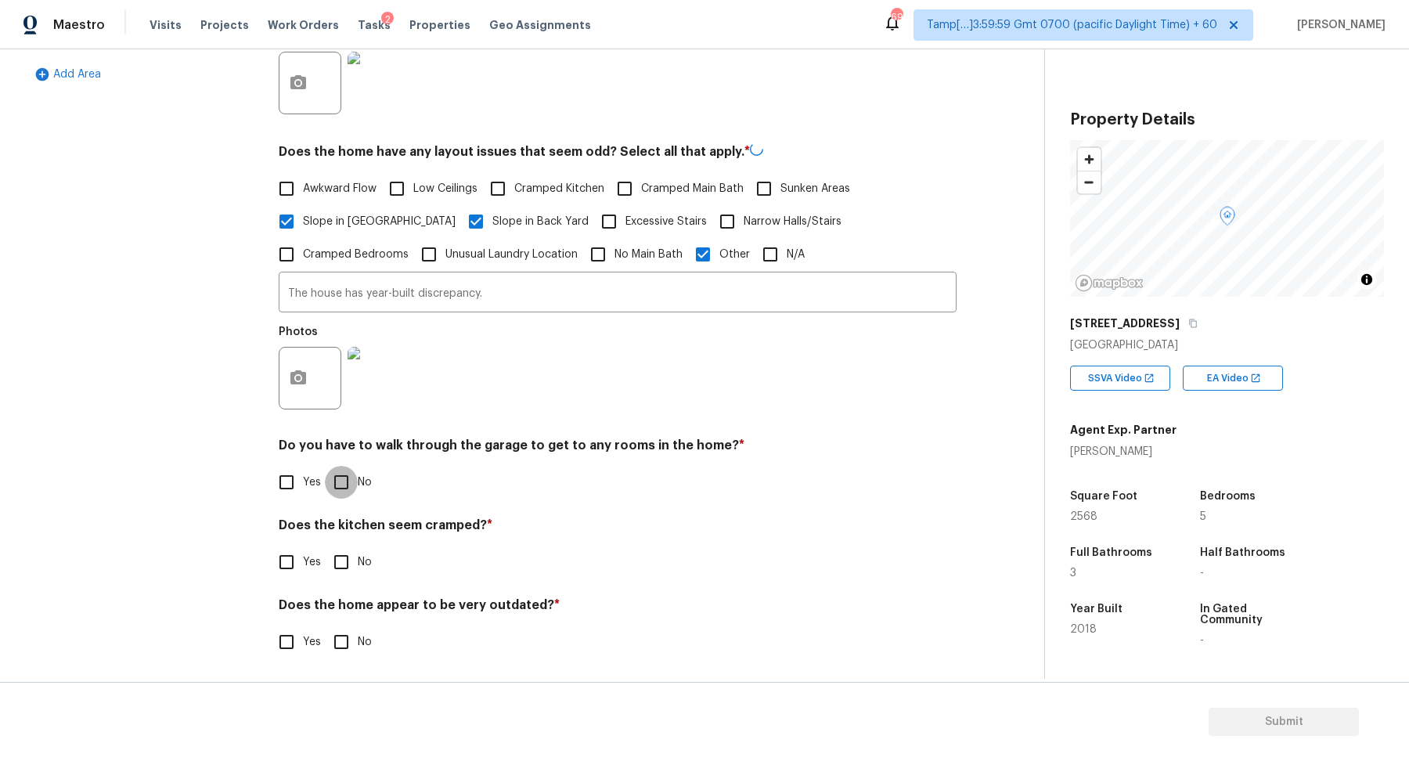
click at [349, 492] on input "No" at bounding box center [341, 482] width 33 height 33
checkbox input "true"
click at [325, 547] on input "No" at bounding box center [341, 563] width 33 height 33
checkbox input "true"
click at [325, 625] on input "No" at bounding box center [341, 641] width 33 height 33
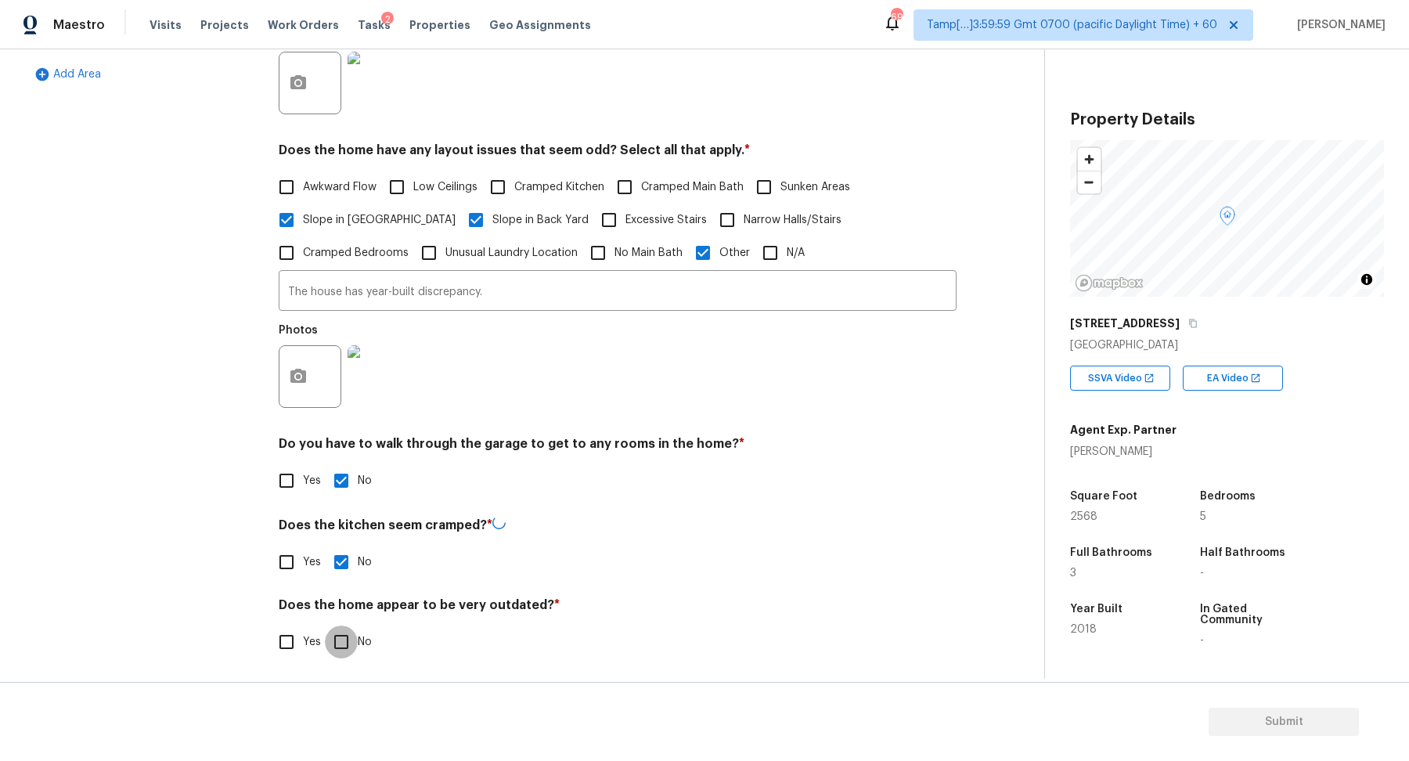
checkbox input "true"
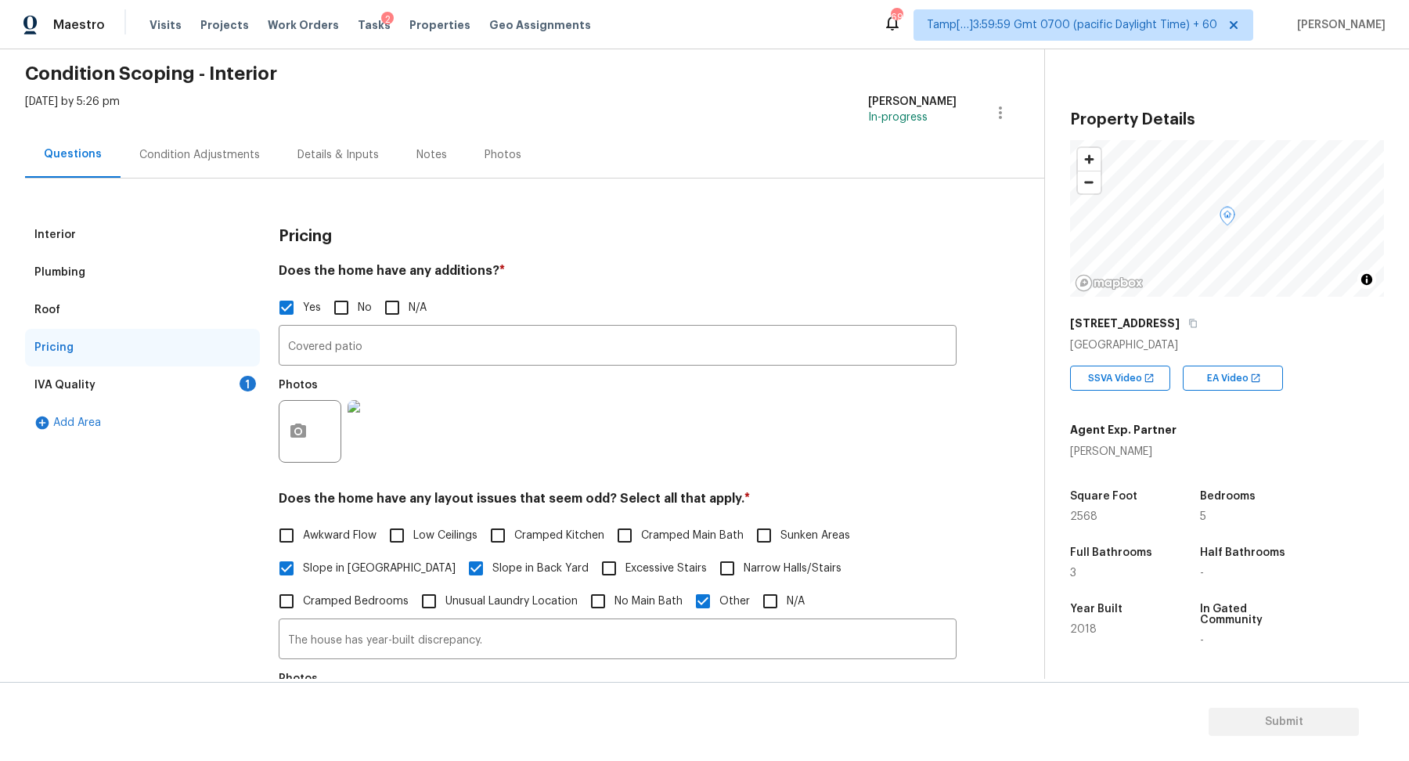
scroll to position [36, 0]
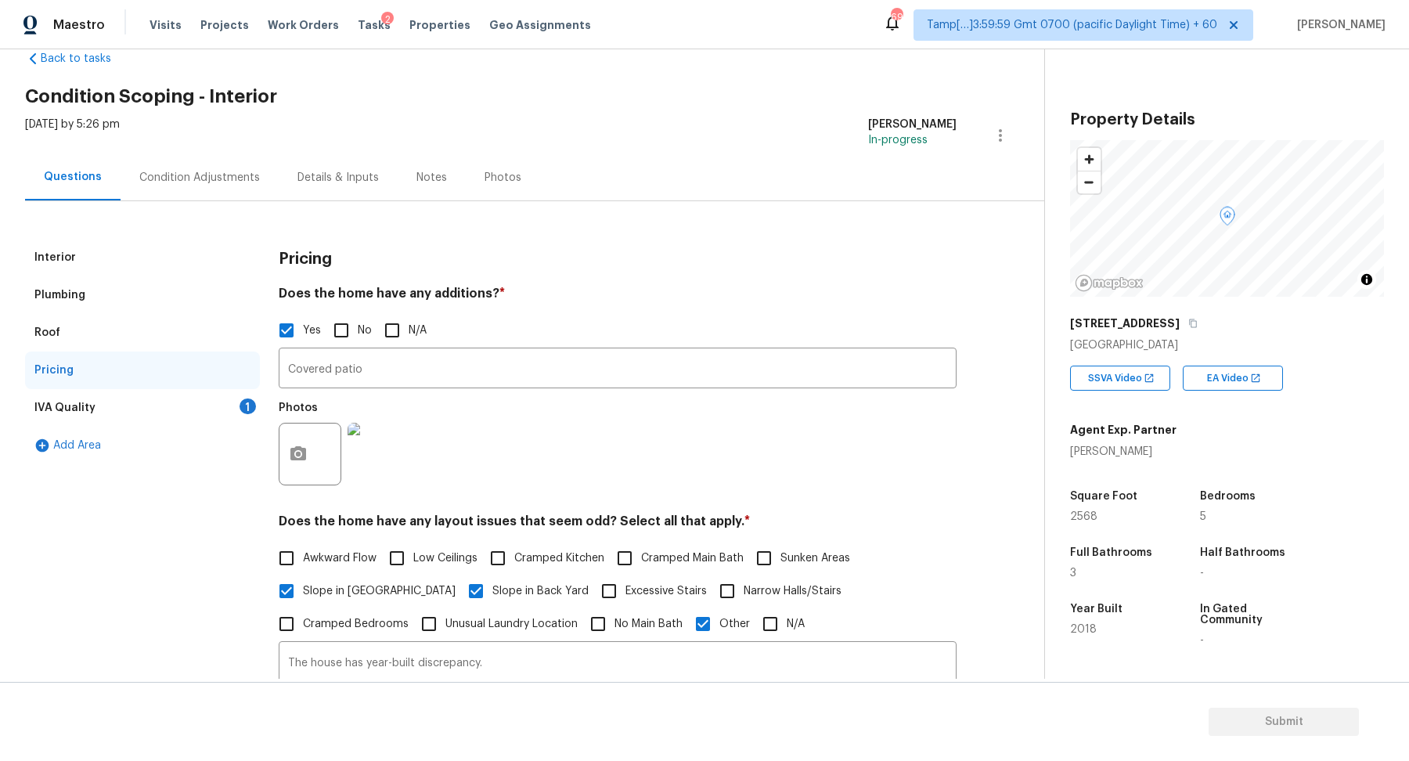
click at [247, 398] on div "1" at bounding box center [248, 406] width 16 height 16
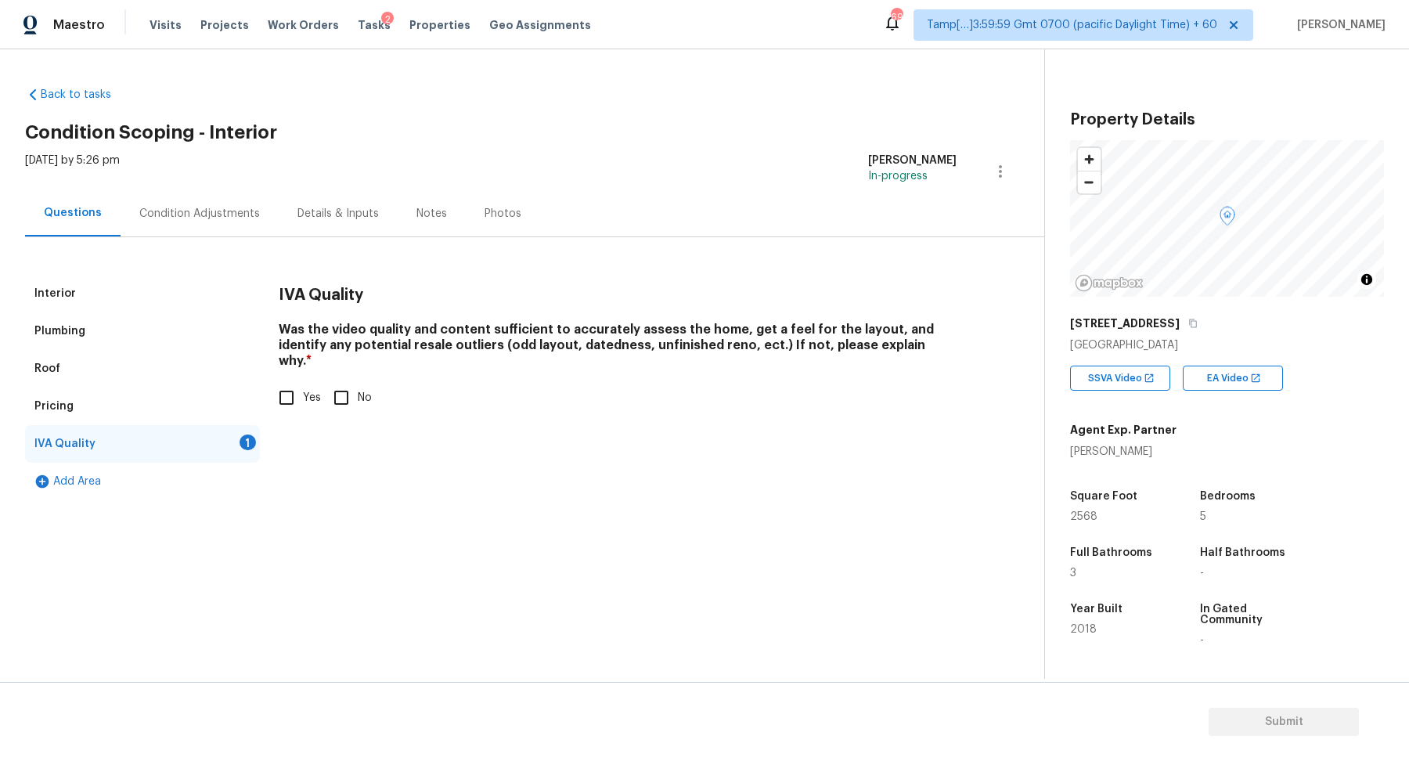
click at [304, 390] on span "Yes" at bounding box center [312, 398] width 18 height 16
click at [303, 381] on input "Yes" at bounding box center [286, 397] width 33 height 33
checkbox input "true"
click at [223, 232] on div "Condition Adjustments" at bounding box center [200, 213] width 158 height 46
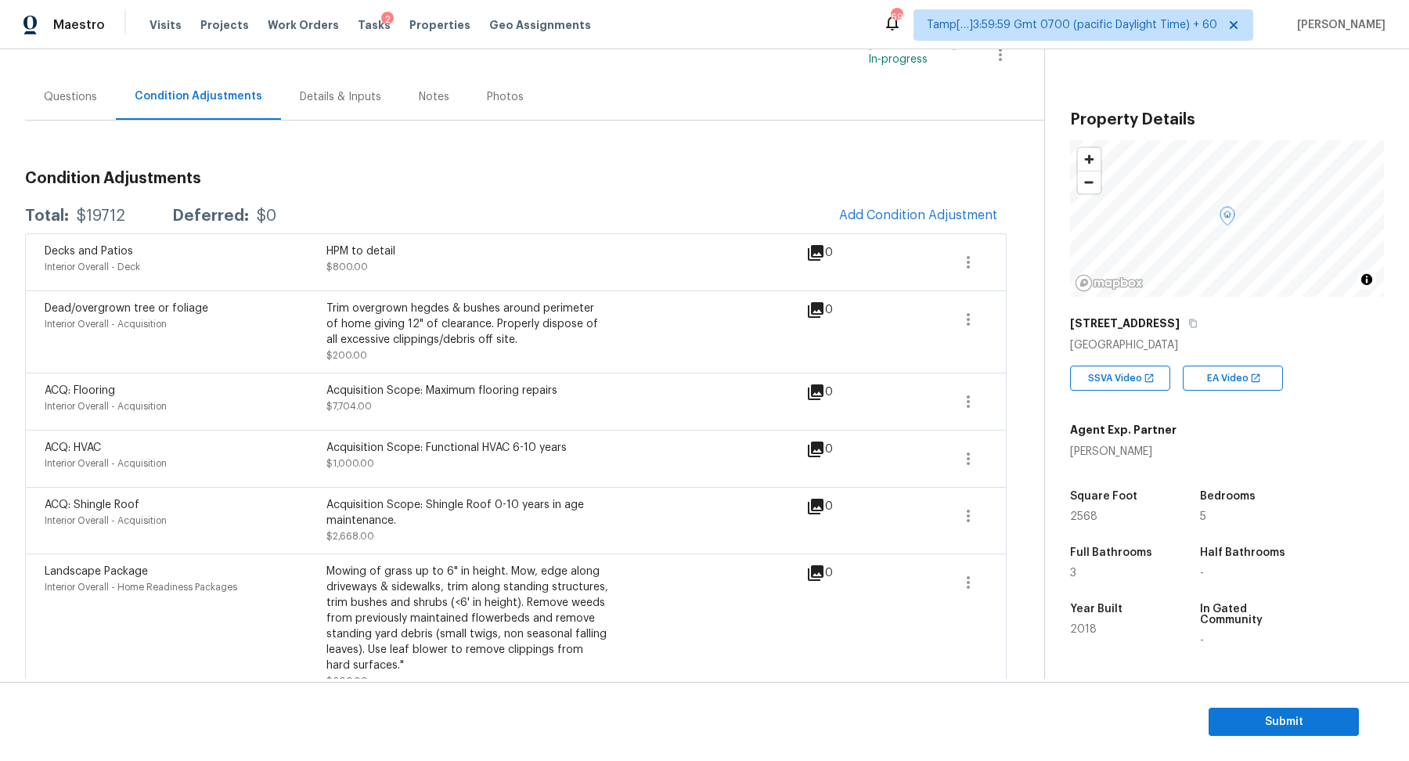
scroll to position [113, 0]
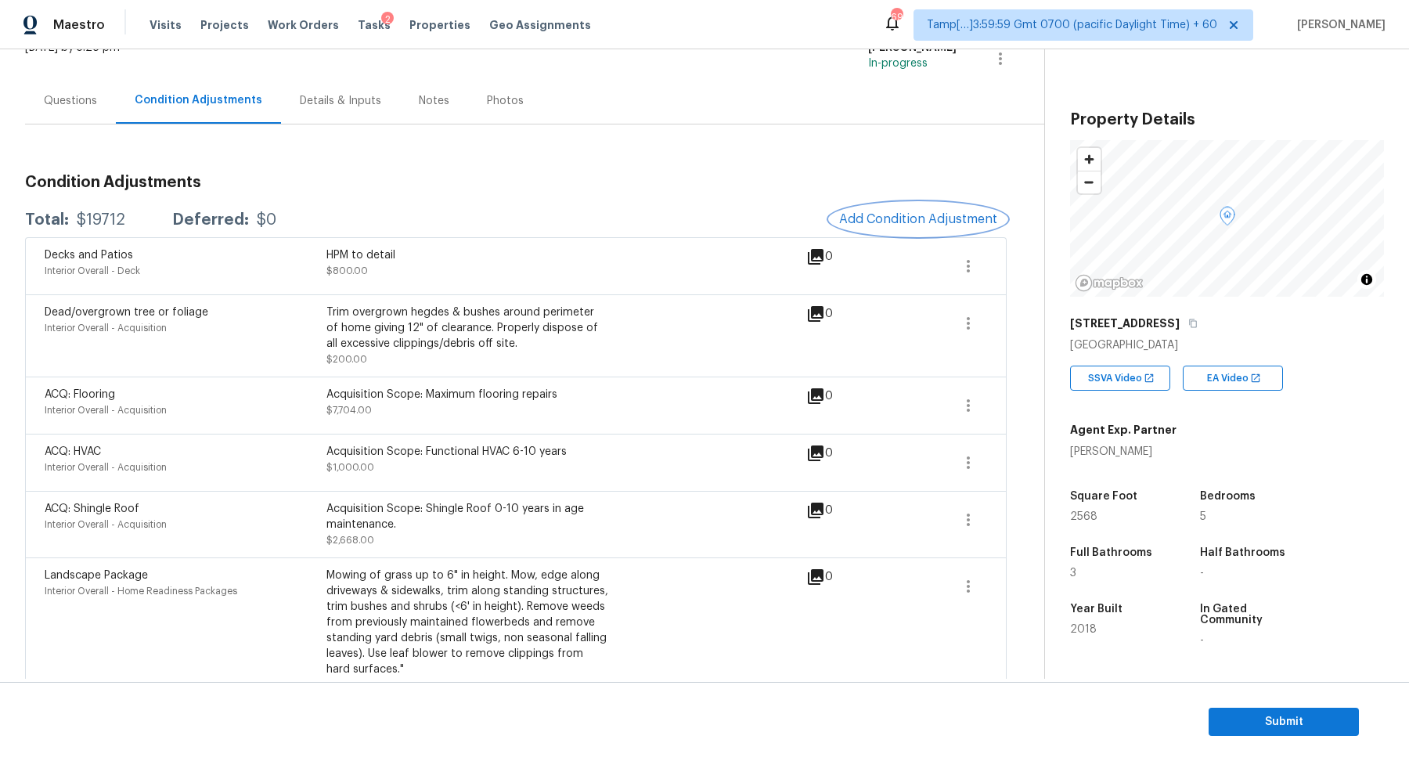
click at [923, 229] on button "Add Condition Adjustment" at bounding box center [918, 219] width 177 height 33
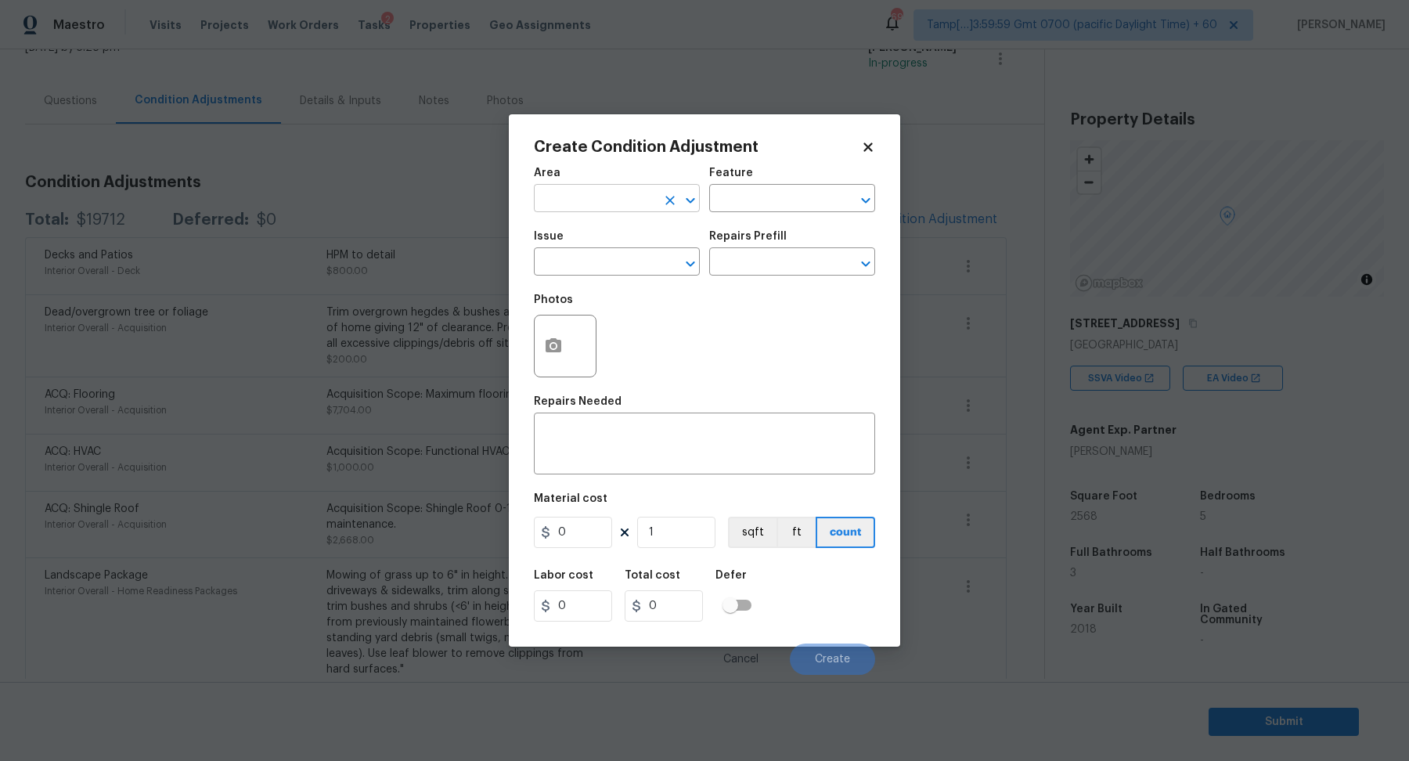
click at [642, 201] on input "text" at bounding box center [595, 200] width 122 height 24
click at [622, 271] on li "Interior Overall" at bounding box center [617, 260] width 166 height 26
type input "Interior Overall"
click at [602, 287] on div "Photos" at bounding box center [704, 336] width 341 height 102
click at [606, 273] on input "text" at bounding box center [595, 263] width 122 height 24
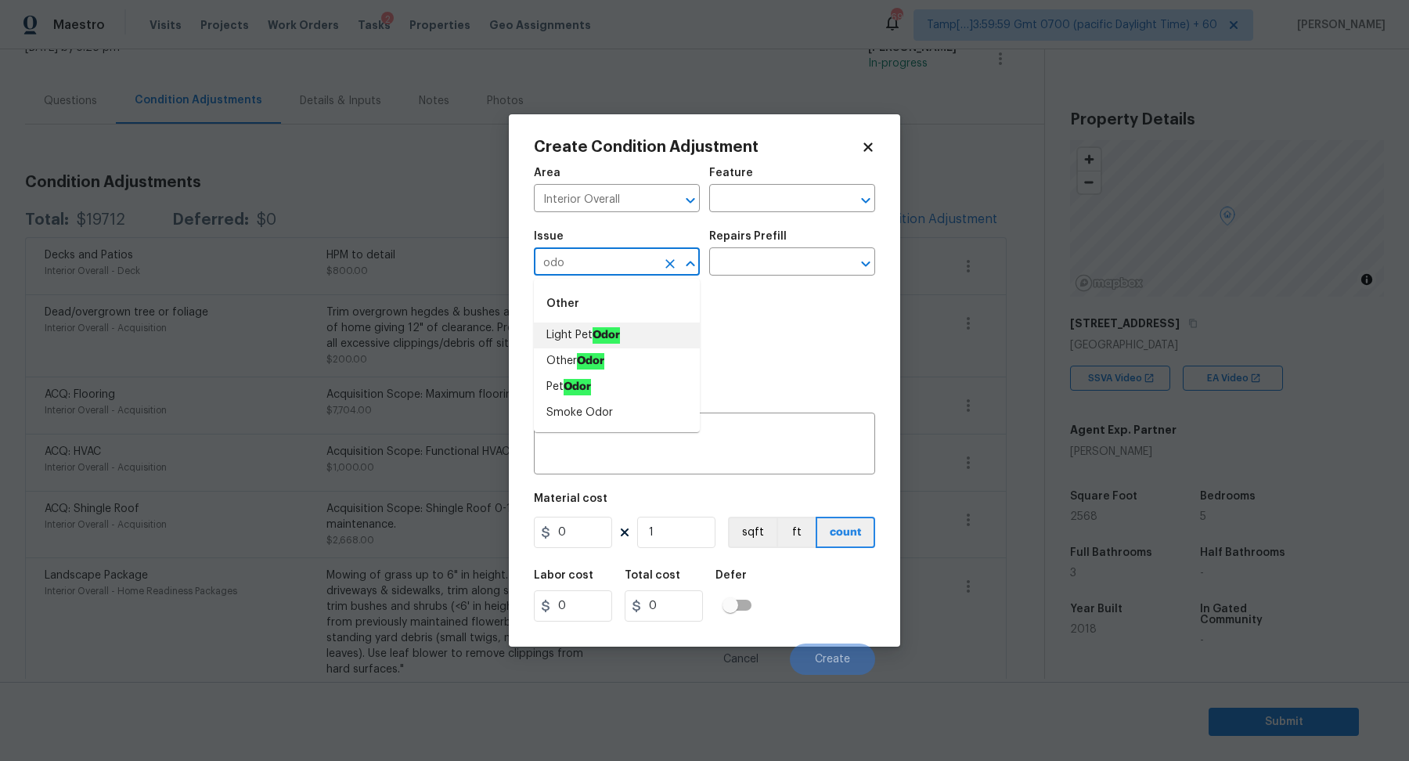
click at [629, 339] on li "Light Pet Odor" at bounding box center [617, 336] width 166 height 26
type input "Light Pet Odor"
click at [782, 270] on input "text" at bounding box center [770, 263] width 122 height 24
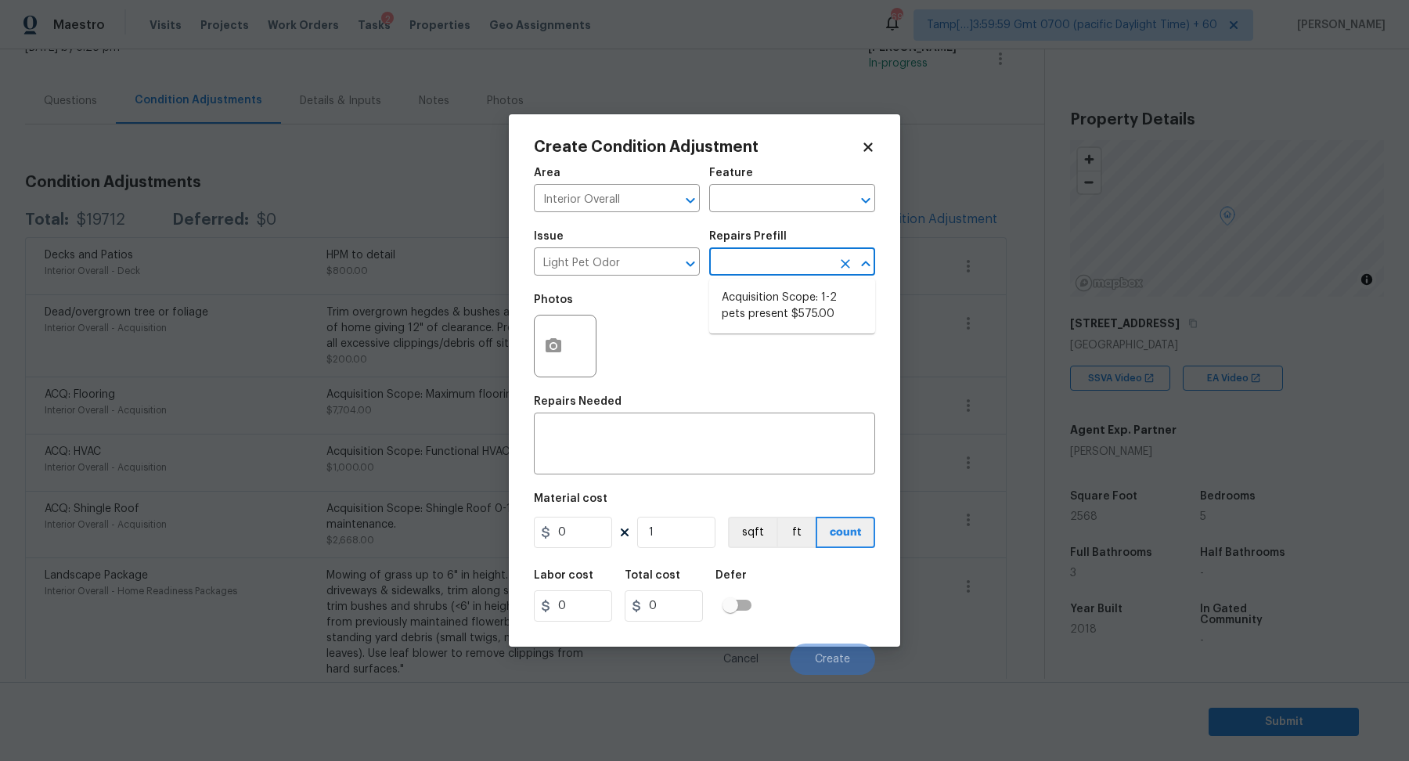
click at [781, 319] on li "Acquisition Scope: 1-2 pets present $575.00" at bounding box center [792, 306] width 166 height 42
type textarea "Acquisition Scope: 1-2 pets present"
type input "575"
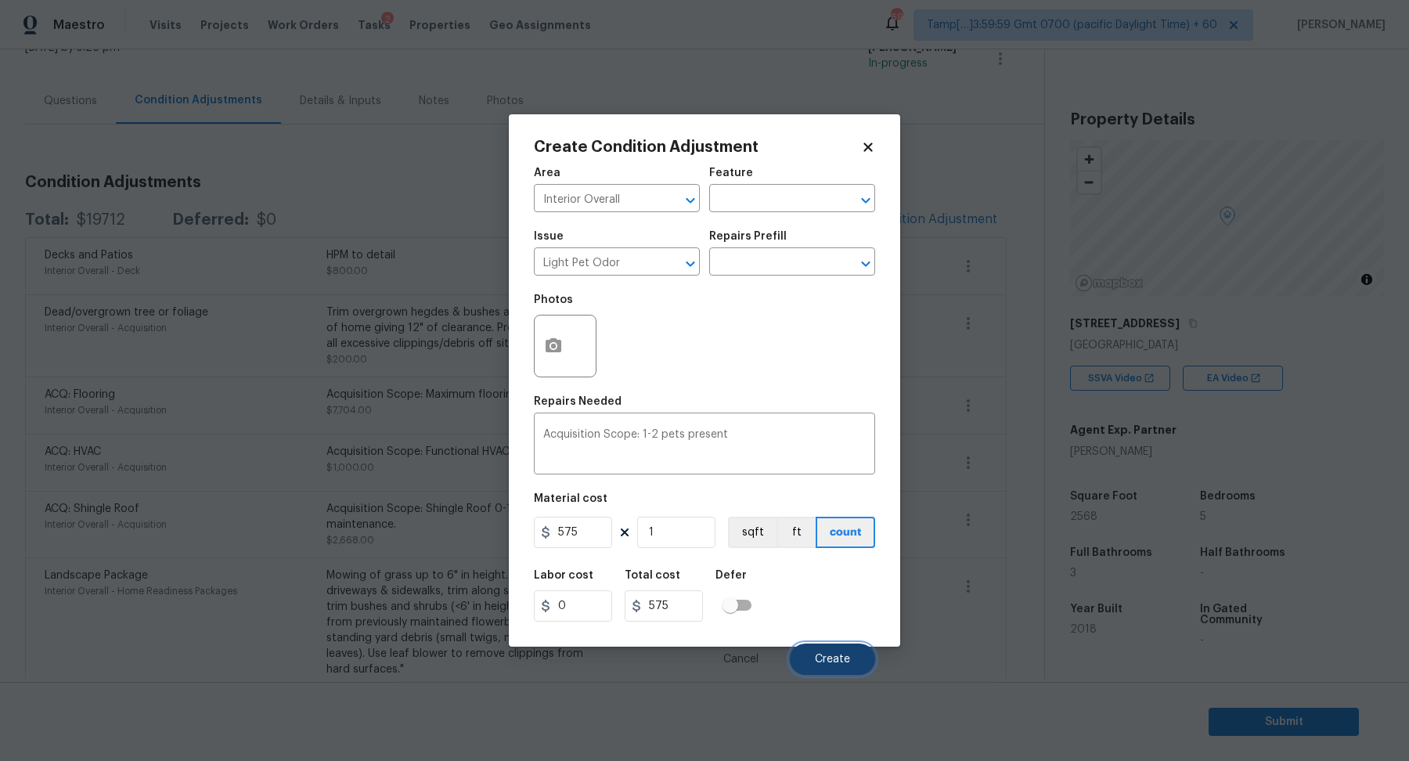
click at [839, 665] on button "Create" at bounding box center [832, 658] width 85 height 31
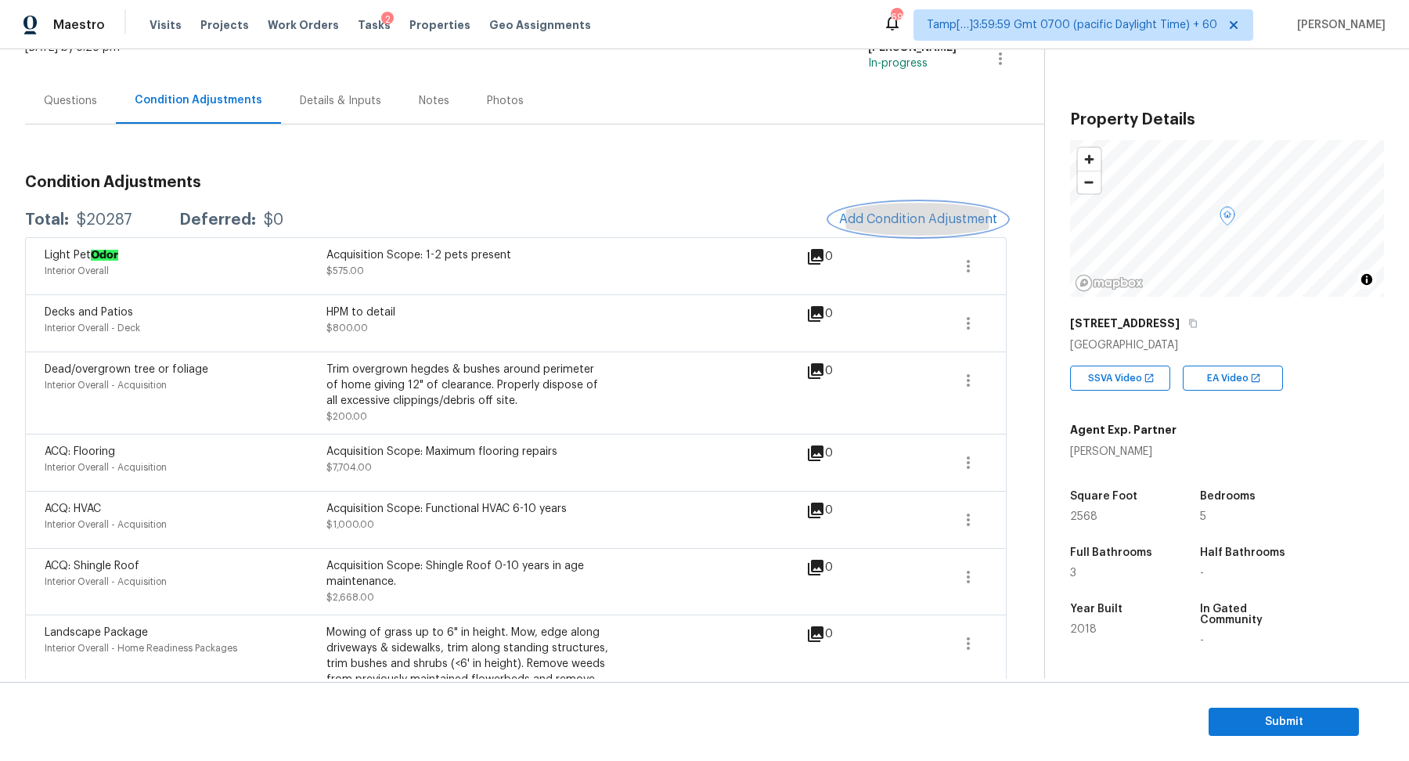
click at [880, 214] on span "Add Condition Adjustment" at bounding box center [918, 219] width 158 height 14
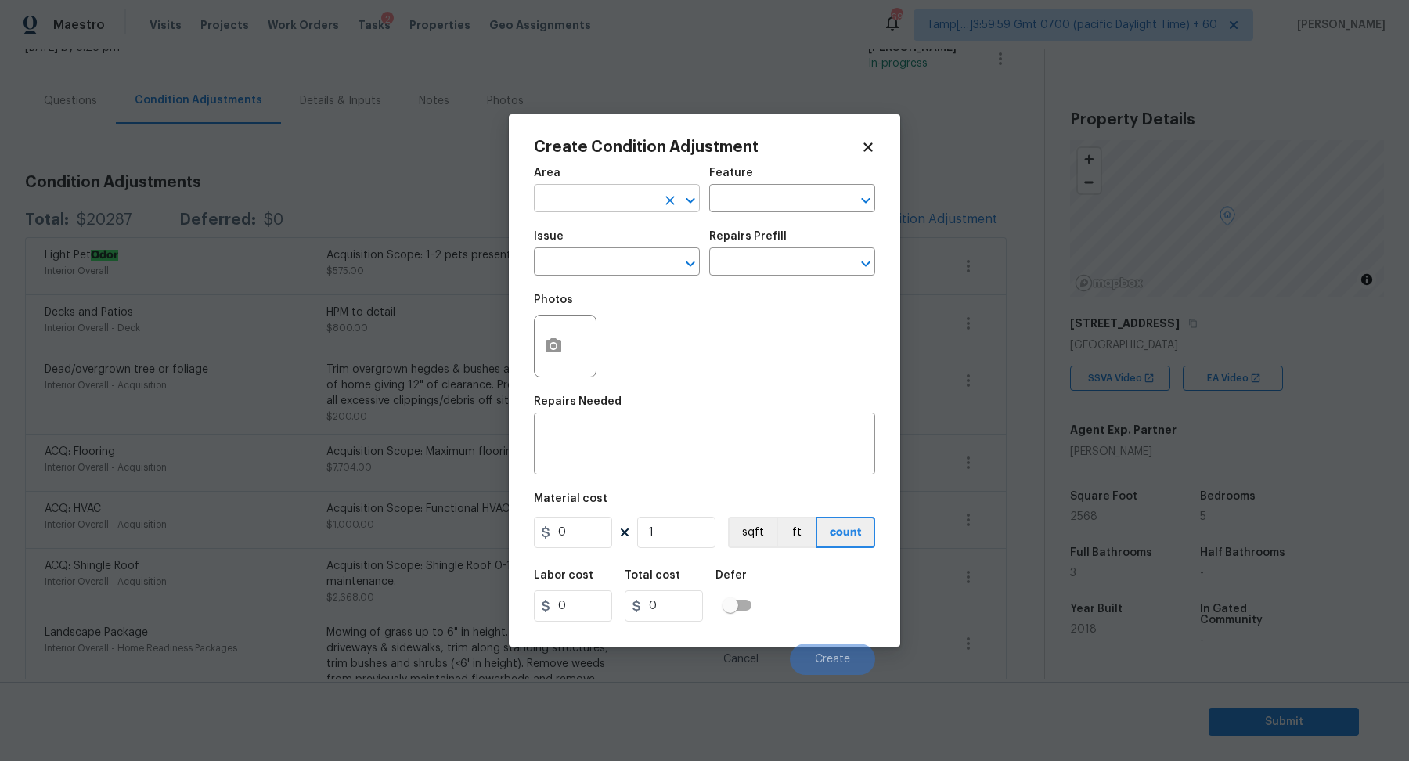
click at [623, 201] on input "text" at bounding box center [595, 200] width 122 height 24
click at [611, 262] on li "Interior Overall" at bounding box center [617, 260] width 166 height 26
type input "Interior Overall"
click at [611, 262] on input "text" at bounding box center [595, 263] width 122 height 24
click at [636, 335] on li "Condition charge" at bounding box center [617, 336] width 166 height 26
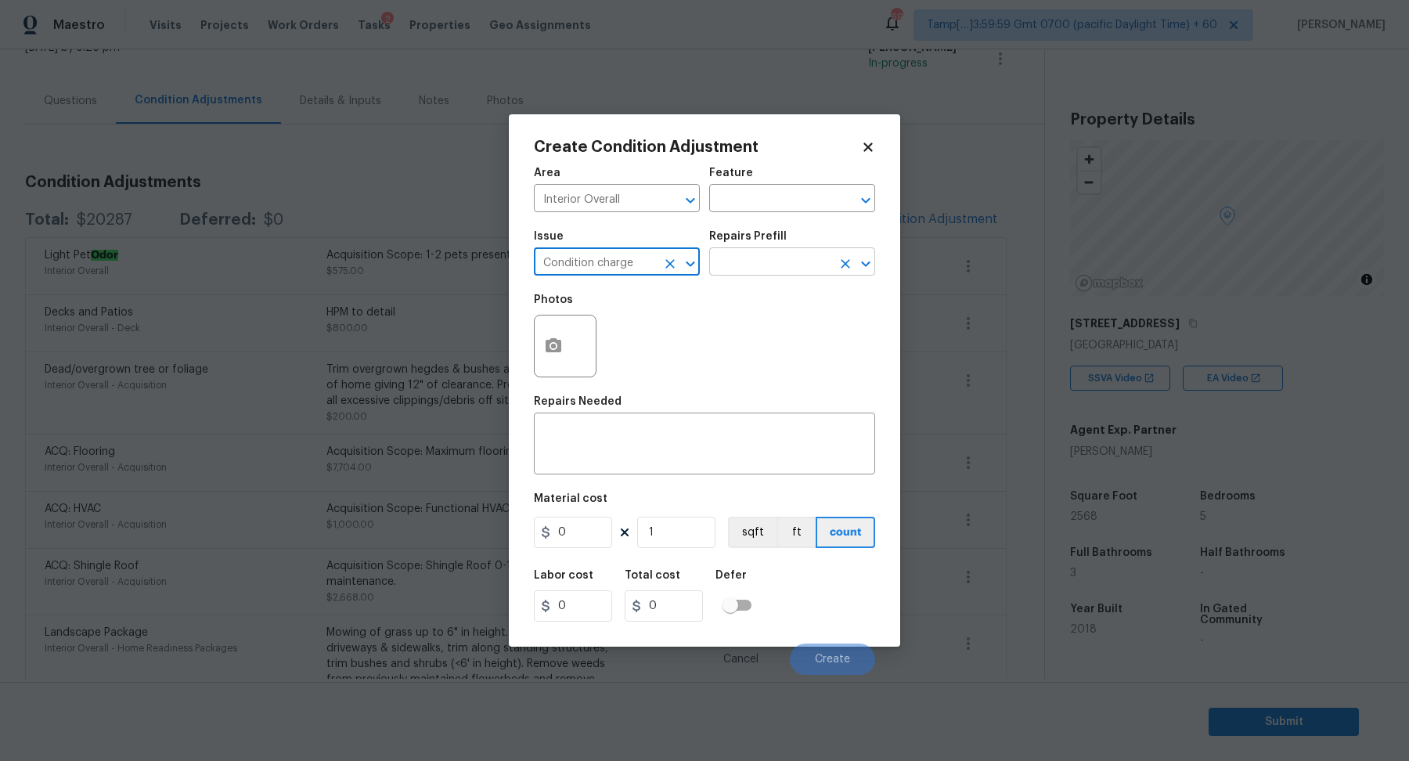
type input "Condition charge"
click at [781, 272] on input "text" at bounding box center [770, 263] width 122 height 24
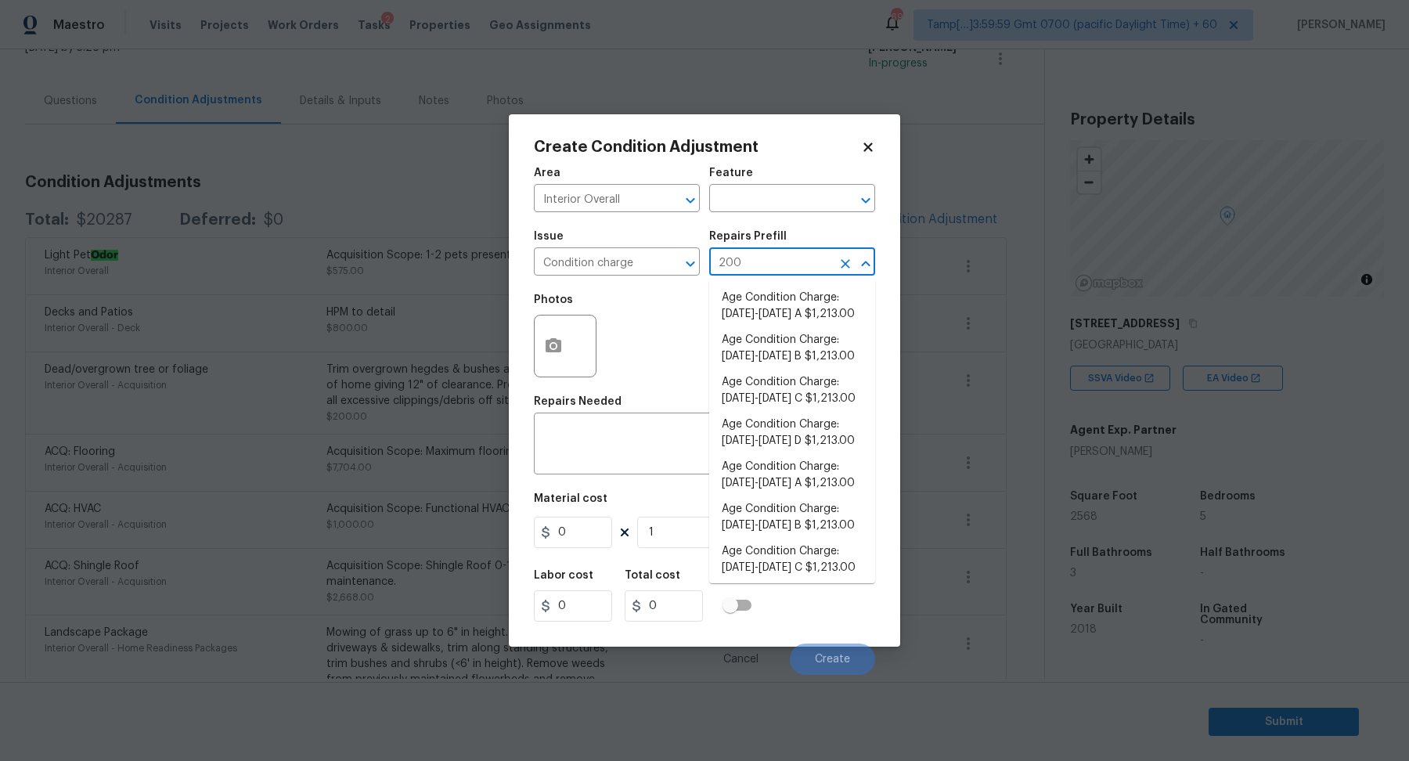
type input "2009"
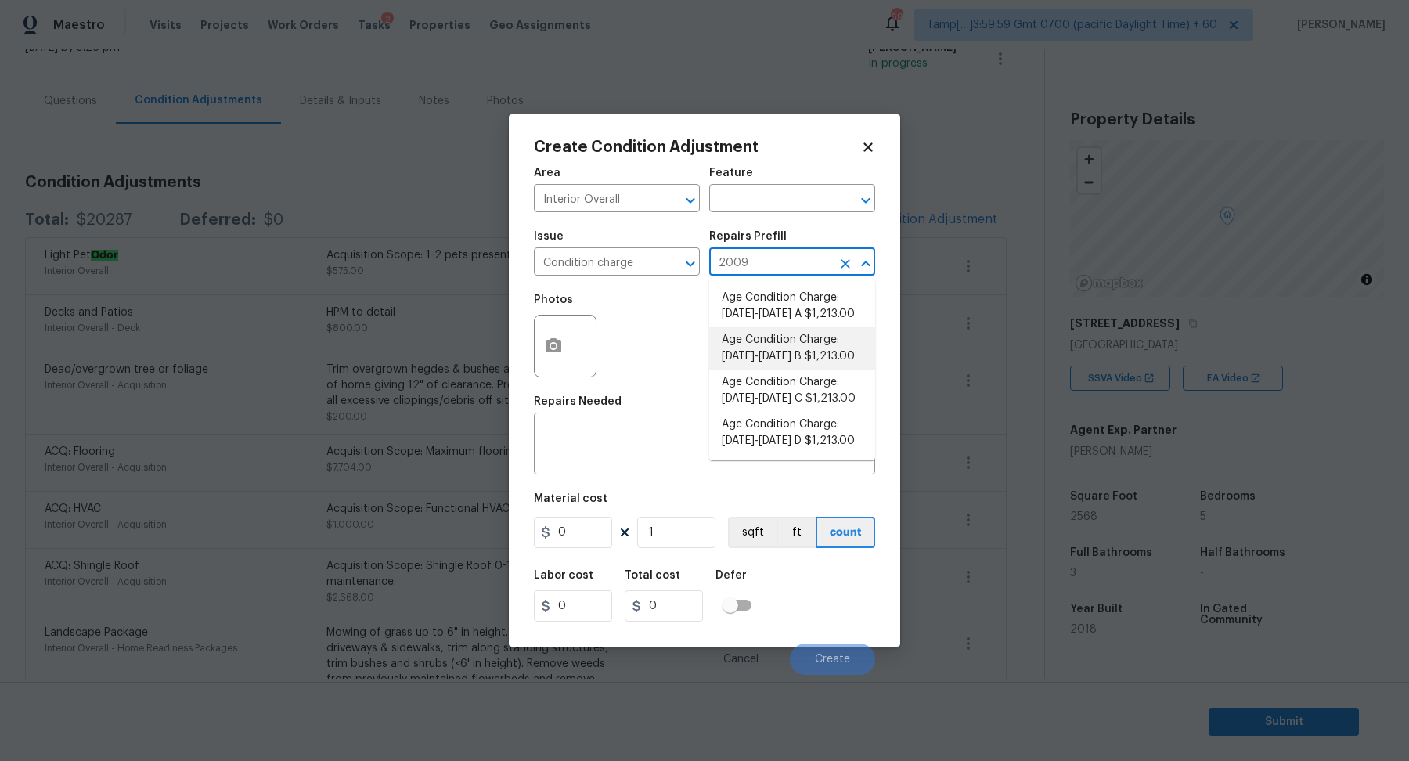
click at [805, 350] on li "Age Condition Charge: 2009-2023 B $1,213.00" at bounding box center [792, 348] width 166 height 42
type input "Home Readiness Packages"
type textarea "Age Condition Charge: 2009-2023 B"
type input "1213"
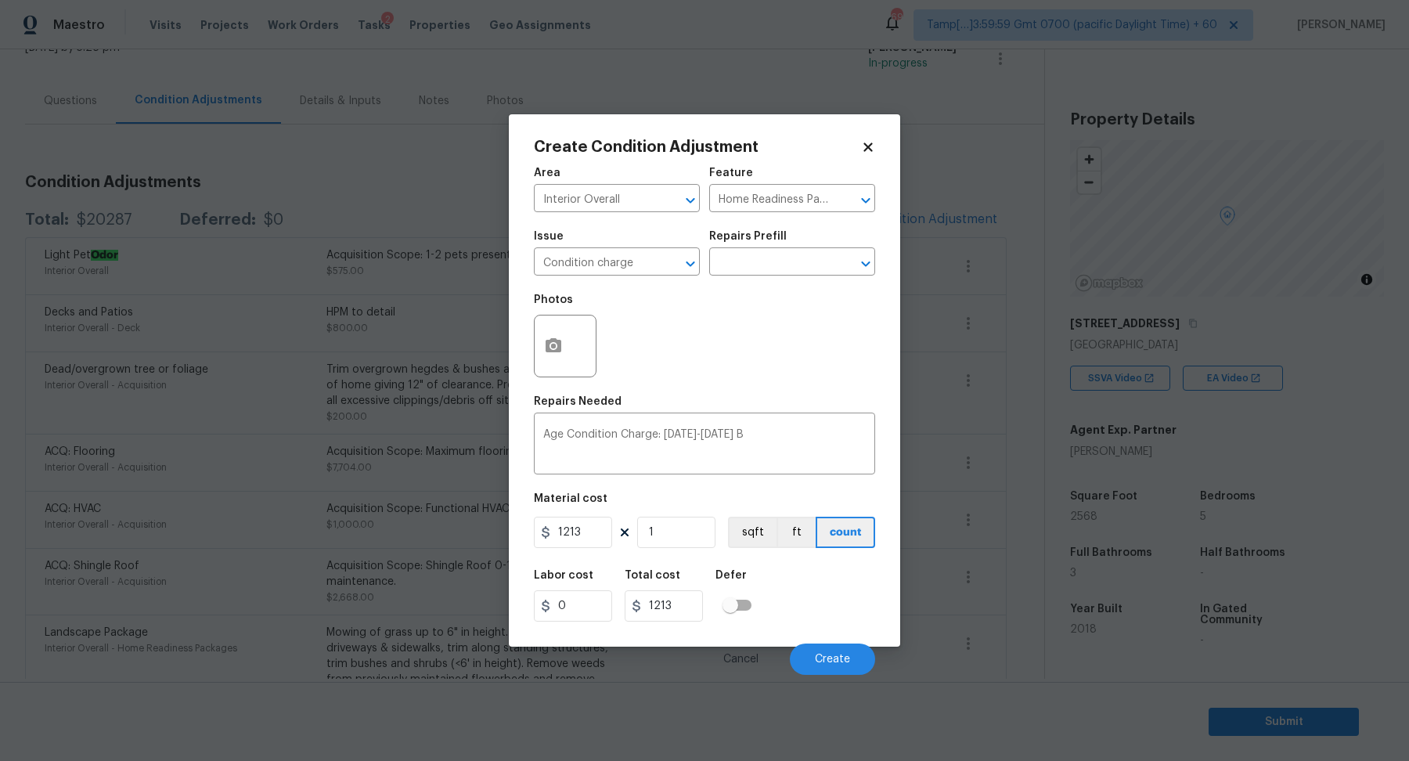
click at [780, 278] on div "Issue Condition charge ​ Repairs Prefill ​" at bounding box center [704, 253] width 341 height 63
click at [786, 268] on input "text" at bounding box center [770, 263] width 122 height 24
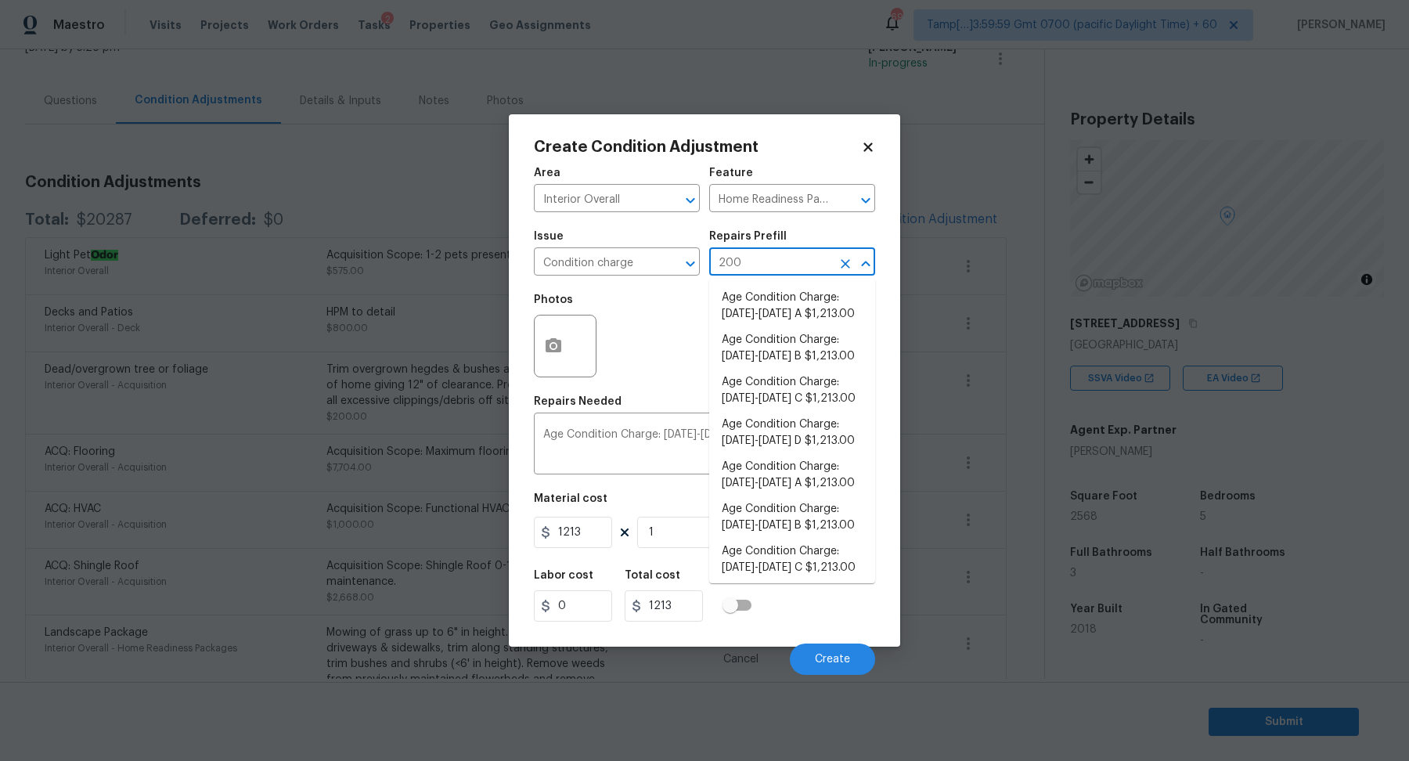
type input "2009"
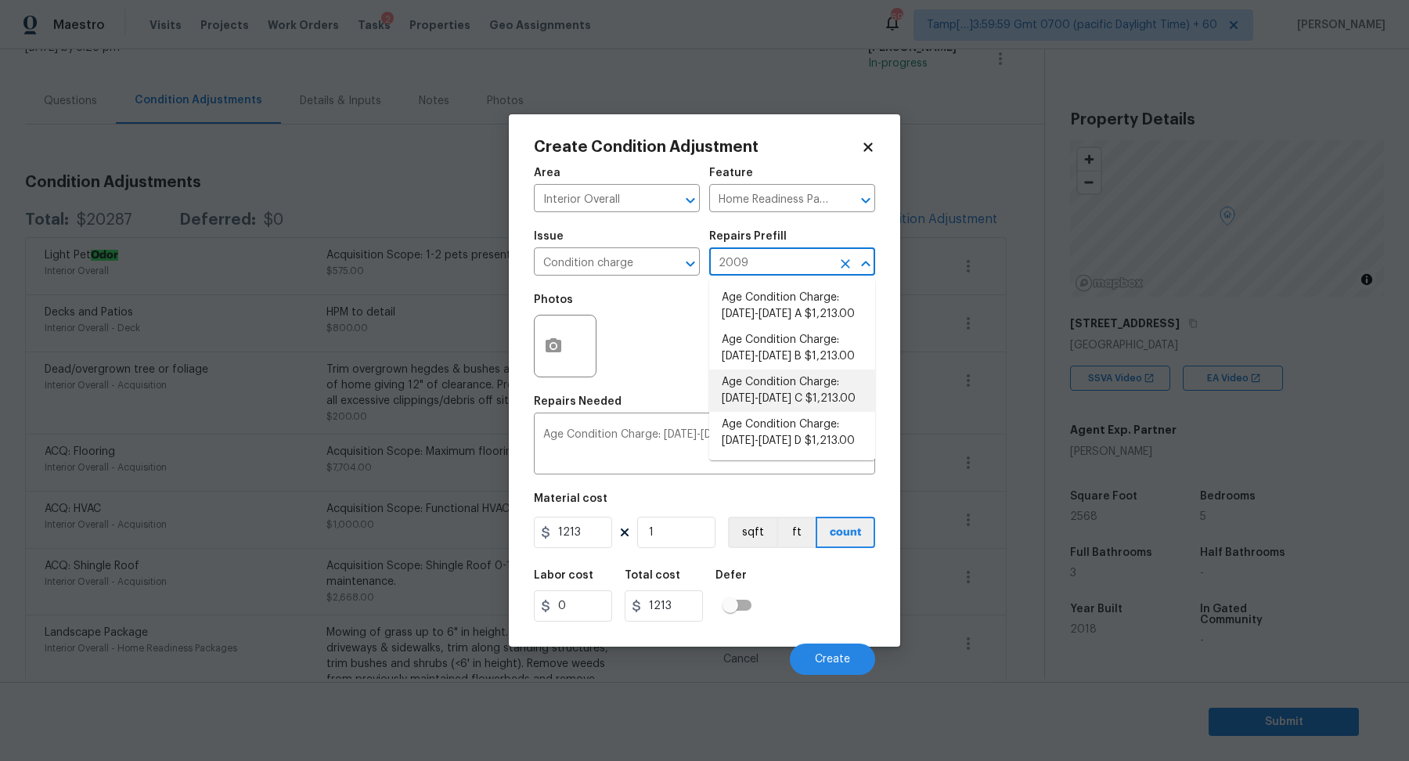
click at [791, 379] on li "Age Condition Charge: 2009-2023 C $1,213.00" at bounding box center [792, 390] width 166 height 42
type textarea "Age Condition Charge: 2009-2023 C"
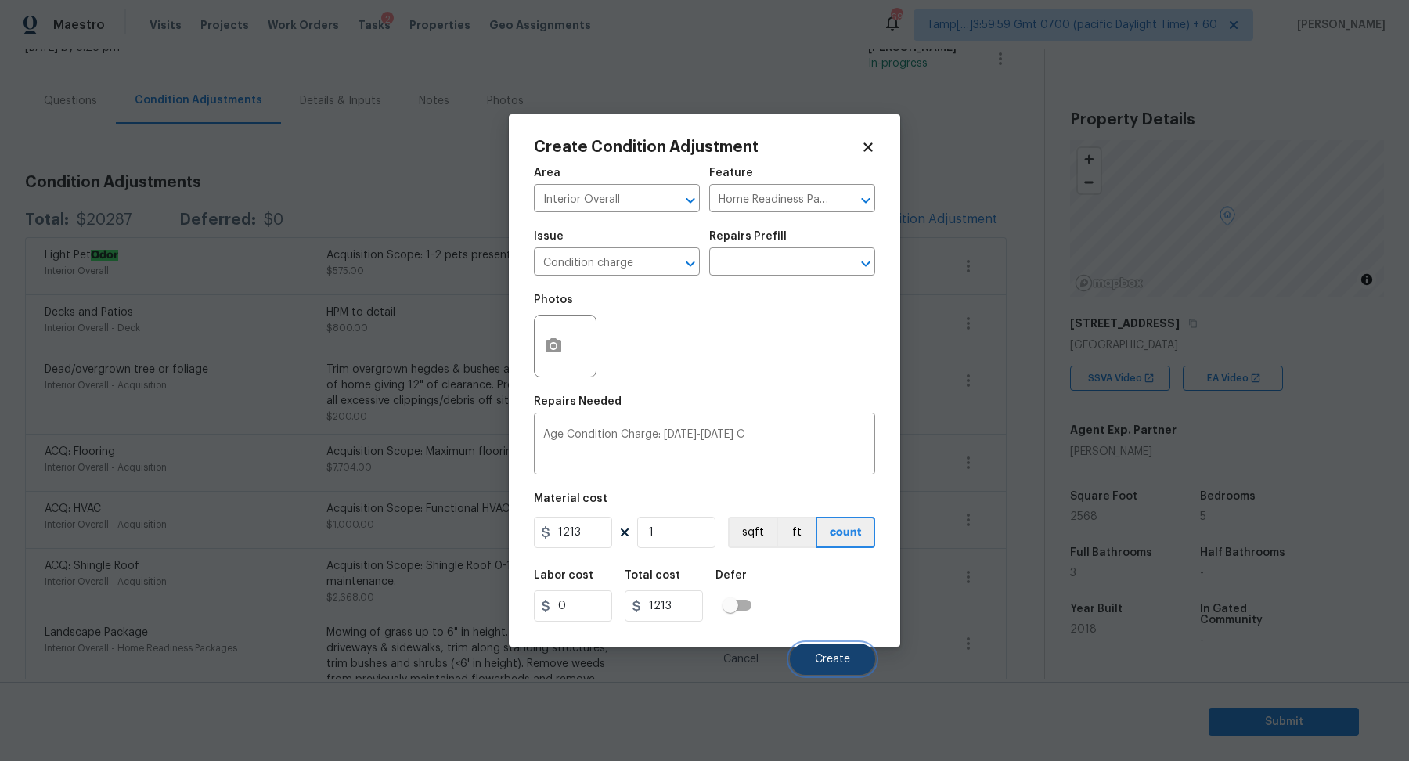
click at [809, 659] on button "Create" at bounding box center [832, 658] width 85 height 31
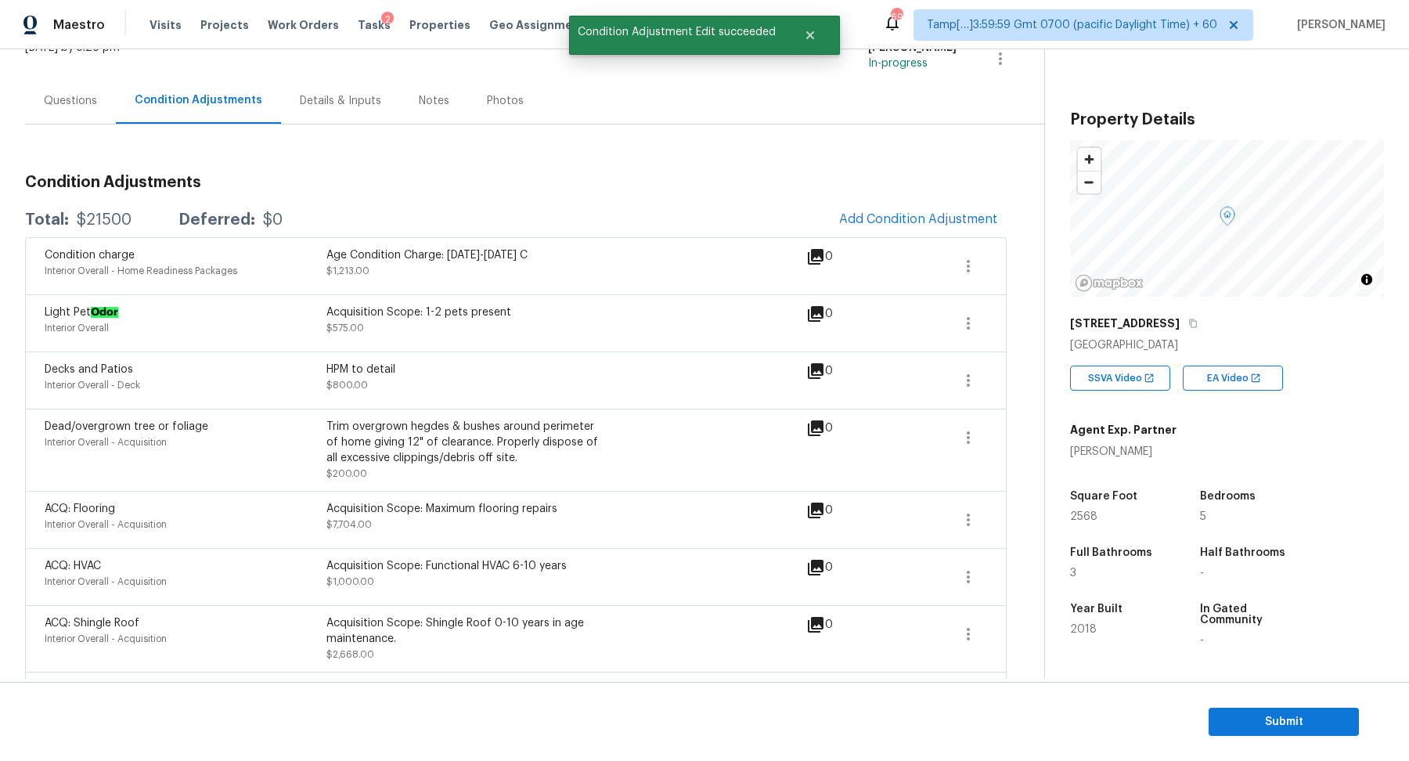
click at [108, 225] on div "$21500" at bounding box center [104, 220] width 55 height 16
copy div "$21500"
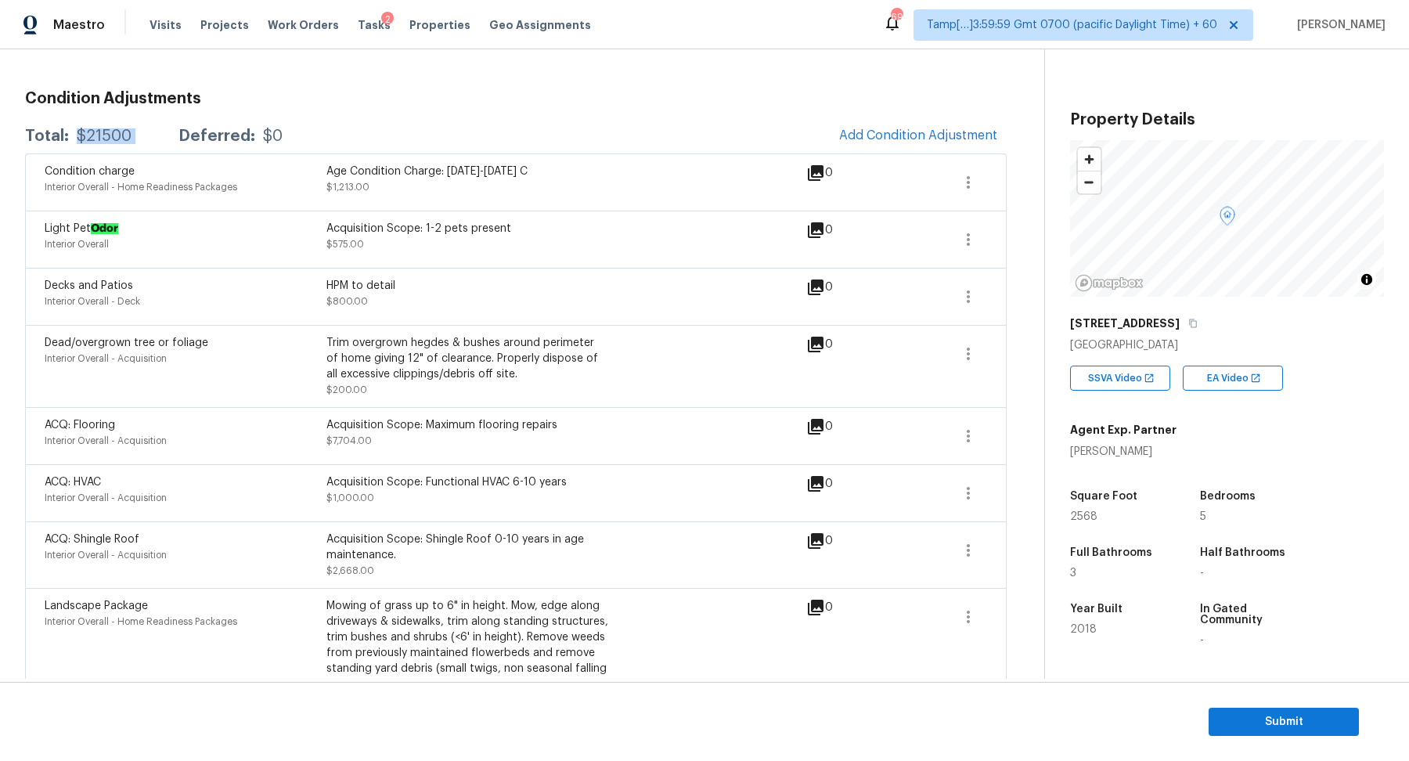
scroll to position [46, 0]
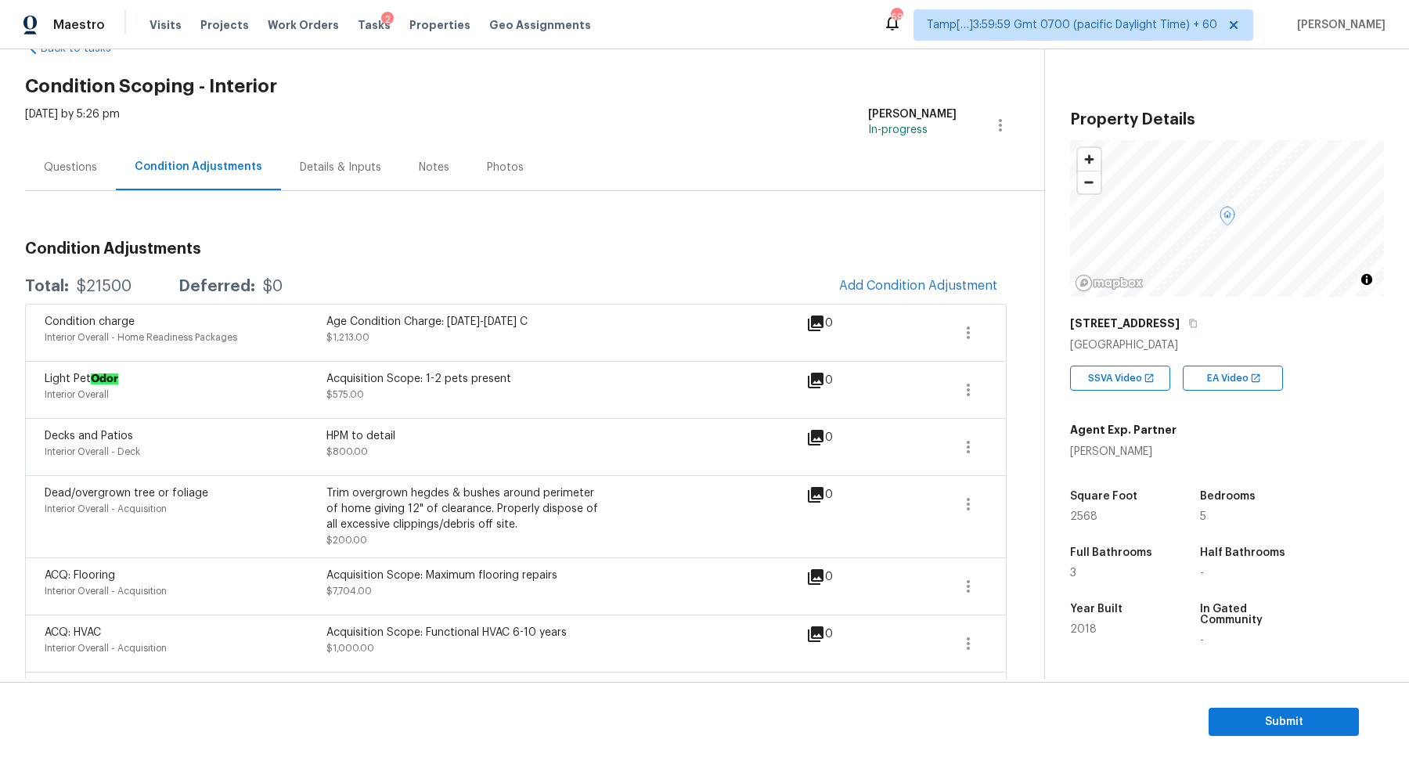
click at [75, 168] on div "Questions" at bounding box center [70, 168] width 53 height 16
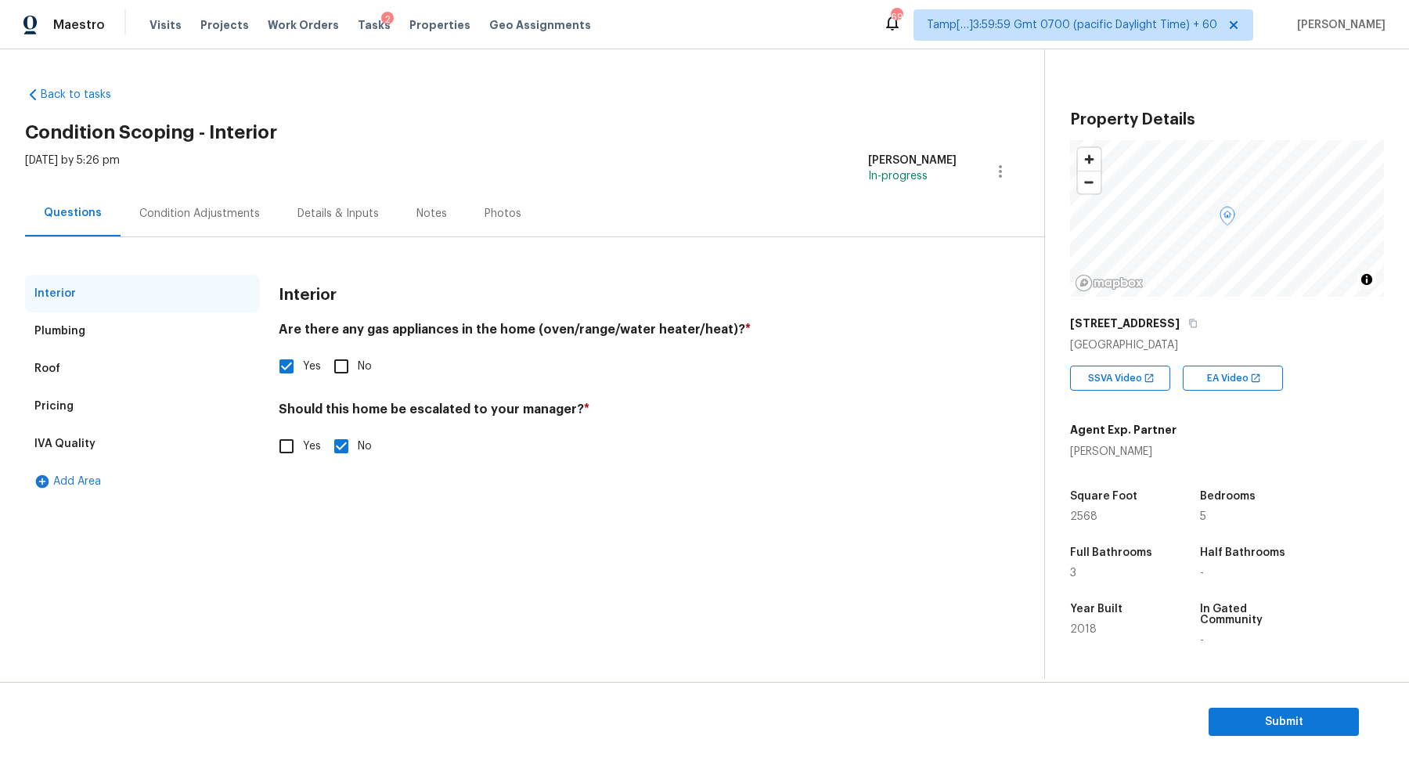
click at [219, 208] on div "Condition Adjustments" at bounding box center [199, 214] width 121 height 16
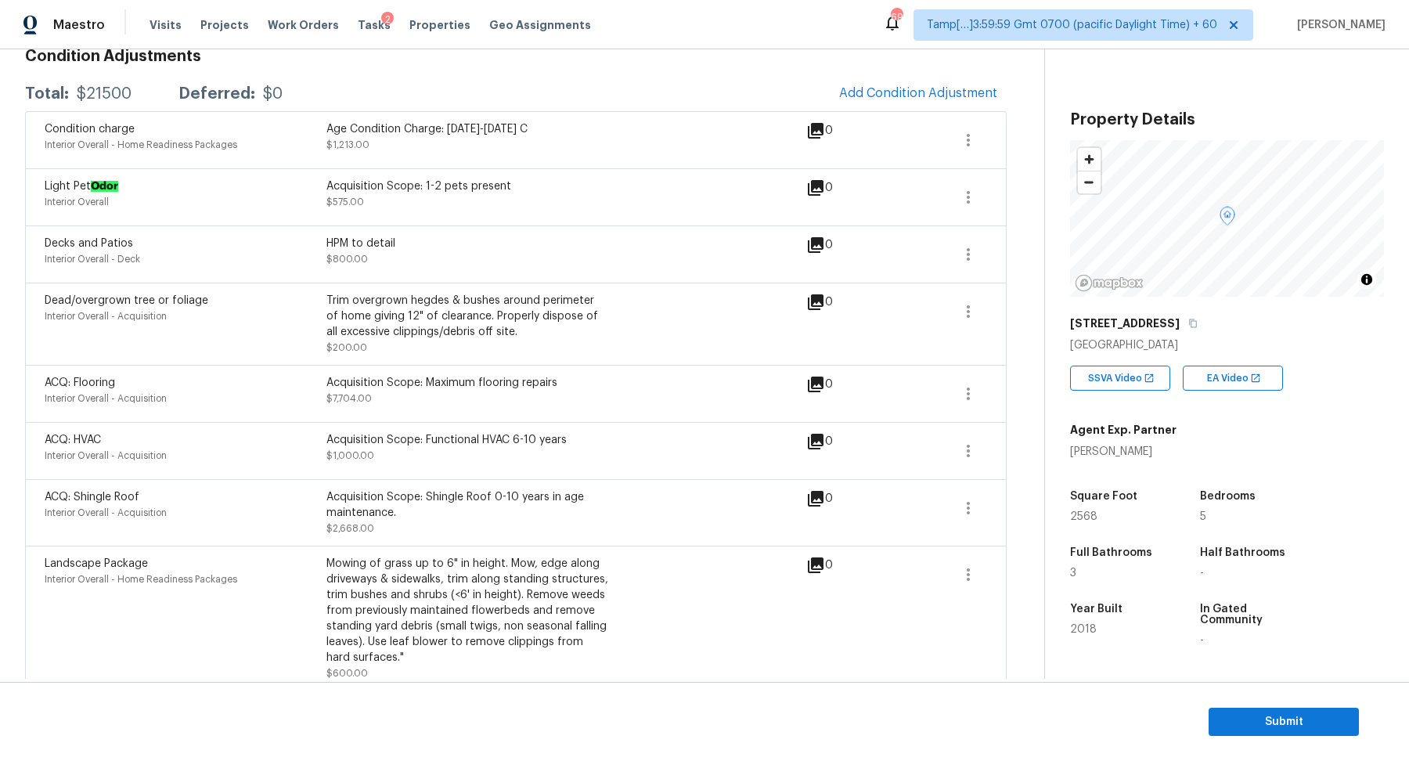
scroll to position [98, 0]
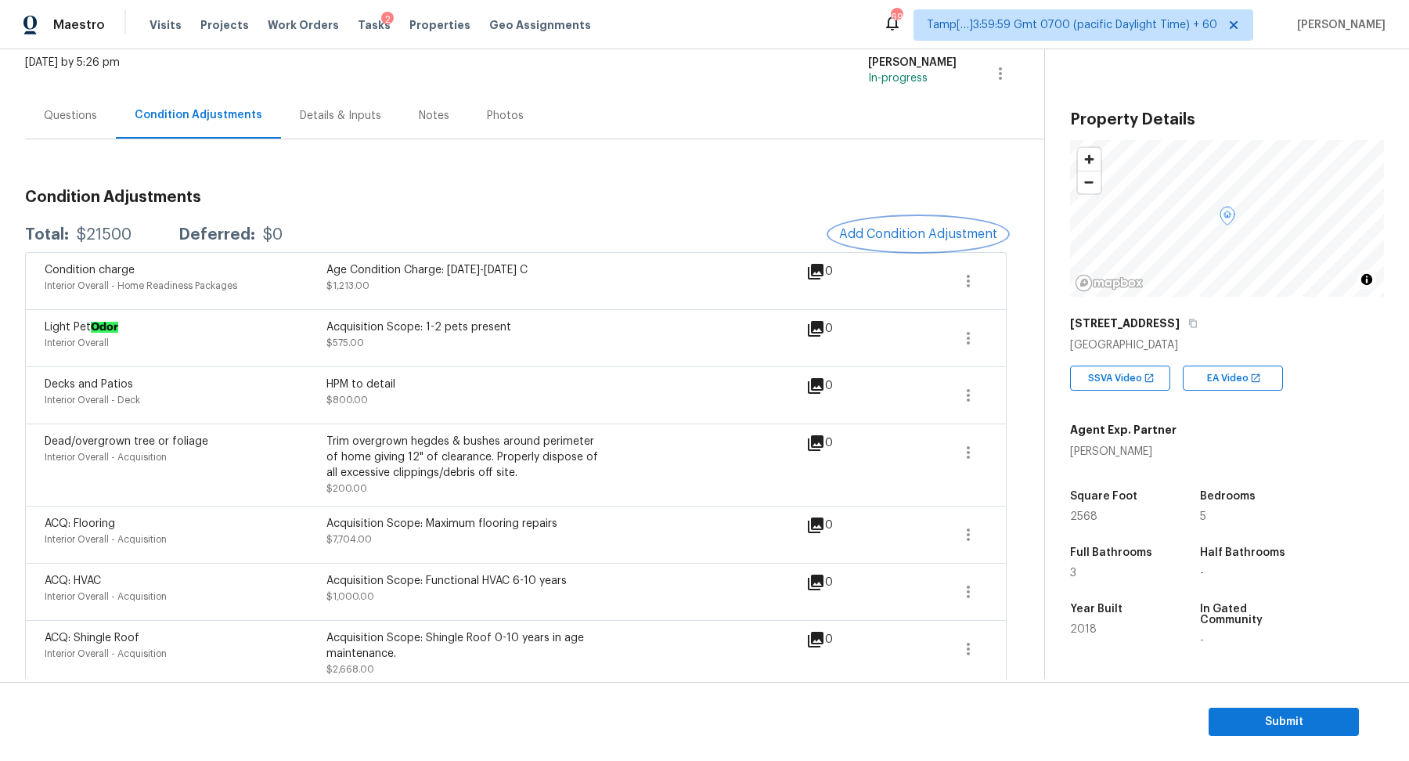
click at [871, 236] on span "Add Condition Adjustment" at bounding box center [918, 234] width 158 height 14
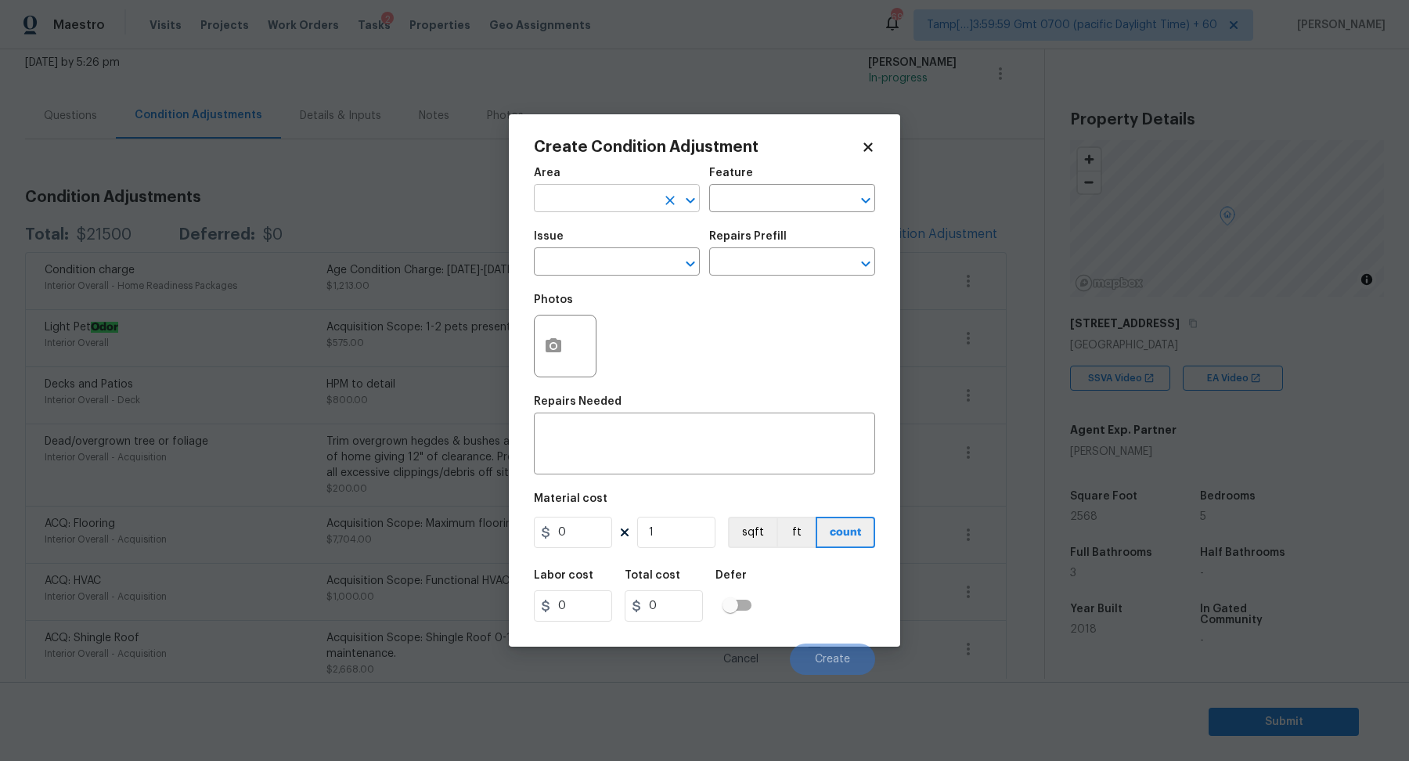
click at [596, 190] on input "text" at bounding box center [595, 200] width 122 height 24
click at [562, 208] on input "text" at bounding box center [595, 200] width 122 height 24
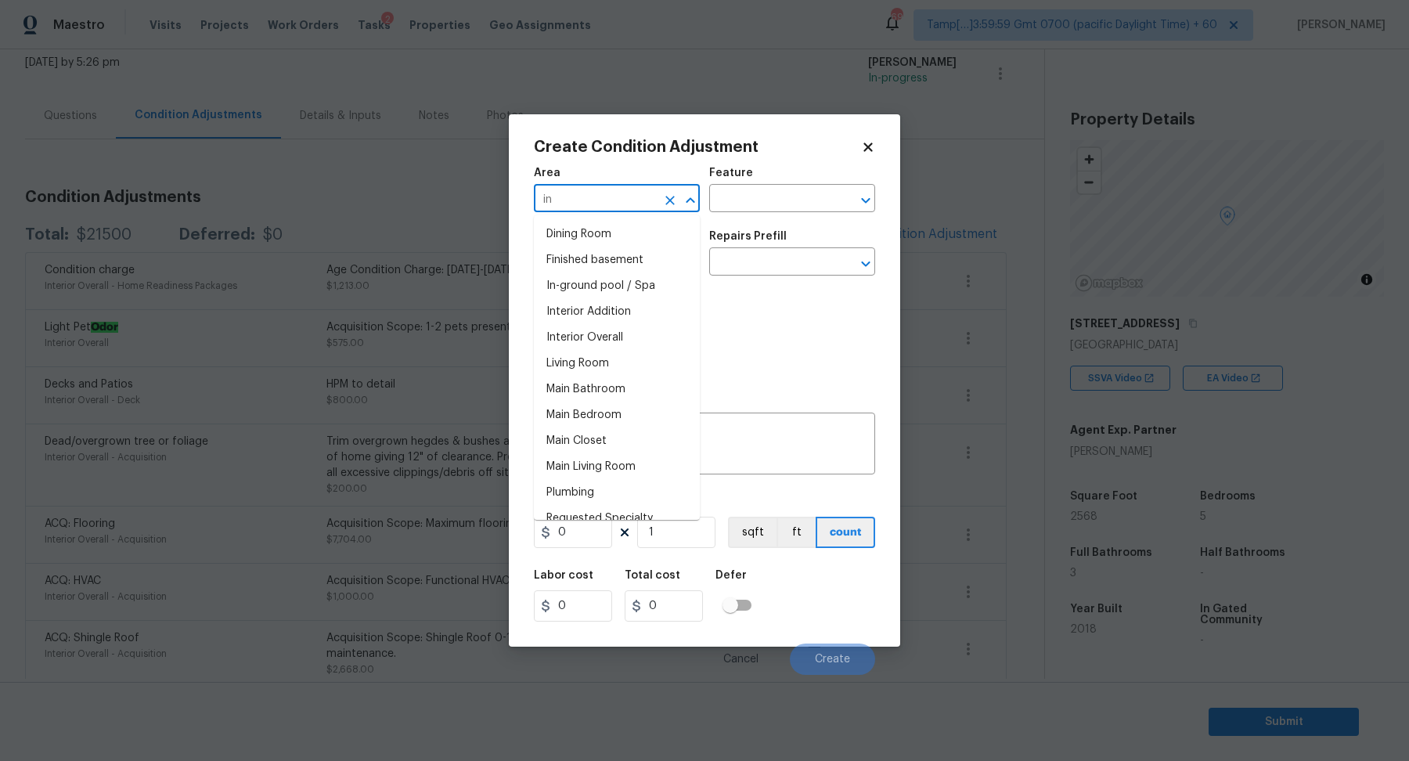
type input "i"
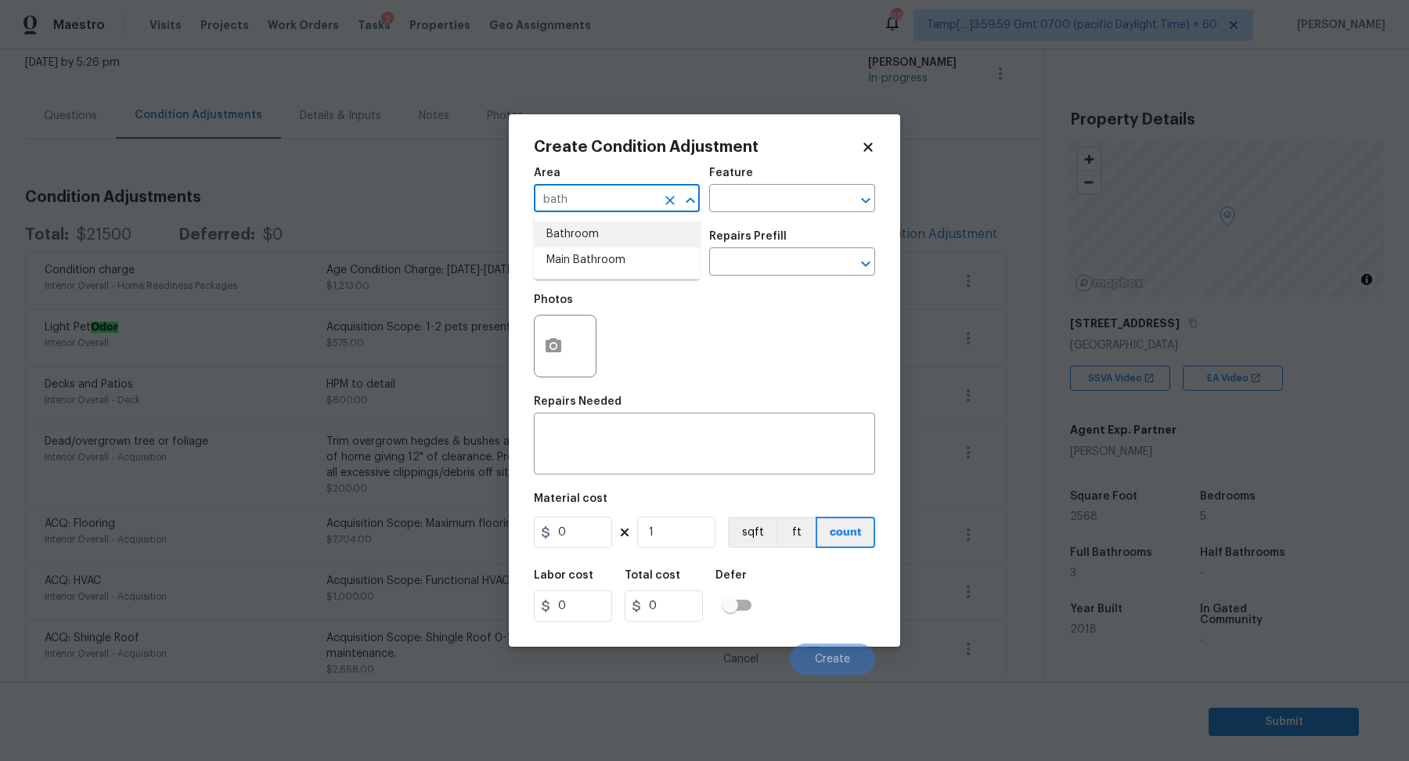
click at [623, 229] on li "Bathroom" at bounding box center [617, 235] width 166 height 26
type input "Bathroom"
click at [622, 256] on input "text" at bounding box center [595, 263] width 122 height 24
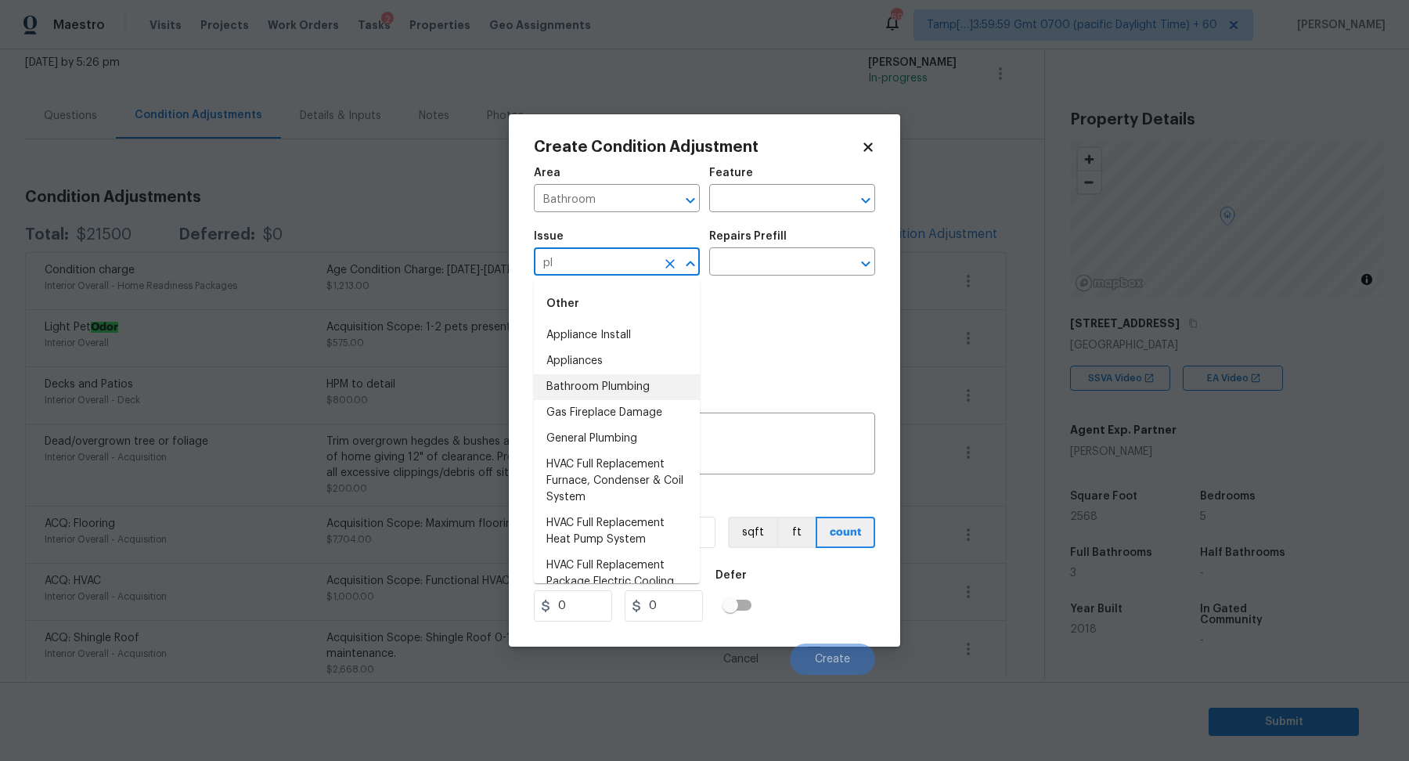
click at [589, 385] on li "Bathroom Plumbing" at bounding box center [617, 387] width 166 height 26
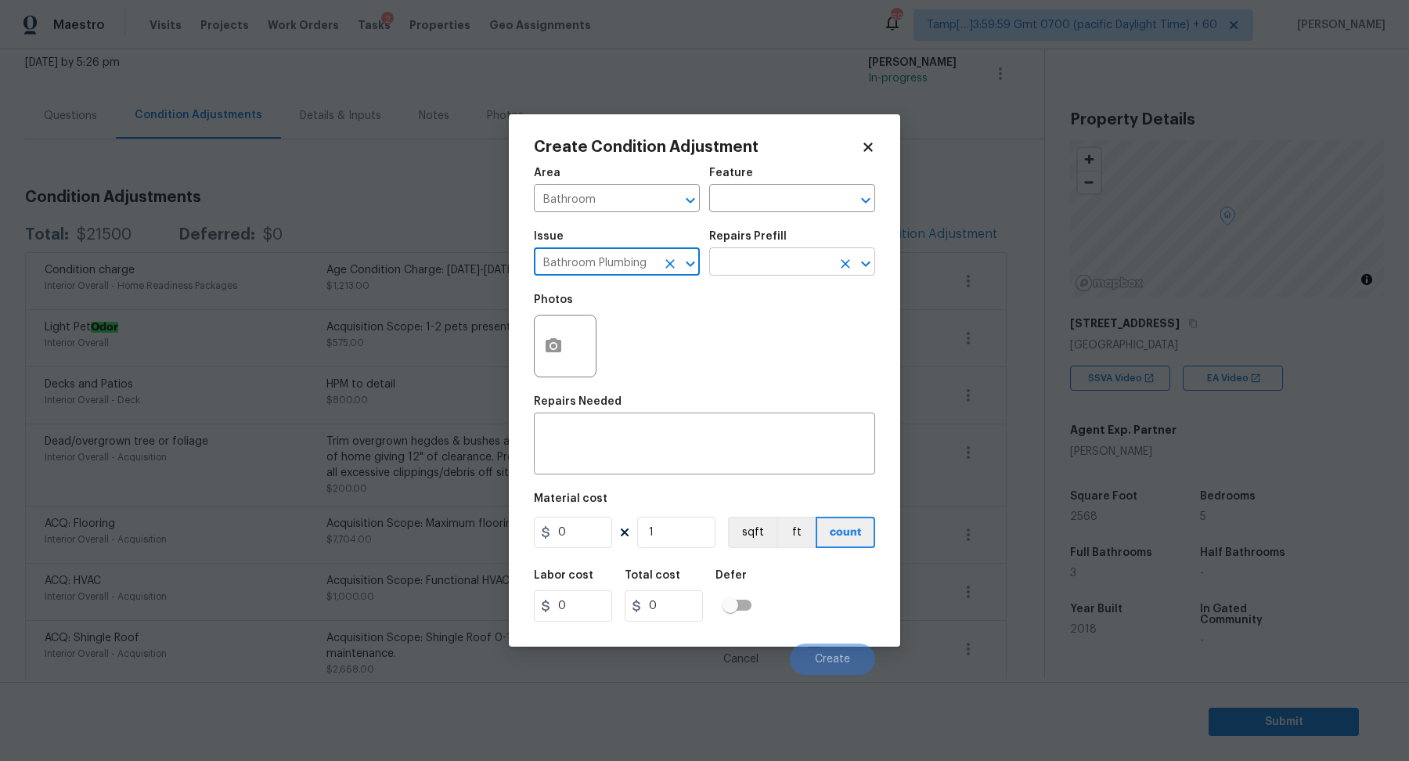
type input "Bathroom Plumbing"
click at [814, 262] on input "text" at bounding box center [770, 263] width 122 height 24
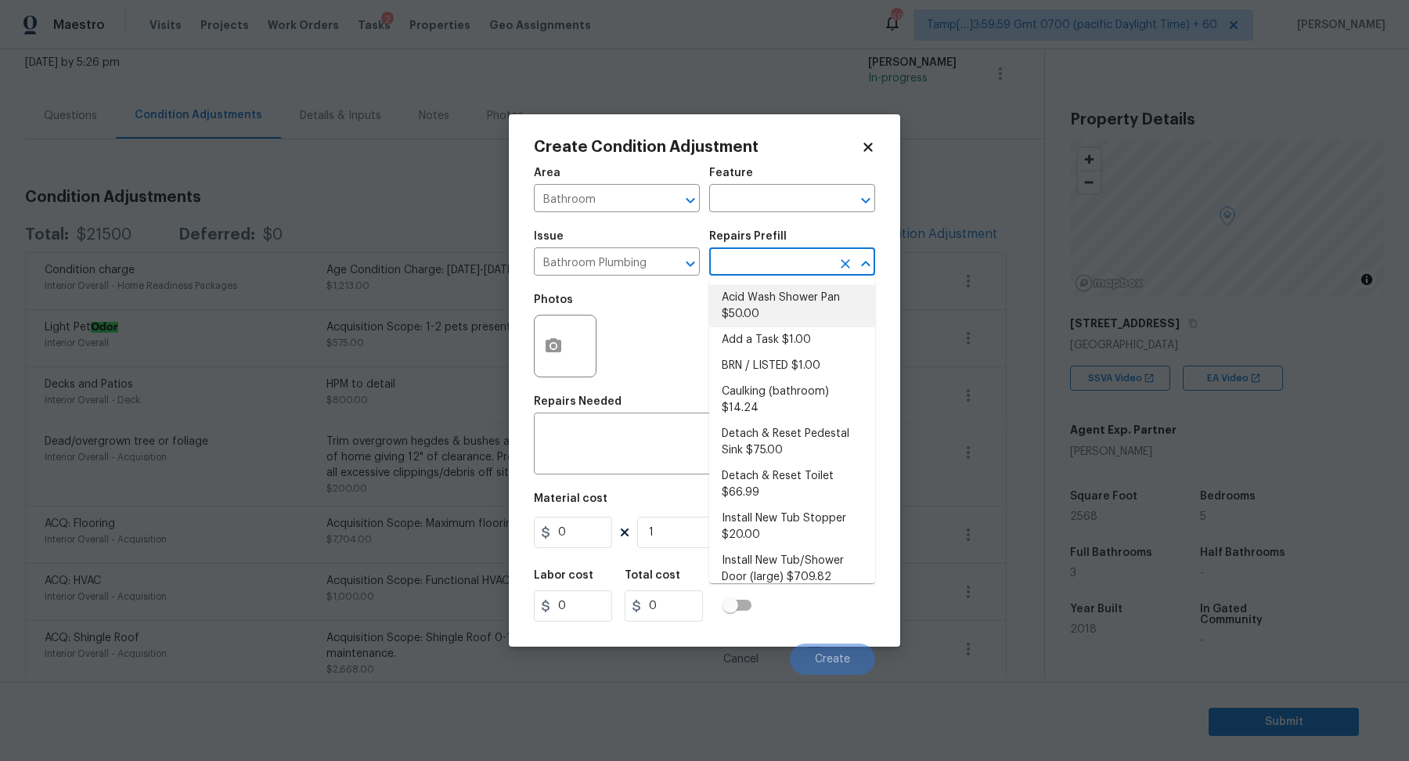
click at [783, 316] on li "Acid Wash Shower Pan $50.00" at bounding box center [792, 306] width 166 height 42
type input "Plumbing"
type textarea "Prep and acid wash/deep clean the shower pan."
type input "50"
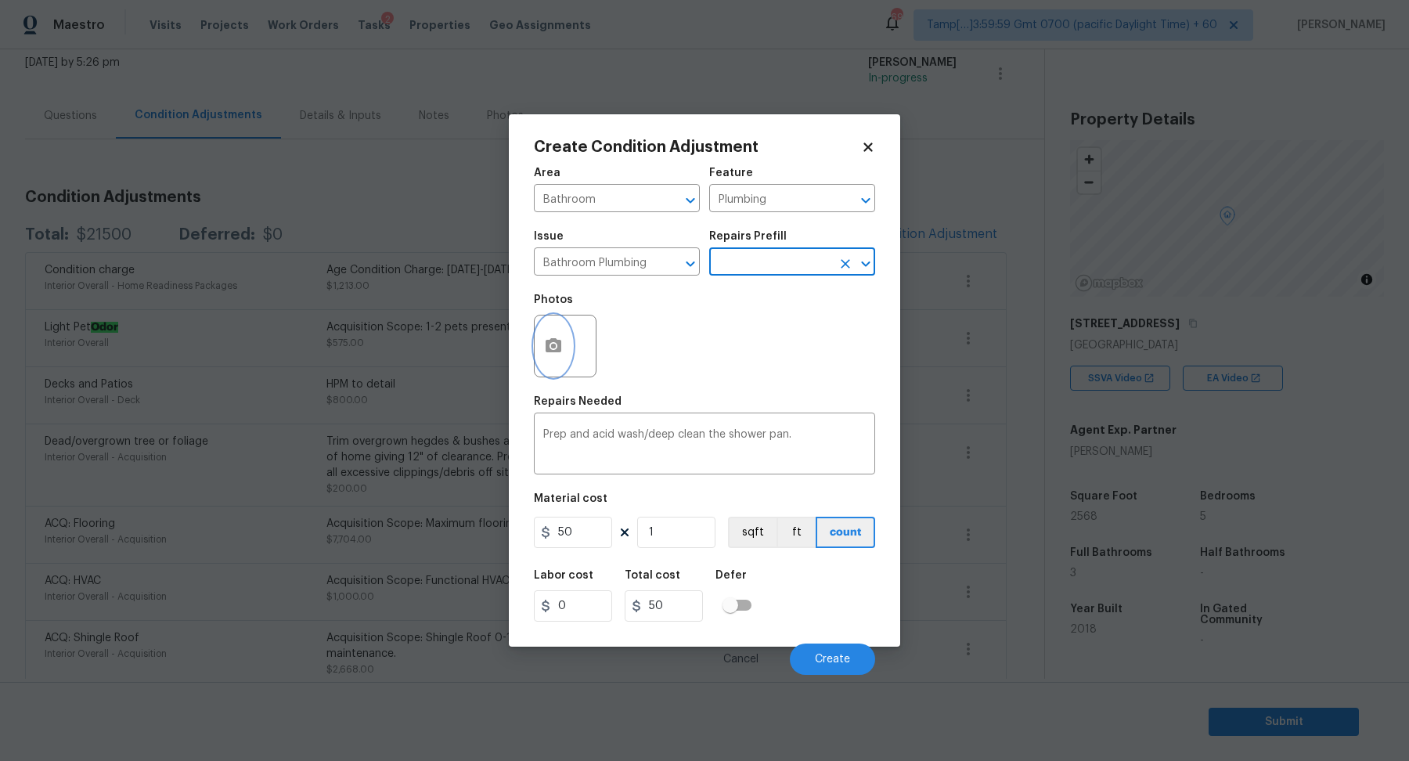
click at [564, 342] on button "button" at bounding box center [554, 345] width 38 height 61
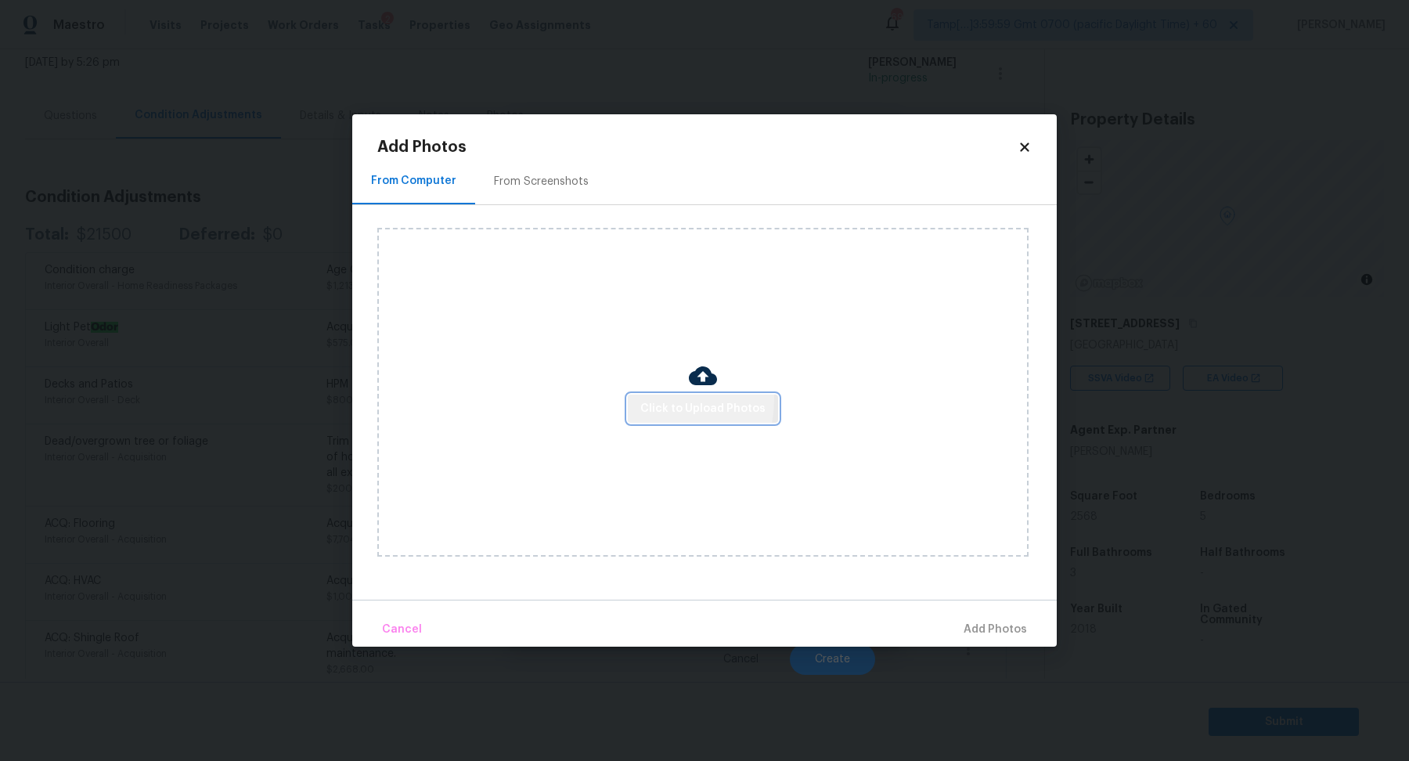
click at [636, 399] on button "Click to Upload Photos" at bounding box center [703, 409] width 150 height 29
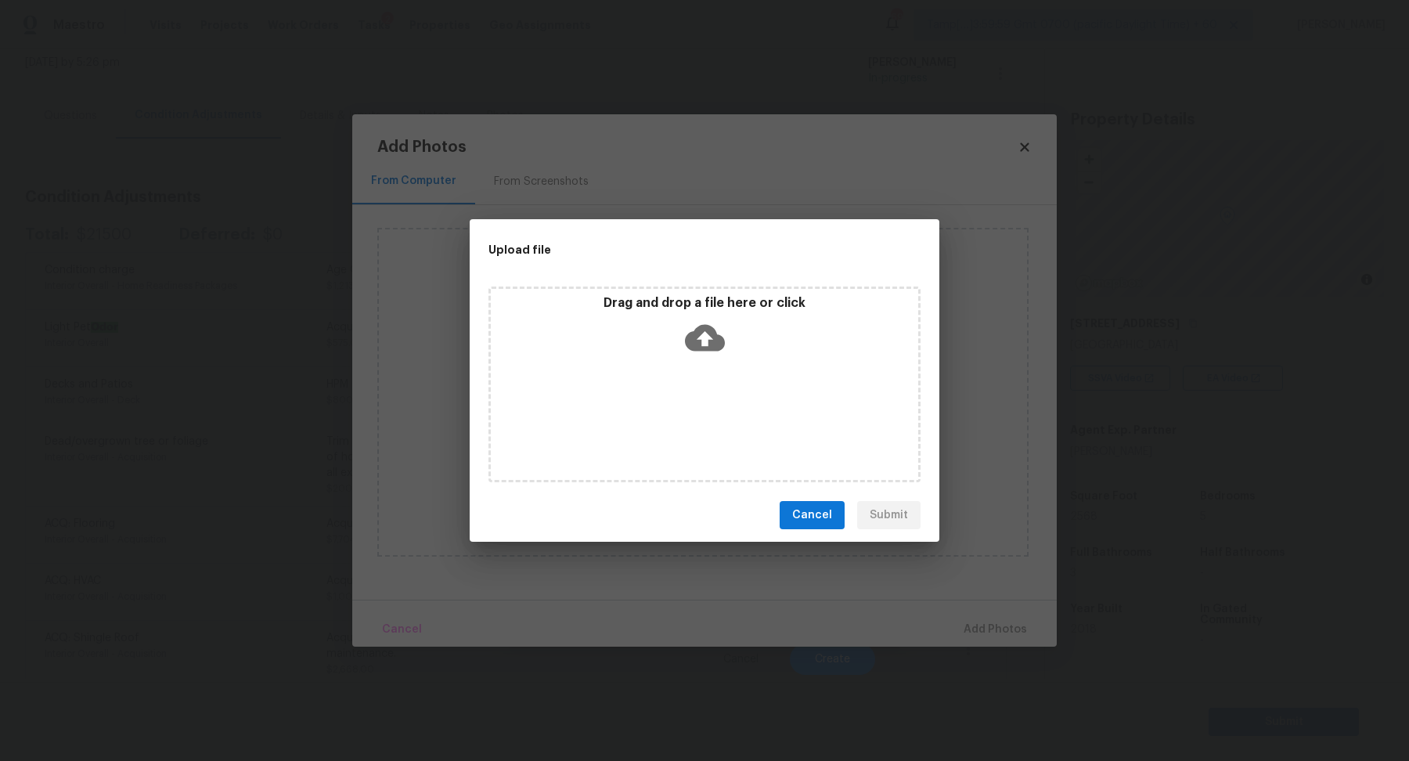
click at [733, 345] on div "Drag and drop a file here or click" at bounding box center [704, 328] width 427 height 67
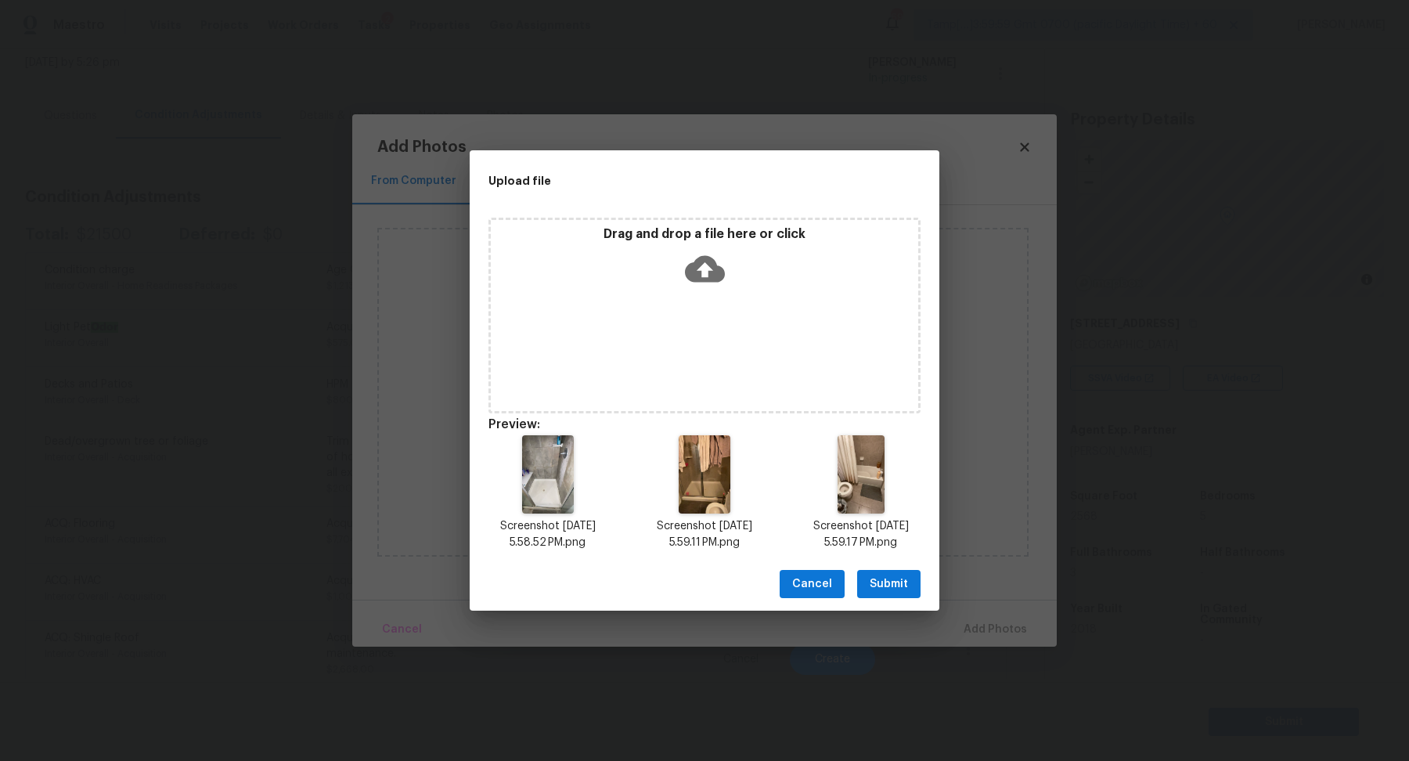
click at [910, 578] on button "Submit" at bounding box center [888, 584] width 63 height 29
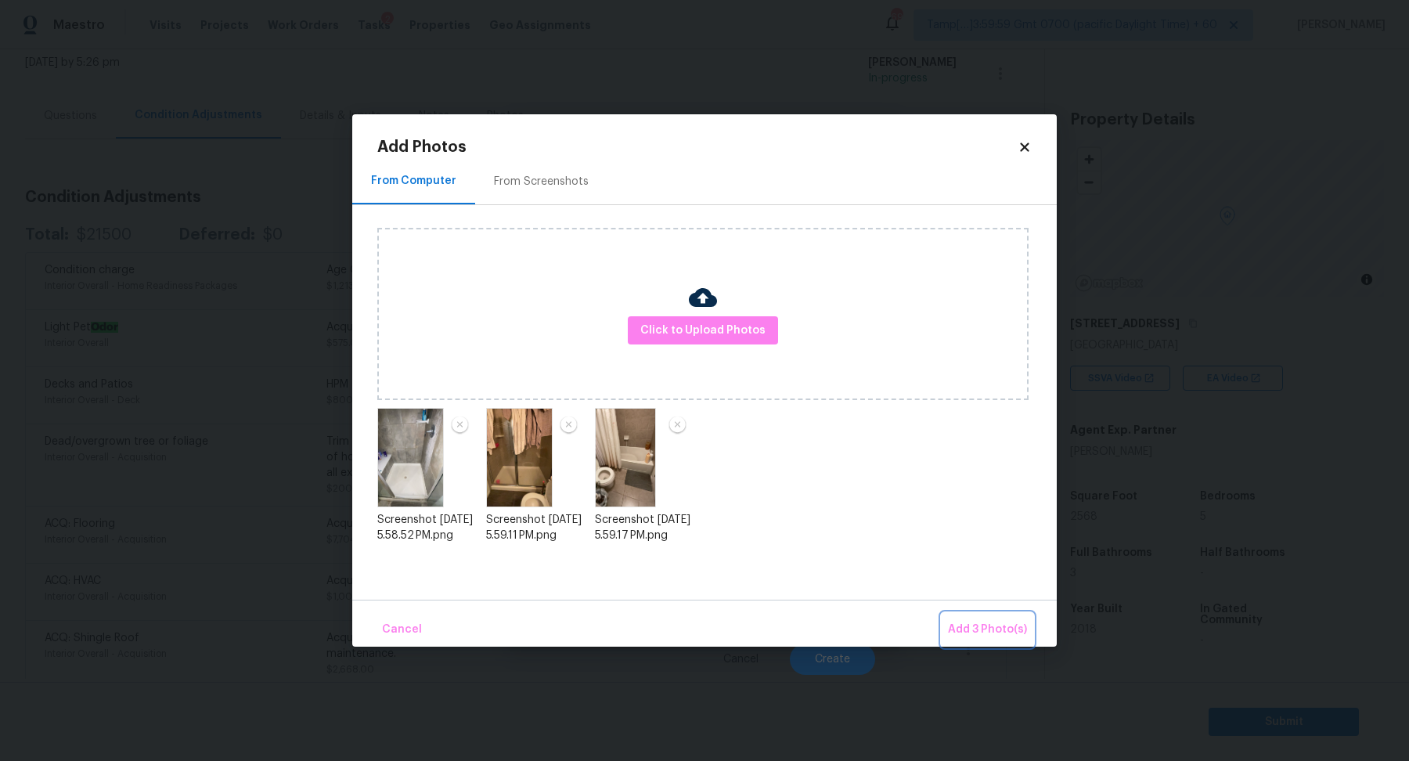
click at [971, 627] on span "Add 3 Photo(s)" at bounding box center [987, 630] width 79 height 20
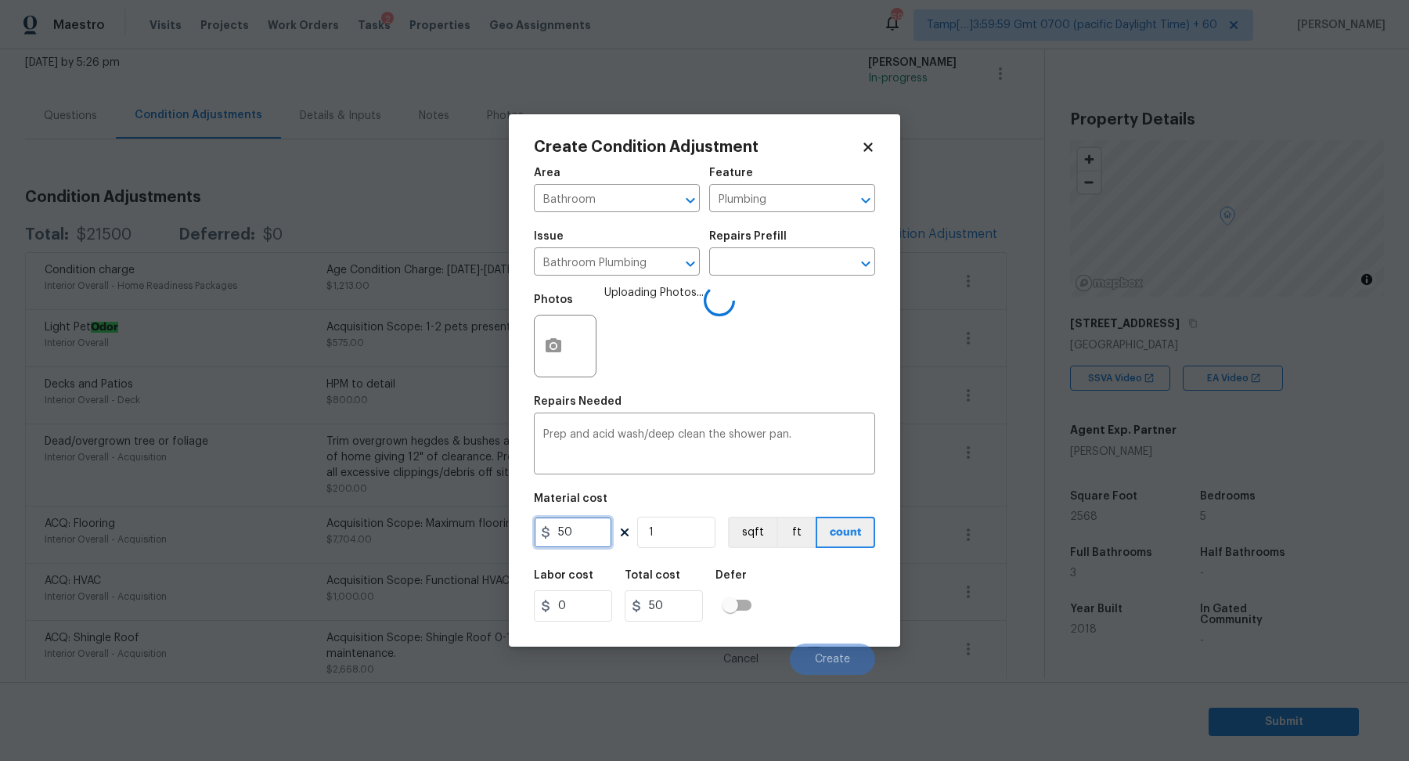
click at [580, 539] on input "50" at bounding box center [573, 532] width 78 height 31
type input "85"
type input "3"
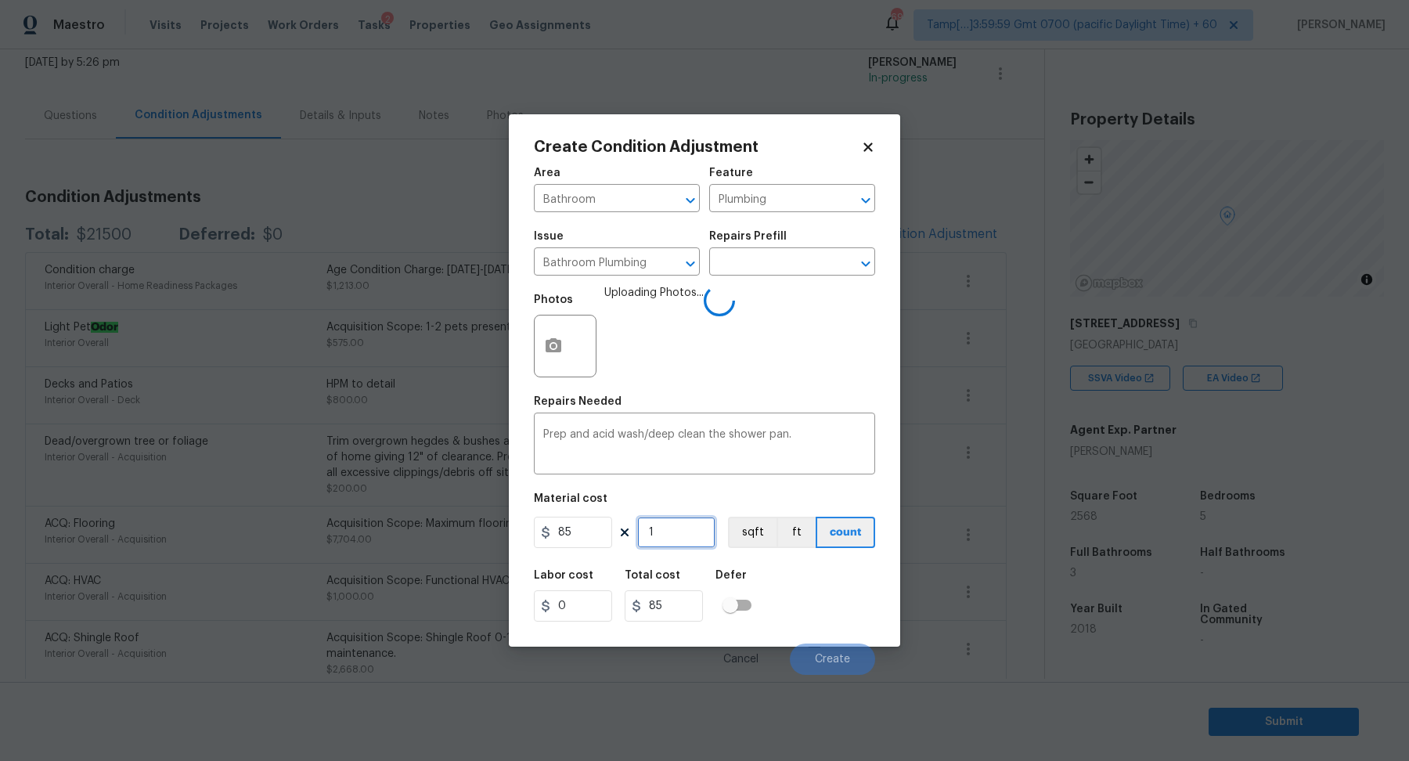
type input "255"
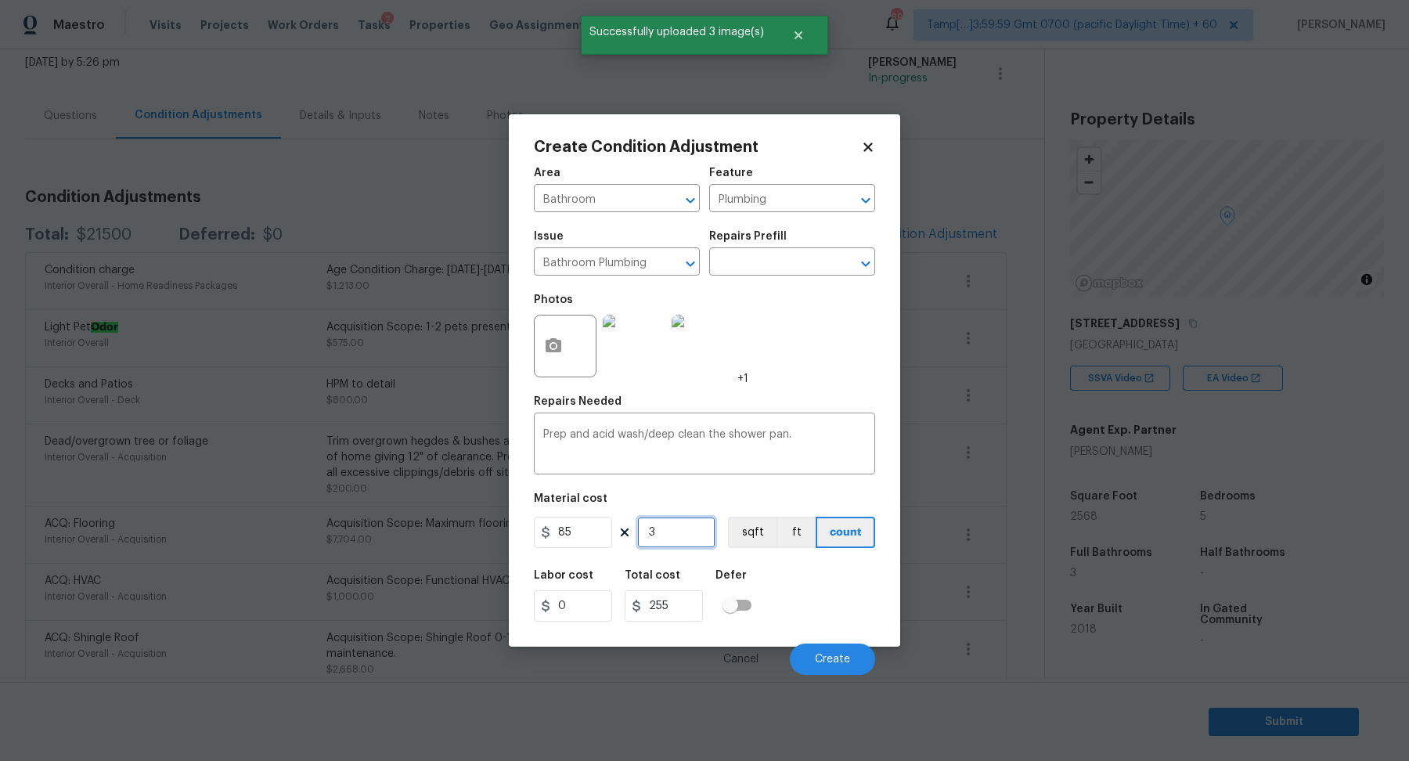
type input "3"
click at [592, 538] on input "85" at bounding box center [573, 532] width 78 height 31
type input "75"
type input "225"
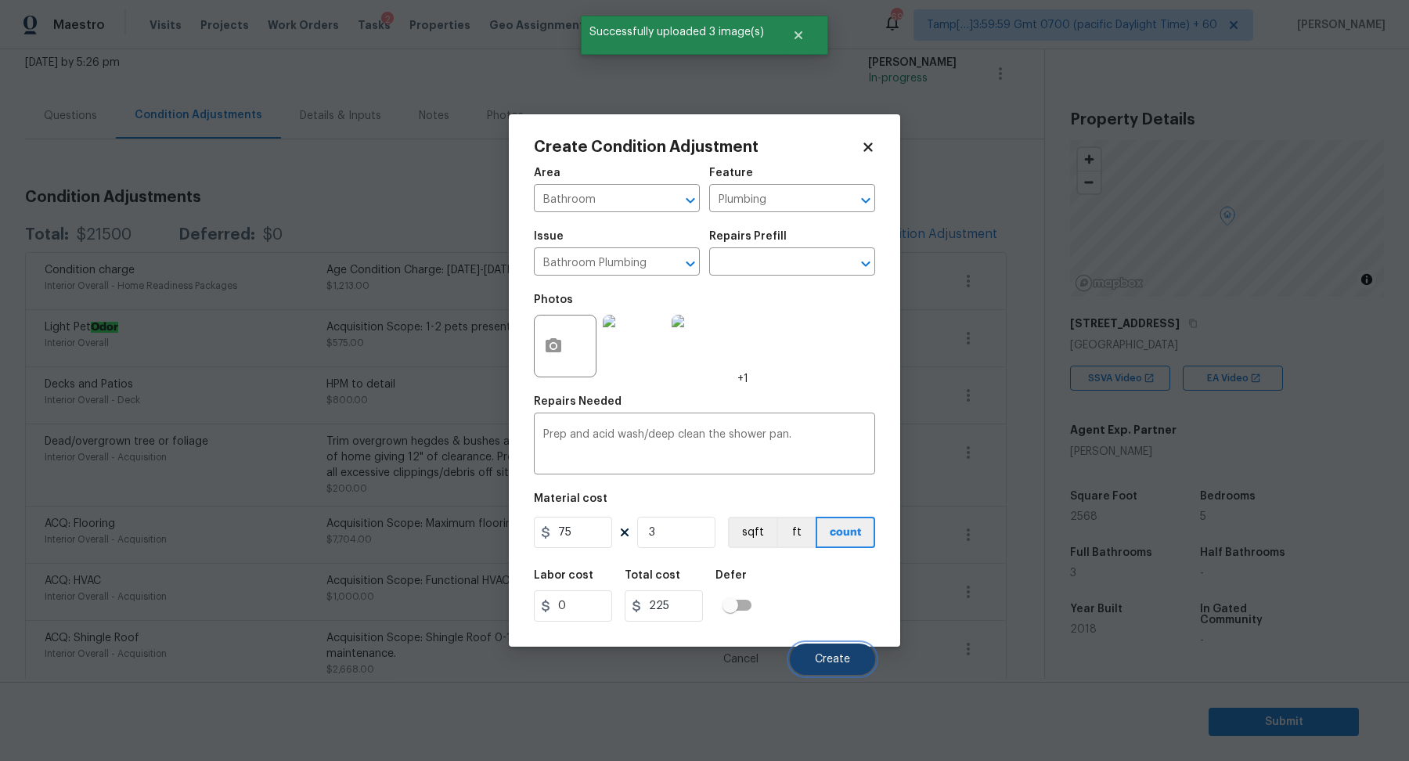
click at [814, 651] on button "Create" at bounding box center [832, 658] width 85 height 31
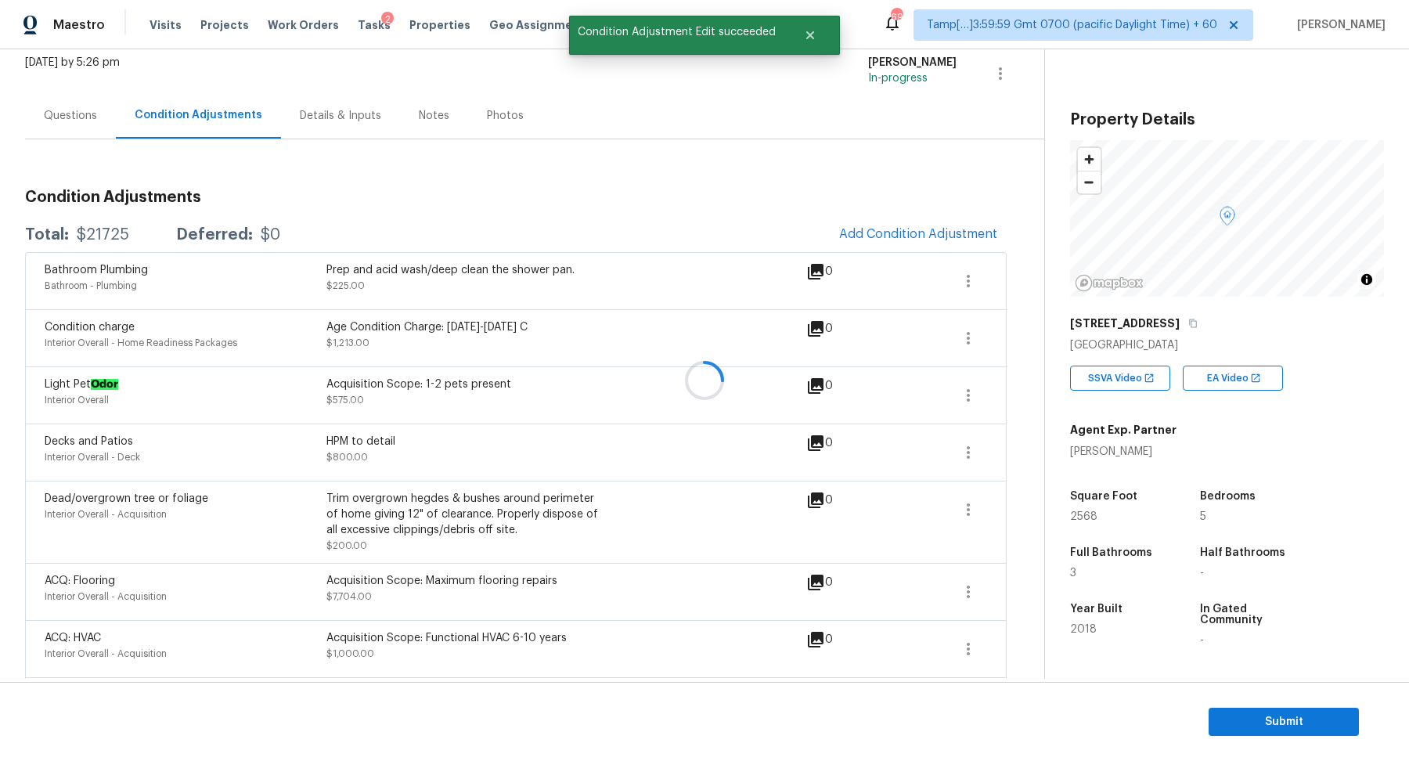
click at [885, 229] on div at bounding box center [704, 380] width 1409 height 761
click at [885, 229] on span "Add Condition Adjustment" at bounding box center [918, 234] width 158 height 14
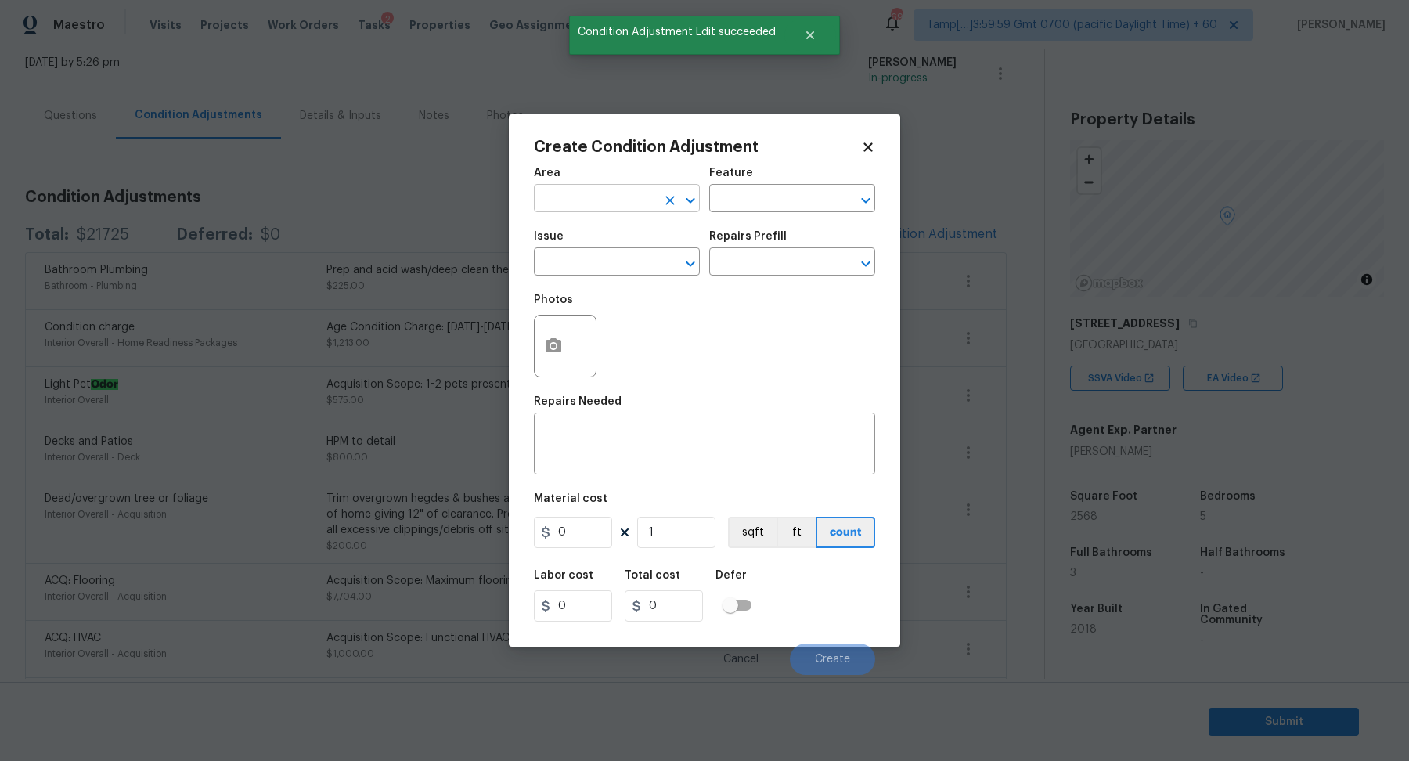
click at [615, 189] on input "text" at bounding box center [595, 200] width 122 height 24
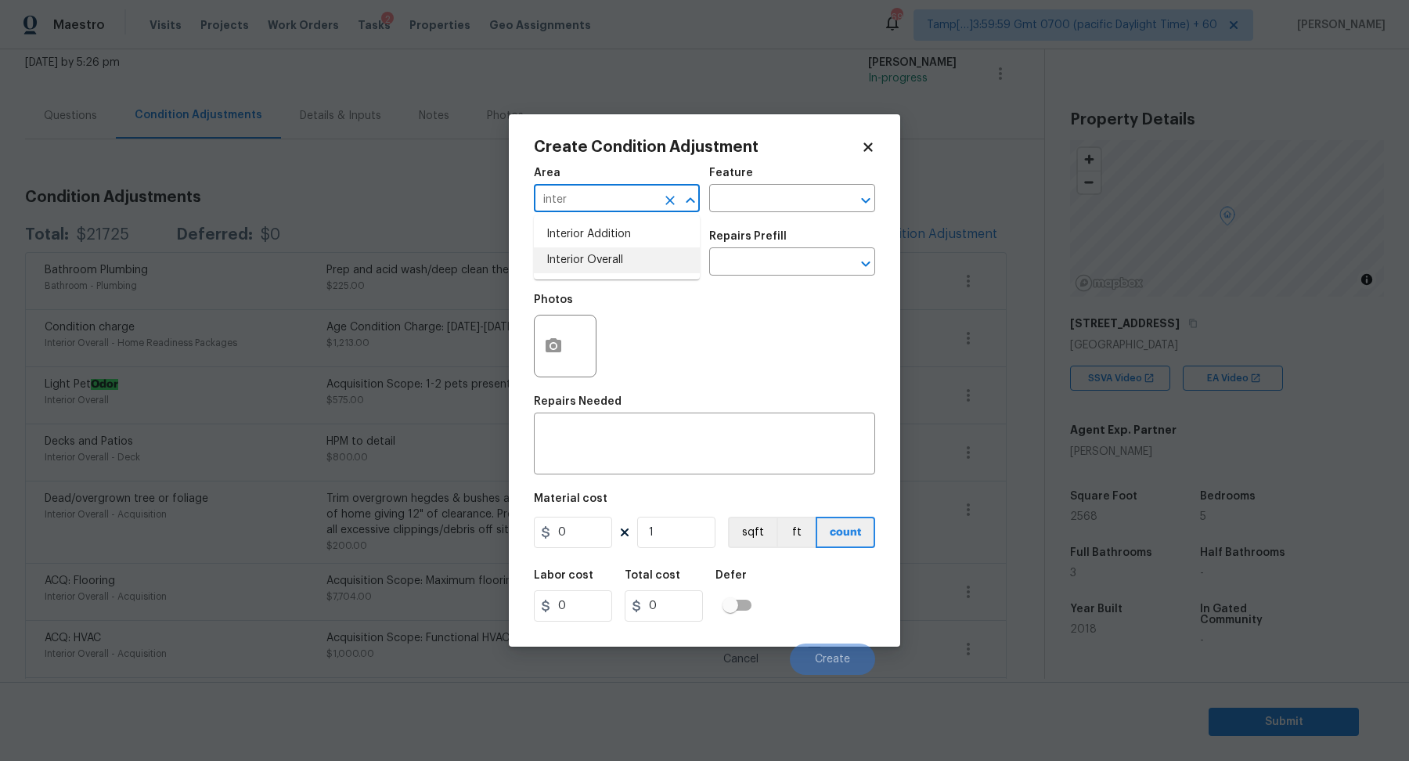
click at [653, 268] on li "Interior Overall" at bounding box center [617, 260] width 166 height 26
click at [605, 263] on input "text" at bounding box center [595, 263] width 122 height 24
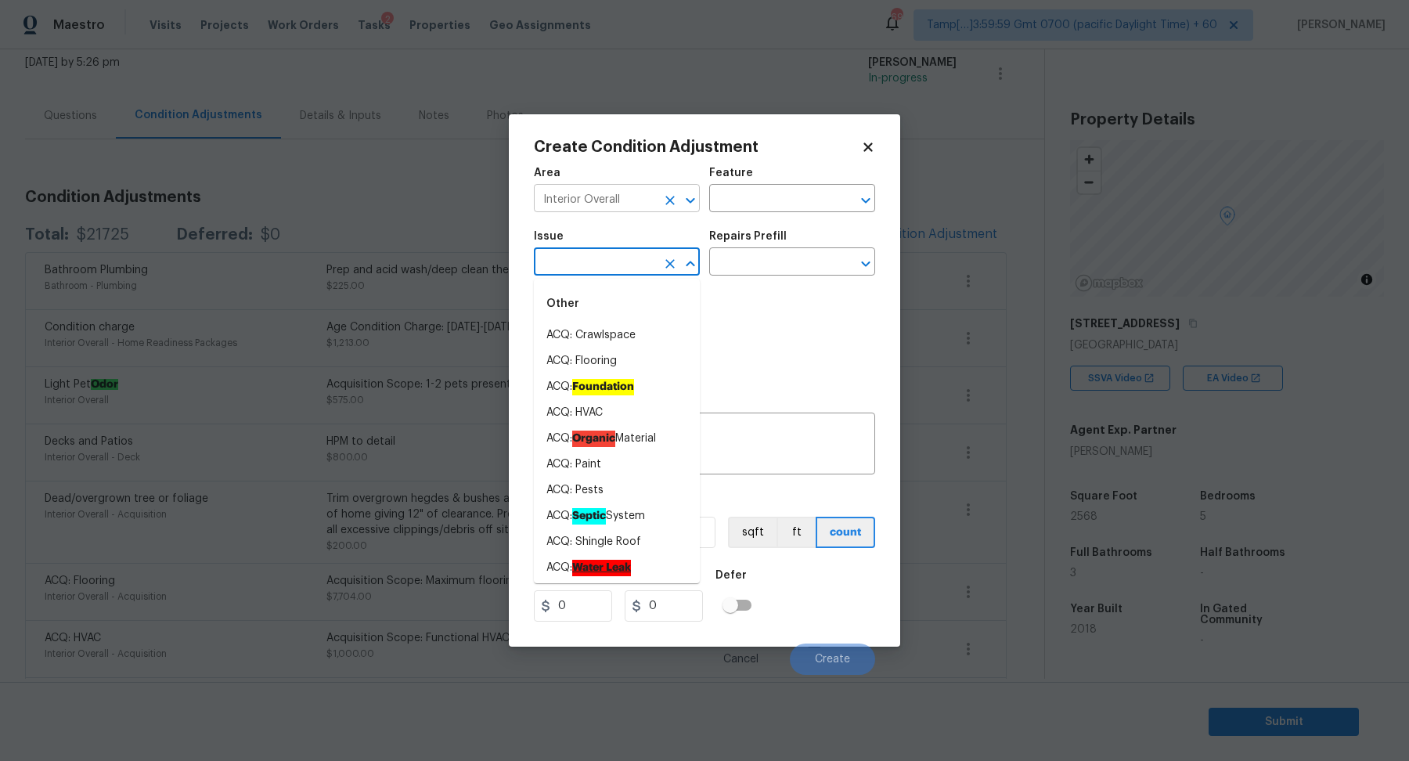
click at [633, 204] on input "Interior Overall" at bounding box center [595, 200] width 122 height 24
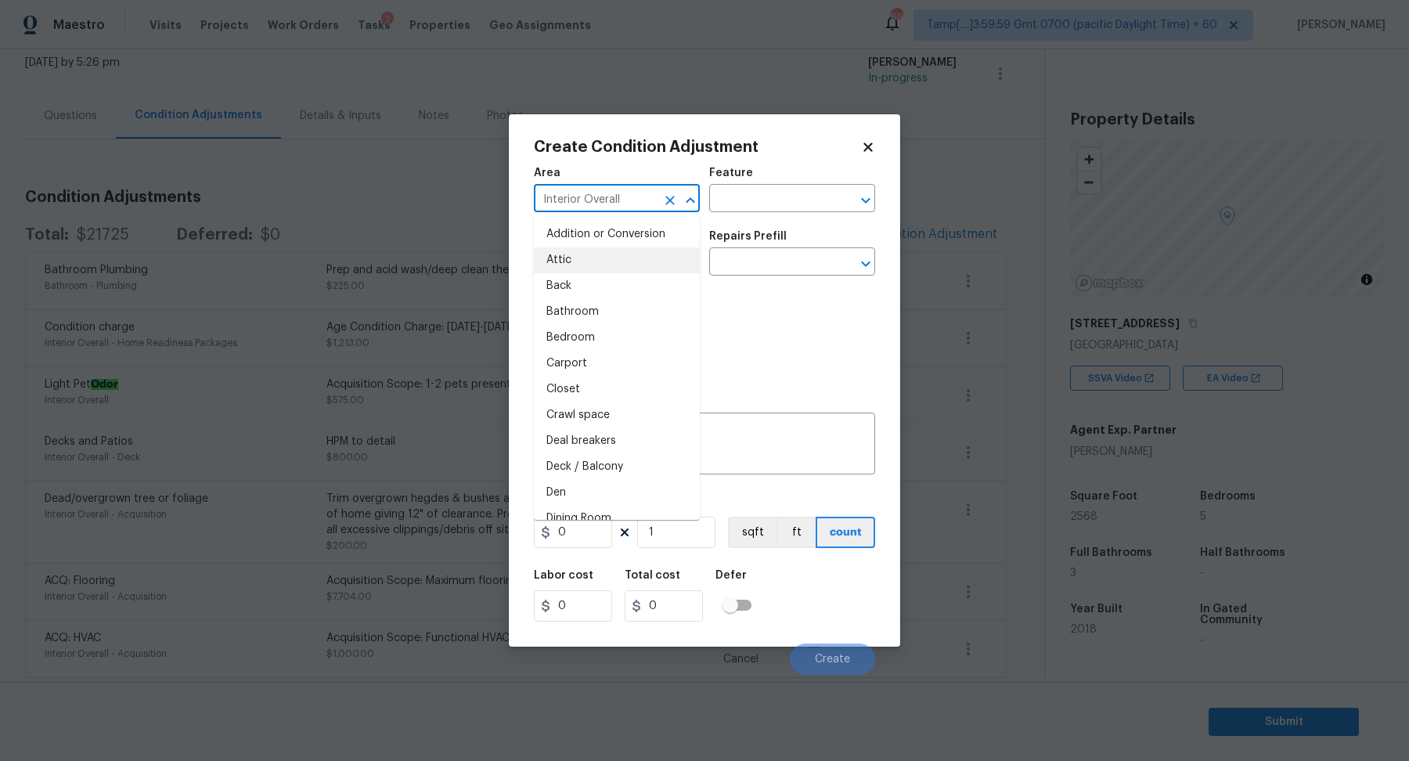
click at [633, 204] on input "Interior Overall" at bounding box center [595, 200] width 122 height 24
click at [586, 238] on li "Kitchen" at bounding box center [617, 235] width 166 height 26
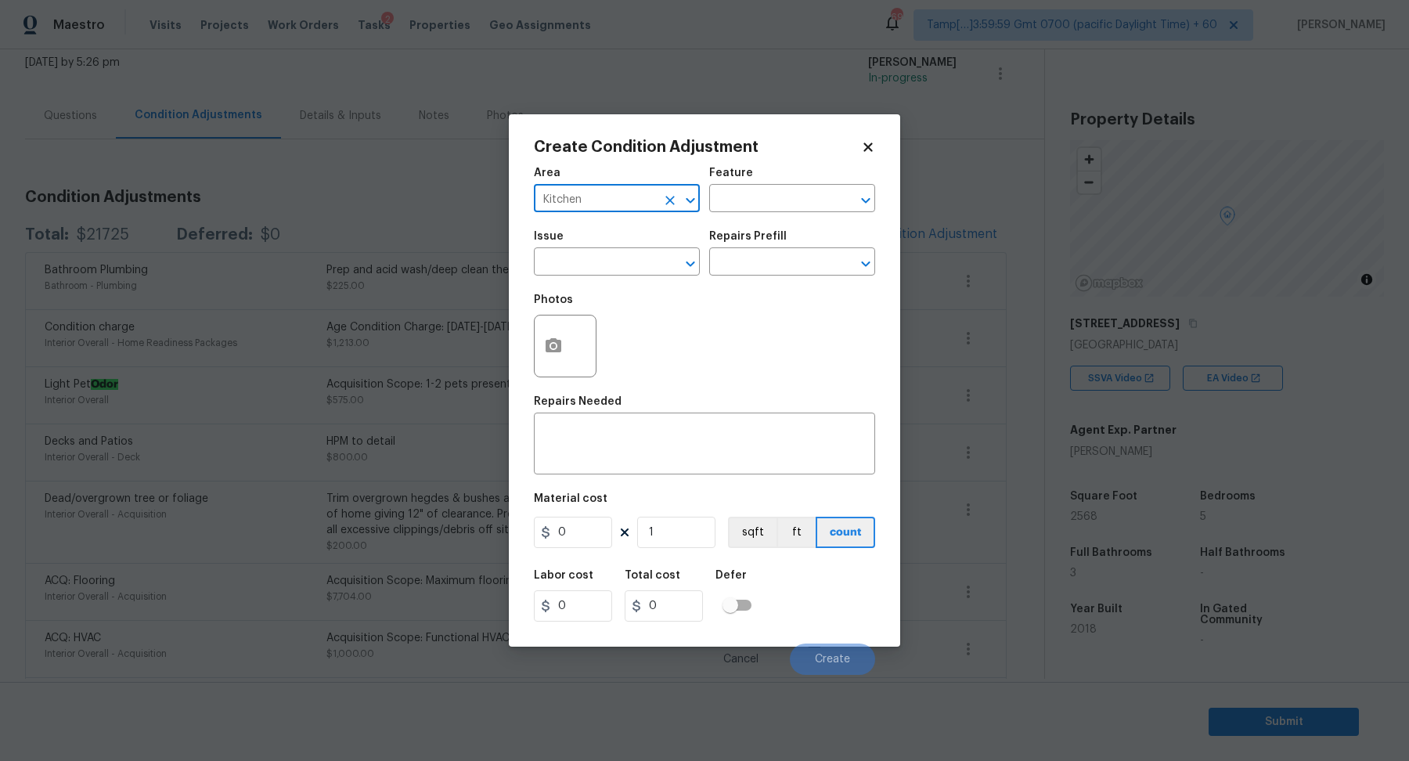
type input "Kitchen"
click at [619, 407] on div "Repairs Needed" at bounding box center [704, 406] width 341 height 20
click at [606, 425] on div "x ​" at bounding box center [704, 445] width 341 height 58
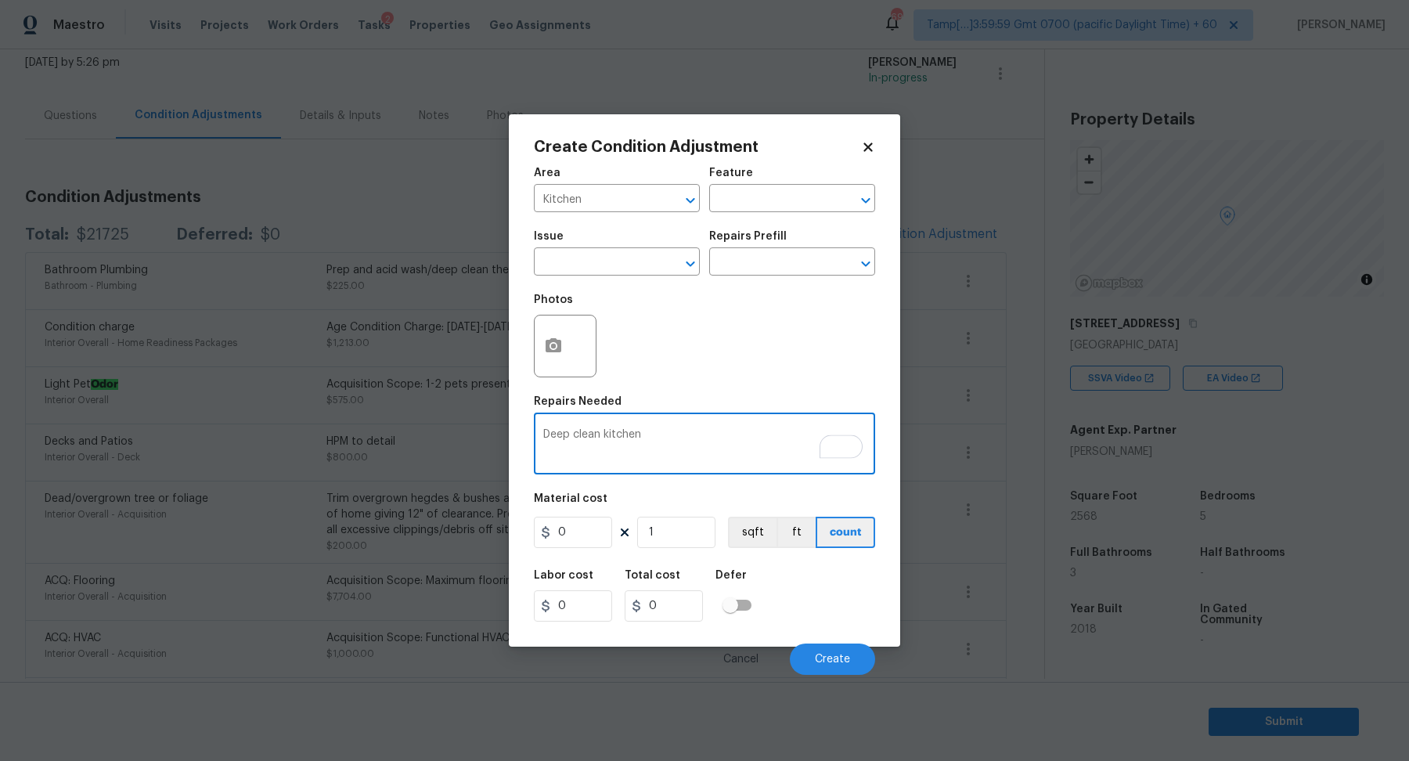
type textarea "Deep clean kitchen"
click at [593, 529] on input "0" at bounding box center [573, 532] width 78 height 31
click at [584, 534] on input "100" at bounding box center [573, 532] width 78 height 31
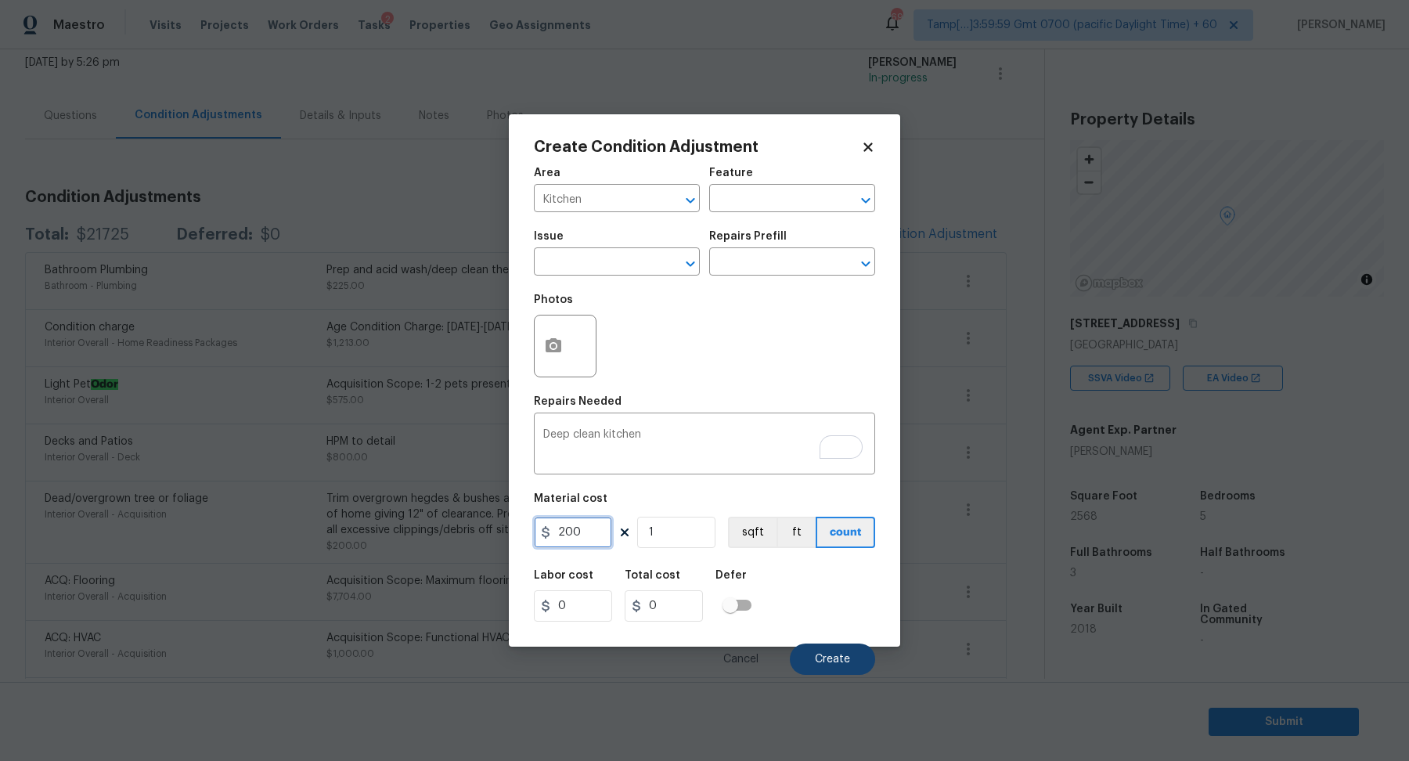
type input "200"
click at [824, 650] on button "Create" at bounding box center [832, 658] width 85 height 31
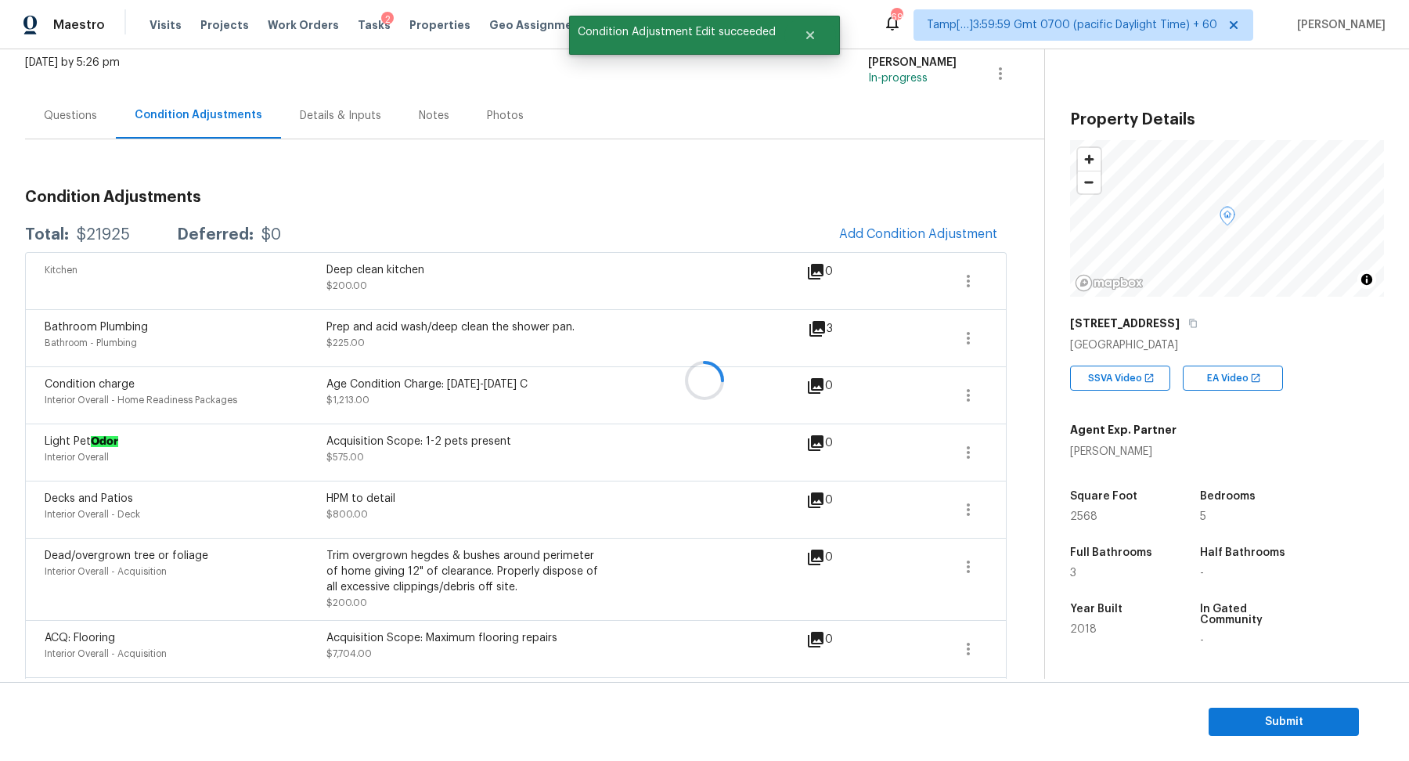
click at [96, 225] on div at bounding box center [704, 380] width 1409 height 761
click at [96, 227] on div "$21925" at bounding box center [103, 235] width 53 height 16
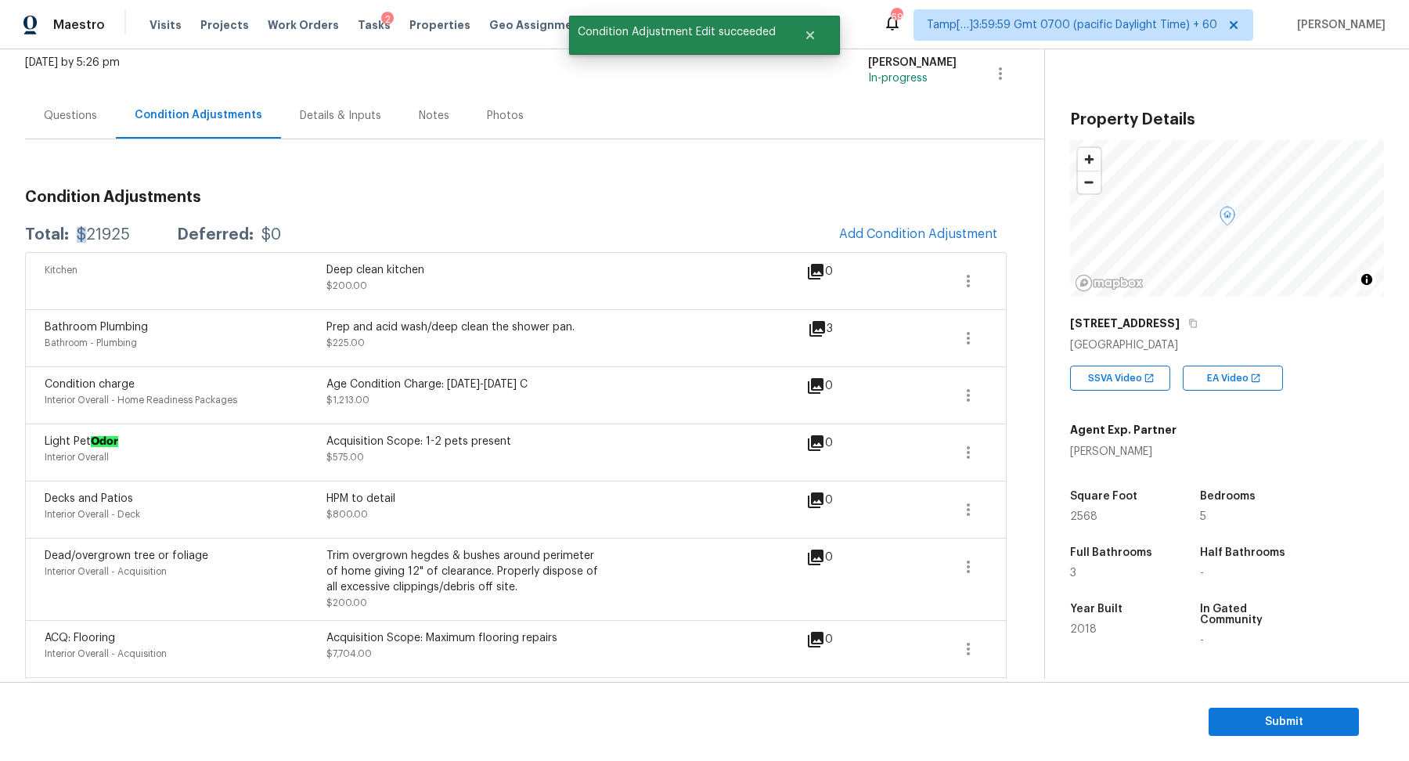
click at [96, 227] on div "$21925" at bounding box center [103, 235] width 53 height 16
copy div "$21925"
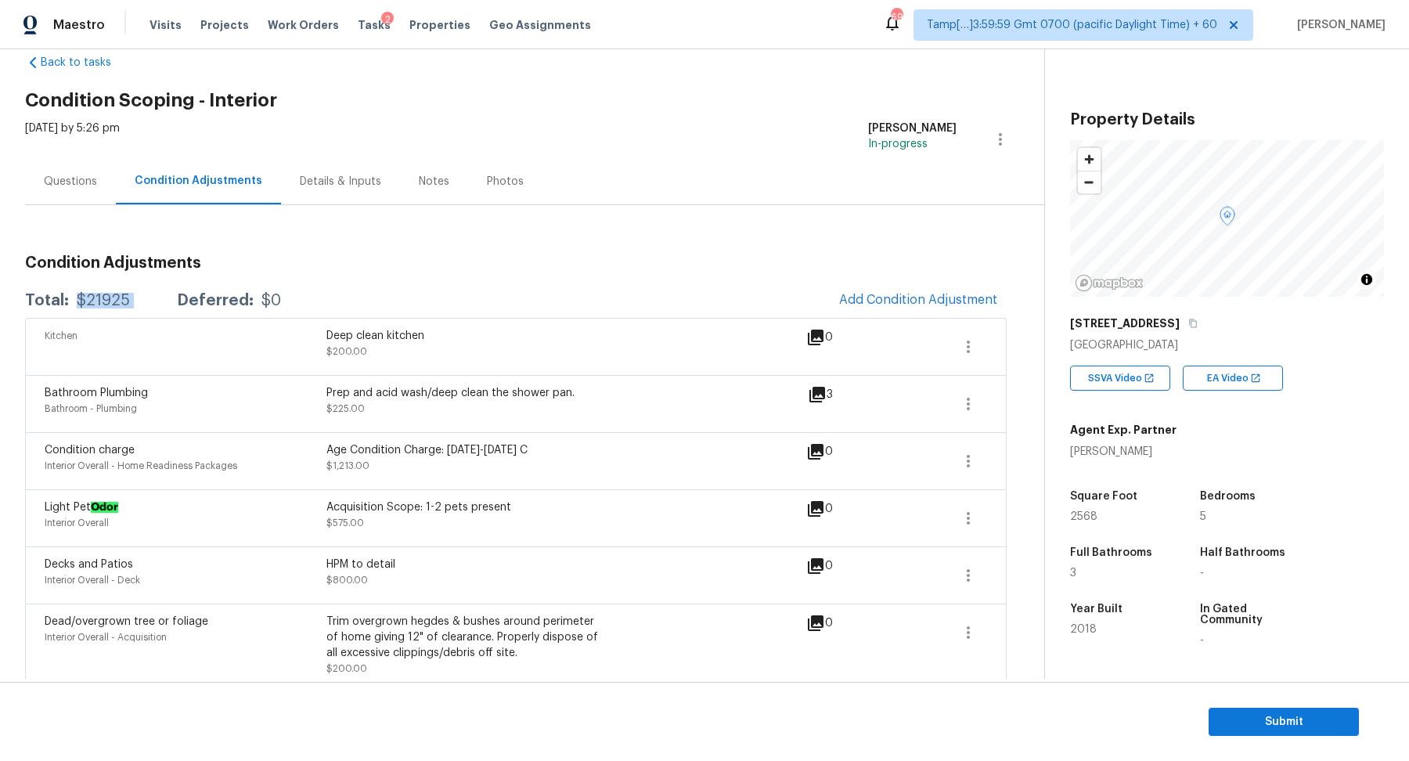
scroll to position [0, 0]
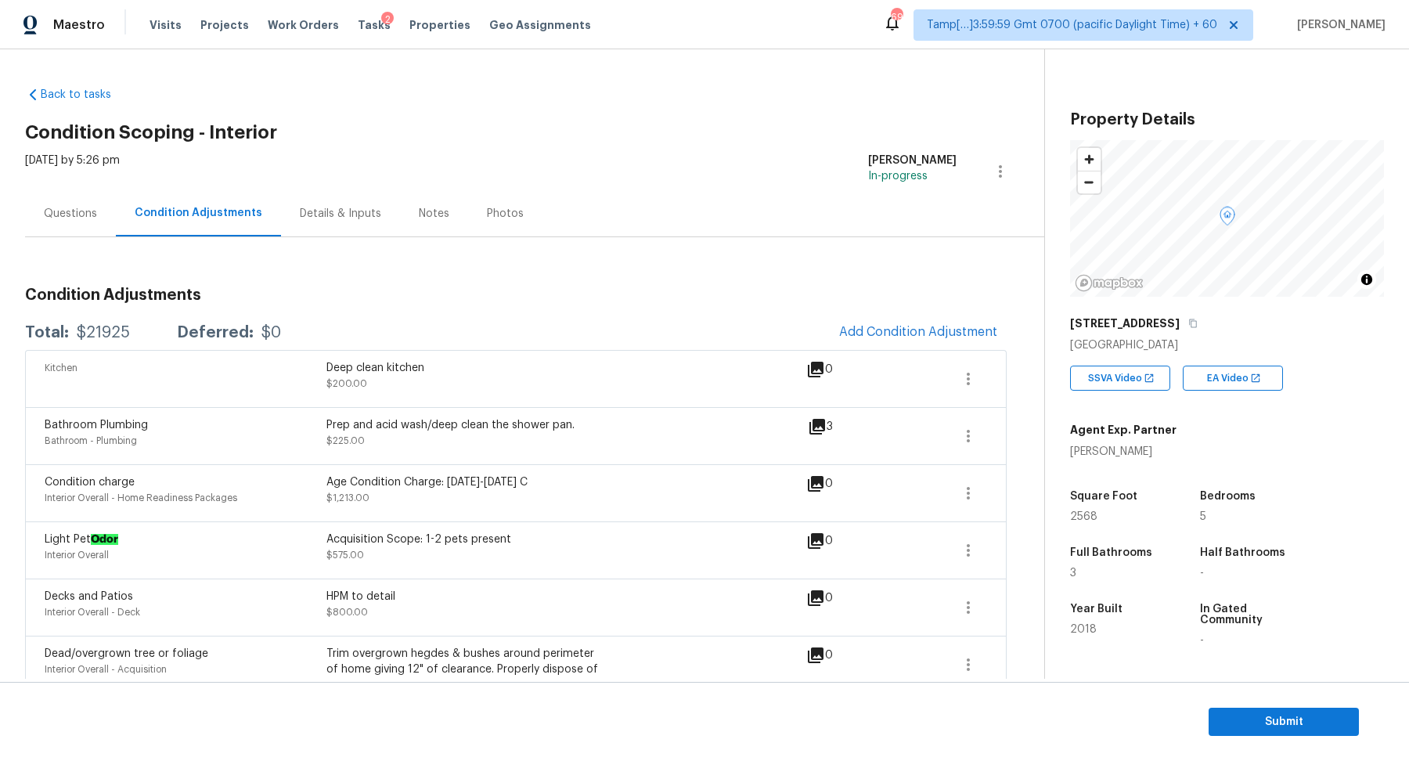
click at [91, 211] on div "Questions" at bounding box center [70, 214] width 53 height 16
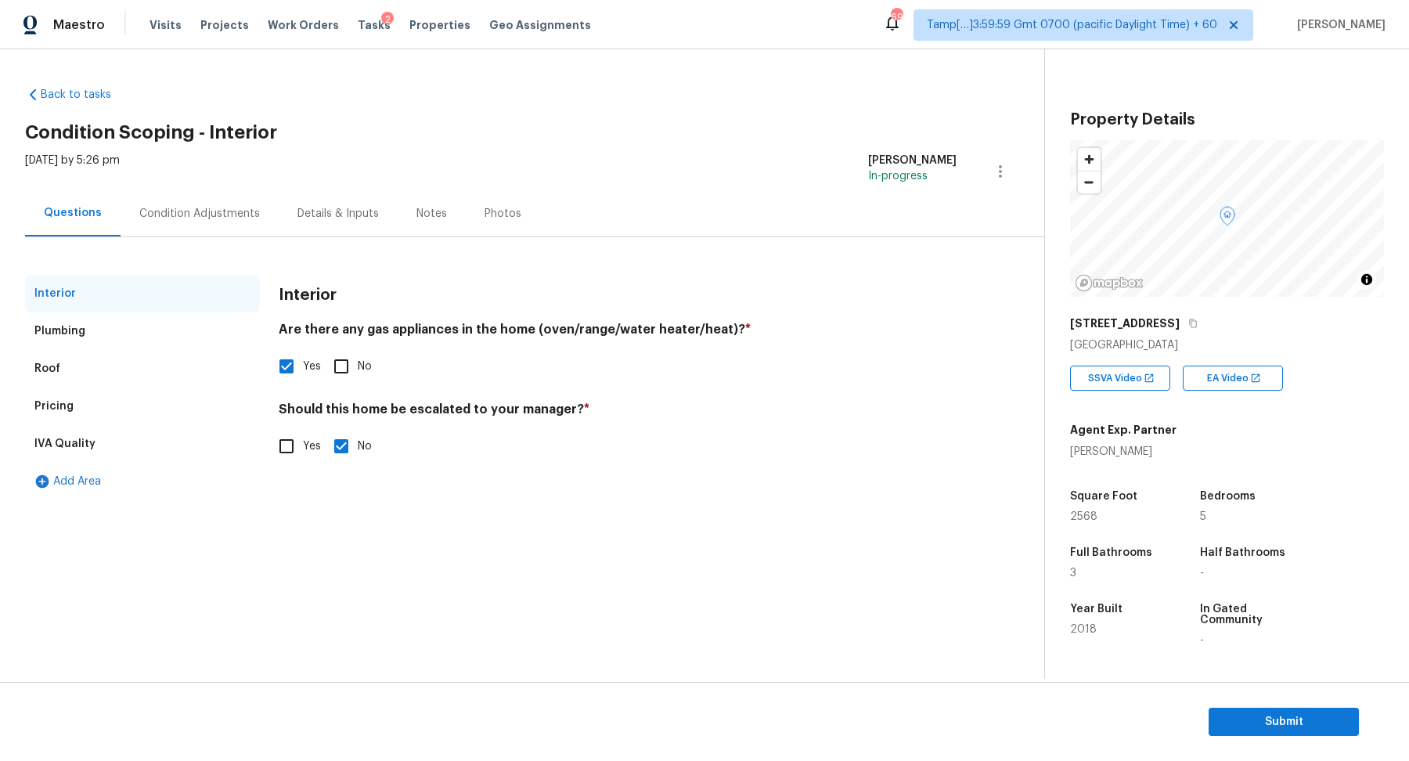
click at [87, 395] on div "Pricing" at bounding box center [142, 406] width 235 height 38
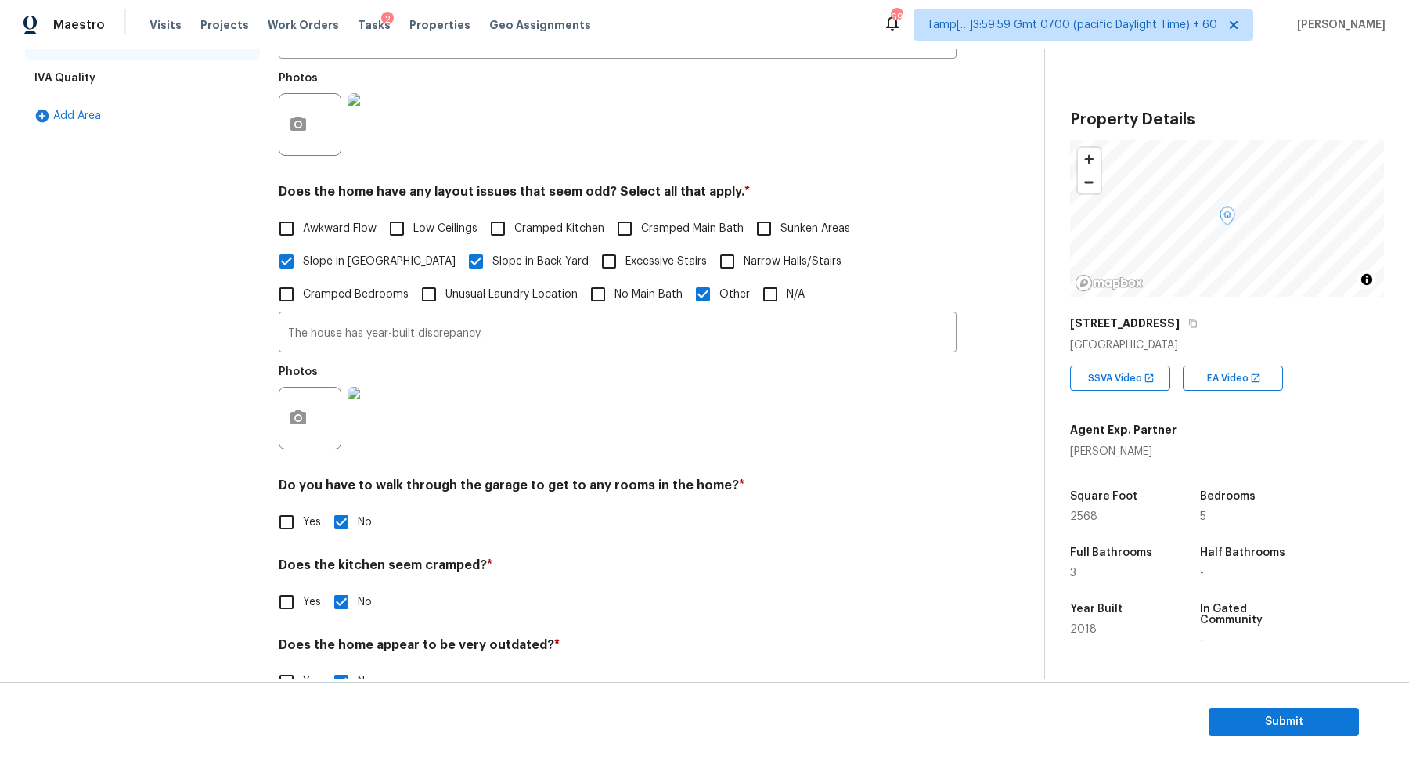
scroll to position [407, 0]
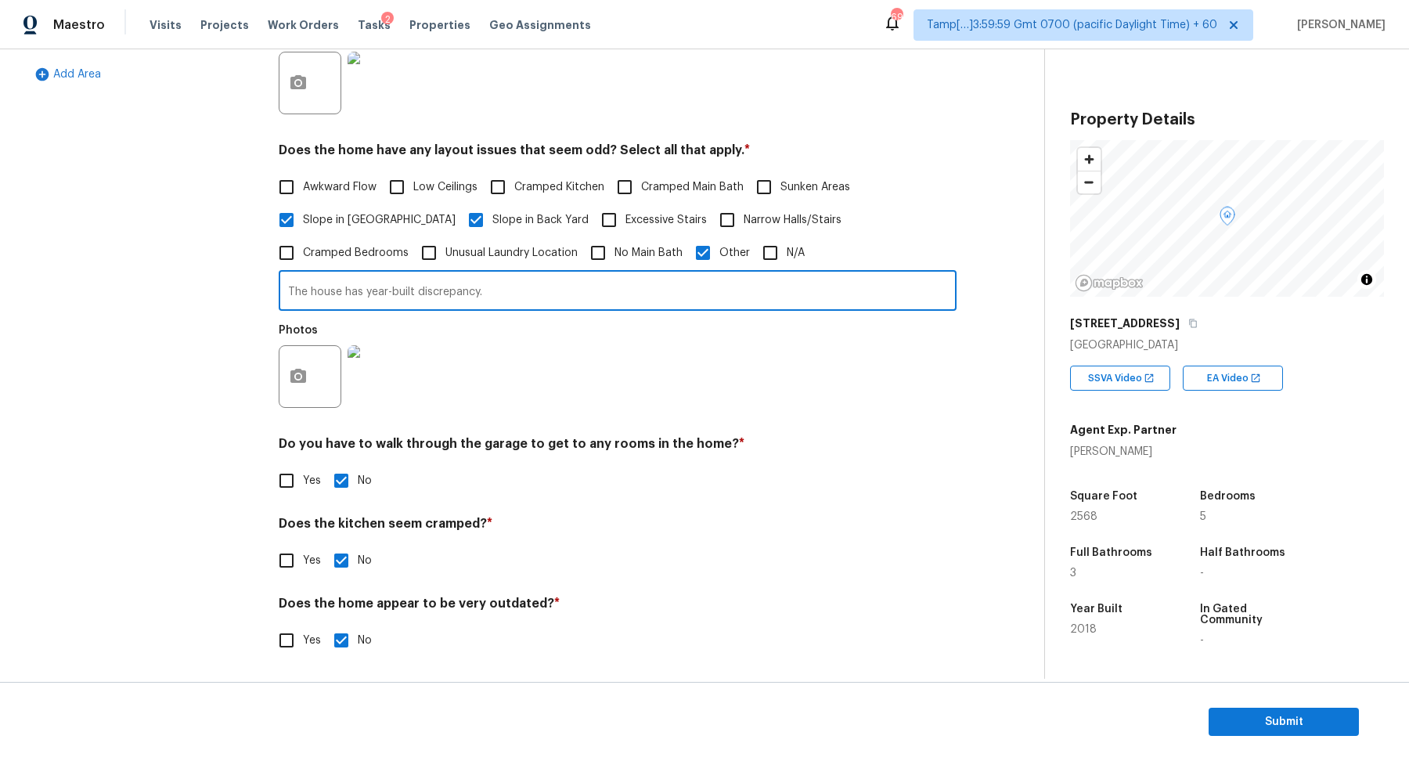
drag, startPoint x: 310, startPoint y: 291, endPoint x: 636, endPoint y: 301, distance: 326.6
click at [630, 301] on input "The house has year-built discrepancy." at bounding box center [618, 292] width 678 height 37
click at [1245, 719] on span "Submit" at bounding box center [1283, 722] width 125 height 20
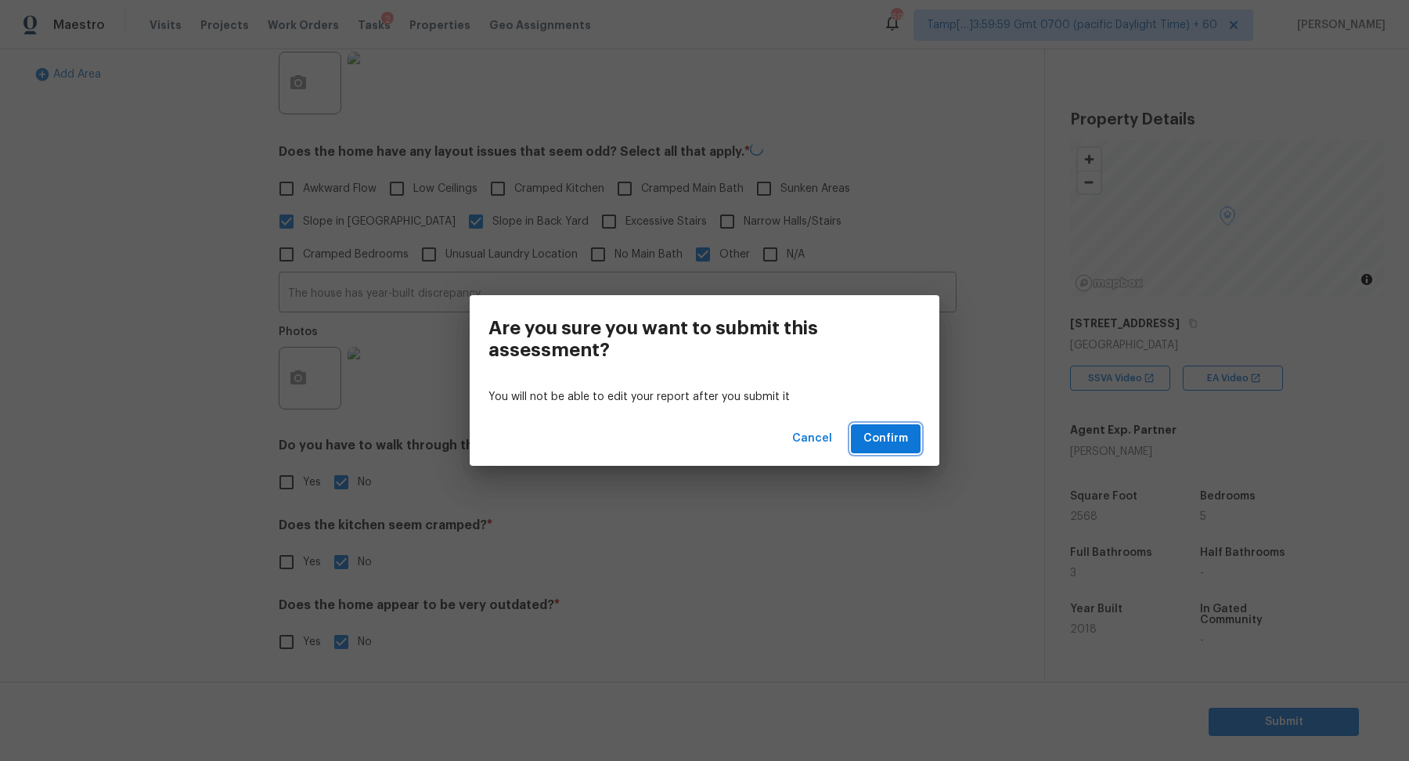
click at [904, 434] on span "Confirm" at bounding box center [885, 439] width 45 height 20
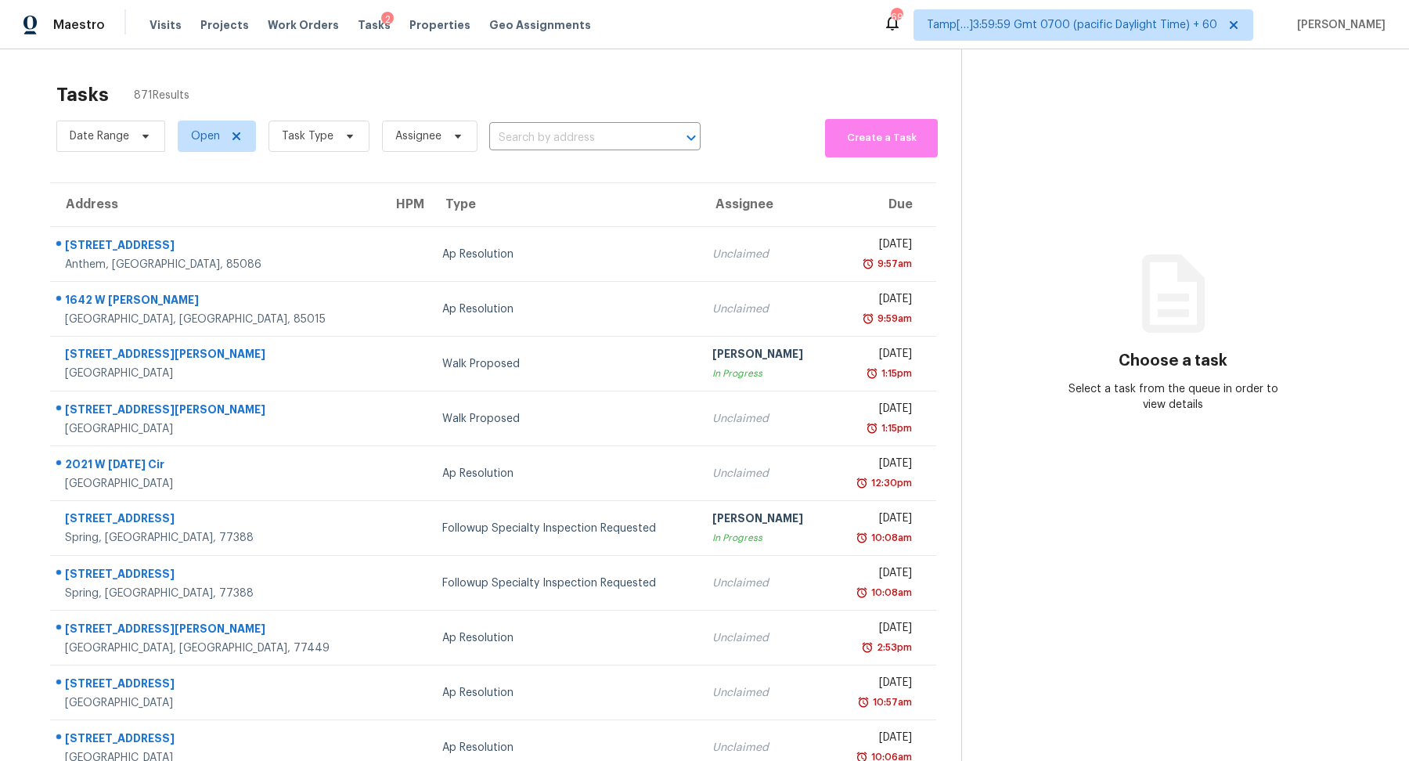
click at [369, 138] on span "Assignee" at bounding box center [423, 136] width 108 height 41
click at [339, 141] on span at bounding box center [347, 136] width 17 height 13
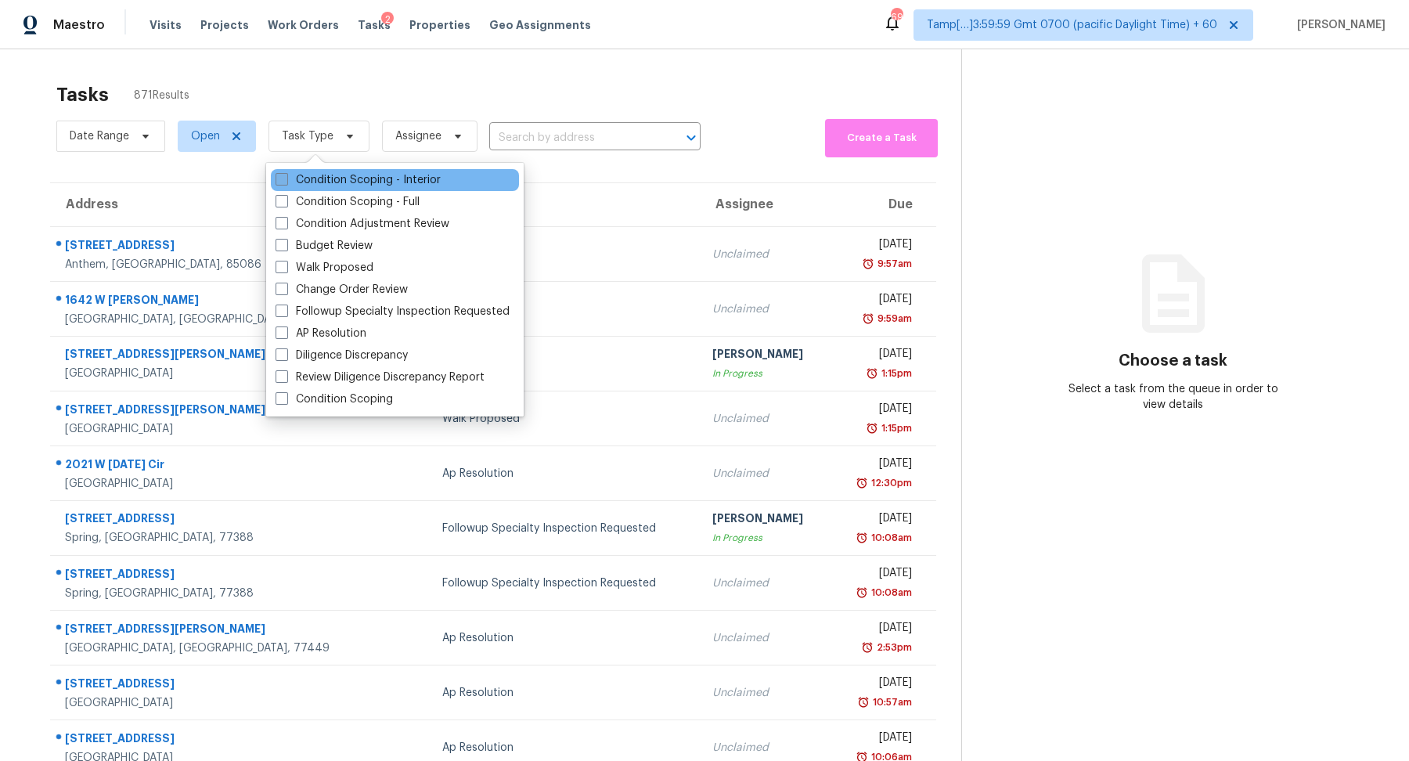
click at [369, 185] on label "Condition Scoping - Interior" at bounding box center [358, 180] width 165 height 16
click at [286, 182] on input "Condition Scoping - Interior" at bounding box center [281, 177] width 10 height 10
checkbox input "true"
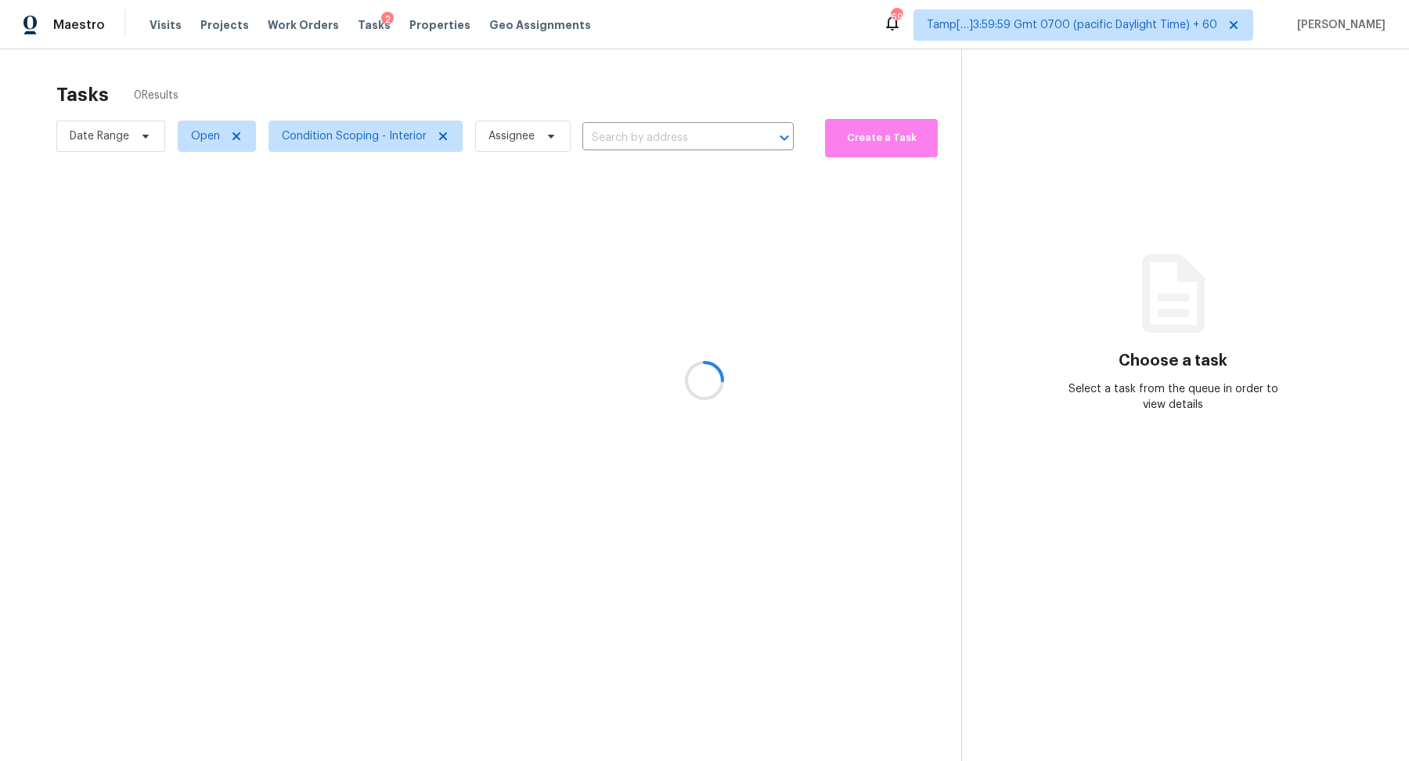
click at [473, 95] on div at bounding box center [704, 380] width 1409 height 761
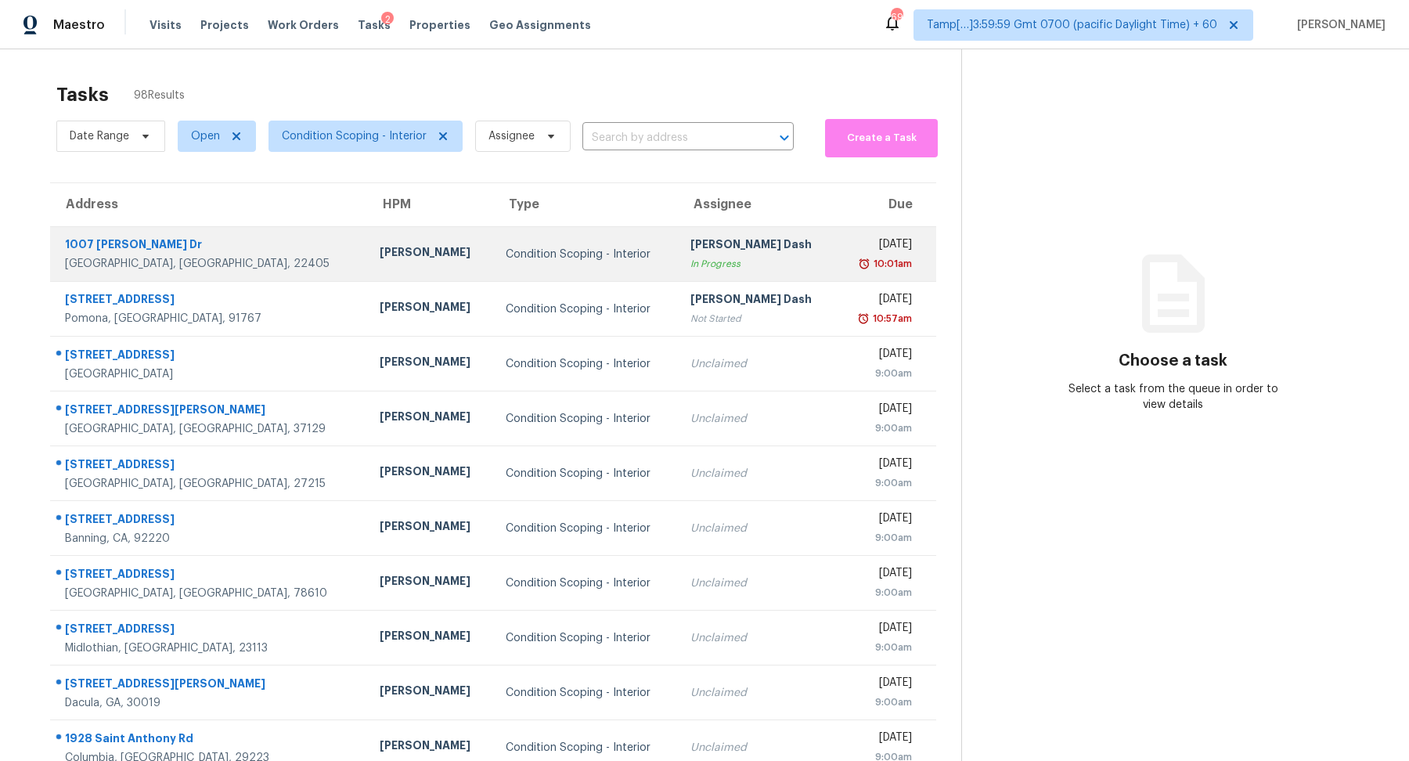
scroll to position [54, 0]
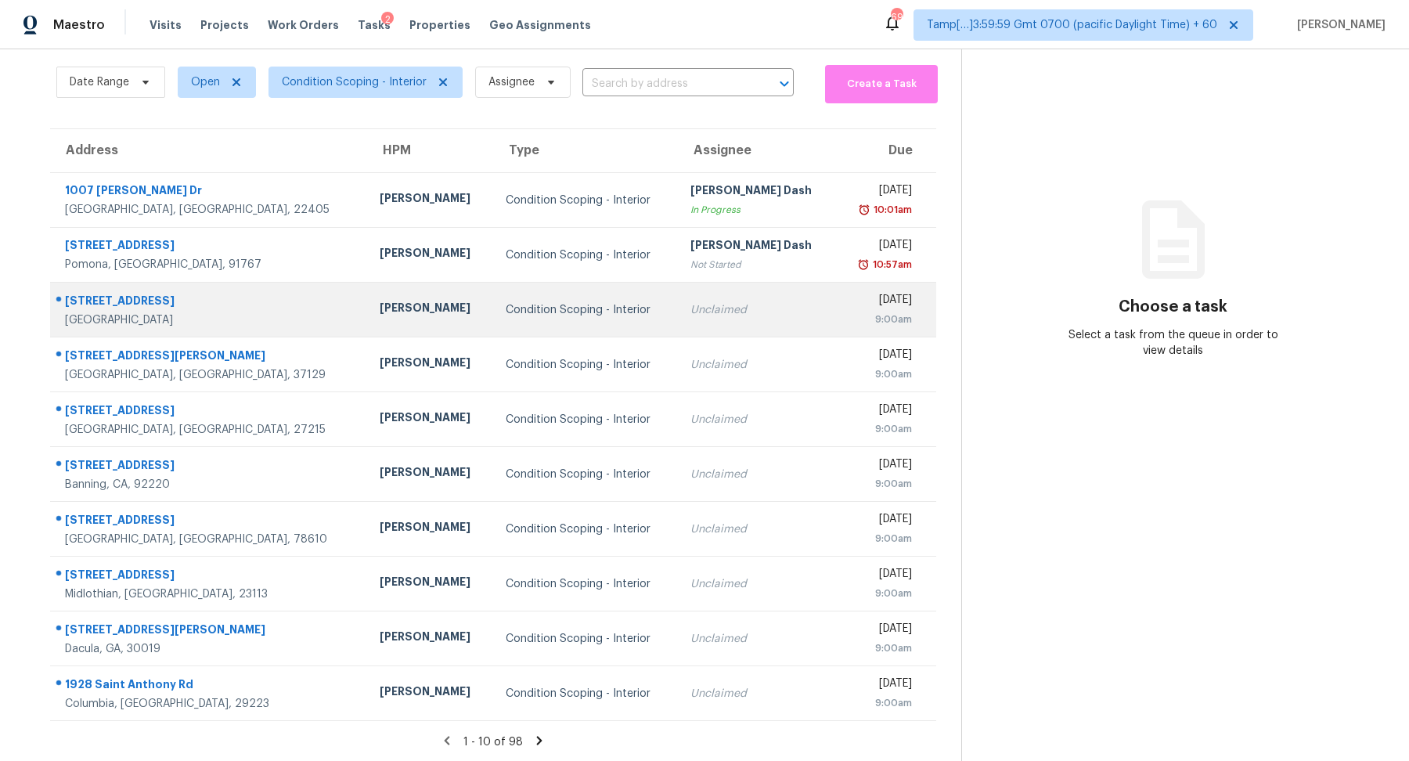
click at [493, 318] on td "Condition Scoping - Interior" at bounding box center [585, 310] width 185 height 55
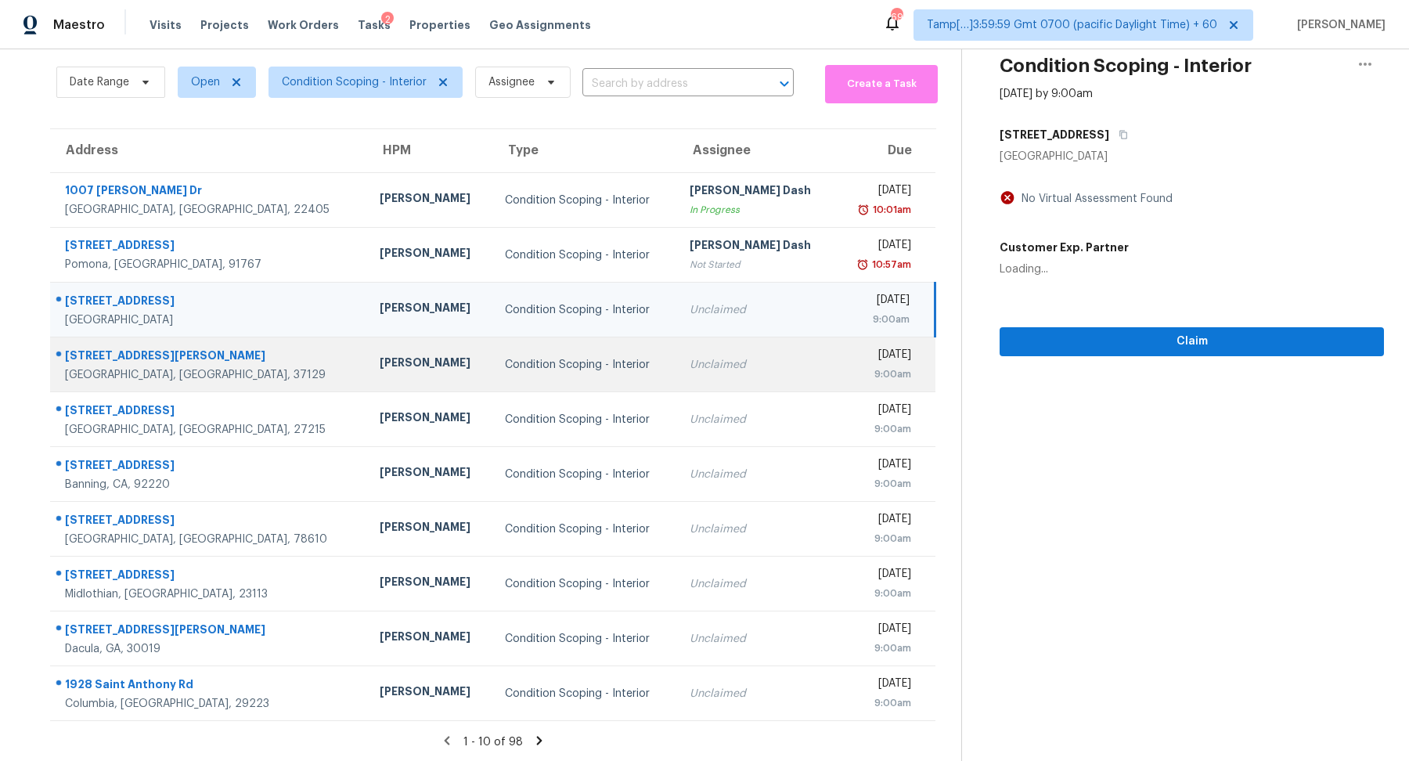
click at [495, 384] on td "Condition Scoping - Interior" at bounding box center [584, 364] width 184 height 55
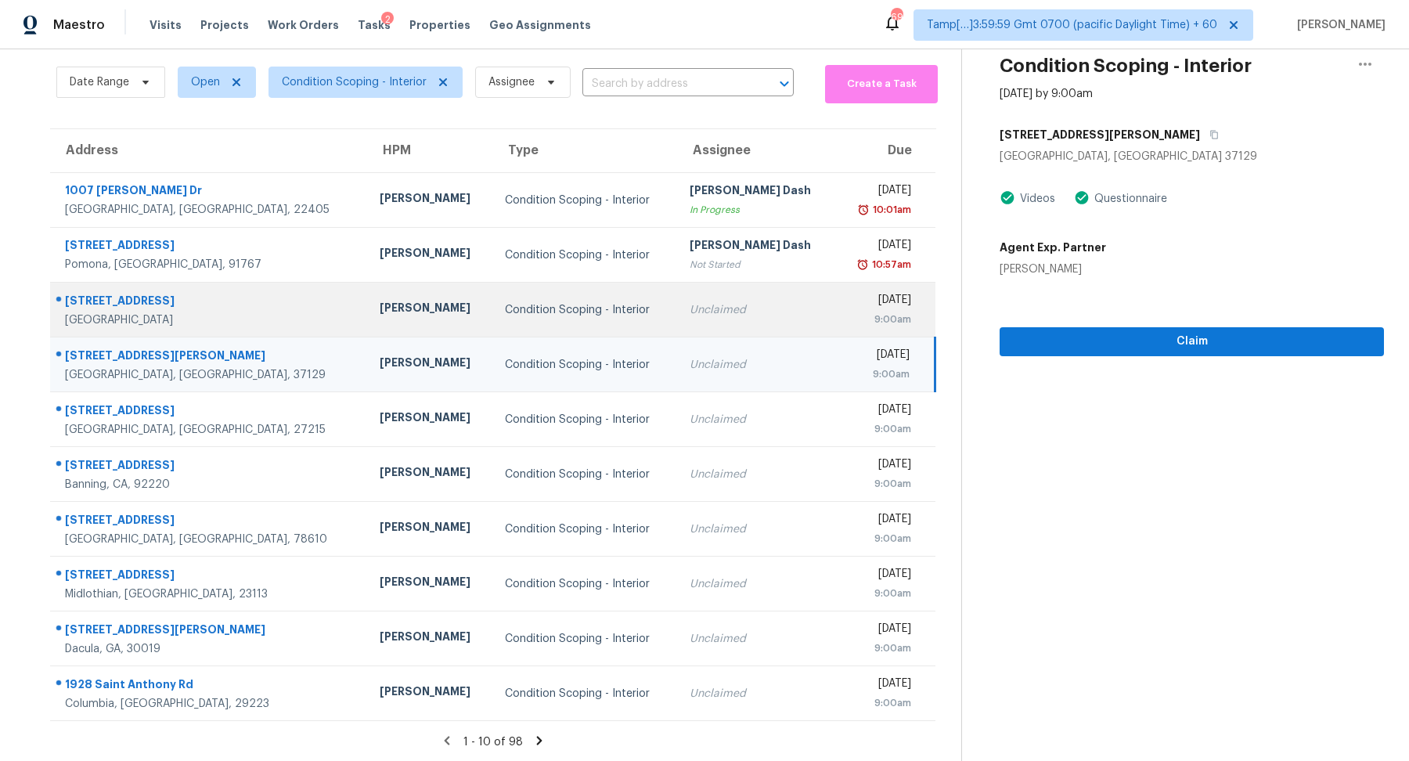
click at [730, 327] on td "Unclaimed" at bounding box center [756, 310] width 159 height 55
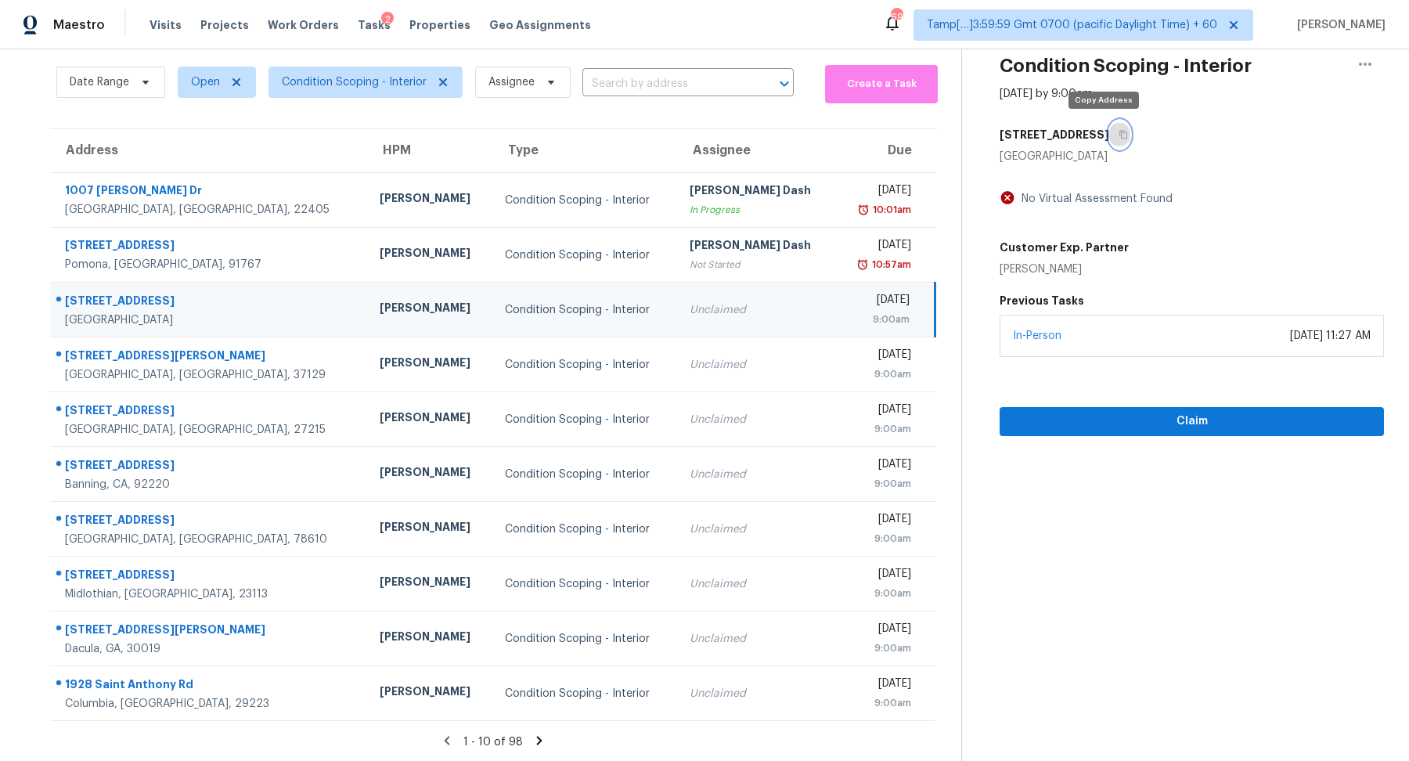
click at [1109, 139] on button "button" at bounding box center [1119, 135] width 21 height 28
click at [1095, 430] on button "Claim" at bounding box center [1192, 421] width 384 height 29
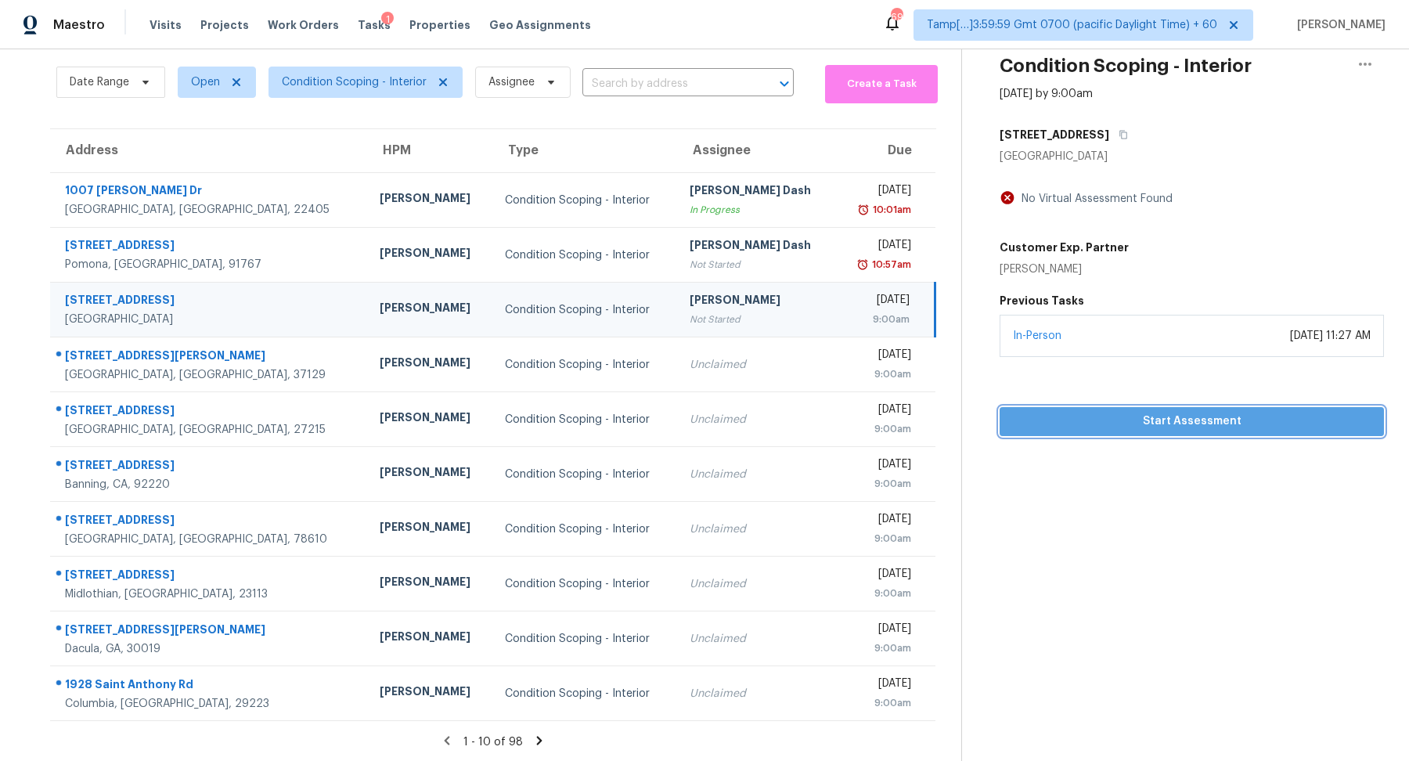
click at [1068, 412] on span "Start Assessment" at bounding box center [1191, 422] width 359 height 20
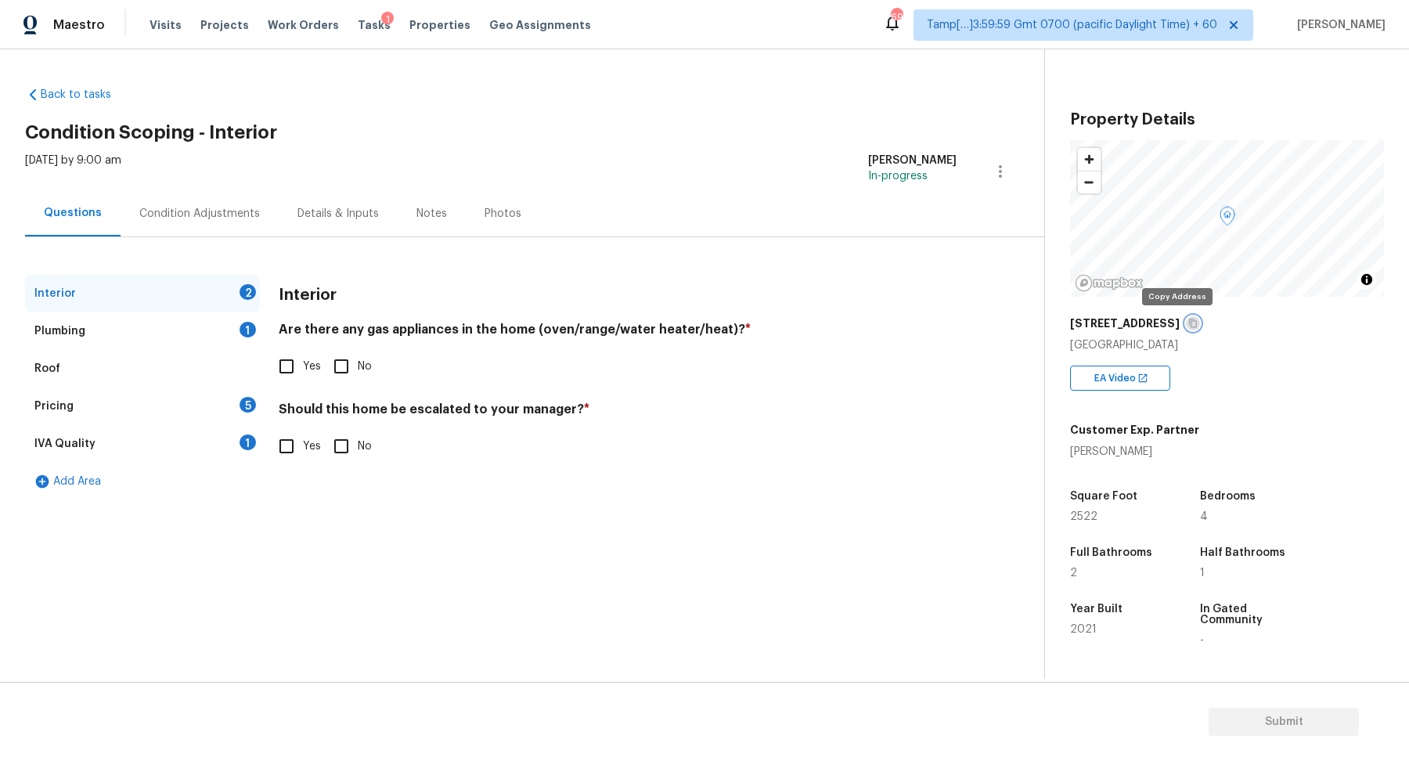
click at [1188, 324] on icon "button" at bounding box center [1192, 323] width 9 height 9
click at [333, 366] on input "No" at bounding box center [341, 366] width 33 height 33
checkbox input "true"
click at [303, 376] on label "Yes" at bounding box center [295, 366] width 51 height 33
click at [303, 376] on input "Yes" at bounding box center [286, 366] width 33 height 33
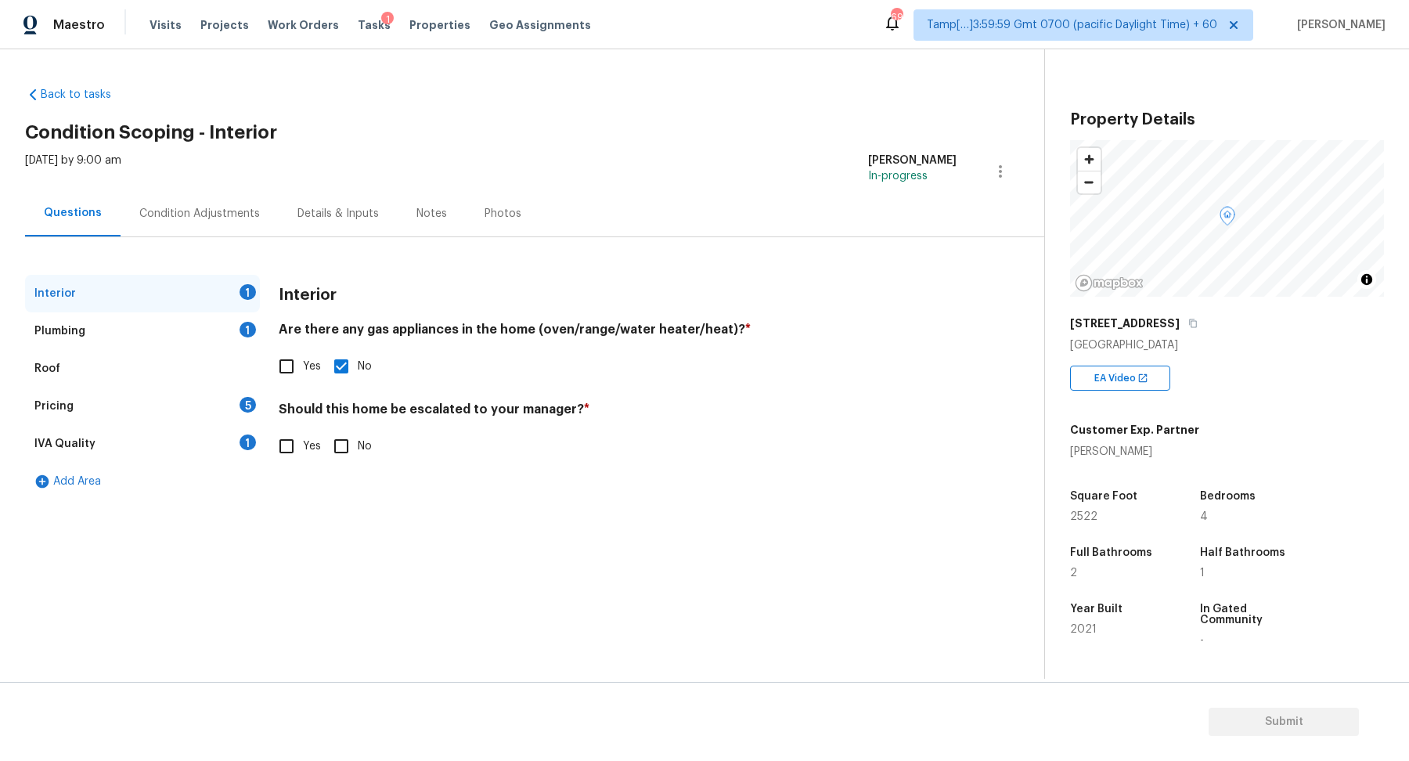
checkbox input "true"
checkbox input "false"
click at [344, 445] on input "No" at bounding box center [341, 447] width 33 height 33
checkbox input "true"
click at [244, 319] on div "Plumbing 1" at bounding box center [142, 331] width 235 height 38
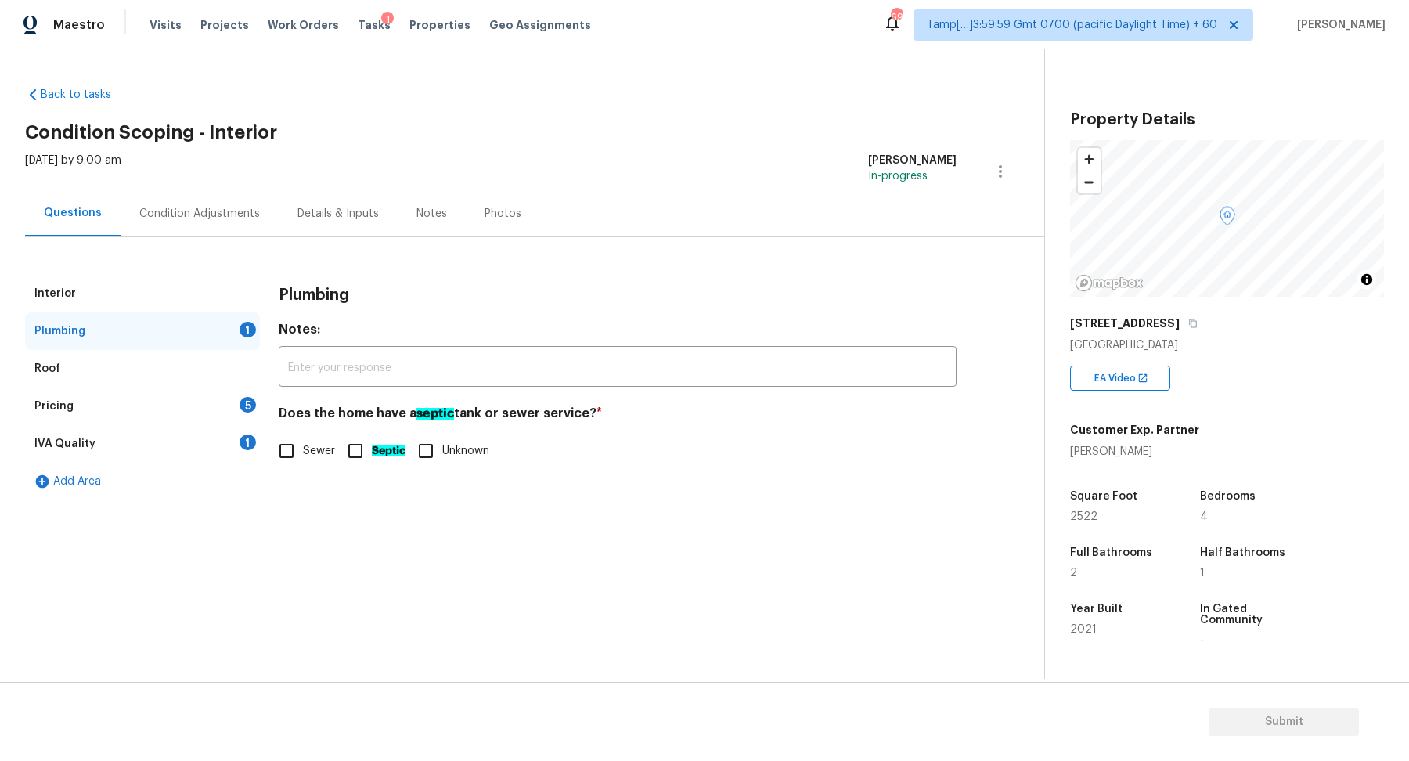
click at [312, 447] on span "Sewer" at bounding box center [319, 451] width 32 height 16
click at [303, 447] on input "Sewer" at bounding box center [286, 450] width 33 height 33
checkbox input "true"
click at [231, 401] on div "Pricing 5" at bounding box center [142, 406] width 235 height 38
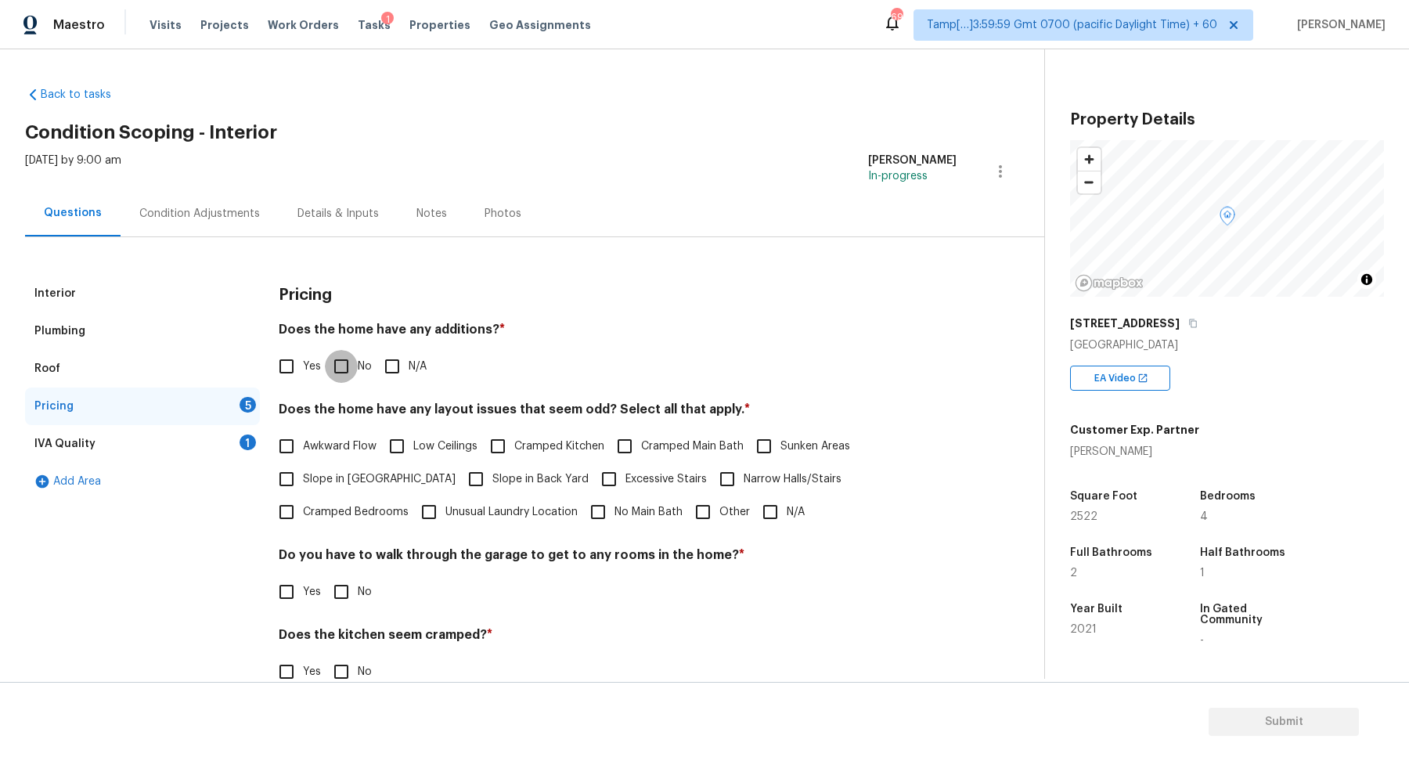
click at [353, 350] on input "No" at bounding box center [341, 366] width 33 height 33
checkbox input "true"
click at [320, 474] on span "Slope in Front Yard" at bounding box center [379, 479] width 153 height 16
click at [303, 474] on input "Slope in Front Yard" at bounding box center [286, 479] width 33 height 33
checkbox input "true"
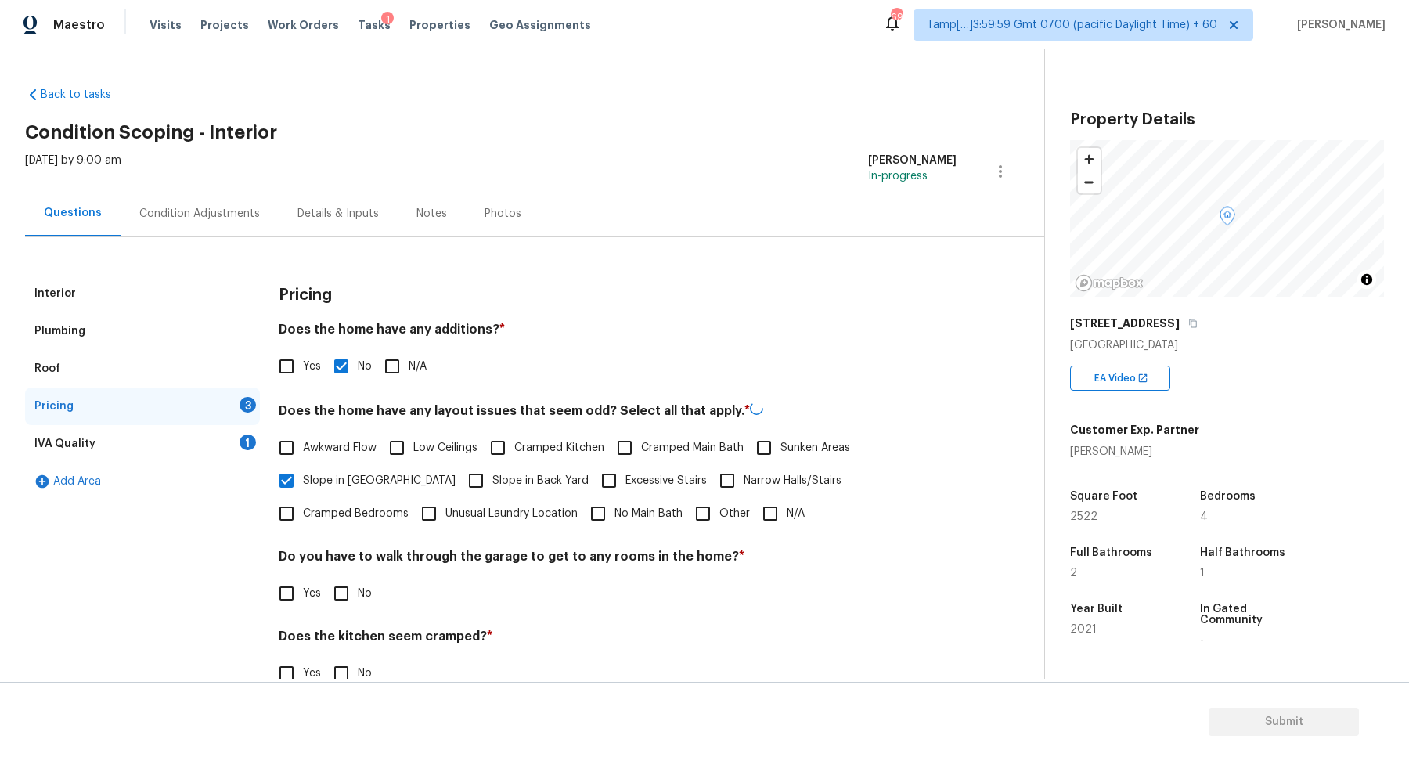
click at [492, 476] on span "Slope in Back Yard" at bounding box center [540, 481] width 96 height 16
click at [460, 476] on input "Slope in Back Yard" at bounding box center [476, 480] width 33 height 33
checkbox input "true"
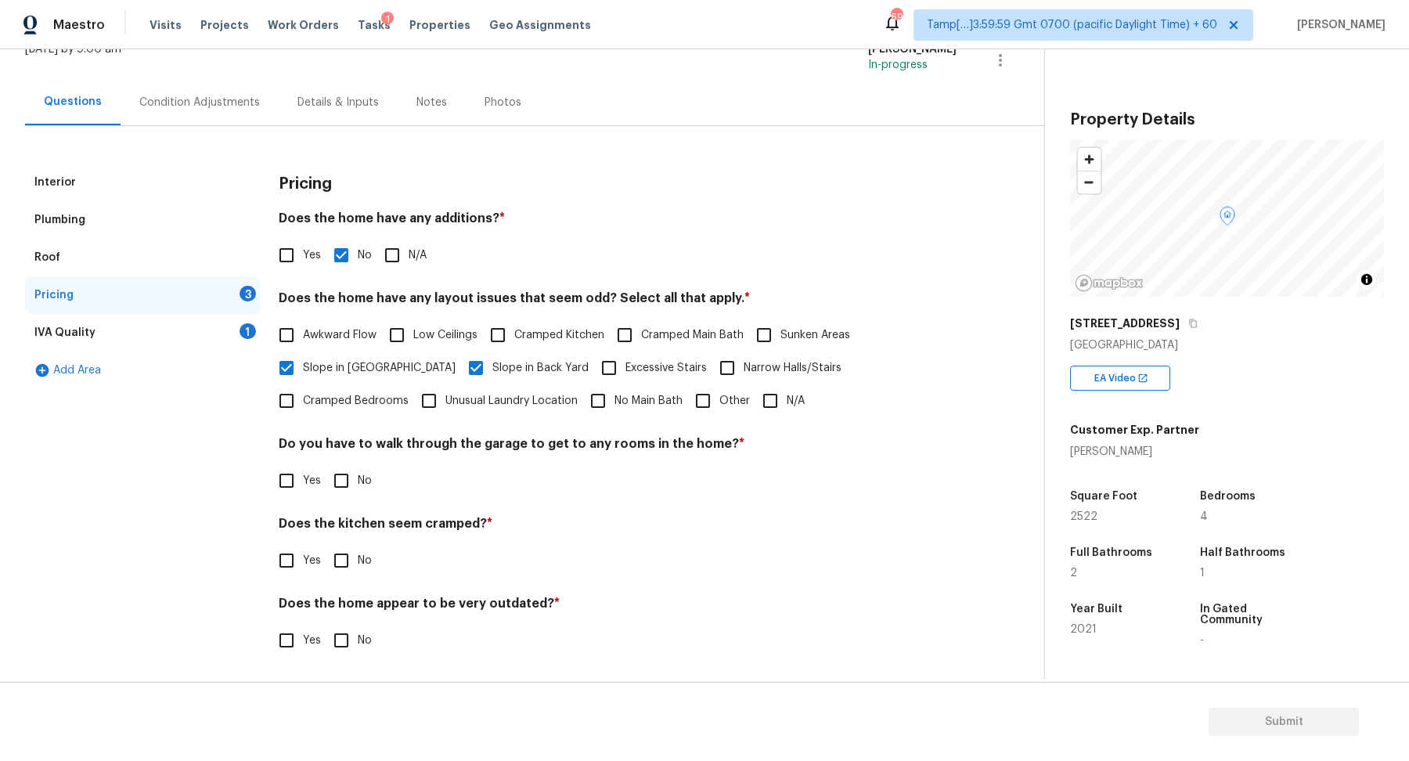
click at [356, 485] on input "No" at bounding box center [341, 480] width 33 height 33
checkbox input "true"
click at [325, 544] on input "No" at bounding box center [341, 560] width 33 height 33
checkbox input "true"
click at [325, 624] on input "No" at bounding box center [341, 640] width 33 height 33
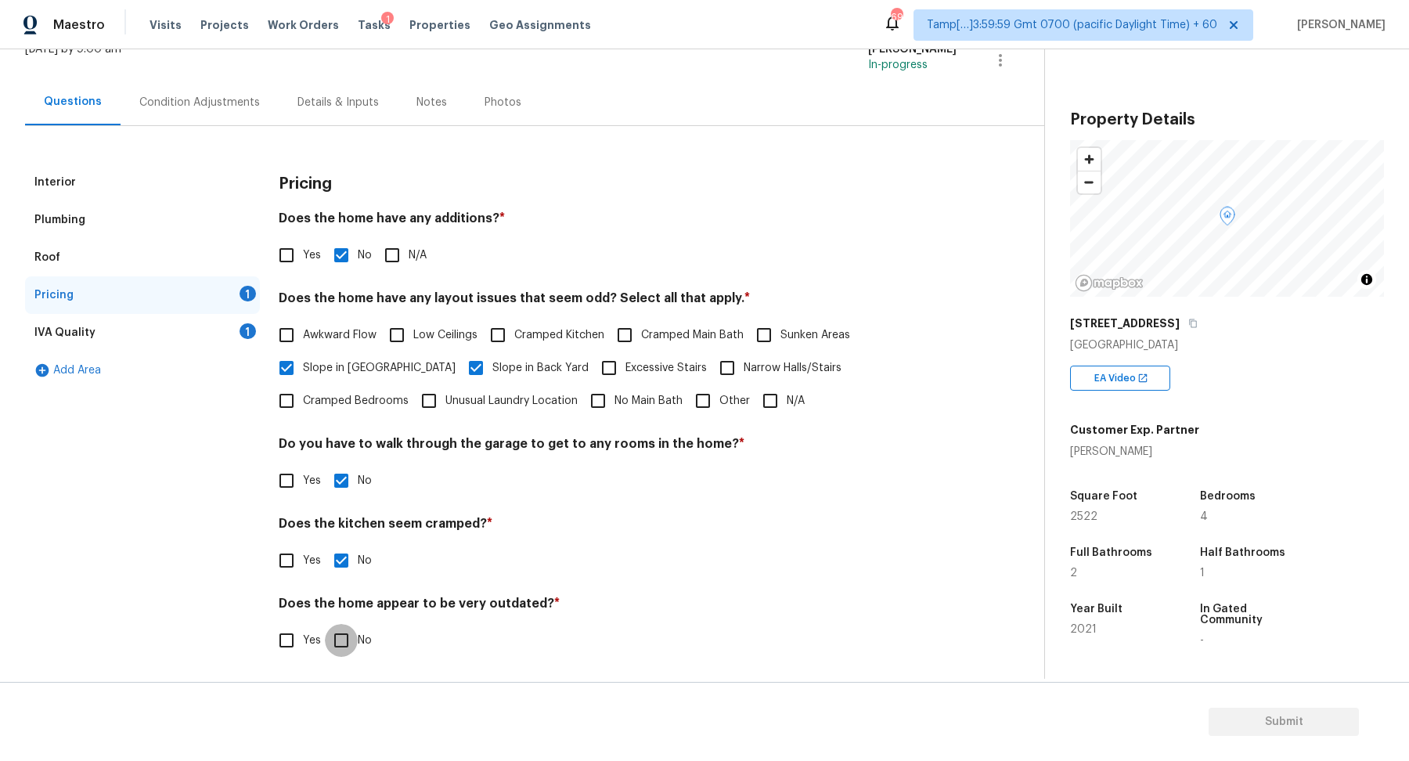
checkbox input "true"
click at [238, 336] on div "IVA Quality 1" at bounding box center [142, 333] width 235 height 38
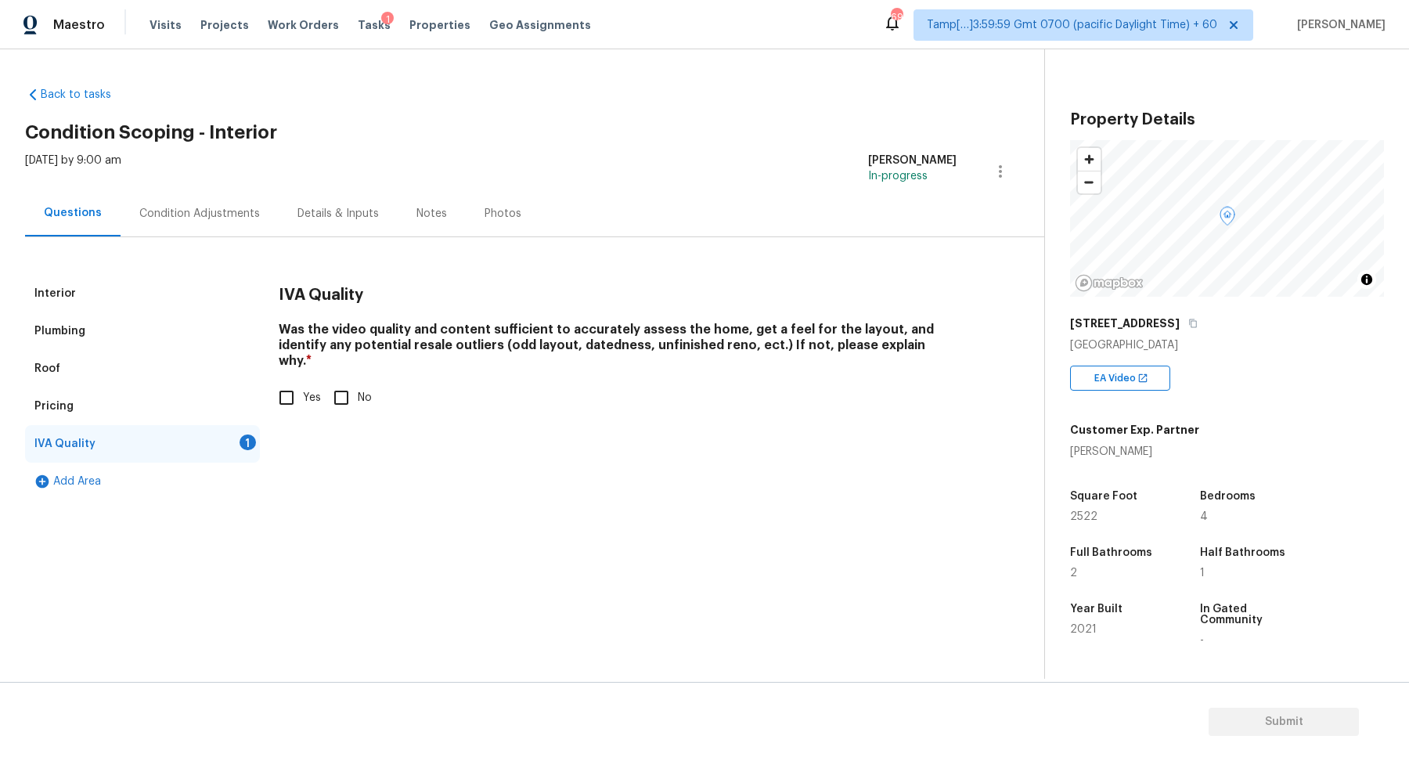
scroll to position [0, 0]
click at [278, 387] on input "Yes" at bounding box center [286, 397] width 33 height 33
checkbox input "true"
click at [279, 204] on div "Details & Inputs" at bounding box center [338, 213] width 119 height 46
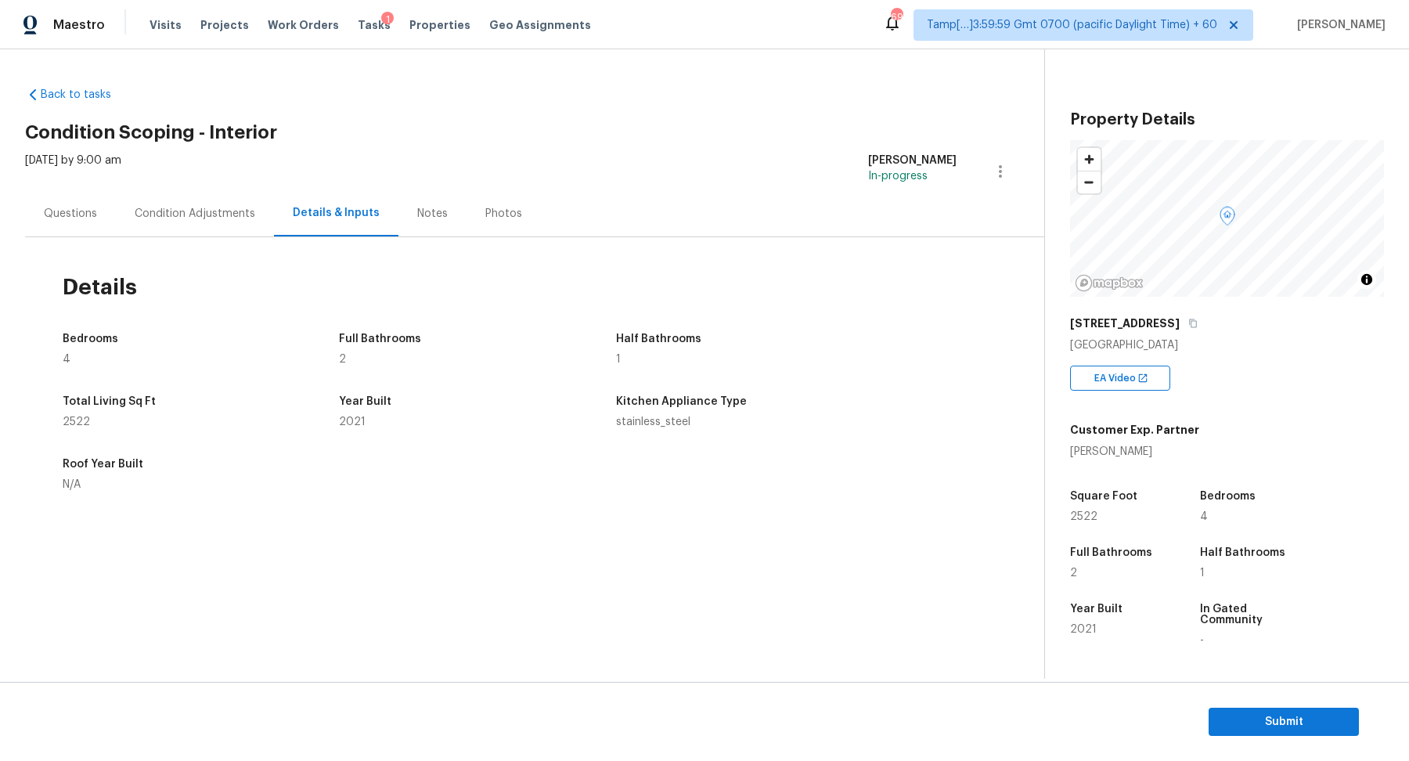
click at [262, 234] on div "Condition Adjustments" at bounding box center [195, 213] width 158 height 46
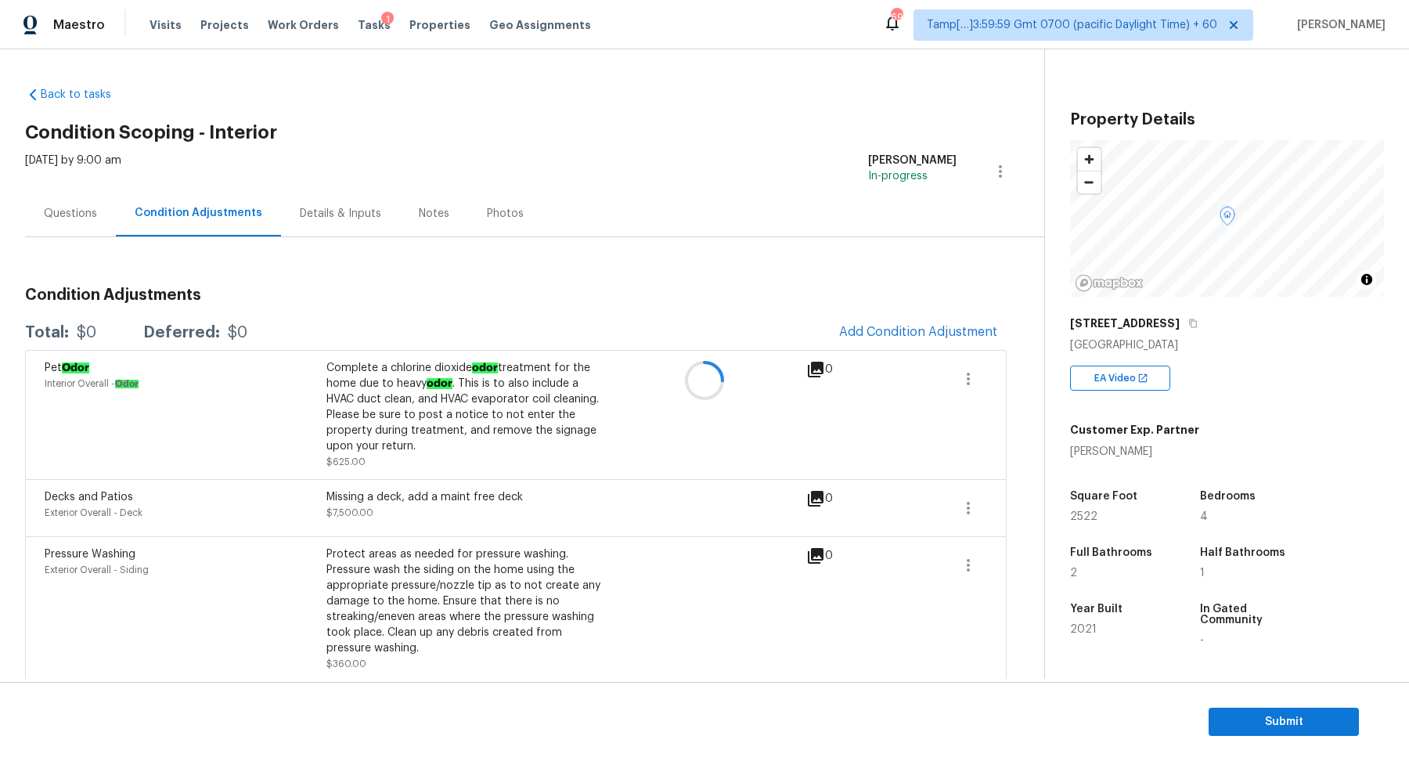
click at [926, 326] on div at bounding box center [704, 380] width 1409 height 761
click at [917, 339] on button "Add Condition Adjustment" at bounding box center [918, 331] width 177 height 33
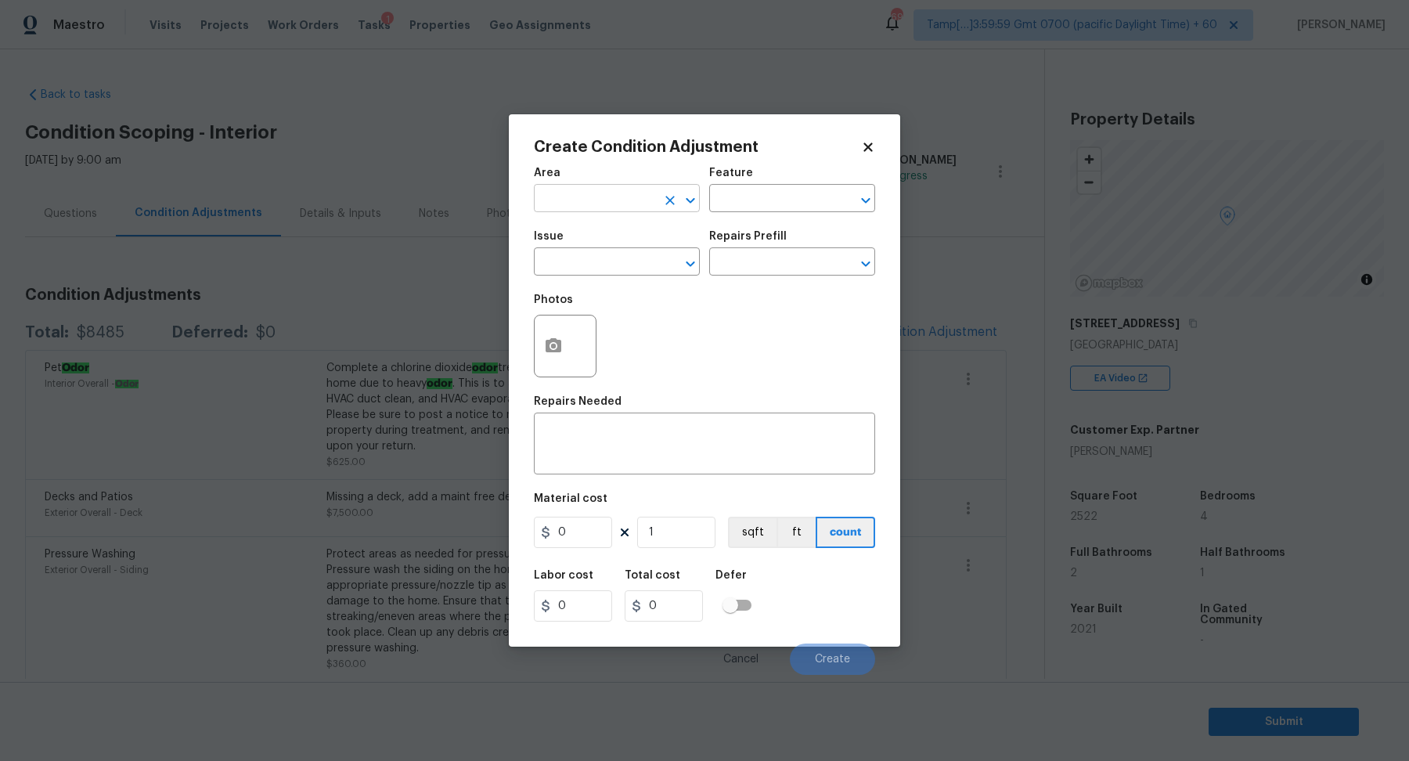
click at [578, 204] on input "text" at bounding box center [595, 200] width 122 height 24
click at [593, 257] on li "Interior Overall" at bounding box center [617, 260] width 166 height 26
type input "Interior Overall"
click at [593, 257] on input "text" at bounding box center [595, 263] width 122 height 24
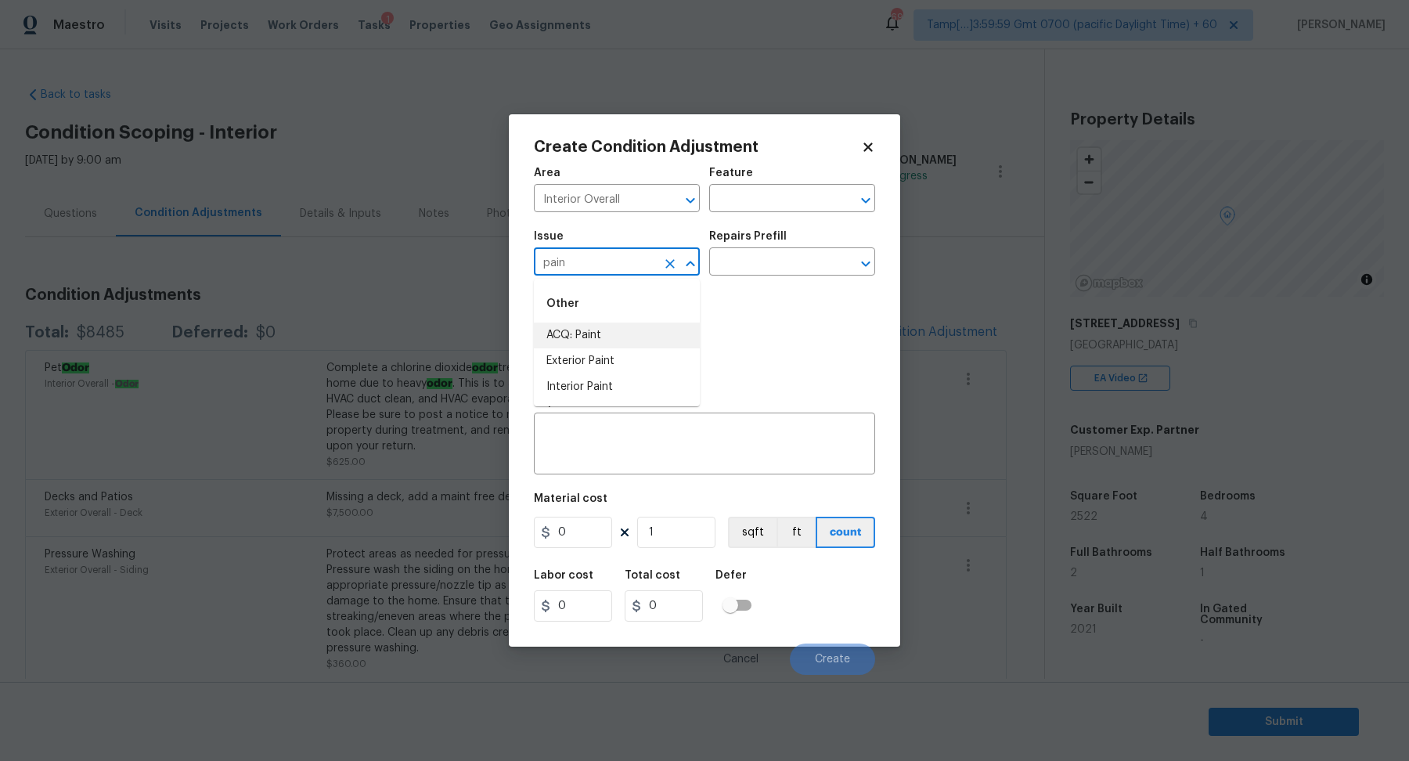
click at [669, 333] on li "ACQ: Paint" at bounding box center [617, 336] width 166 height 26
type input "ACQ: Paint"
click at [754, 273] on input "text" at bounding box center [770, 263] width 122 height 24
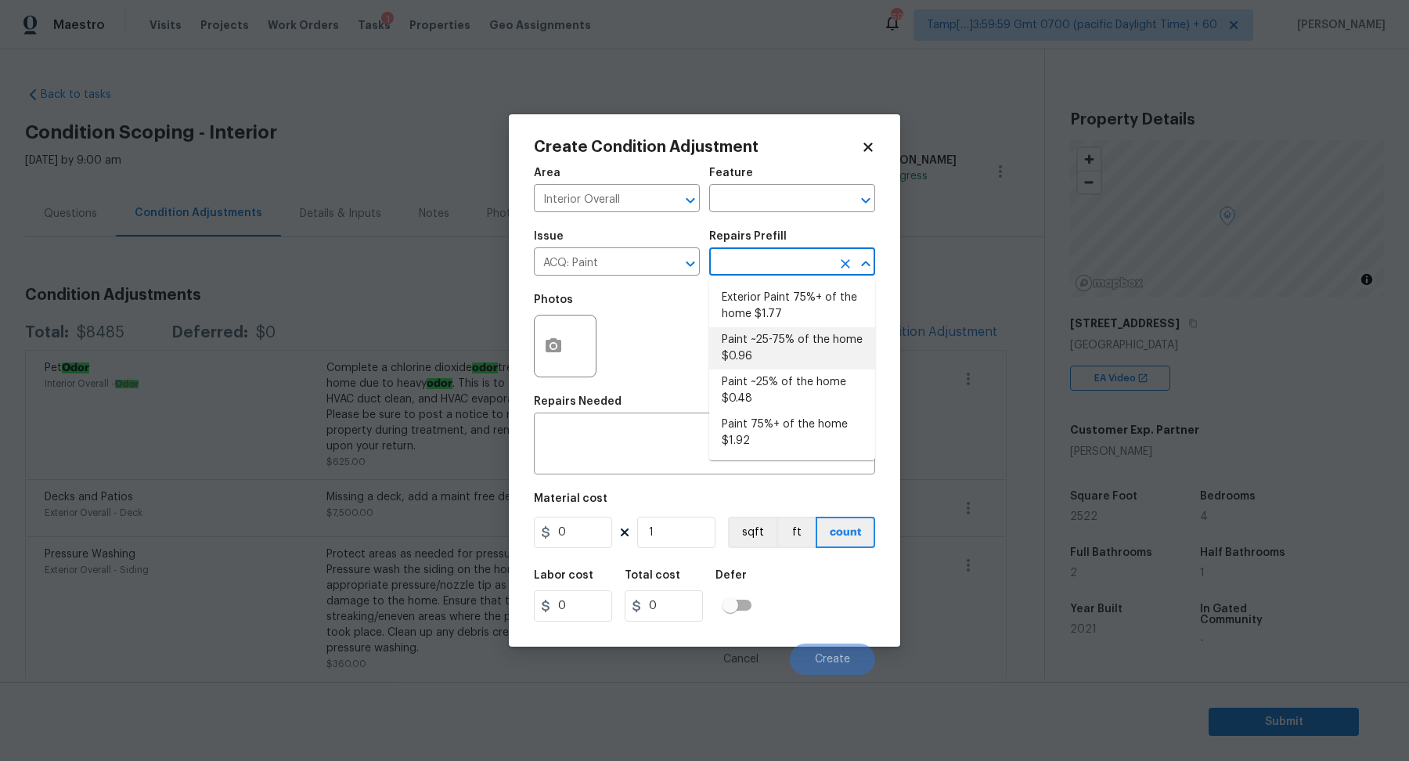
click at [755, 354] on li "Paint ~25-75% of the home $0.96" at bounding box center [792, 348] width 166 height 42
type input "Acquisition"
type textarea "Acquisition Scope: ~25 - 75% of the home needs interior paint"
type input "0.96"
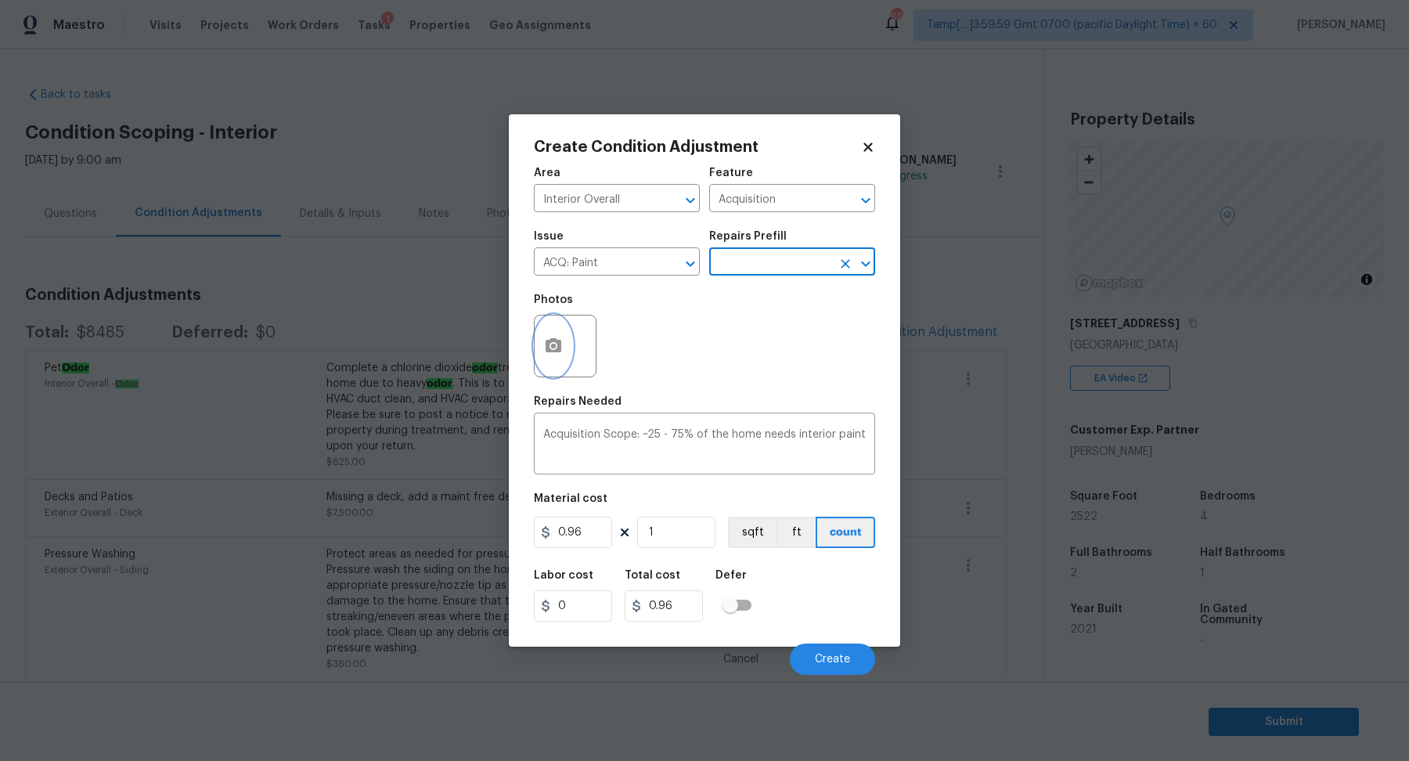
click at [553, 351] on icon "button" at bounding box center [554, 345] width 16 height 14
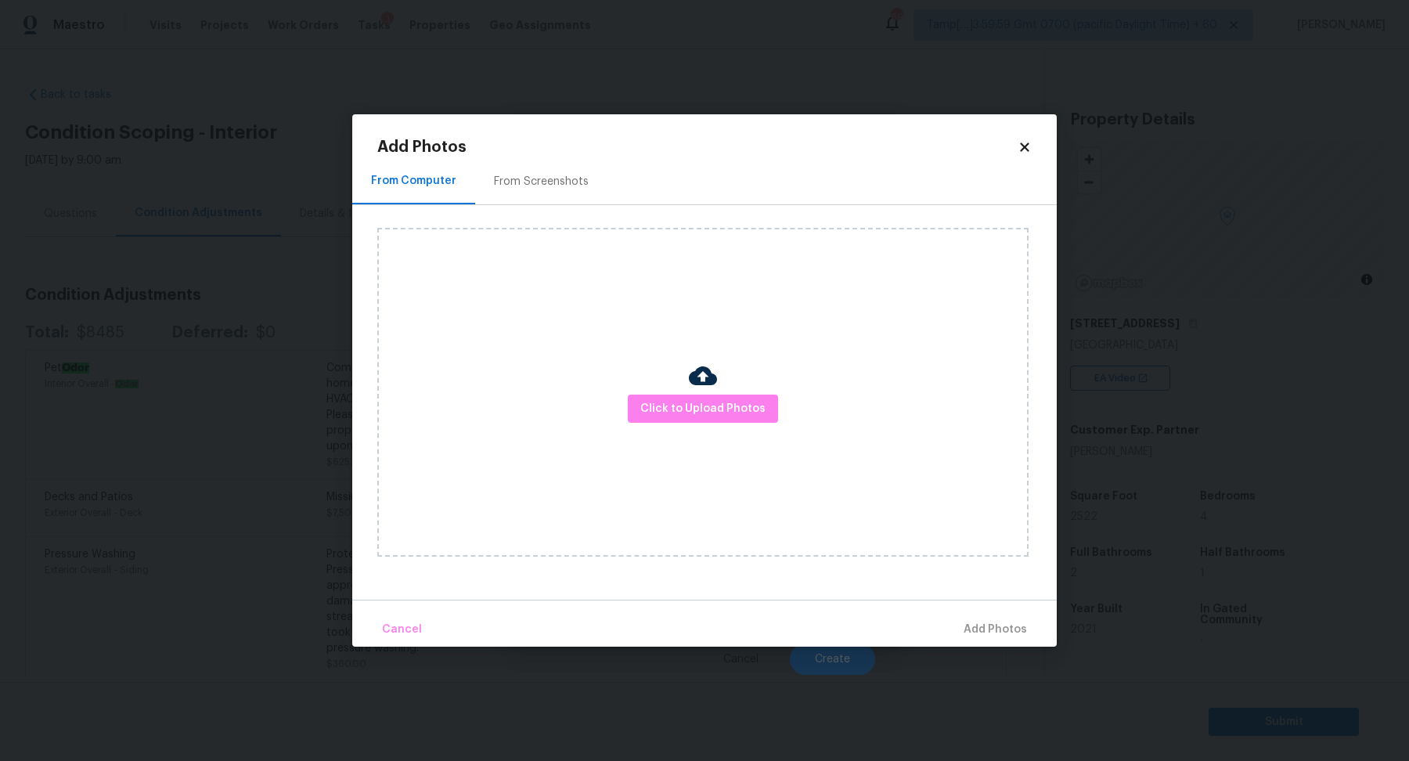
click at [705, 438] on div "Click to Upload Photos" at bounding box center [702, 392] width 651 height 329
click at [724, 403] on span "Click to Upload Photos" at bounding box center [702, 409] width 125 height 20
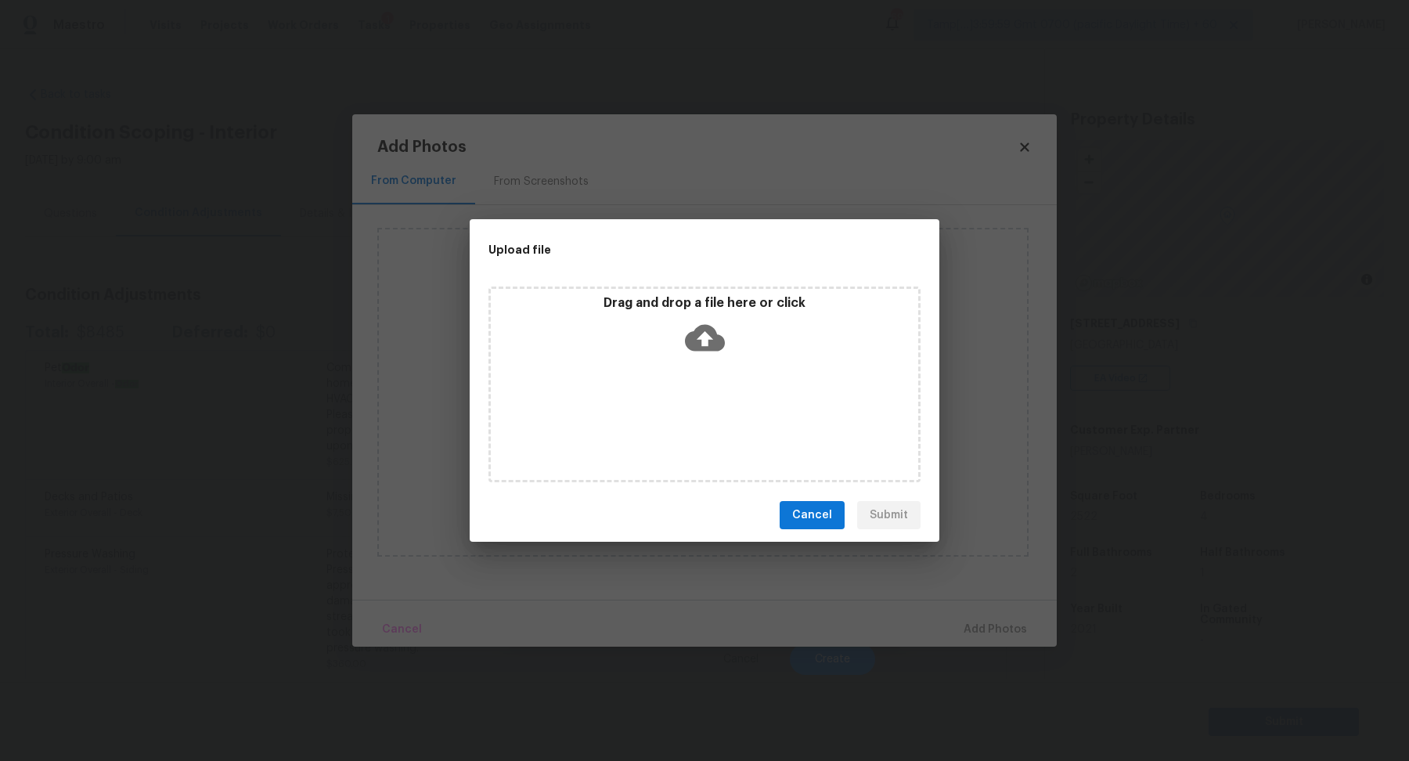
click at [739, 341] on div "Drag and drop a file here or click" at bounding box center [704, 328] width 427 height 67
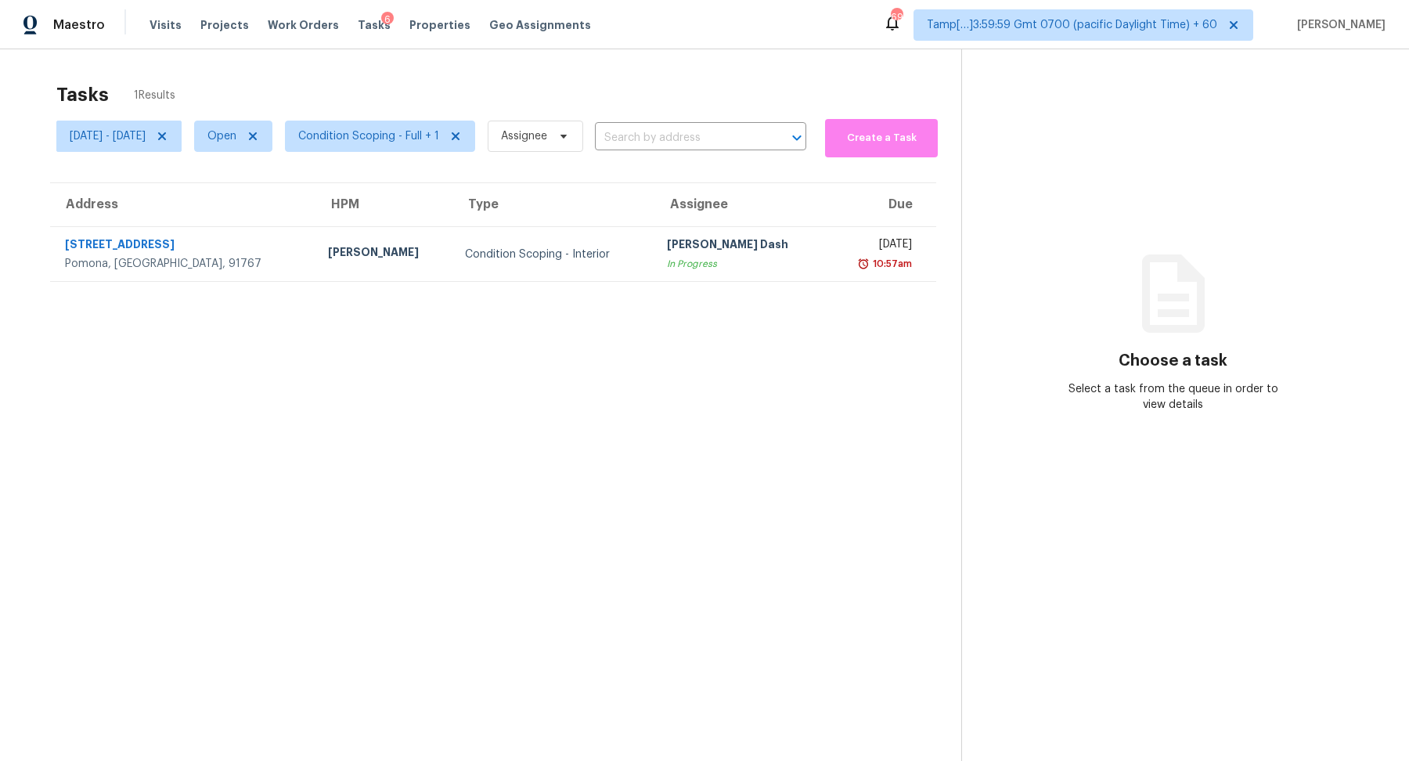
click at [407, 151] on span "Condition Scoping - Full + 1" at bounding box center [373, 136] width 203 height 41
click at [426, 133] on span "Condition Scoping - Full + 1" at bounding box center [368, 136] width 141 height 16
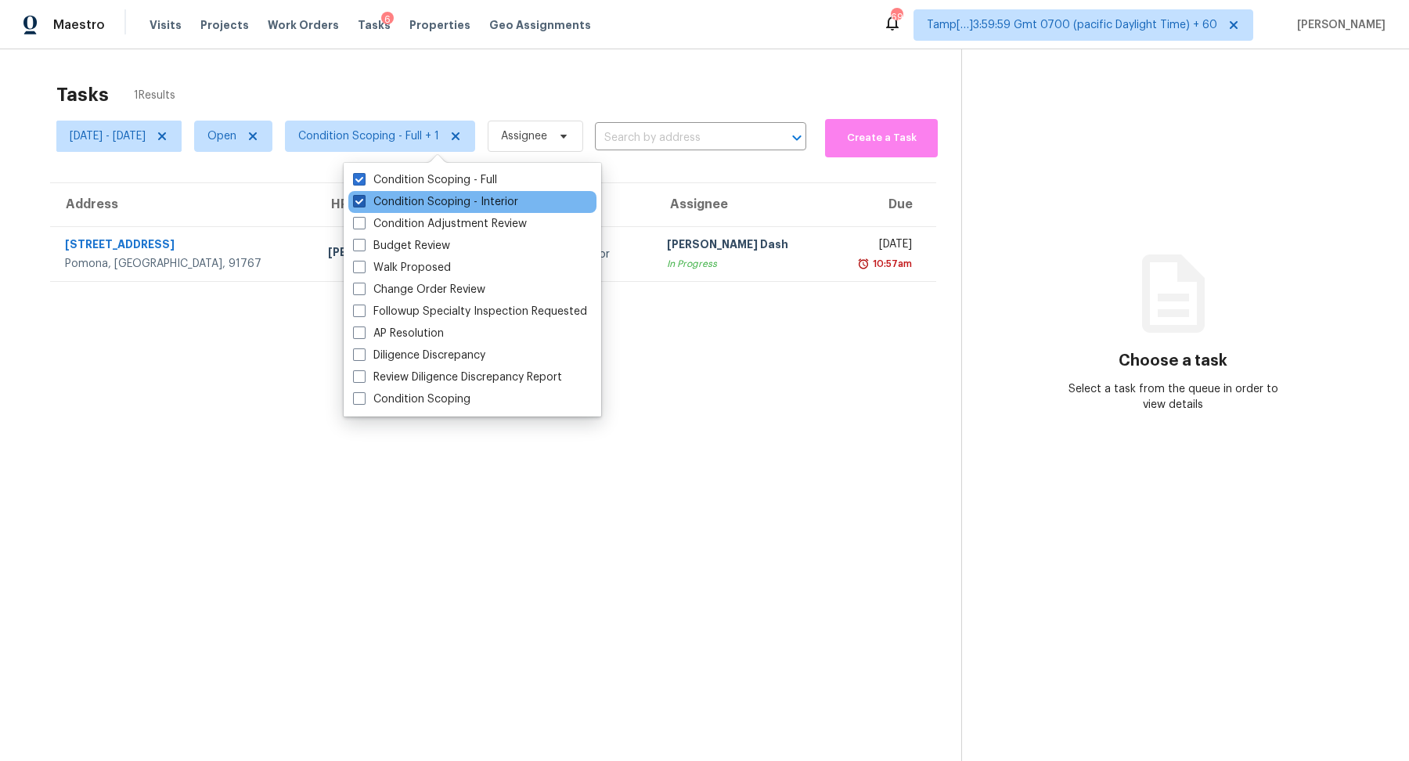
click at [463, 197] on label "Condition Scoping - Interior" at bounding box center [435, 202] width 165 height 16
click at [363, 197] on input "Condition Scoping - Interior" at bounding box center [358, 199] width 10 height 10
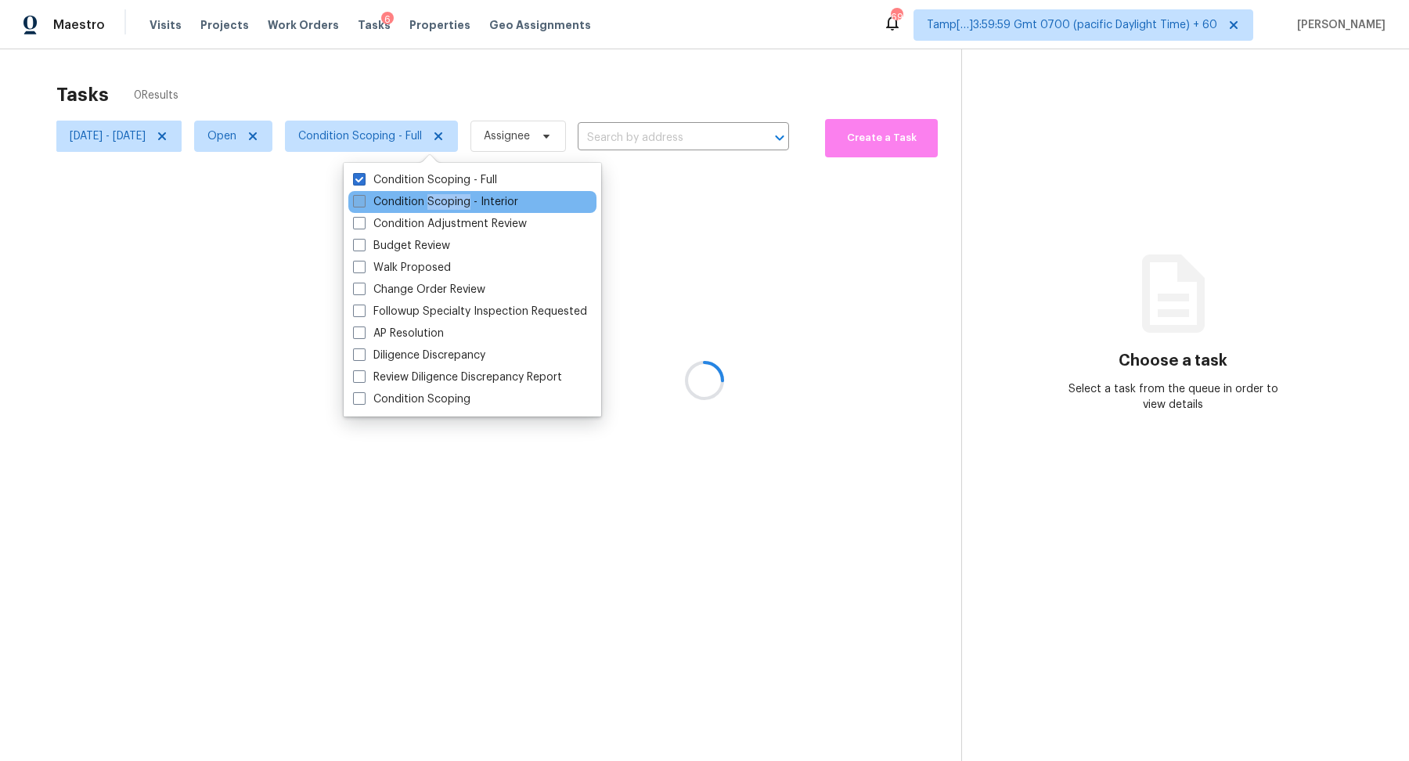
click at [463, 197] on label "Condition Scoping - Interior" at bounding box center [435, 202] width 165 height 16
click at [363, 197] on input "Condition Scoping - Interior" at bounding box center [358, 199] width 10 height 10
checkbox input "true"
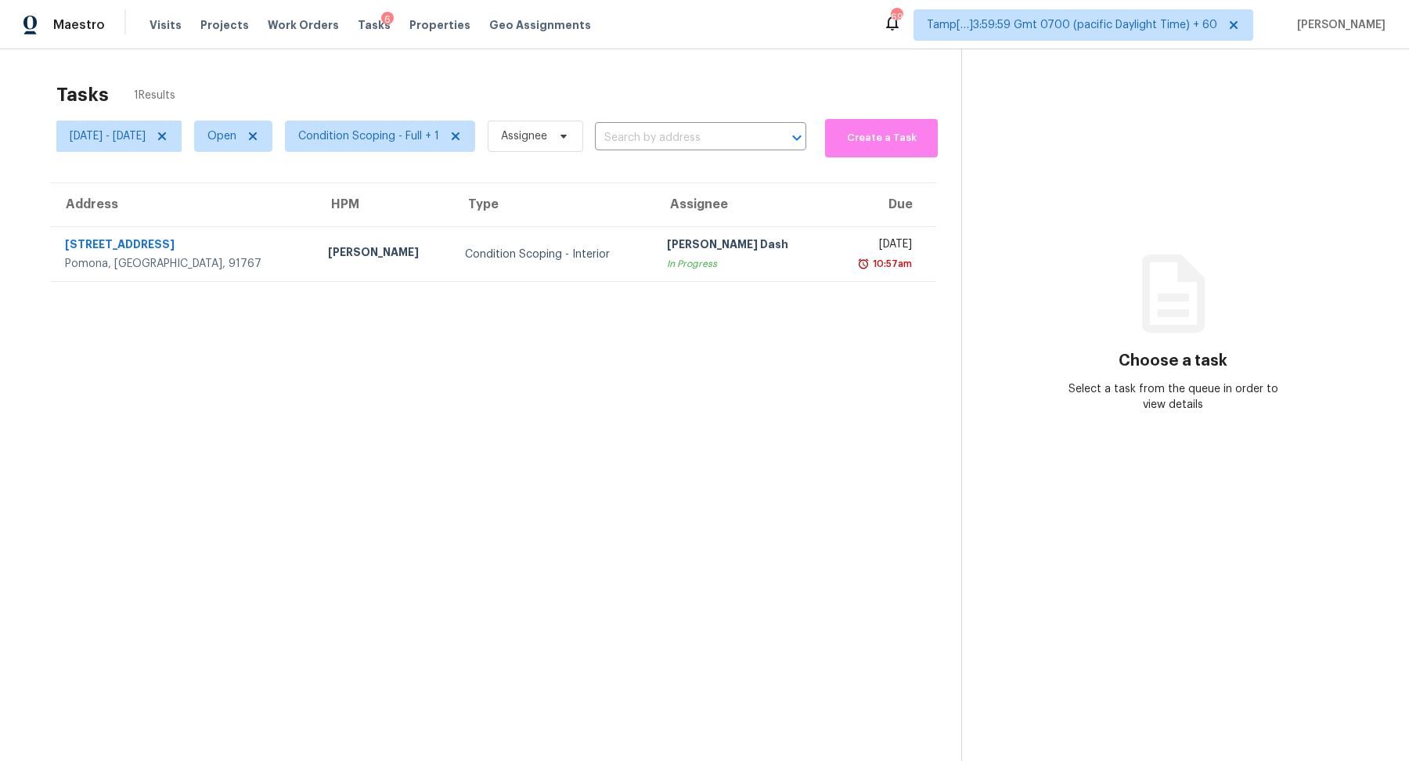
click at [672, 68] on div "Tasks 1 Results [DATE] - [DATE] Open Condition Scoping - Full + 1 Assignee ​ Cr…" at bounding box center [704, 429] width 1409 height 761
